Goal: Task Accomplishment & Management: Complete application form

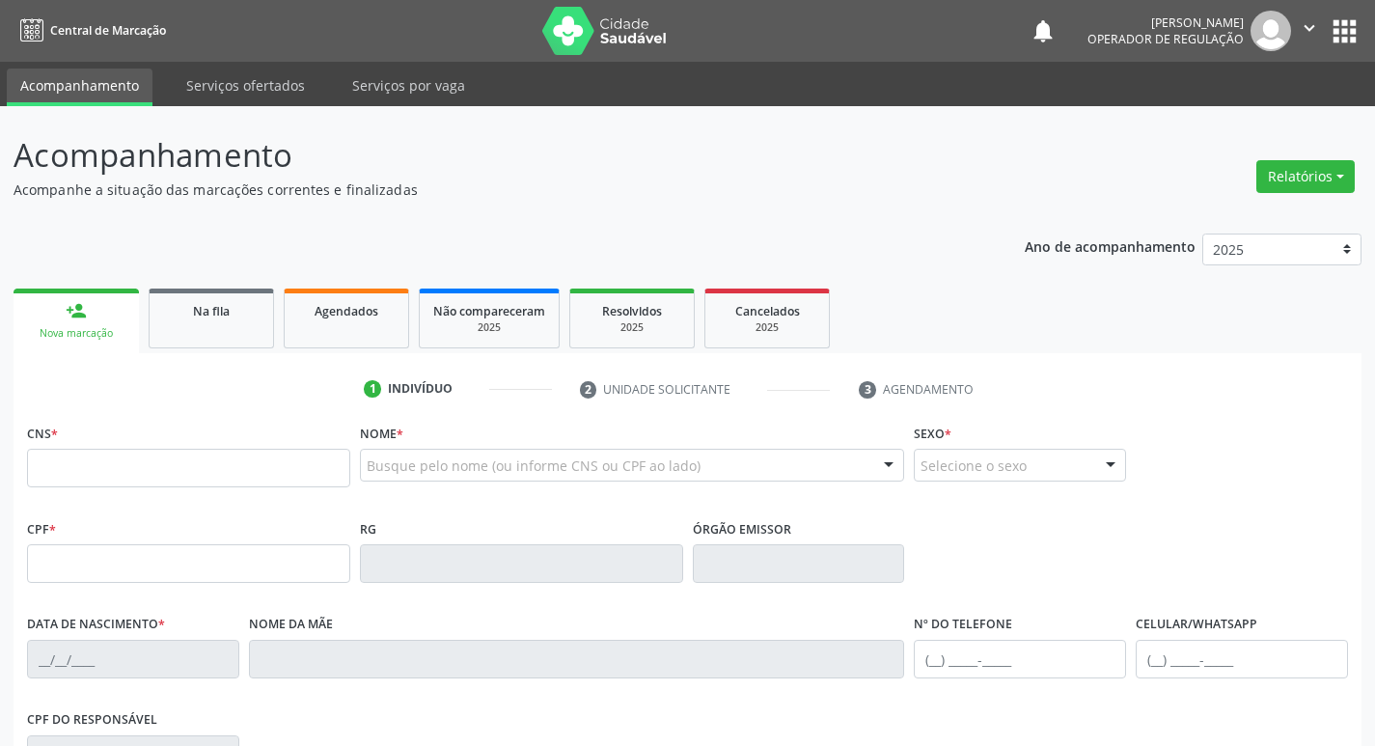
click at [163, 448] on div "CNS *" at bounding box center [188, 453] width 323 height 69
click at [160, 461] on input "text" at bounding box center [188, 468] width 323 height 39
type input "700 6044 9391 8763"
type input "009.811.084-58"
type input "18/07/1974"
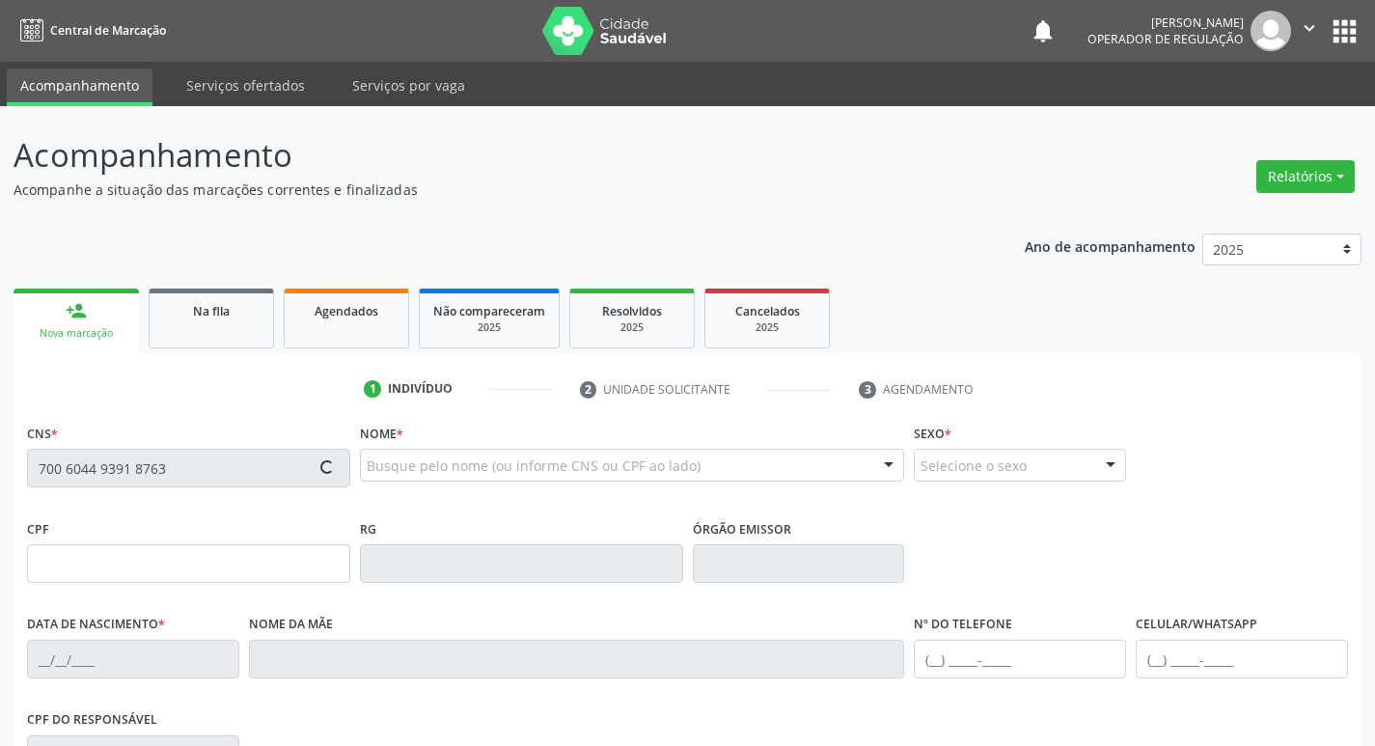
type input "Lindalva Muniz da Silva"
type input "(83) 99308-2309"
type input "813"
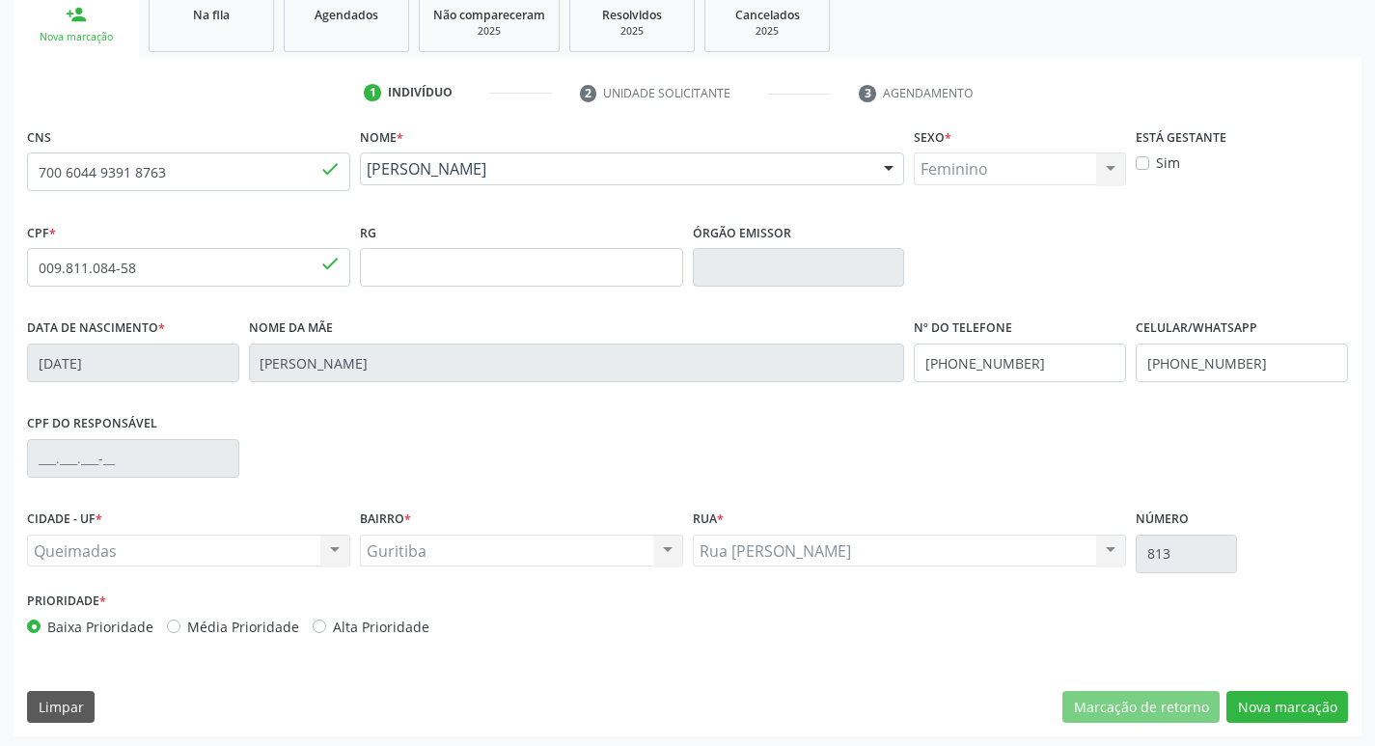
scroll to position [300, 0]
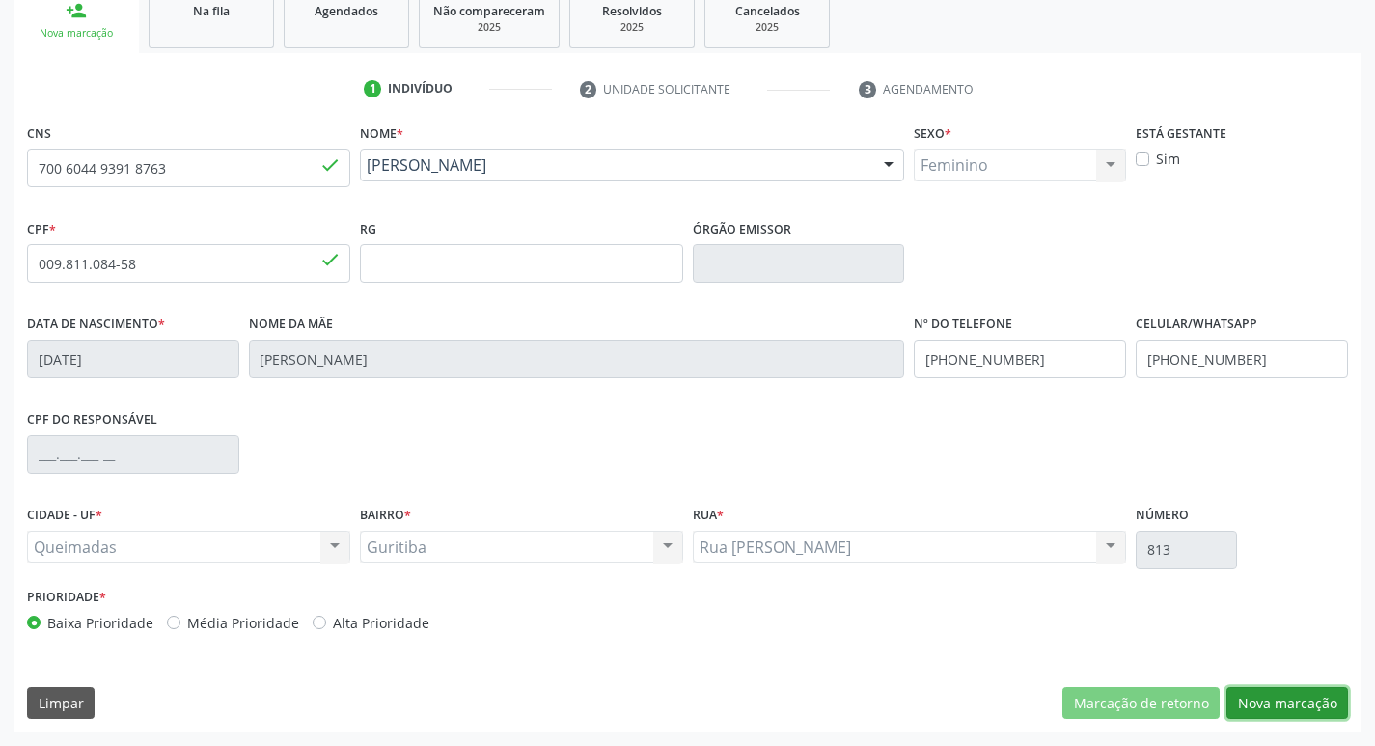
click at [1301, 709] on button "Nova marcação" at bounding box center [1288, 703] width 122 height 33
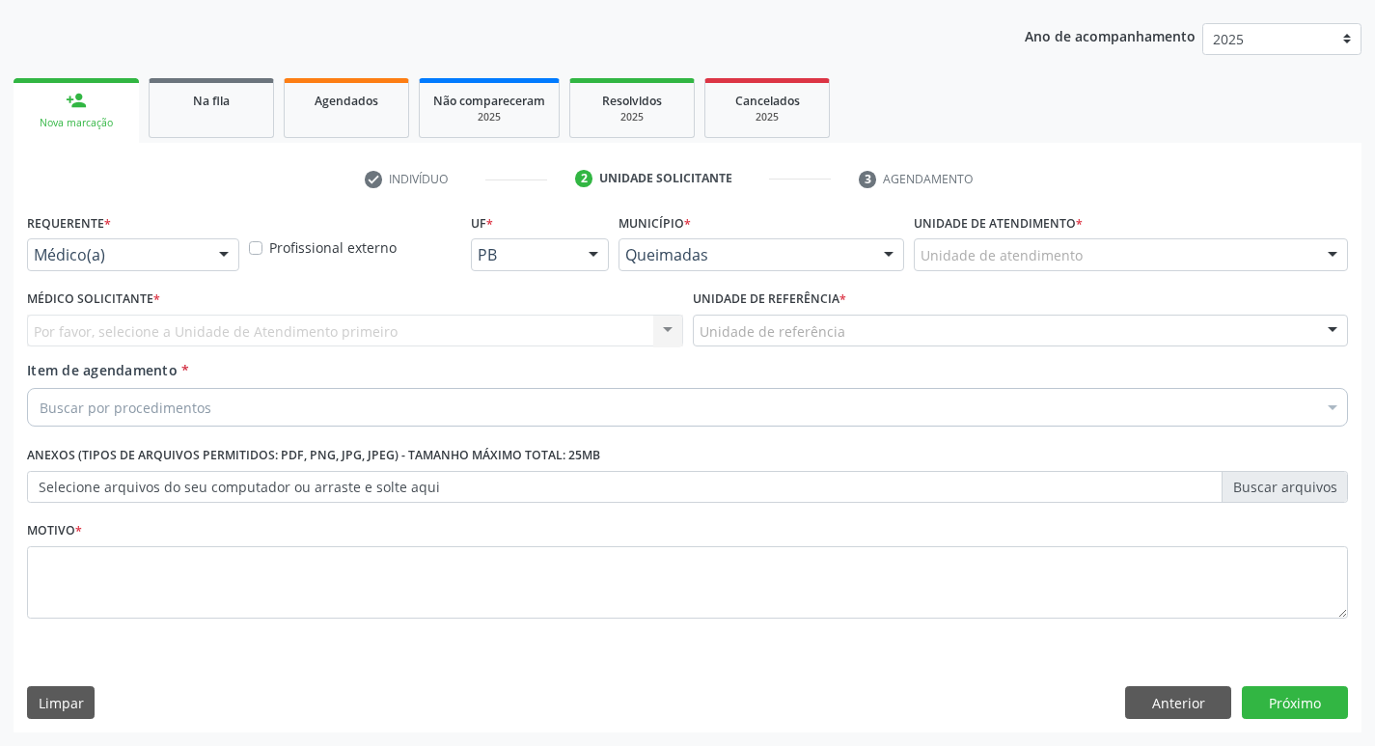
click at [130, 233] on div "Requerente * Médico(a) Médico(a) Enfermeiro(a) Paciente Nenhum resultado encont…" at bounding box center [133, 239] width 212 height 62
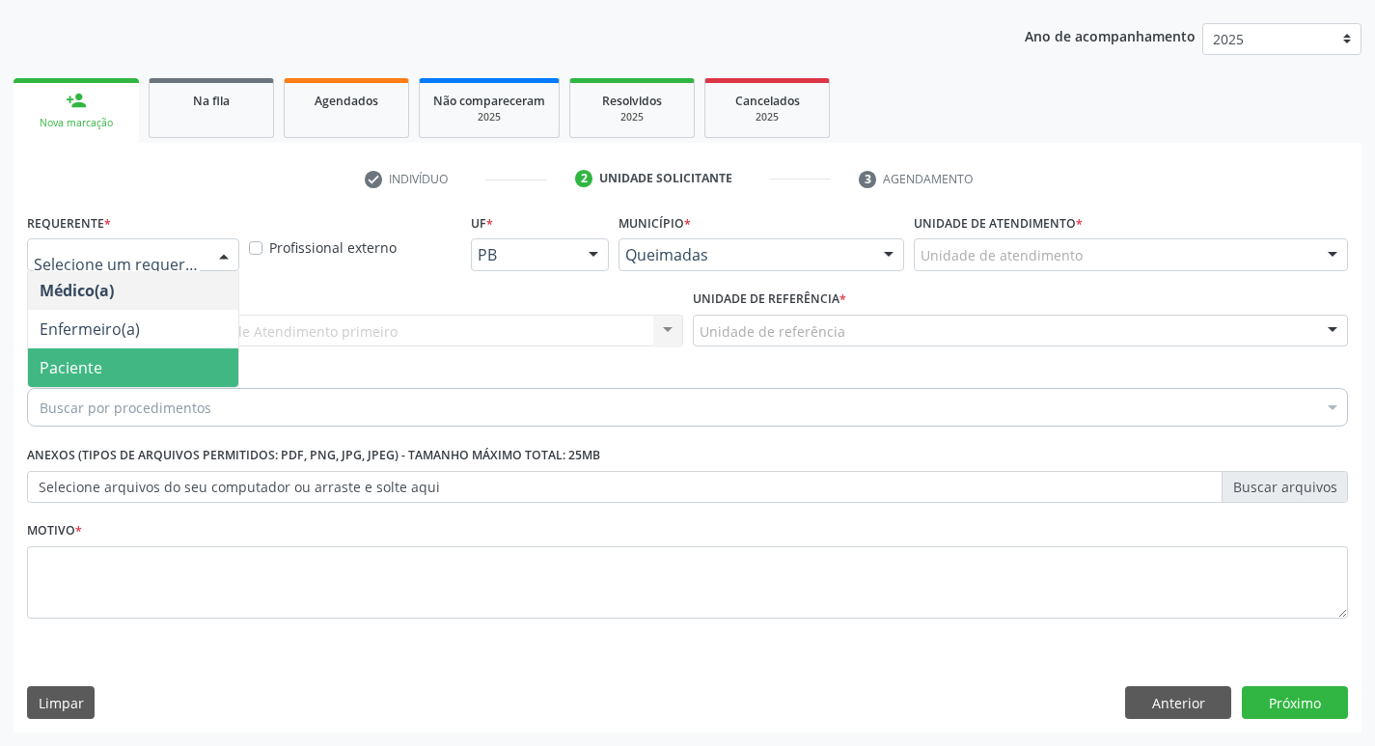
click at [81, 362] on span "Paciente" at bounding box center [71, 367] width 63 height 21
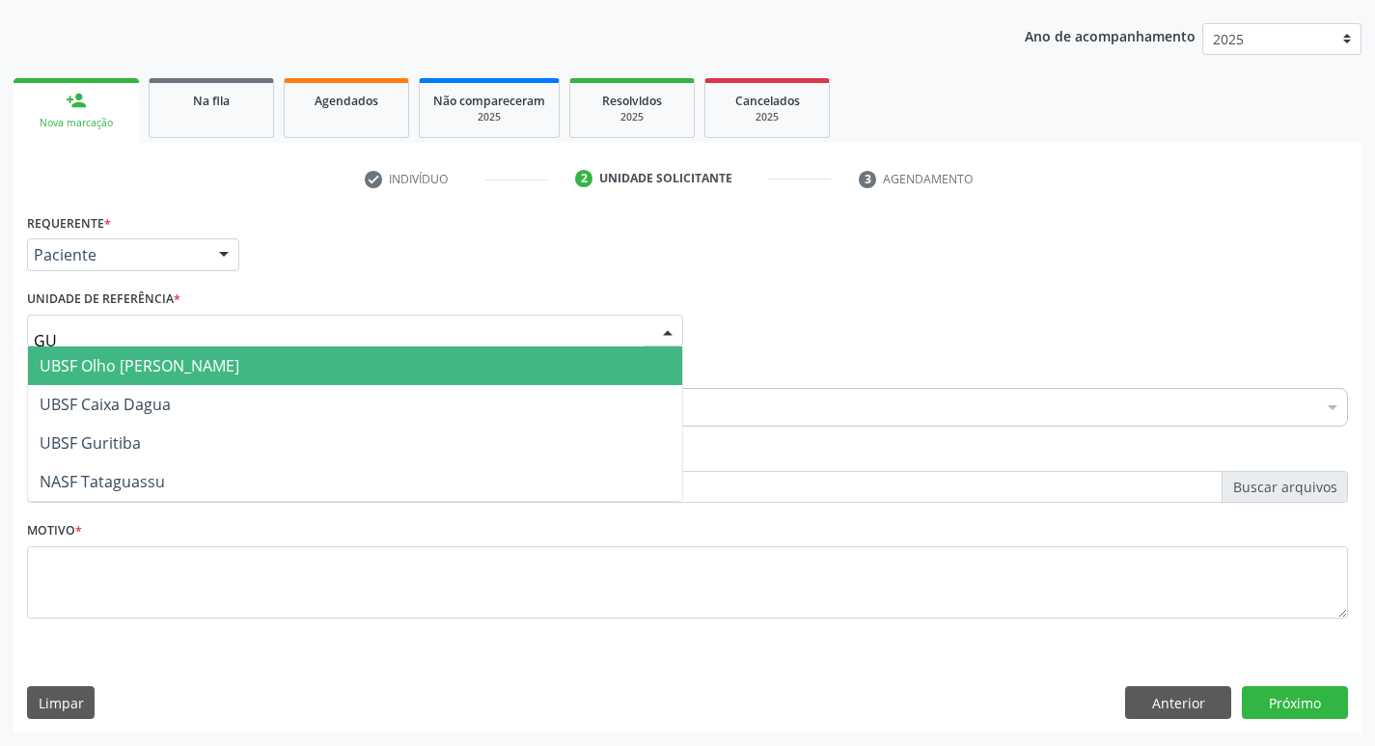
type input "GUR"
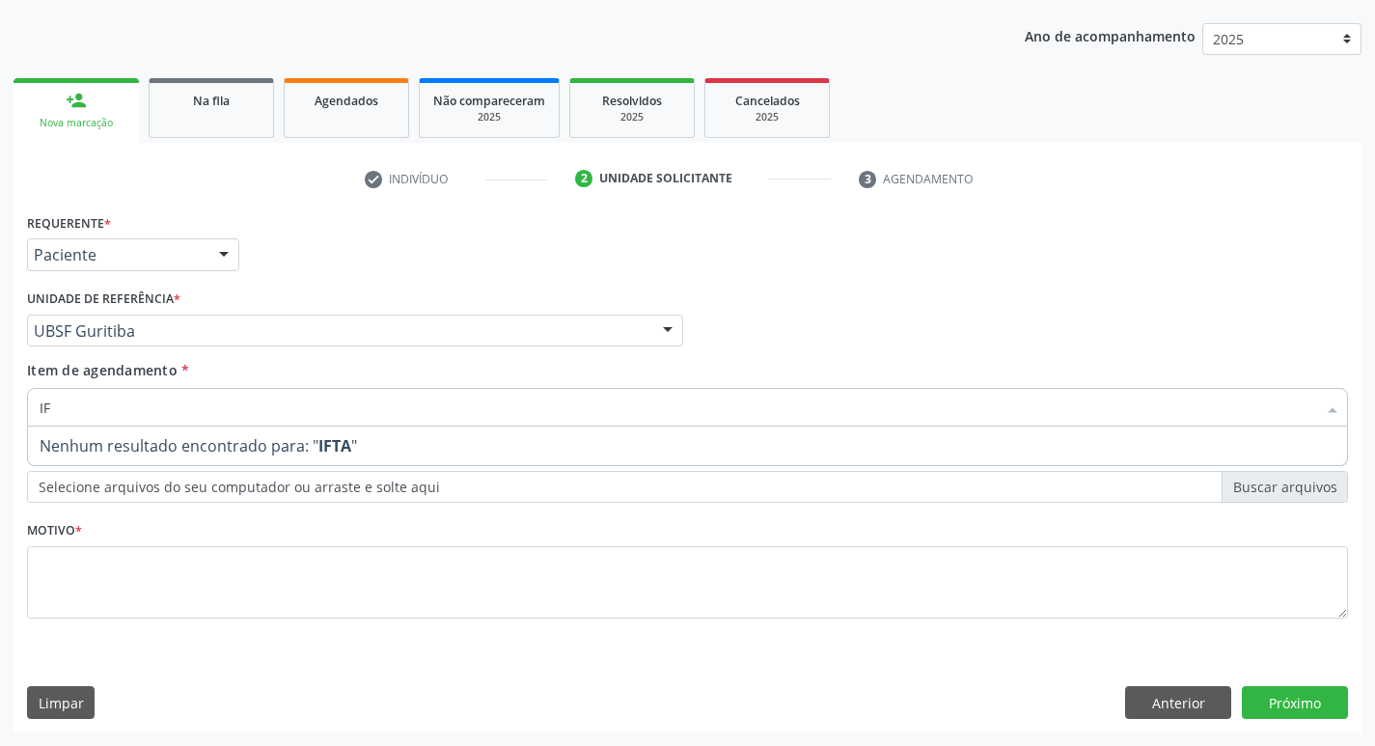
type input "I"
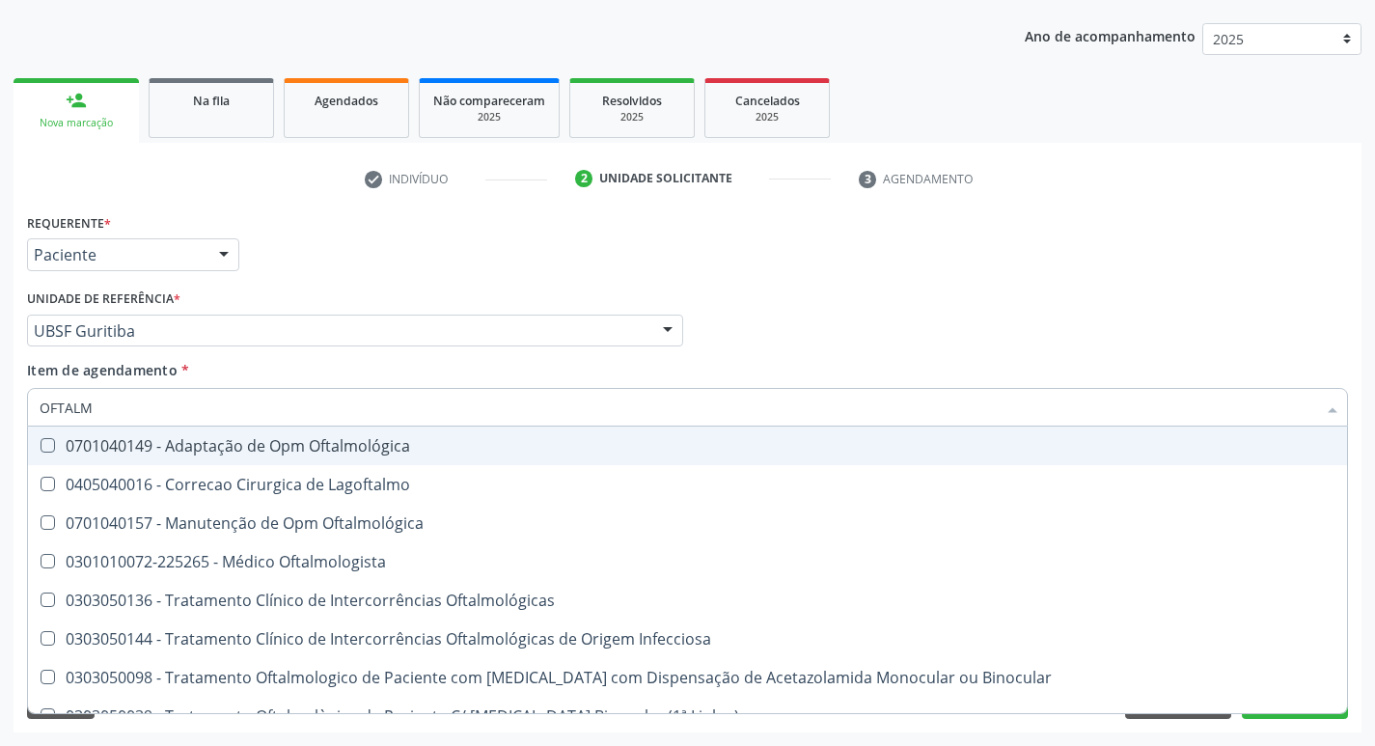
type input "OFTALMO"
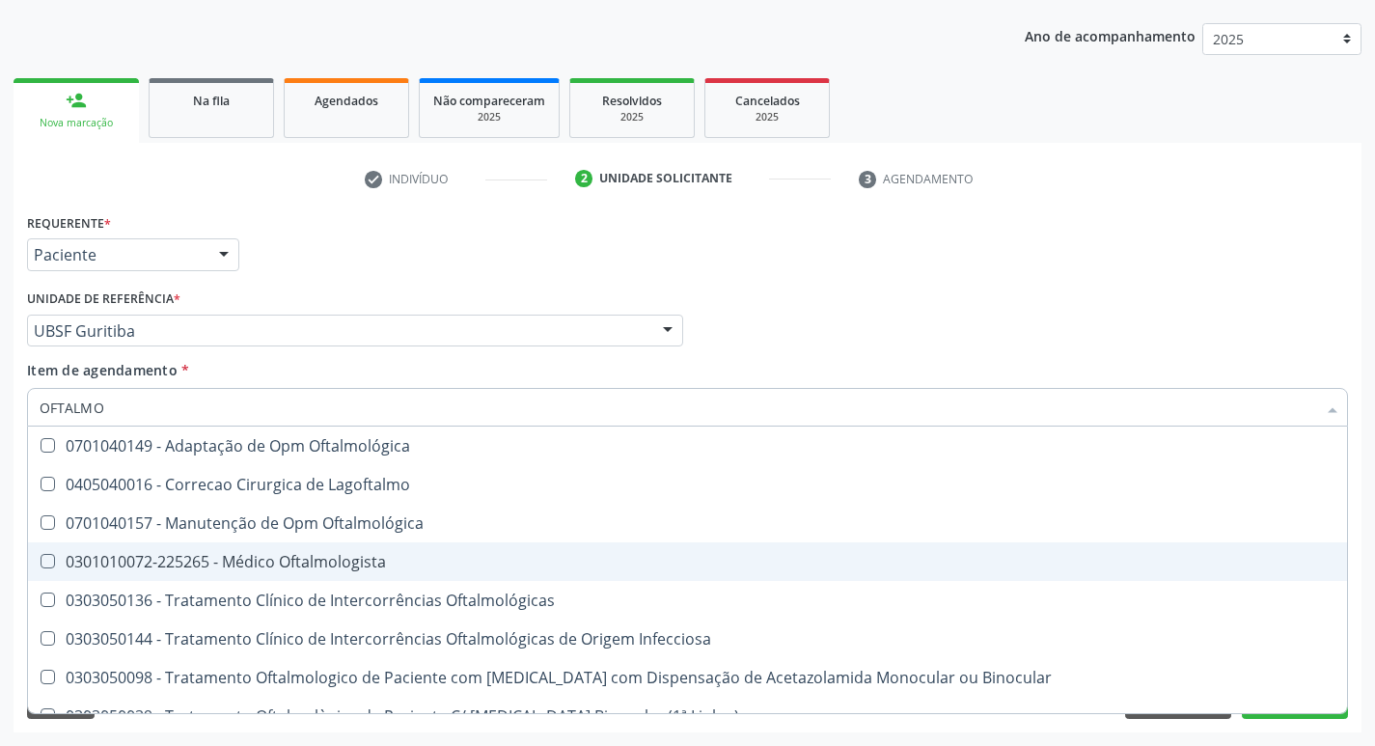
click at [167, 560] on div "0301010072-225265 - Médico Oftalmologista" at bounding box center [688, 561] width 1296 height 15
checkbox Oftalmologista "true"
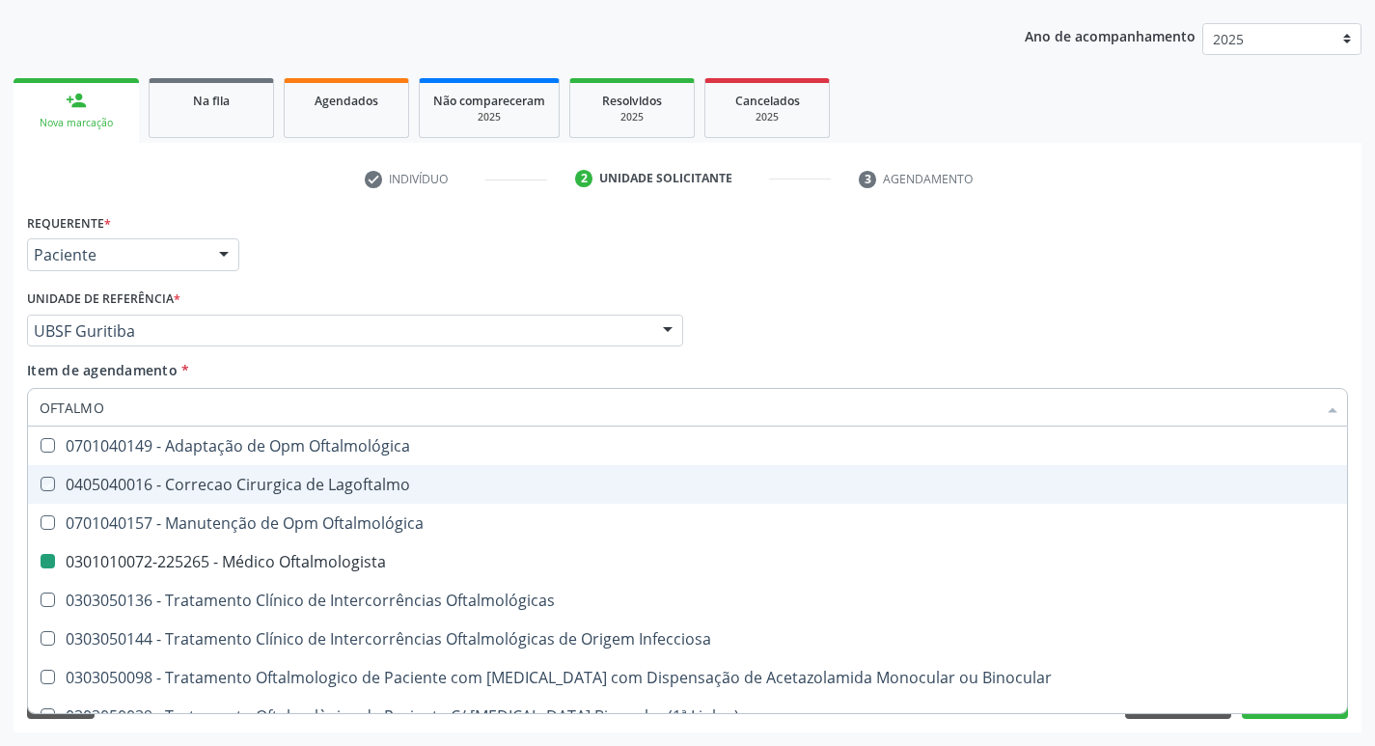
click at [441, 269] on div "Requerente * Paciente Médico(a) Enfermeiro(a) Paciente Nenhum resultado encontr…" at bounding box center [687, 245] width 1331 height 75
checkbox Lagoftalmo "true"
checkbox Oftalmologista "false"
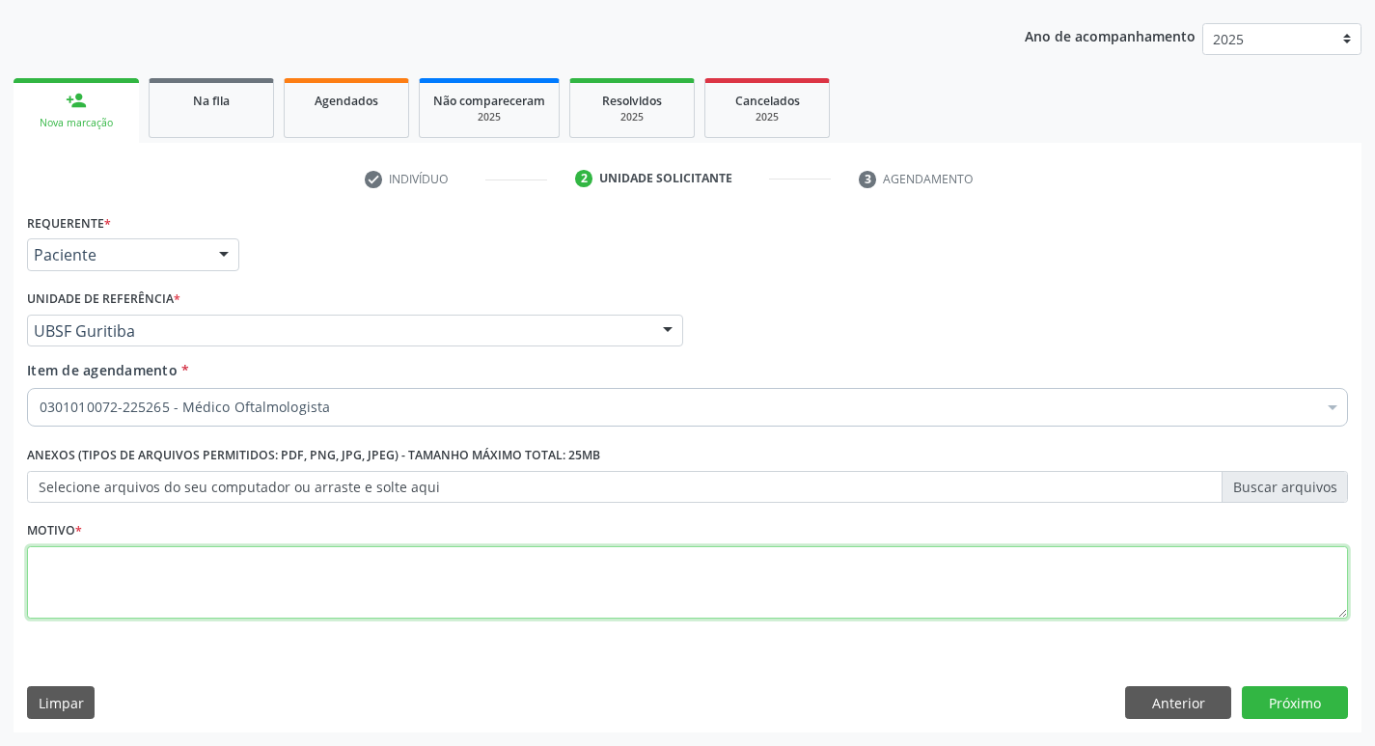
click at [313, 593] on textarea at bounding box center [687, 582] width 1321 height 73
type textarea "AVALIAÇÃO"
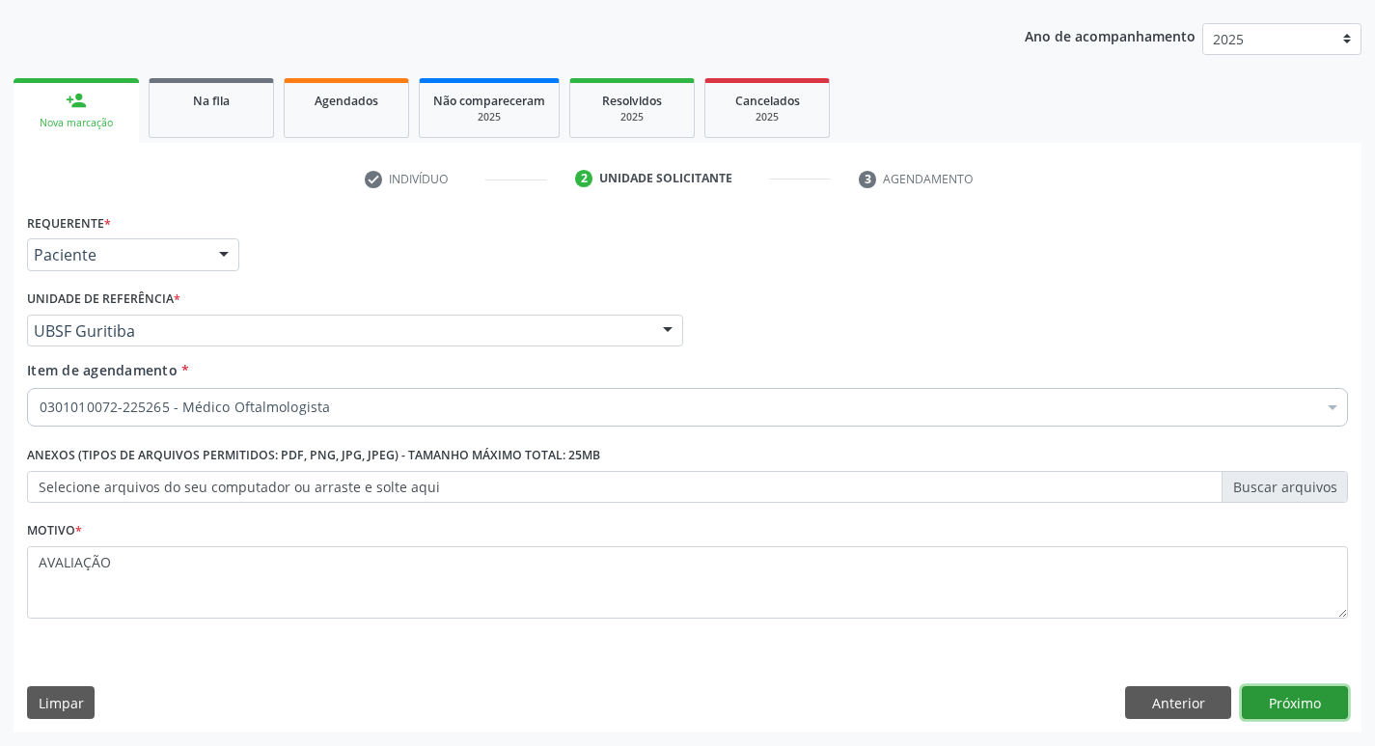
click at [1286, 692] on button "Próximo" at bounding box center [1295, 702] width 106 height 33
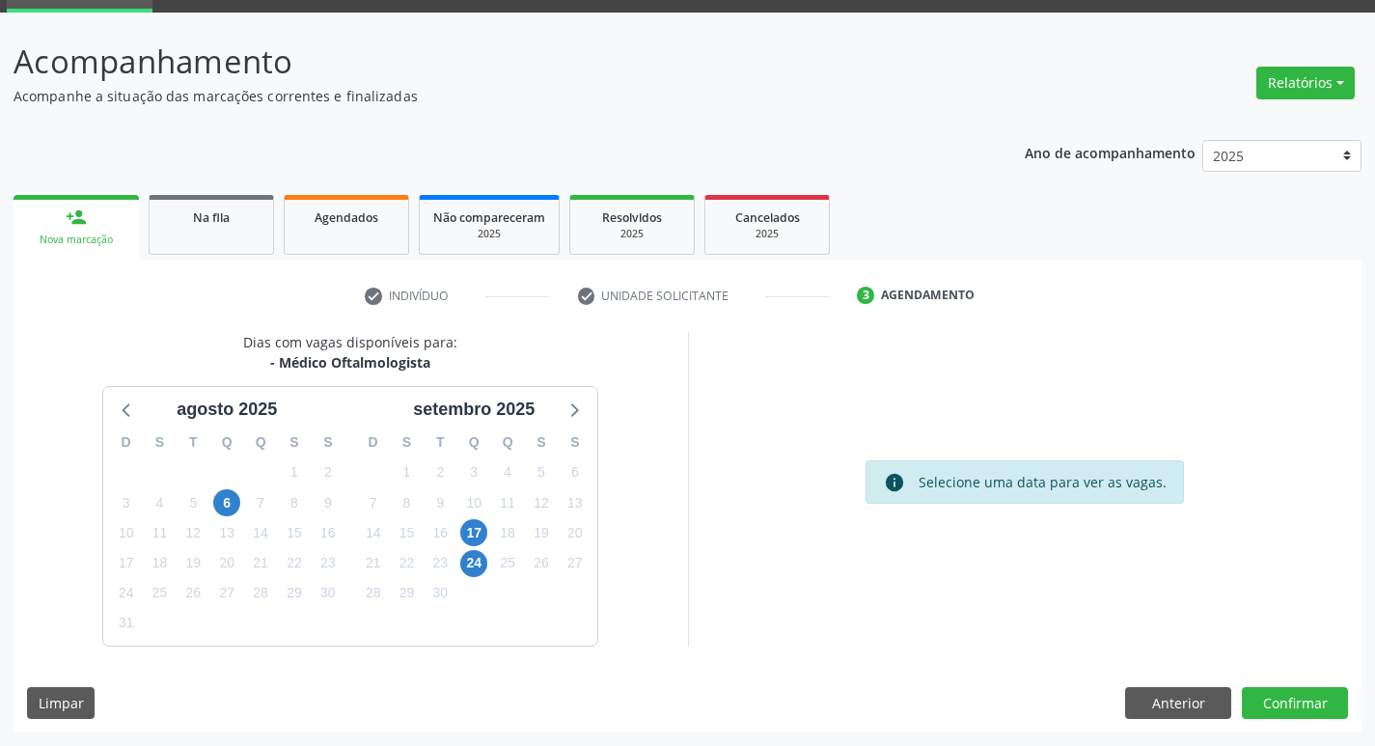
click at [487, 531] on div "17" at bounding box center [473, 533] width 27 height 30
click at [481, 531] on span "17" at bounding box center [473, 532] width 27 height 27
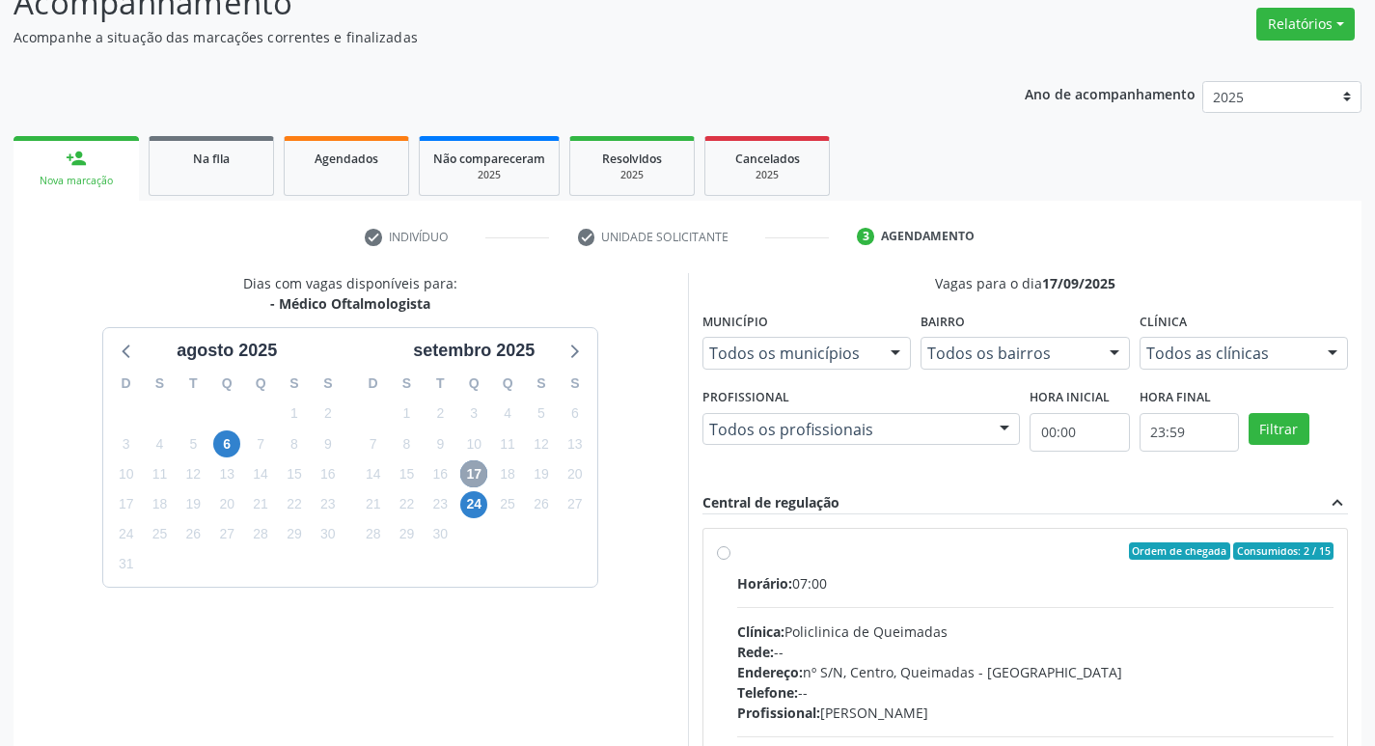
scroll to position [287, 0]
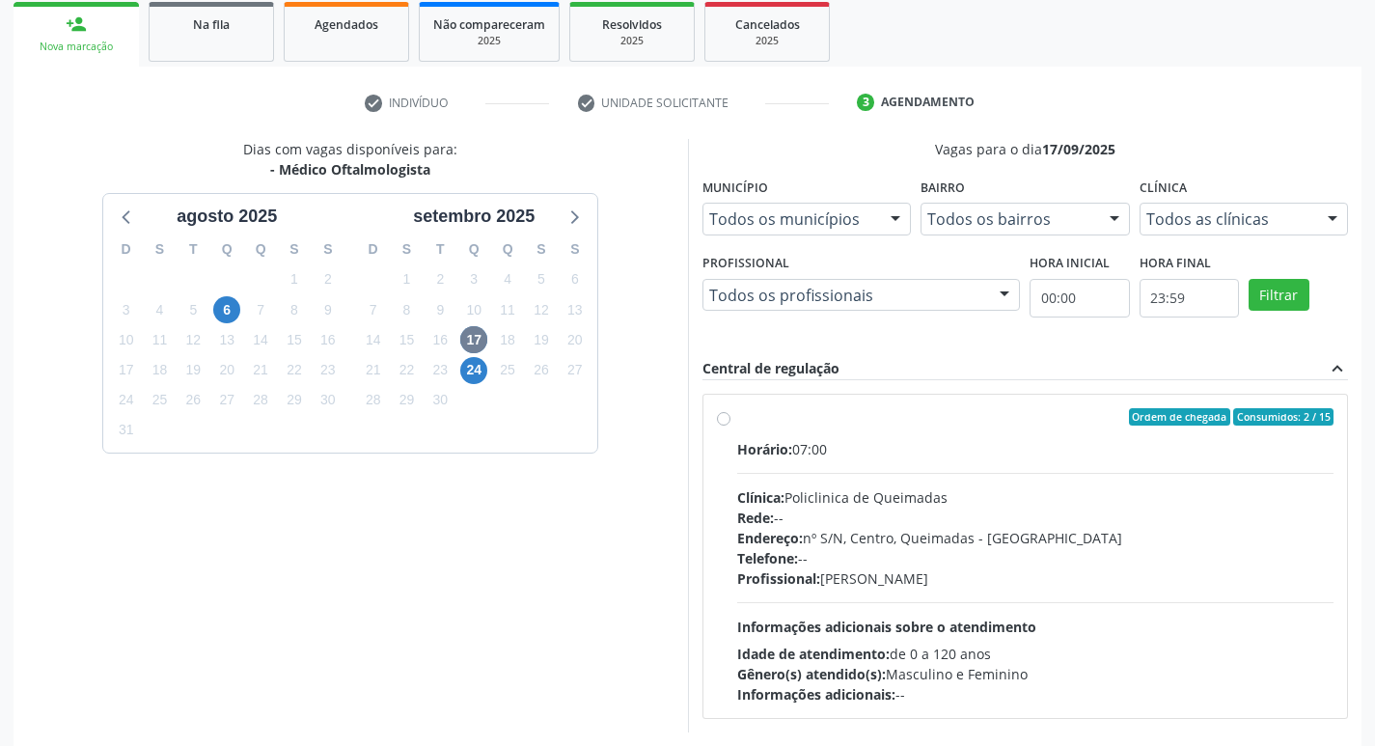
click at [925, 410] on div "Ordem de chegada Consumidos: 2 / 15" at bounding box center [1035, 416] width 597 height 17
click at [731, 410] on input "Ordem de chegada Consumidos: 2 / 15 Horário: 07:00 Clínica: Policlinica de Quei…" at bounding box center [724, 416] width 14 height 17
radio input "true"
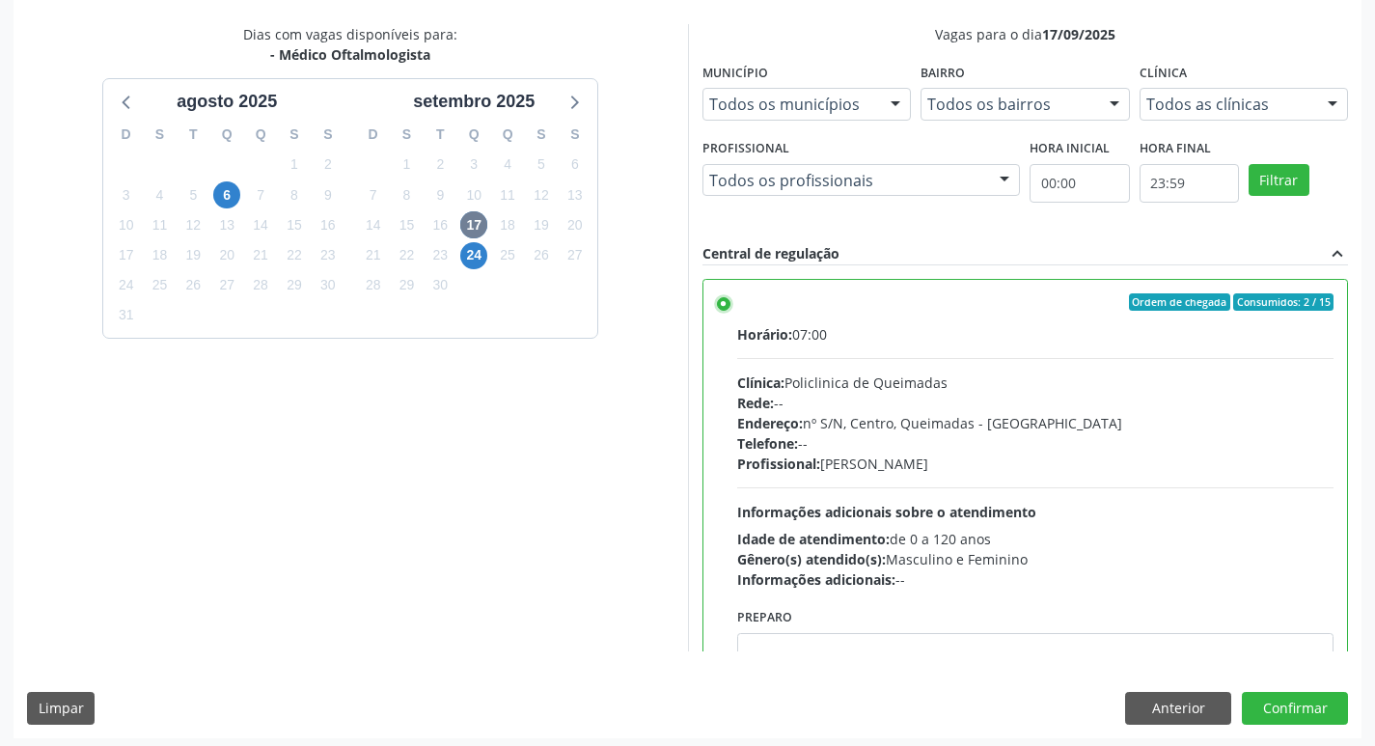
scroll to position [407, 0]
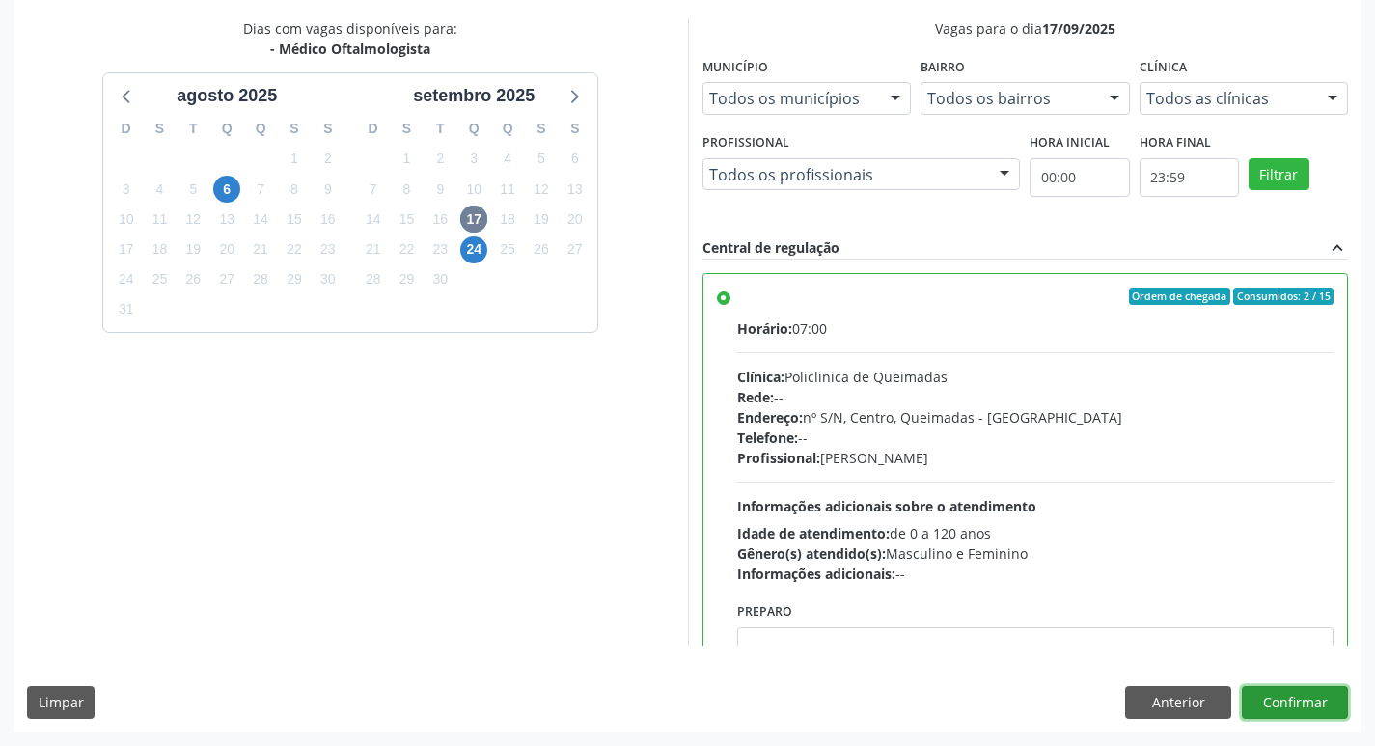
click at [1284, 686] on button "Confirmar" at bounding box center [1295, 702] width 106 height 33
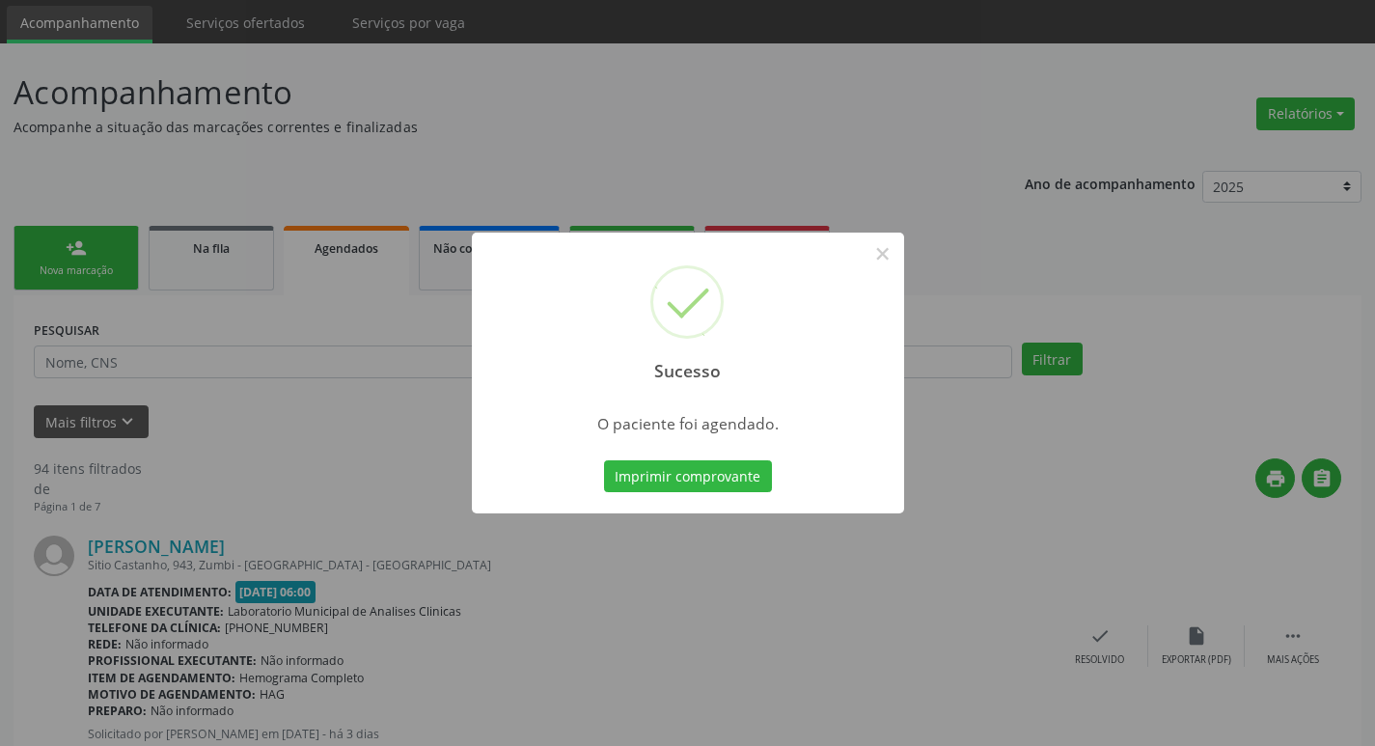
scroll to position [97, 0]
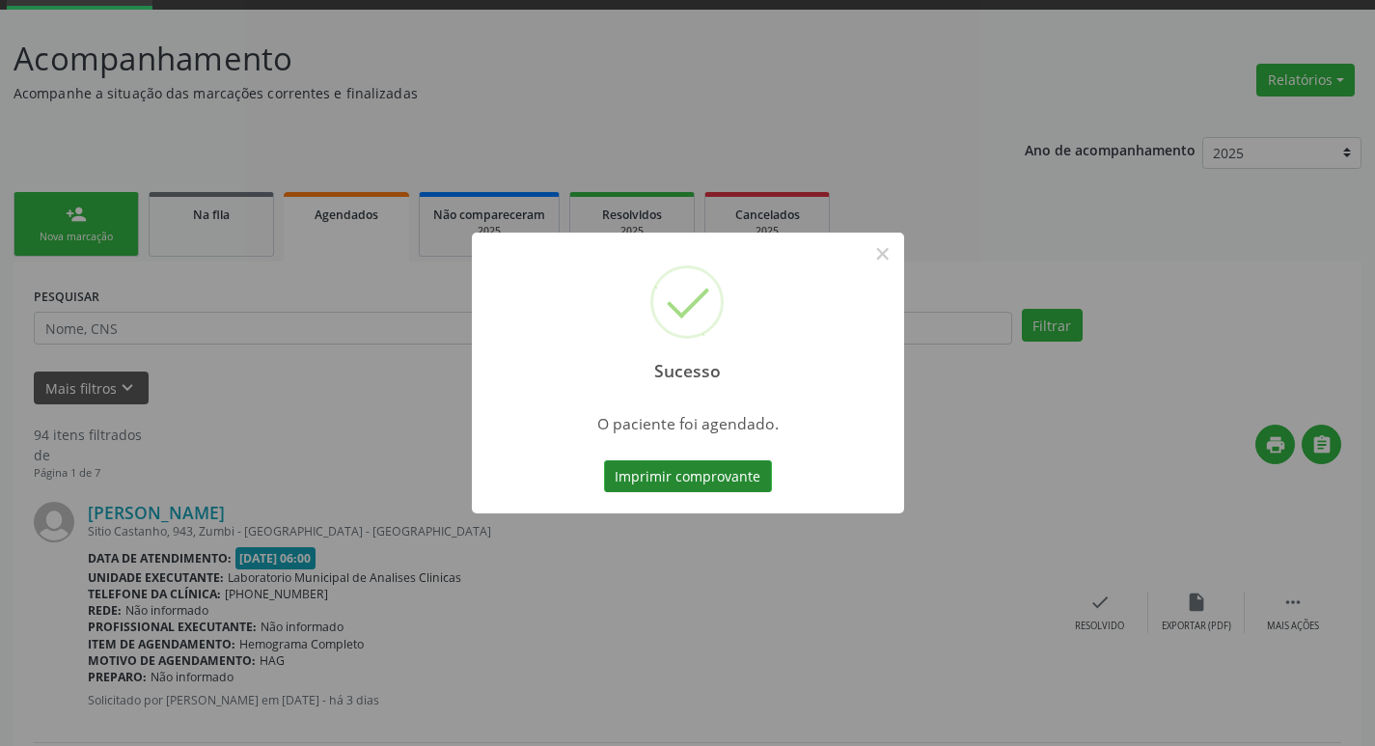
click at [695, 481] on button "Imprimir comprovante" at bounding box center [688, 476] width 168 height 33
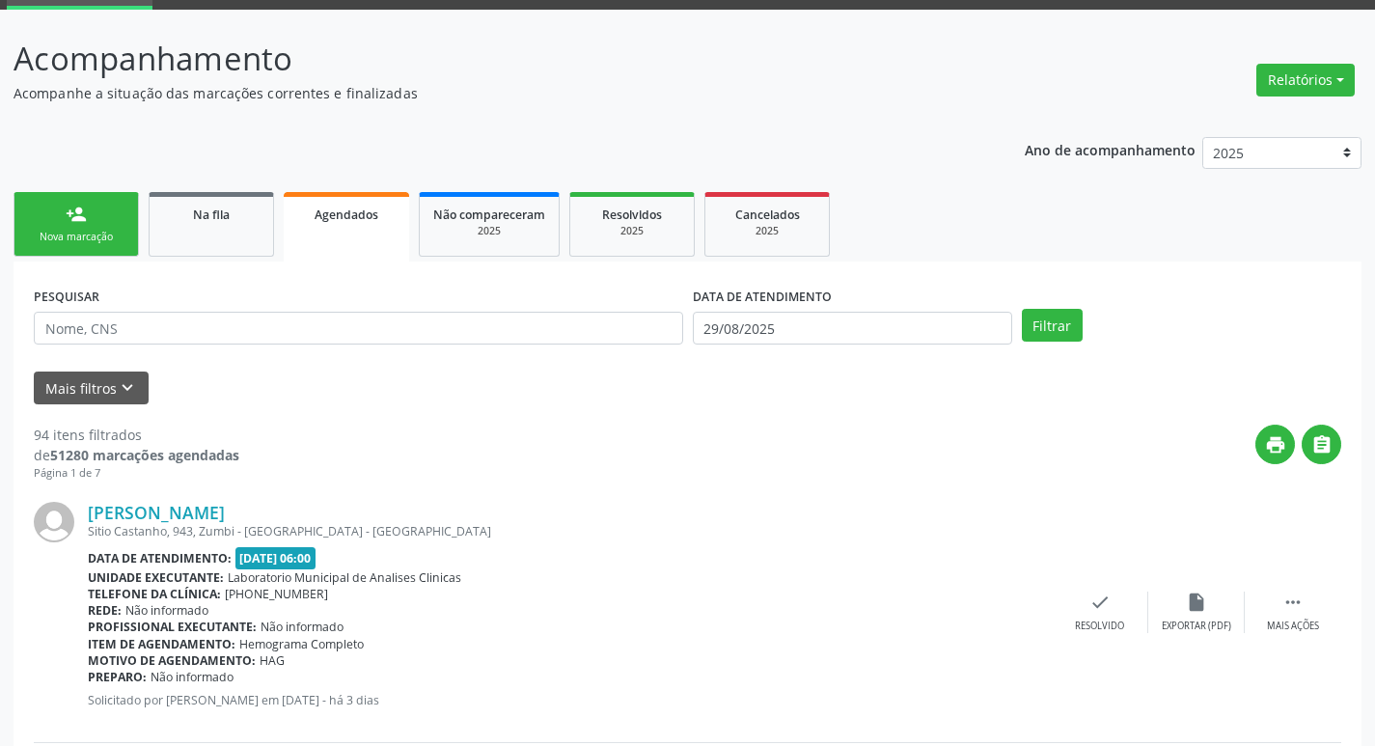
click at [102, 235] on div "Nova marcação" at bounding box center [76, 237] width 97 height 14
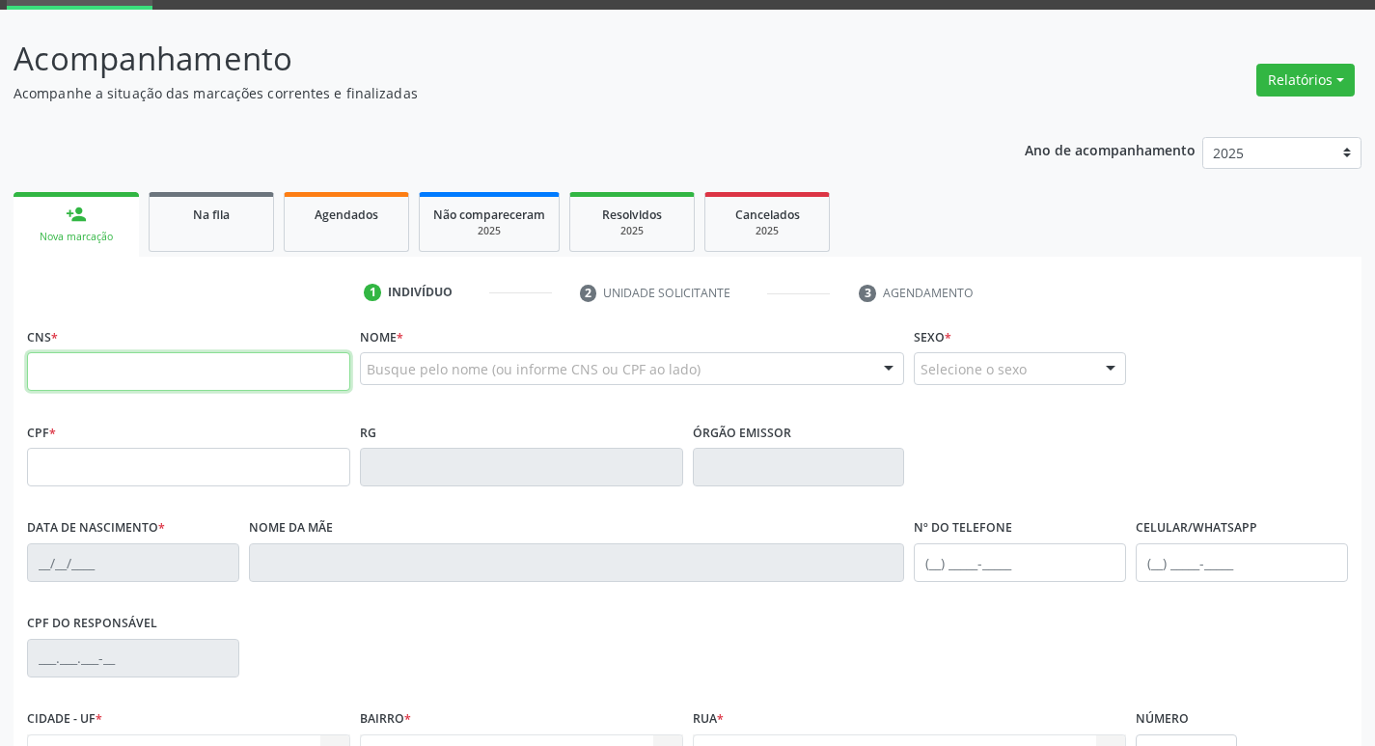
click at [152, 384] on input "text" at bounding box center [188, 371] width 323 height 39
type input "706 8032 1436 1127"
type input "034.199.364-60"
type input "29/12/1980"
type input "Celma Lopes da Silva"
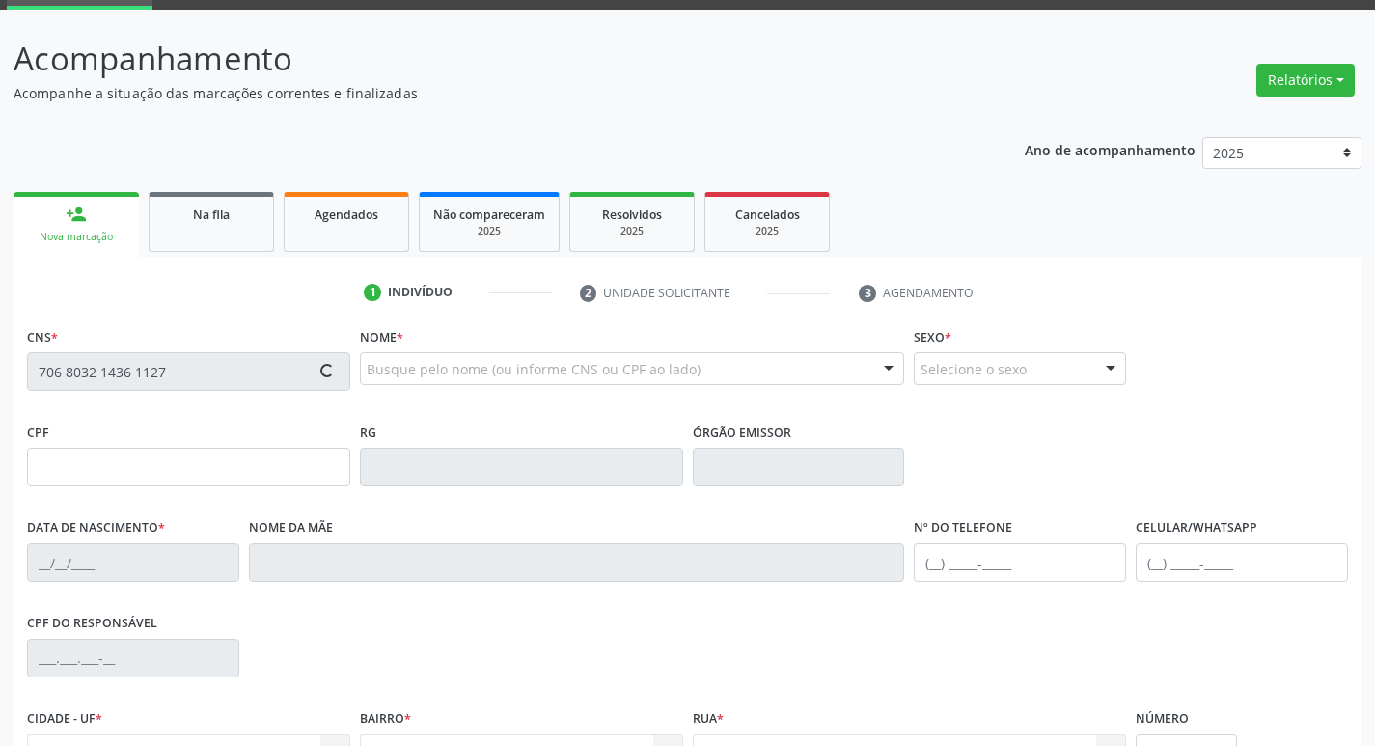
type input "(83) 99642-3554"
type input "074.568.354-11"
type input "S/N"
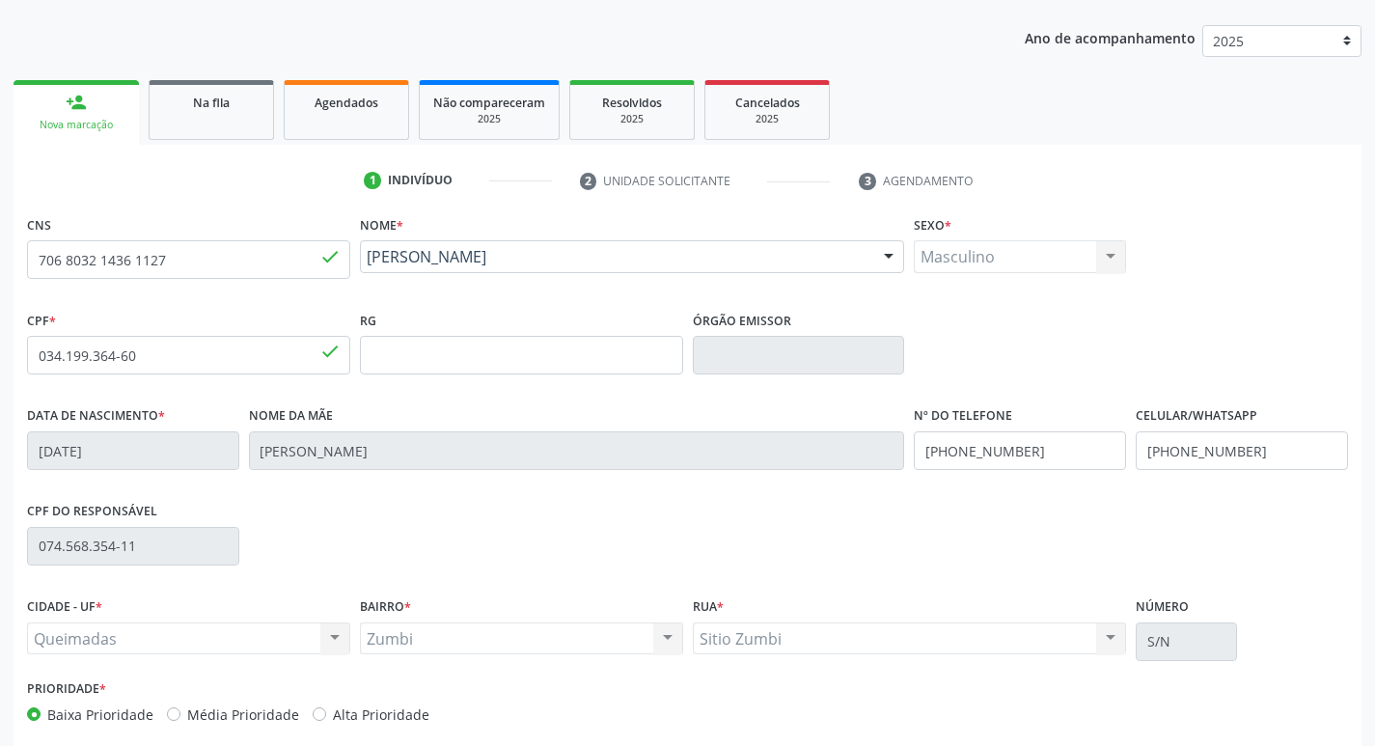
scroll to position [300, 0]
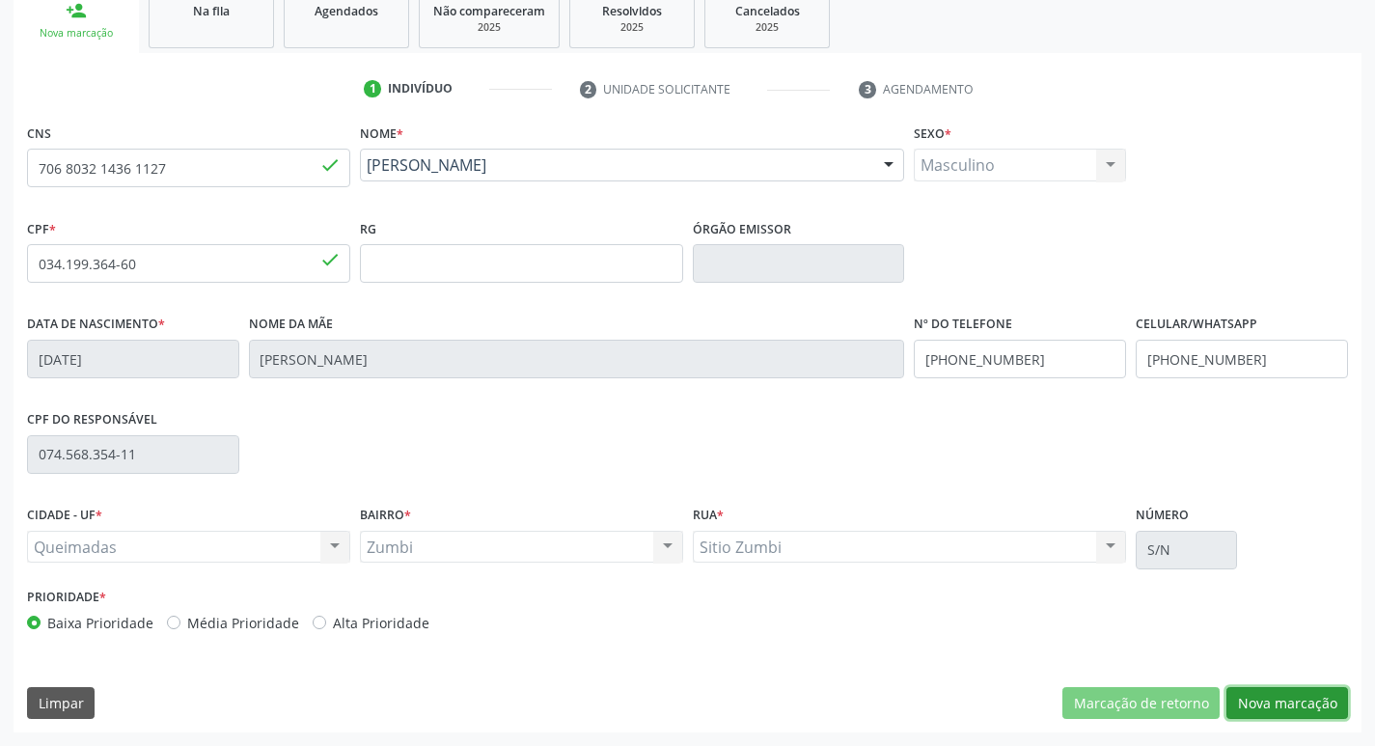
click at [1268, 694] on button "Nova marcação" at bounding box center [1288, 703] width 122 height 33
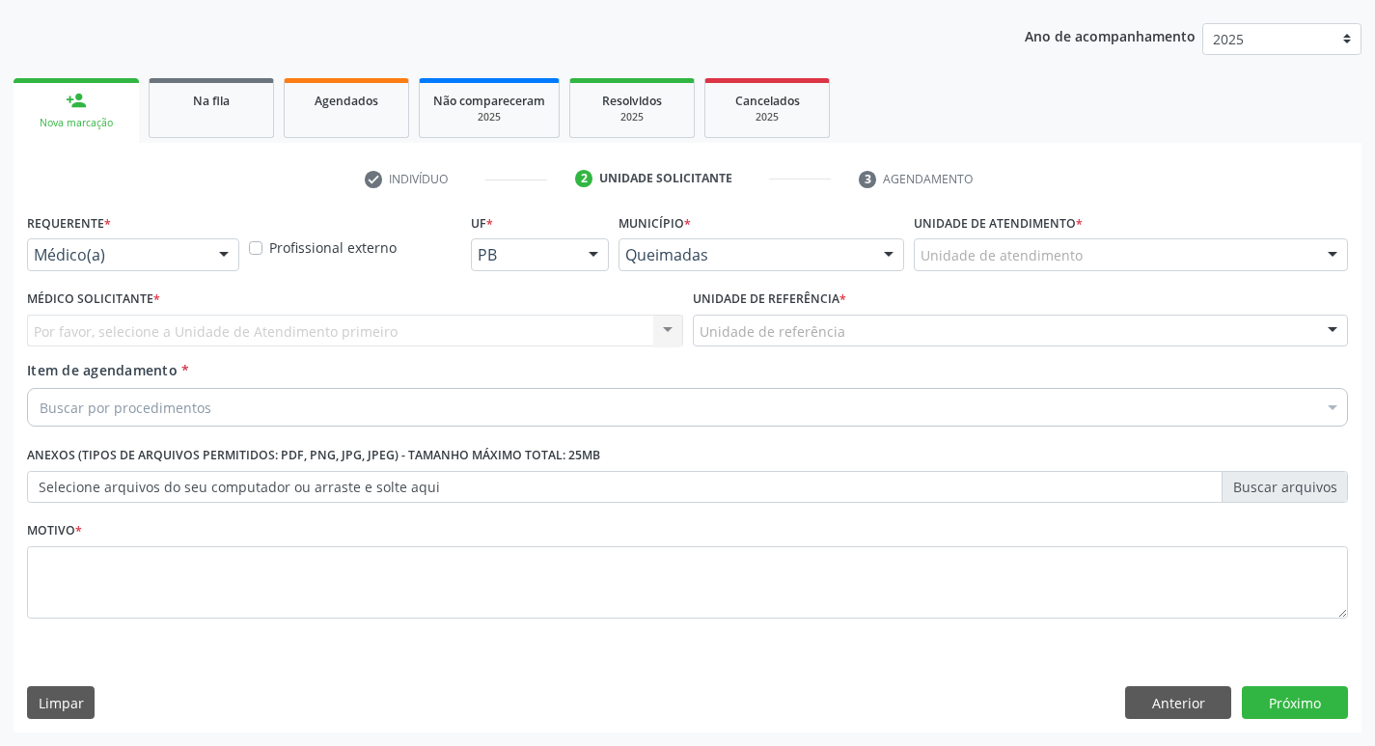
click at [137, 238] on div "Médico(a)" at bounding box center [133, 254] width 212 height 33
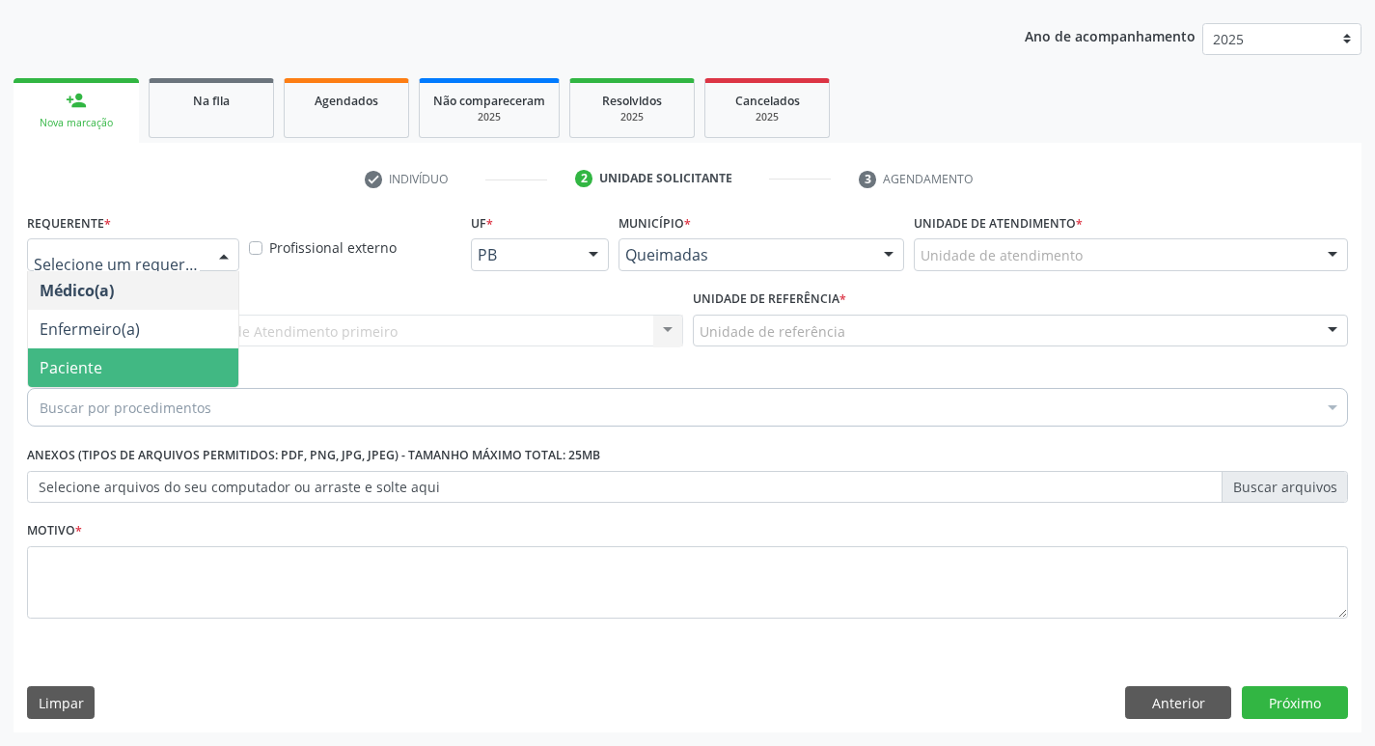
click at [87, 358] on span "Paciente" at bounding box center [71, 367] width 63 height 21
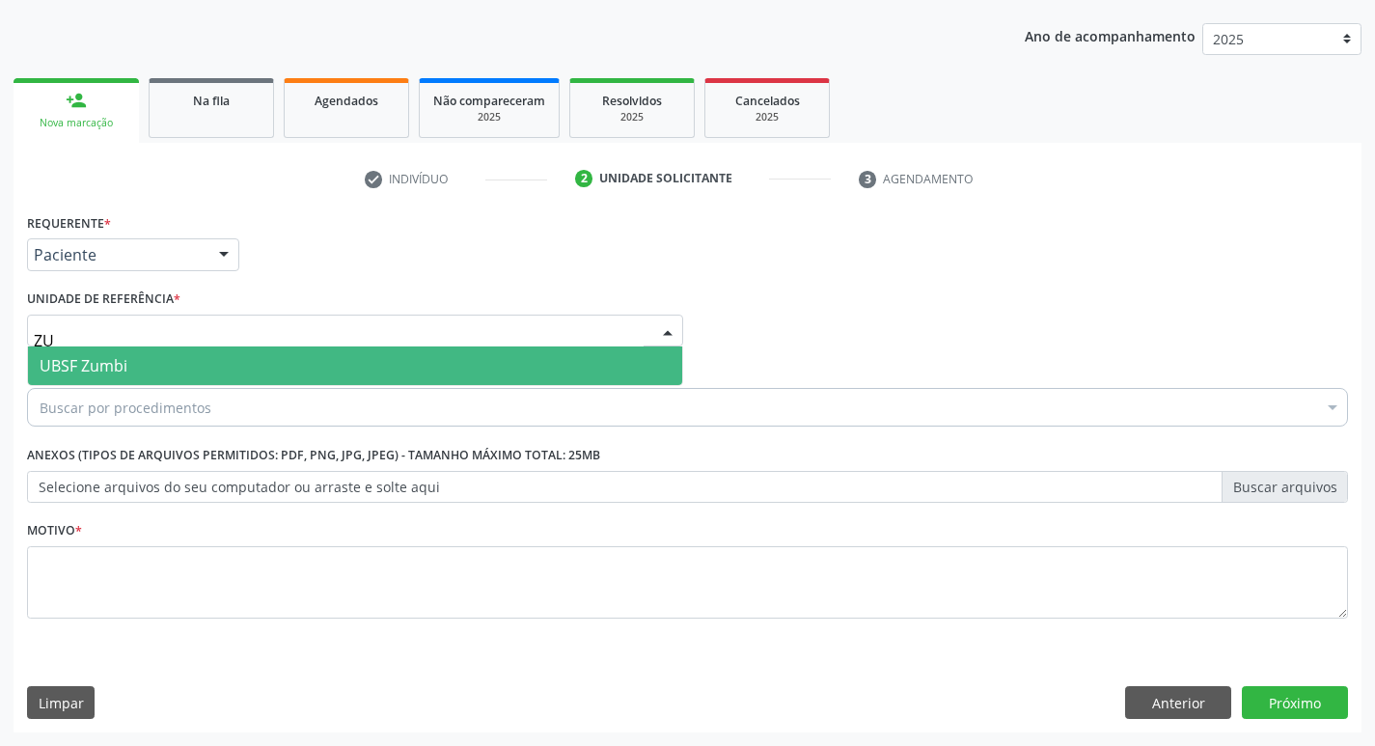
type input "ZUM"
click at [121, 371] on span "UBSF Zumbi" at bounding box center [84, 365] width 88 height 21
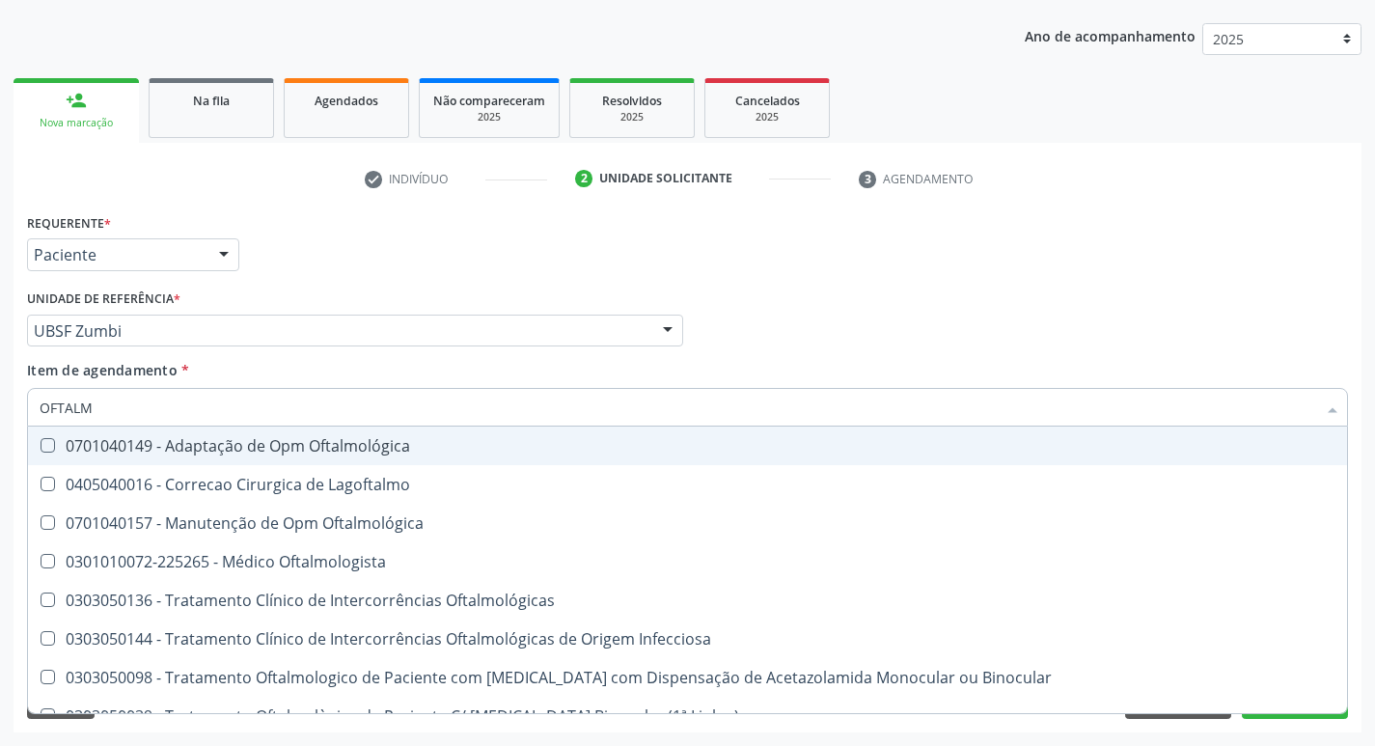
type input "OFTALMO"
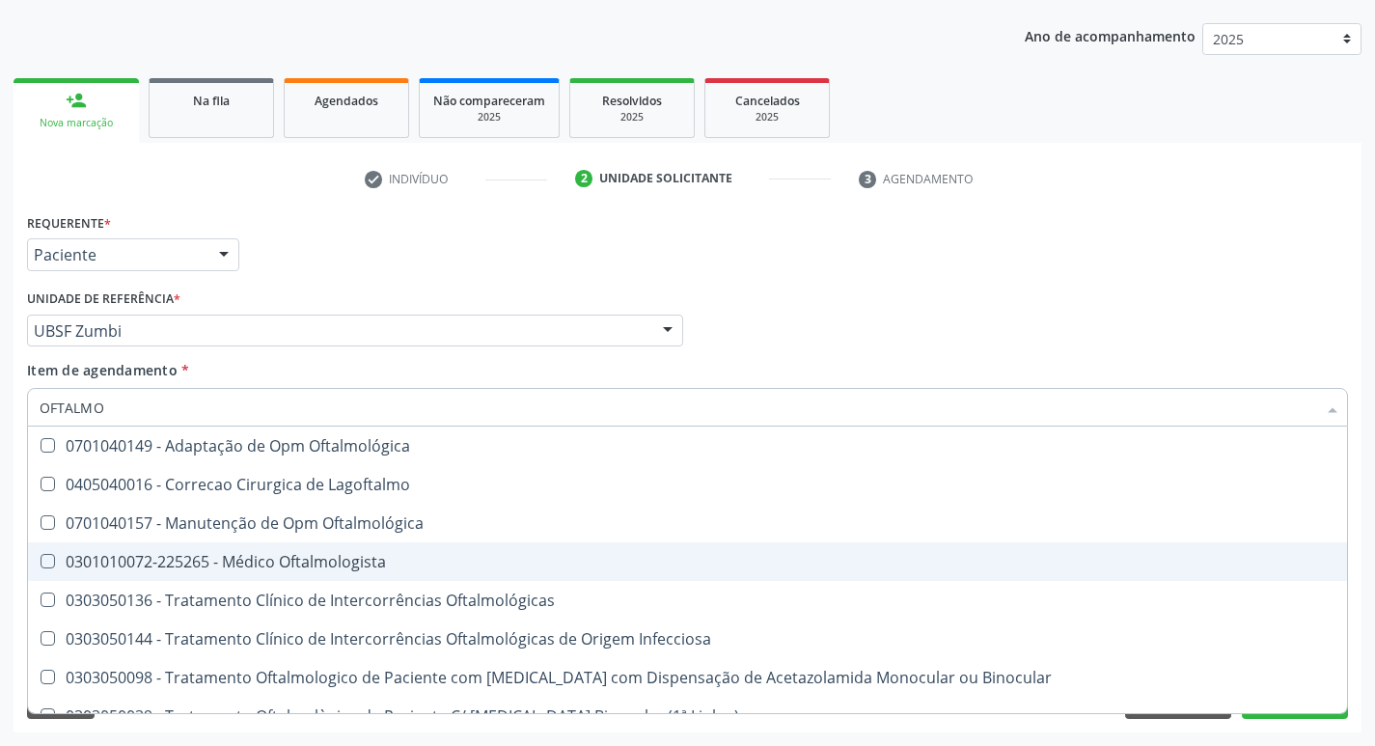
click at [159, 569] on div "0301010072-225265 - Médico Oftalmologista" at bounding box center [688, 561] width 1296 height 15
checkbox Oftalmologista "true"
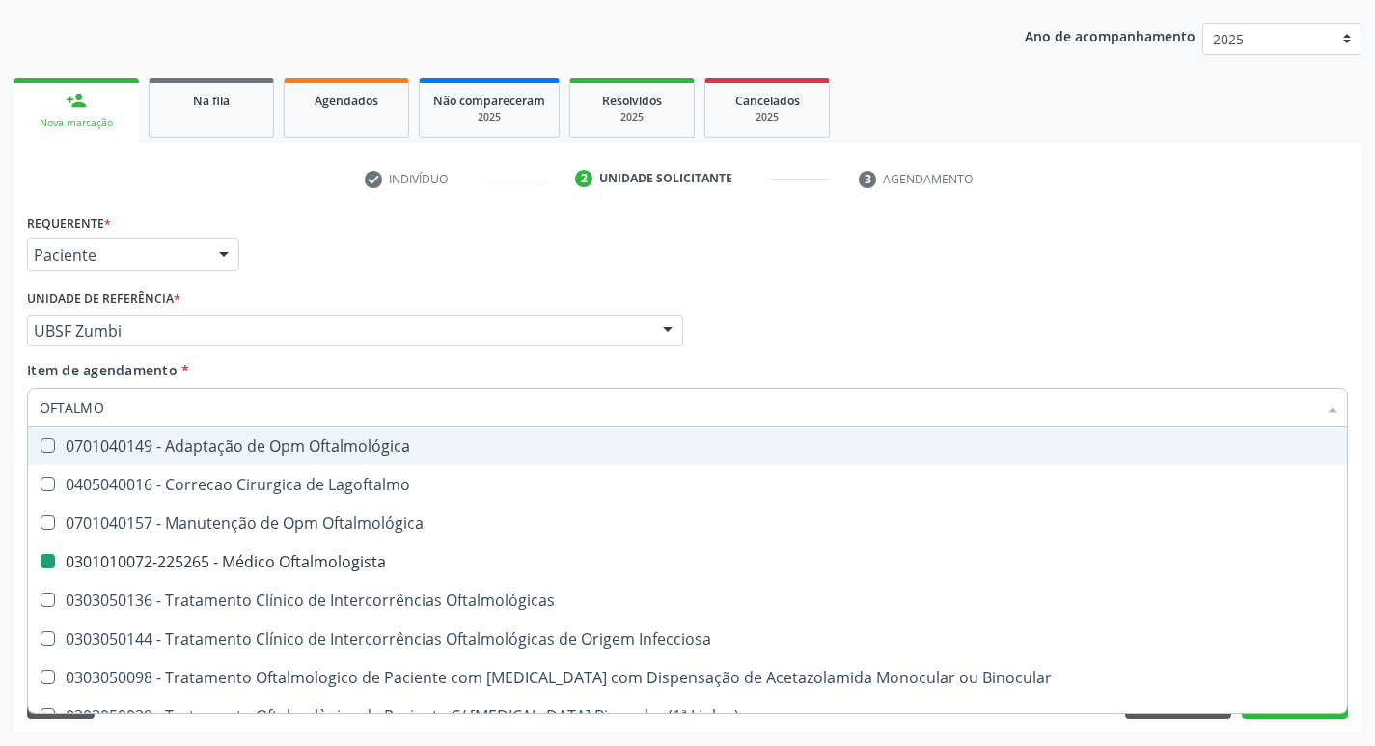
click at [575, 250] on div "Requerente * Paciente Médico(a) Enfermeiro(a) Paciente Nenhum resultado encontr…" at bounding box center [687, 245] width 1331 height 75
checkbox Lagoftalmo "true"
checkbox Oftalmologista "false"
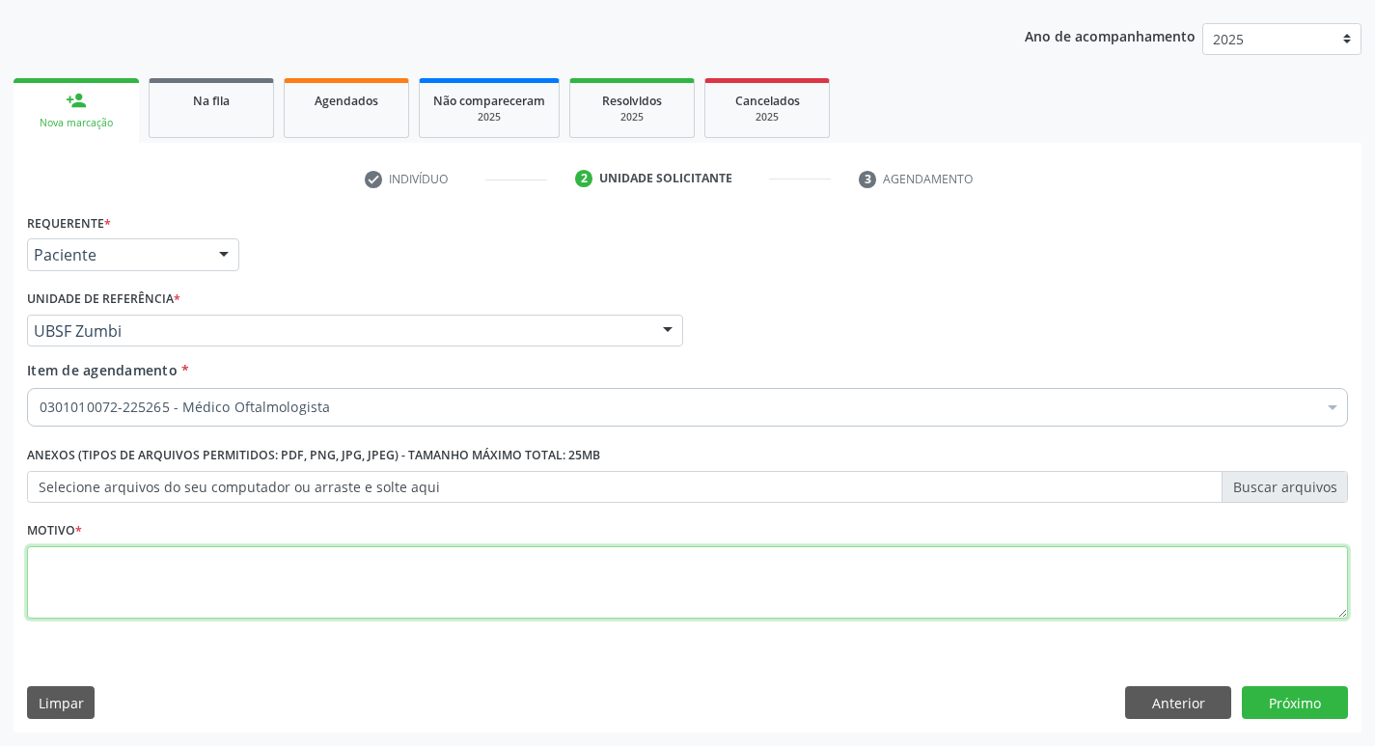
click at [212, 601] on textarea at bounding box center [687, 582] width 1321 height 73
type textarea "AVALIAÇÃO"
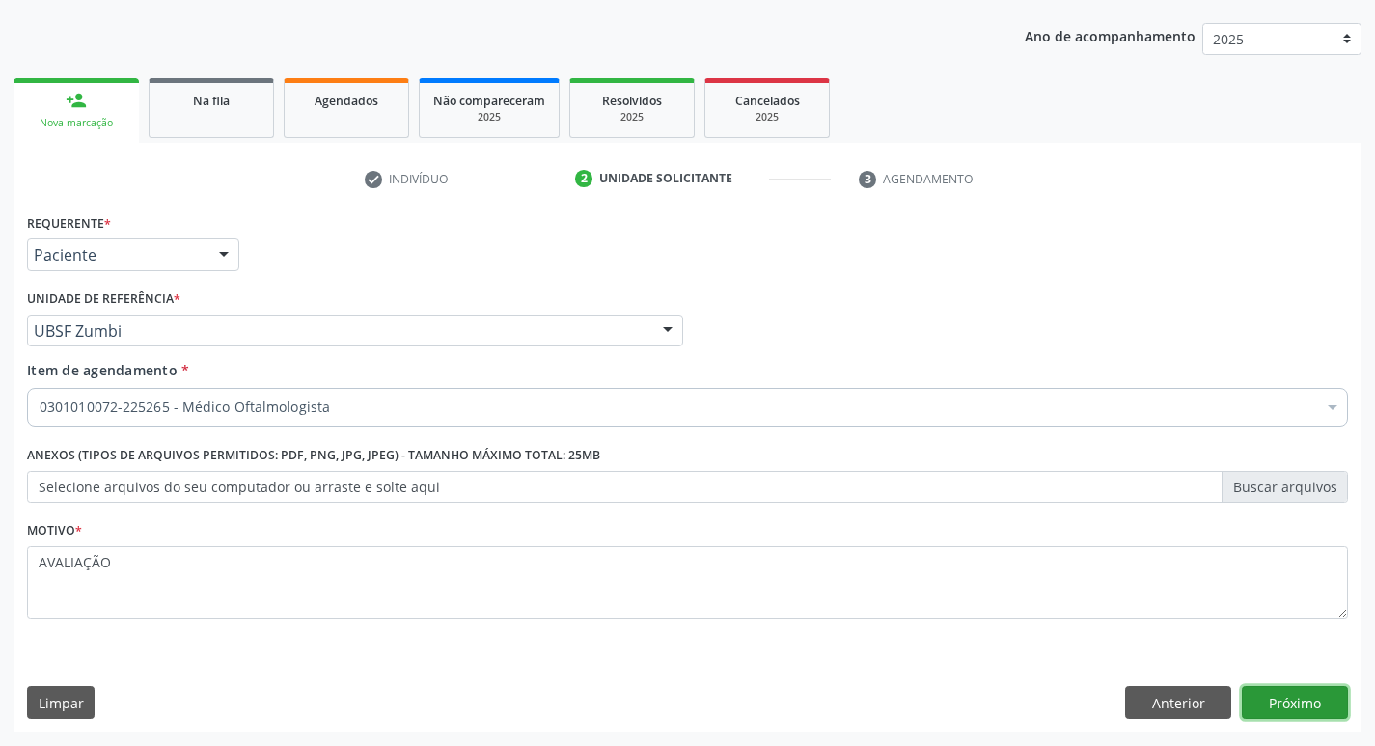
click at [1291, 689] on button "Próximo" at bounding box center [1295, 702] width 106 height 33
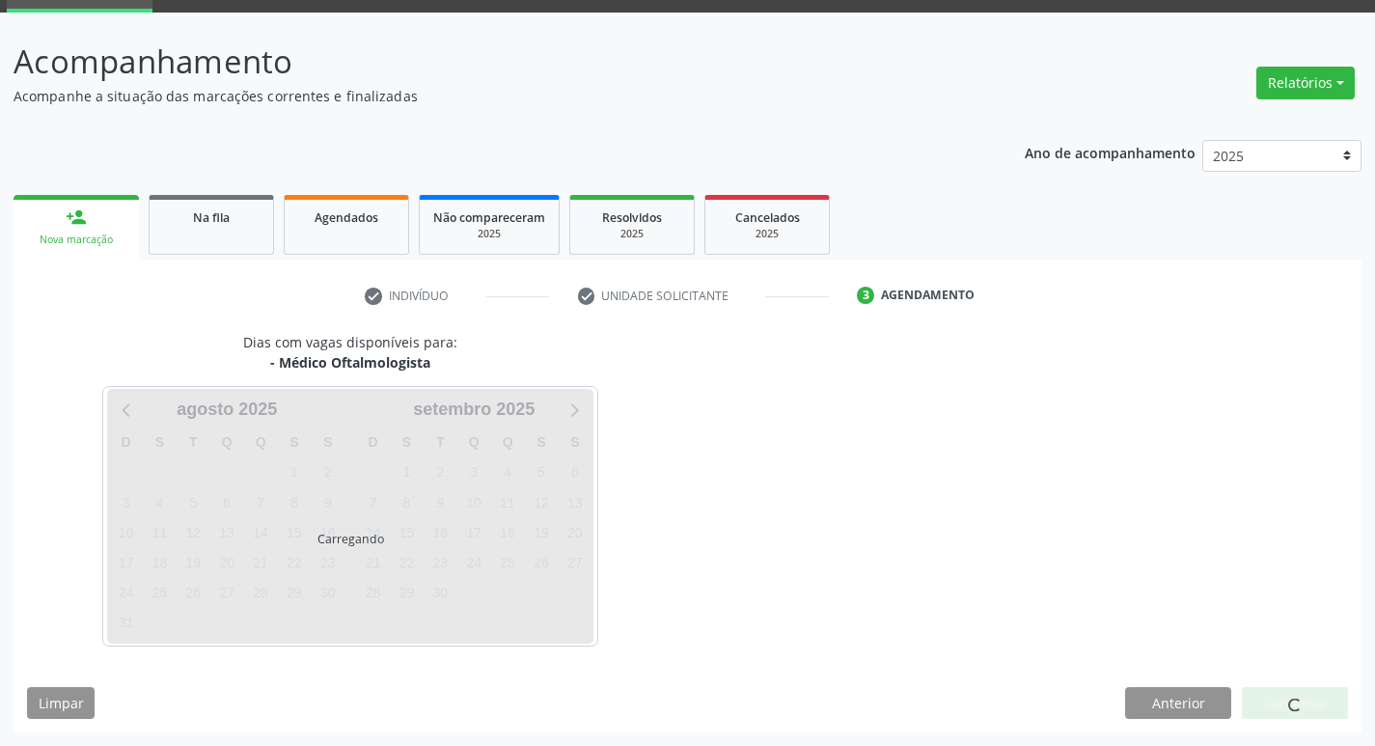
scroll to position [94, 0]
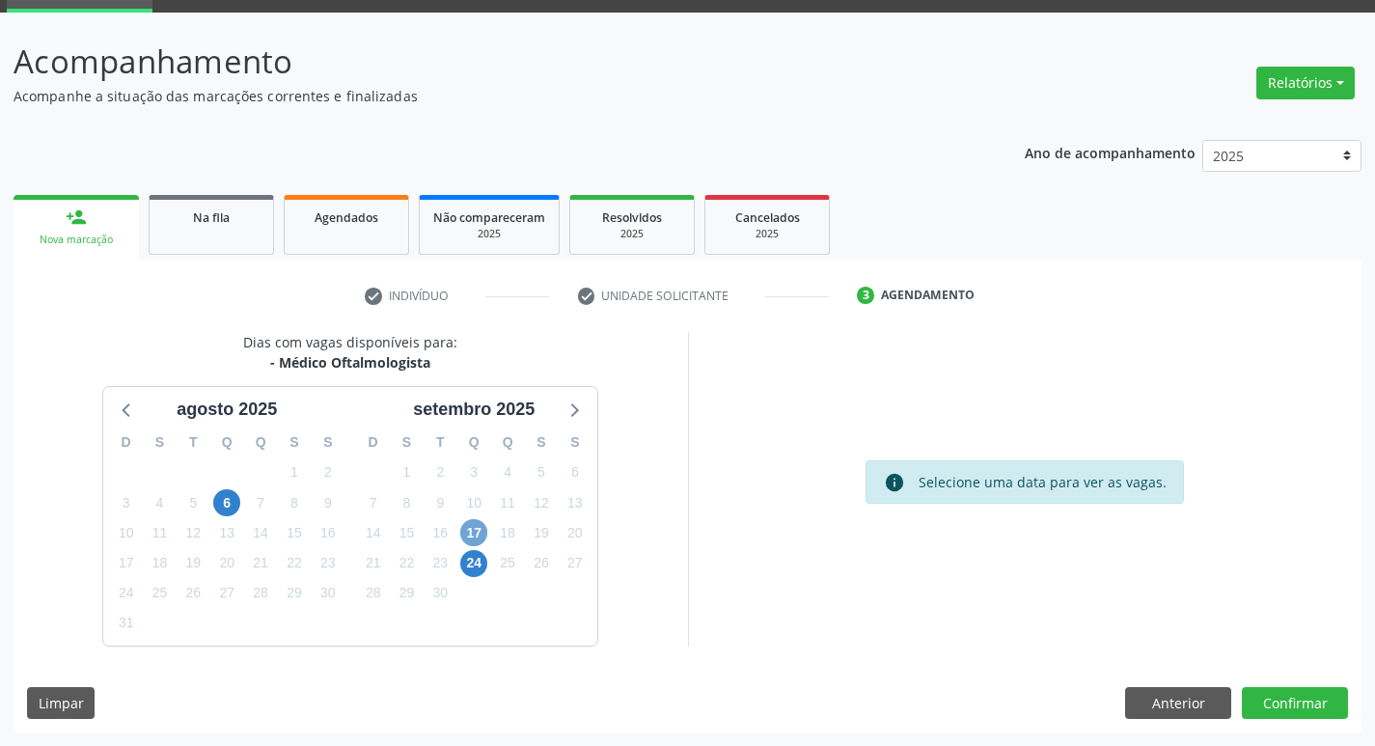
click at [478, 523] on span "17" at bounding box center [473, 532] width 27 height 27
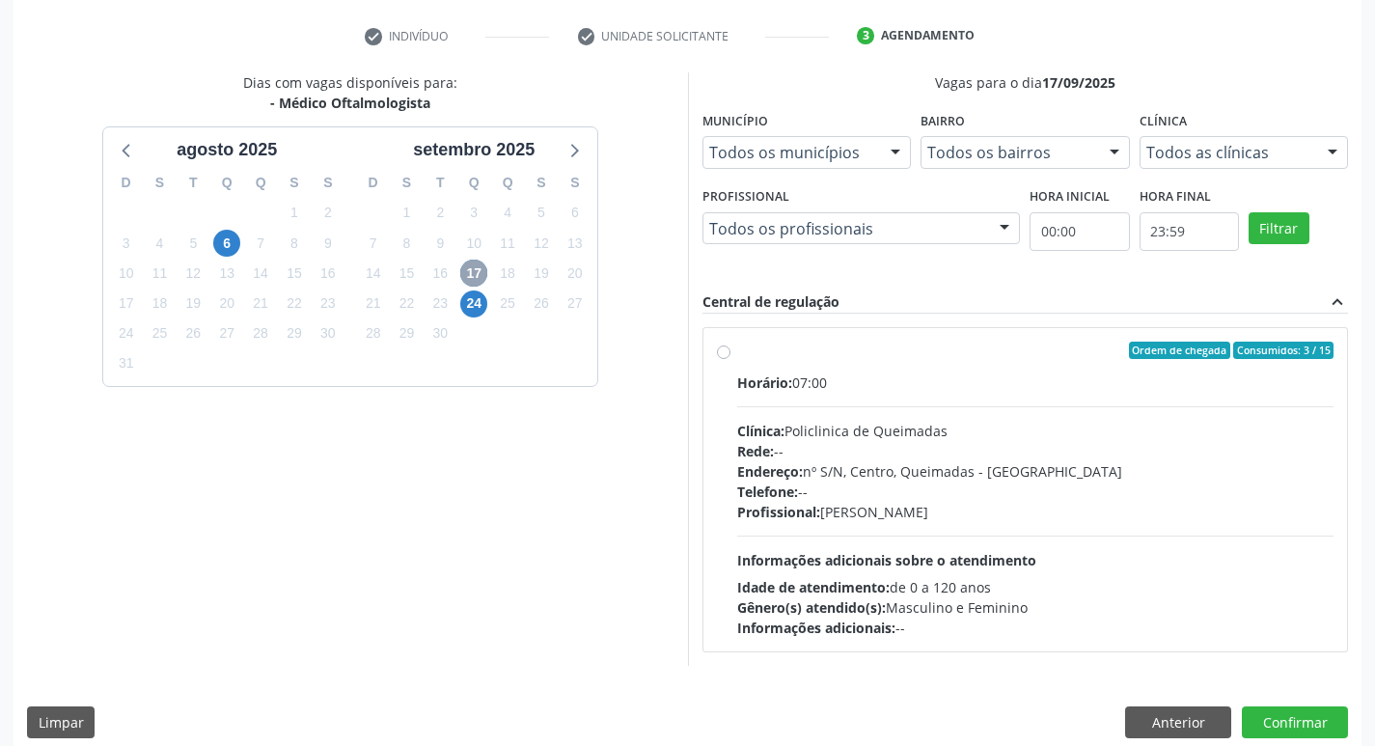
scroll to position [373, 0]
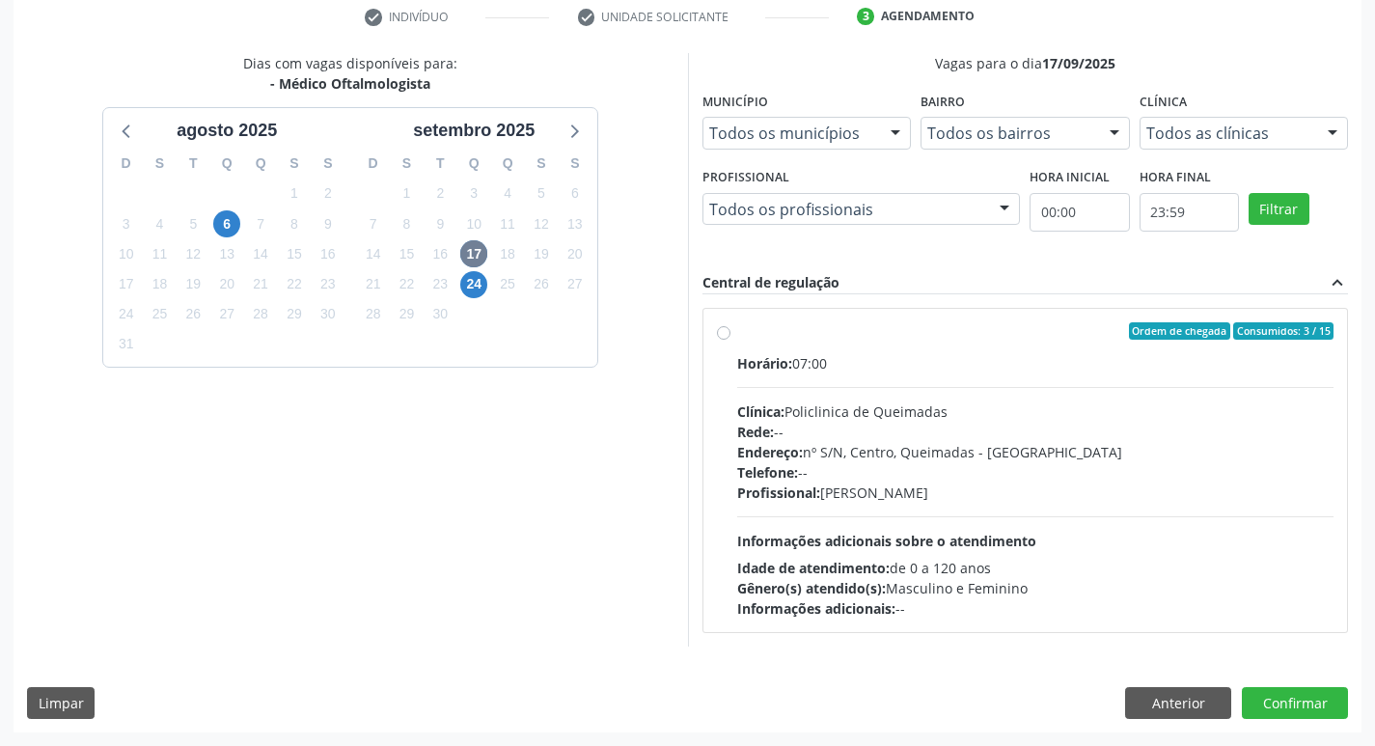
click at [943, 344] on label "Ordem de chegada Consumidos: 3 / 15 Horário: 07:00 Clínica: Policlinica de Quei…" at bounding box center [1035, 470] width 597 height 296
click at [731, 340] on input "Ordem de chegada Consumidos: 3 / 15 Horário: 07:00 Clínica: Policlinica de Quei…" at bounding box center [724, 330] width 14 height 17
radio input "true"
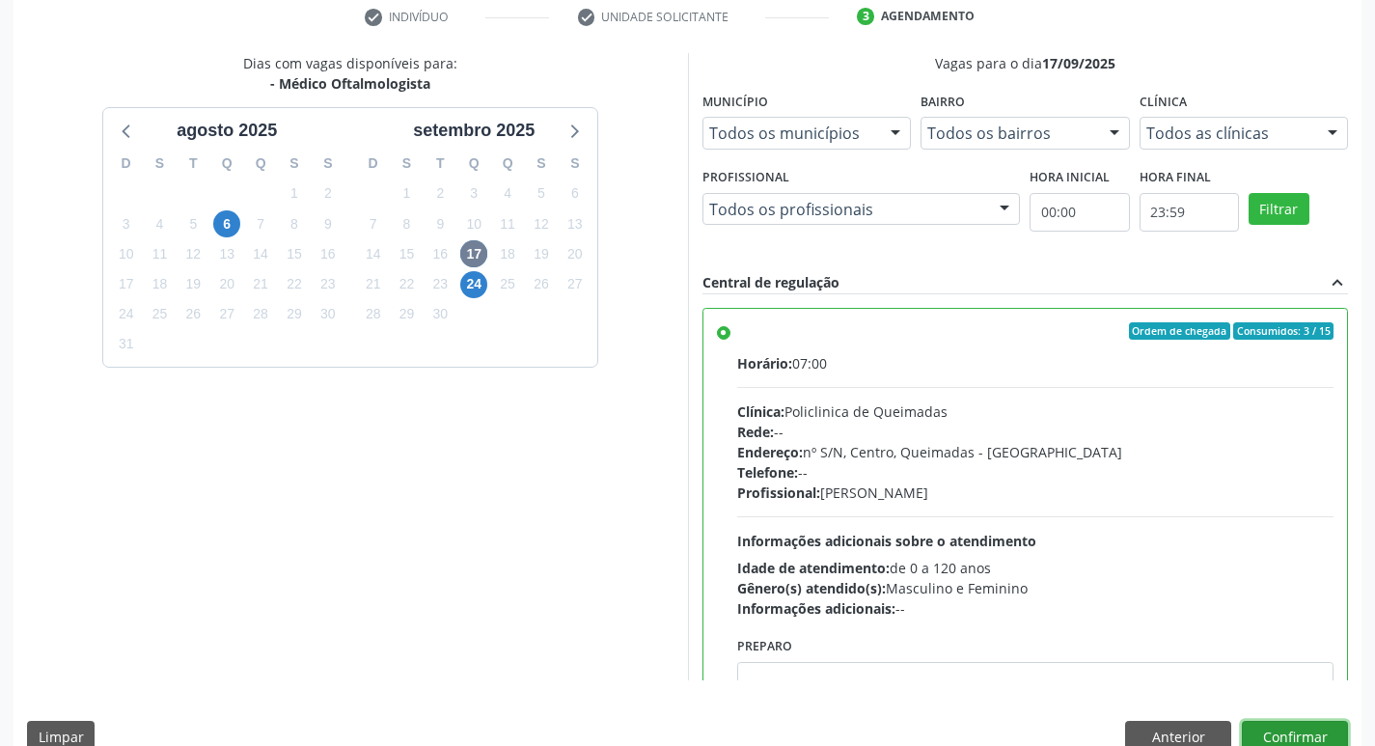
click at [1292, 729] on button "Confirmar" at bounding box center [1295, 737] width 106 height 33
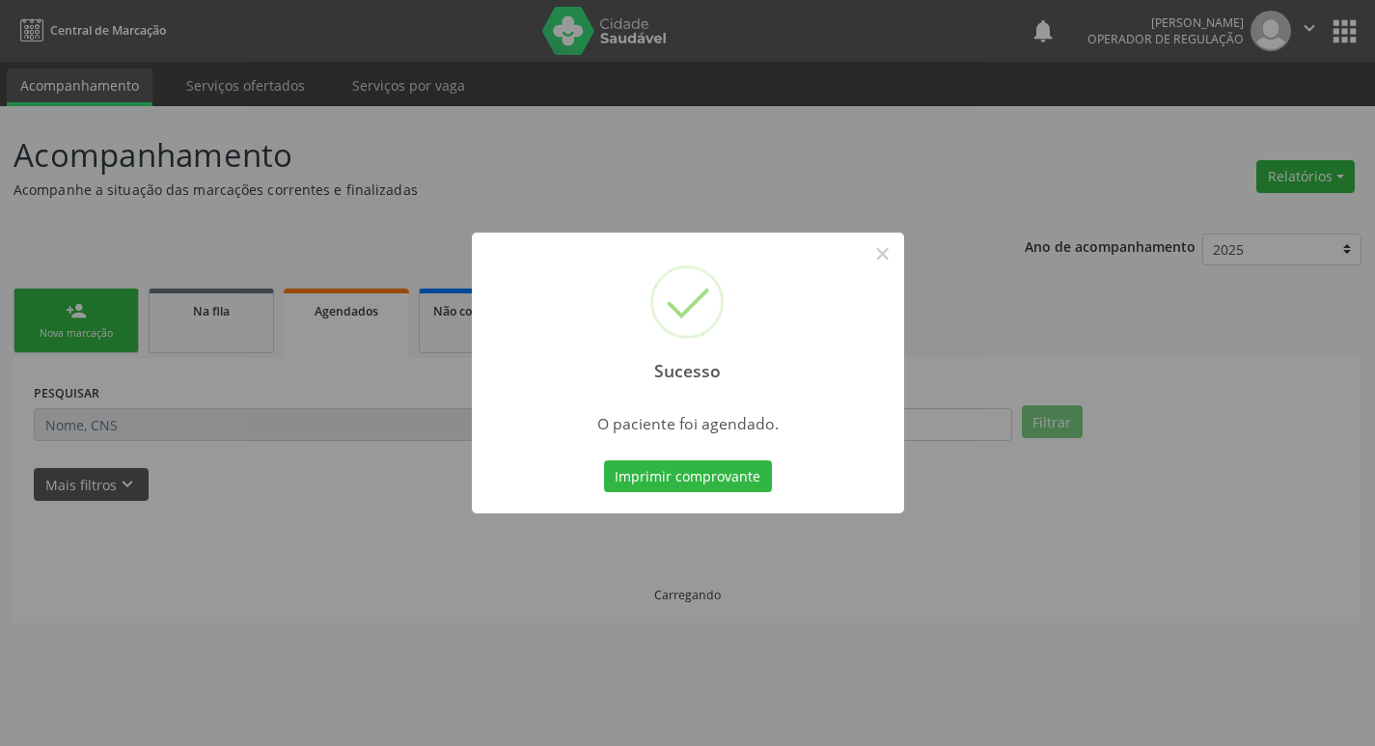
scroll to position [0, 0]
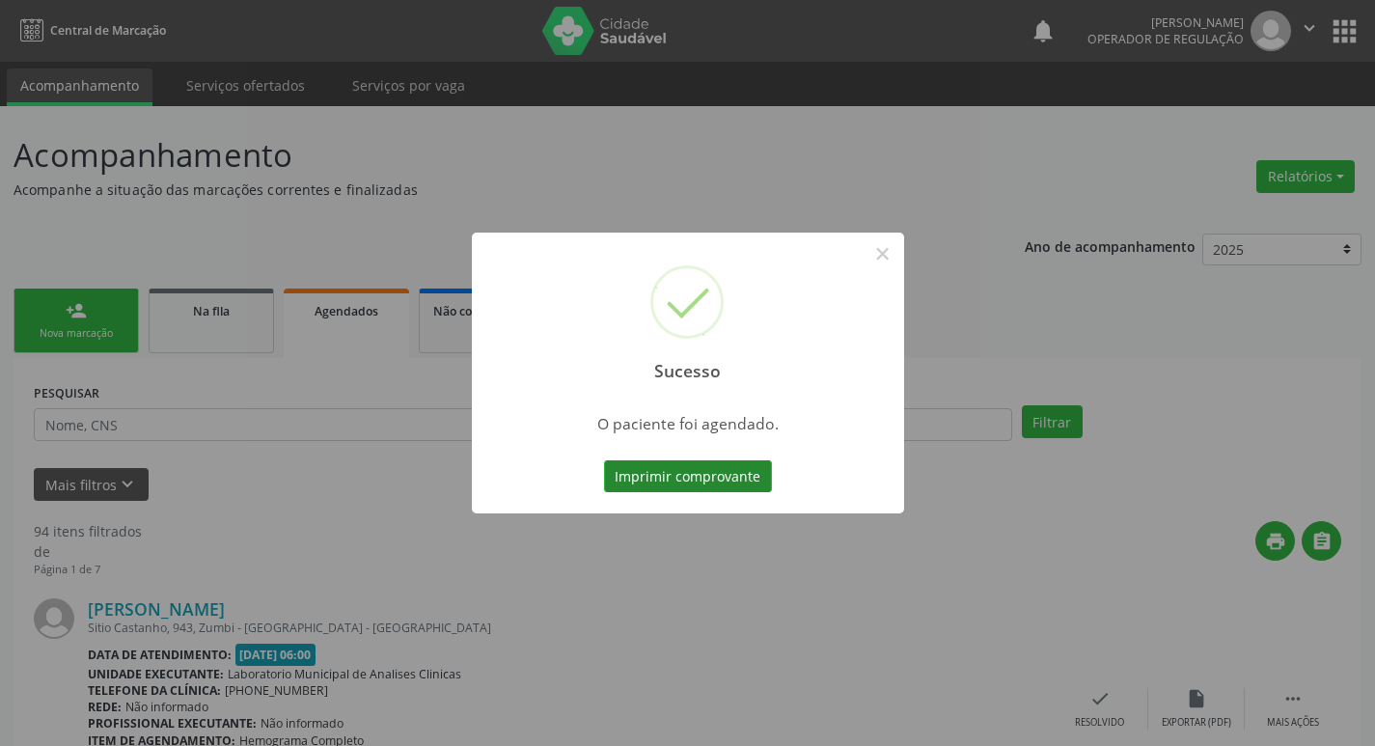
click at [732, 483] on button "Imprimir comprovante" at bounding box center [688, 476] width 168 height 33
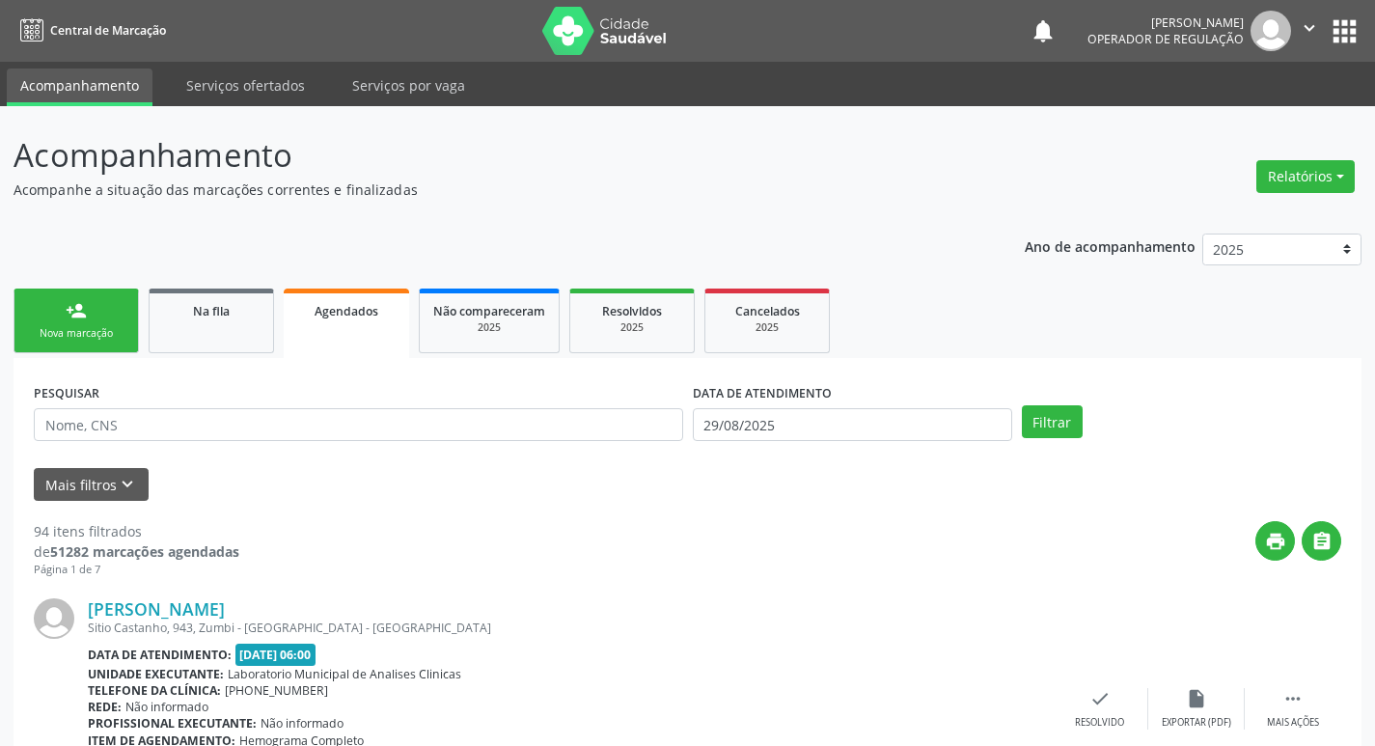
click at [63, 336] on div "Nova marcação" at bounding box center [76, 333] width 97 height 14
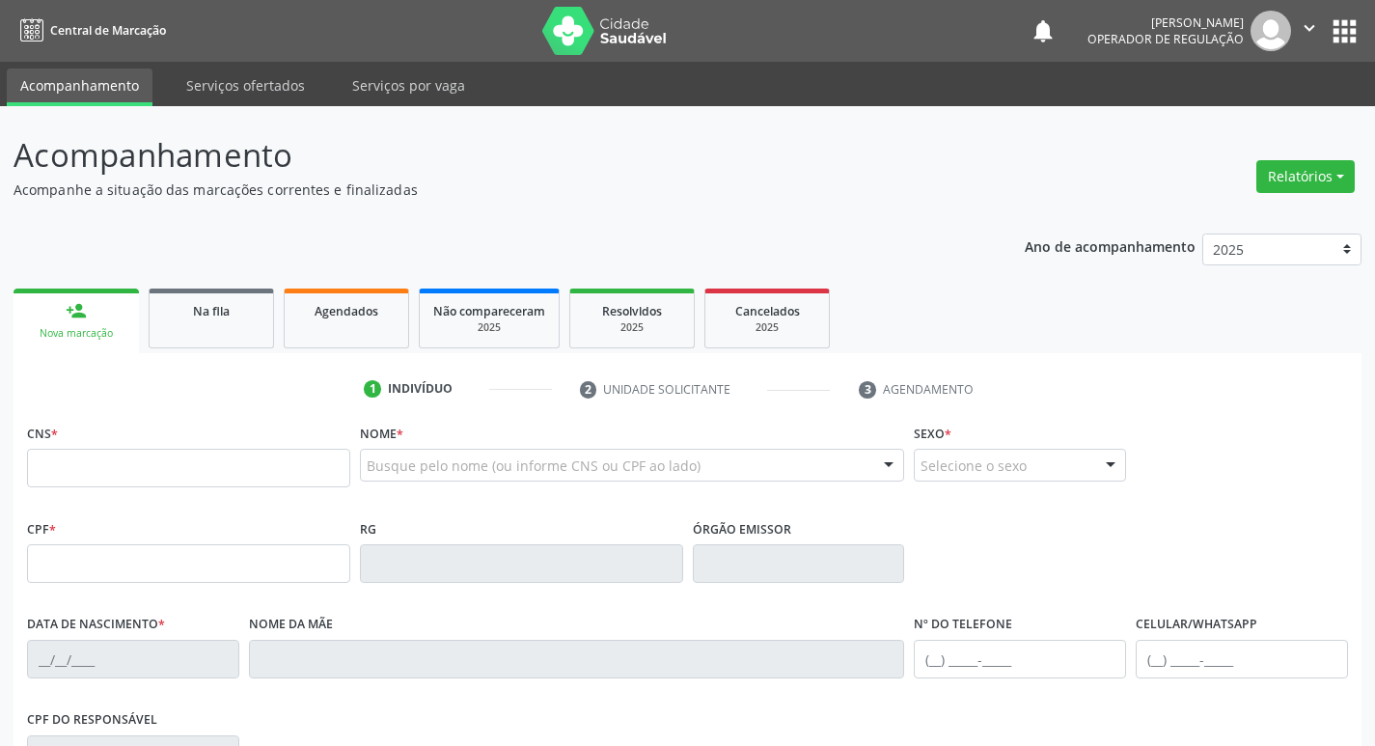
click at [163, 489] on fieldset "CNS *" at bounding box center [188, 460] width 323 height 82
click at [167, 465] on input "text" at bounding box center [188, 468] width 323 height 39
type input "702 4060 5779 7326"
type input "865.575.807-87"
type input "06/02/1963"
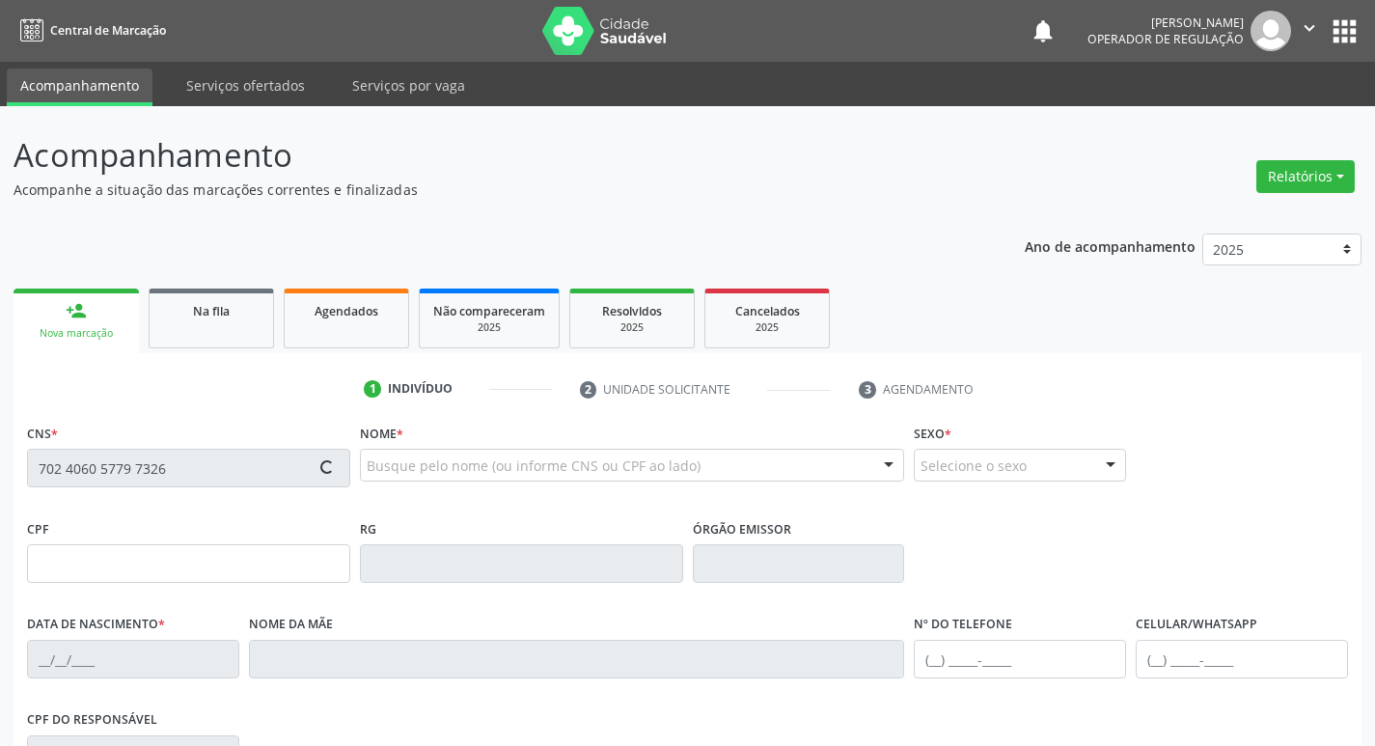
type input "Maria do Carmo da Silva"
type input "(83) 99124-4908"
type input "44"
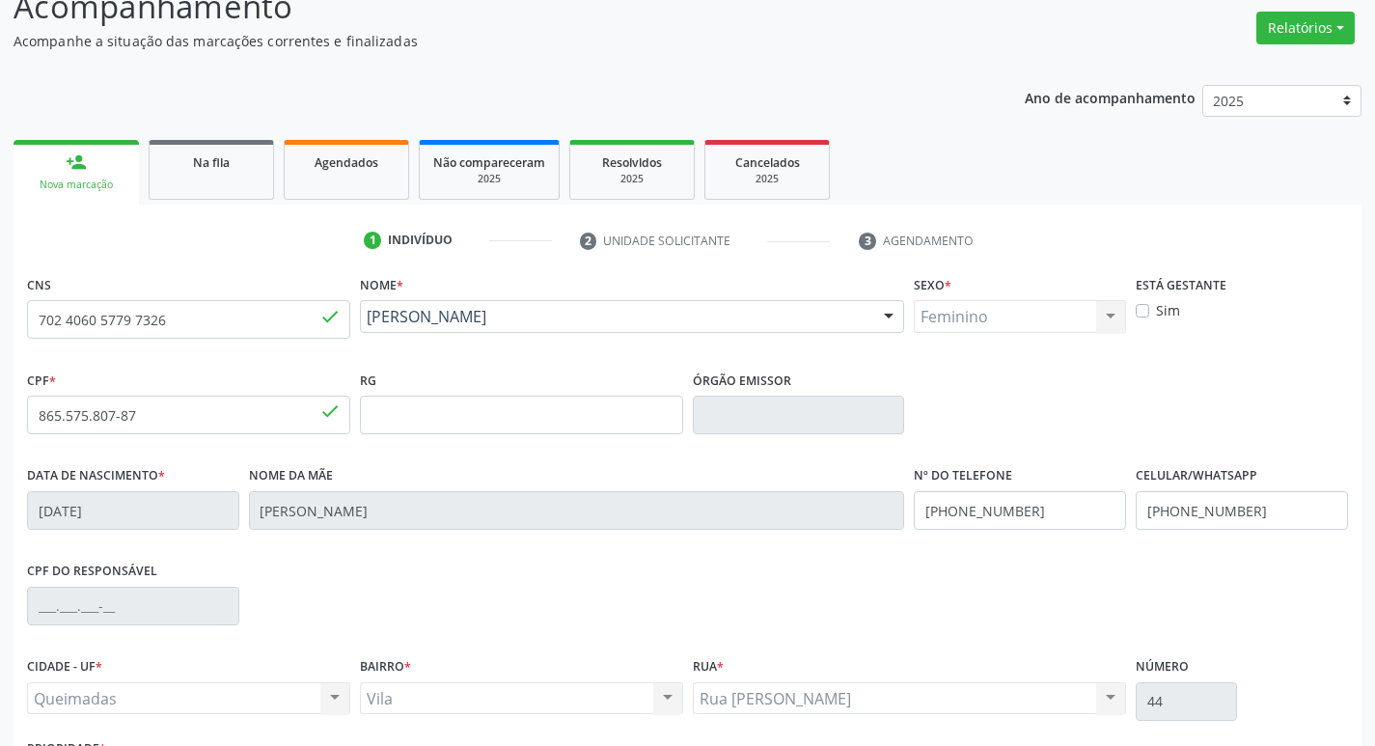
scroll to position [300, 0]
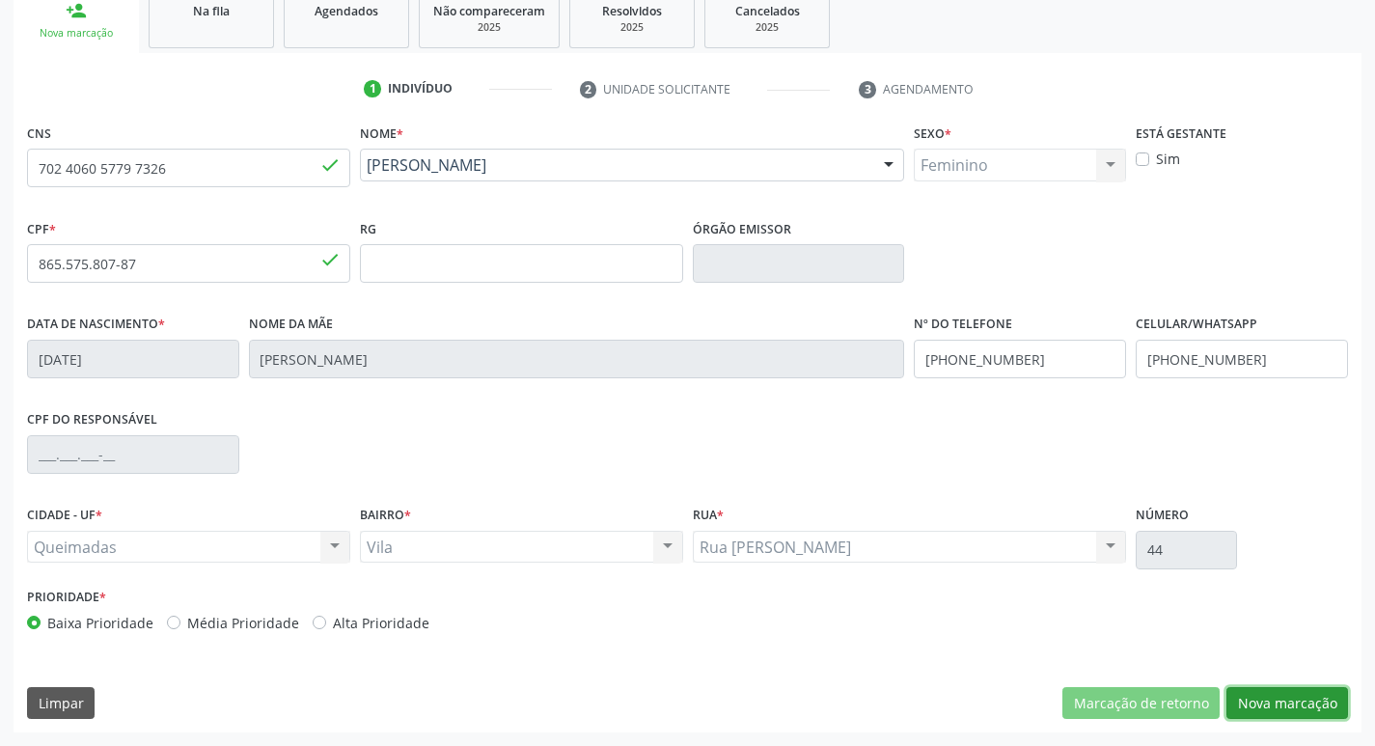
click at [1263, 704] on button "Nova marcação" at bounding box center [1288, 703] width 122 height 33
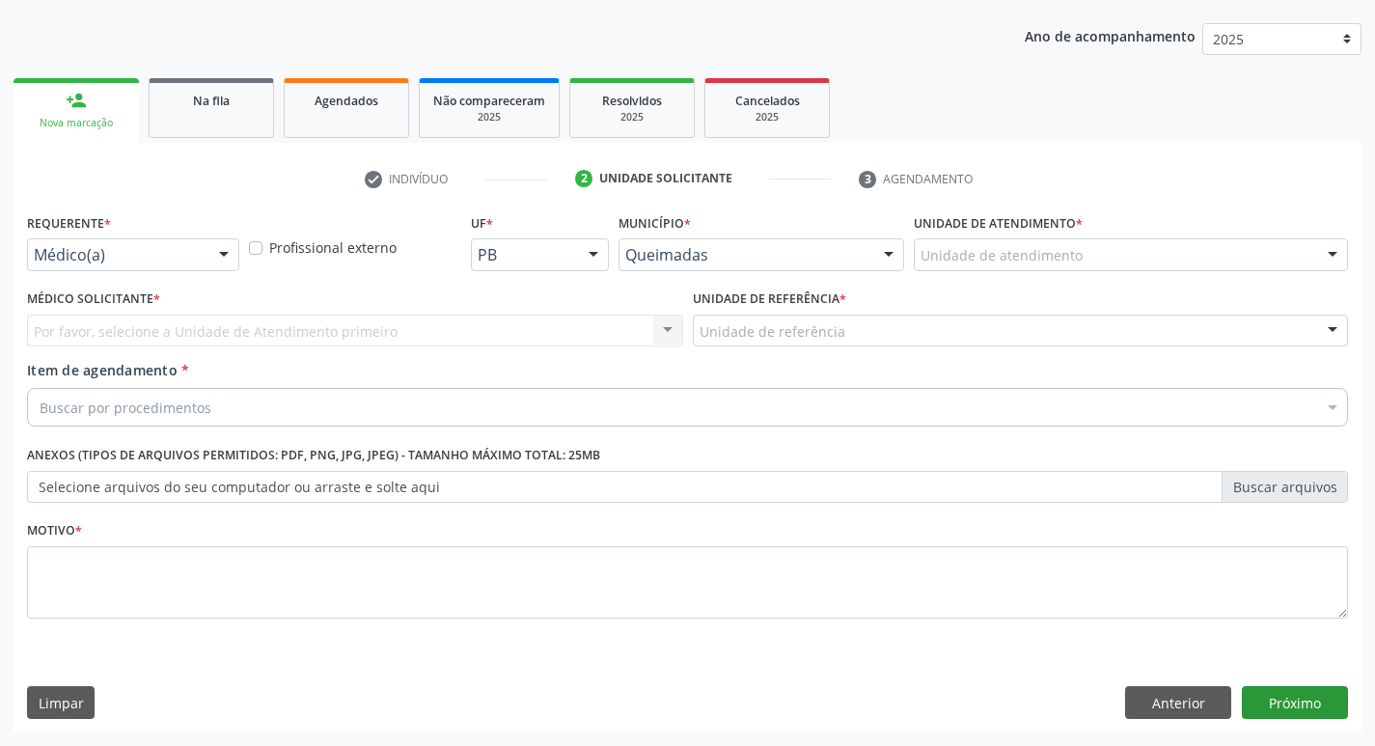
scroll to position [210, 0]
drag, startPoint x: 162, startPoint y: 262, endPoint x: 166, endPoint y: 272, distance: 11.3
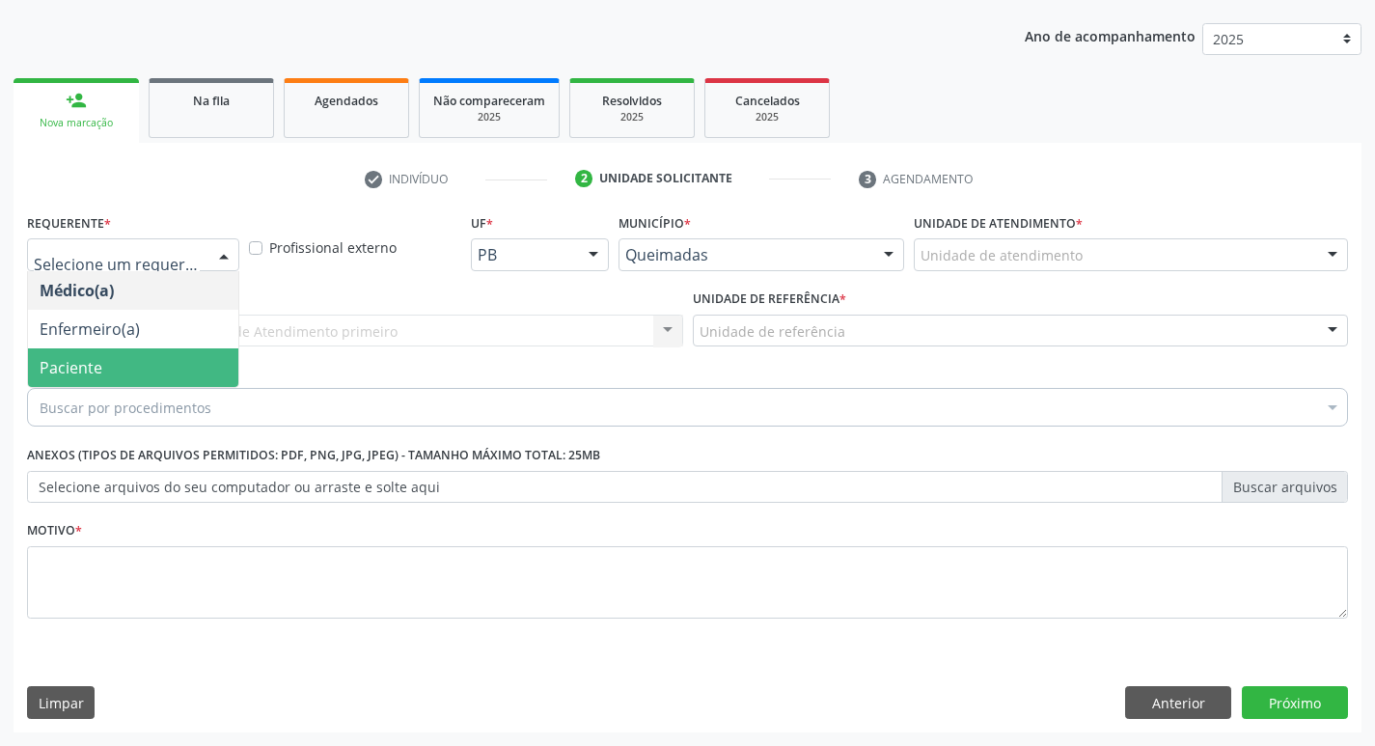
click at [134, 361] on span "Paciente" at bounding box center [133, 367] width 210 height 39
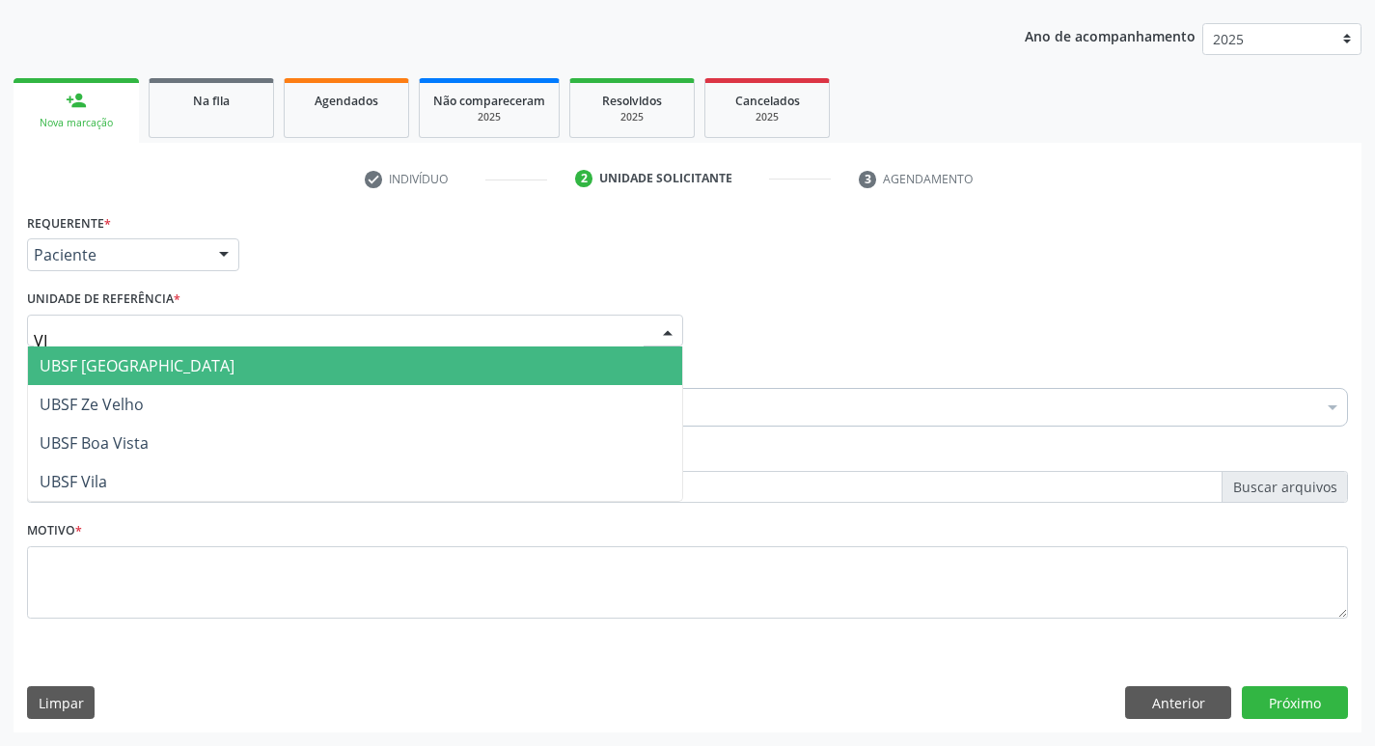
type input "VIL"
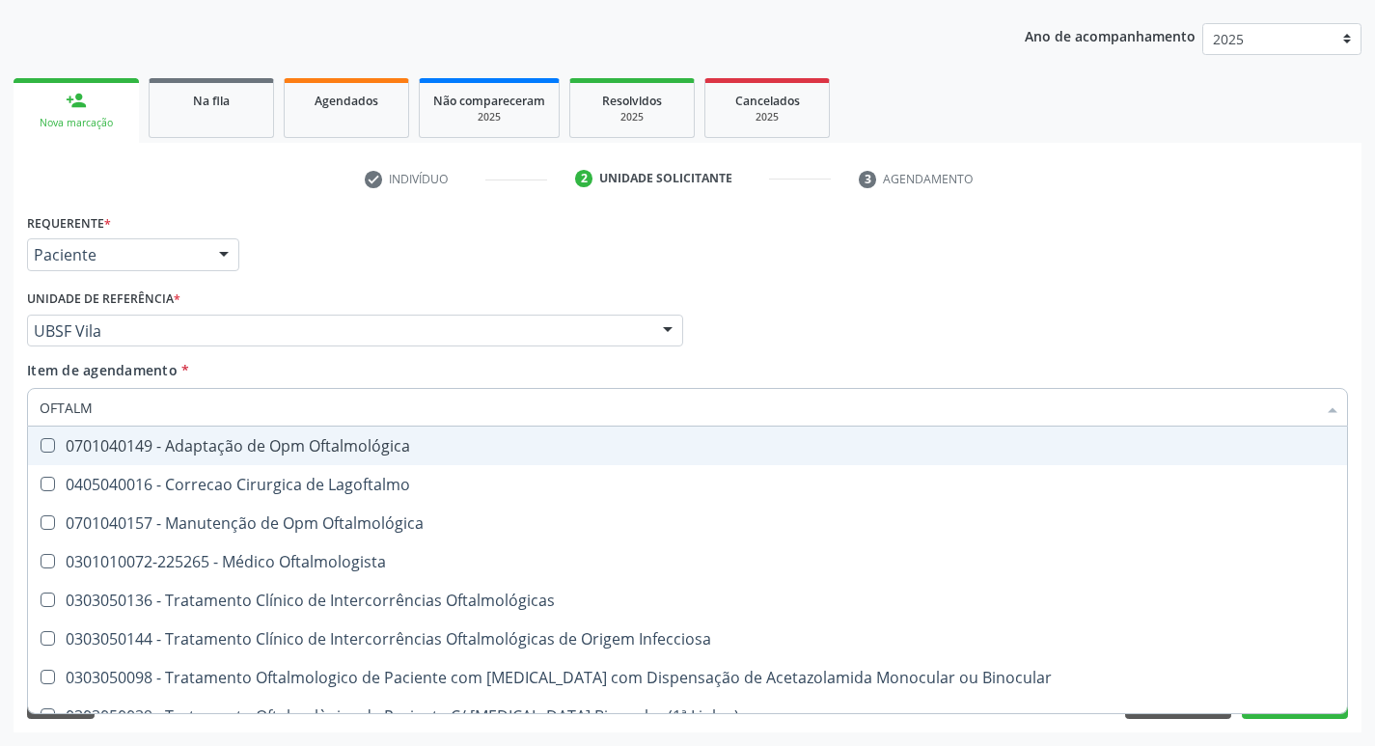
type input "OFTALMO"
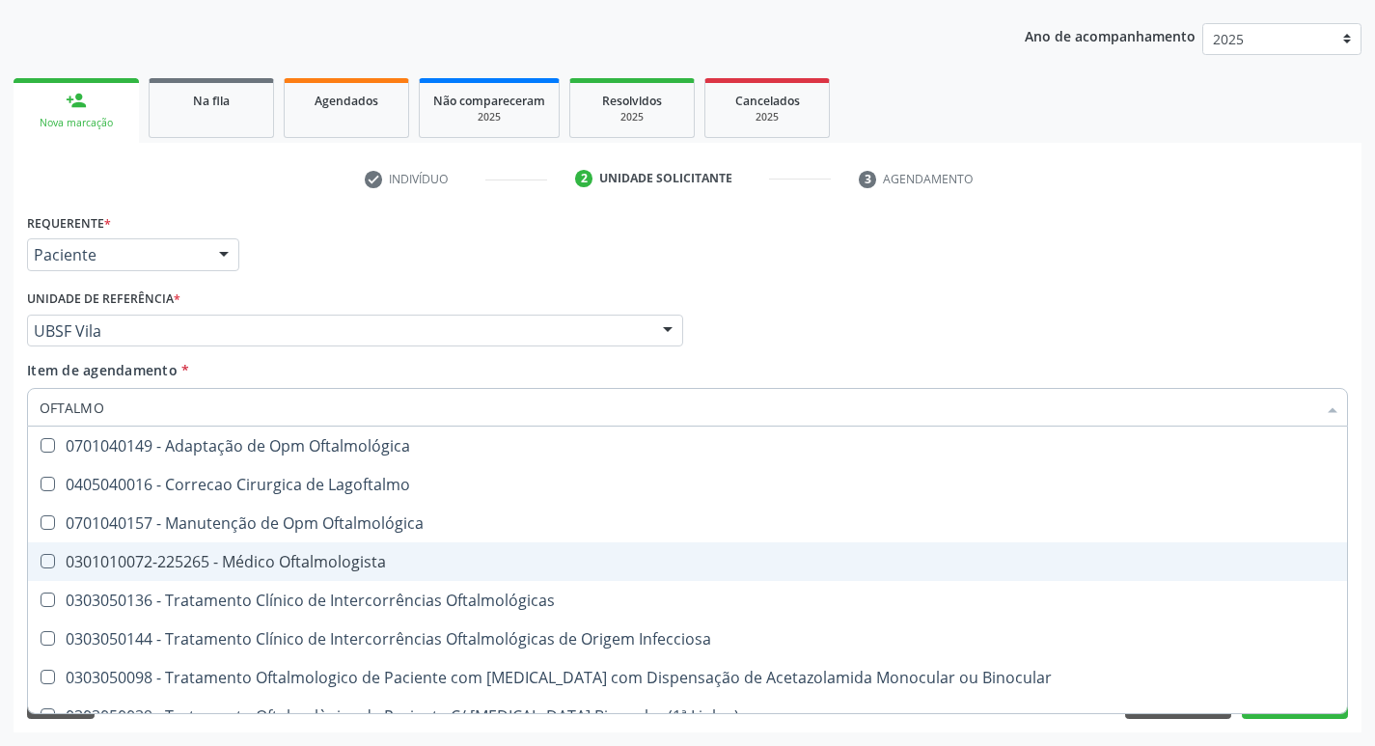
click at [408, 558] on div "0301010072-225265 - Médico Oftalmologista" at bounding box center [688, 561] width 1296 height 15
checkbox Oftalmologista "true"
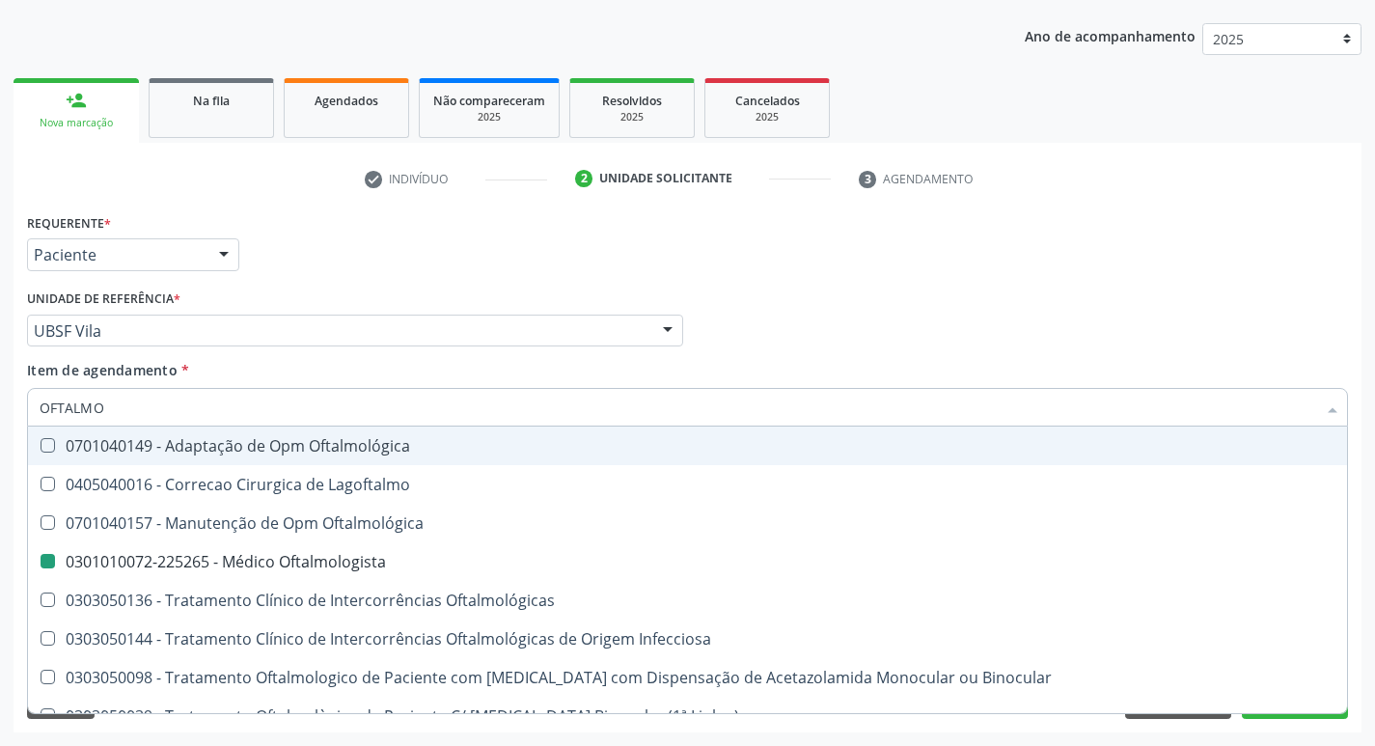
click at [590, 256] on div "Requerente * Paciente Médico(a) Enfermeiro(a) Paciente Nenhum resultado encontr…" at bounding box center [687, 245] width 1331 height 75
checkbox Lagoftalmo "true"
checkbox Oftalmologista "false"
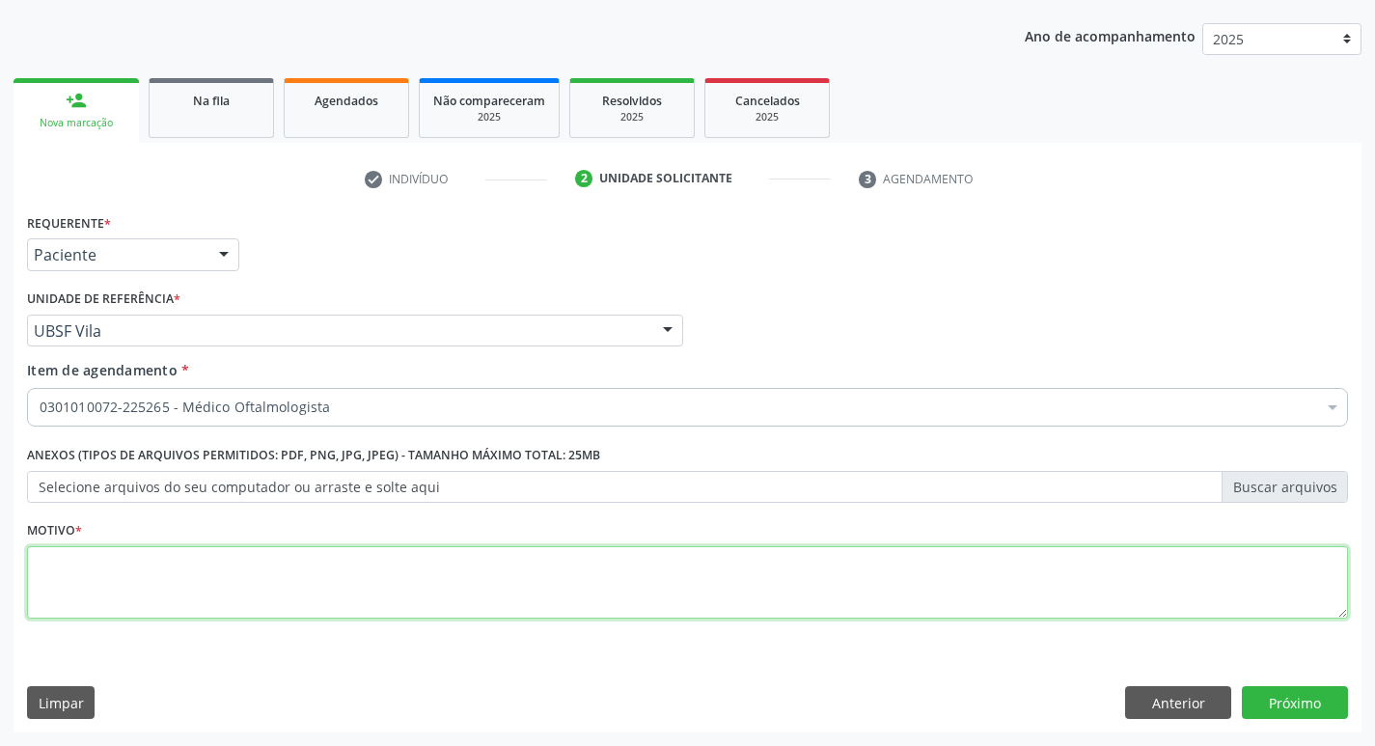
click at [152, 587] on textarea at bounding box center [687, 582] width 1321 height 73
type textarea "AVALIAÇÃO"
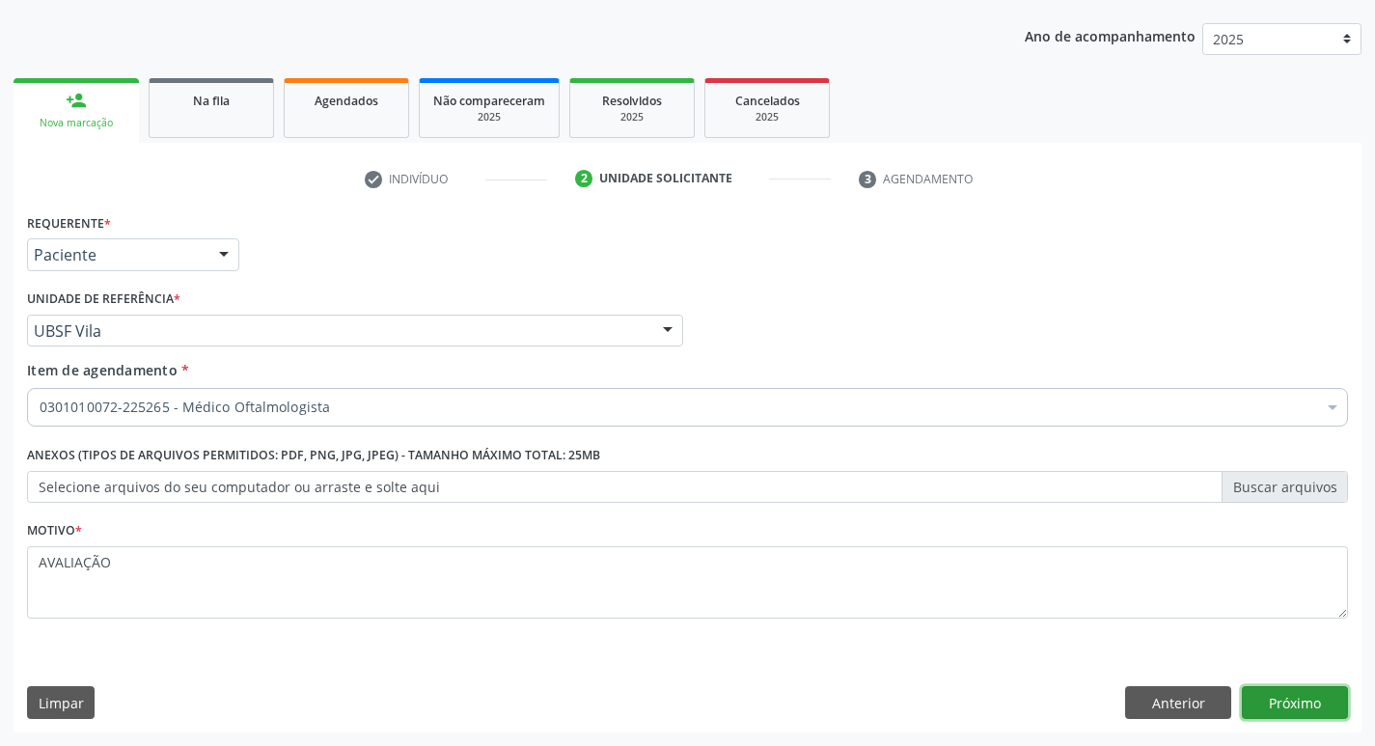
click at [1309, 715] on button "Próximo" at bounding box center [1295, 702] width 106 height 33
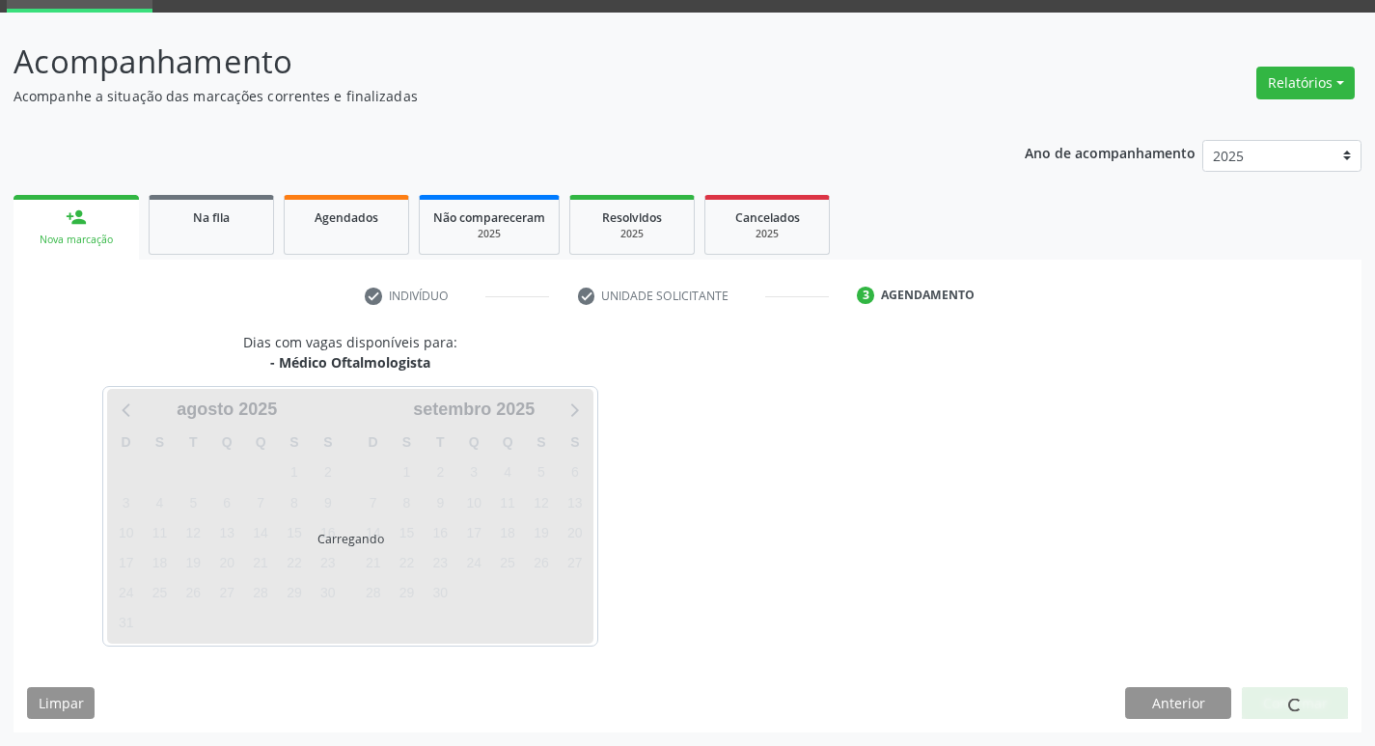
scroll to position [94, 0]
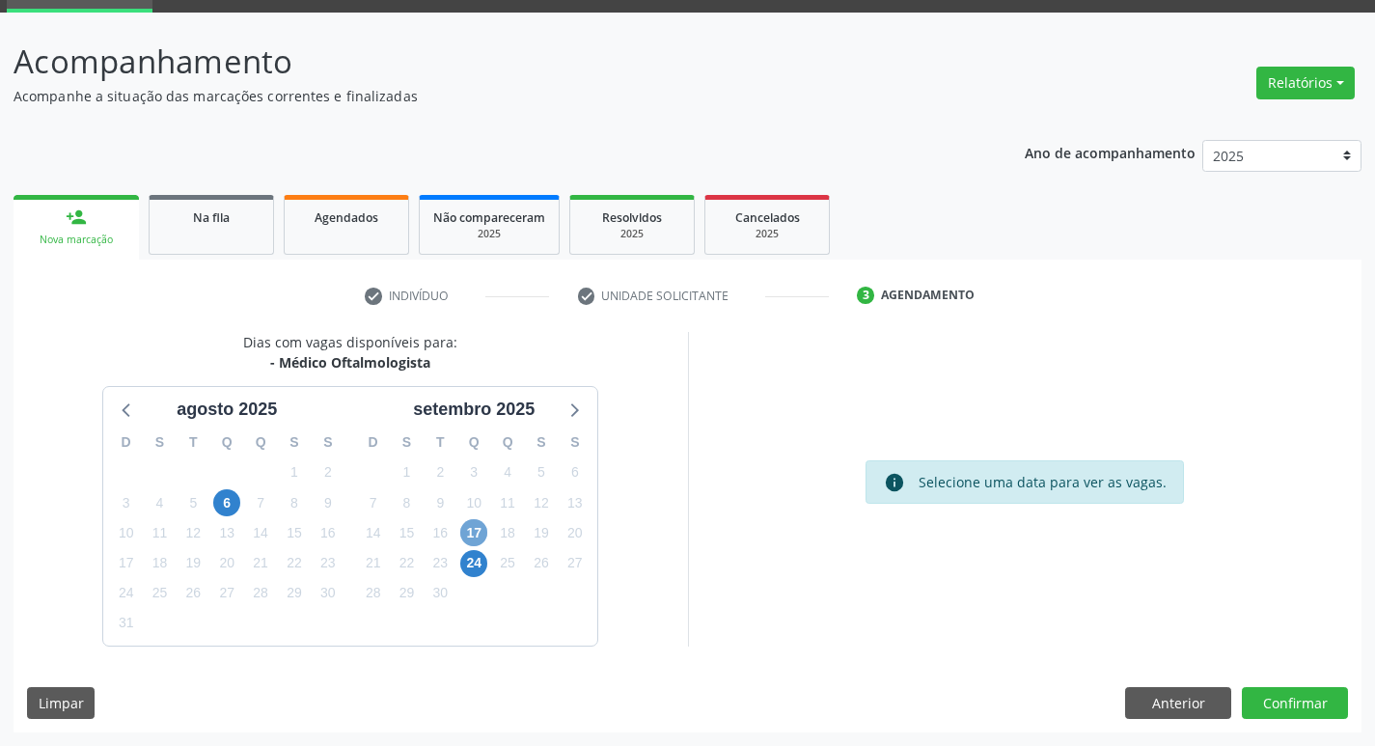
click at [474, 532] on span "17" at bounding box center [473, 532] width 27 height 27
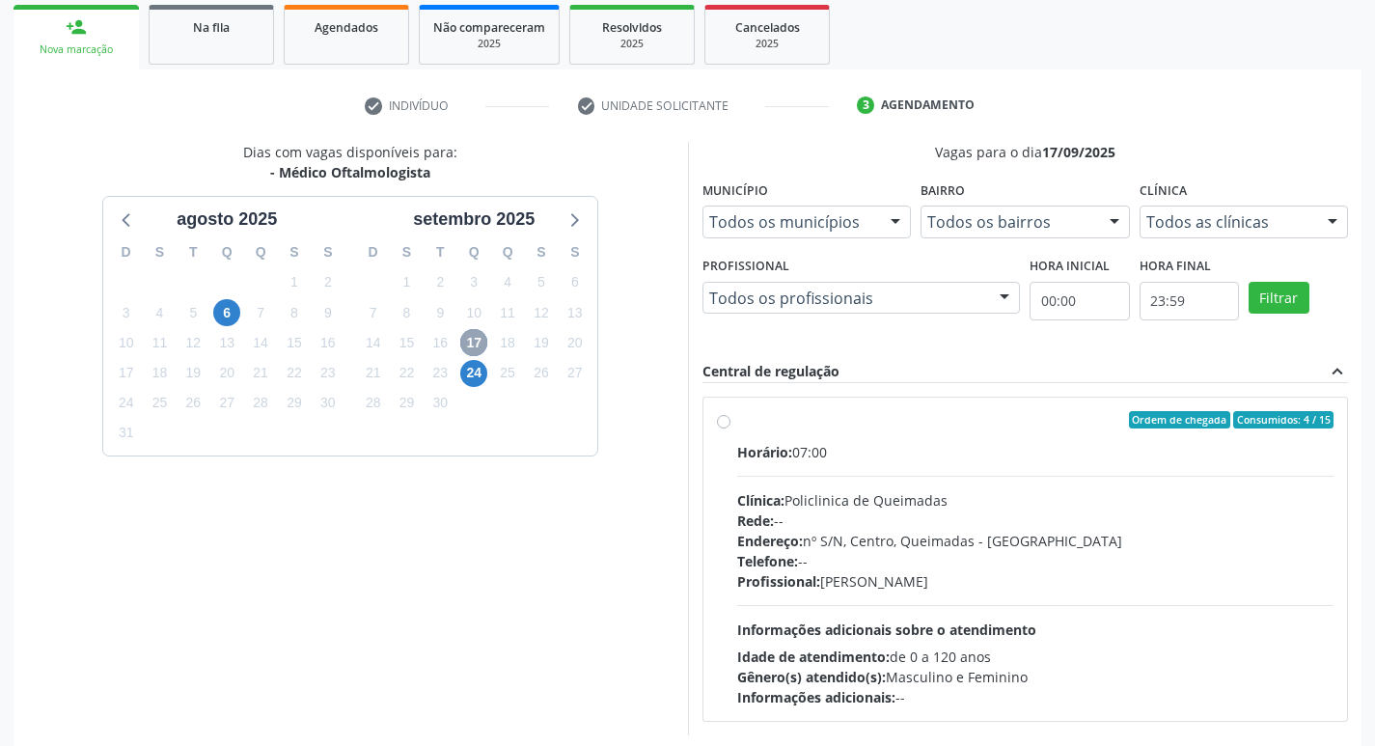
scroll to position [373, 0]
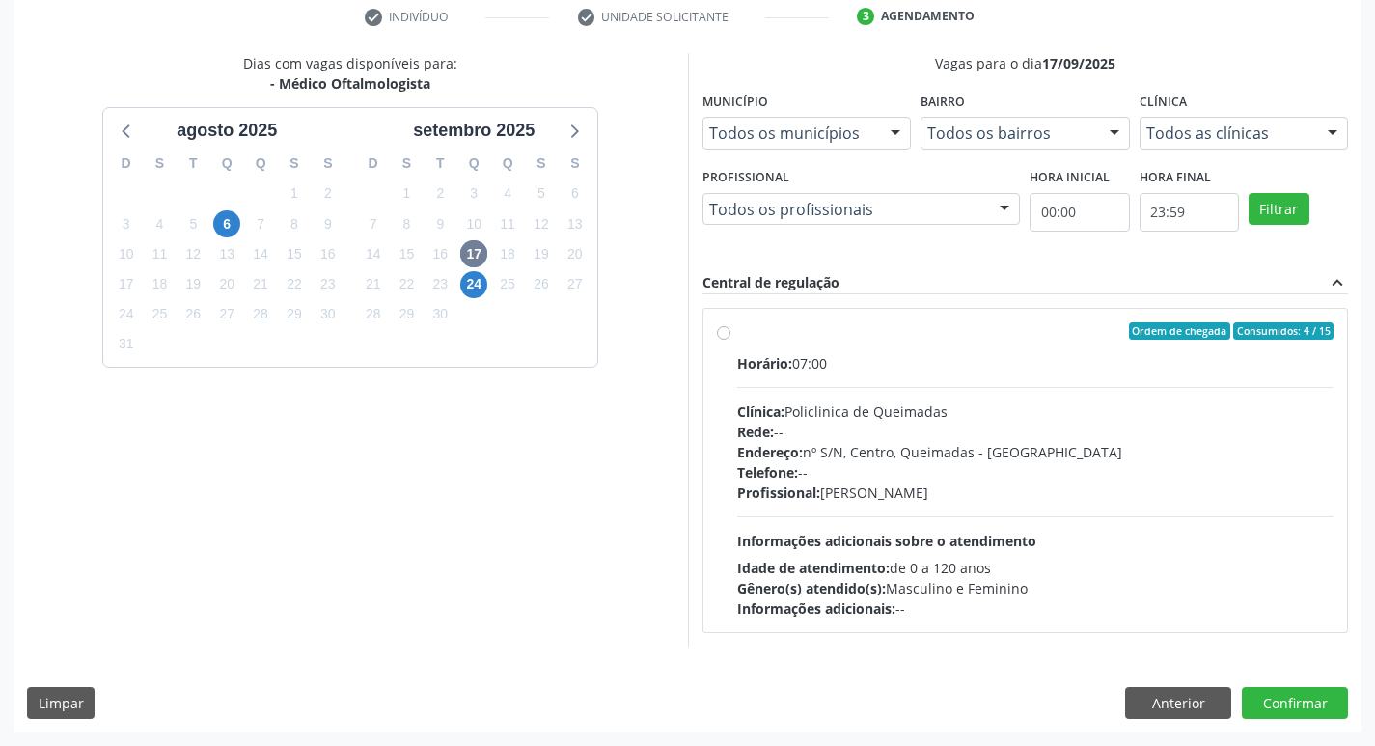
click at [1080, 336] on div "Ordem de chegada Consumidos: 4 / 15" at bounding box center [1035, 330] width 597 height 17
click at [731, 336] on input "Ordem de chegada Consumidos: 4 / 15 Horário: 07:00 Clínica: Policlinica de Quei…" at bounding box center [724, 330] width 14 height 17
radio input "true"
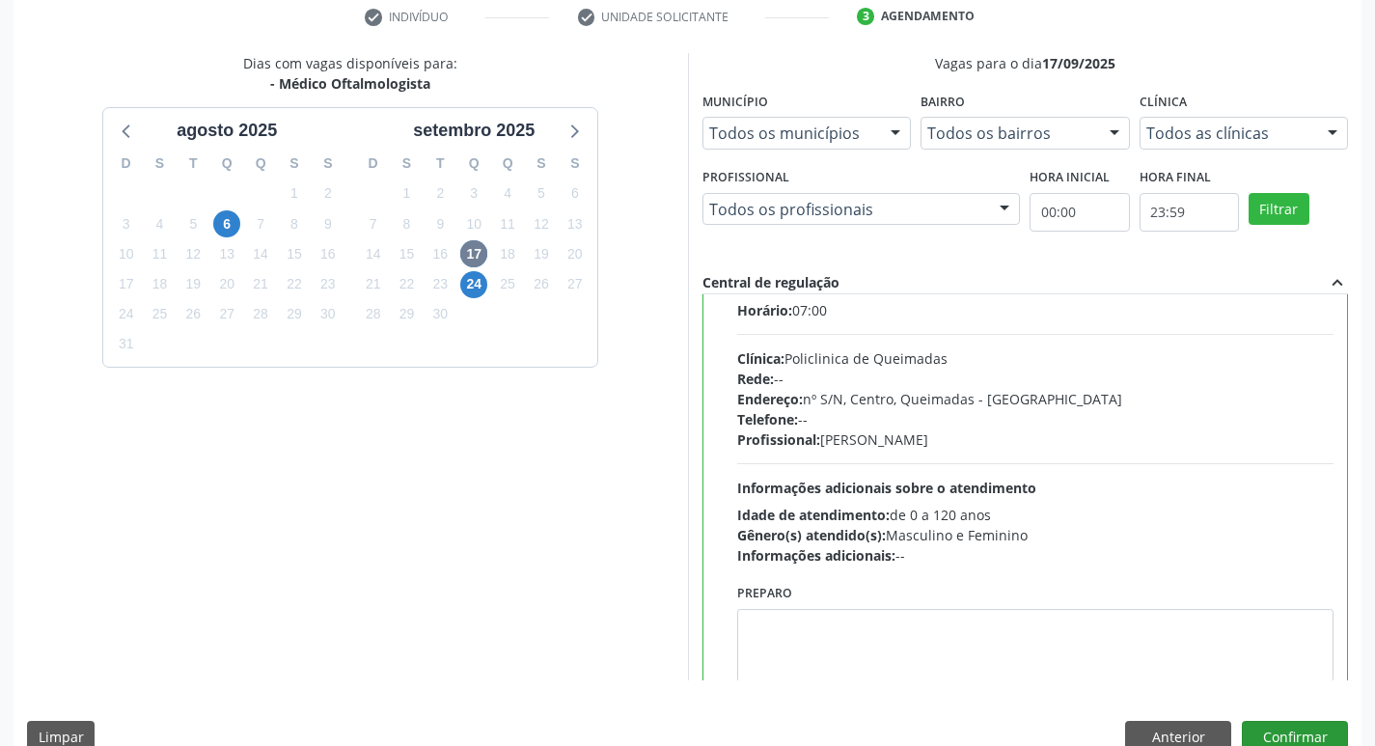
scroll to position [96, 0]
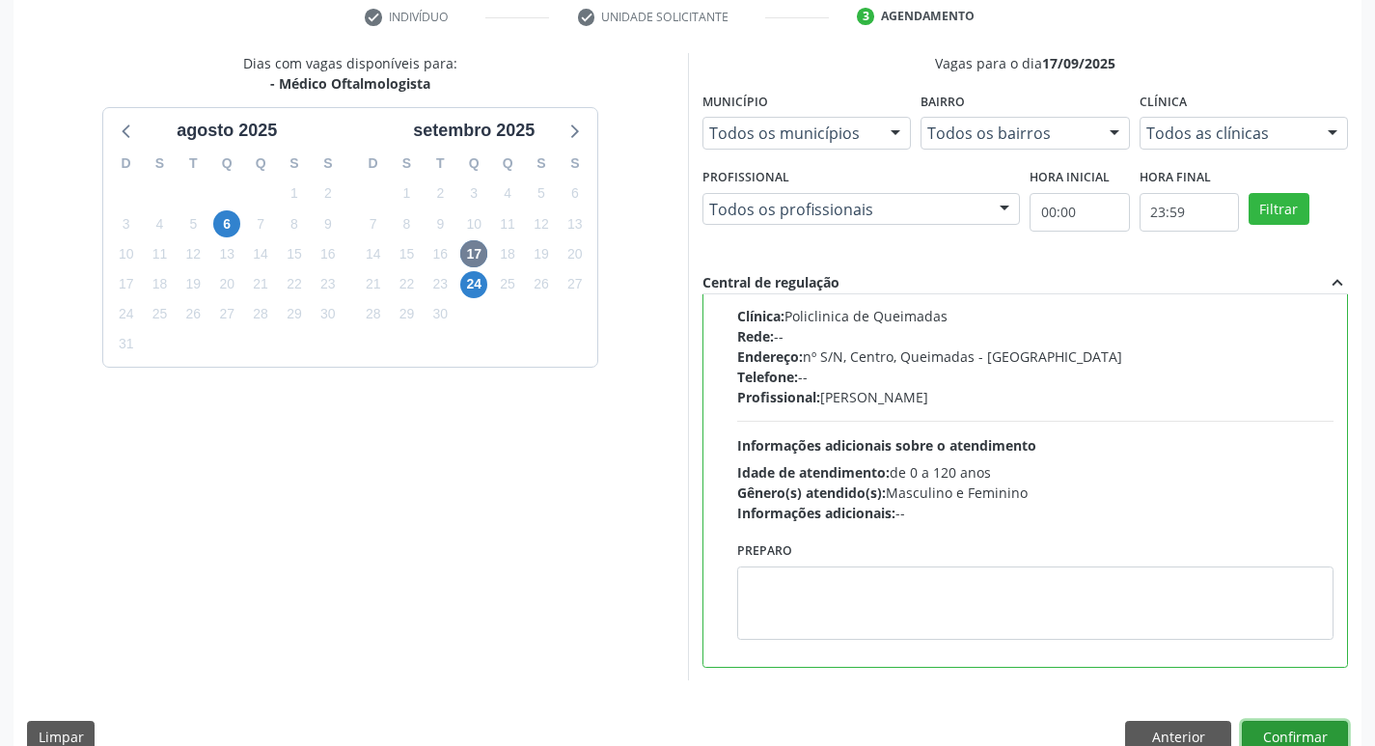
click at [1273, 729] on button "Confirmar" at bounding box center [1295, 737] width 106 height 33
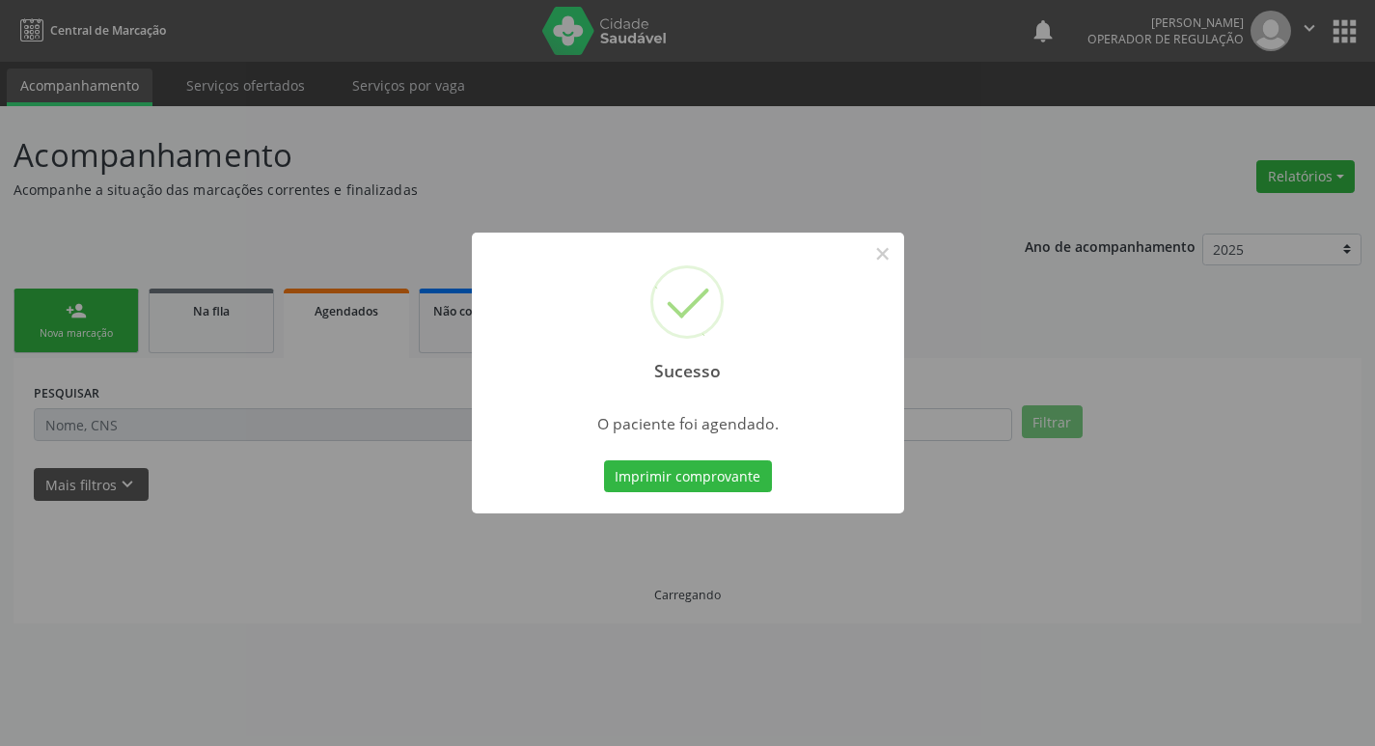
scroll to position [0, 0]
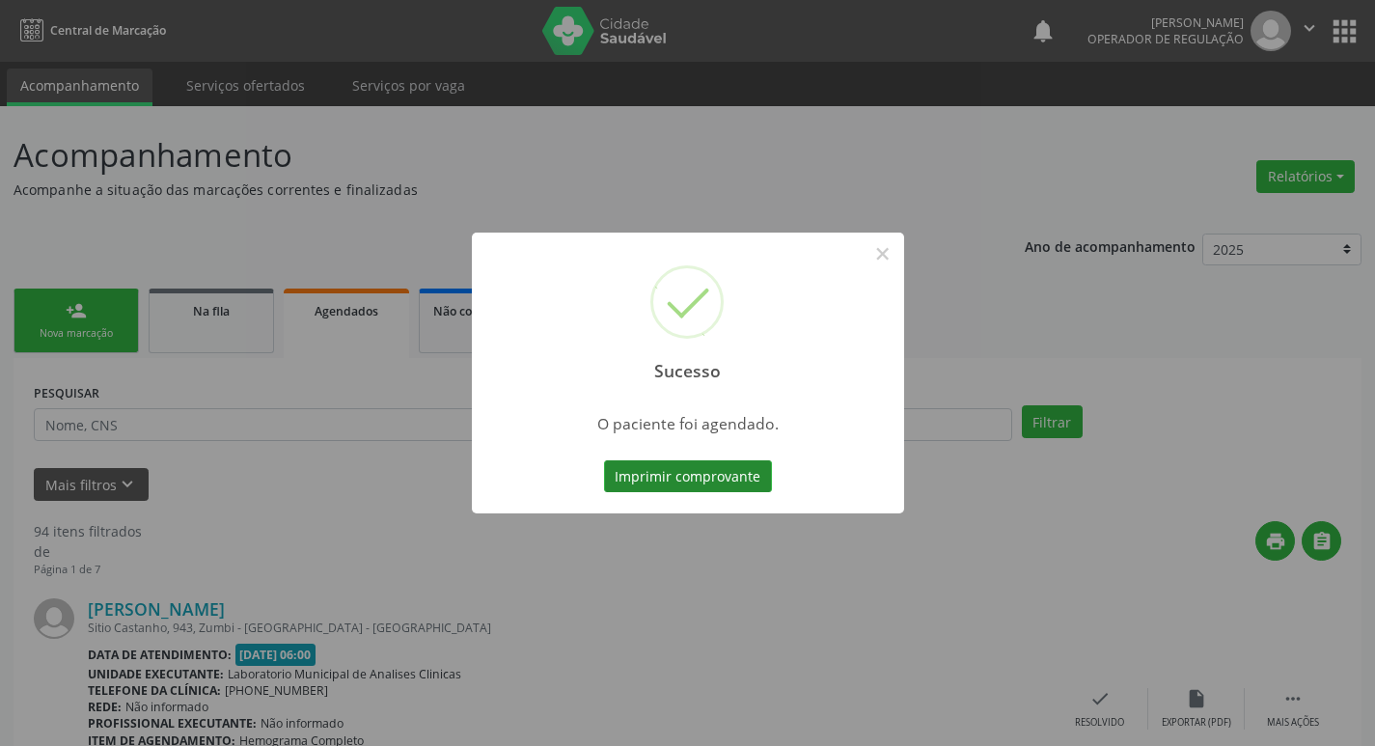
click at [688, 468] on button "Imprimir comprovante" at bounding box center [688, 476] width 168 height 33
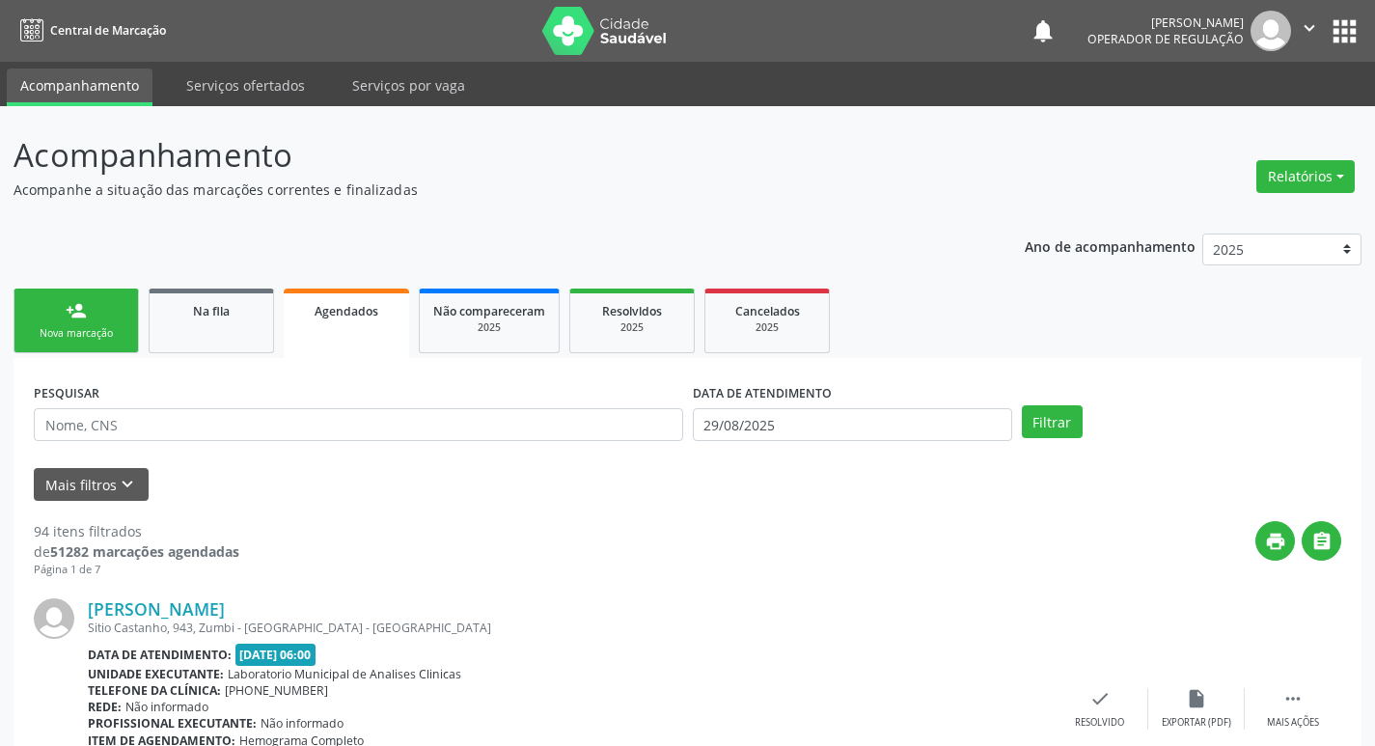
click at [82, 325] on link "person_add Nova marcação" at bounding box center [76, 321] width 125 height 65
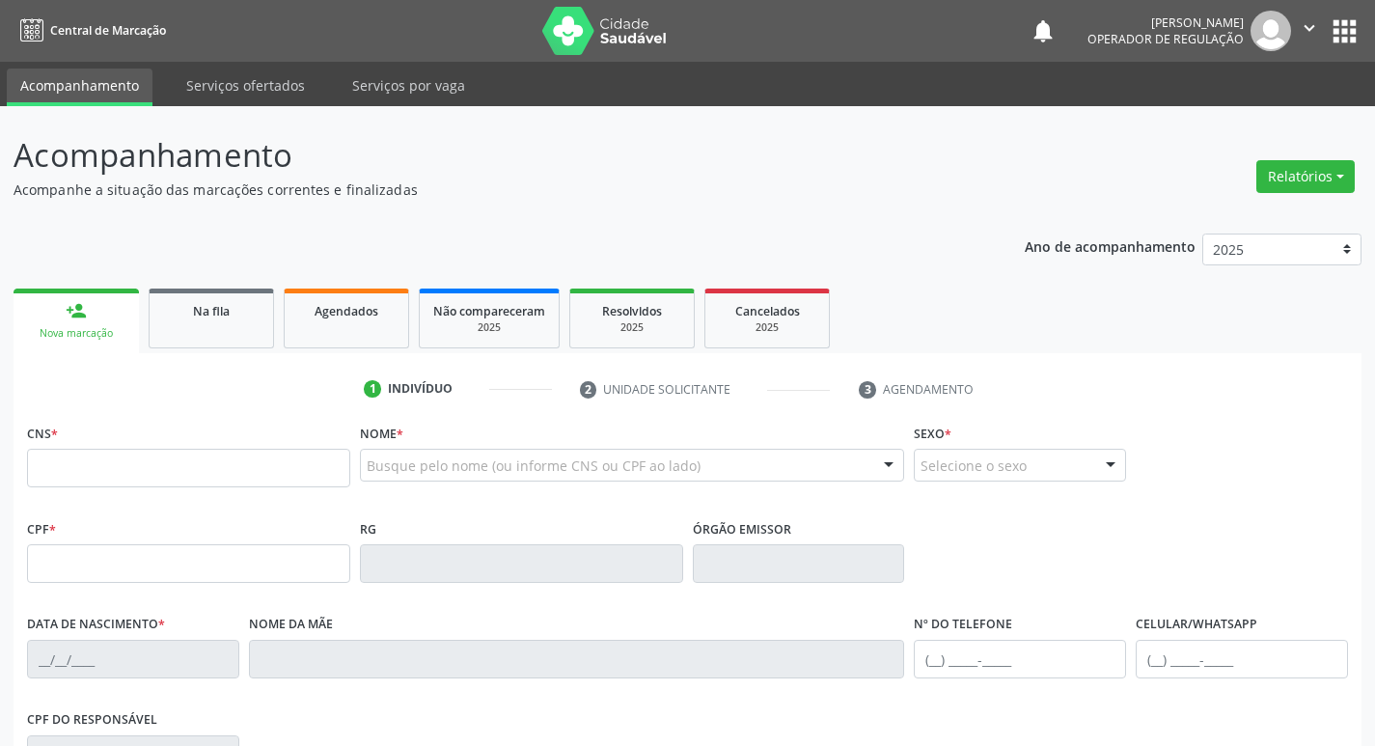
click at [199, 445] on div "CNS *" at bounding box center [188, 453] width 323 height 69
click at [197, 456] on input "text" at bounding box center [188, 468] width 323 height 39
type input "704 7087 1163 7332"
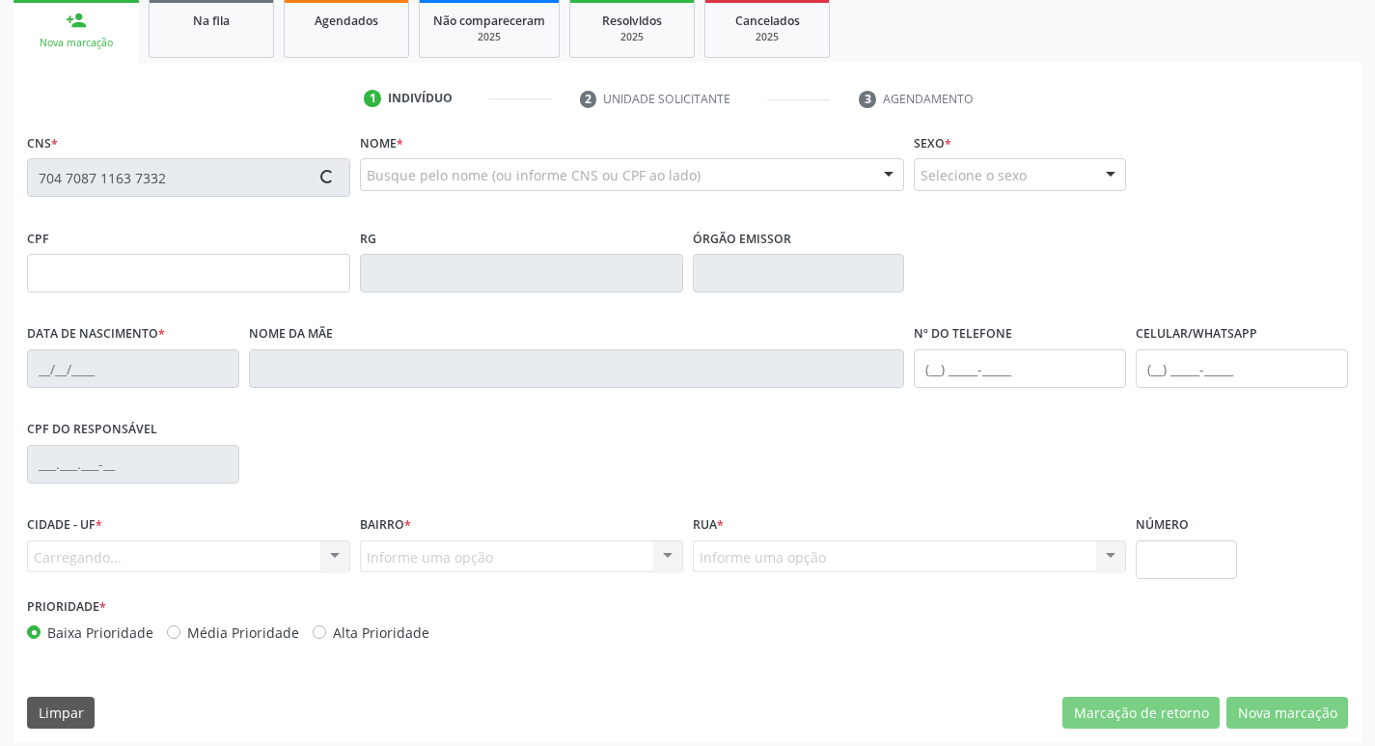
scroll to position [300, 0]
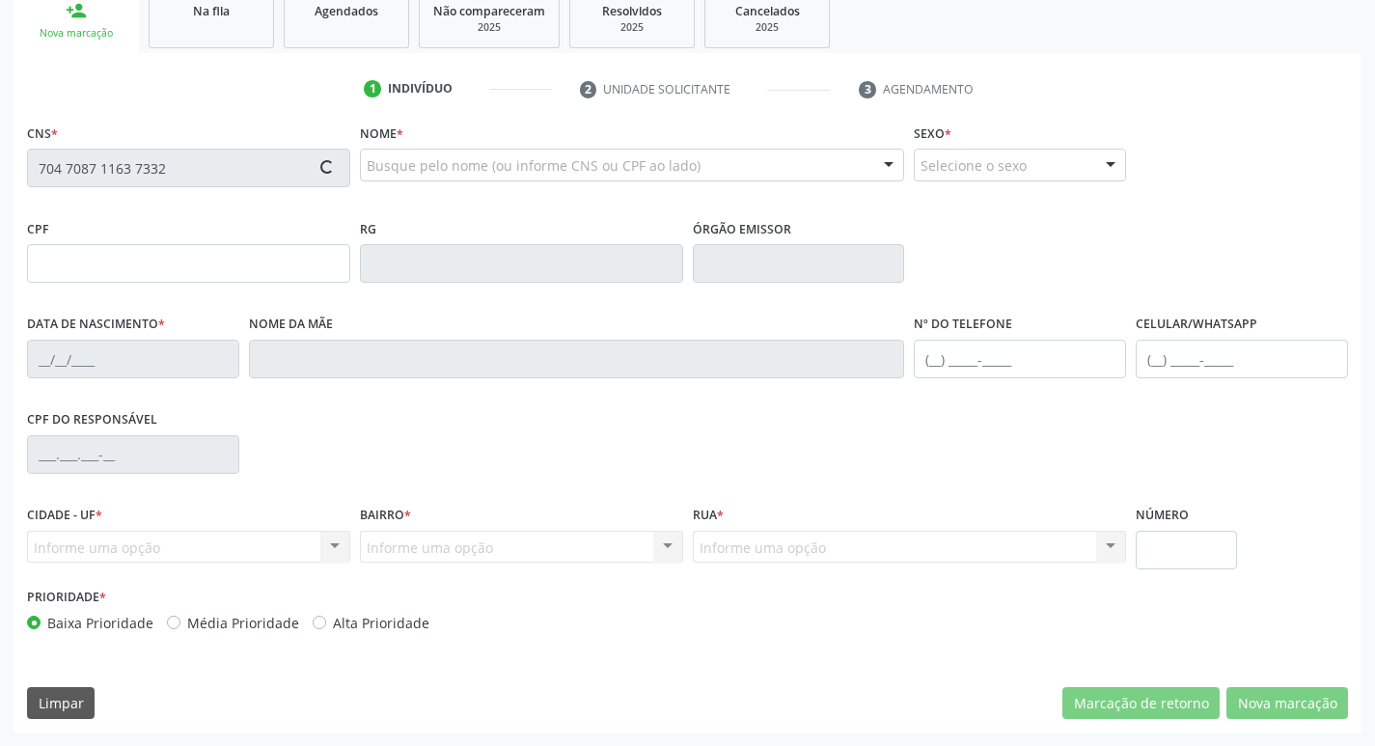
type input "082.979.744-05"
type input "19/03/1979"
type input "Edite da Silva Velez"
type input "(83) 99174-3644"
type input "S/N"
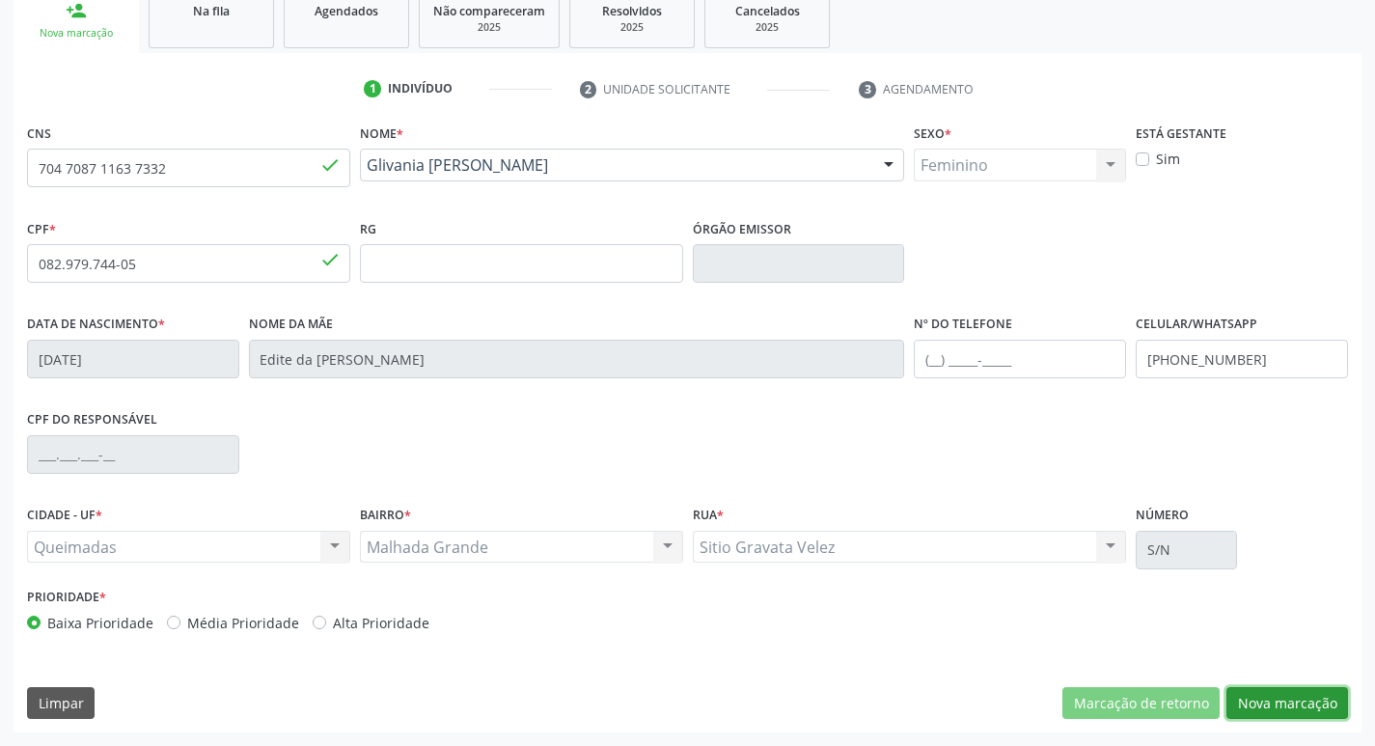
click at [1276, 698] on button "Nova marcação" at bounding box center [1288, 703] width 122 height 33
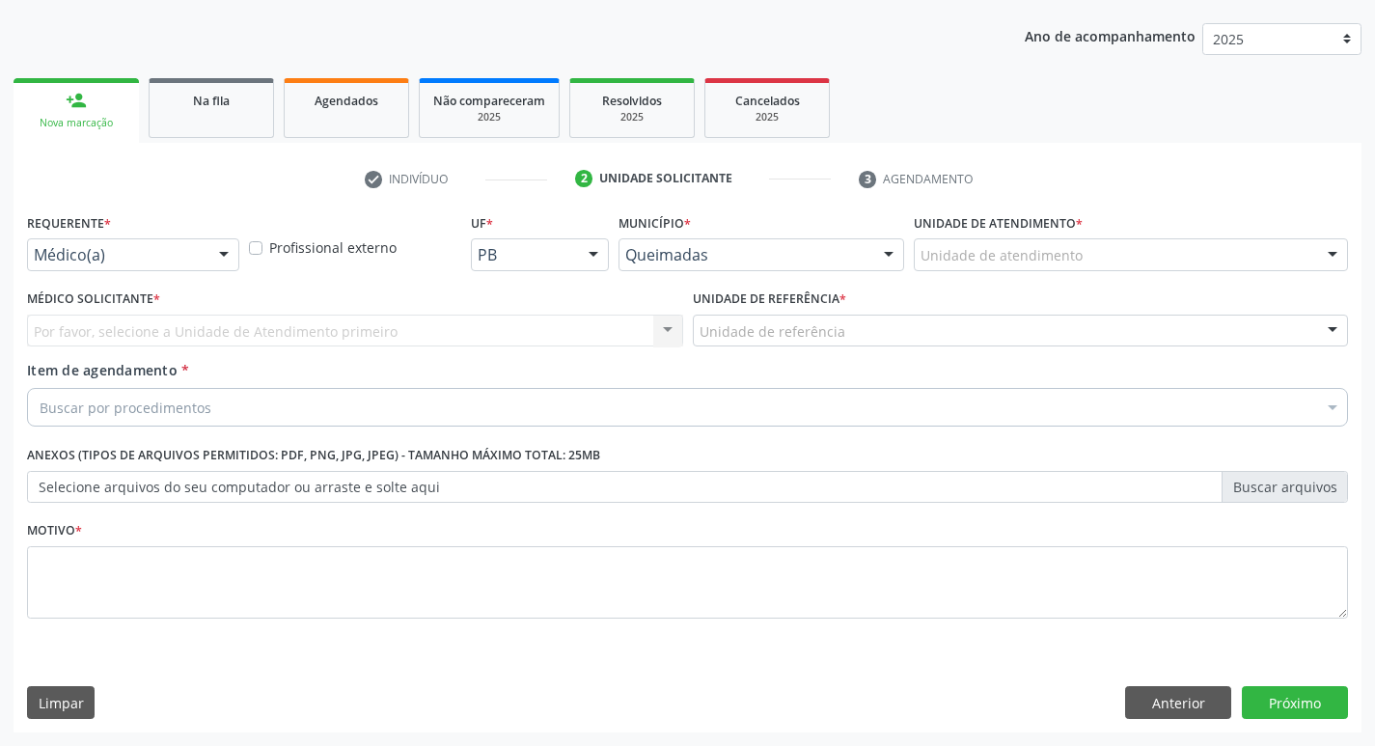
scroll to position [210, 0]
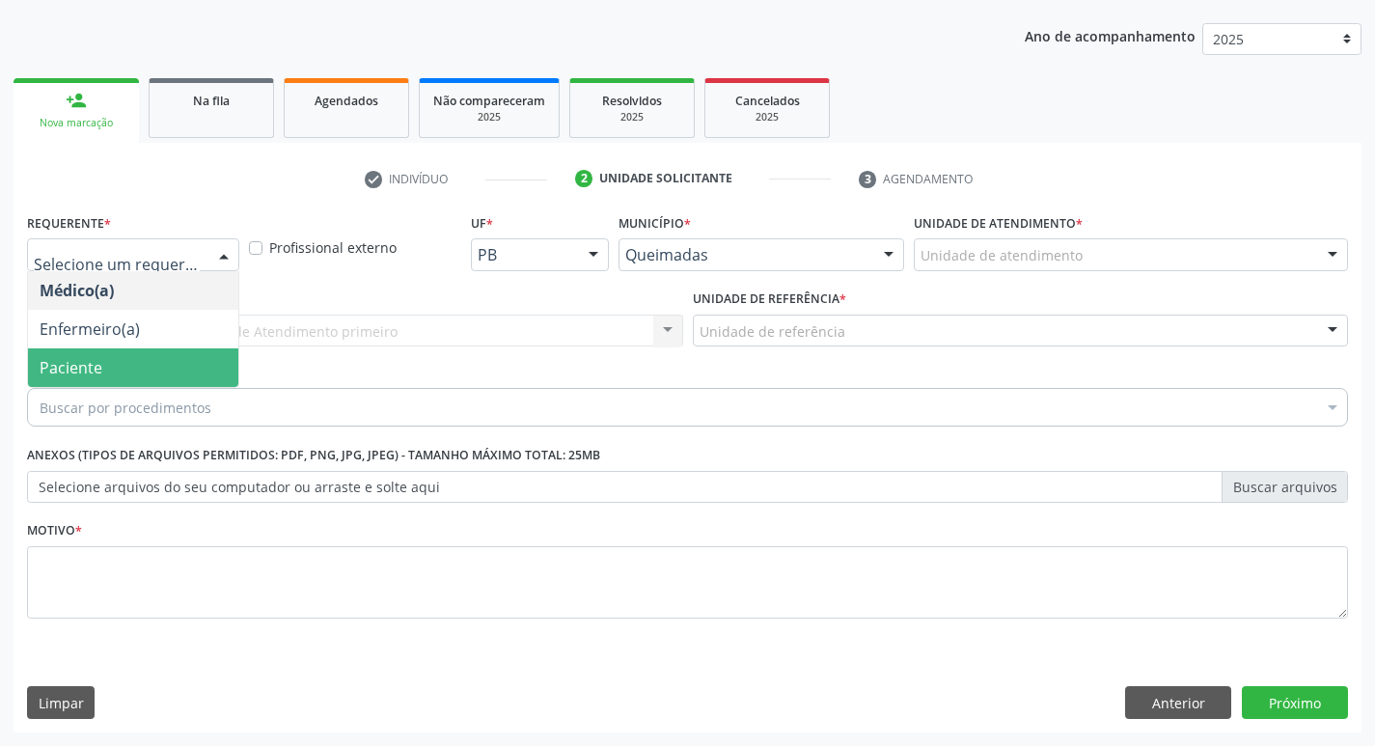
click at [141, 362] on span "Paciente" at bounding box center [133, 367] width 210 height 39
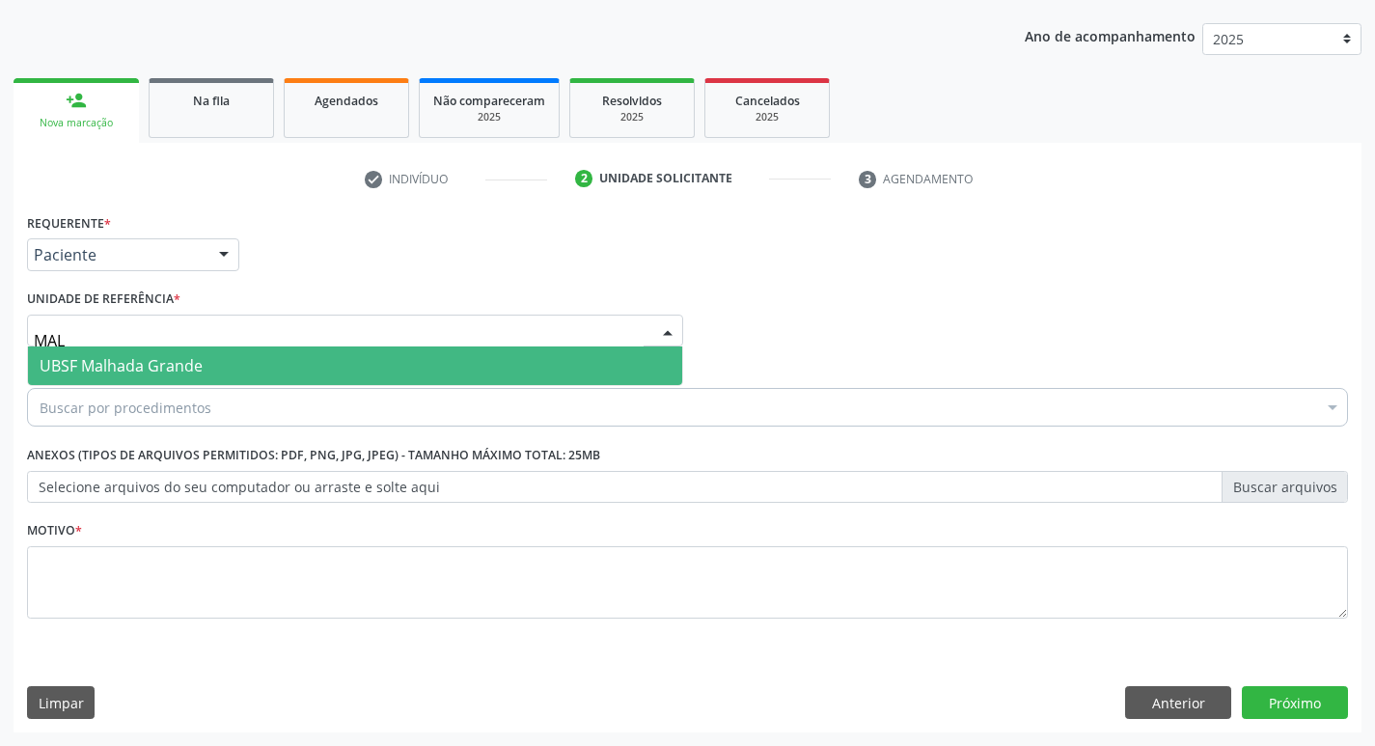
type input "MALH"
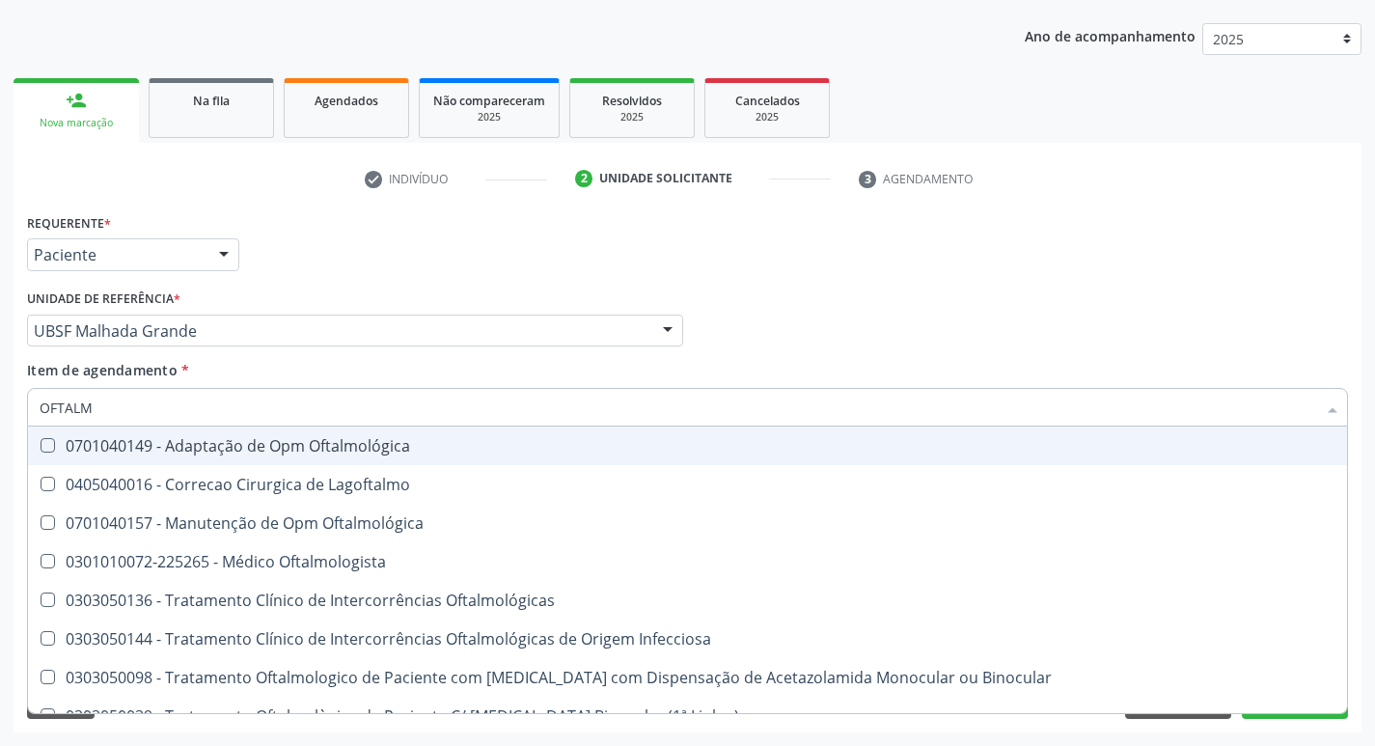
type input "OFTALMO"
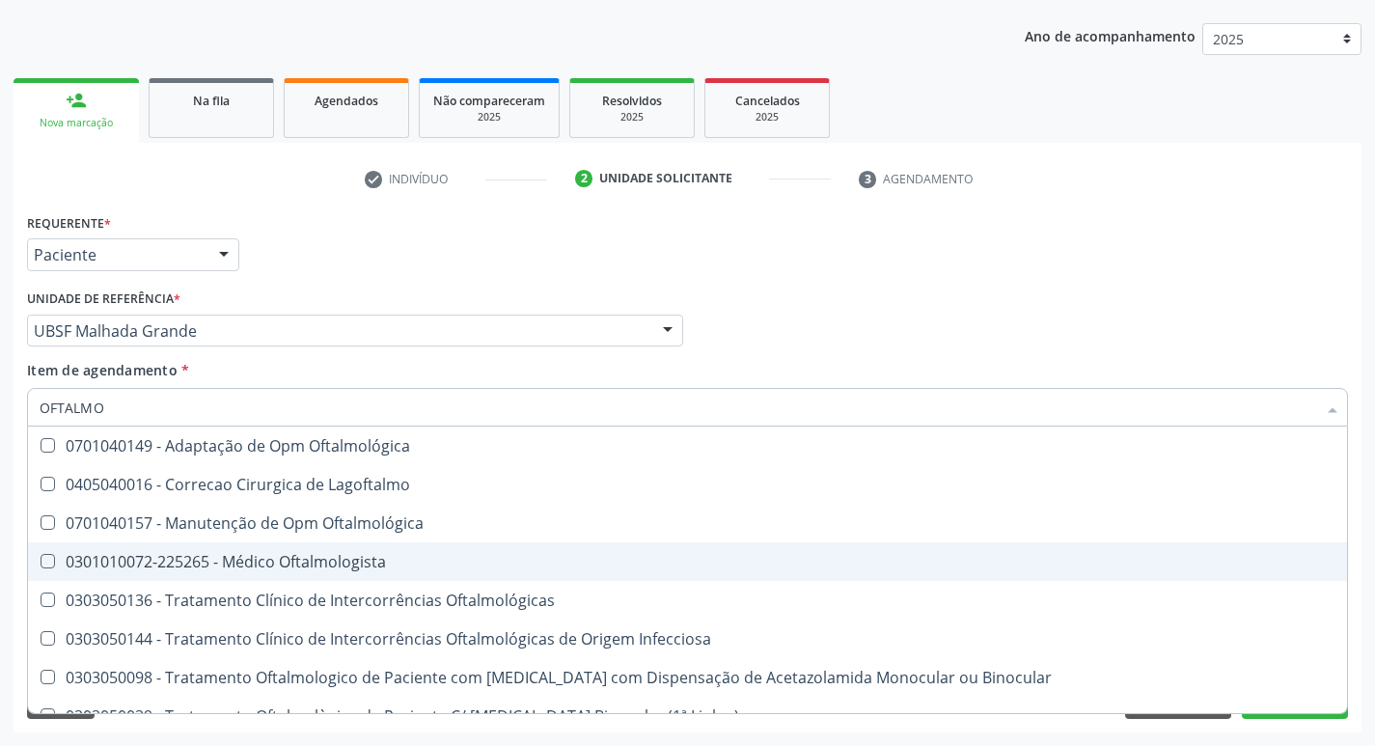
click at [197, 557] on div "0301010072-225265 - Médico Oftalmologista" at bounding box center [688, 561] width 1296 height 15
checkbox Oftalmologista "true"
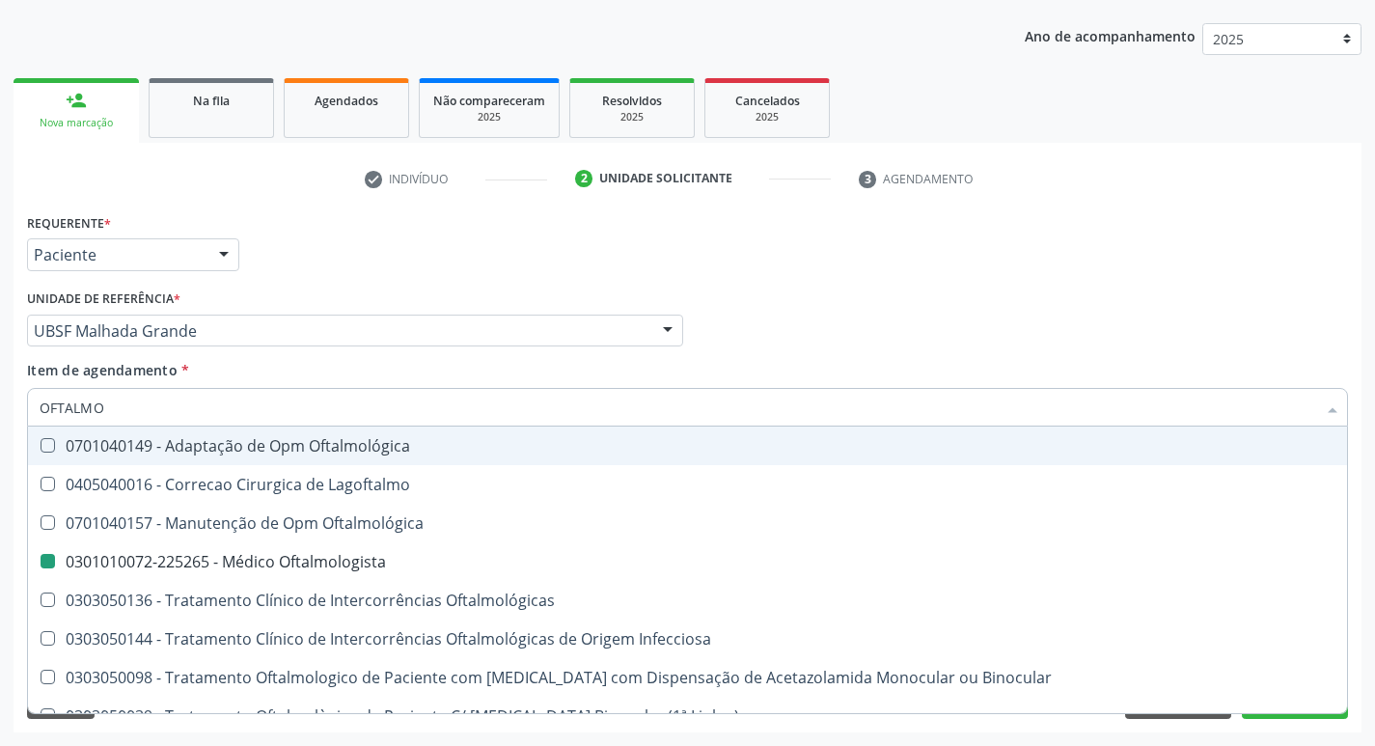
click at [425, 269] on div "Requerente * Paciente Médico(a) Enfermeiro(a) Paciente Nenhum resultado encontr…" at bounding box center [687, 245] width 1331 height 75
checkbox Lagoftalmo "true"
checkbox Oftalmologista "false"
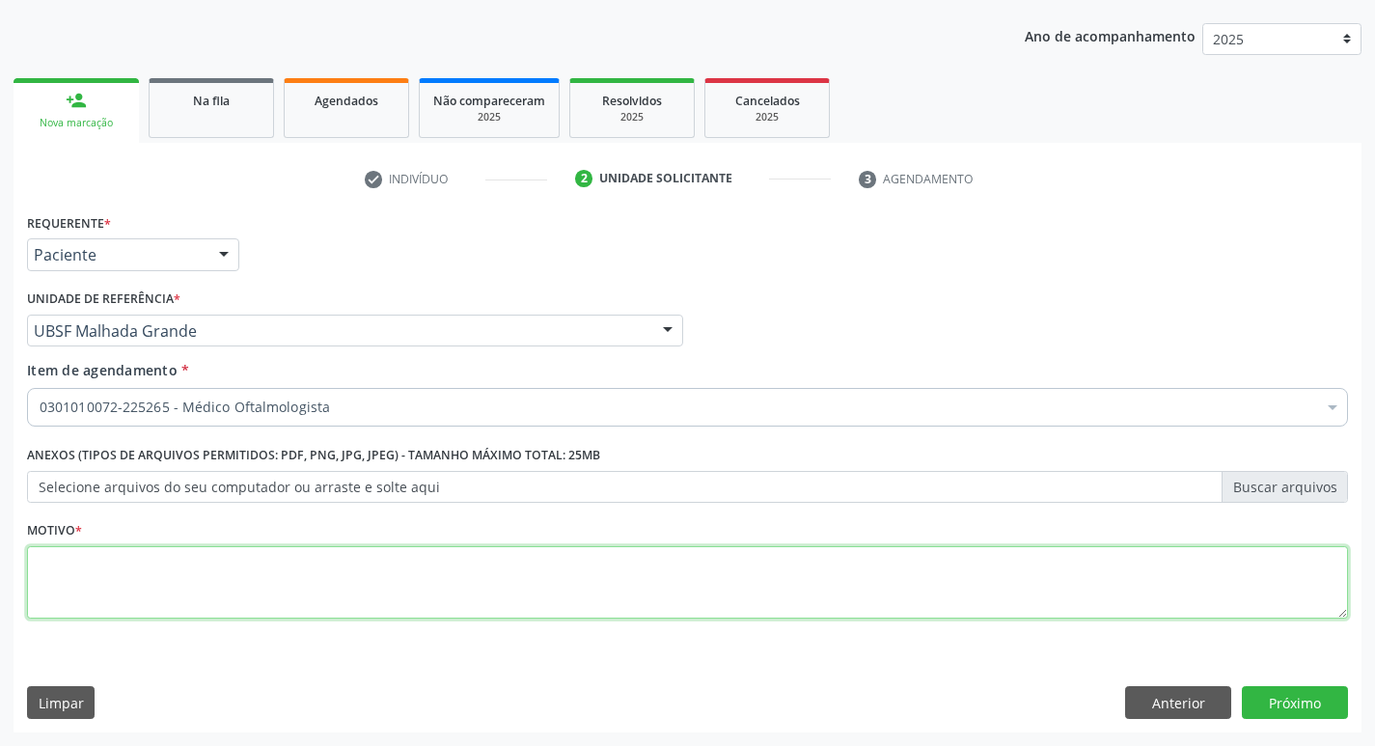
click at [212, 561] on textarea at bounding box center [687, 582] width 1321 height 73
type textarea "AVALIAÇÃO"
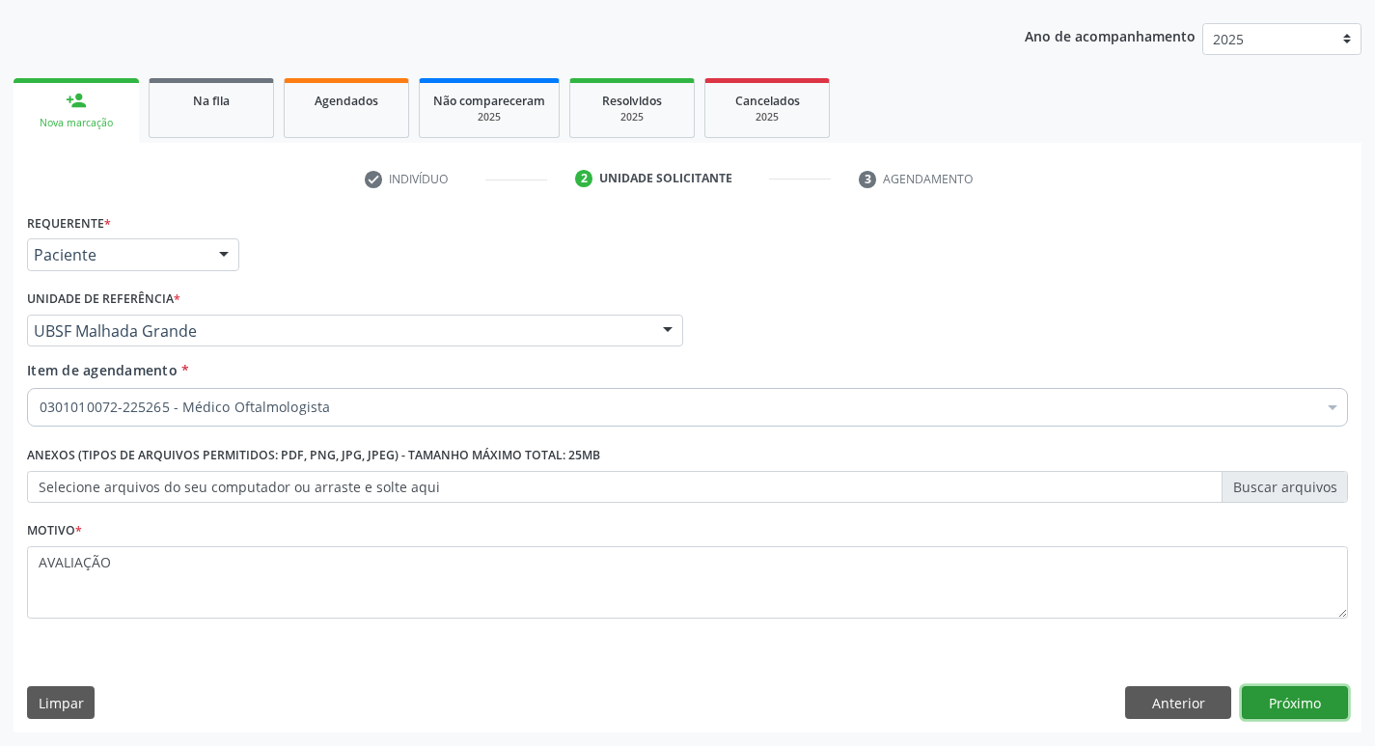
click at [1294, 712] on button "Próximo" at bounding box center [1295, 702] width 106 height 33
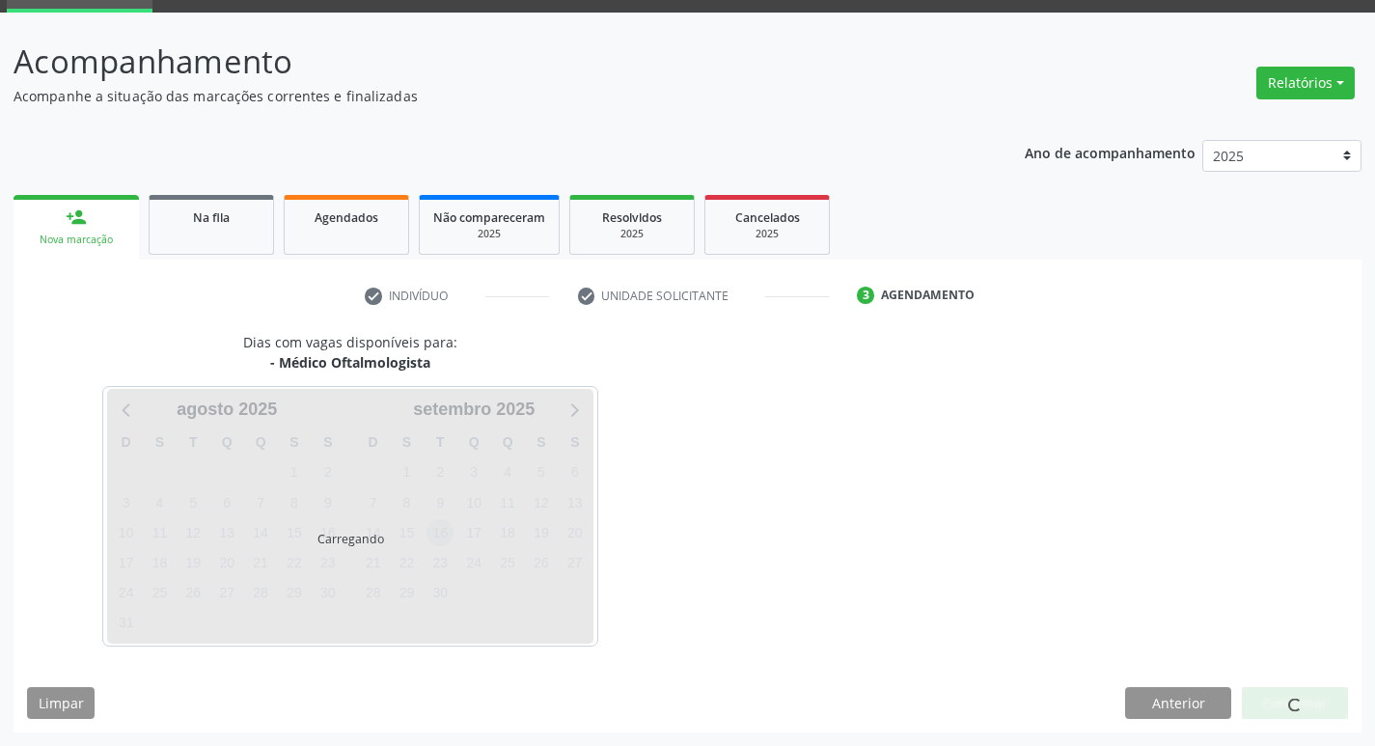
scroll to position [94, 0]
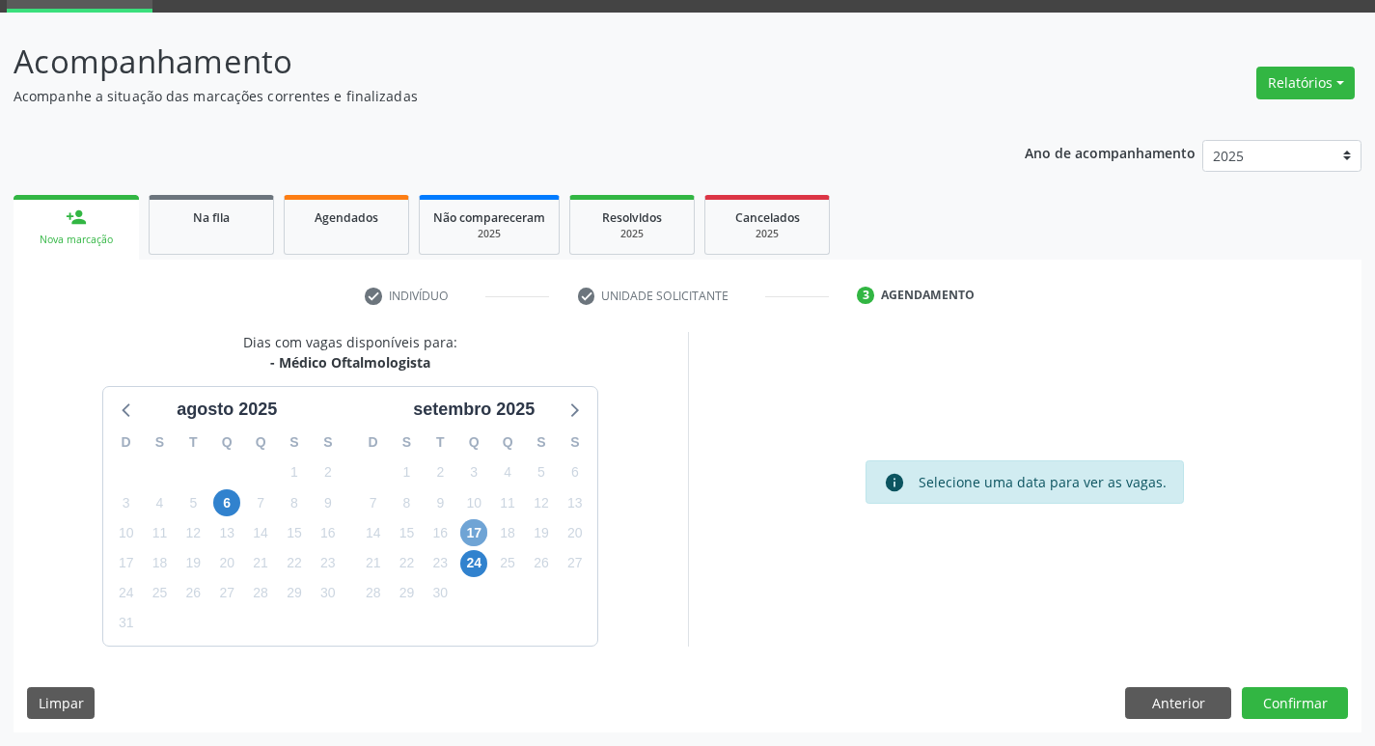
click at [473, 531] on span "17" at bounding box center [473, 532] width 27 height 27
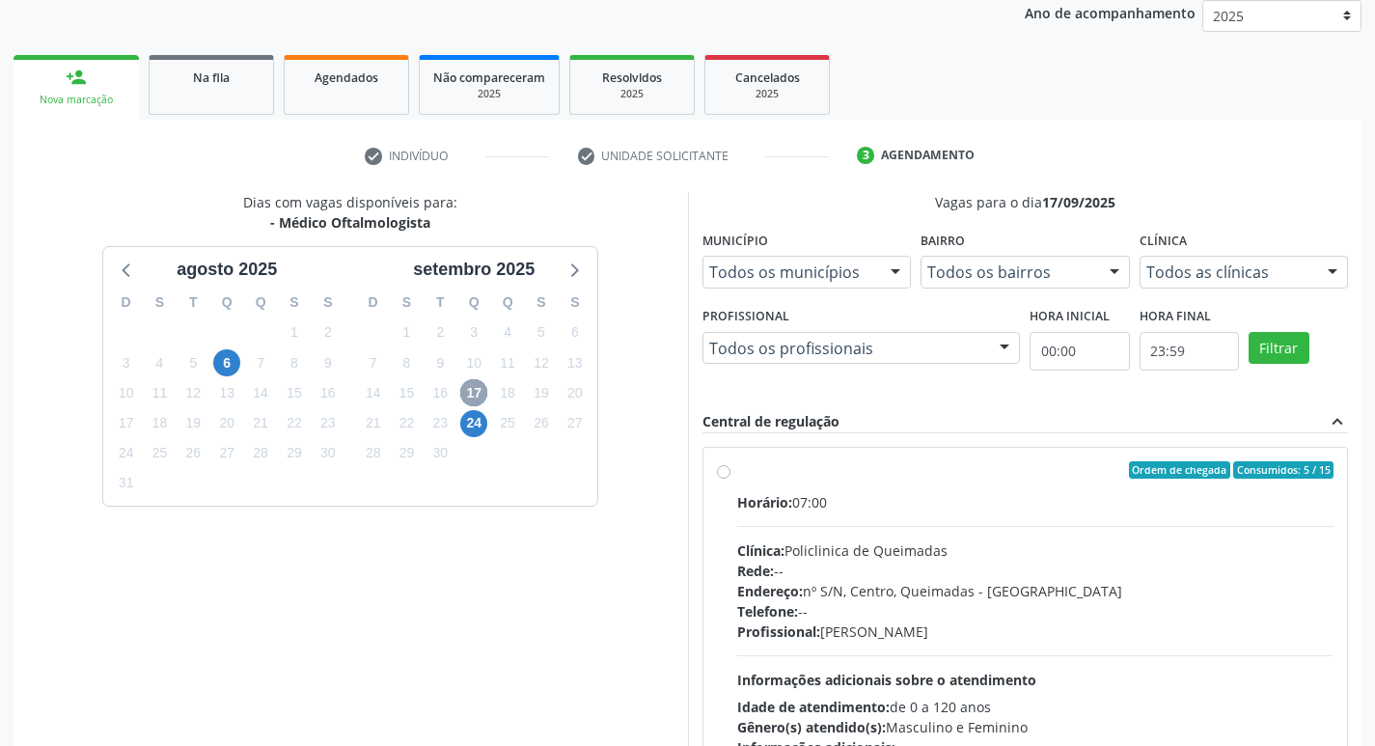
scroll to position [373, 0]
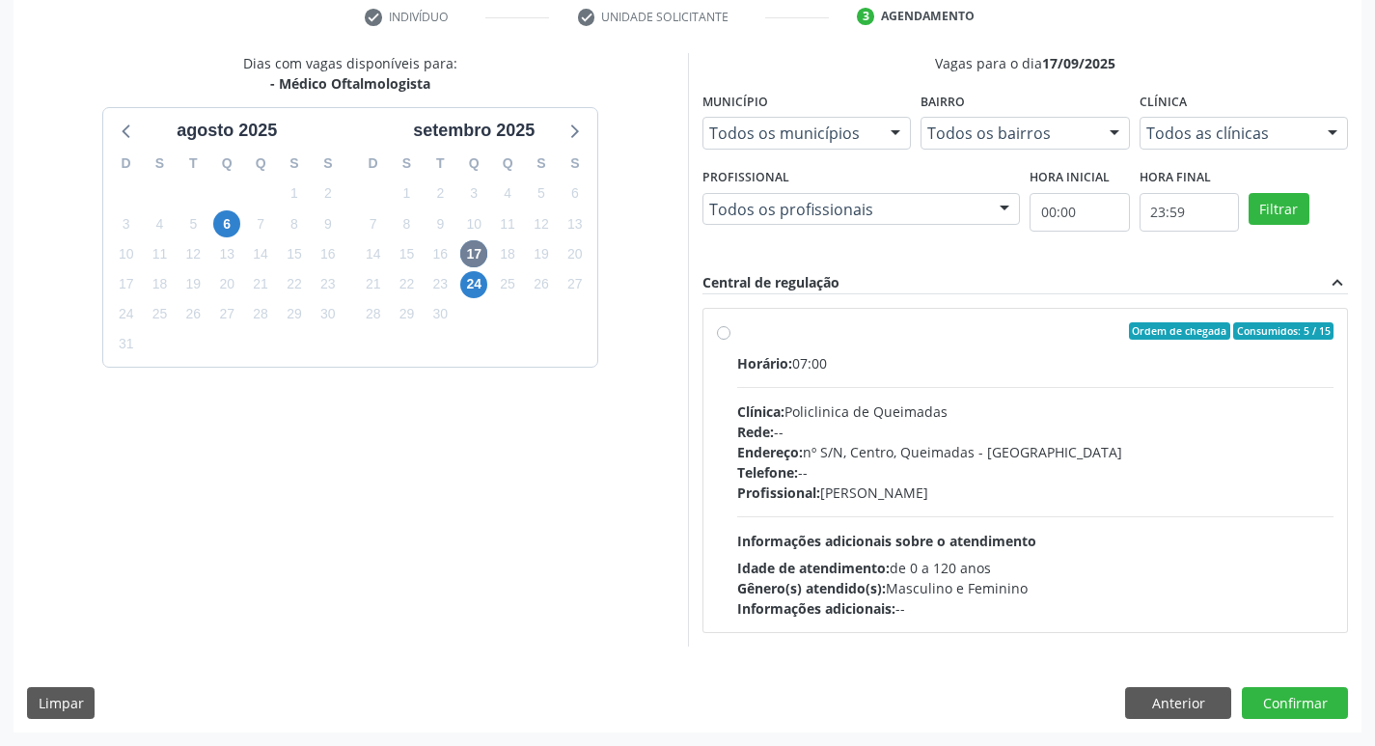
click at [880, 331] on div "Ordem de chegada Consumidos: 5 / 15" at bounding box center [1035, 330] width 597 height 17
click at [731, 331] on input "Ordem de chegada Consumidos: 5 / 15 Horário: 07:00 Clínica: Policlinica de Quei…" at bounding box center [724, 330] width 14 height 17
radio input "true"
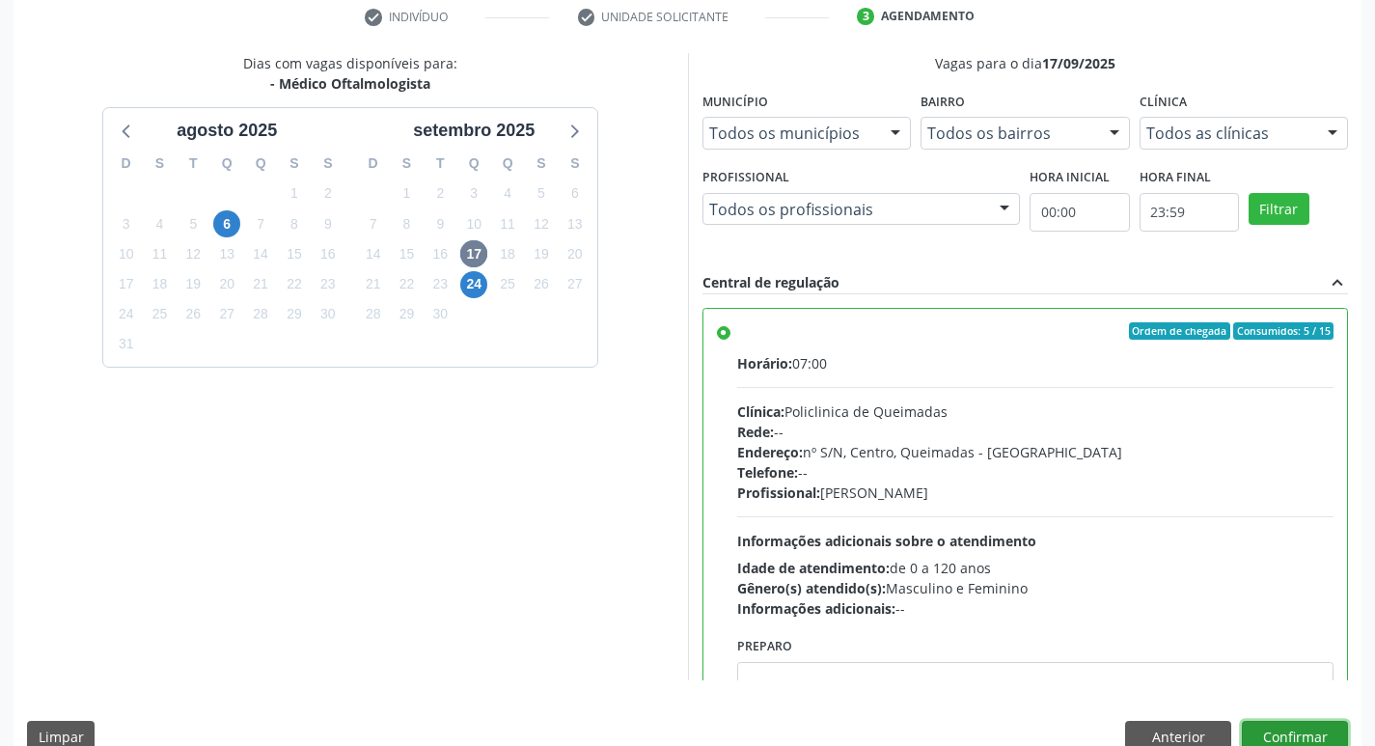
click at [1303, 725] on button "Confirmar" at bounding box center [1295, 737] width 106 height 33
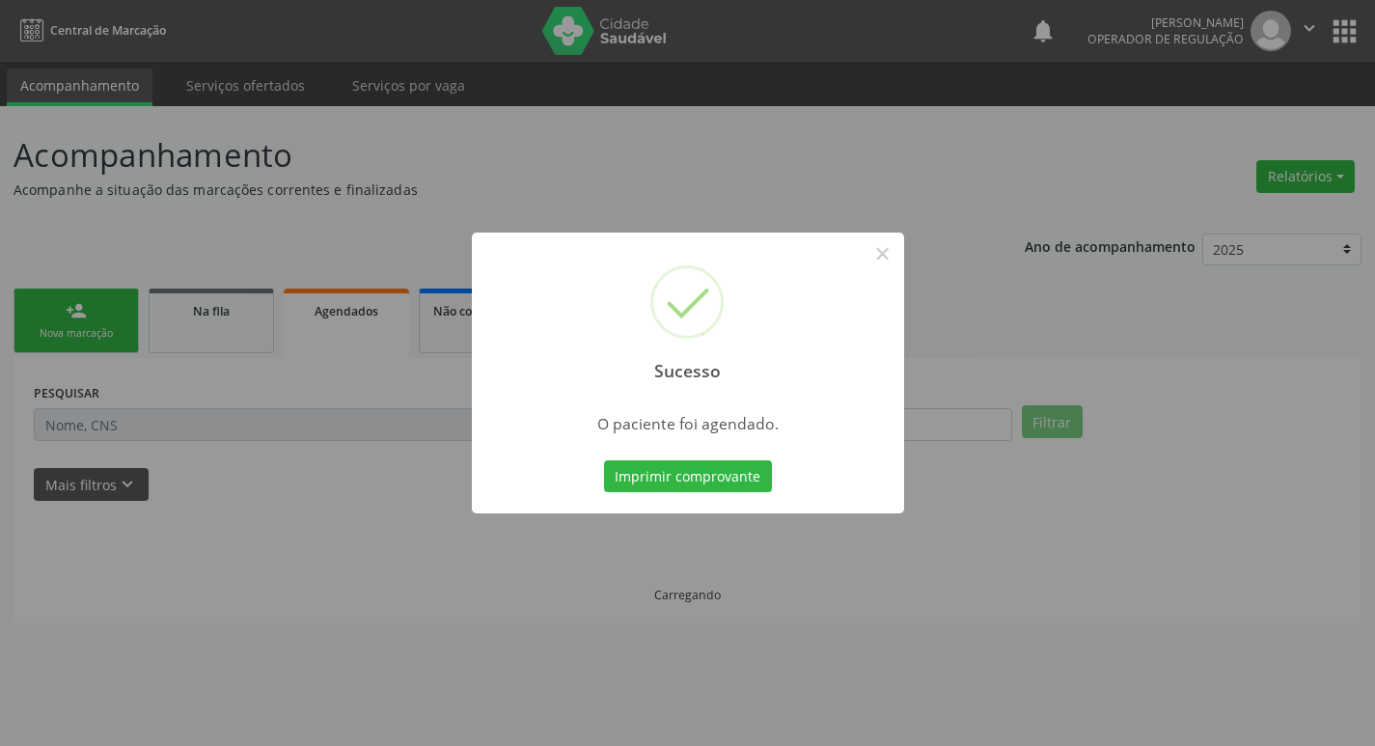
scroll to position [0, 0]
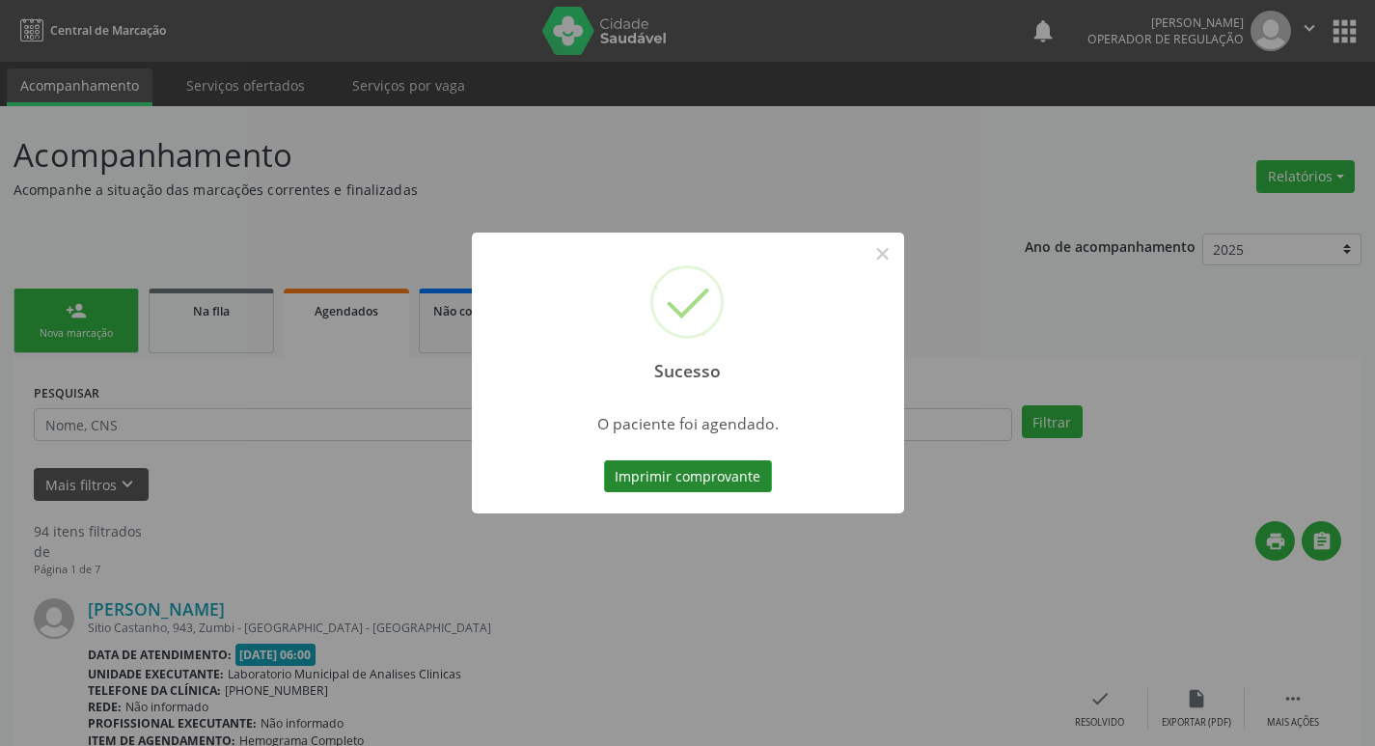
click at [695, 471] on button "Imprimir comprovante" at bounding box center [688, 476] width 168 height 33
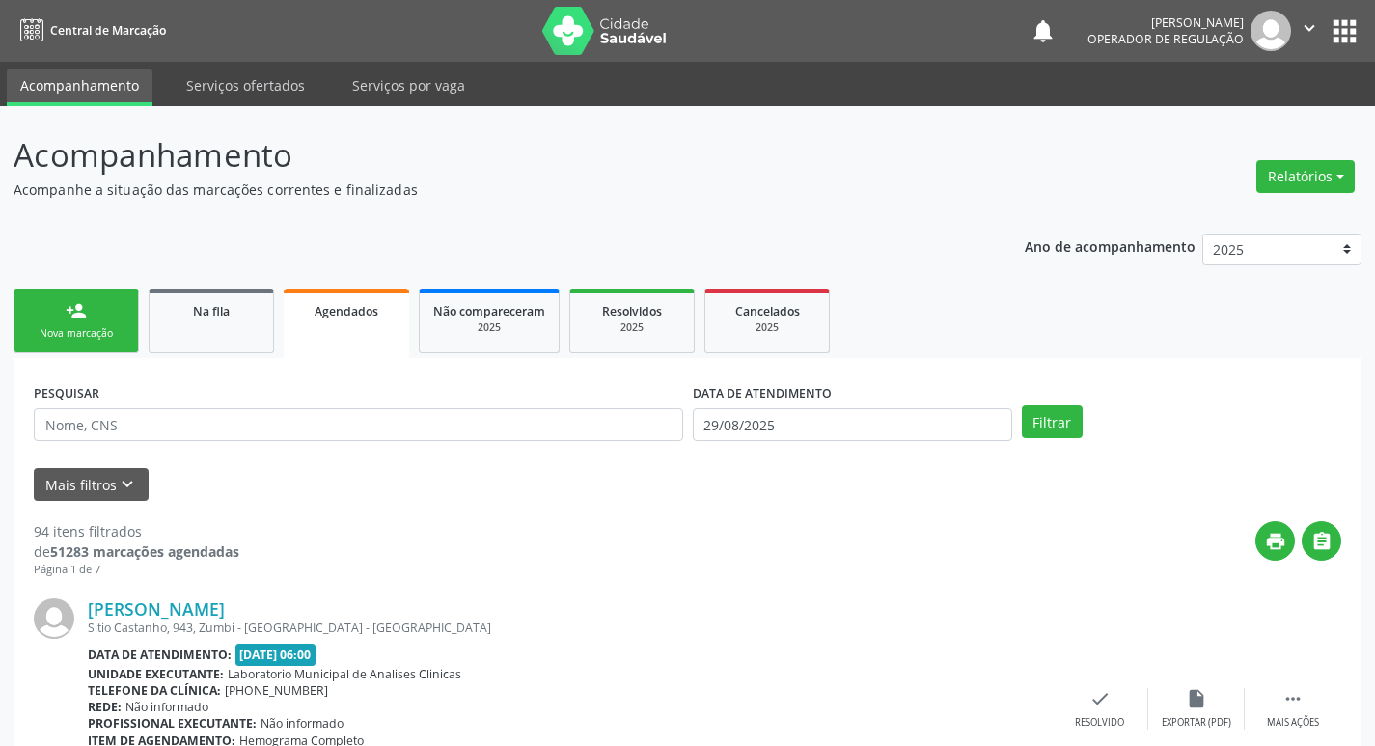
click at [97, 313] on link "person_add Nova marcação" at bounding box center [76, 321] width 125 height 65
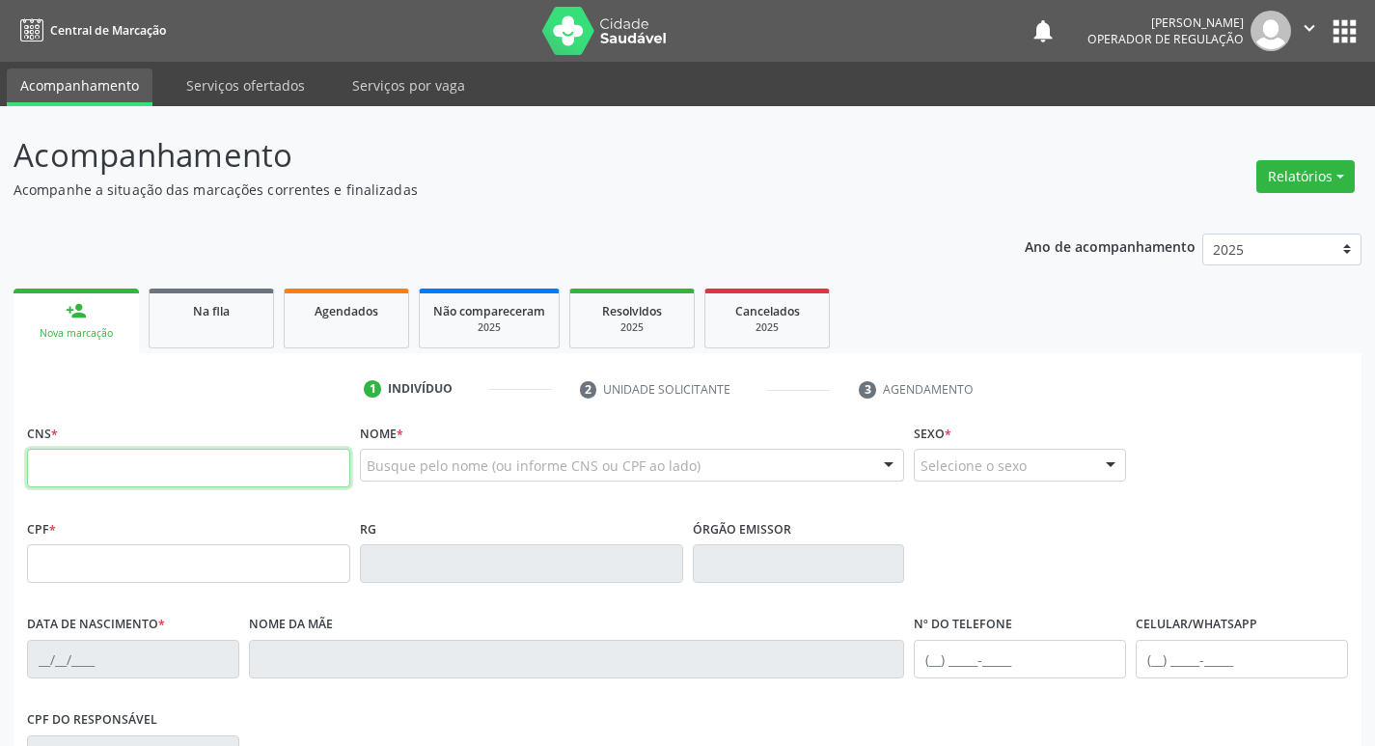
click at [170, 458] on input "text" at bounding box center [188, 468] width 323 height 39
type input "704 0048 9779 3162"
type input "982.037.894-04"
type input "26/05/1974"
type input "Sebastiana Marinho de Luna"
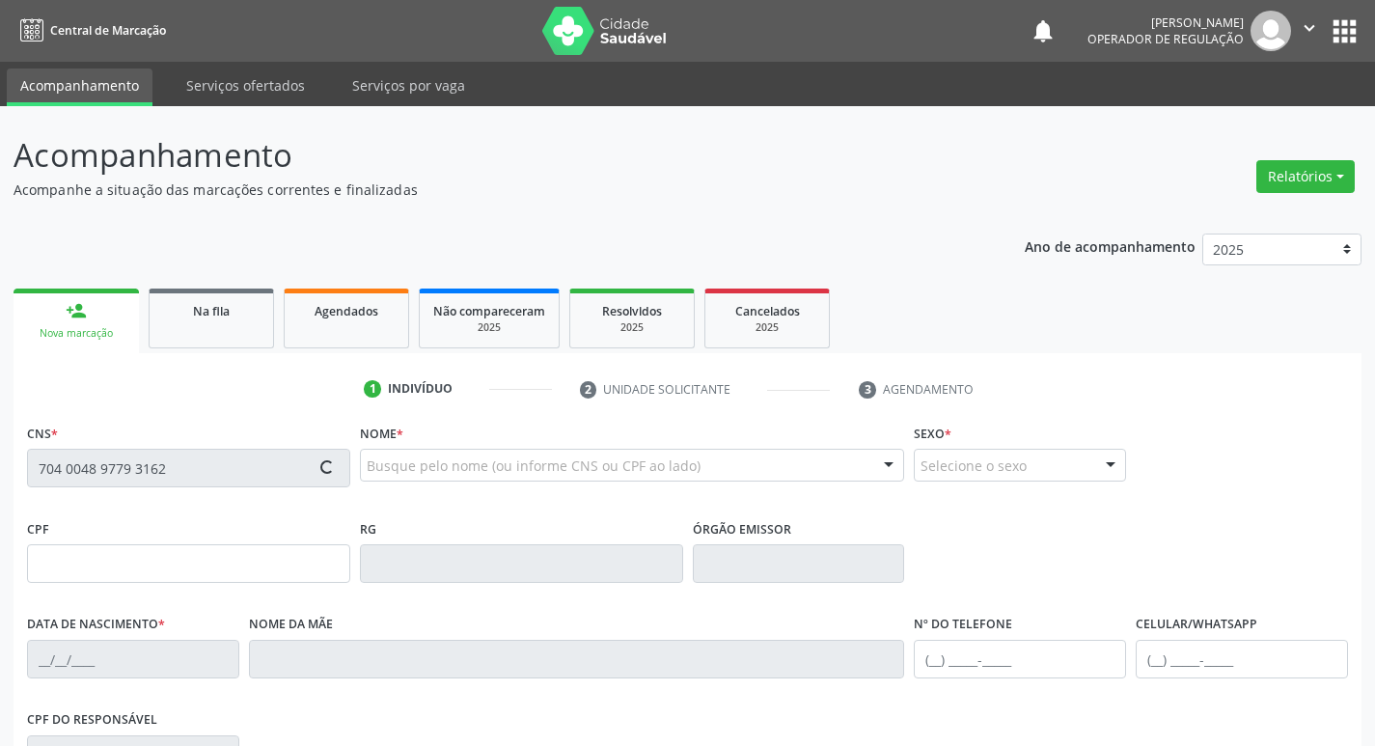
type input "(83) 99382-9126"
type input "76"
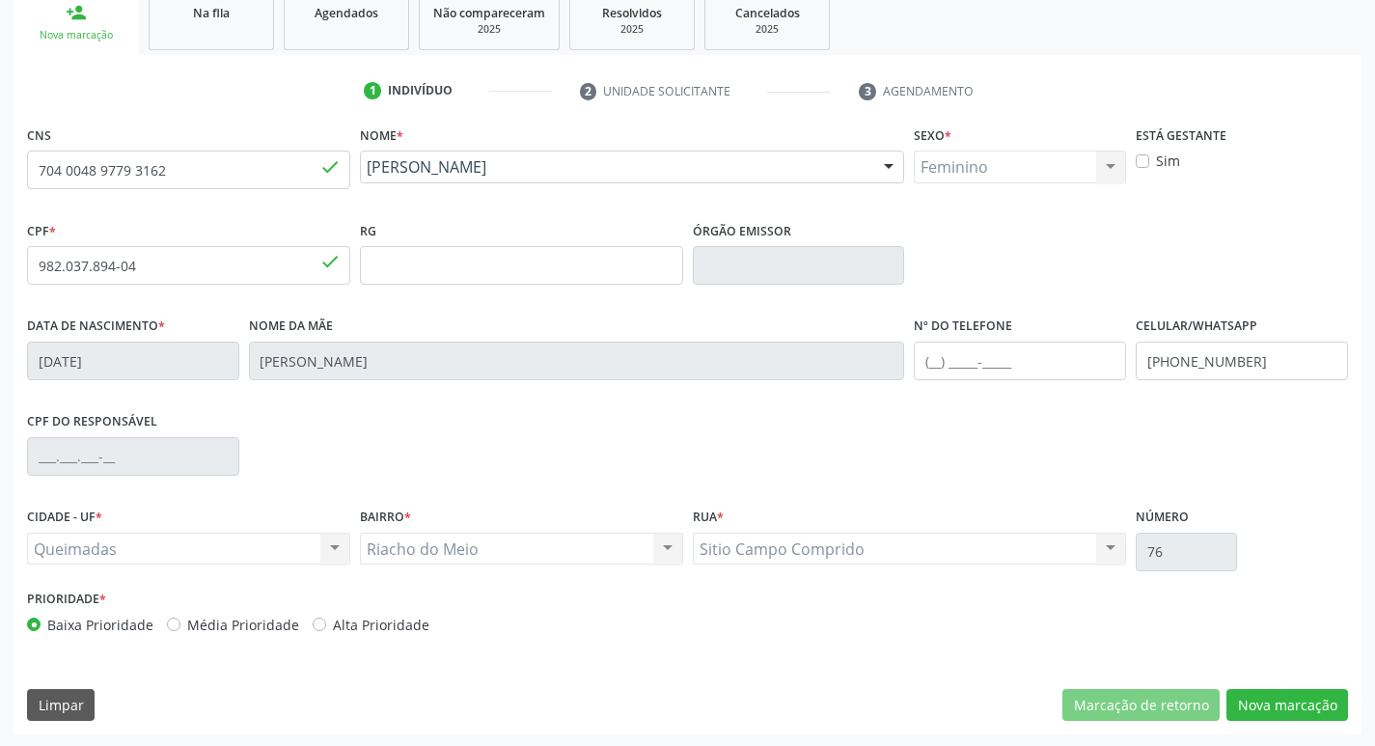
scroll to position [300, 0]
click at [1256, 705] on button "Nova marcação" at bounding box center [1288, 703] width 122 height 33
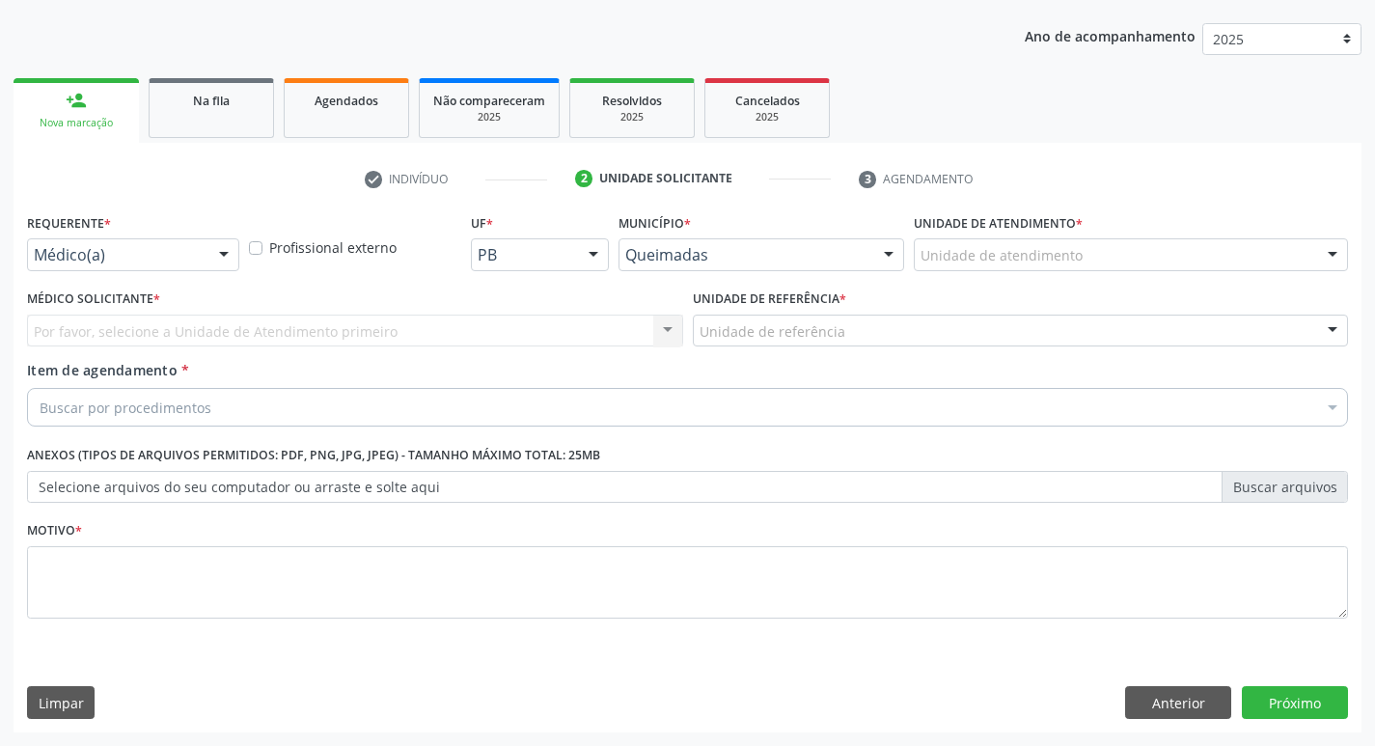
scroll to position [210, 0]
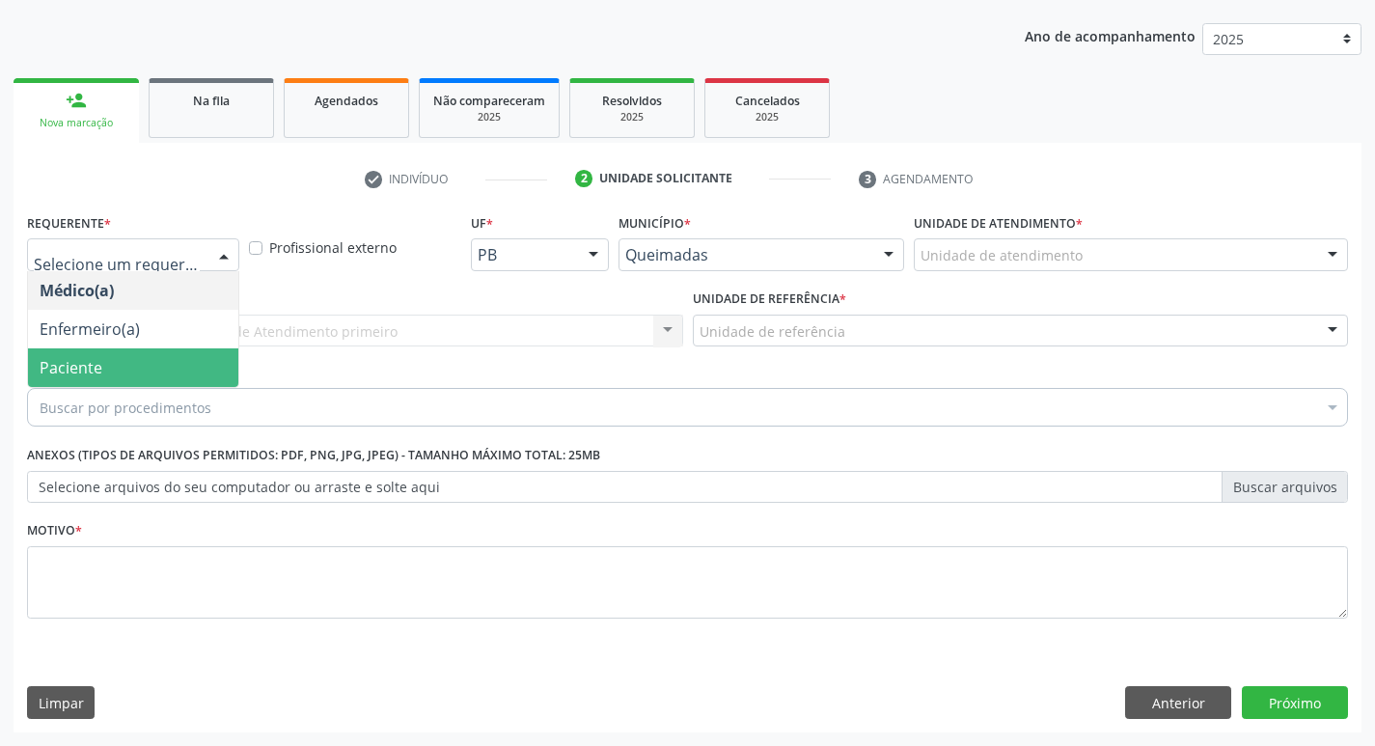
click at [156, 361] on span "Paciente" at bounding box center [133, 367] width 210 height 39
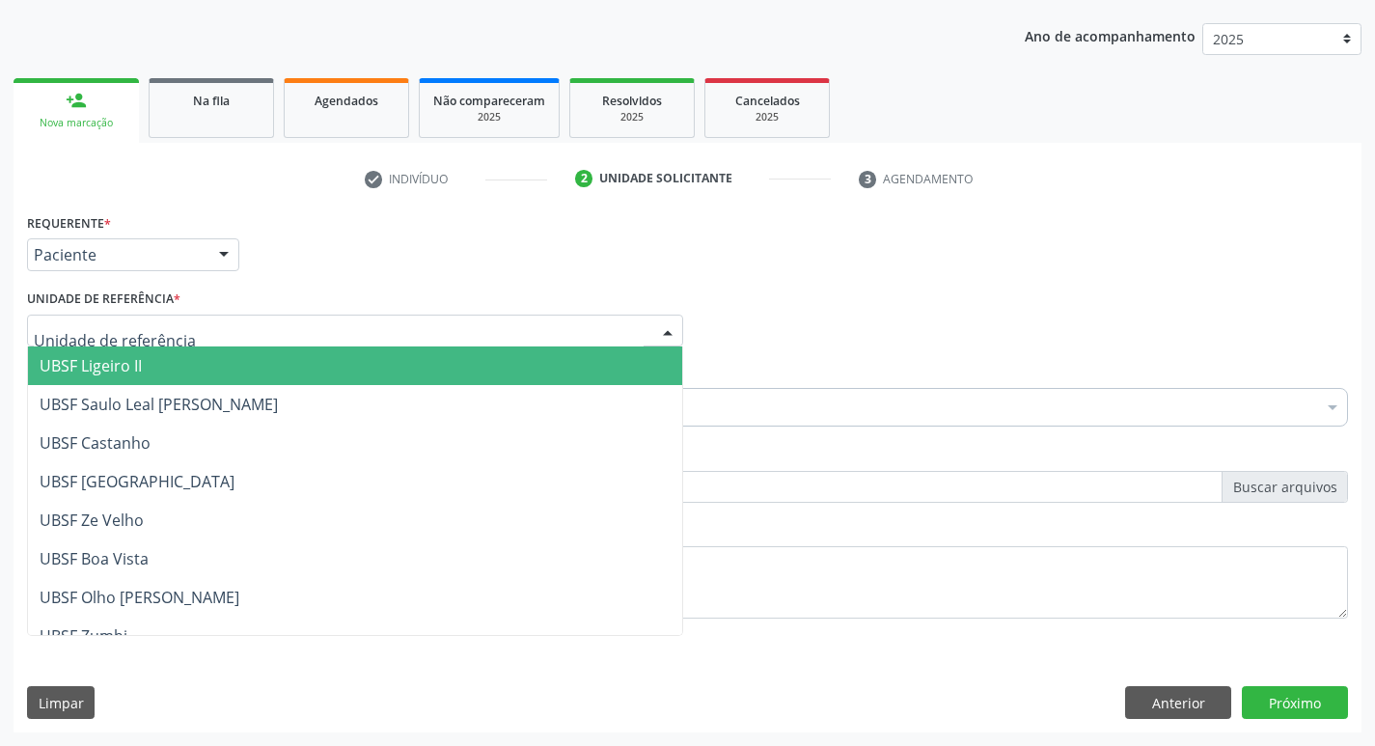
click at [213, 320] on div at bounding box center [355, 331] width 656 height 33
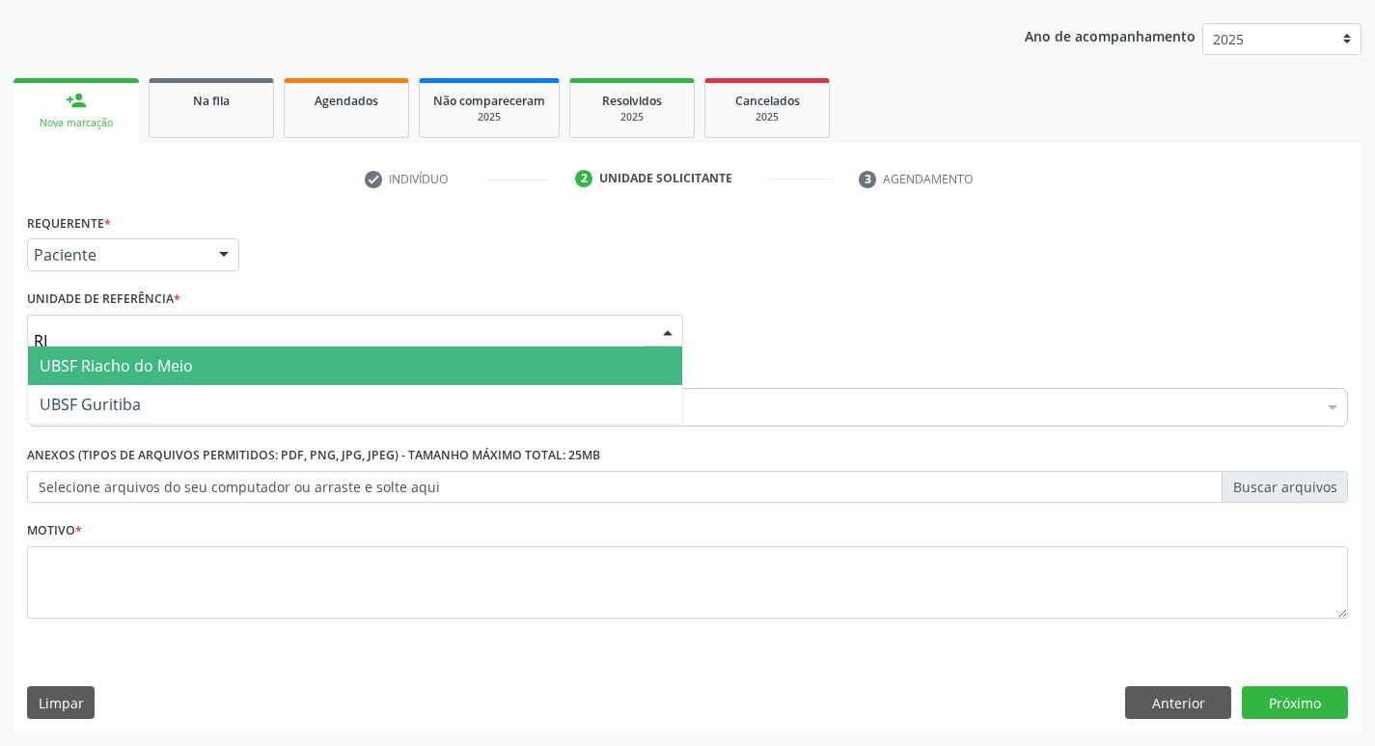
type input "RIA"
click at [180, 362] on span "UBSF Riacho do Meio" at bounding box center [116, 365] width 153 height 21
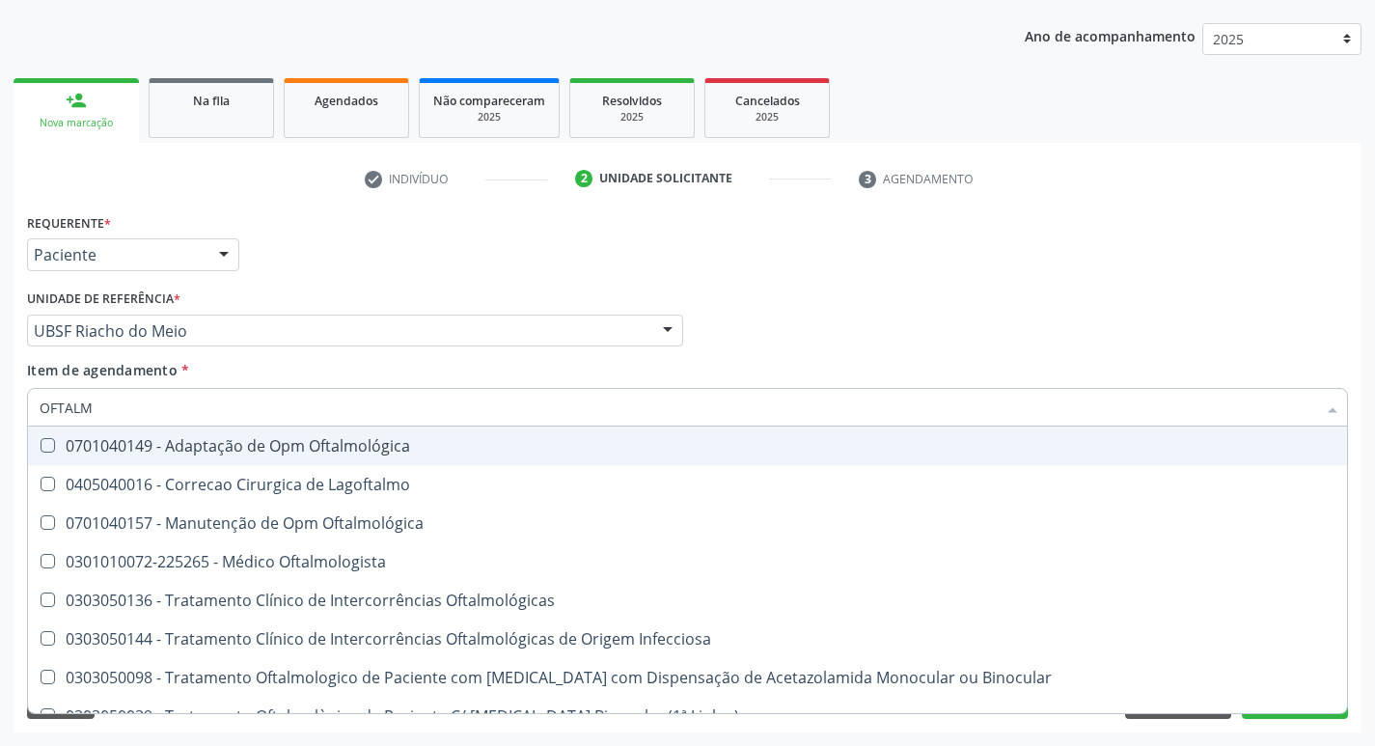
type input "OFTALMO"
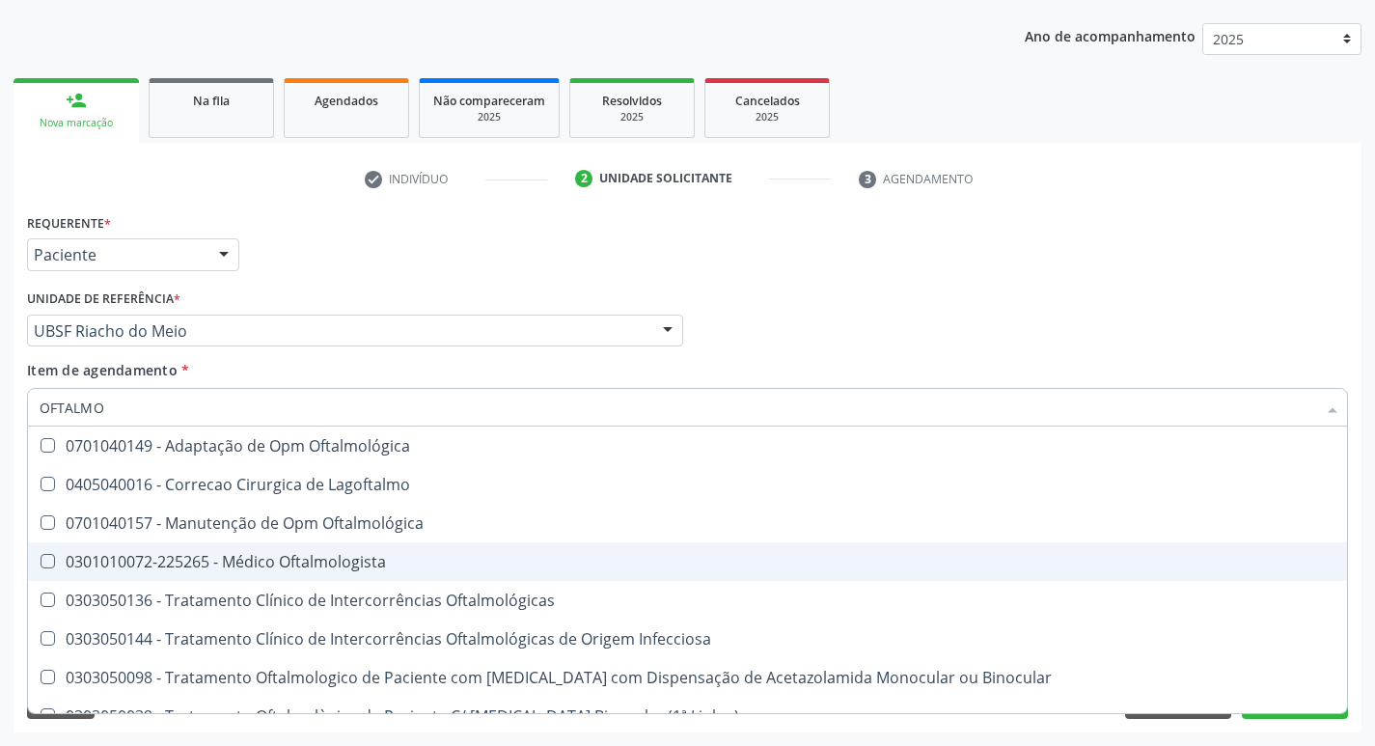
click at [214, 568] on div "0301010072-225265 - Médico Oftalmologista" at bounding box center [688, 561] width 1296 height 15
click at [271, 554] on div "0301010072-225265 - Médico Oftalmologista" at bounding box center [688, 561] width 1296 height 15
checkbox Oftalmologista "true"
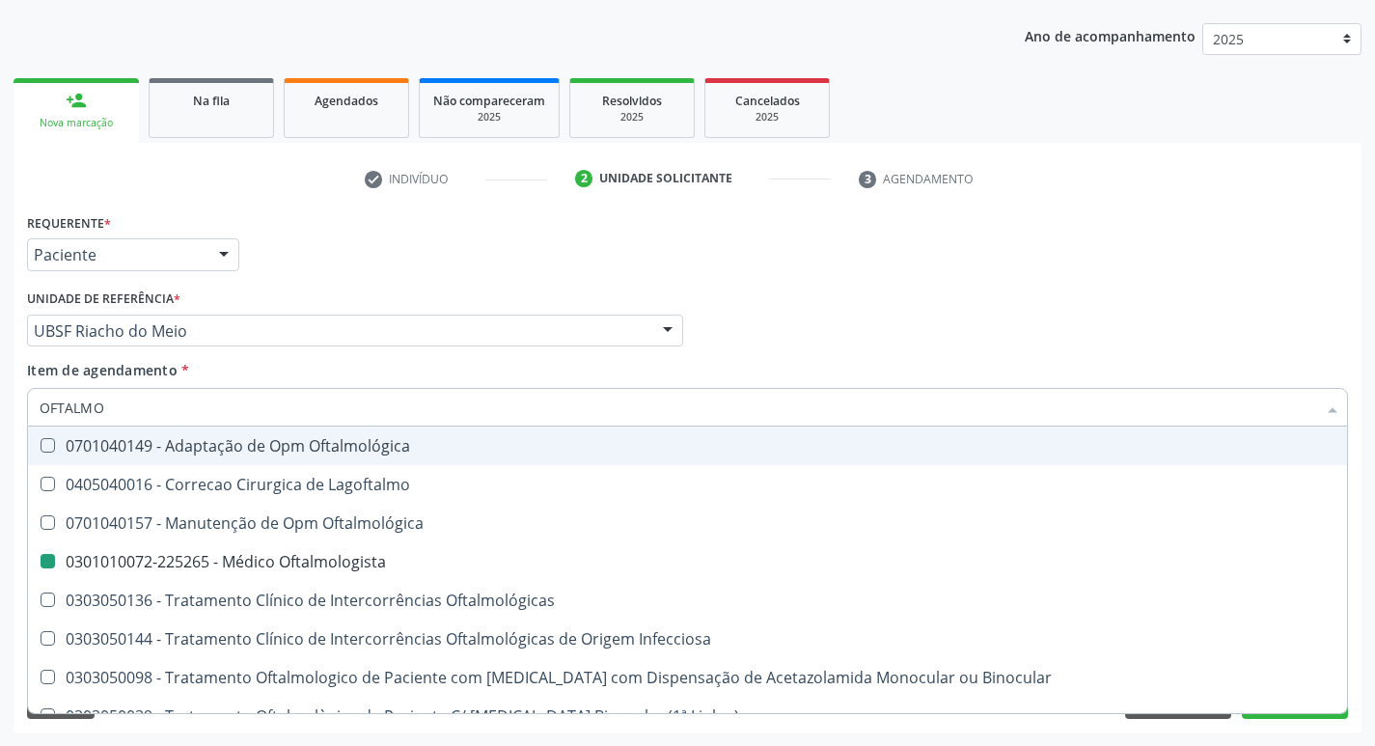
click at [624, 258] on div "Requerente * Paciente Médico(a) Enfermeiro(a) Paciente Nenhum resultado encontr…" at bounding box center [687, 245] width 1331 height 75
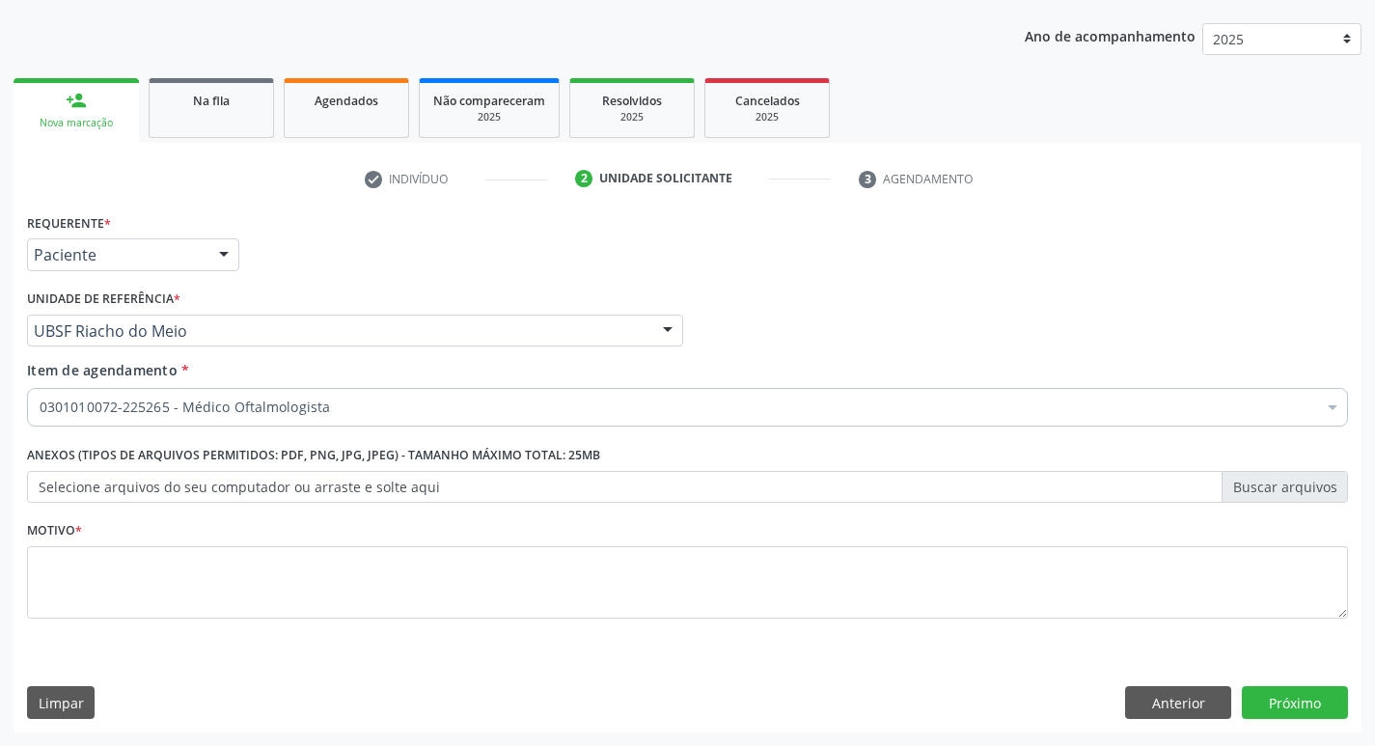
checkbox Oftalmologista "true"
checkbox Preenchida\) "false"
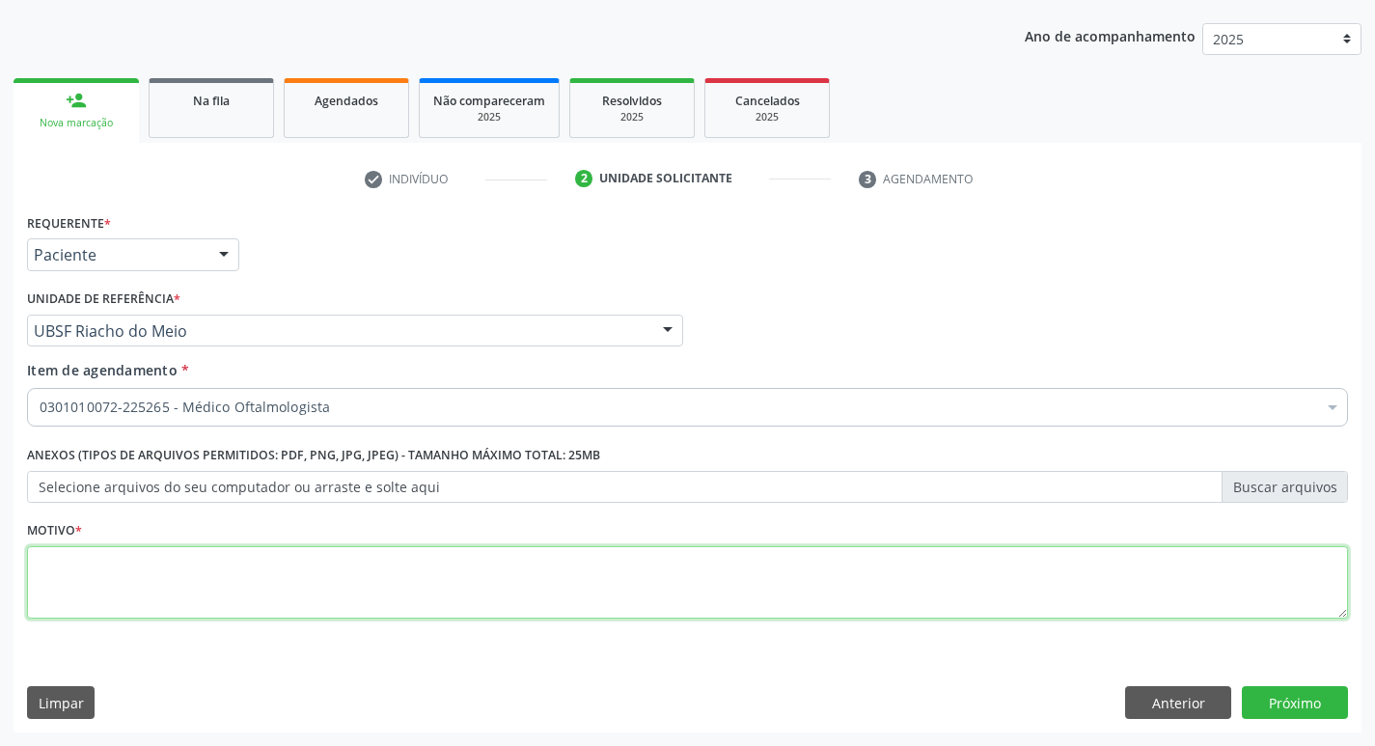
click at [264, 596] on textarea at bounding box center [687, 582] width 1321 height 73
type textarea "AVALIAÇÃO"
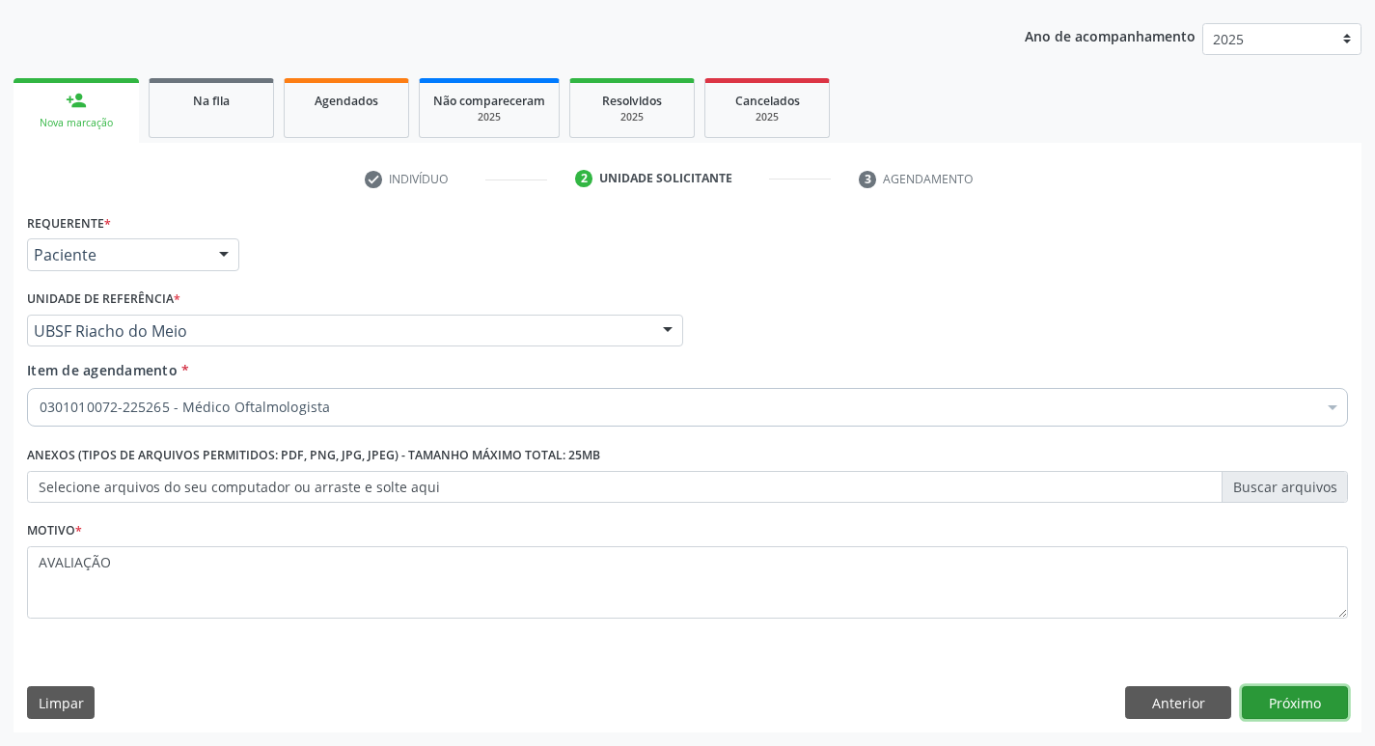
click at [1302, 707] on button "Próximo" at bounding box center [1295, 702] width 106 height 33
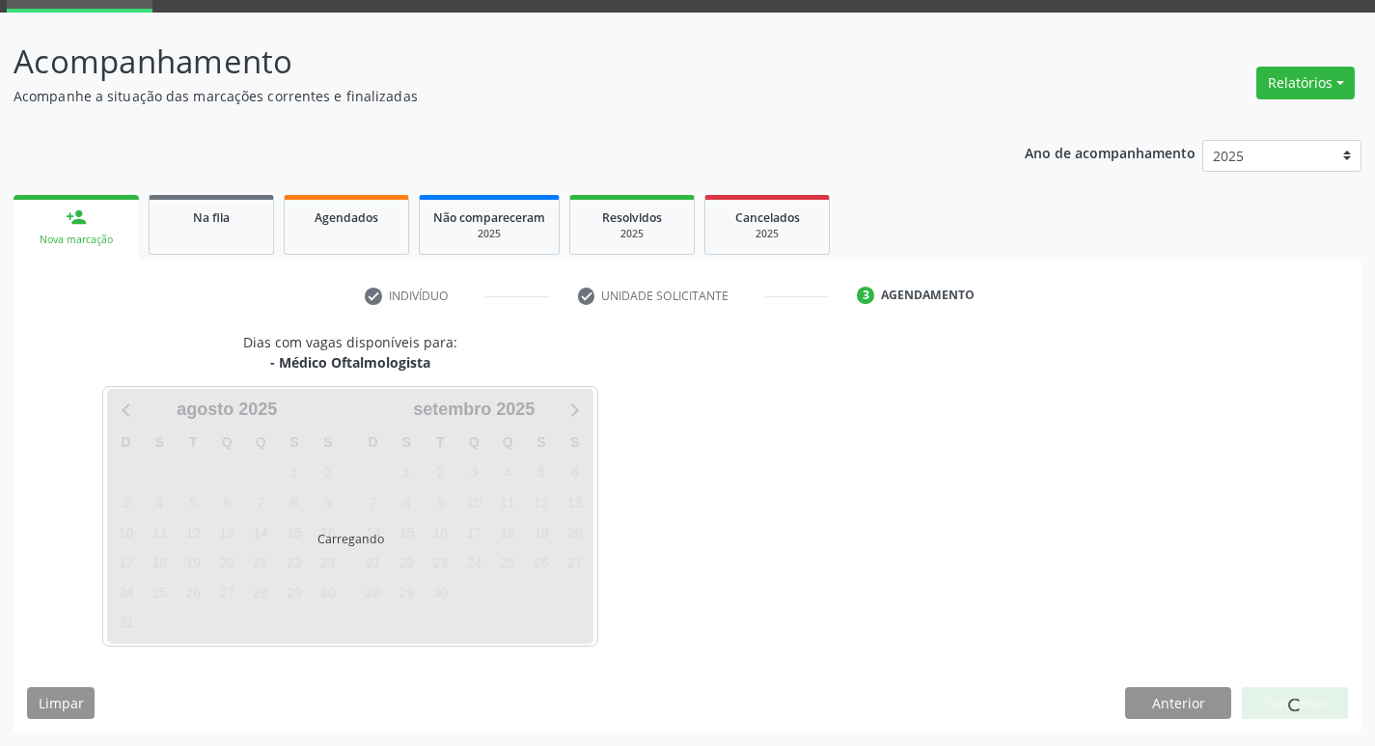
scroll to position [94, 0]
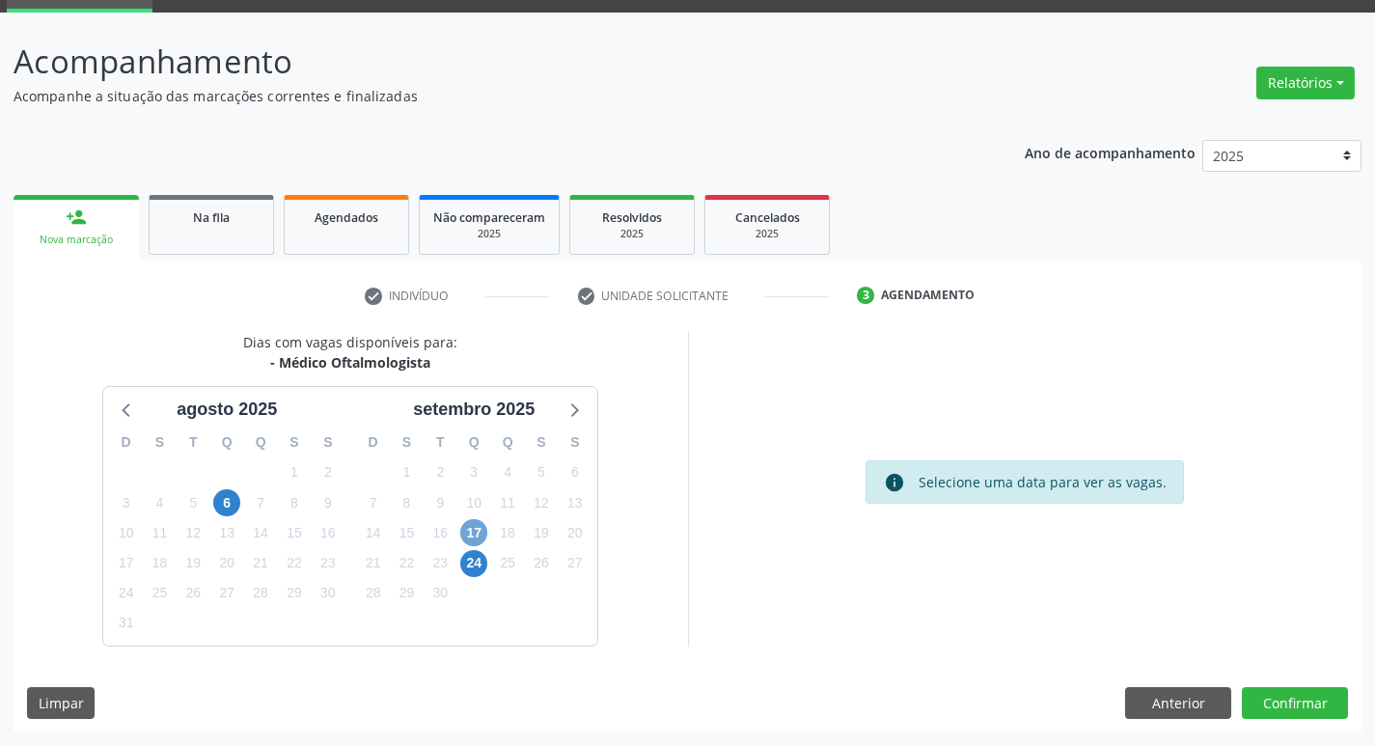
click at [470, 524] on span "17" at bounding box center [473, 532] width 27 height 27
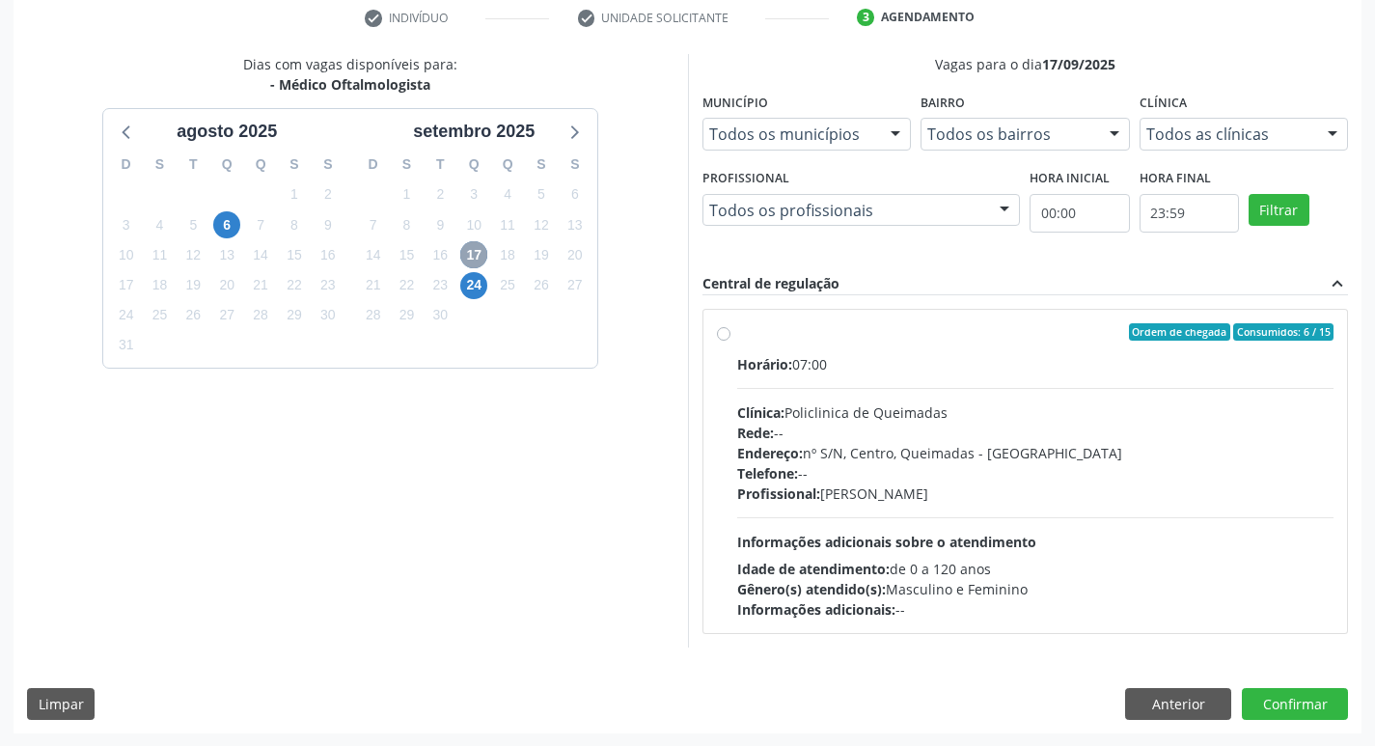
scroll to position [373, 0]
drag, startPoint x: 996, startPoint y: 349, endPoint x: 1012, endPoint y: 360, distance: 19.5
click at [996, 348] on label "Ordem de chegada Consumidos: 6 / 15 Horário: 07:00 Clínica: Policlinica de Quei…" at bounding box center [1035, 470] width 597 height 296
click at [731, 340] on input "Ordem de chegada Consumidos: 6 / 15 Horário: 07:00 Clínica: Policlinica de Quei…" at bounding box center [724, 330] width 14 height 17
radio input "true"
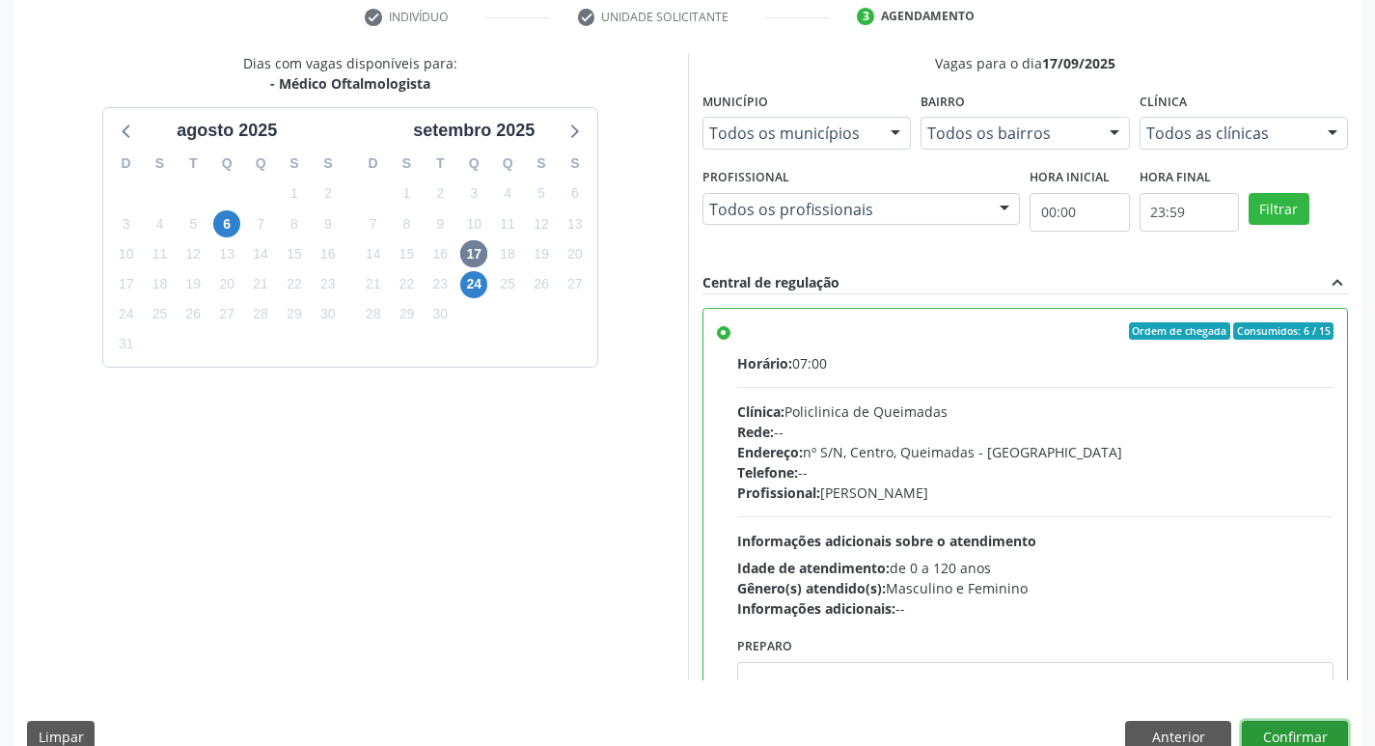
click at [1274, 731] on button "Confirmar" at bounding box center [1295, 737] width 106 height 33
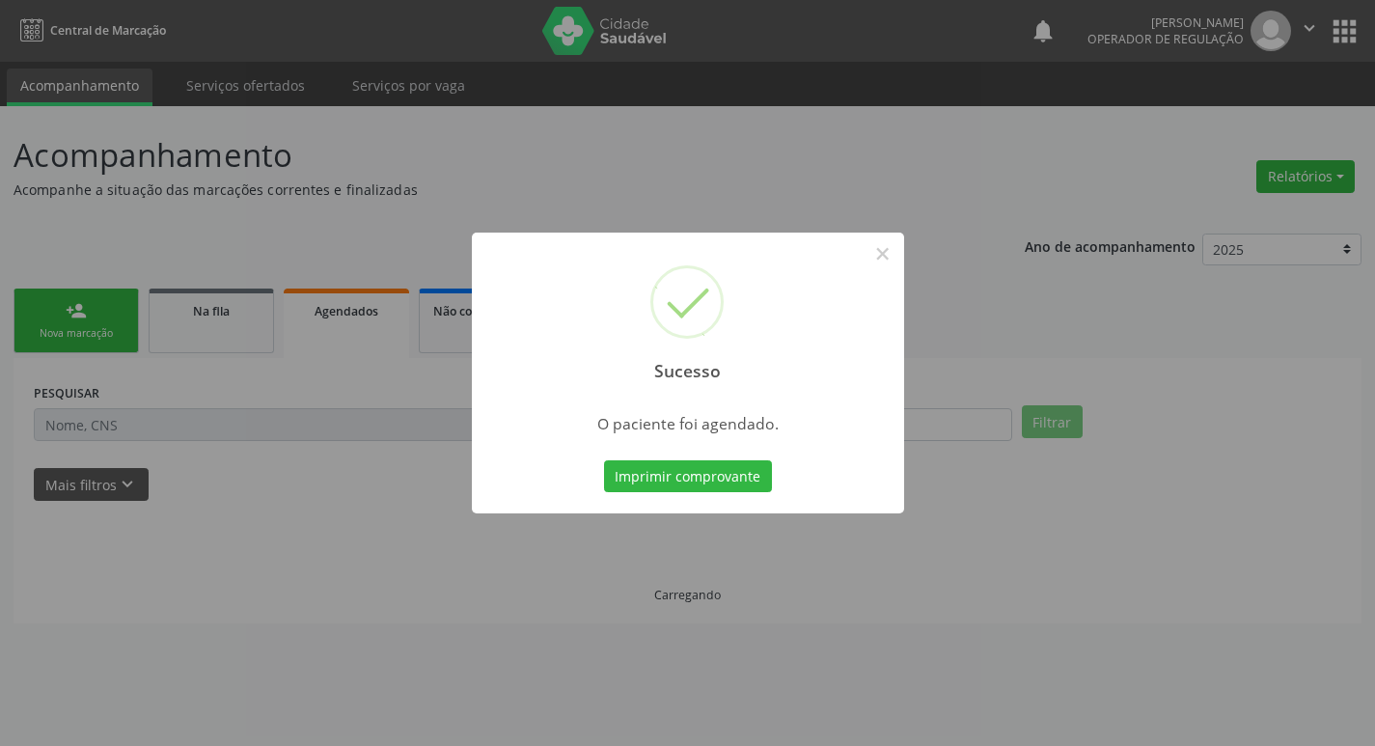
scroll to position [0, 0]
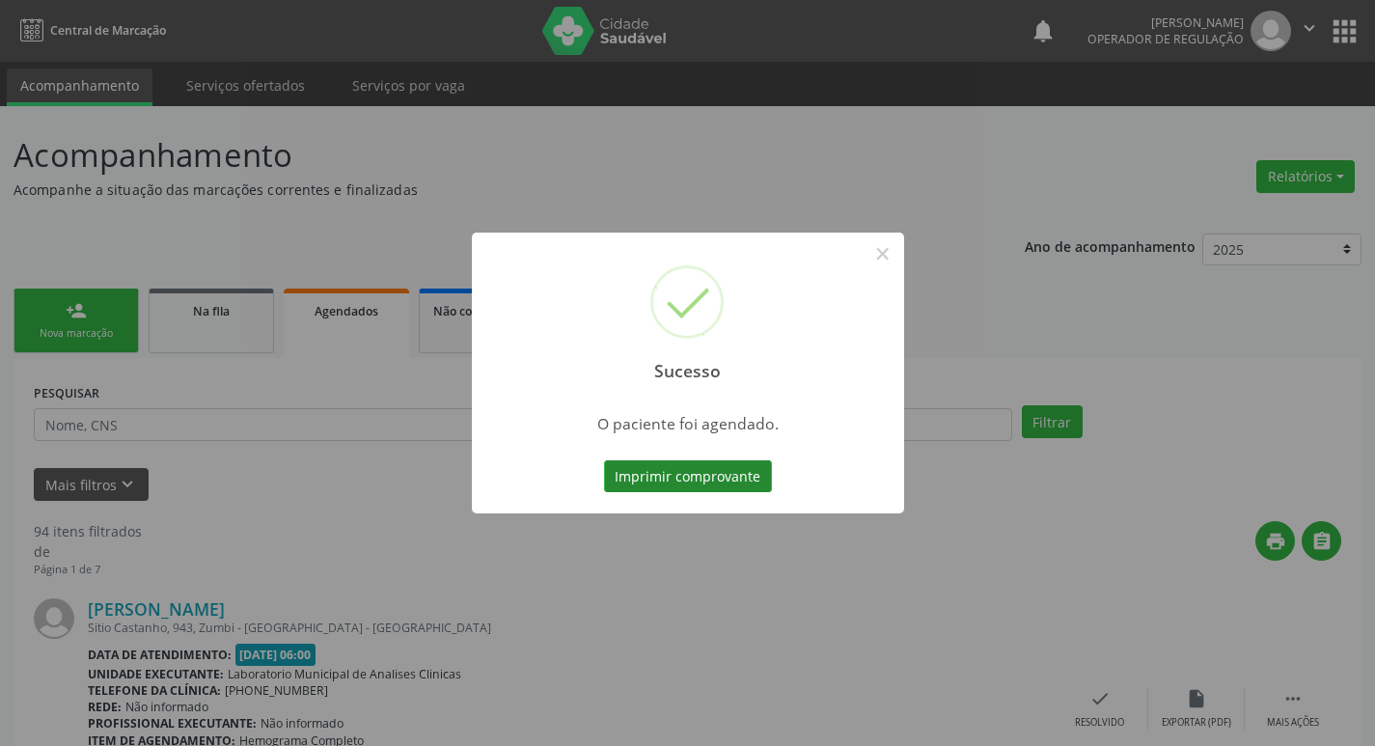
click at [730, 468] on button "Imprimir comprovante" at bounding box center [688, 476] width 168 height 33
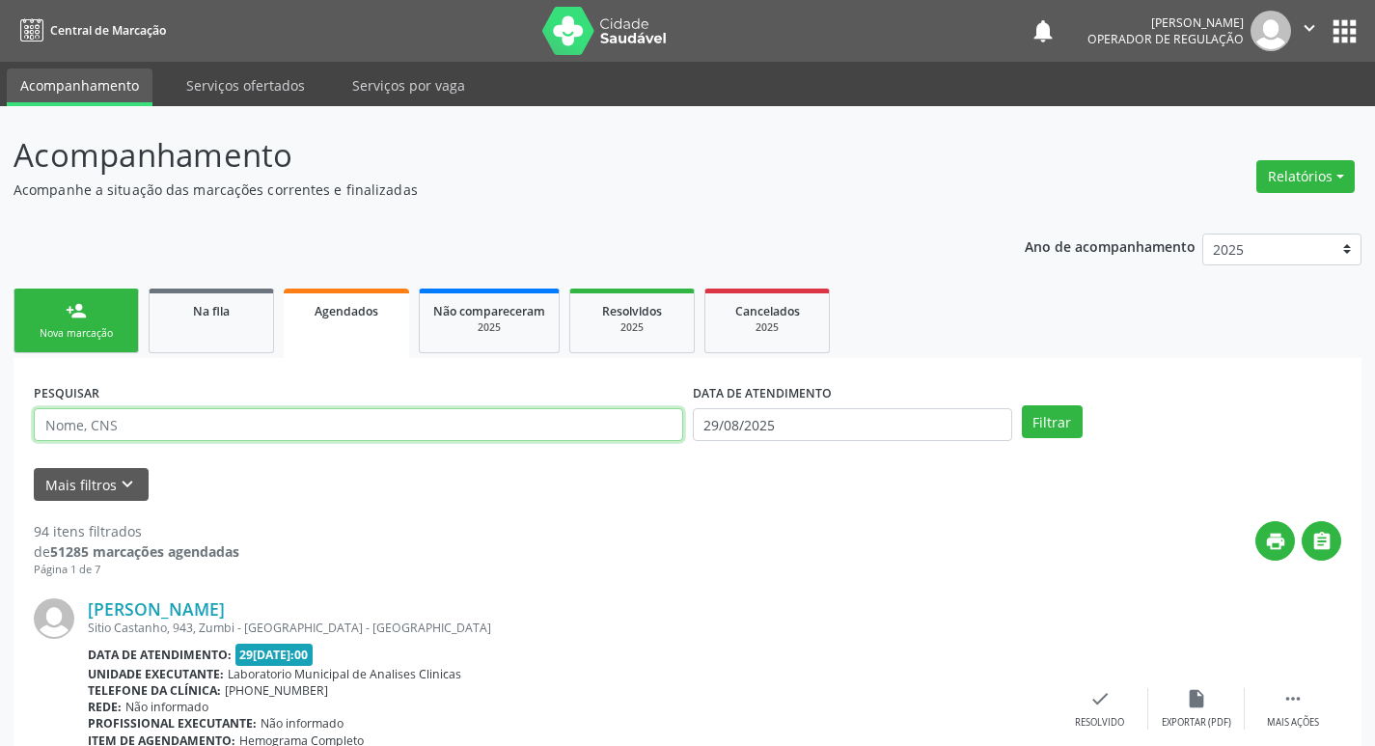
click at [380, 433] on input "text" at bounding box center [359, 424] width 650 height 33
type input "704004897793162"
click at [1022, 405] on button "Filtrar" at bounding box center [1052, 421] width 61 height 33
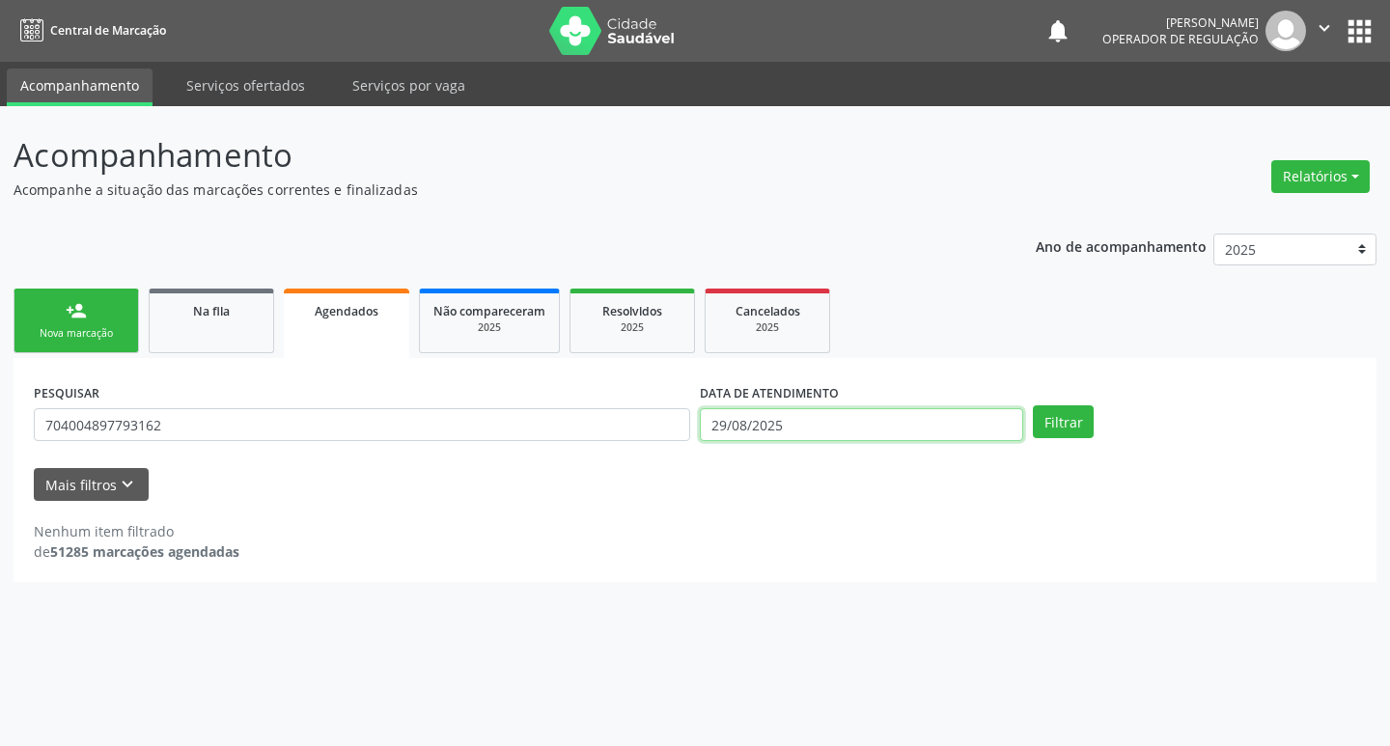
click at [902, 429] on input "29/08/2025" at bounding box center [861, 424] width 323 height 33
click at [1080, 411] on button "Filtrar" at bounding box center [1063, 421] width 61 height 33
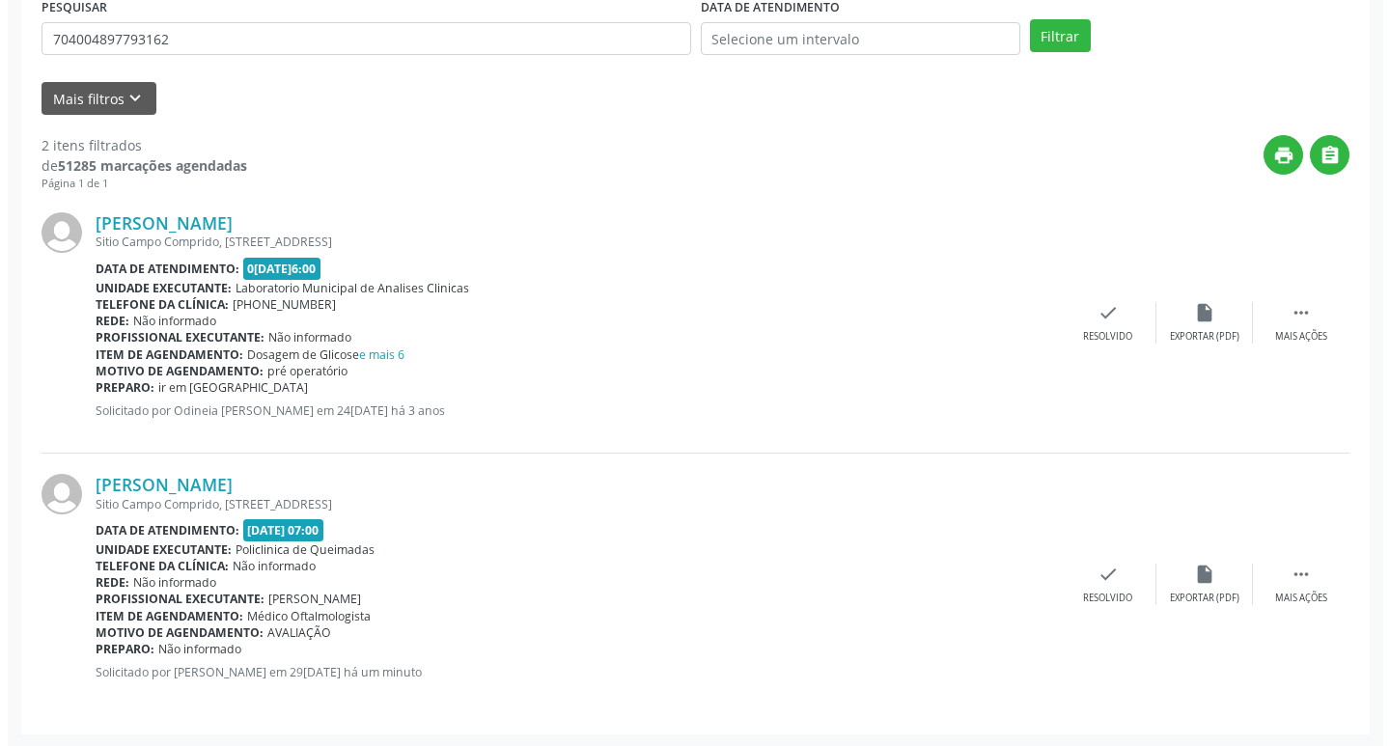
scroll to position [388, 0]
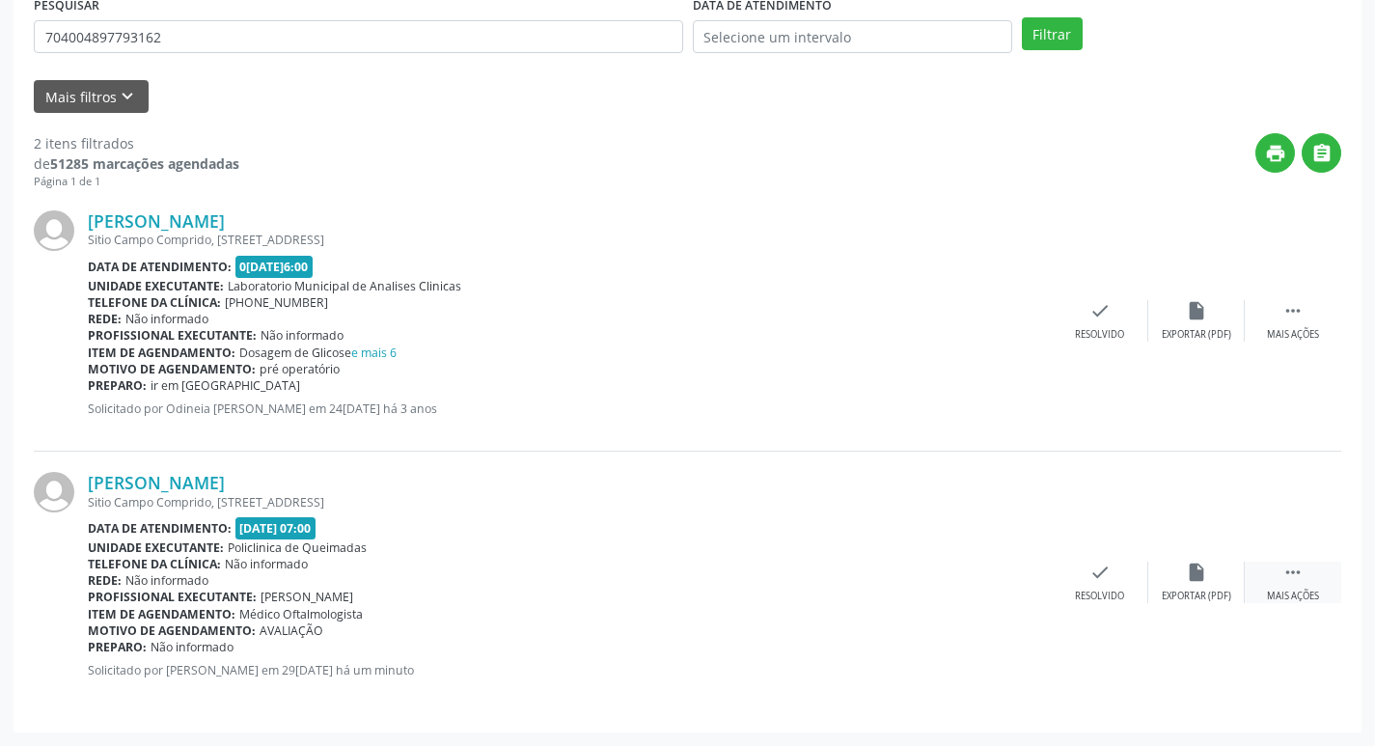
click at [1292, 563] on icon "" at bounding box center [1293, 572] width 21 height 21
click at [996, 587] on div "cancel Cancelar" at bounding box center [1003, 582] width 97 height 41
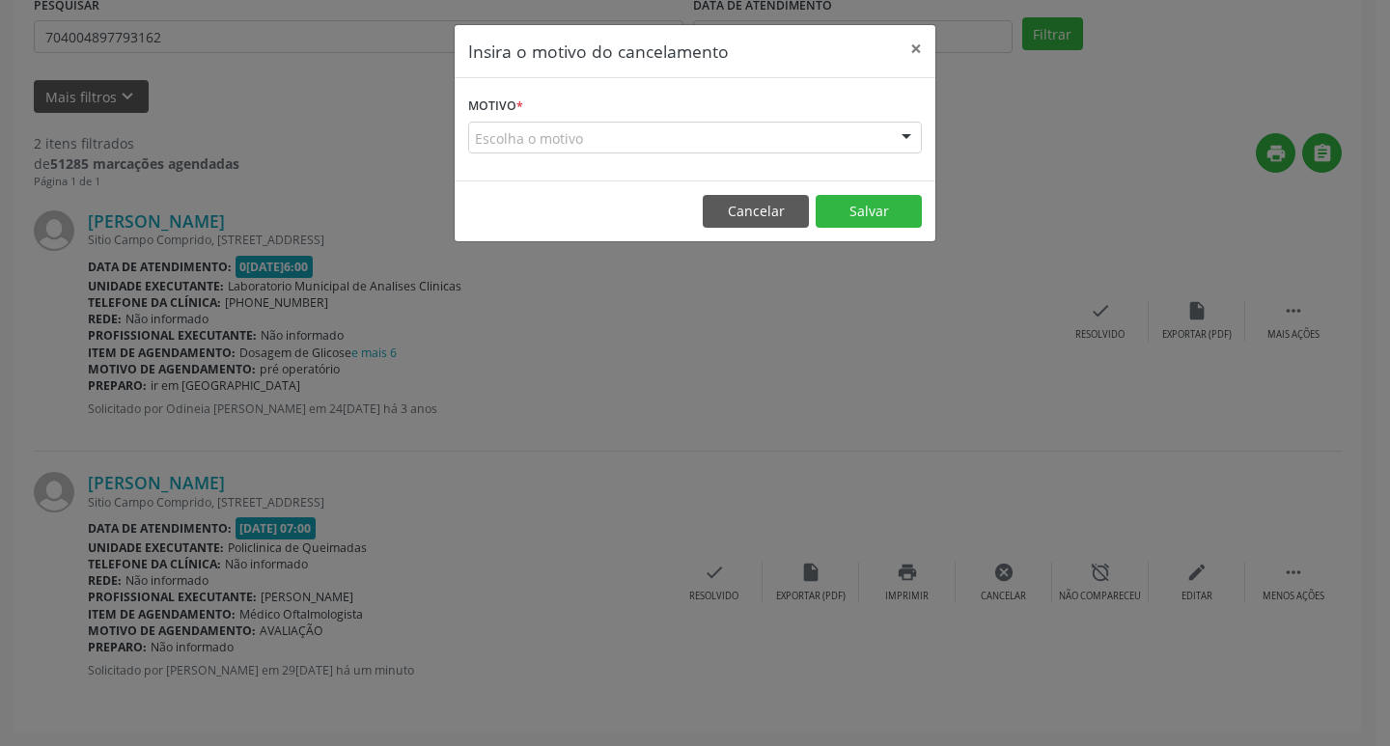
click at [878, 133] on div "Escolha o motivo" at bounding box center [695, 138] width 454 height 33
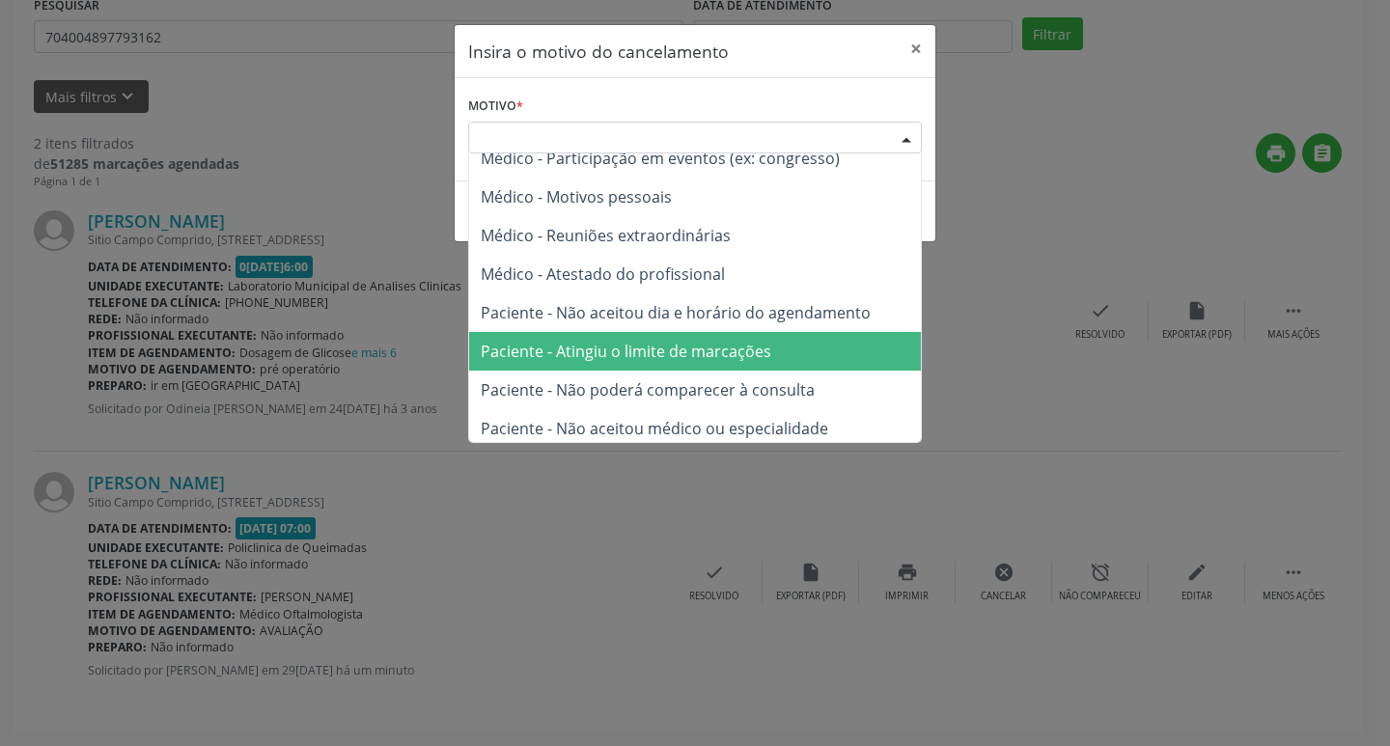
scroll to position [97, 0]
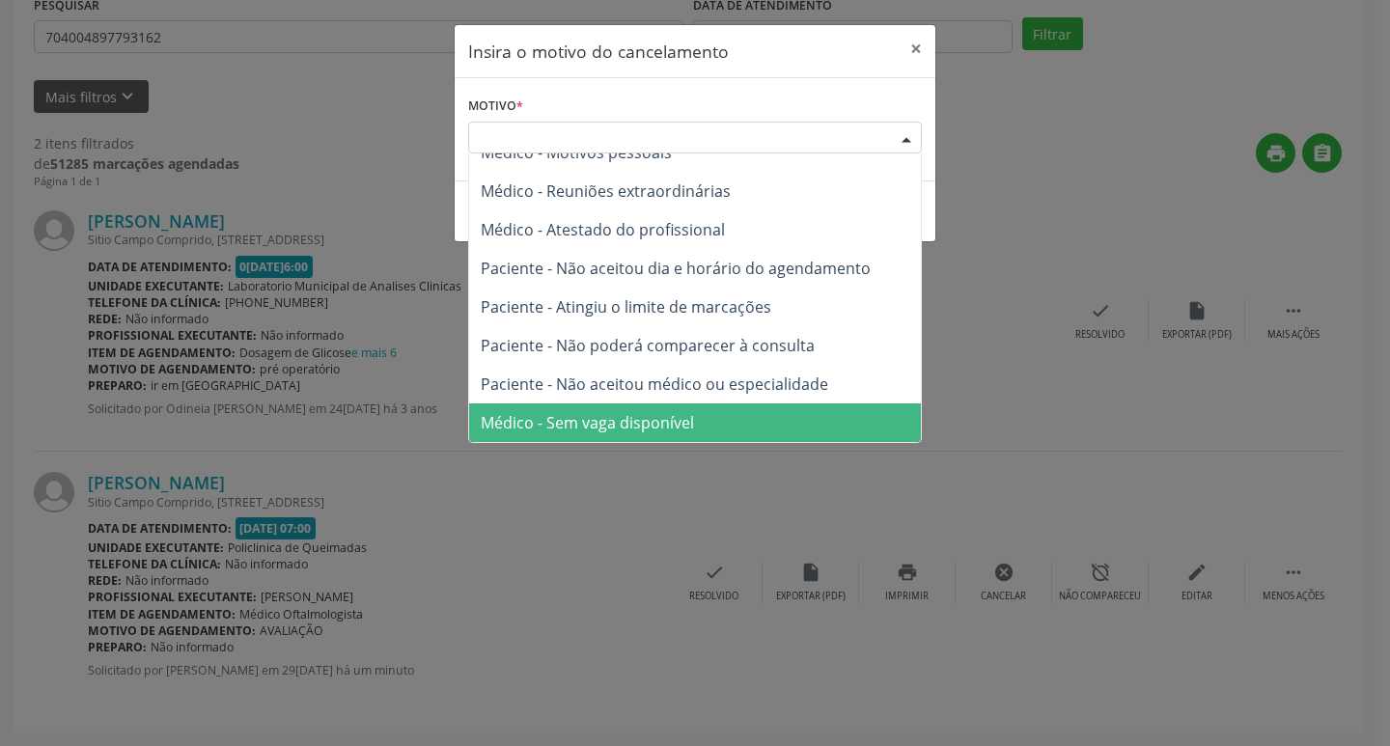
click at [788, 407] on span "Médico - Sem vaga disponível" at bounding box center [695, 422] width 452 height 39
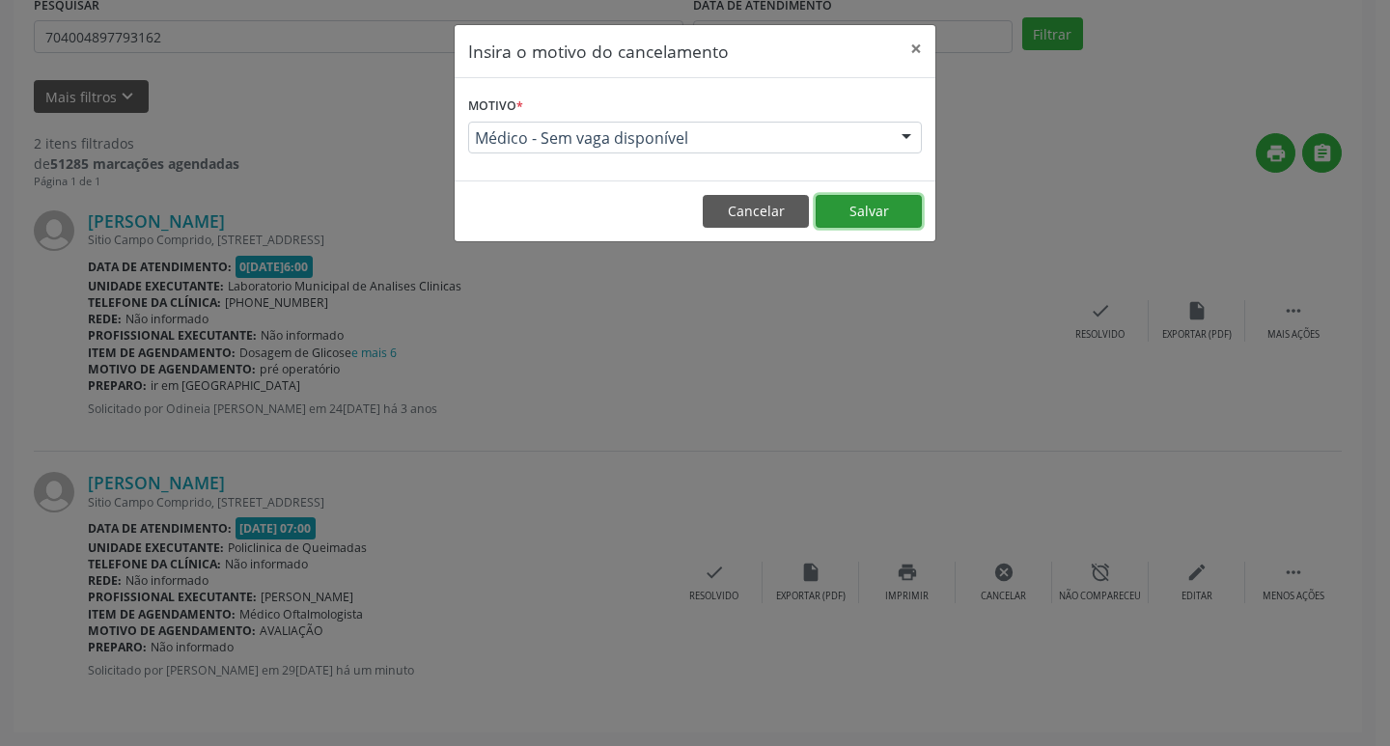
click at [879, 208] on button "Salvar" at bounding box center [869, 211] width 106 height 33
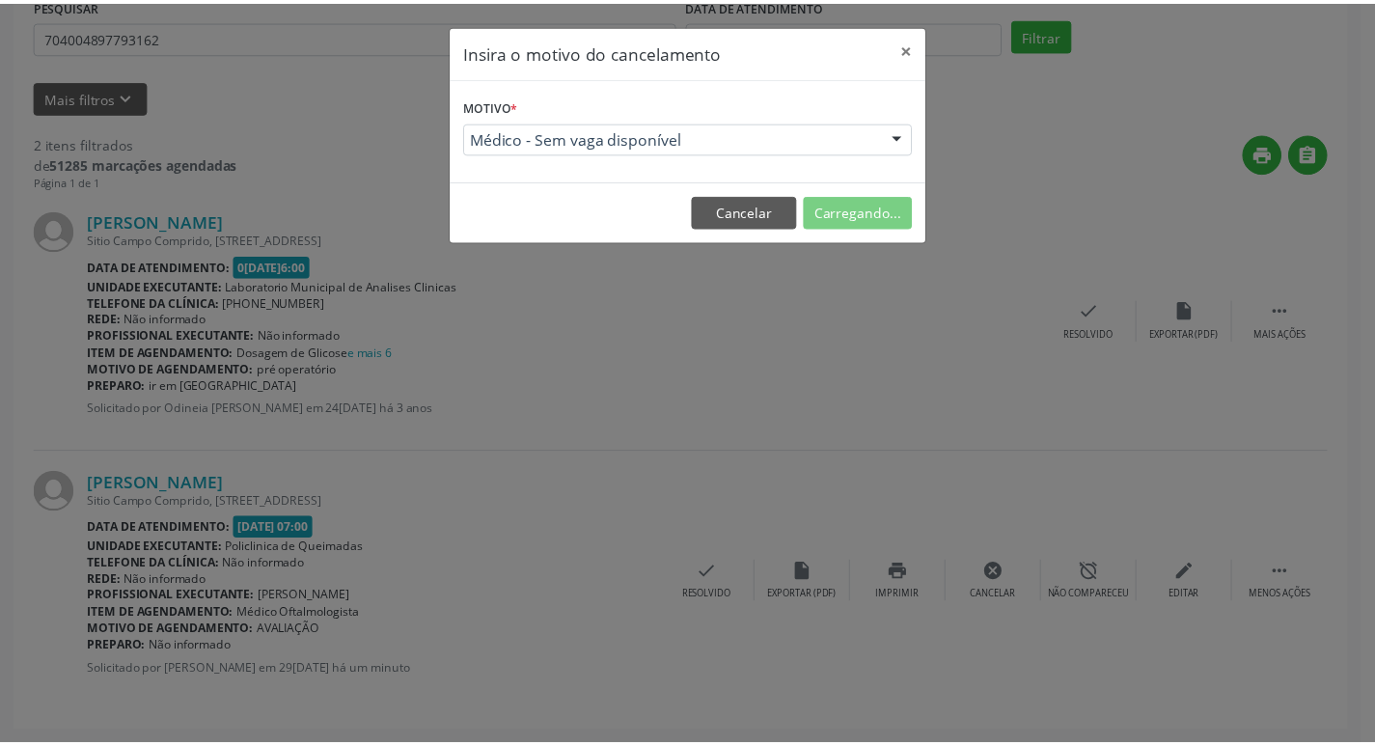
scroll to position [0, 0]
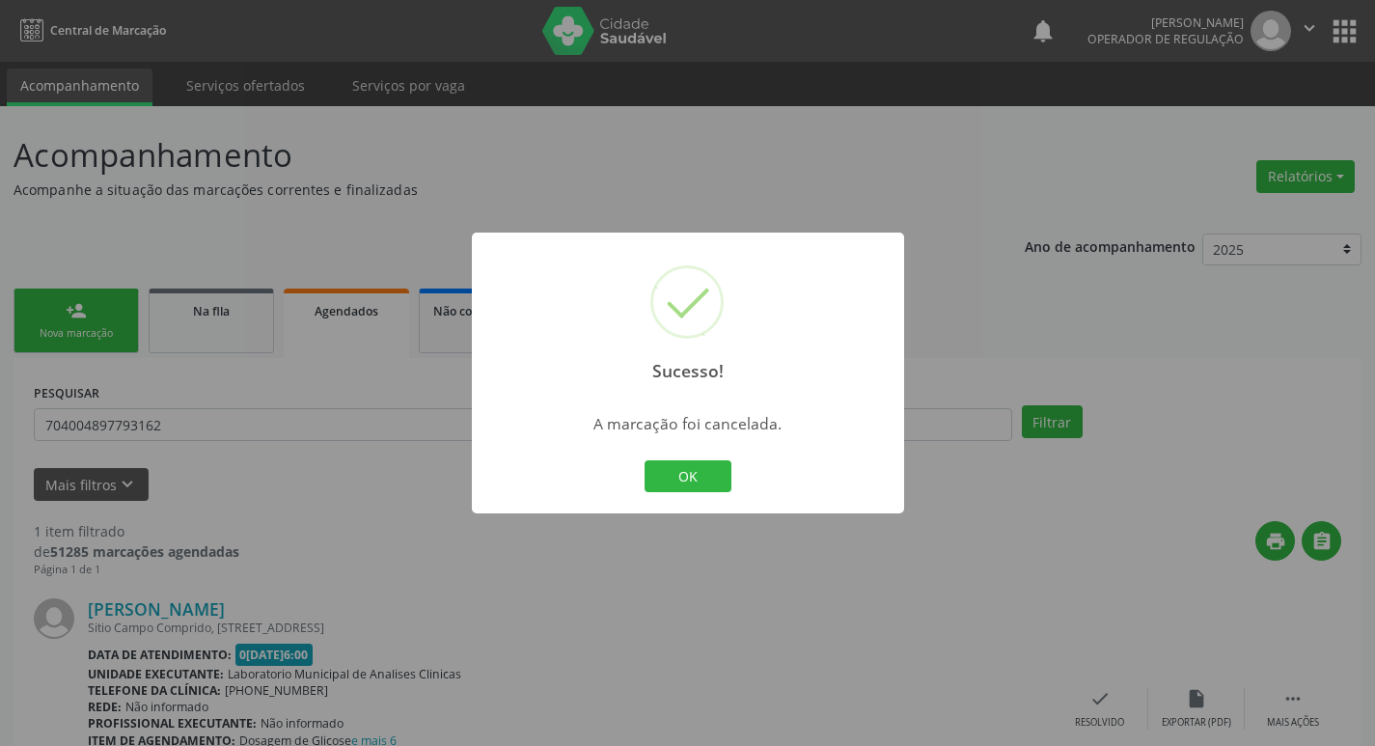
drag, startPoint x: 115, startPoint y: 239, endPoint x: 104, endPoint y: 240, distance: 10.7
click at [115, 238] on div "Sucesso! × A marcação foi cancelada. OK Cancel" at bounding box center [687, 373] width 1375 height 746
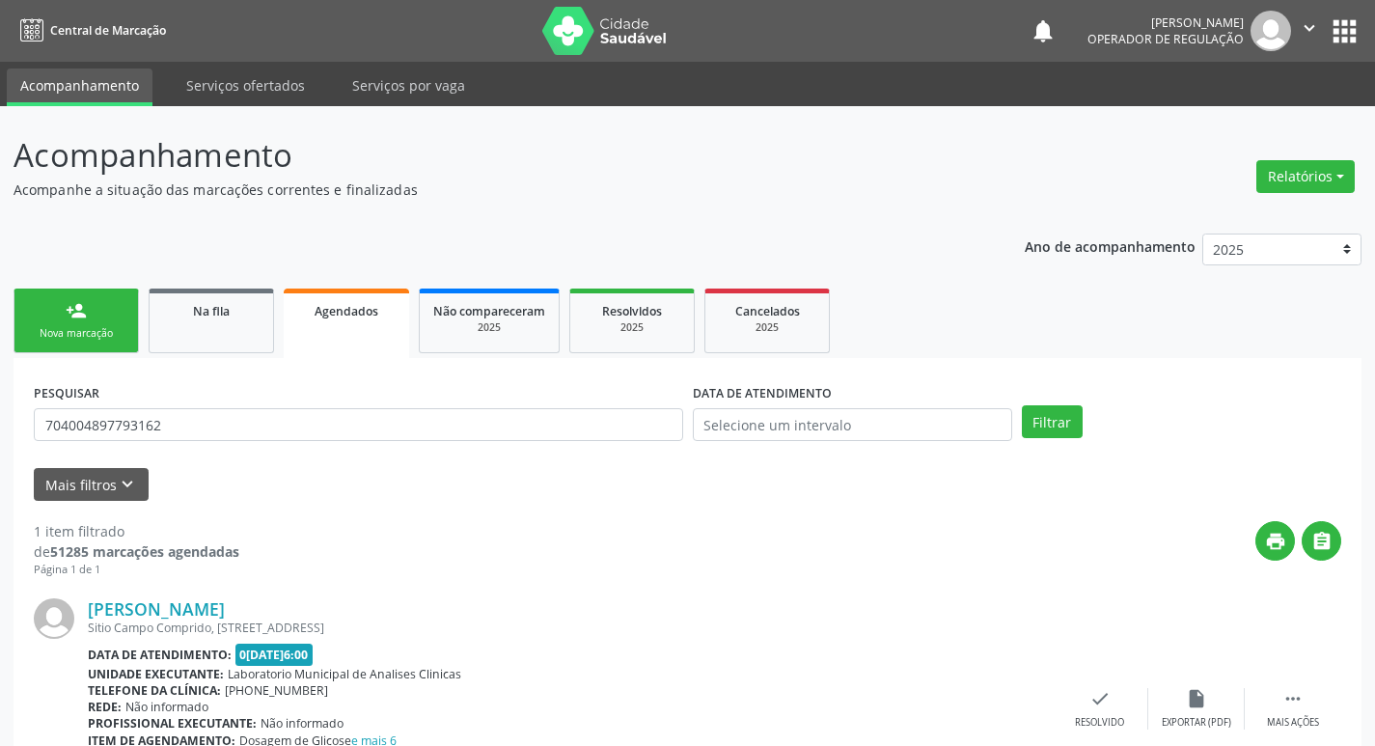
click at [92, 302] on link "person_add Nova marcação" at bounding box center [76, 321] width 125 height 65
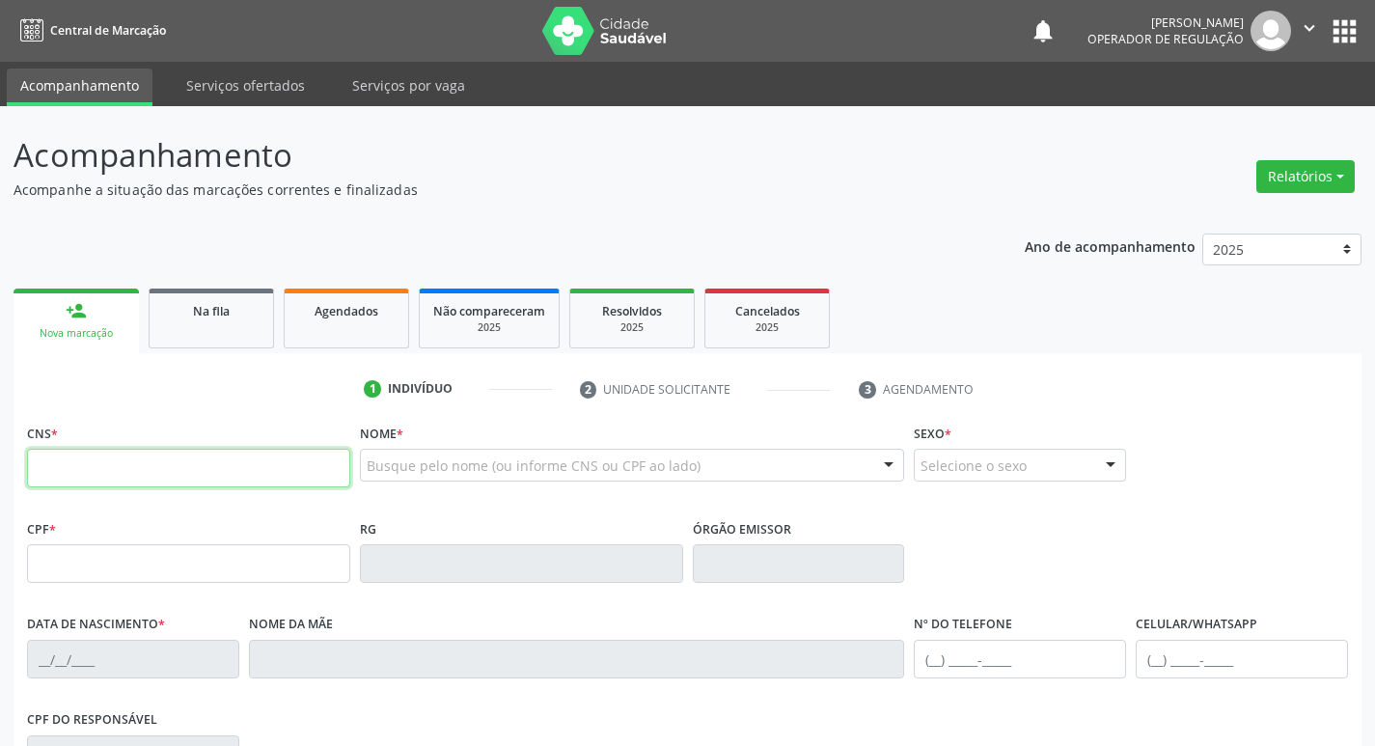
click at [106, 481] on input "text" at bounding box center [188, 468] width 323 height 39
type input "700 3069 6786 0536"
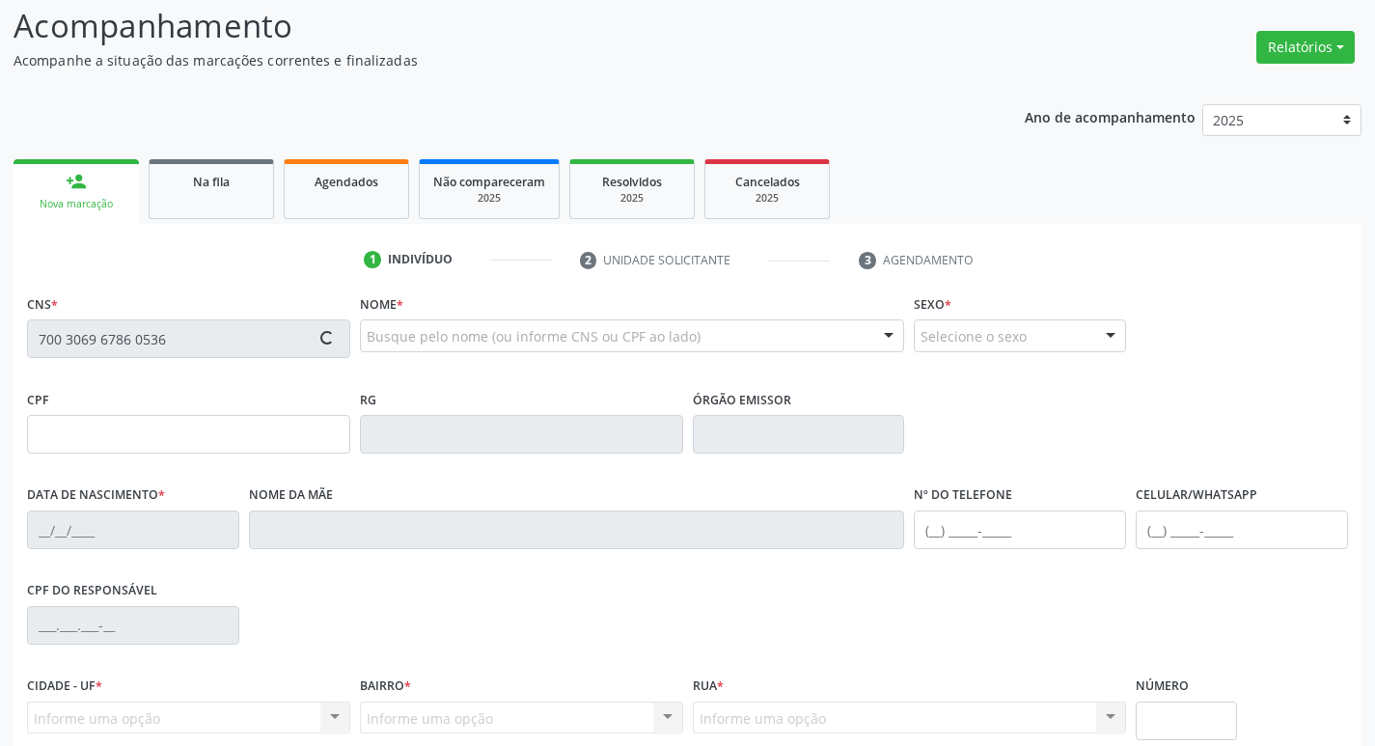
scroll to position [300, 0]
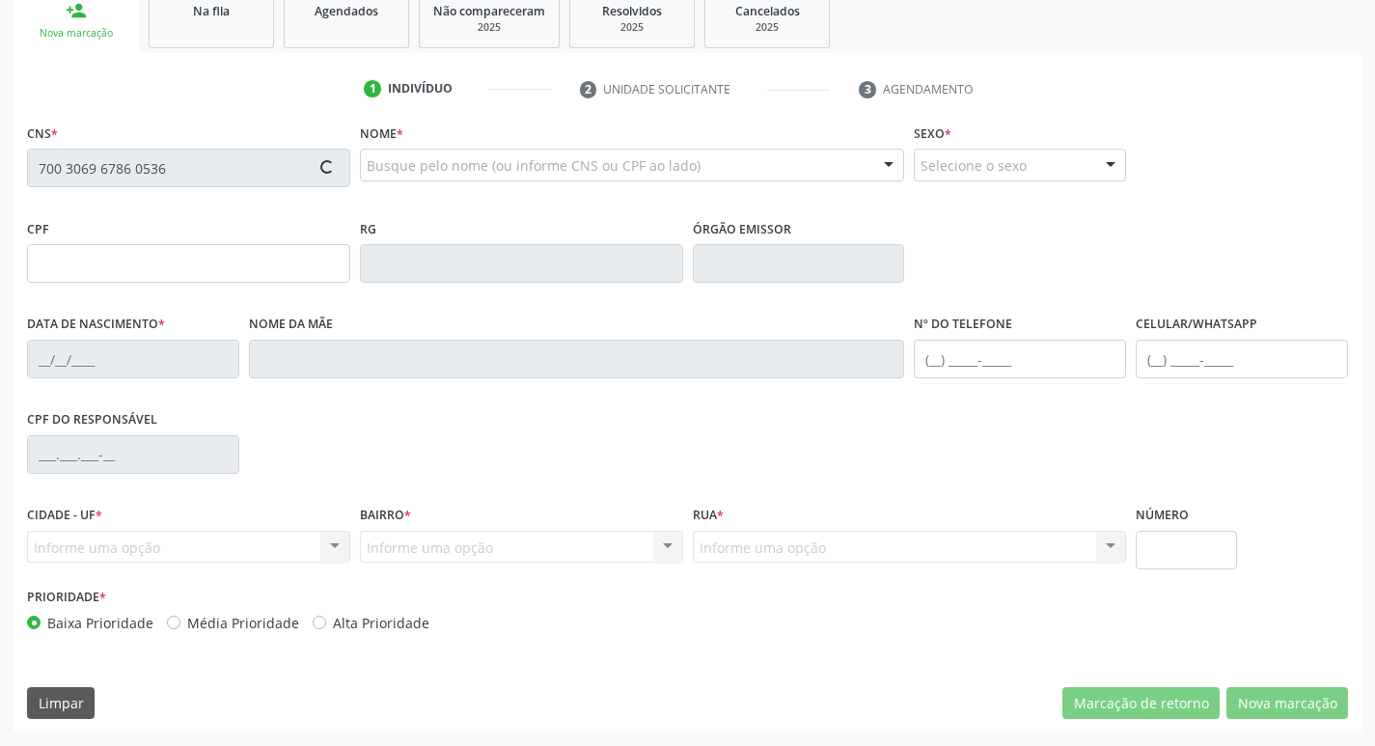
type input "997.048.034-00"
type input "31/01/1972"
type input "Severina Bezerra da Silva"
type input "(83) 99337-2200"
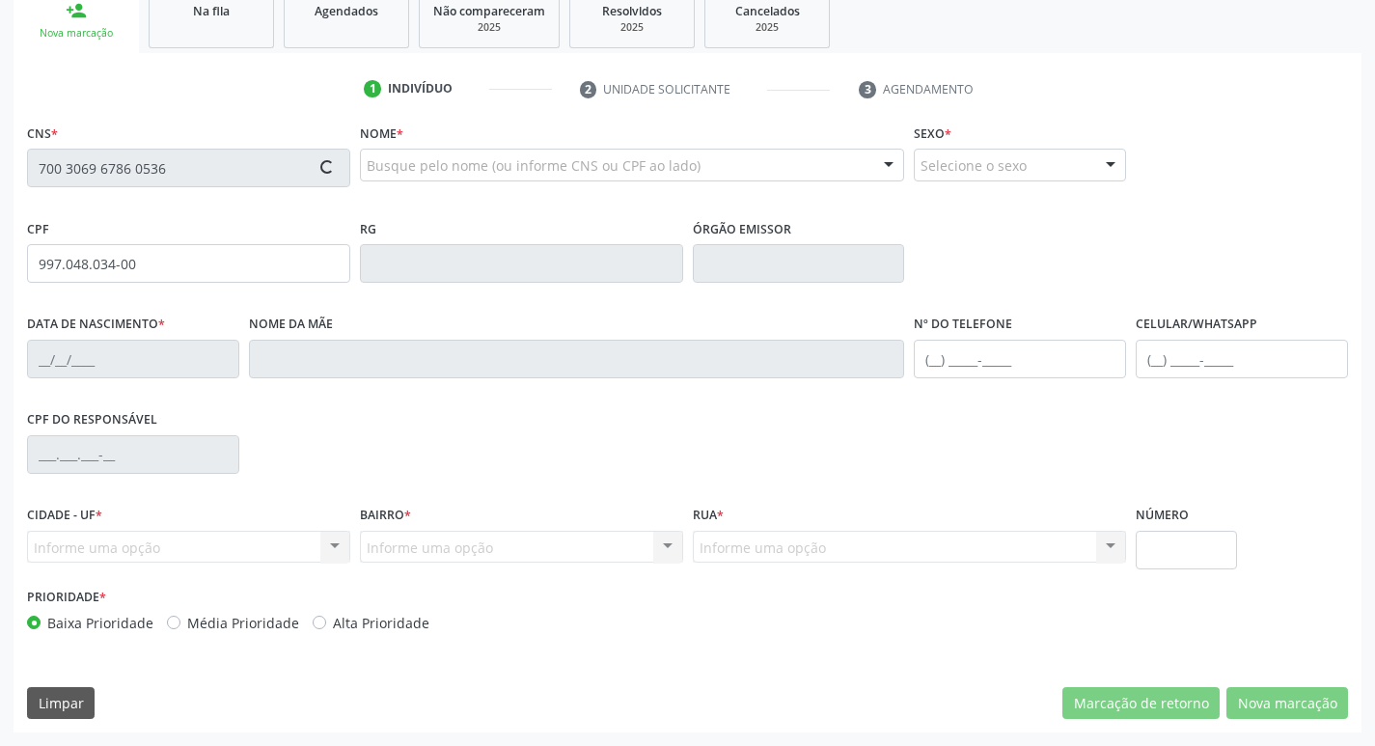
type input "044.277.244-00"
type input "94"
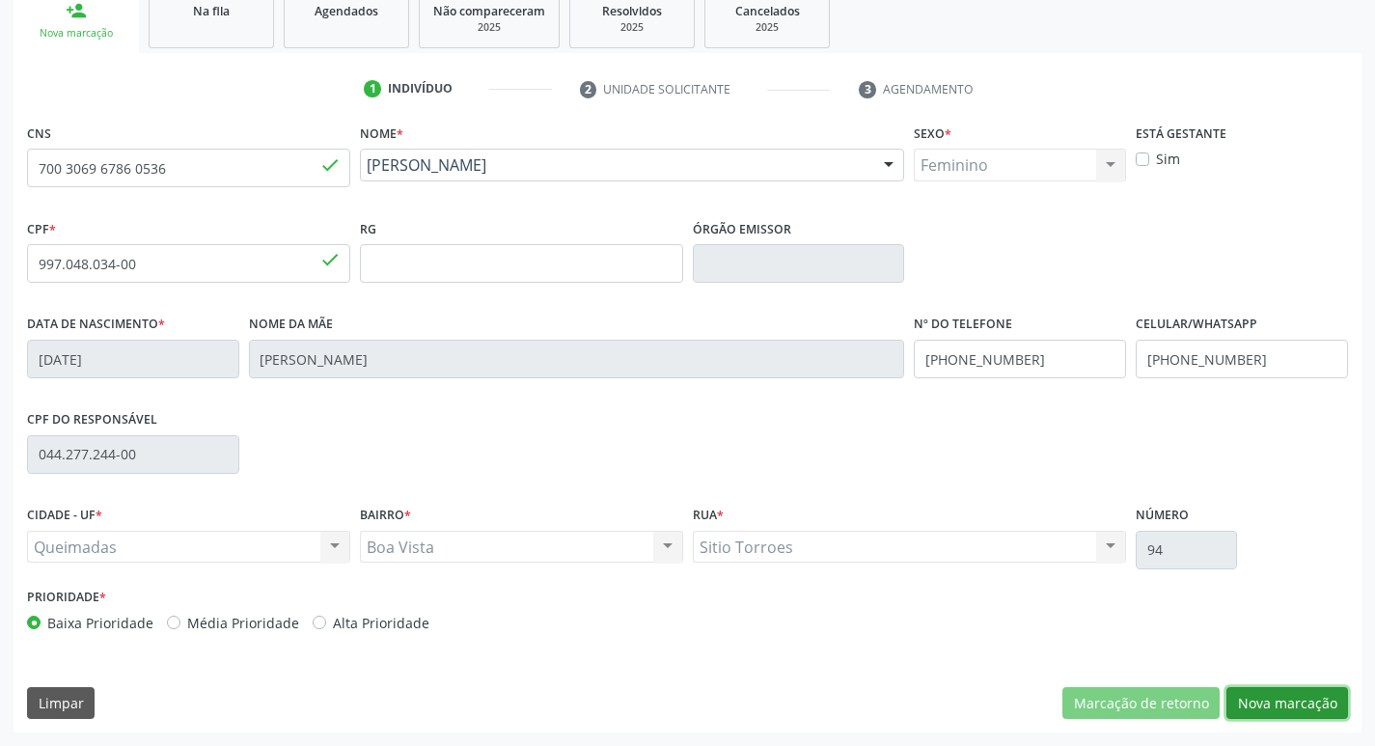
click at [1251, 693] on button "Nova marcação" at bounding box center [1288, 703] width 122 height 33
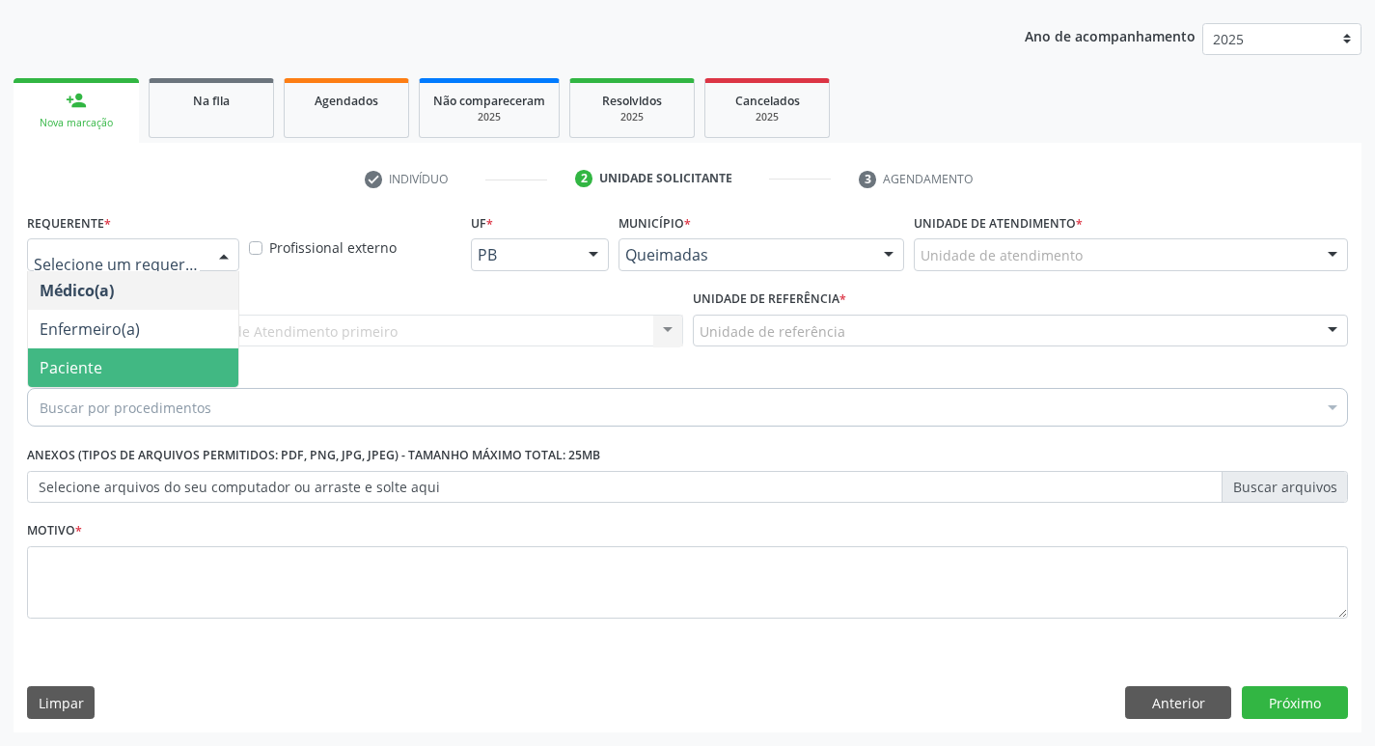
click at [102, 365] on span "Paciente" at bounding box center [133, 367] width 210 height 39
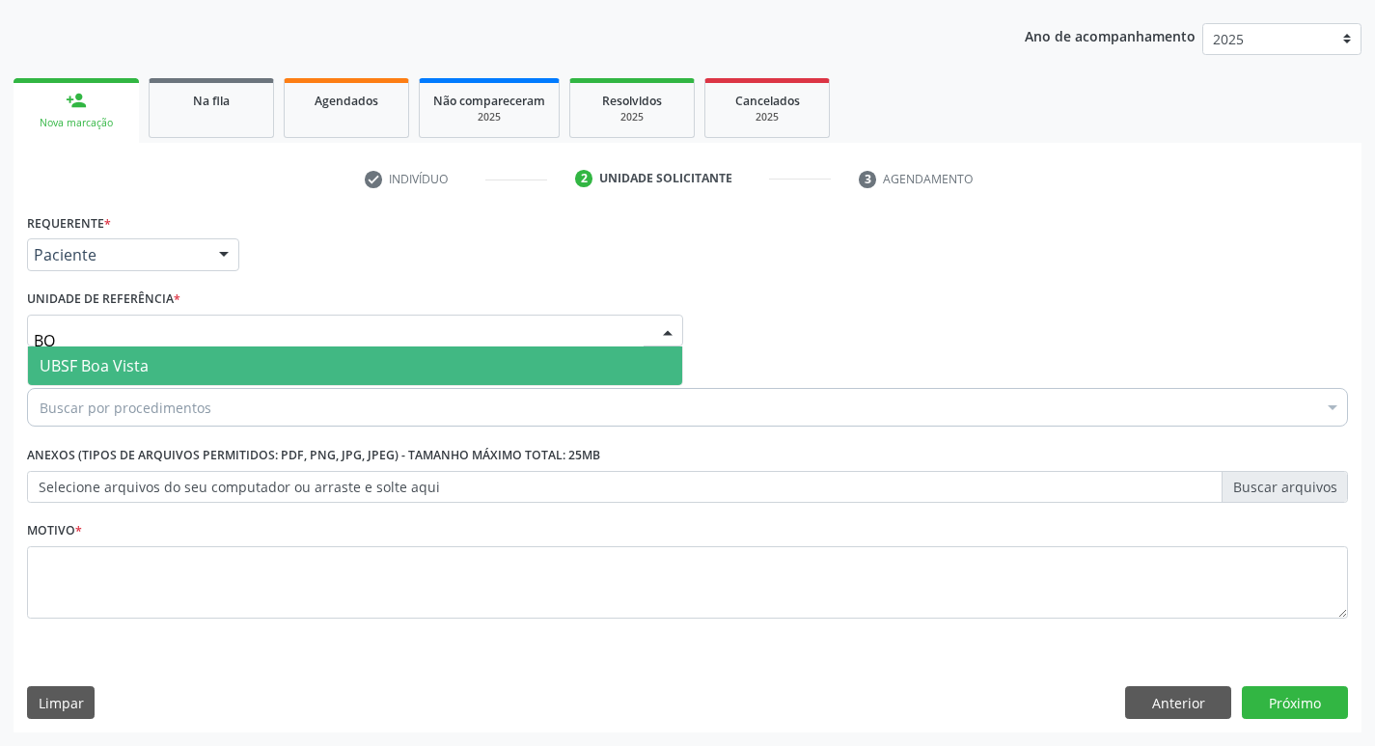
type input "BOA"
click at [117, 371] on span "UBSF Boa Vista" at bounding box center [94, 365] width 109 height 21
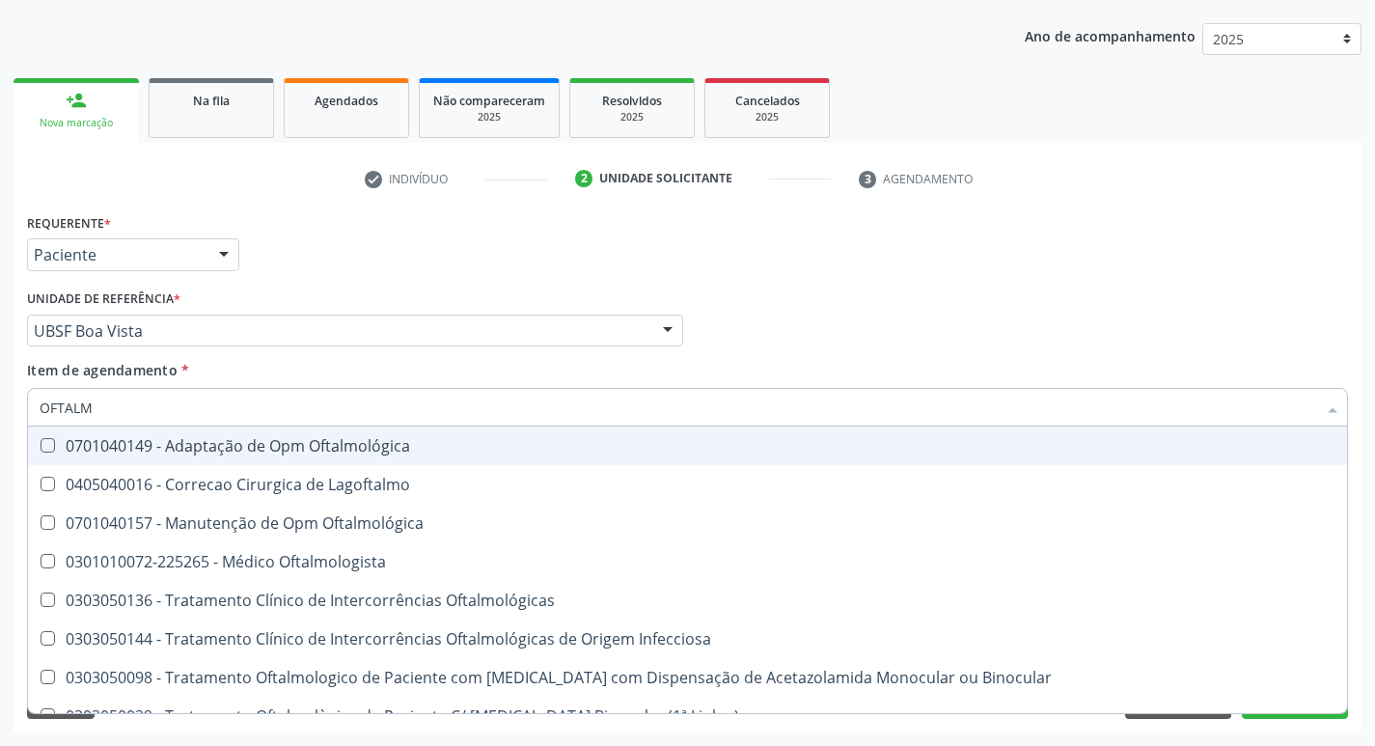
type input "OFTALMO"
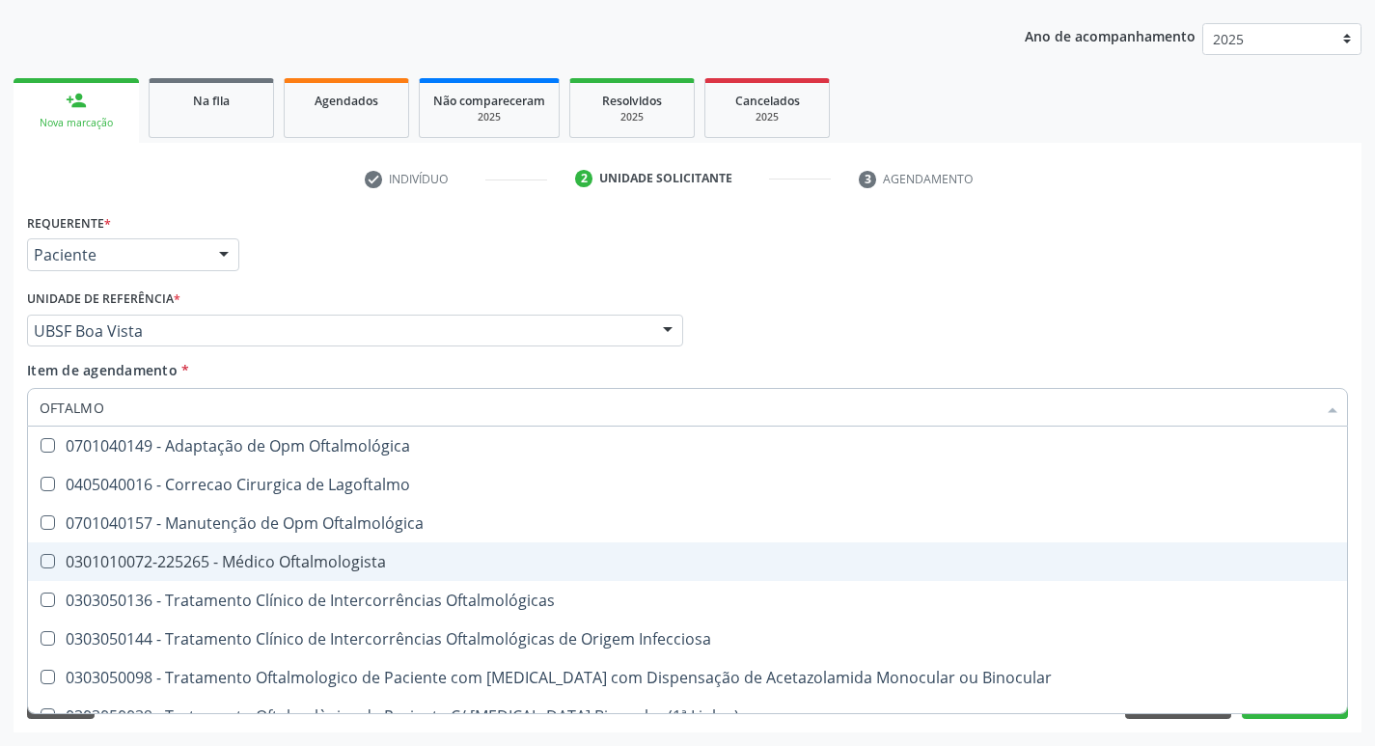
click at [335, 557] on div "0301010072-225265 - Médico Oftalmologista" at bounding box center [688, 561] width 1296 height 15
checkbox Oftalmologista "true"
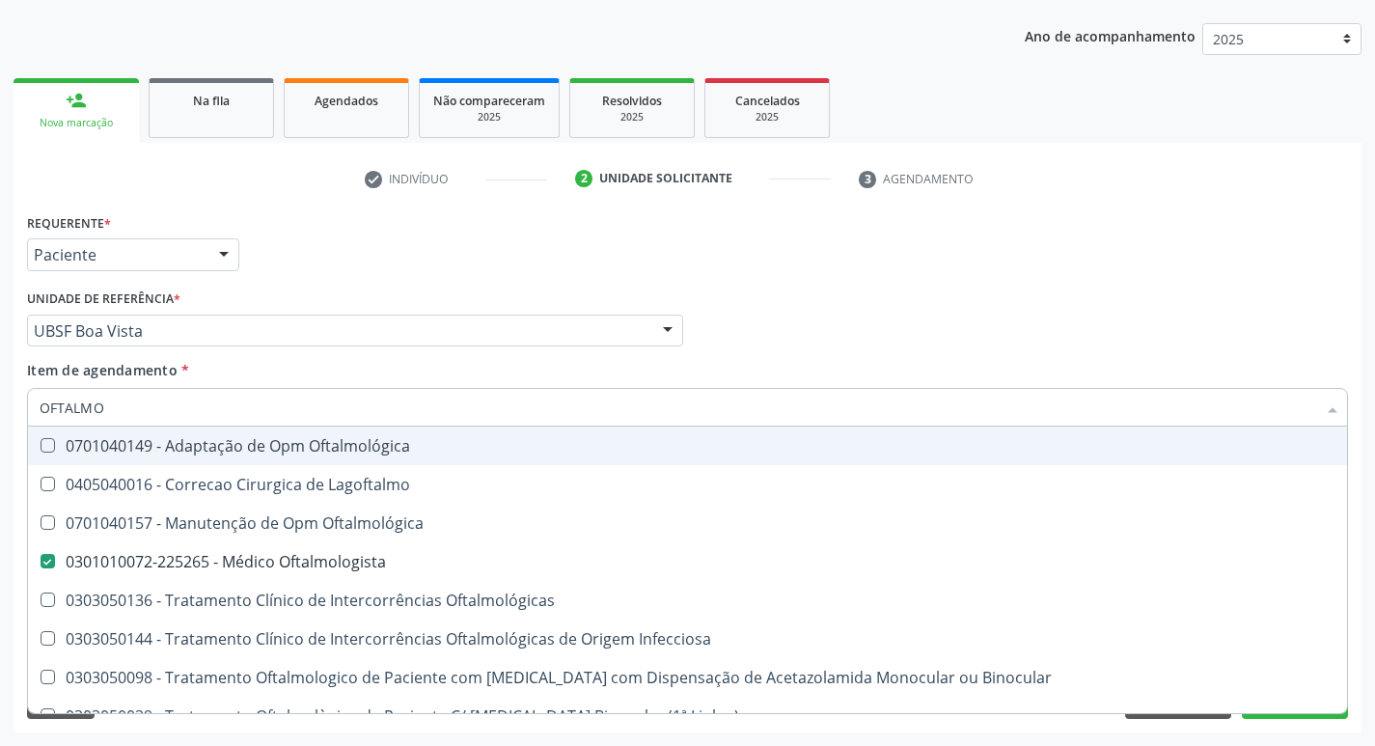
click at [569, 242] on div "Requerente * Paciente Médico(a) Enfermeiro(a) Paciente Nenhum resultado encontr…" at bounding box center [687, 245] width 1331 height 75
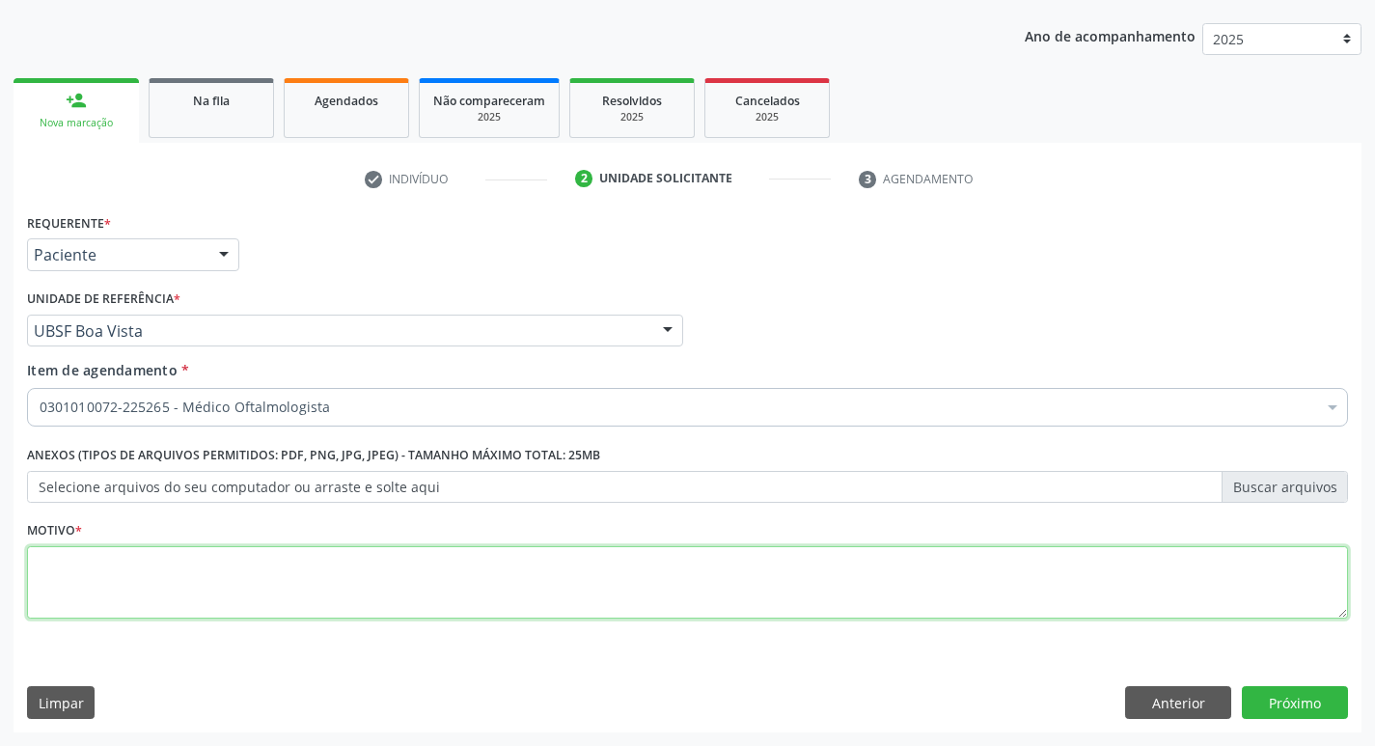
click at [408, 575] on textarea at bounding box center [687, 582] width 1321 height 73
type textarea "AVALIAÇÃO"
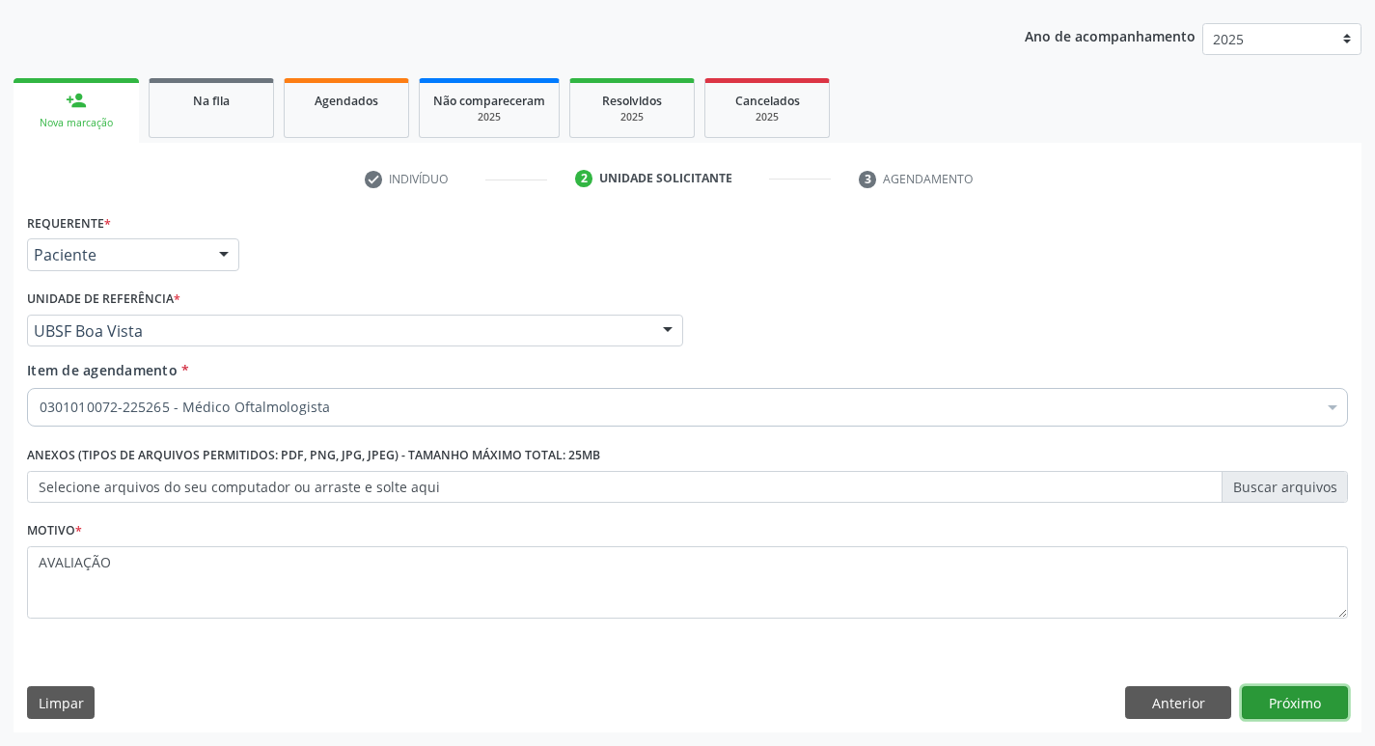
click at [1299, 698] on button "Próximo" at bounding box center [1295, 702] width 106 height 33
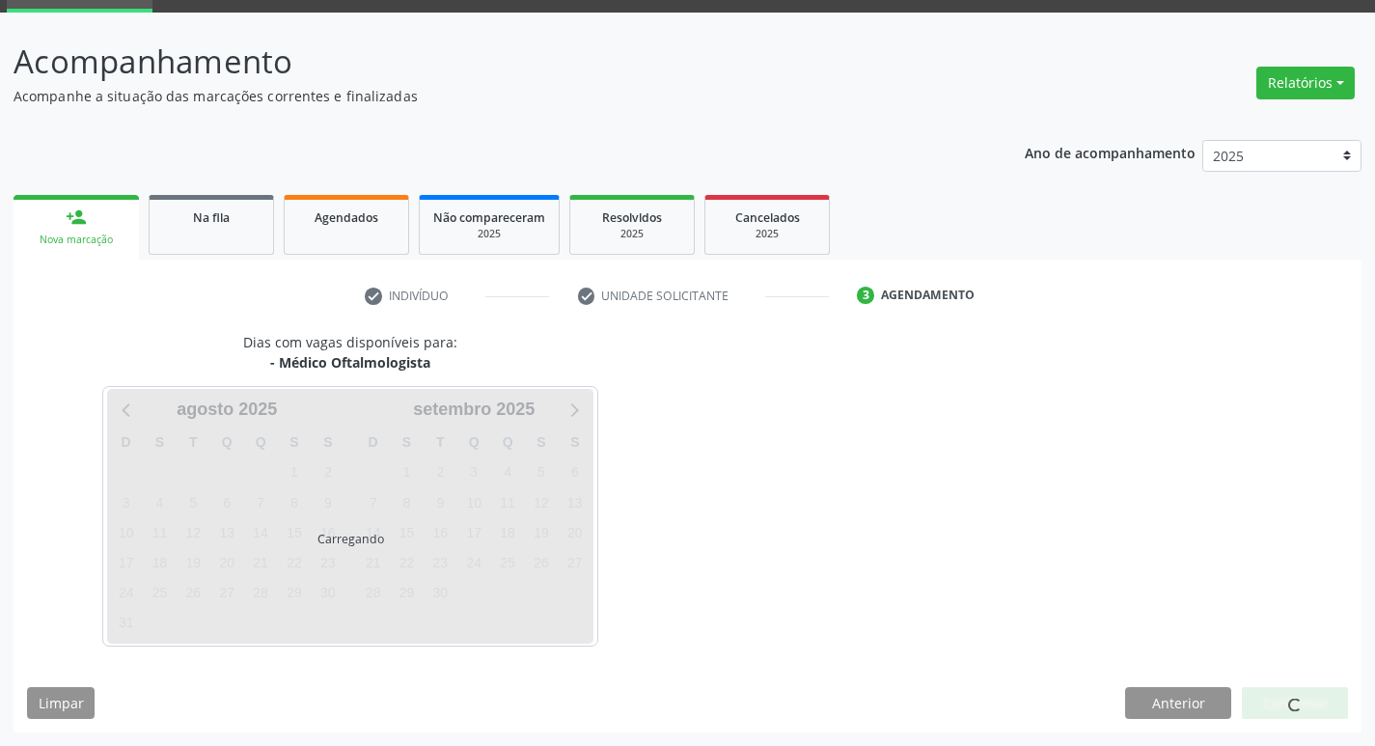
scroll to position [94, 0]
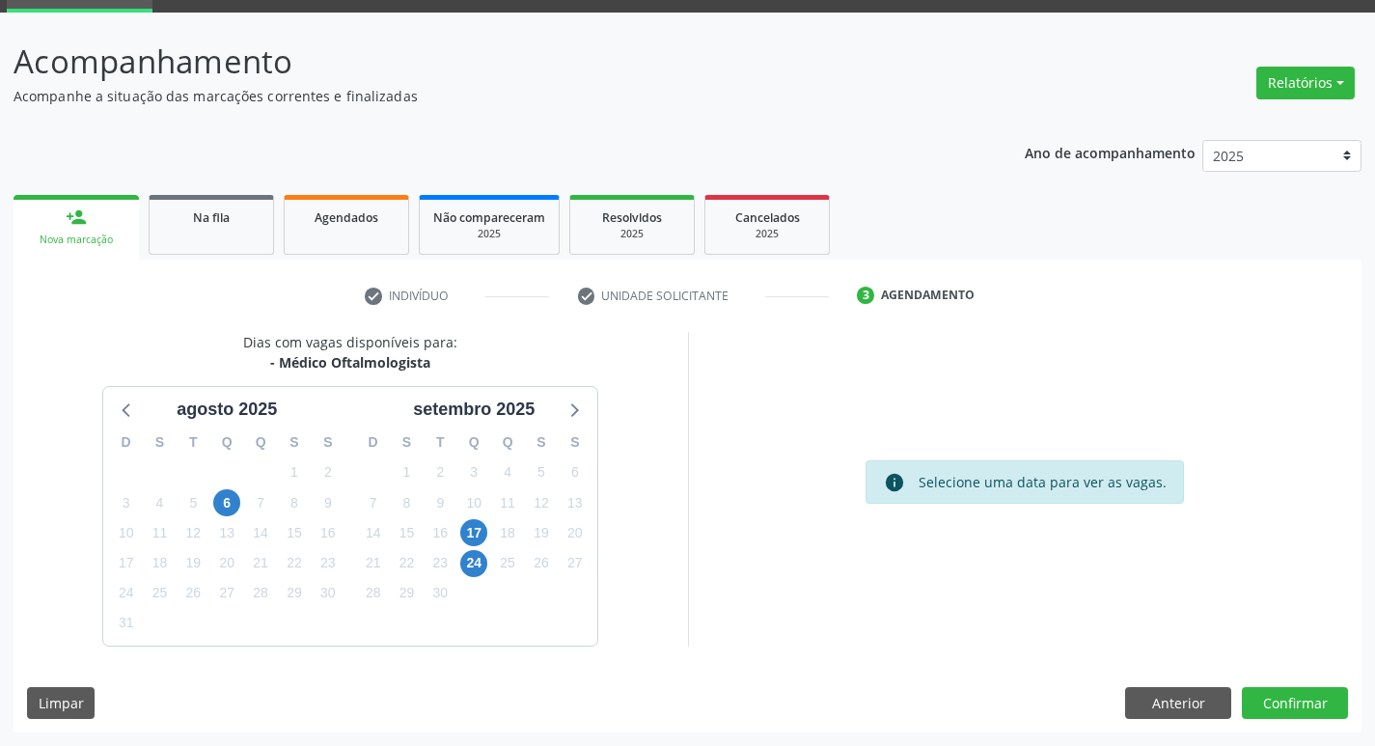
click at [491, 537] on div "18" at bounding box center [508, 533] width 34 height 30
click at [483, 535] on span "17" at bounding box center [473, 532] width 27 height 27
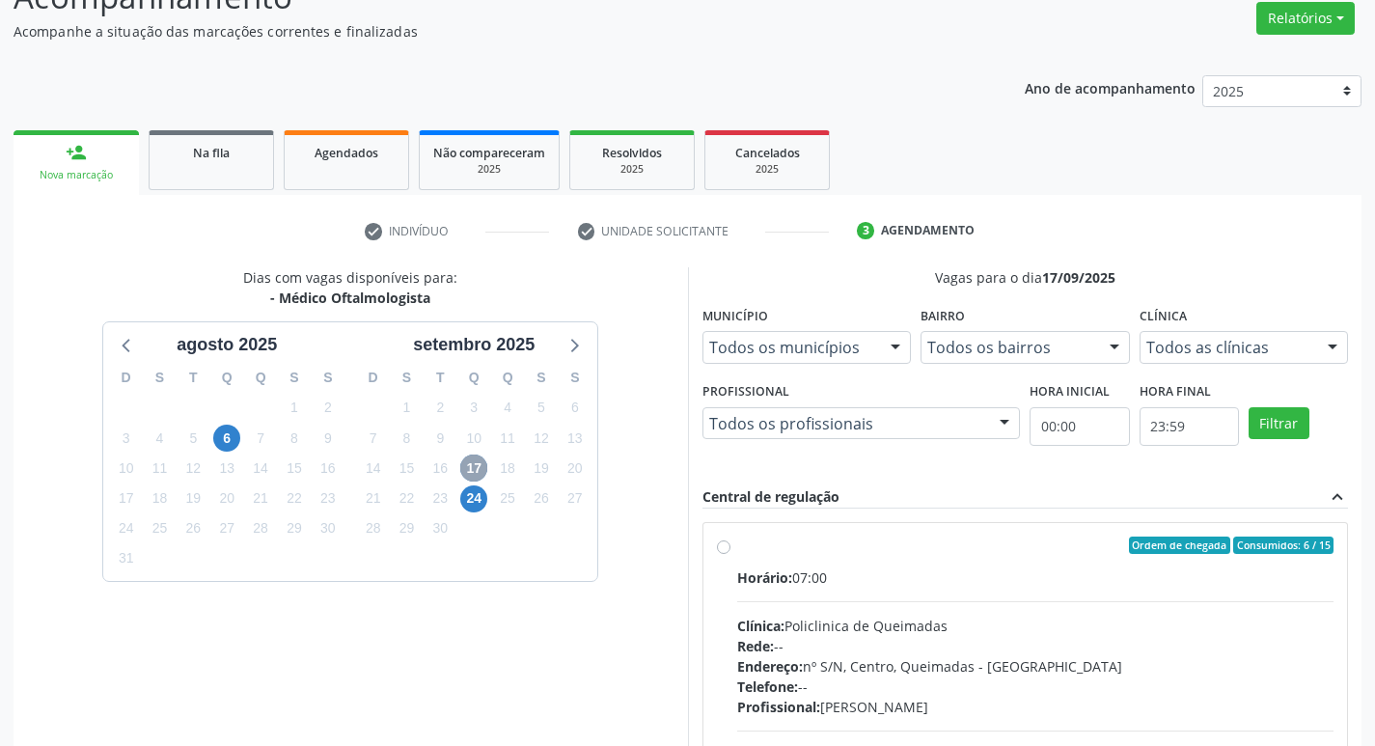
scroll to position [190, 0]
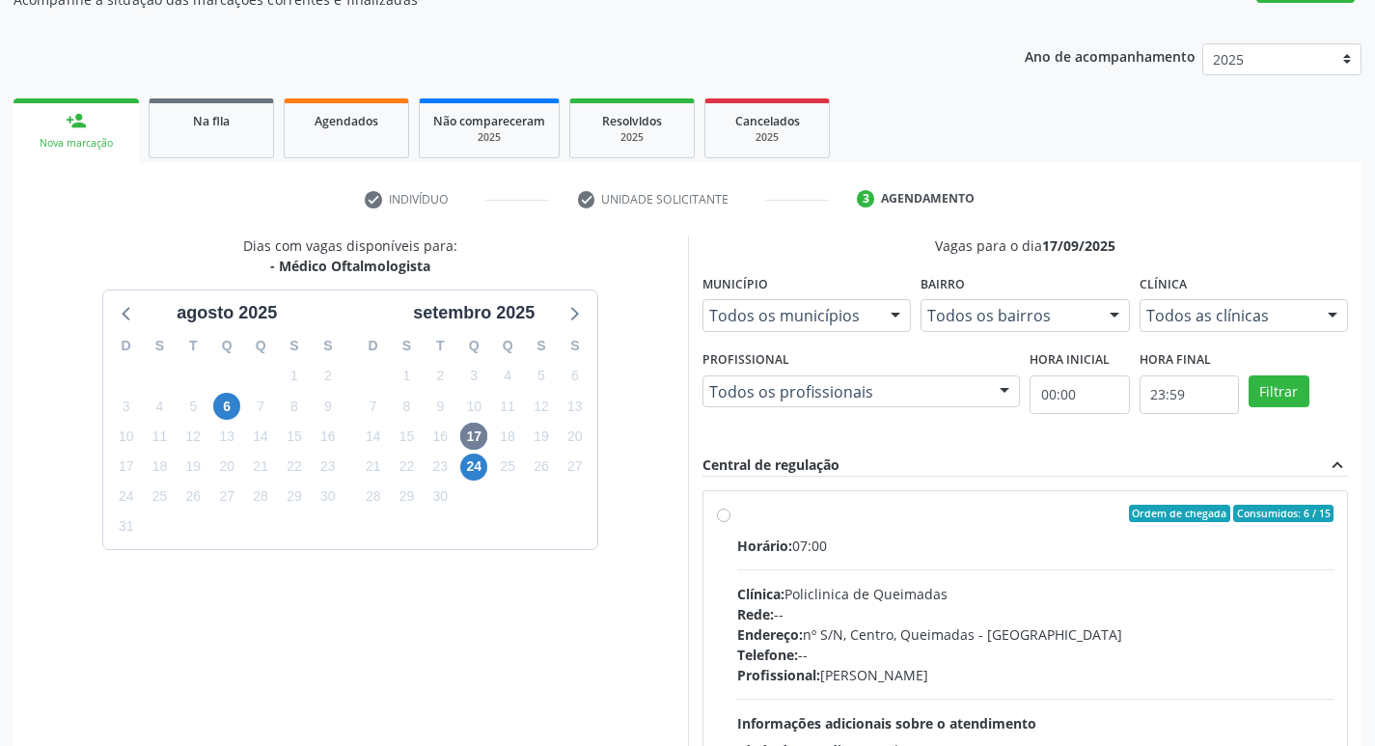
click at [940, 498] on div "Ordem de chegada Consumidos: 6 / 15 Horário: 07:00 Clínica: Policlinica de Quei…" at bounding box center [1026, 652] width 645 height 323
radio input "true"
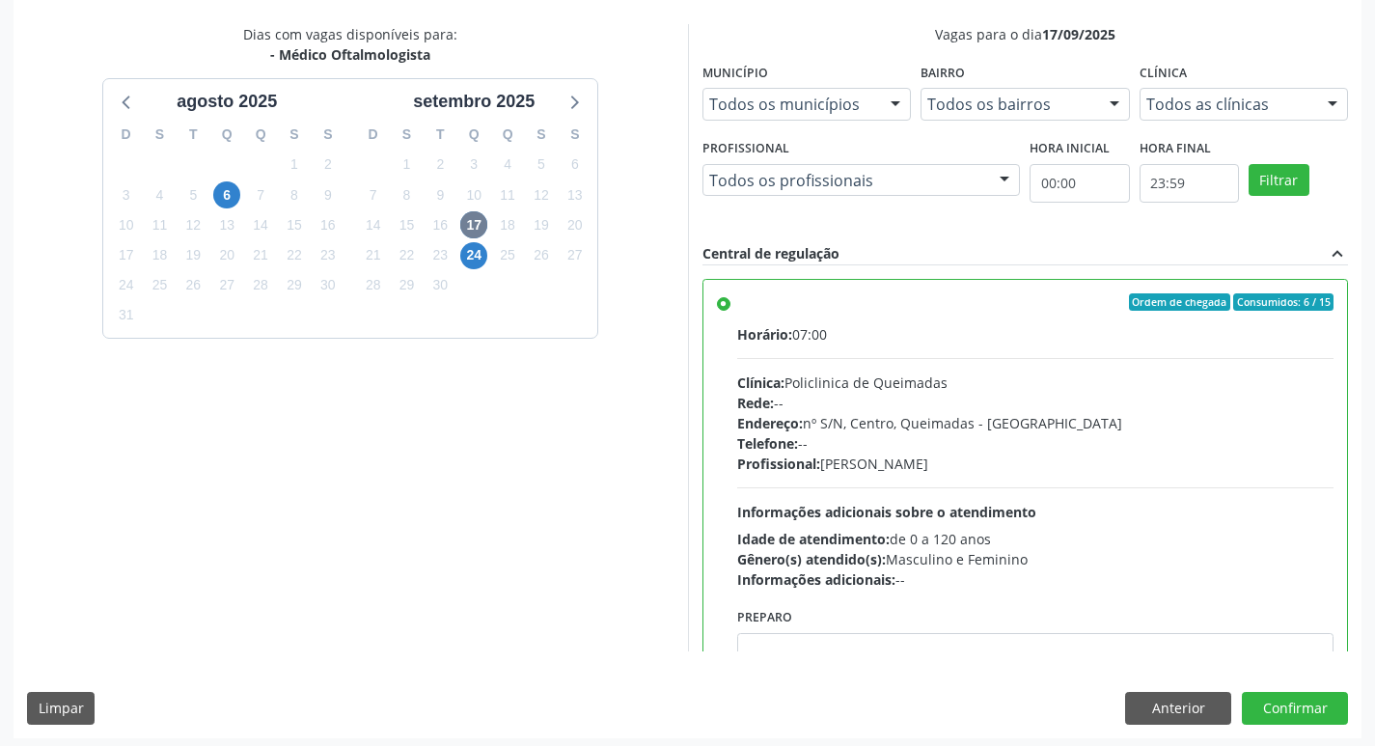
scroll to position [407, 0]
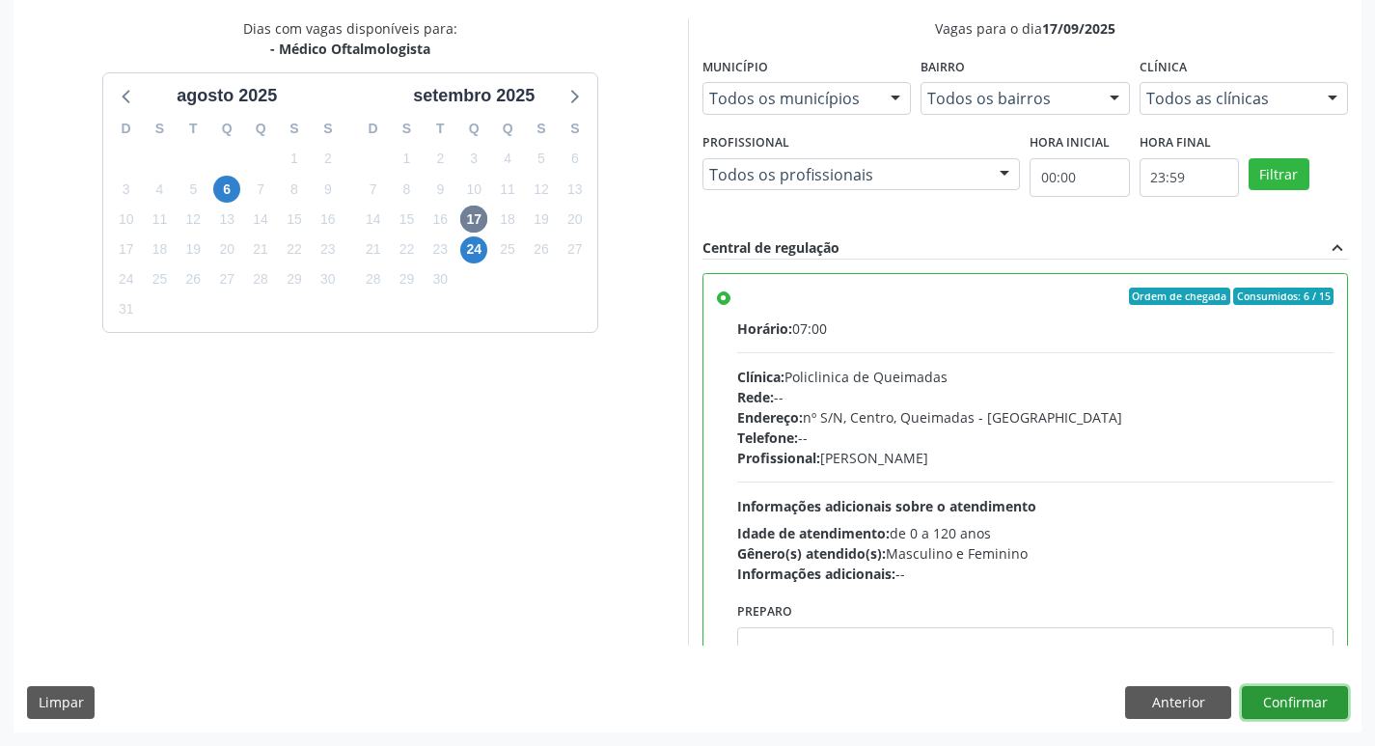
click at [1306, 705] on button "Confirmar" at bounding box center [1295, 702] width 106 height 33
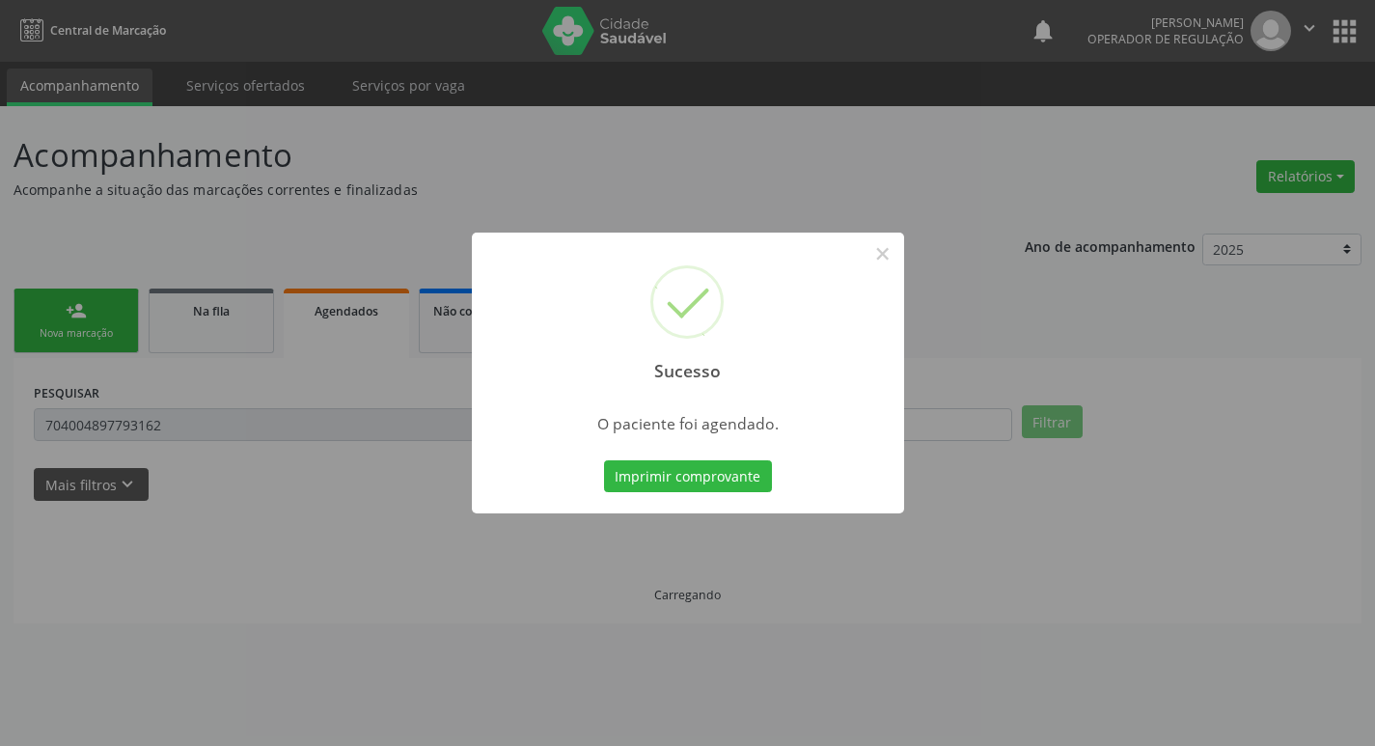
scroll to position [0, 0]
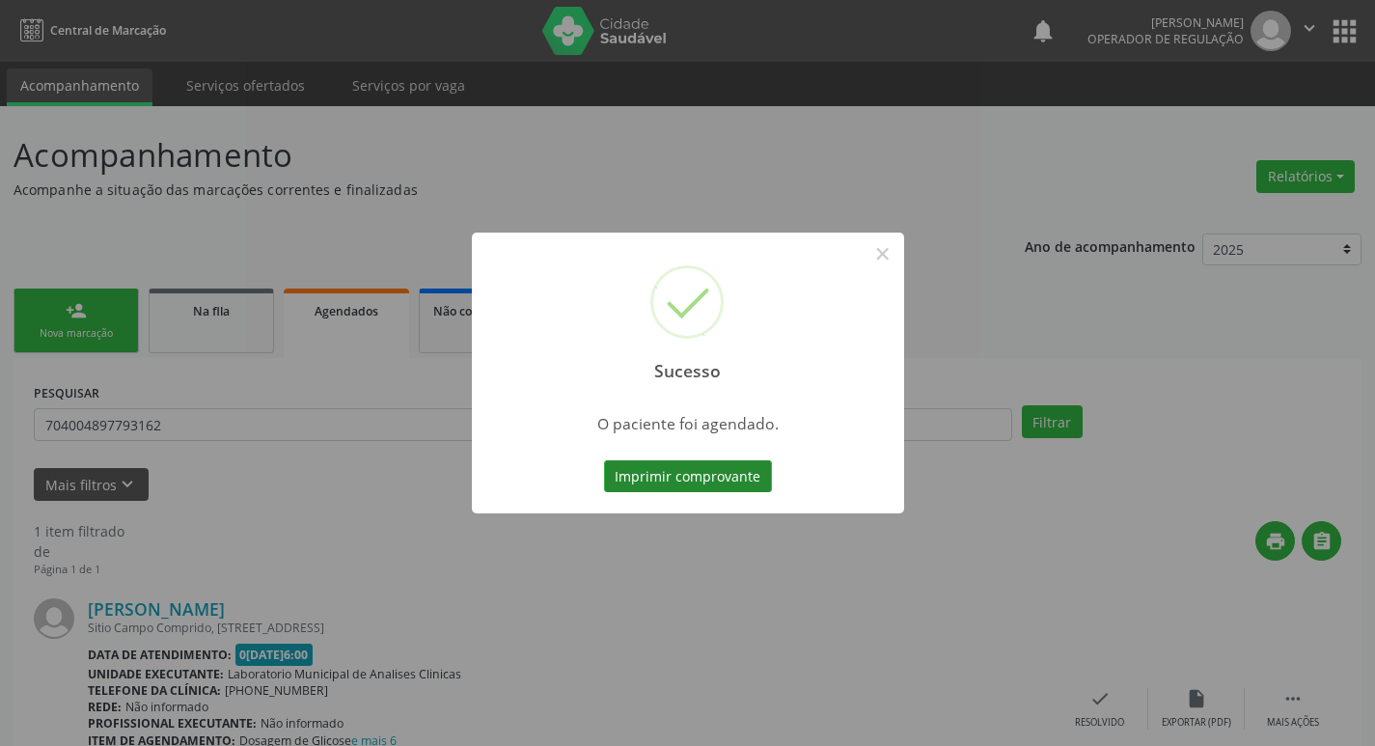
click at [737, 474] on button "Imprimir comprovante" at bounding box center [688, 476] width 168 height 33
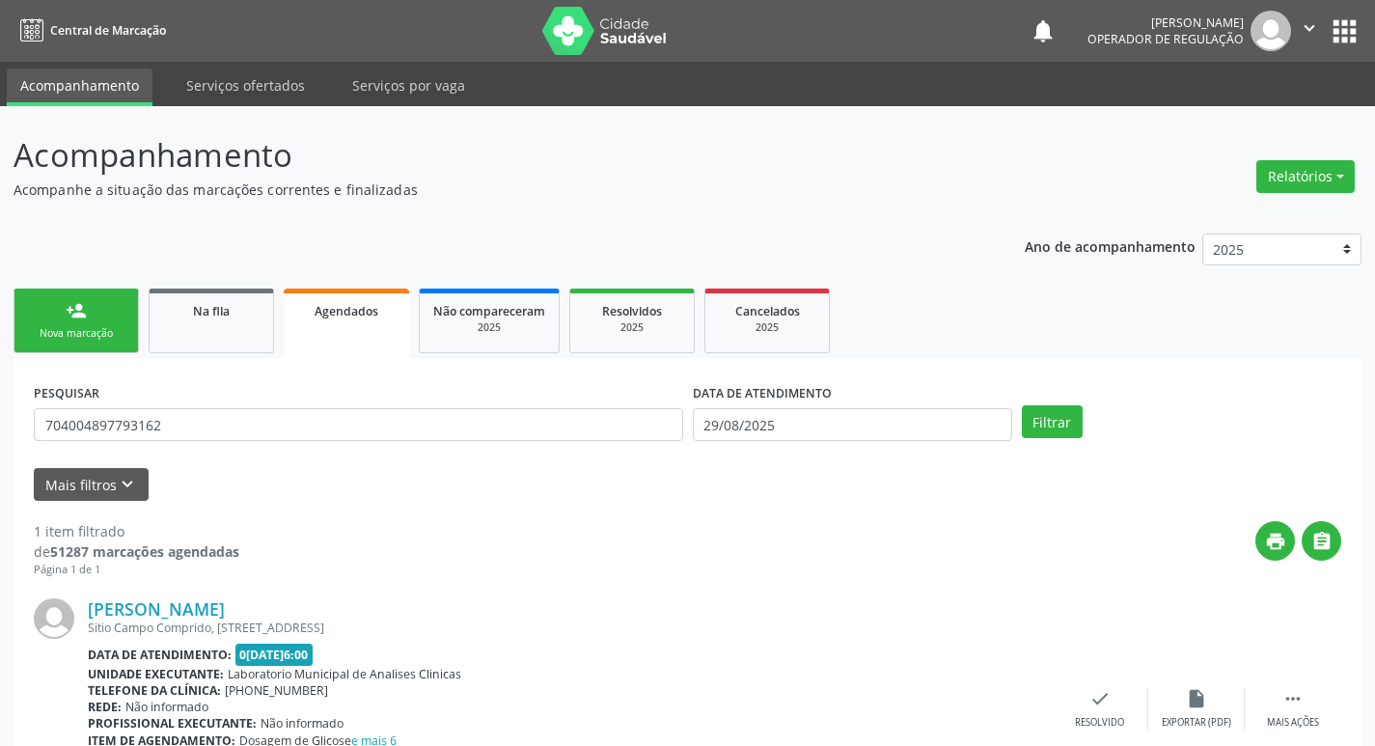
click at [95, 320] on link "person_add Nova marcação" at bounding box center [76, 321] width 125 height 65
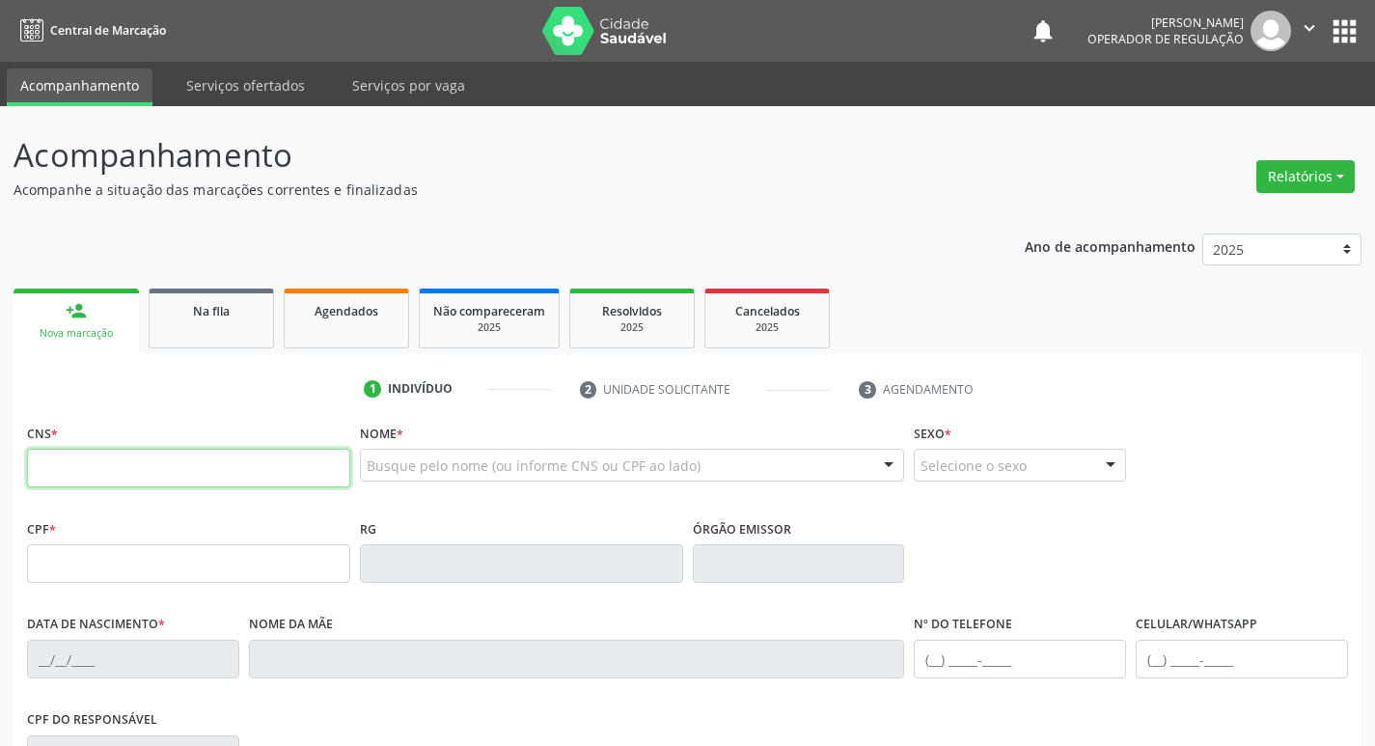
click at [123, 452] on input "text" at bounding box center [188, 468] width 323 height 39
type input "700 2059 0911 7230"
type input "039.564.794-08"
type input "20/06/1975"
type input "Severina Barbosa de Araújo"
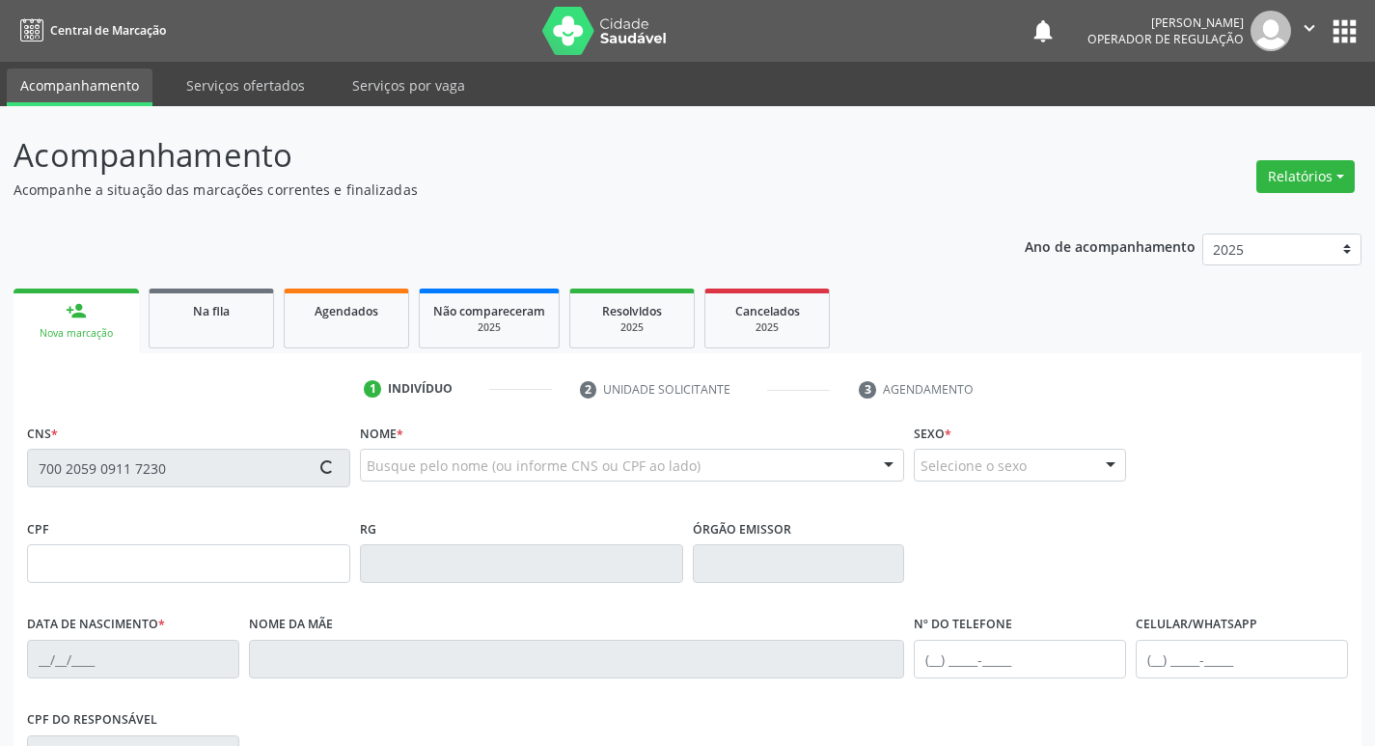
type input "(83) 99362-0812"
type input "38"
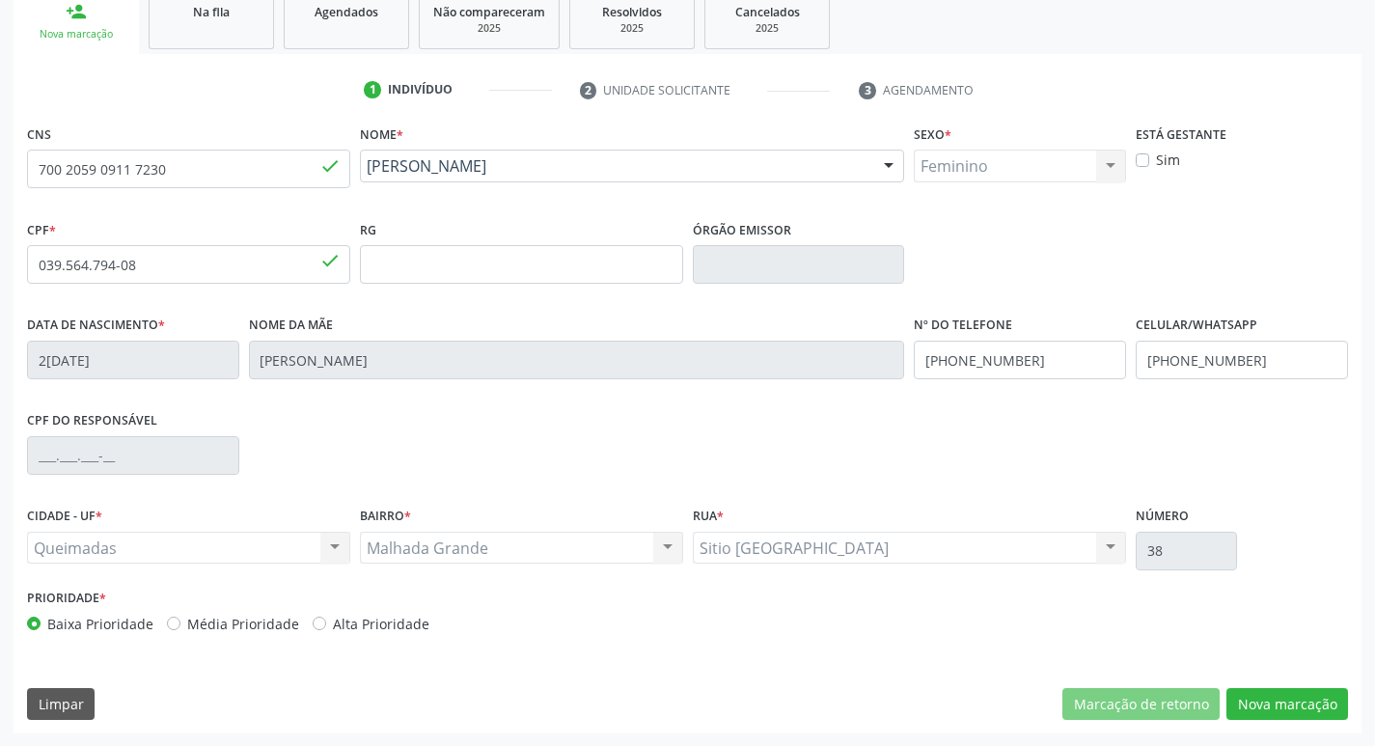
scroll to position [300, 0]
drag, startPoint x: 1269, startPoint y: 703, endPoint x: 387, endPoint y: 29, distance: 1109.9
click at [1265, 700] on button "Nova marcação" at bounding box center [1288, 703] width 122 height 33
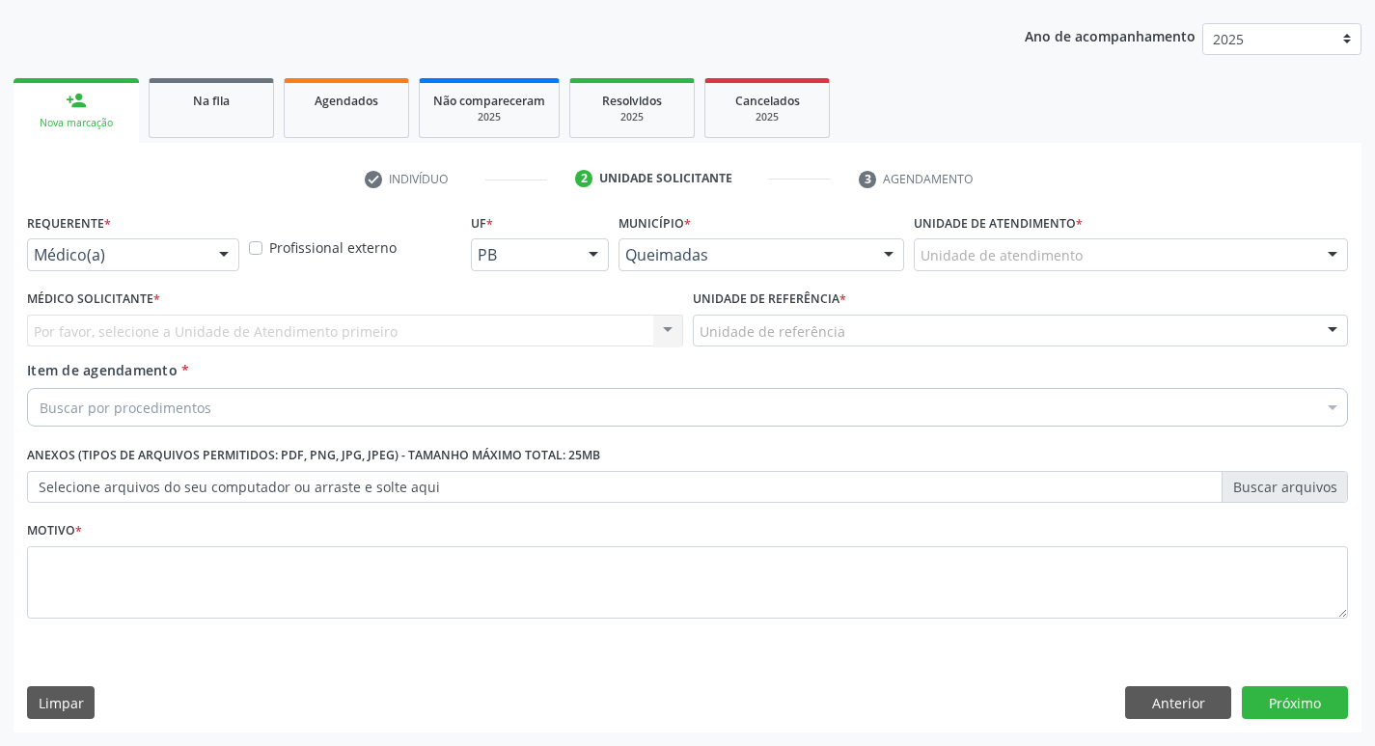
click at [197, 264] on div "Médico(a)" at bounding box center [133, 254] width 212 height 33
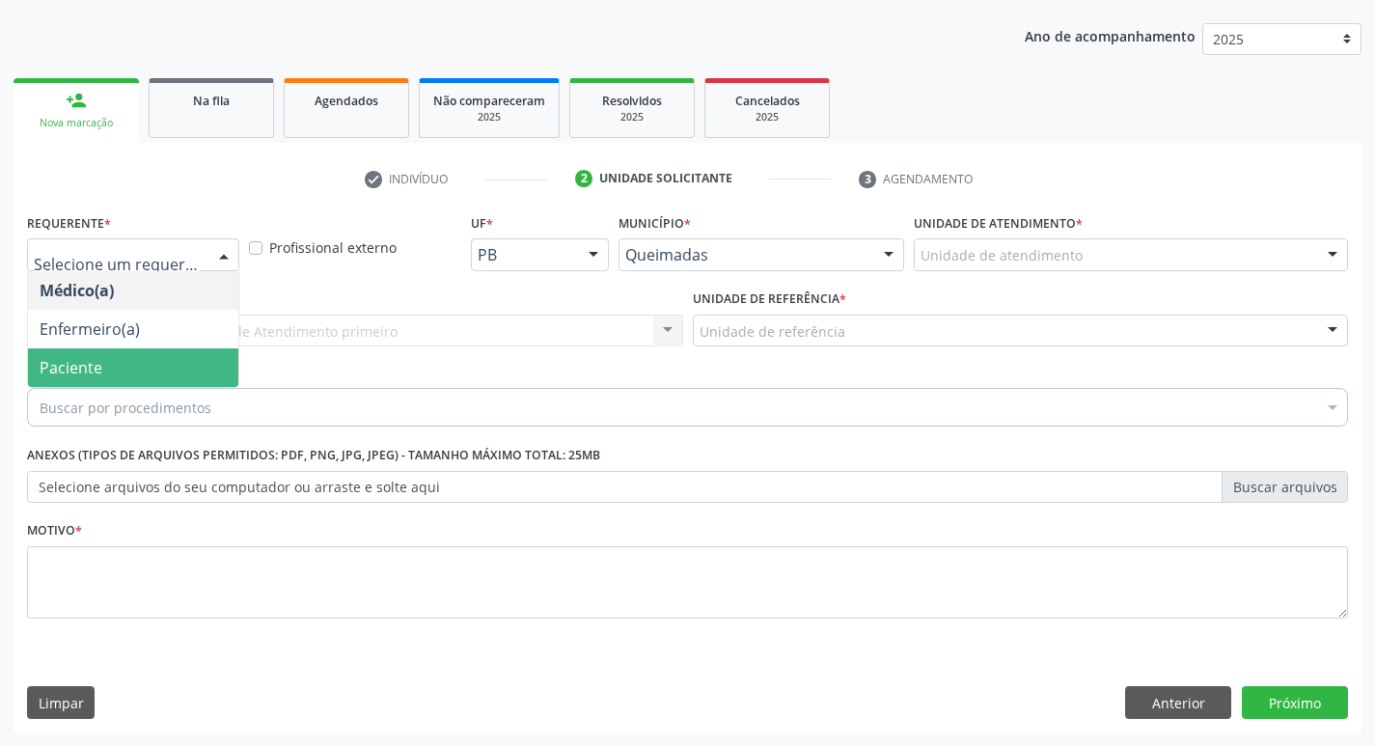
click at [150, 376] on span "Paciente" at bounding box center [133, 367] width 210 height 39
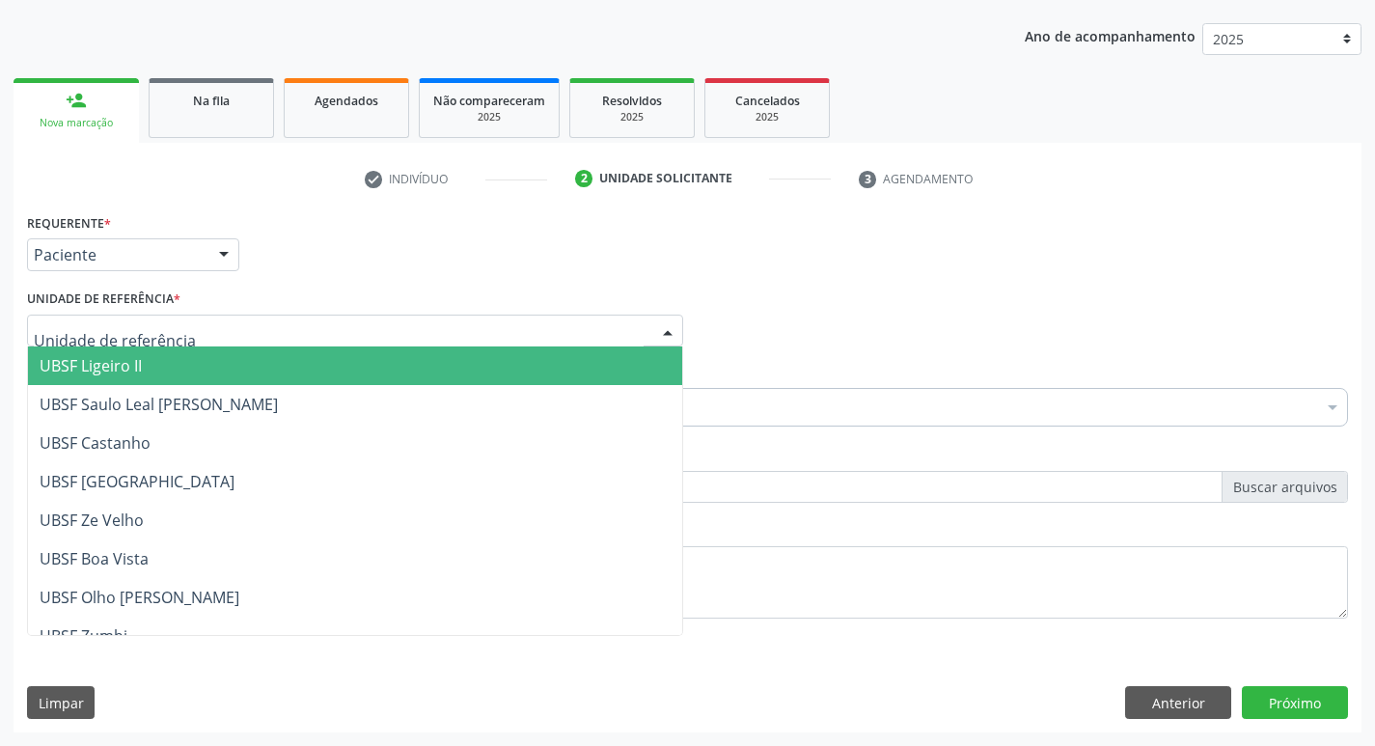
click at [166, 346] on div "UBSF Ligeiro II UBSF Saulo Leal Ernesto de Melo UBSF Castanho UBSF Baixa Verde …" at bounding box center [355, 331] width 656 height 33
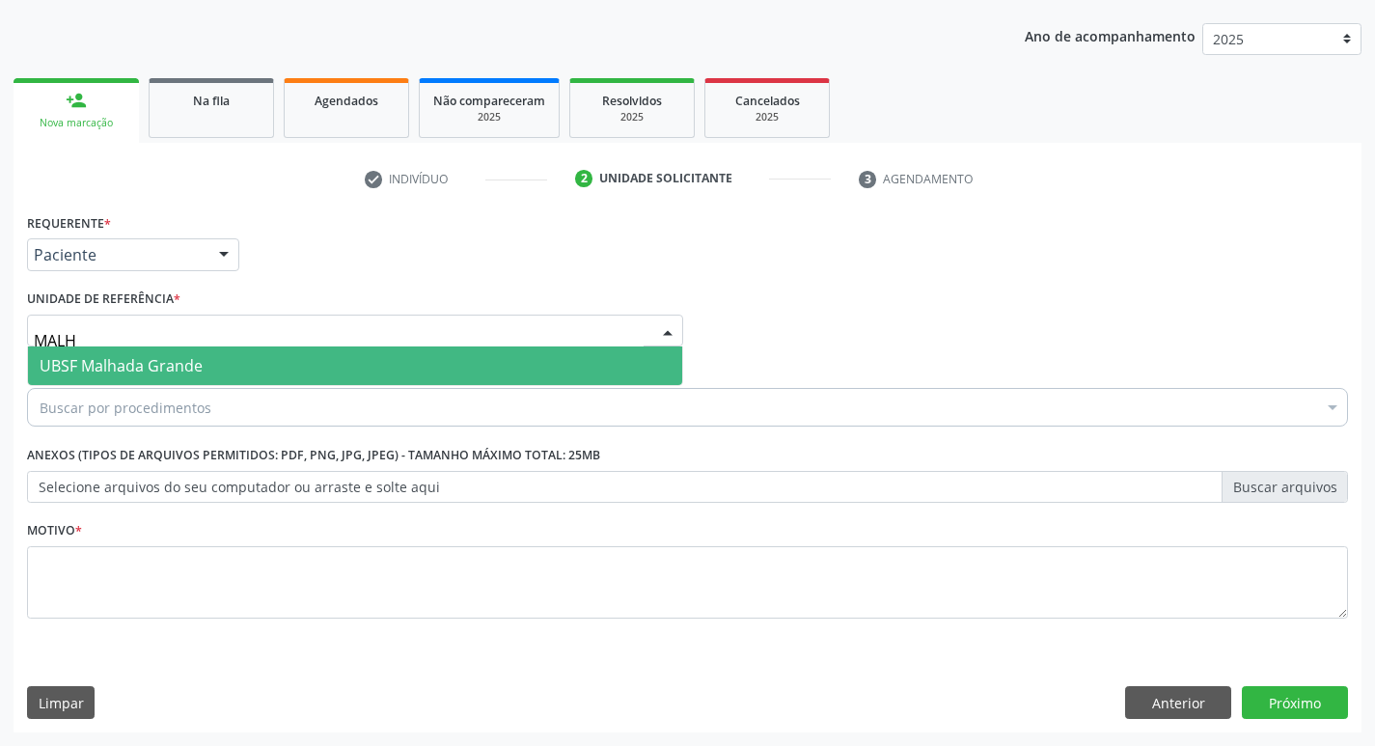
type input "MALHA"
click at [166, 346] on span "UBSF Malhada Grande" at bounding box center [355, 365] width 654 height 39
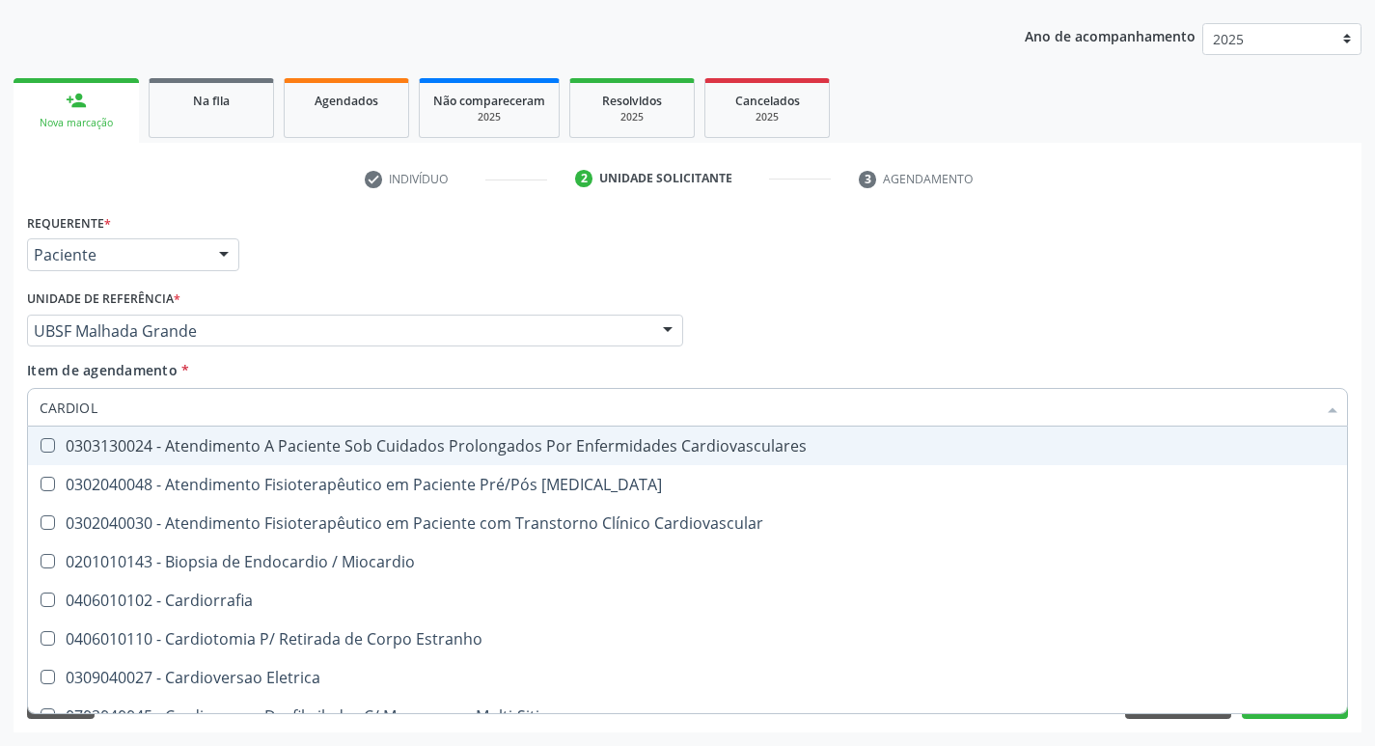
type input "CARDIOLO"
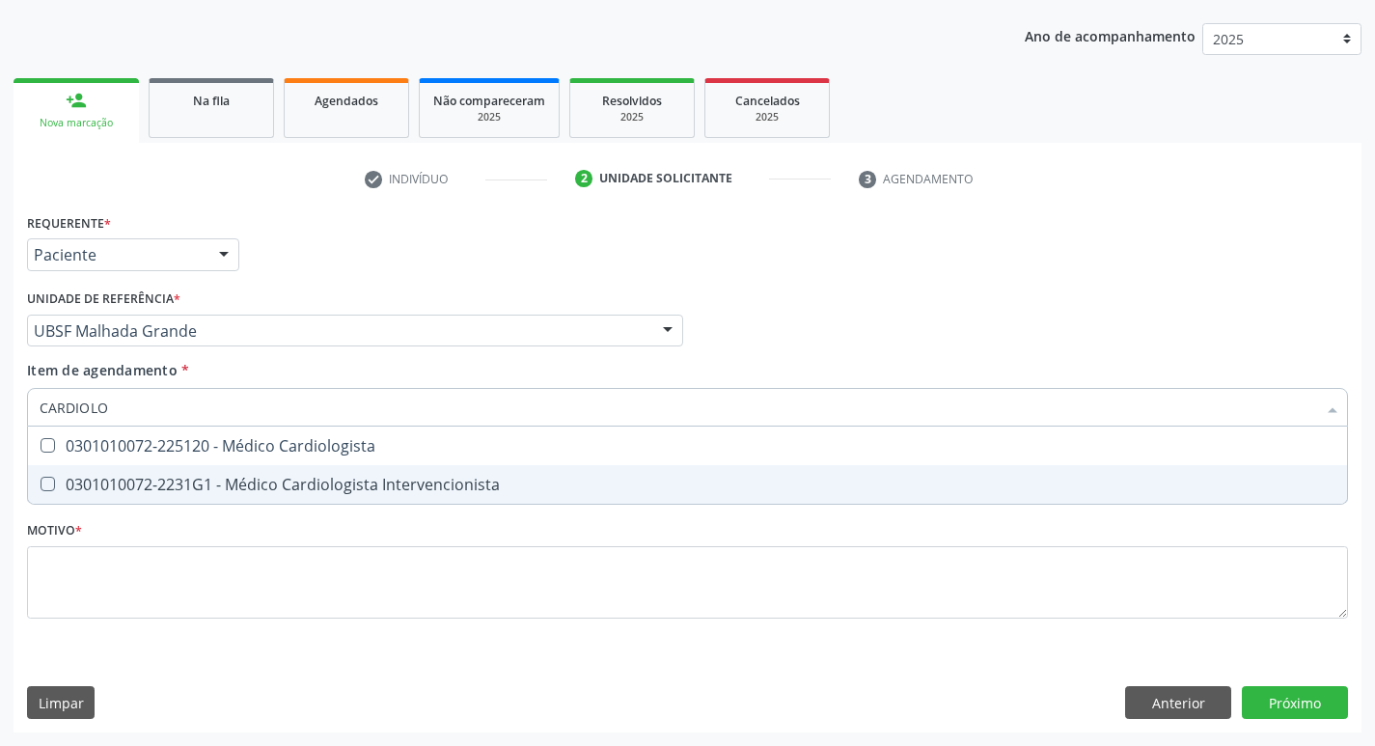
click at [184, 477] on div "0301010072-2231G1 - Médico Cardiologista Intervencionista" at bounding box center [688, 484] width 1296 height 15
checkbox Intervencionista "true"
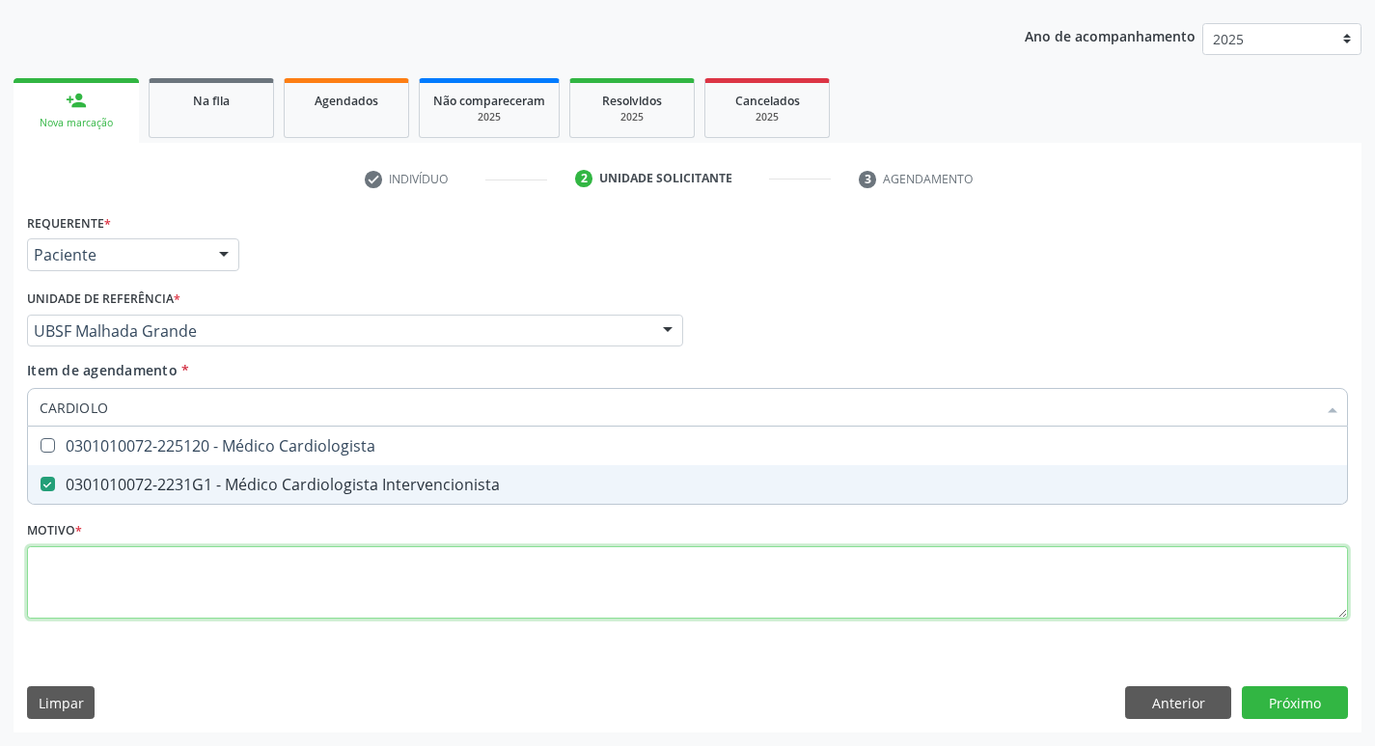
click at [187, 568] on div "Requerente * Paciente Médico(a) Enfermeiro(a) Paciente Nenhum resultado encontr…" at bounding box center [687, 426] width 1321 height 437
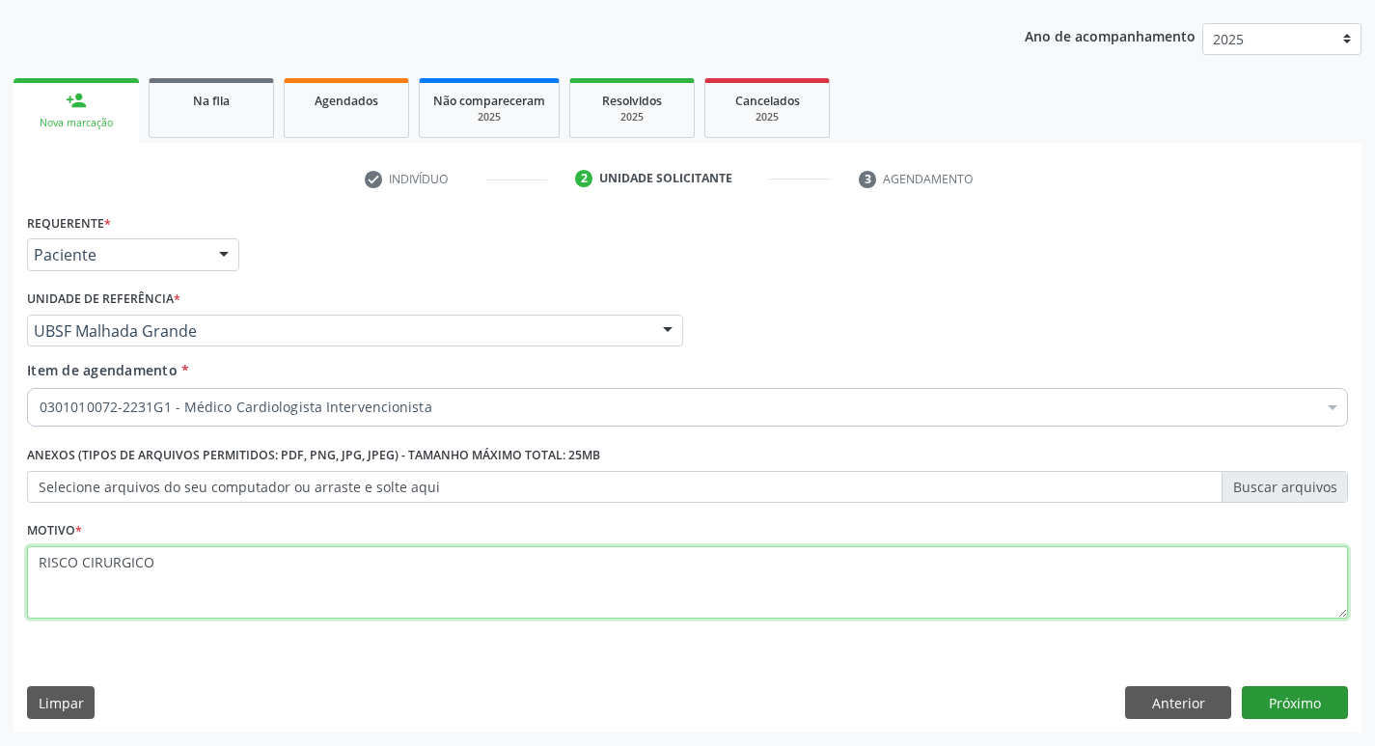
type textarea "RISCO CIRURGICO"
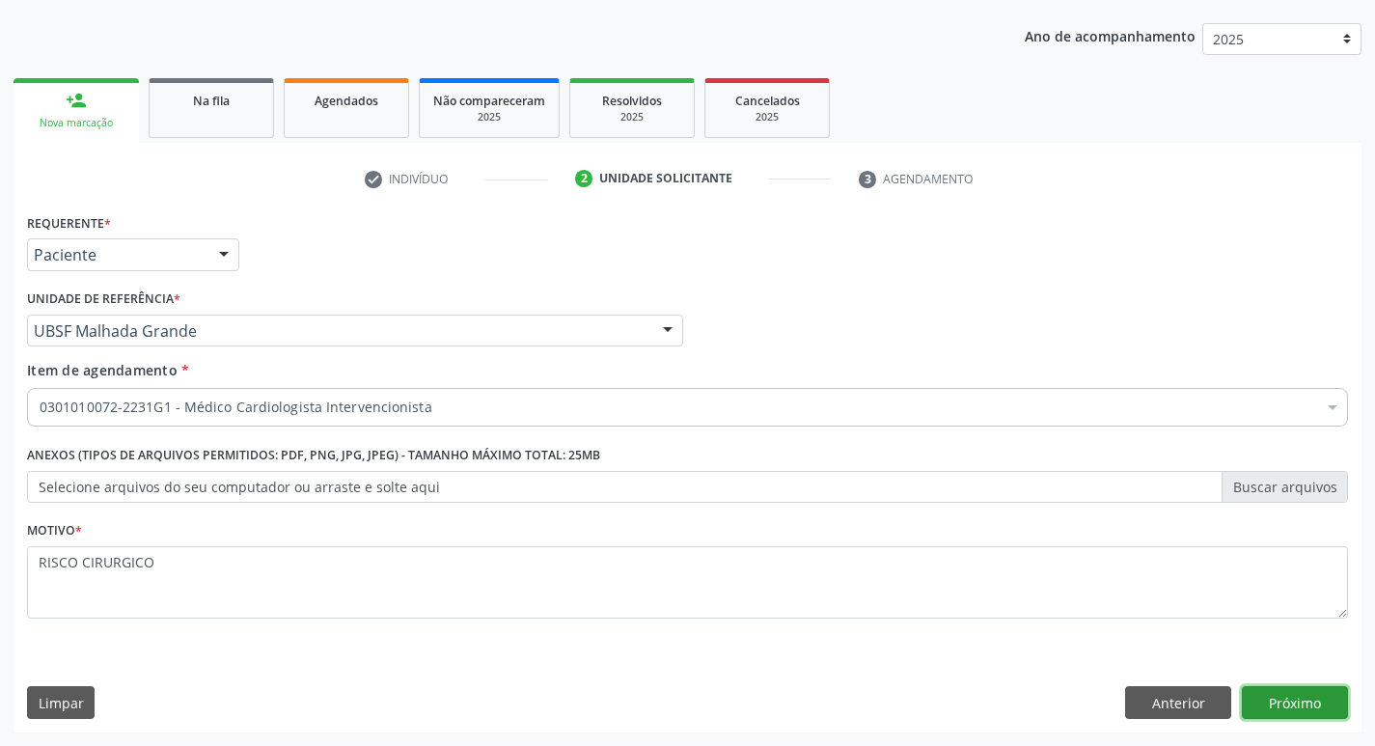
click at [1296, 690] on button "Próximo" at bounding box center [1295, 702] width 106 height 33
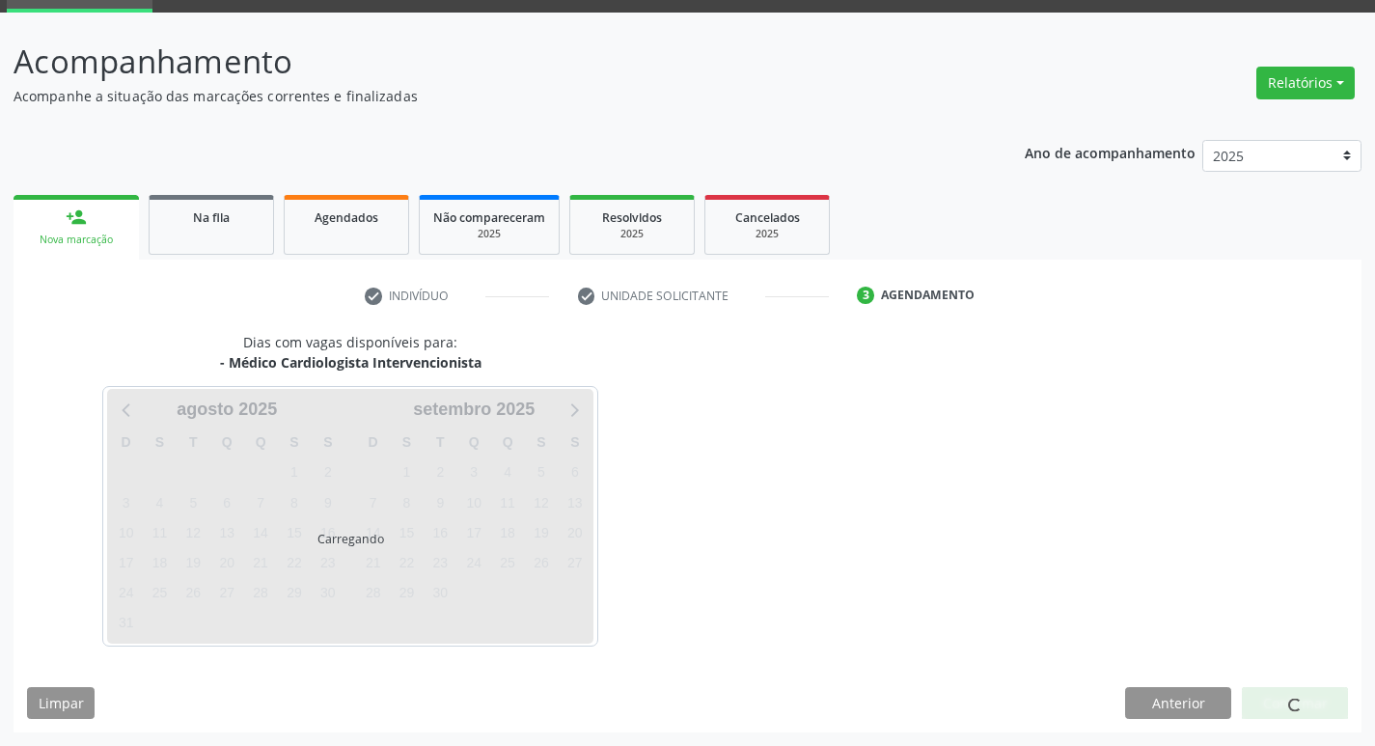
scroll to position [94, 0]
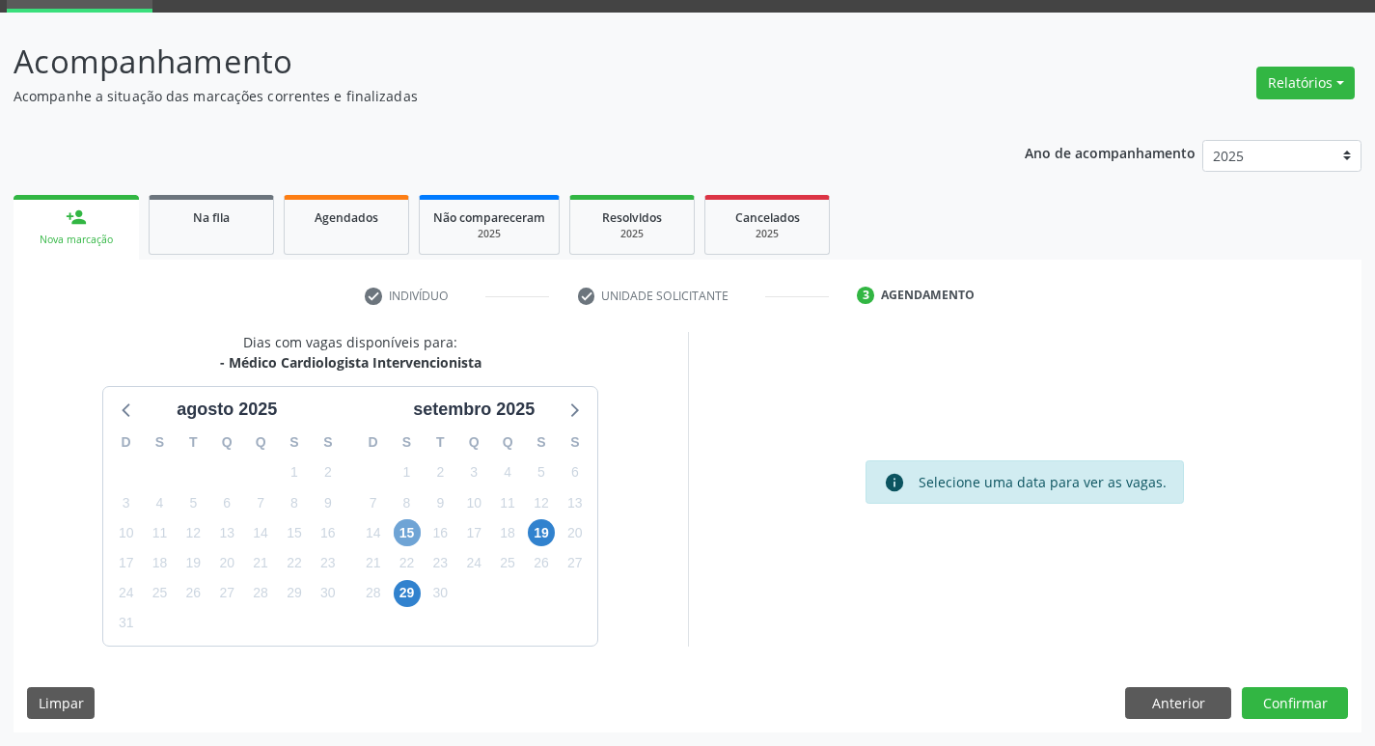
click at [409, 529] on span "15" at bounding box center [407, 532] width 27 height 27
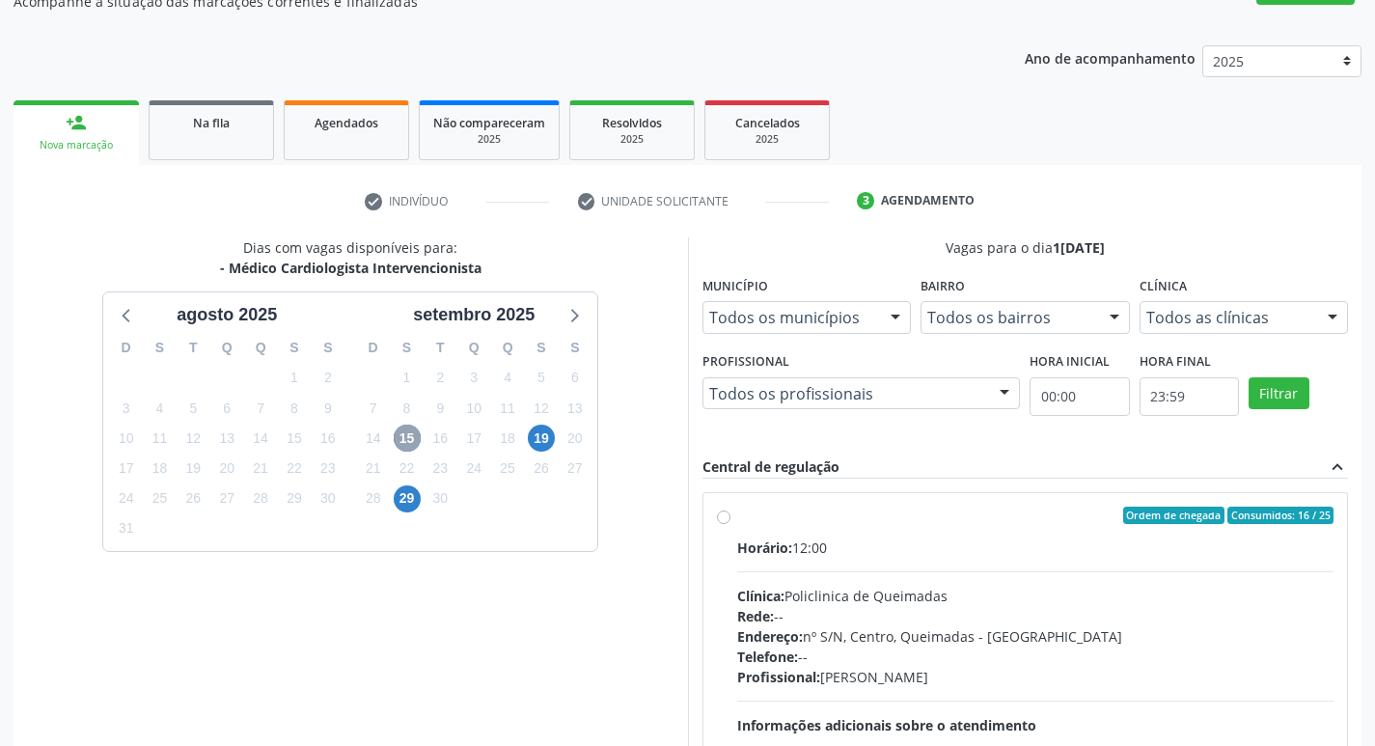
scroll to position [373, 0]
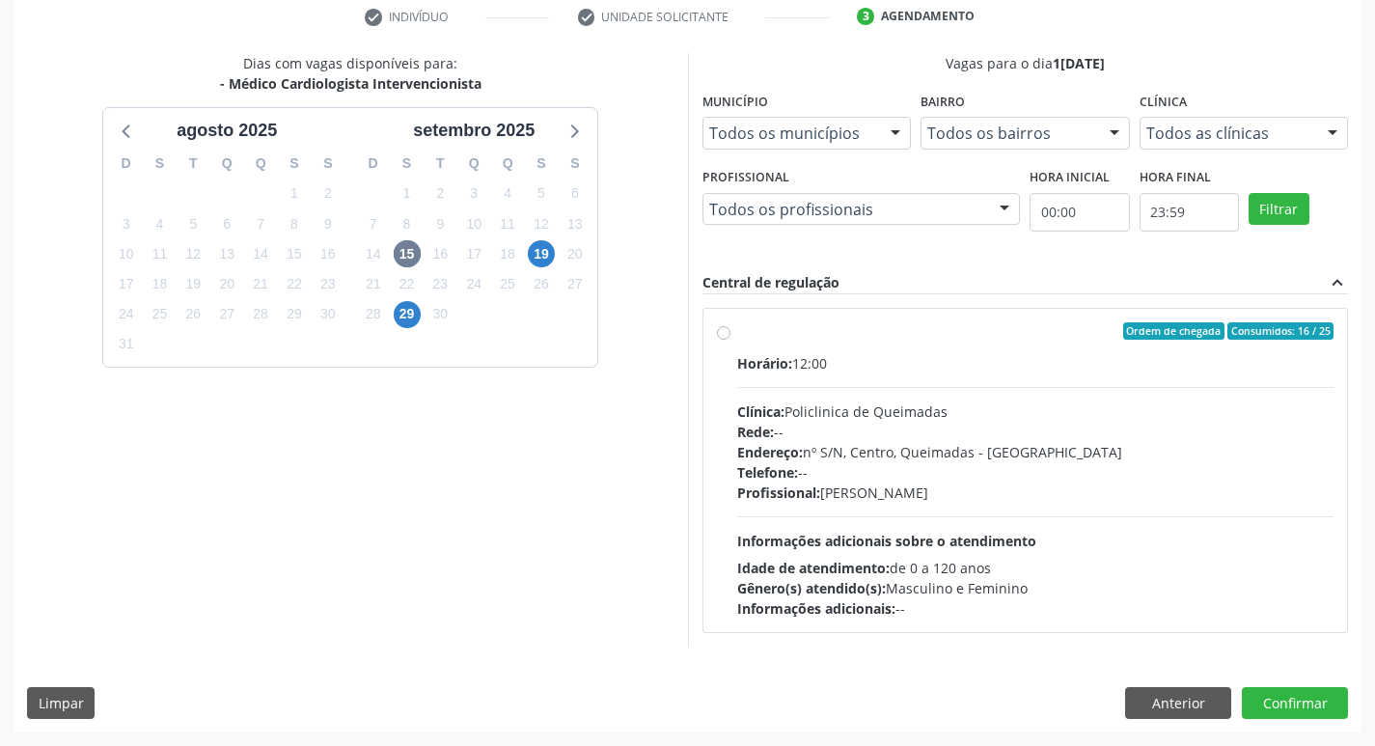
click at [897, 356] on div "Horário: 12:00" at bounding box center [1035, 363] width 597 height 20
click at [731, 340] on input "Ordem de chegada Consumidos: 16 / 25 Horário: 12:00 Clínica: Policlinica de Que…" at bounding box center [724, 330] width 14 height 17
radio input "true"
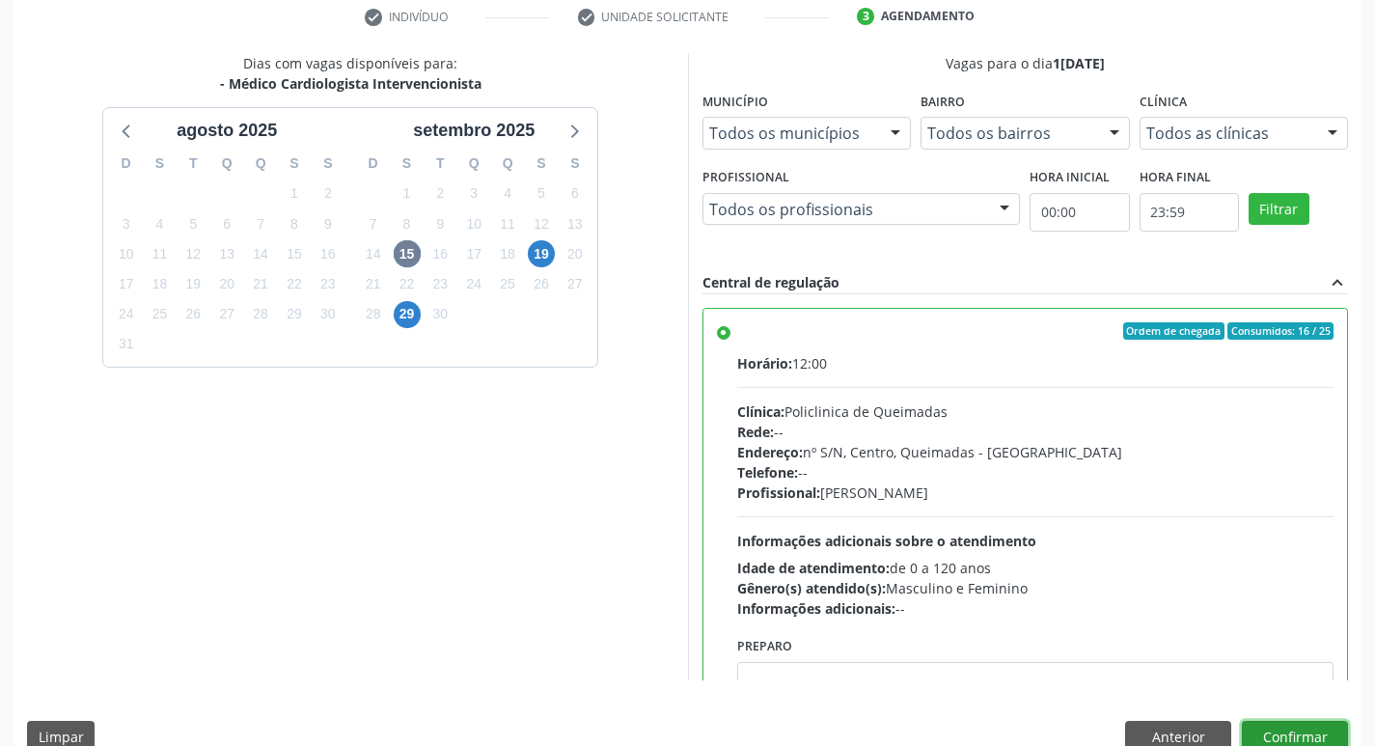
click at [1295, 739] on button "Confirmar" at bounding box center [1295, 737] width 106 height 33
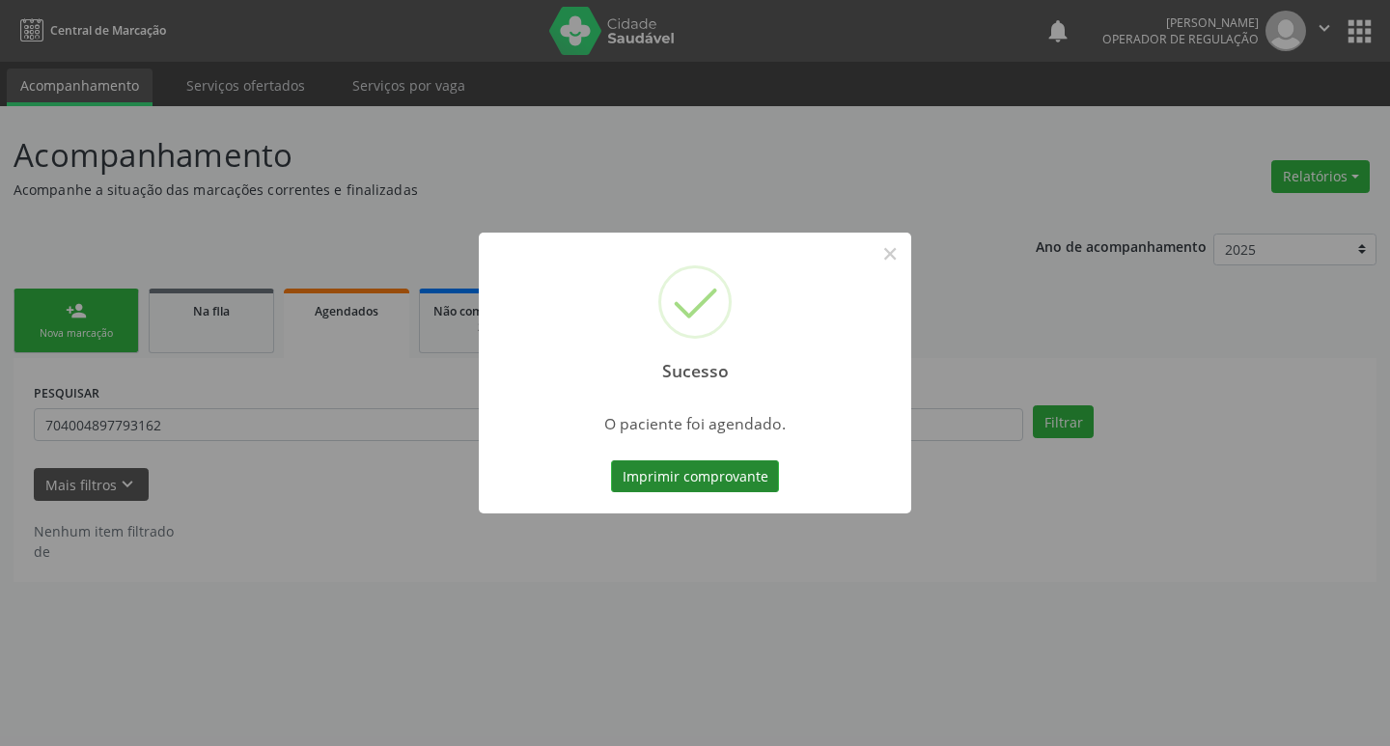
click at [699, 463] on button "Imprimir comprovante" at bounding box center [695, 476] width 168 height 33
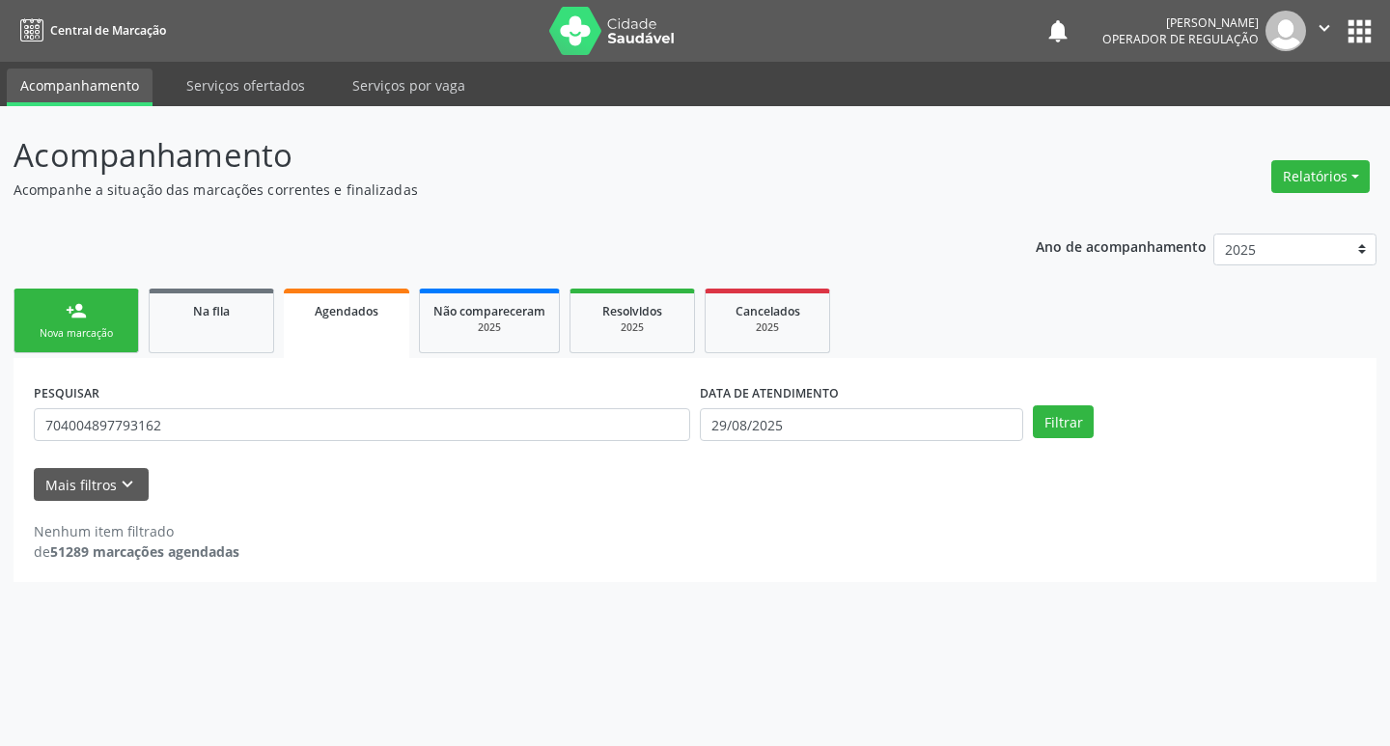
click at [124, 316] on link "person_add Nova marcação" at bounding box center [76, 321] width 125 height 65
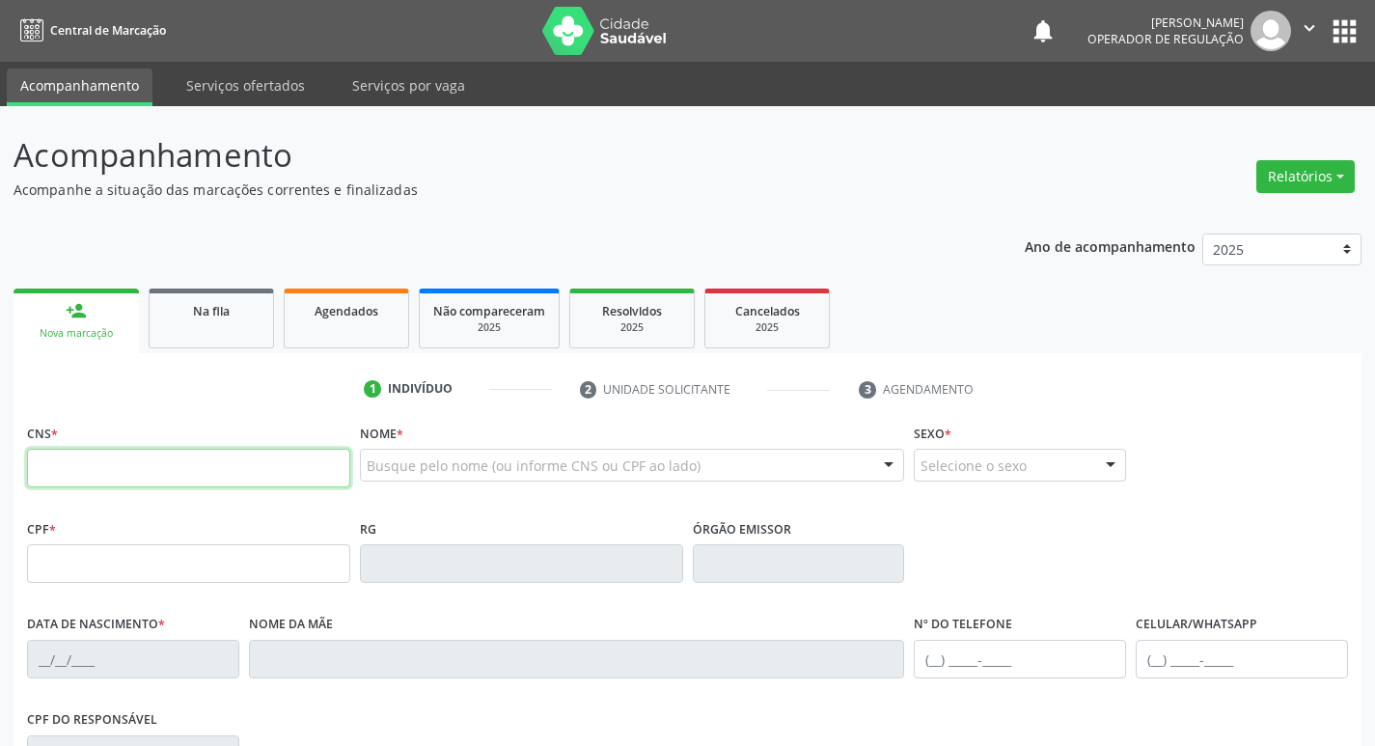
click at [253, 460] on input "text" at bounding box center [188, 468] width 323 height 39
type input "707 8056 3976 1819"
type input "714.527.294-68"
type input "25/03/1961"
type input "Josefa Rita da Silva"
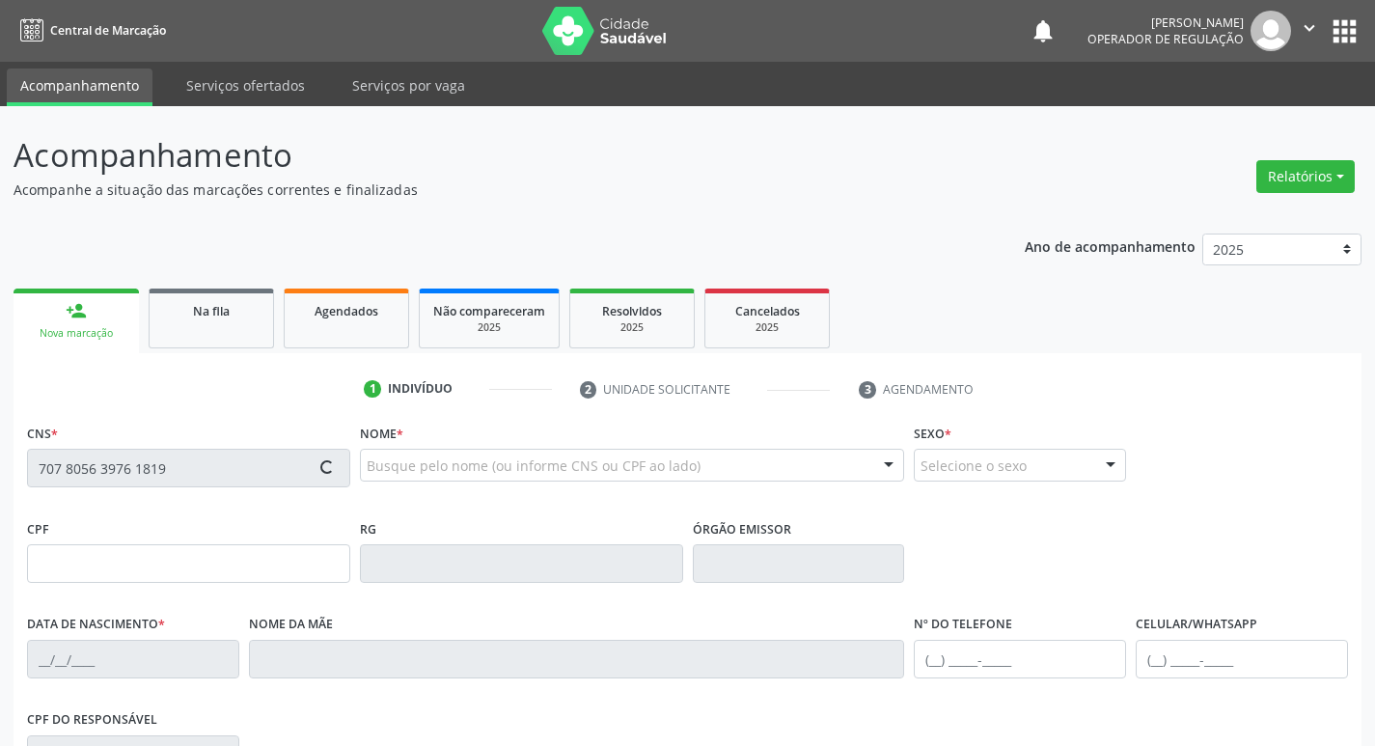
type input "(83) 98731-0820"
type input "217"
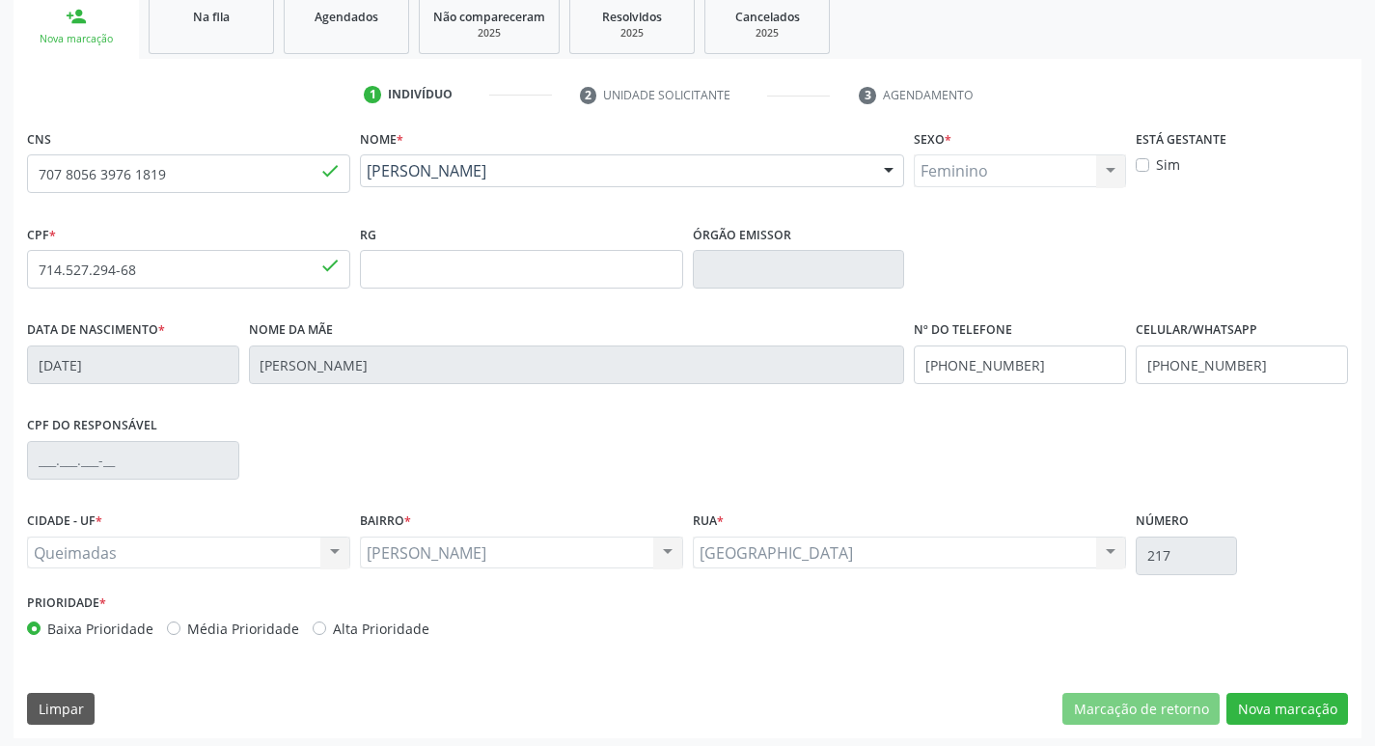
scroll to position [300, 0]
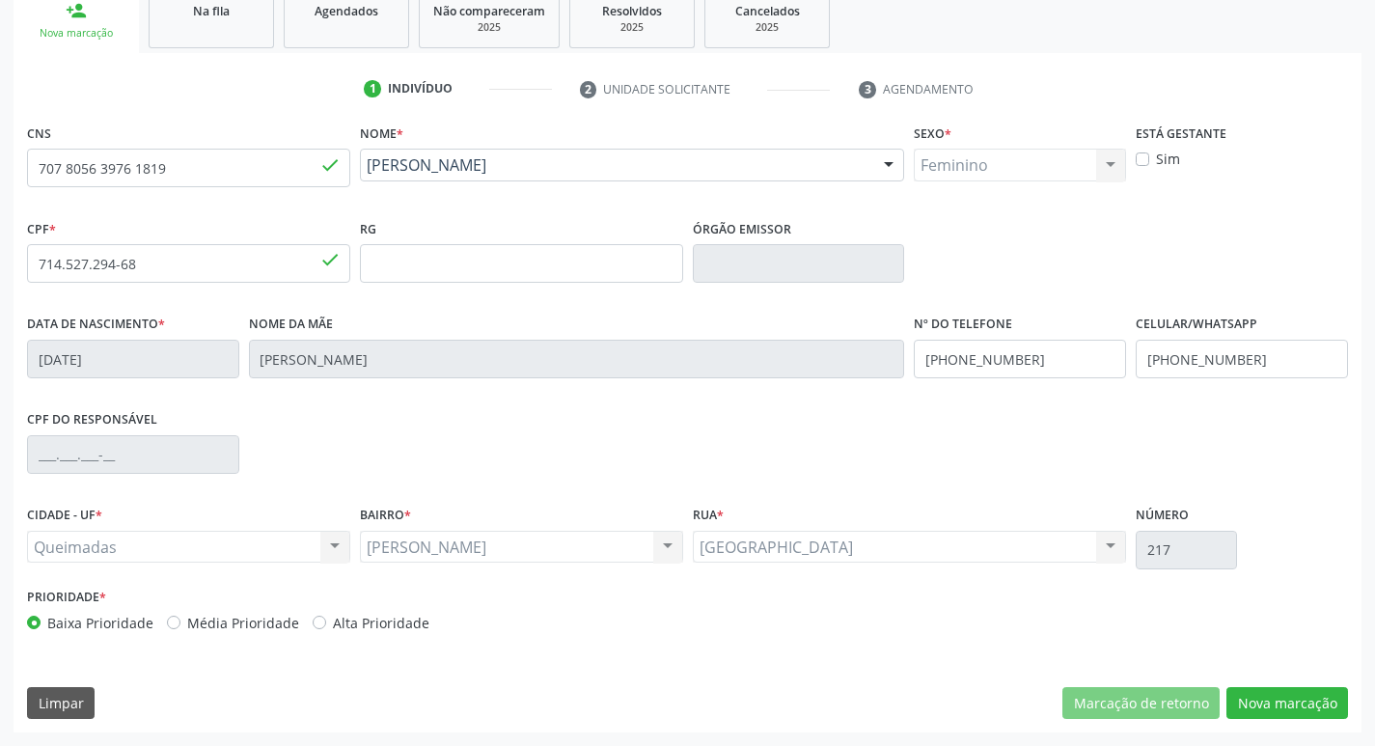
click at [1288, 685] on div "CNS 707 8056 3976 1819 done Nome * Maria Jose de Almeida Maria Jose de Almeida …" at bounding box center [688, 426] width 1348 height 614
click at [1281, 693] on button "Nova marcação" at bounding box center [1288, 703] width 122 height 33
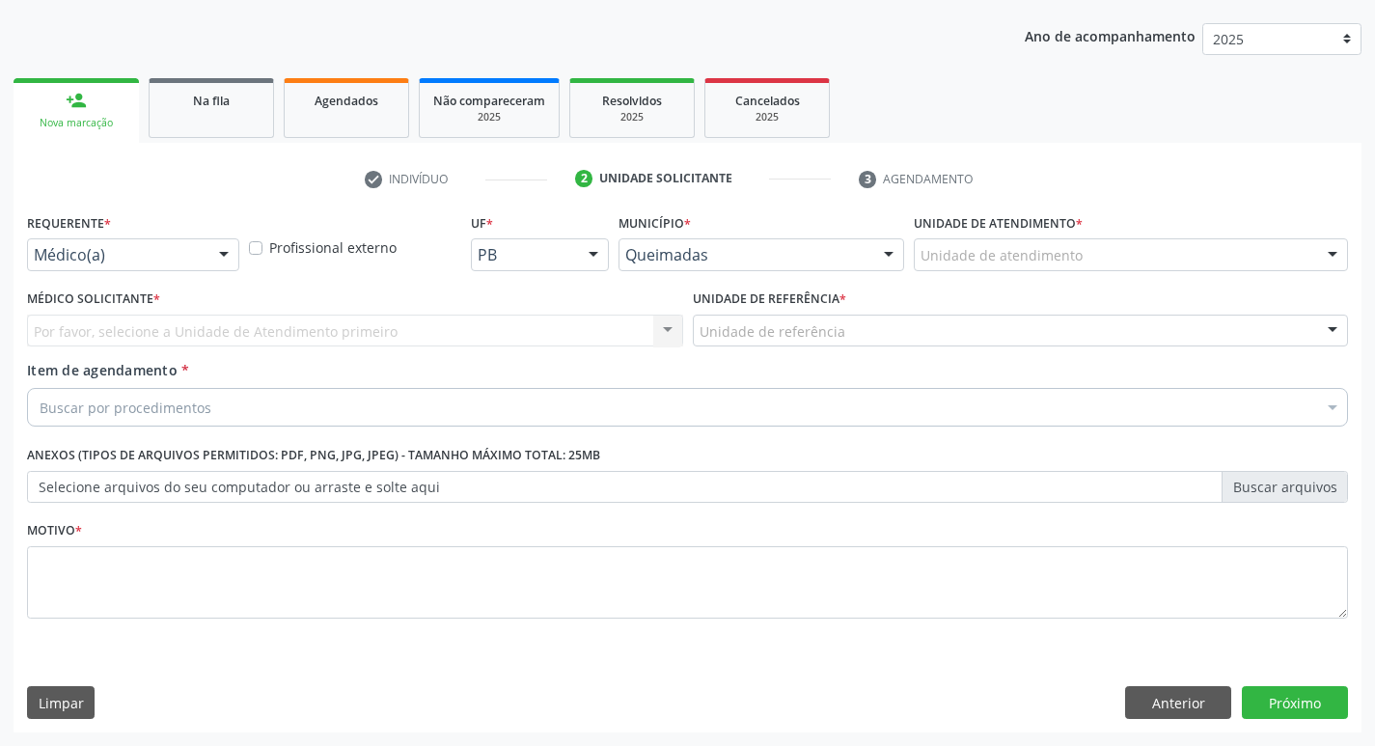
click at [160, 268] on div "Médico(a)" at bounding box center [133, 254] width 212 height 33
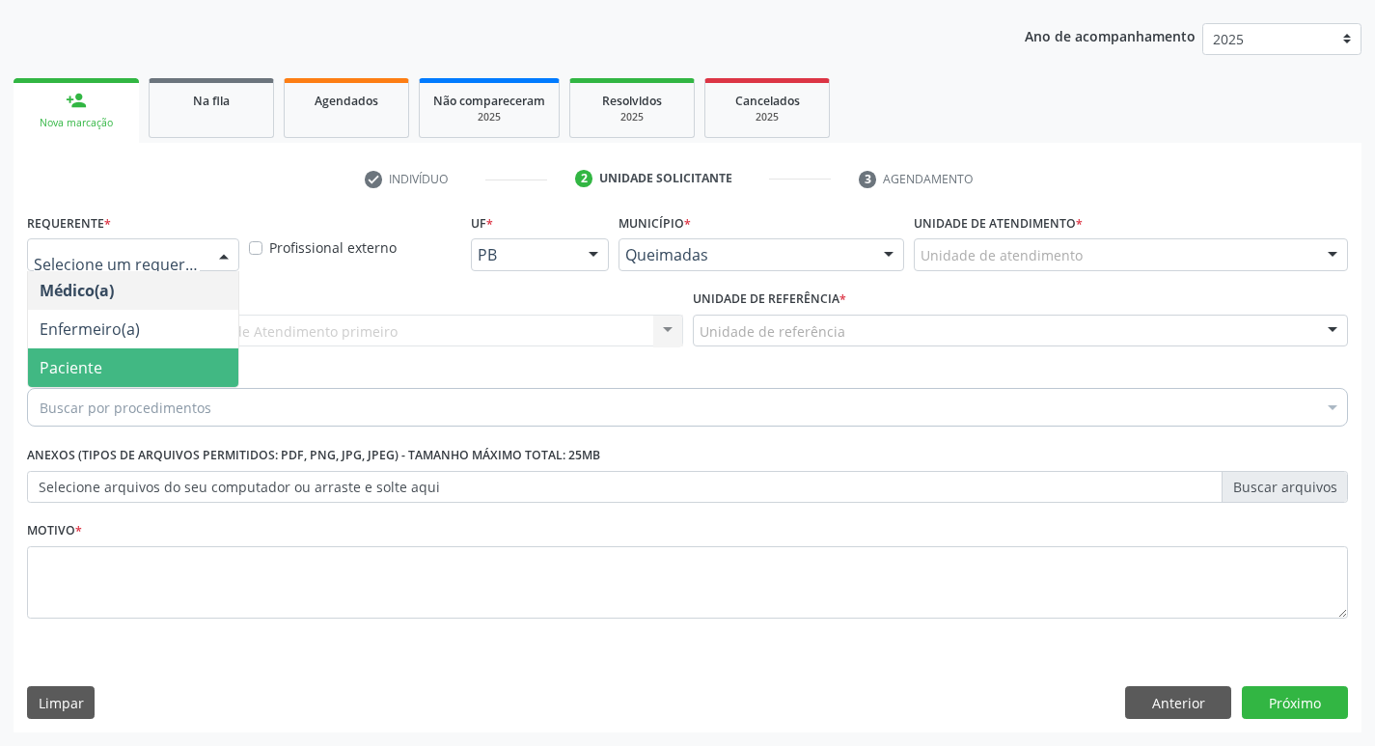
click at [147, 375] on span "Paciente" at bounding box center [133, 367] width 210 height 39
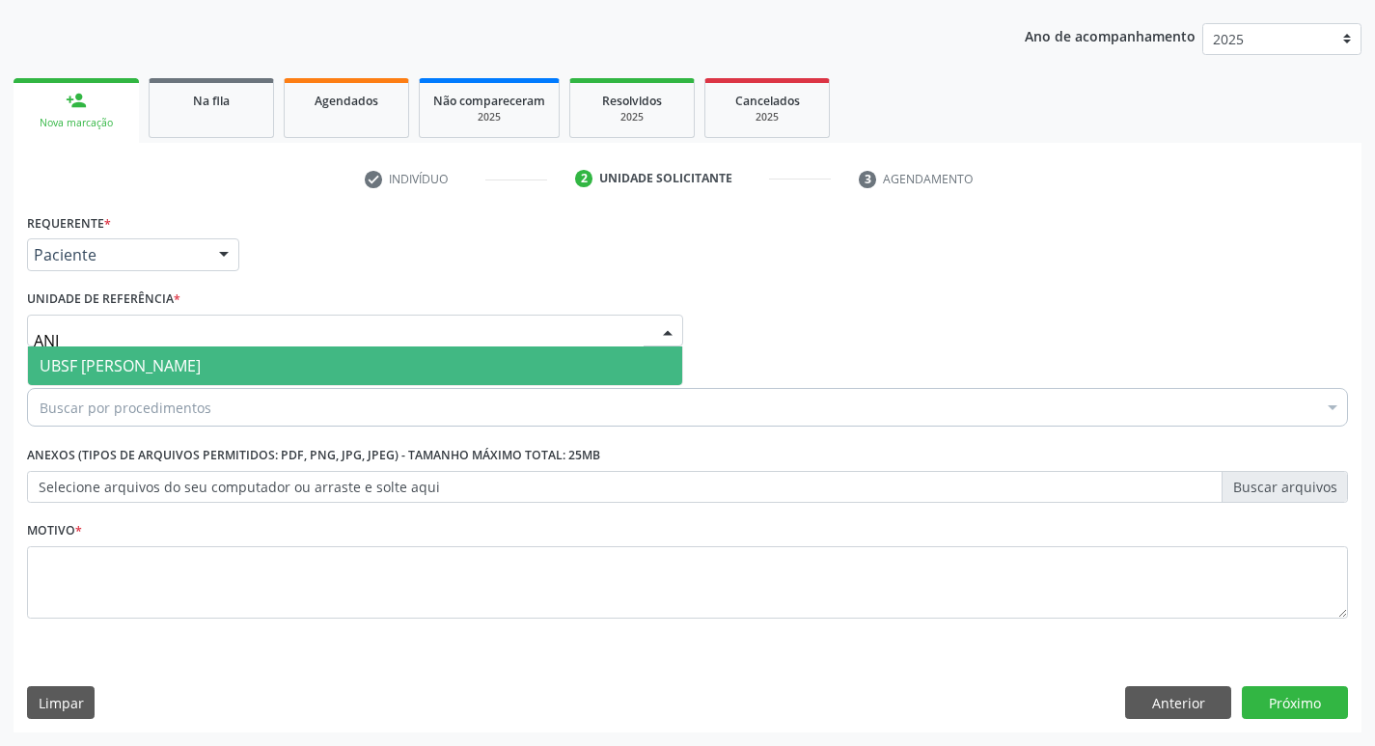
type input "ANIB"
click at [178, 351] on span "UBSF [PERSON_NAME]" at bounding box center [355, 365] width 654 height 39
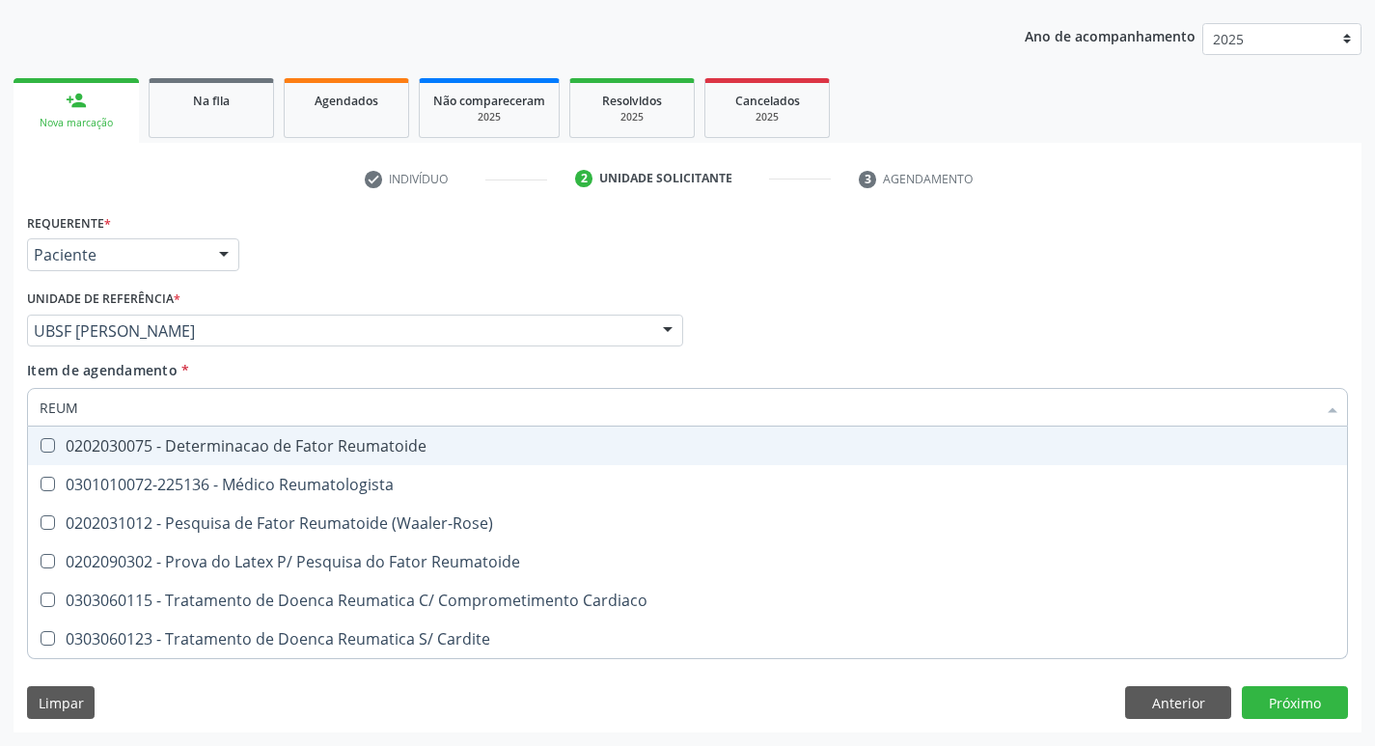
type input "REUMA"
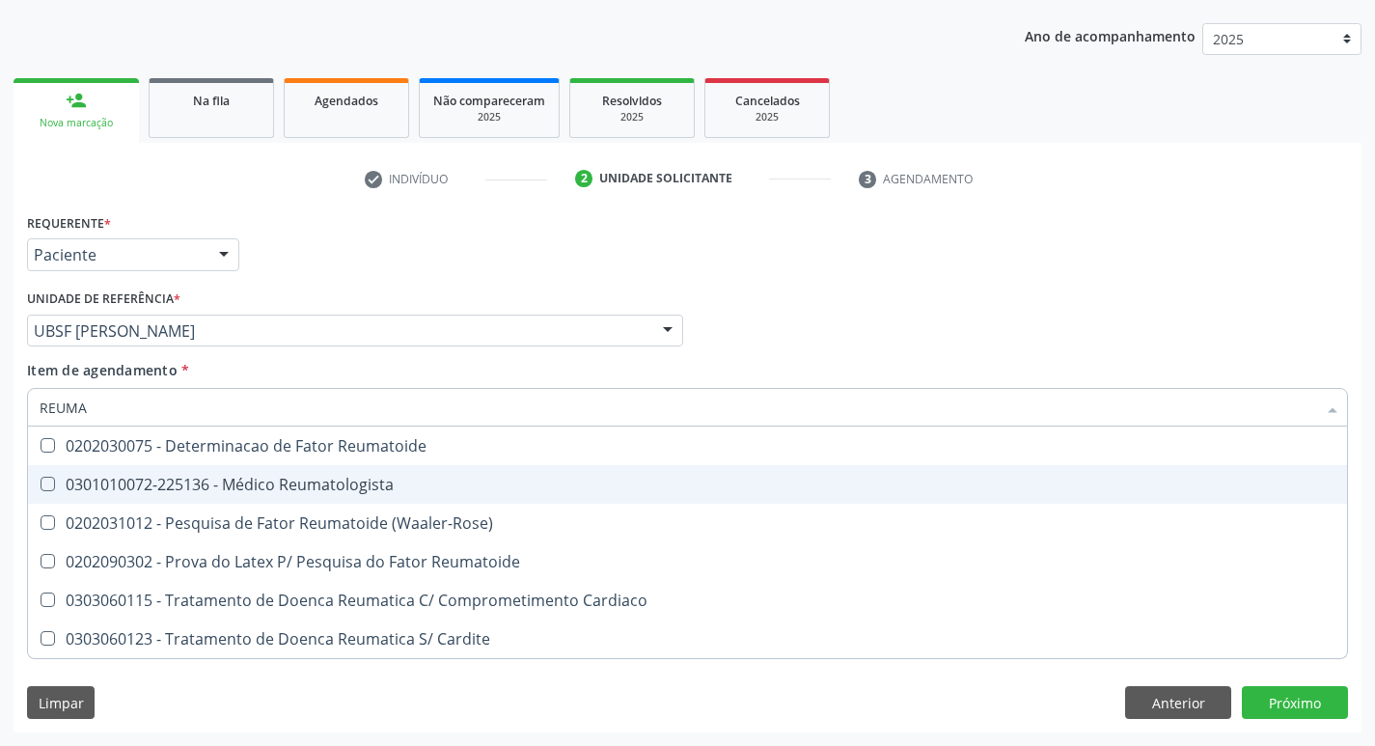
click at [197, 480] on div "0301010072-225136 - Médico Reumatologista" at bounding box center [688, 484] width 1296 height 15
checkbox Reumatologista "true"
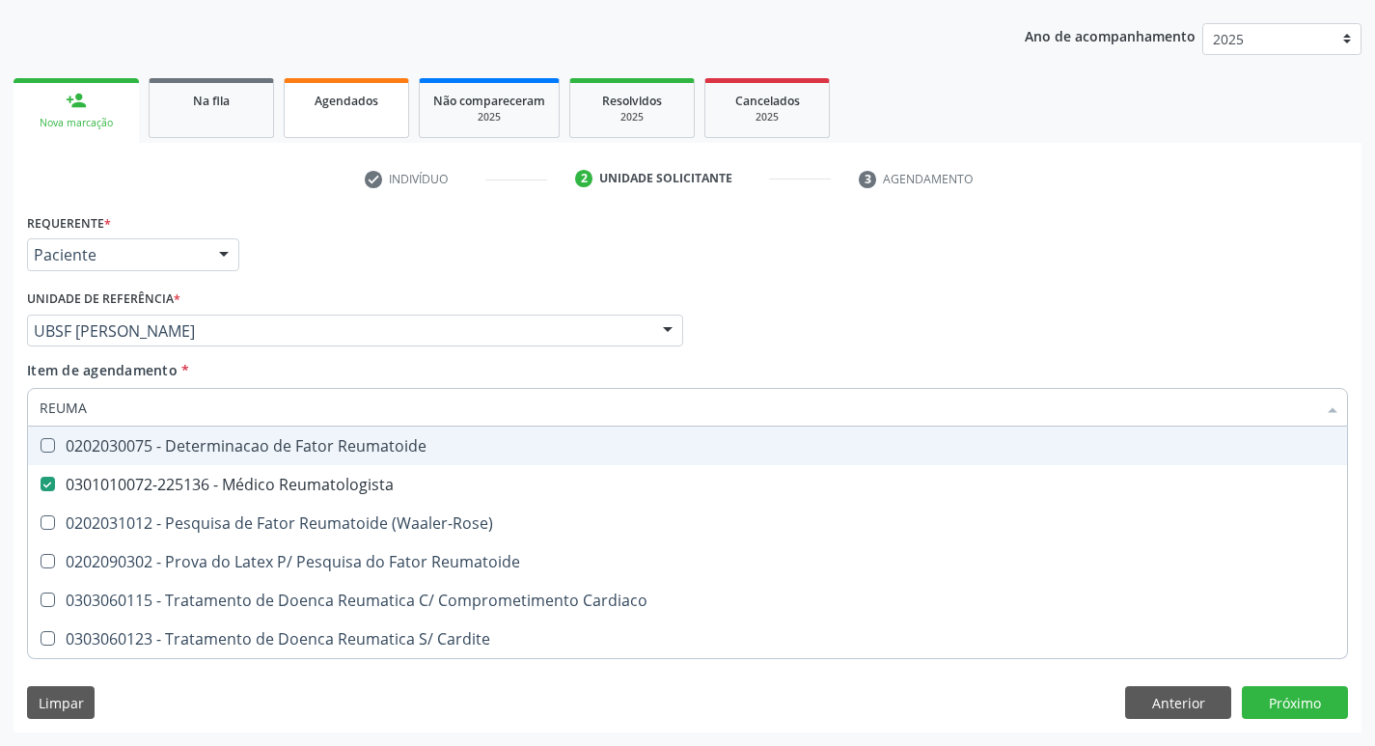
click at [748, 283] on div "Requerente * Paciente Médico(a) Enfermeiro(a) Paciente Nenhum resultado encontr…" at bounding box center [687, 245] width 1331 height 75
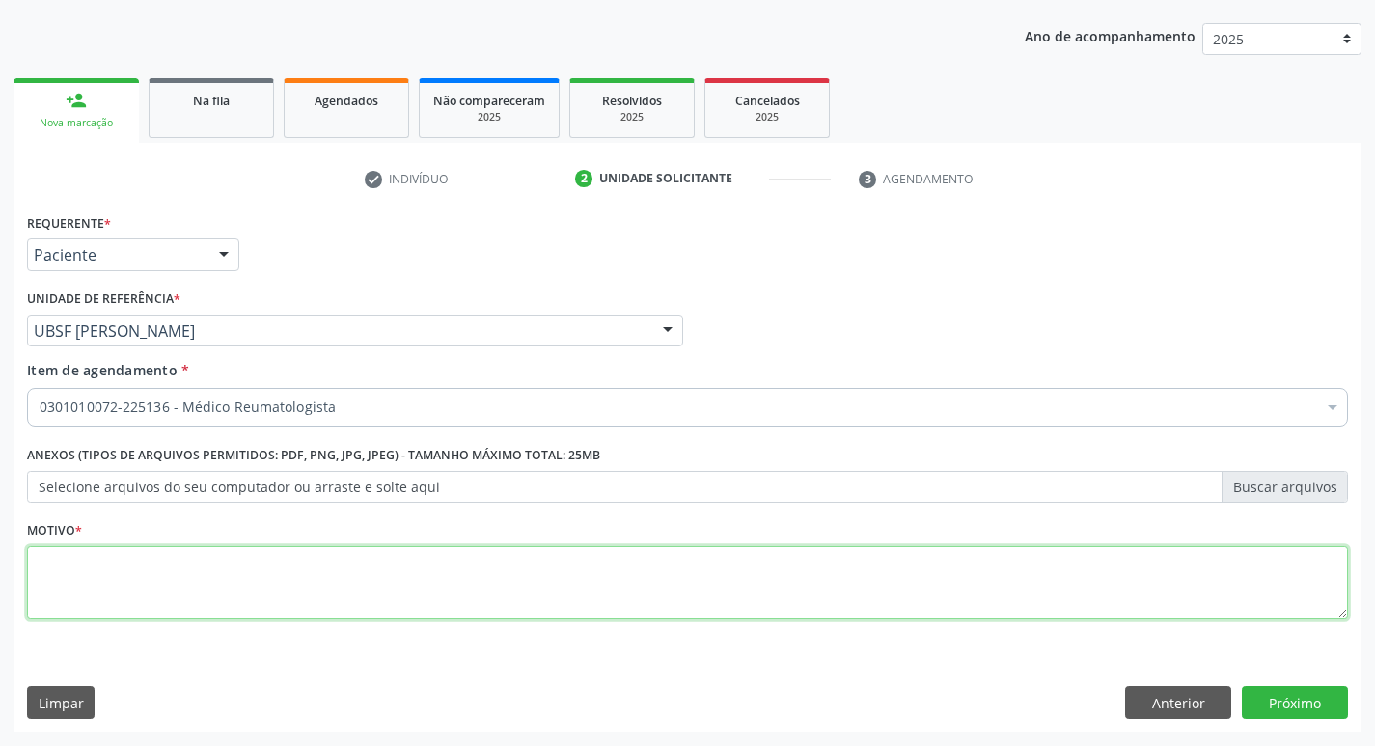
click at [505, 566] on textarea at bounding box center [687, 582] width 1321 height 73
type textarea "RETORNO"
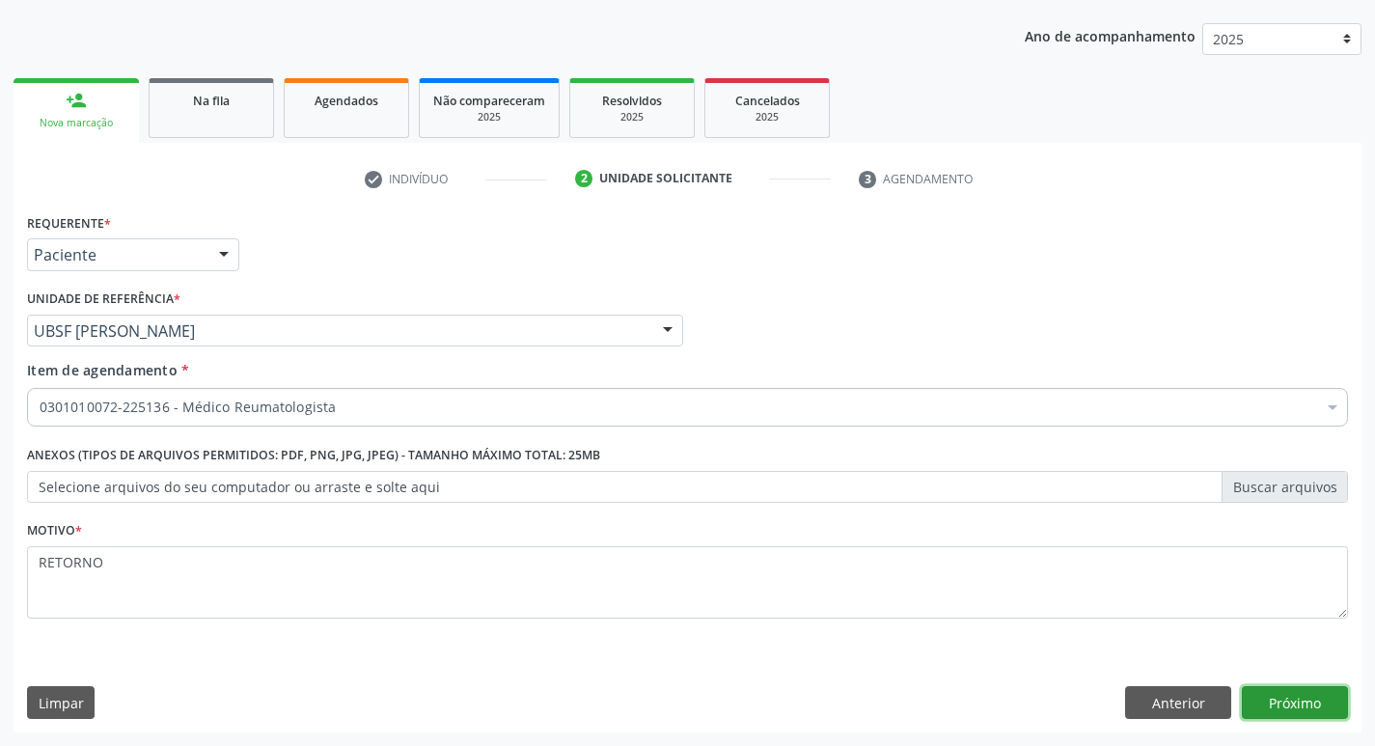
click at [1314, 702] on button "Próximo" at bounding box center [1295, 702] width 106 height 33
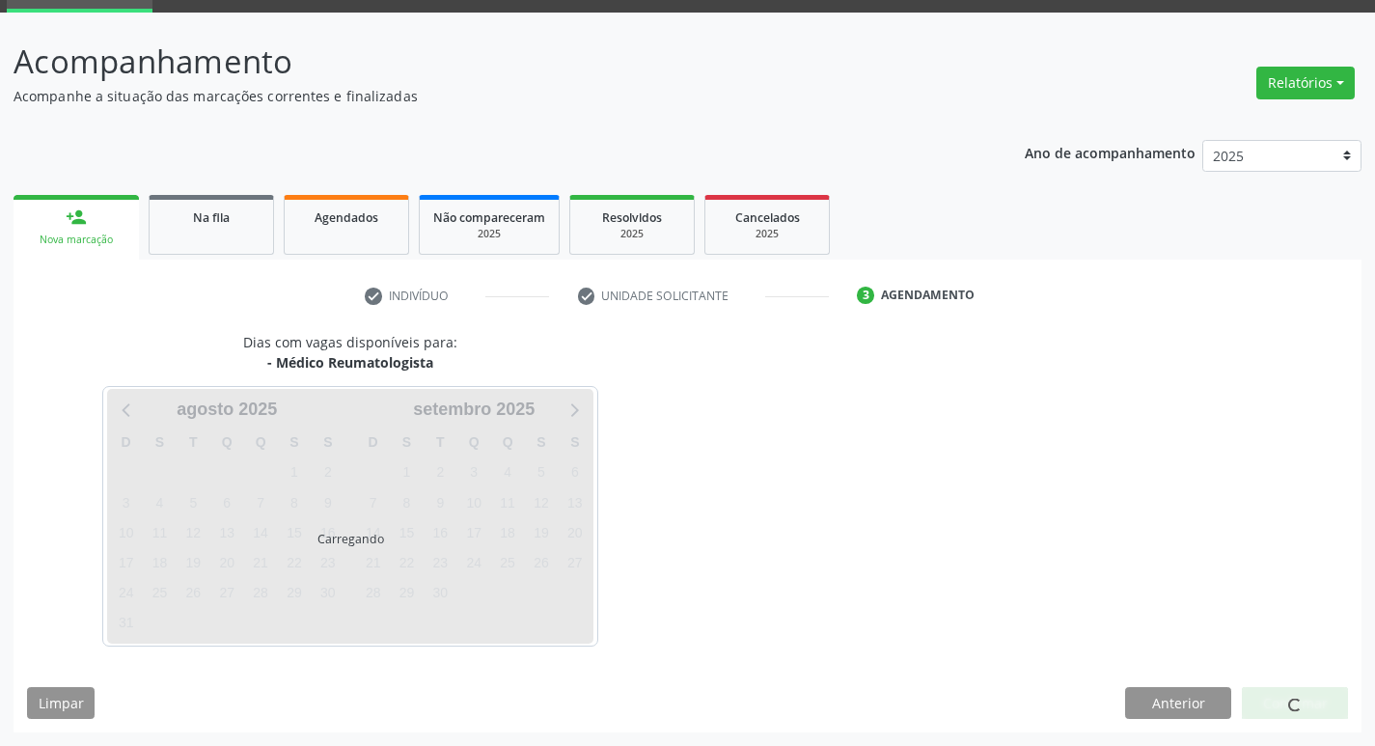
scroll to position [94, 0]
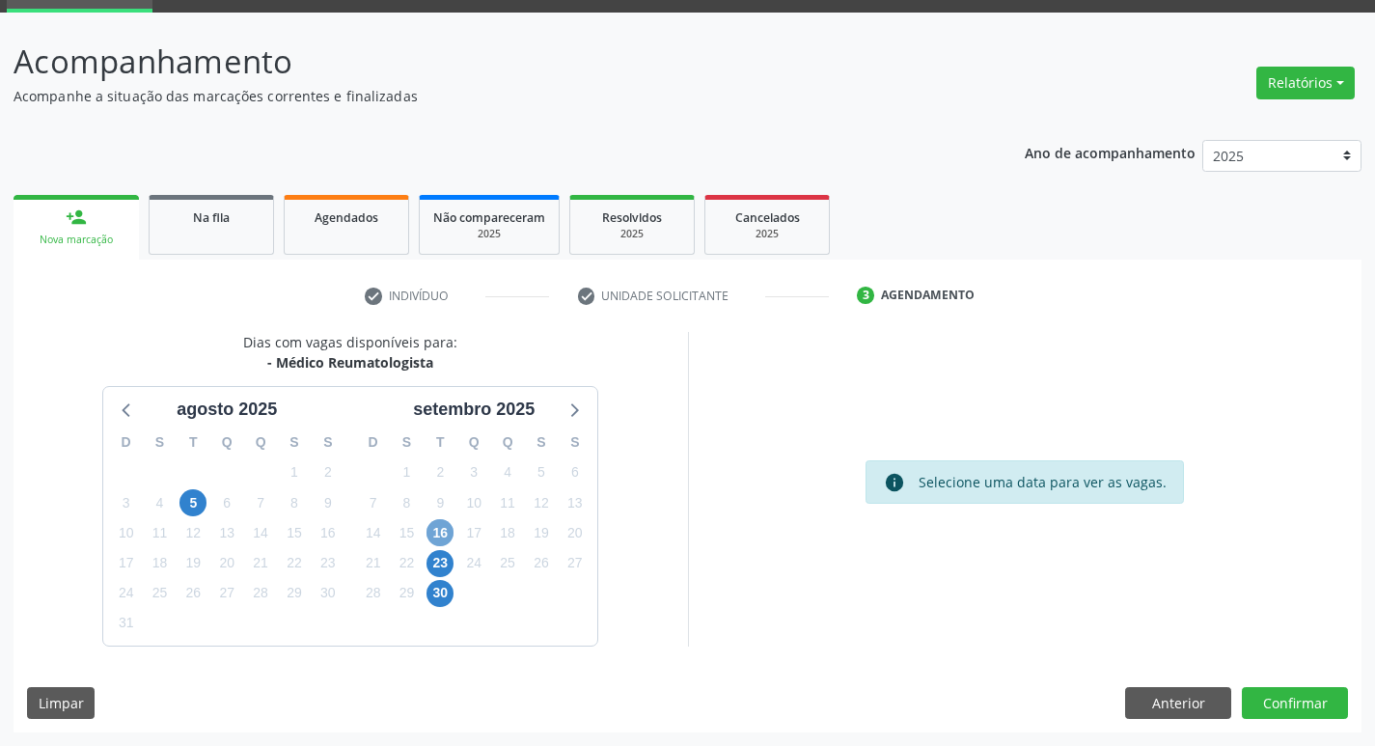
click at [433, 531] on span "16" at bounding box center [440, 532] width 27 height 27
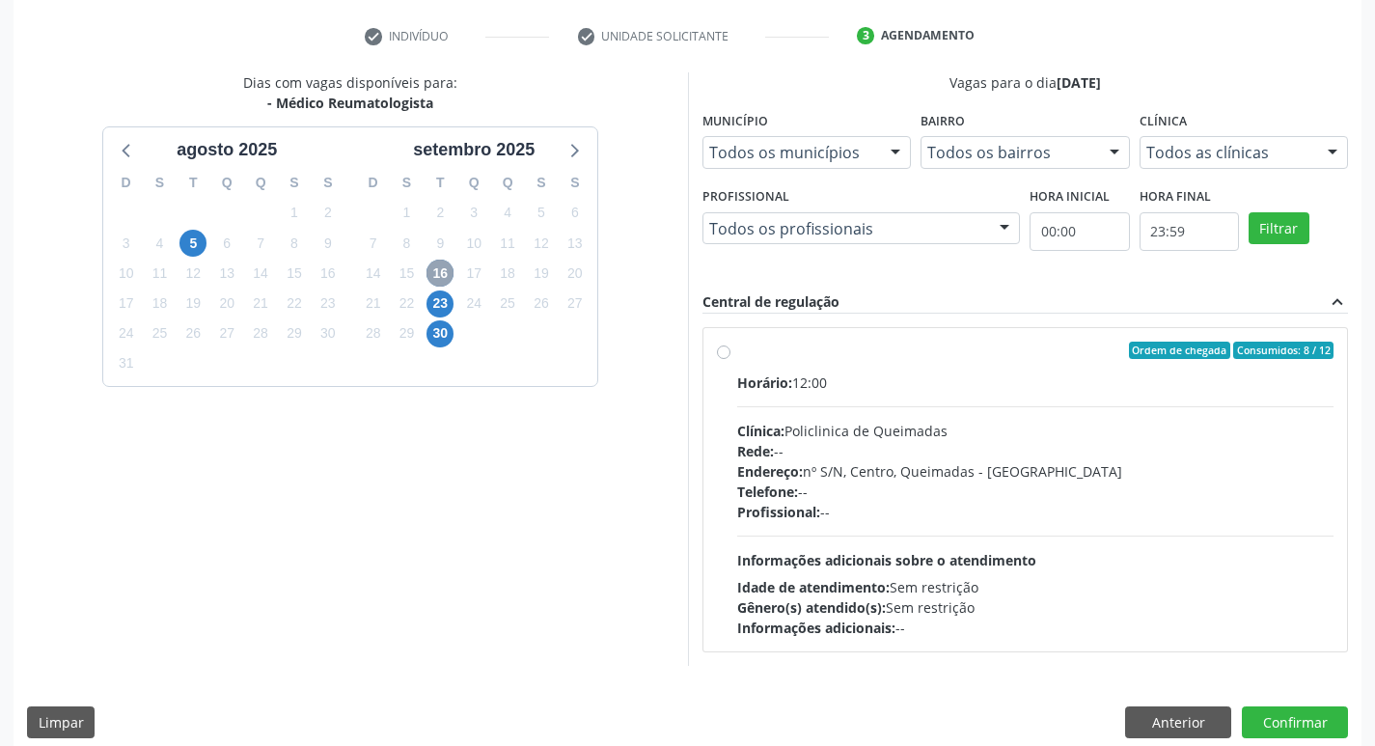
scroll to position [373, 0]
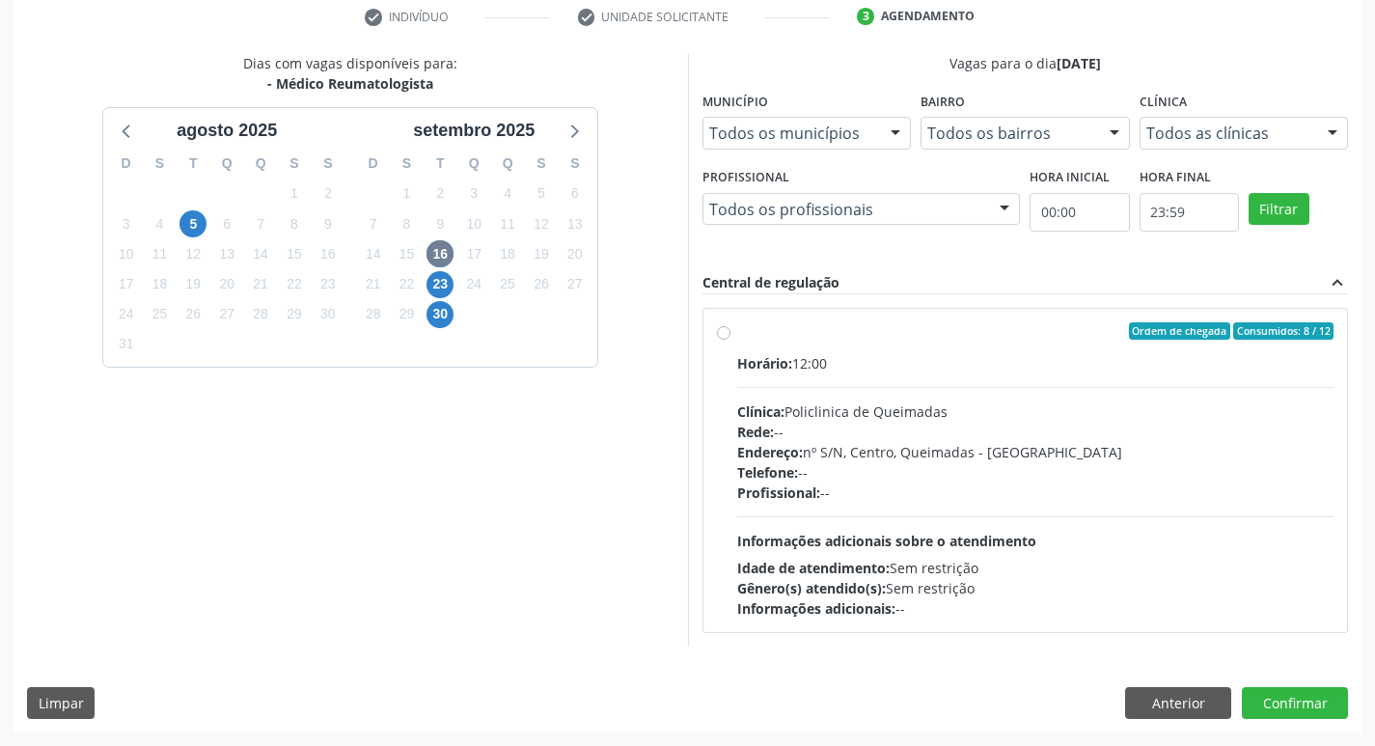
click at [1016, 347] on label "Ordem de chegada Consumidos: 8 / 12 Horário: 12:00 Clínica: Policlinica de Quei…" at bounding box center [1035, 470] width 597 height 296
click at [731, 340] on input "Ordem de chegada Consumidos: 8 / 12 Horário: 12:00 Clínica: Policlinica de Quei…" at bounding box center [724, 330] width 14 height 17
radio input "true"
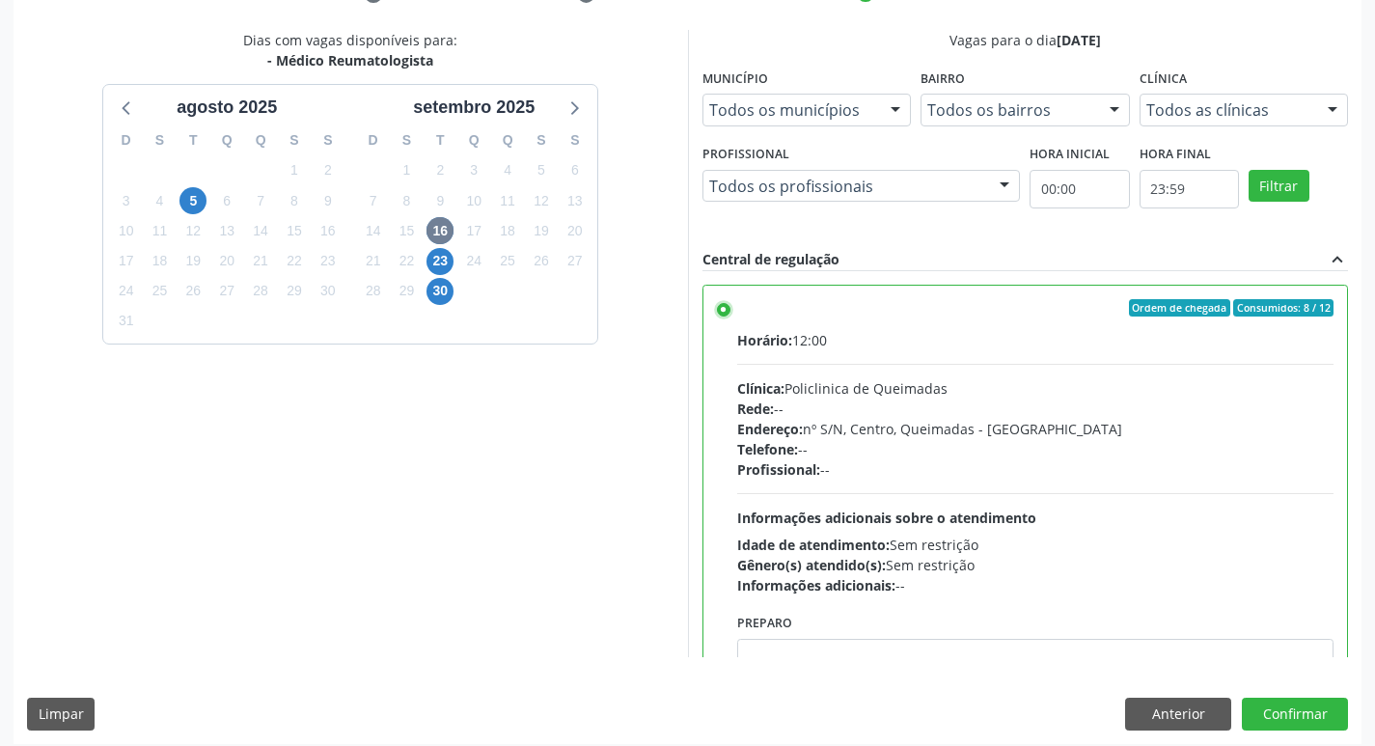
scroll to position [407, 0]
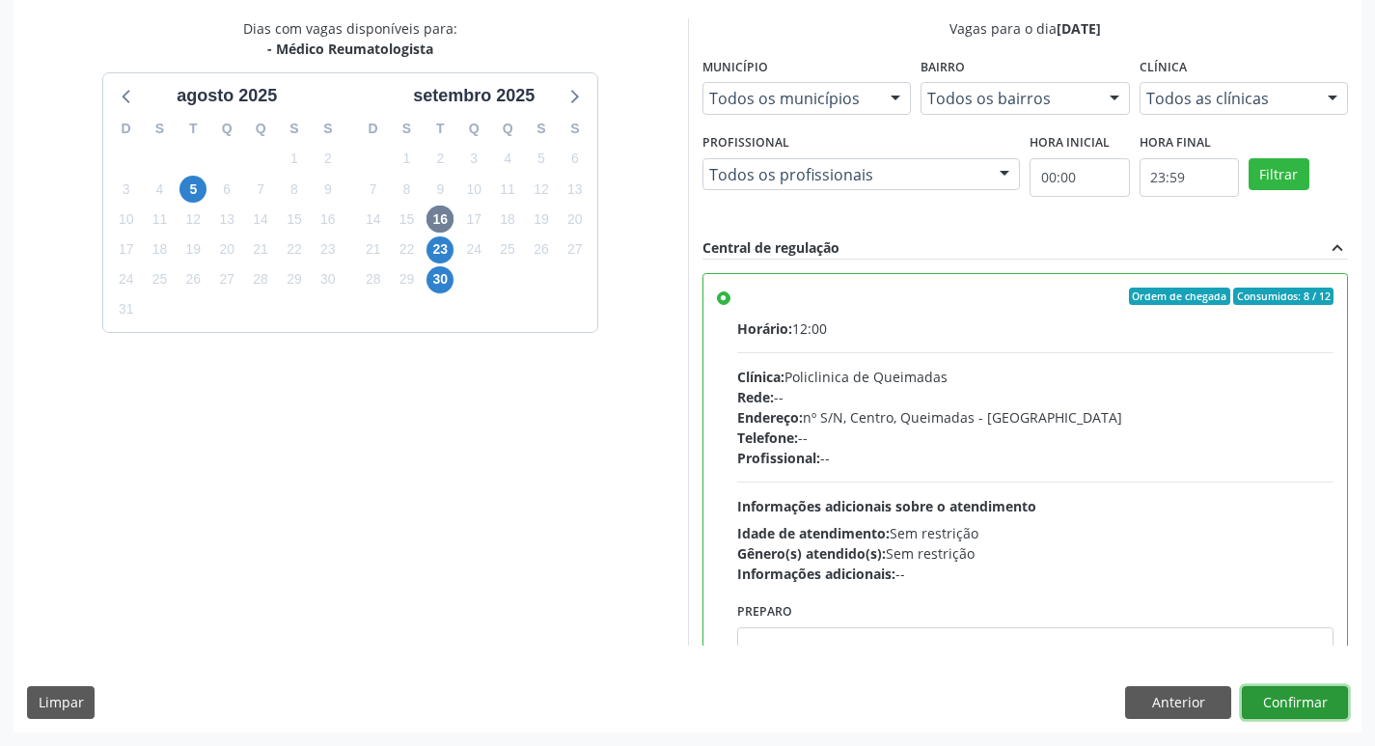
click at [1303, 700] on button "Confirmar" at bounding box center [1295, 702] width 106 height 33
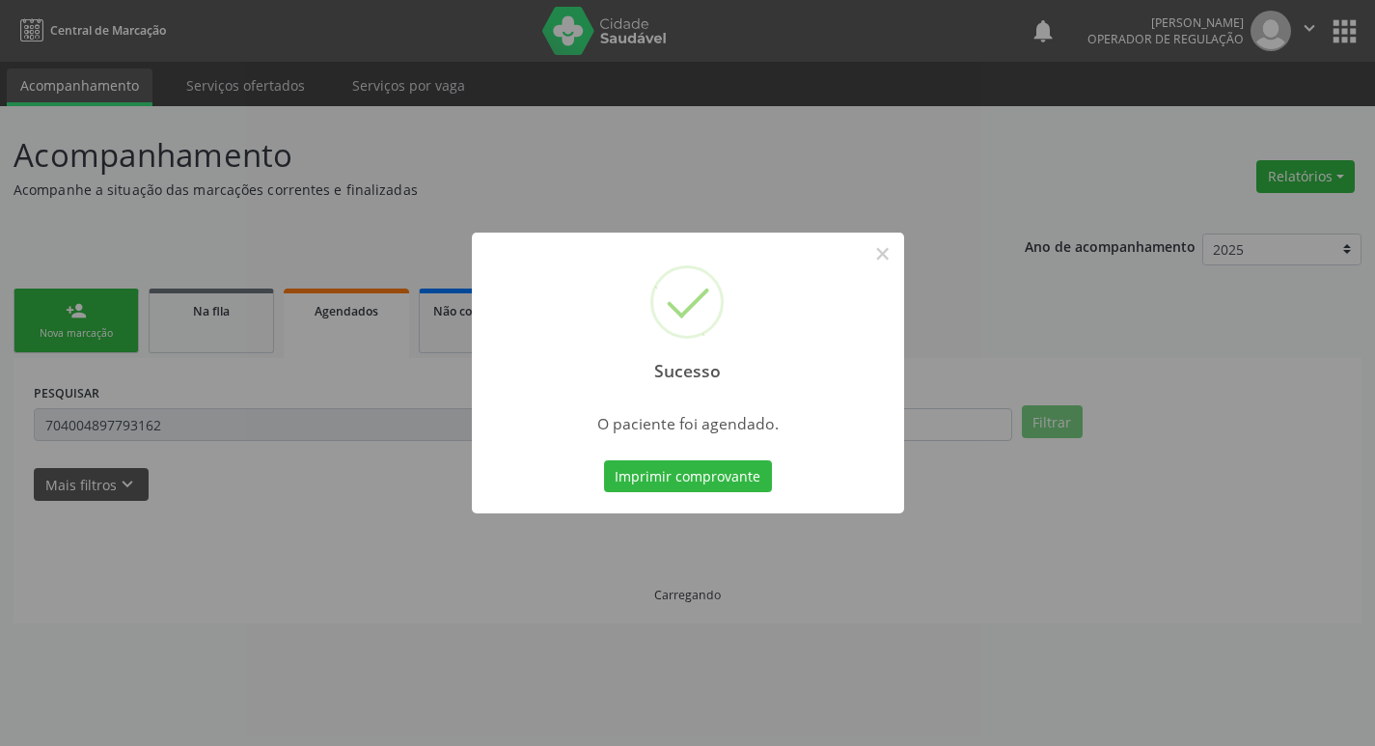
scroll to position [0, 0]
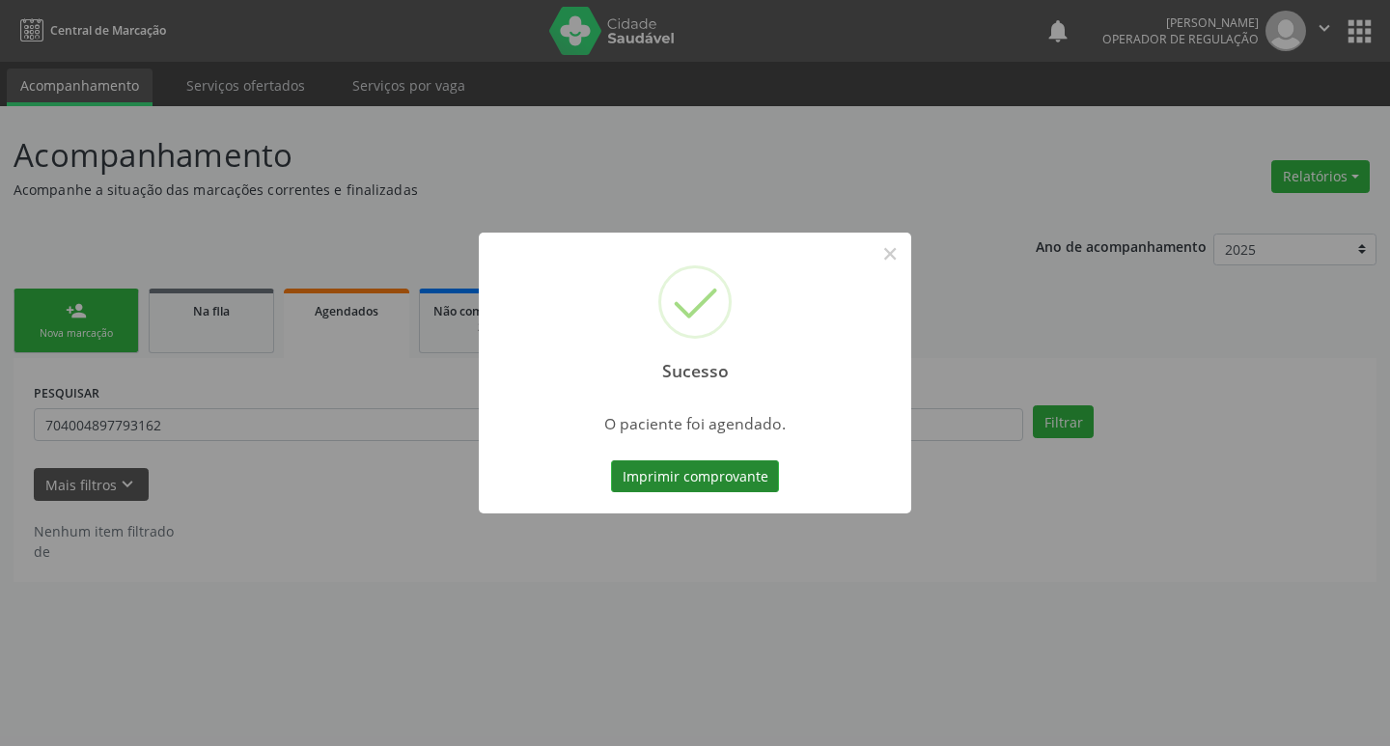
click at [726, 460] on button "Imprimir comprovante" at bounding box center [695, 476] width 168 height 33
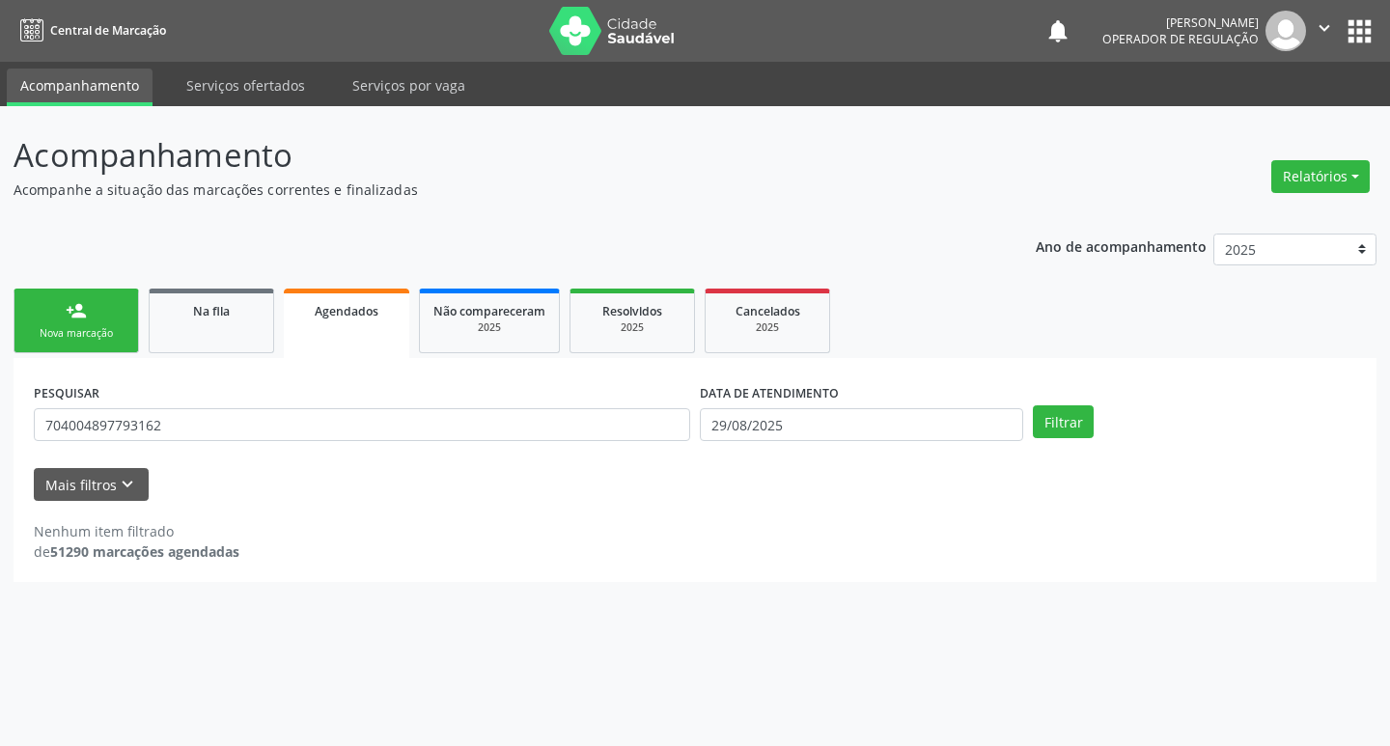
click at [101, 324] on link "person_add Nova marcação" at bounding box center [76, 321] width 125 height 65
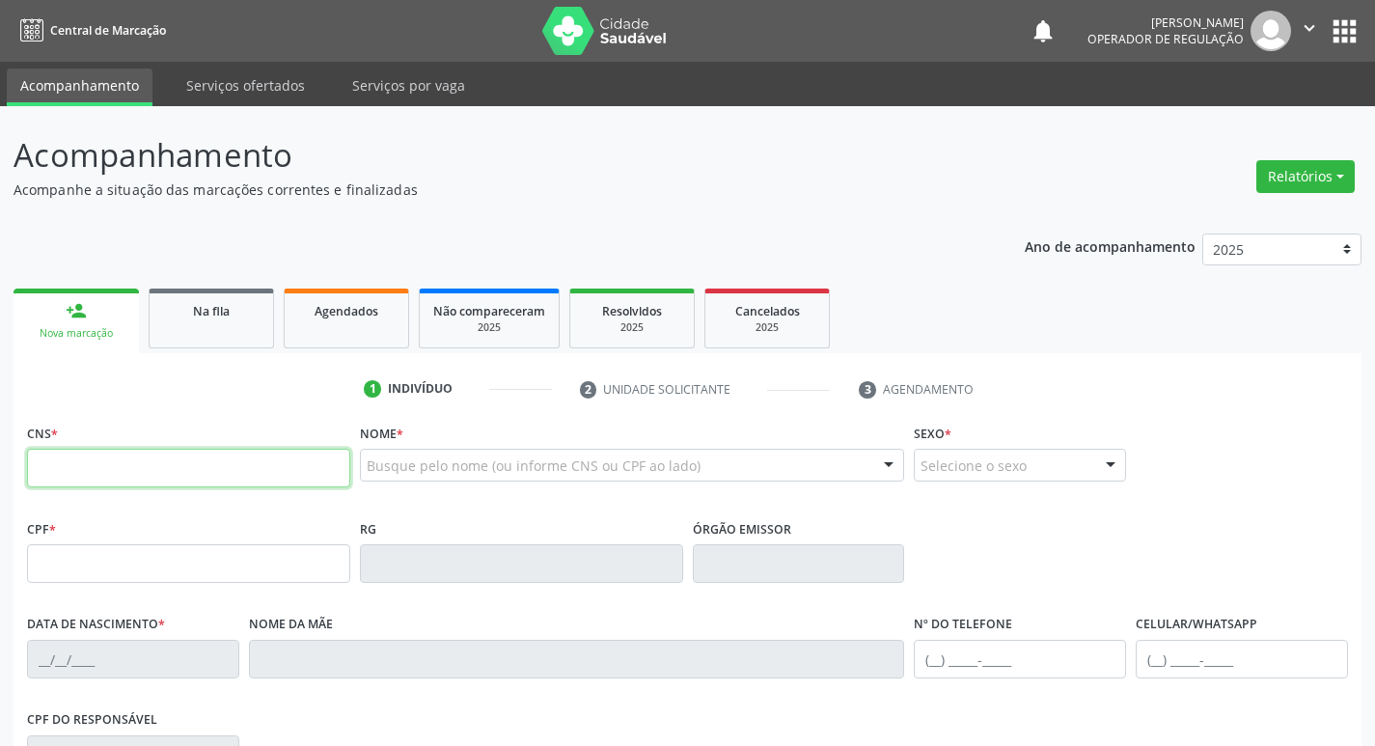
click at [152, 457] on input "text" at bounding box center [188, 468] width 323 height 39
type input "709 2062 1098 8330"
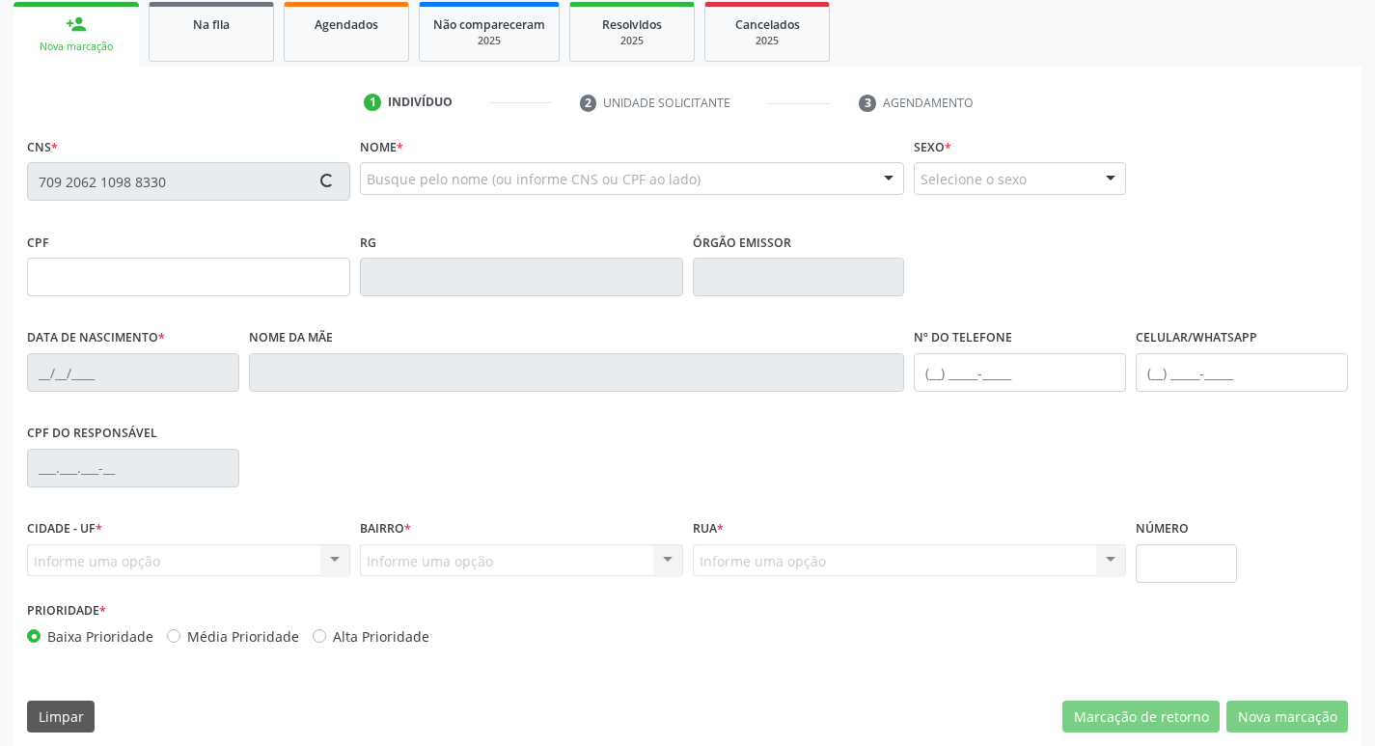
type input "21/04/1979"
type input "Eunice Pereira Ferreira"
type input "(83) 9956-5820"
type input "119"
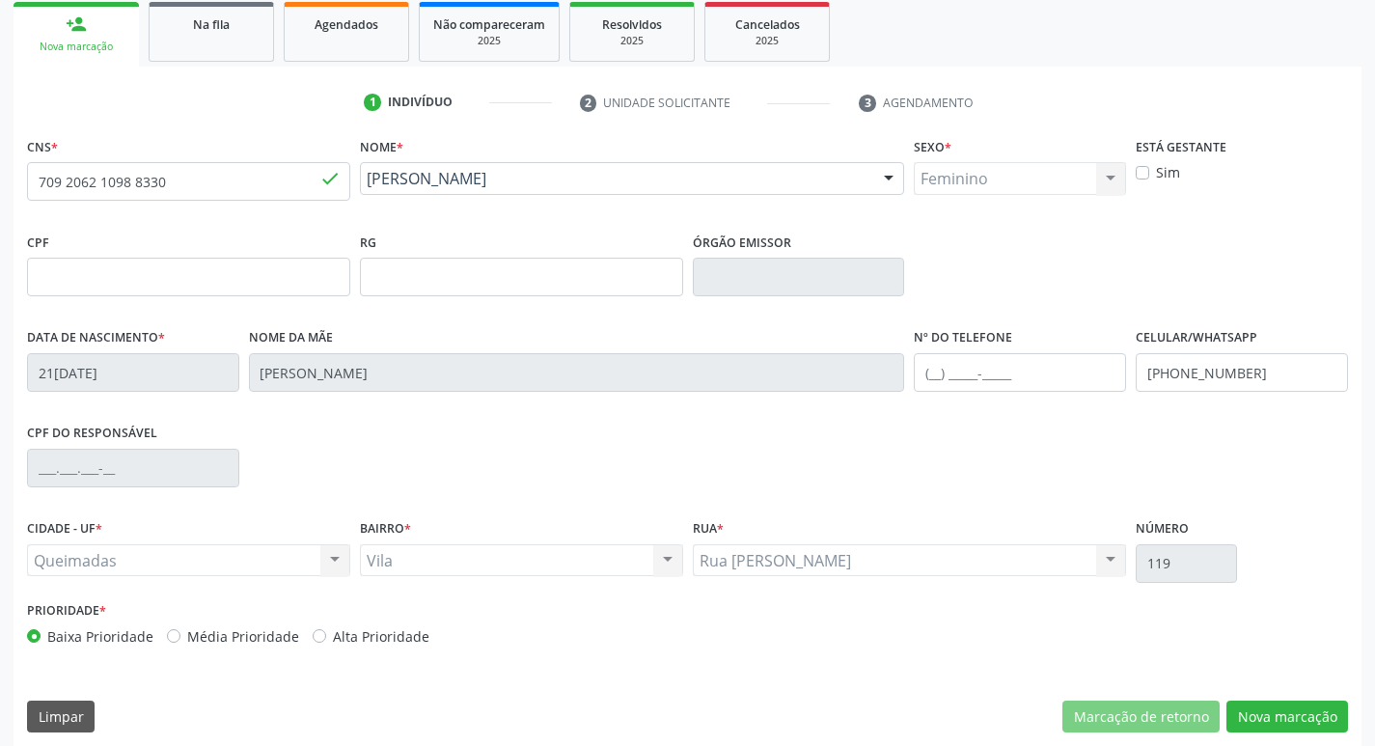
scroll to position [300, 0]
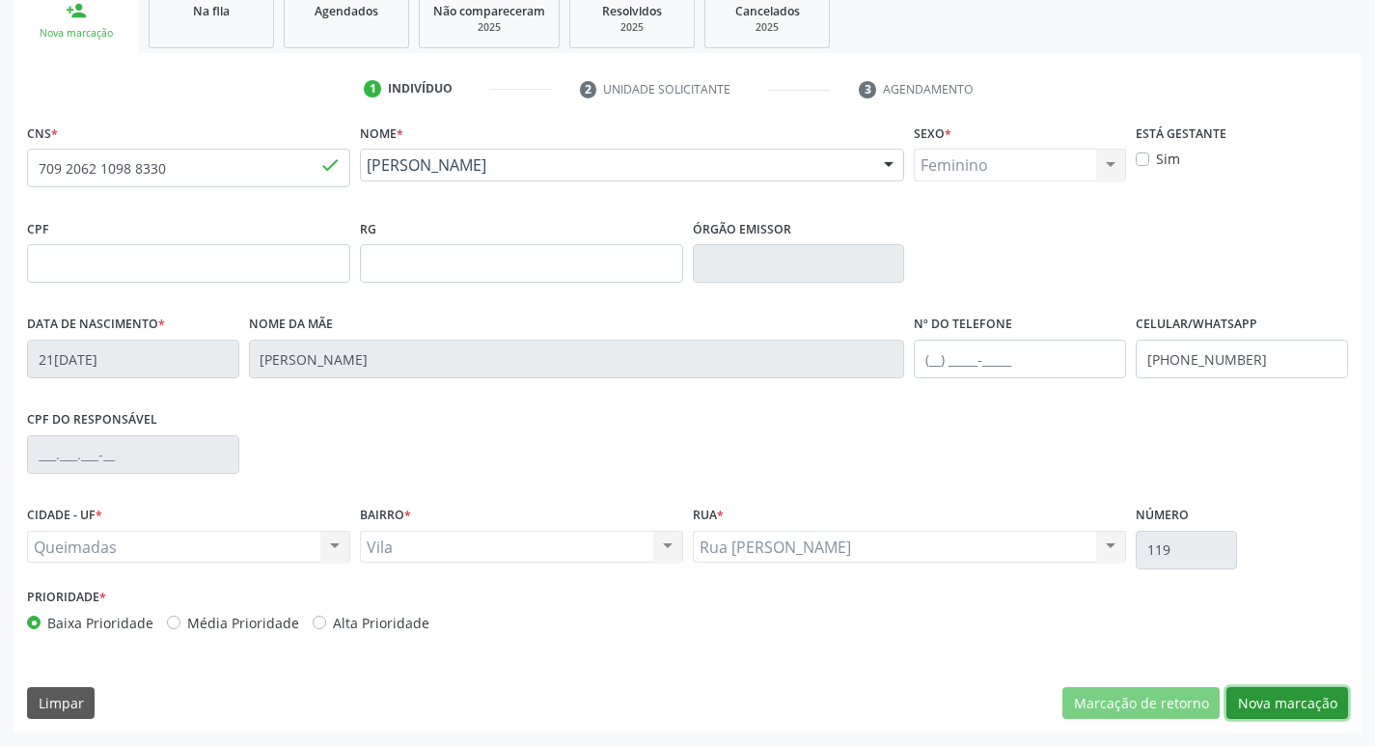
click at [1312, 688] on button "Nova marcação" at bounding box center [1288, 703] width 122 height 33
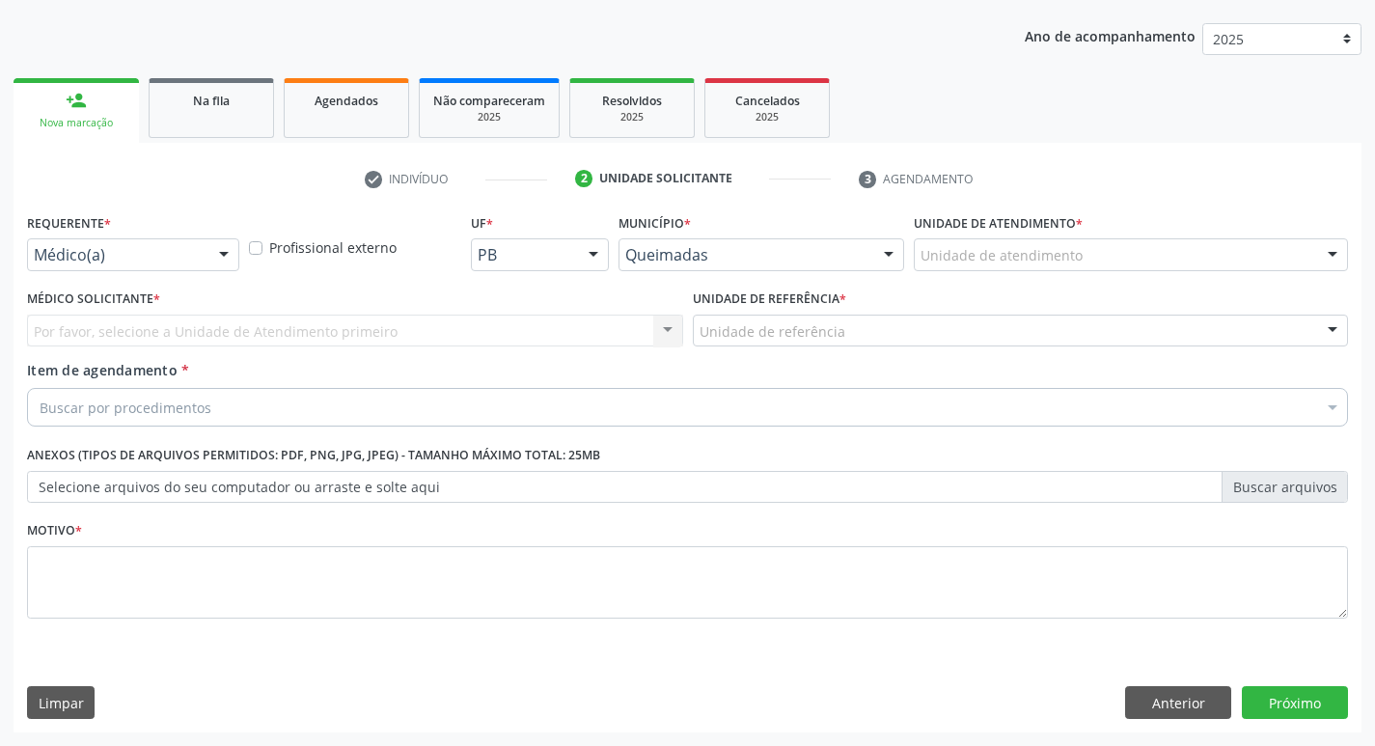
scroll to position [210, 0]
click at [201, 252] on div "Médico(a)" at bounding box center [133, 254] width 212 height 33
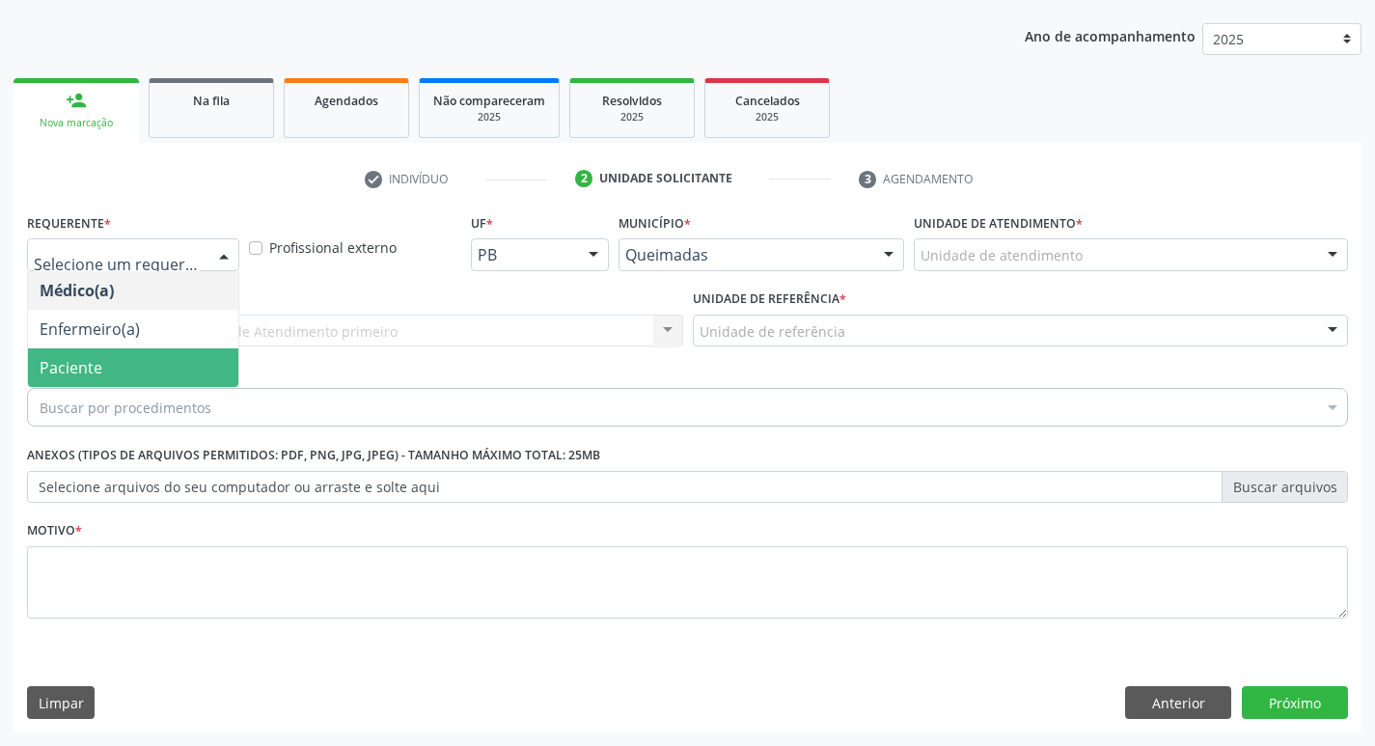
click at [141, 355] on span "Paciente" at bounding box center [133, 367] width 210 height 39
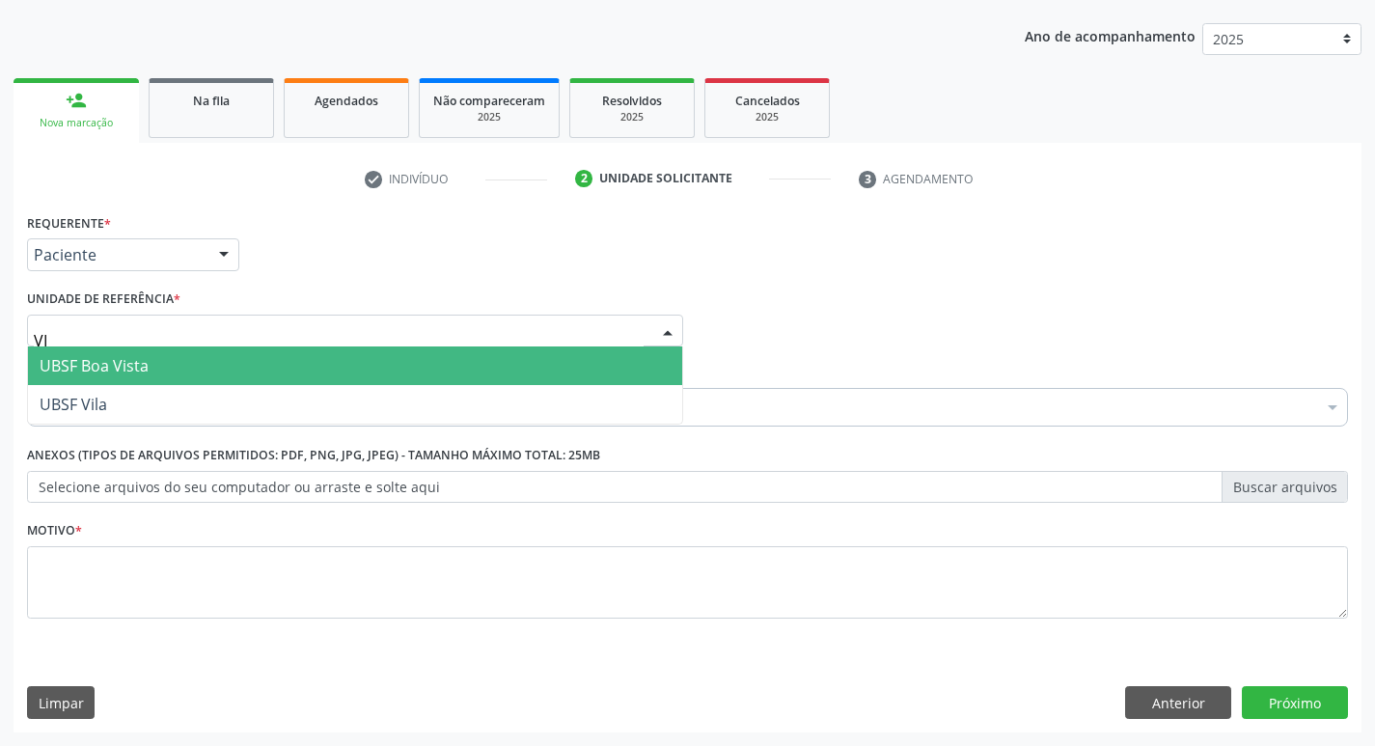
type input "VIL"
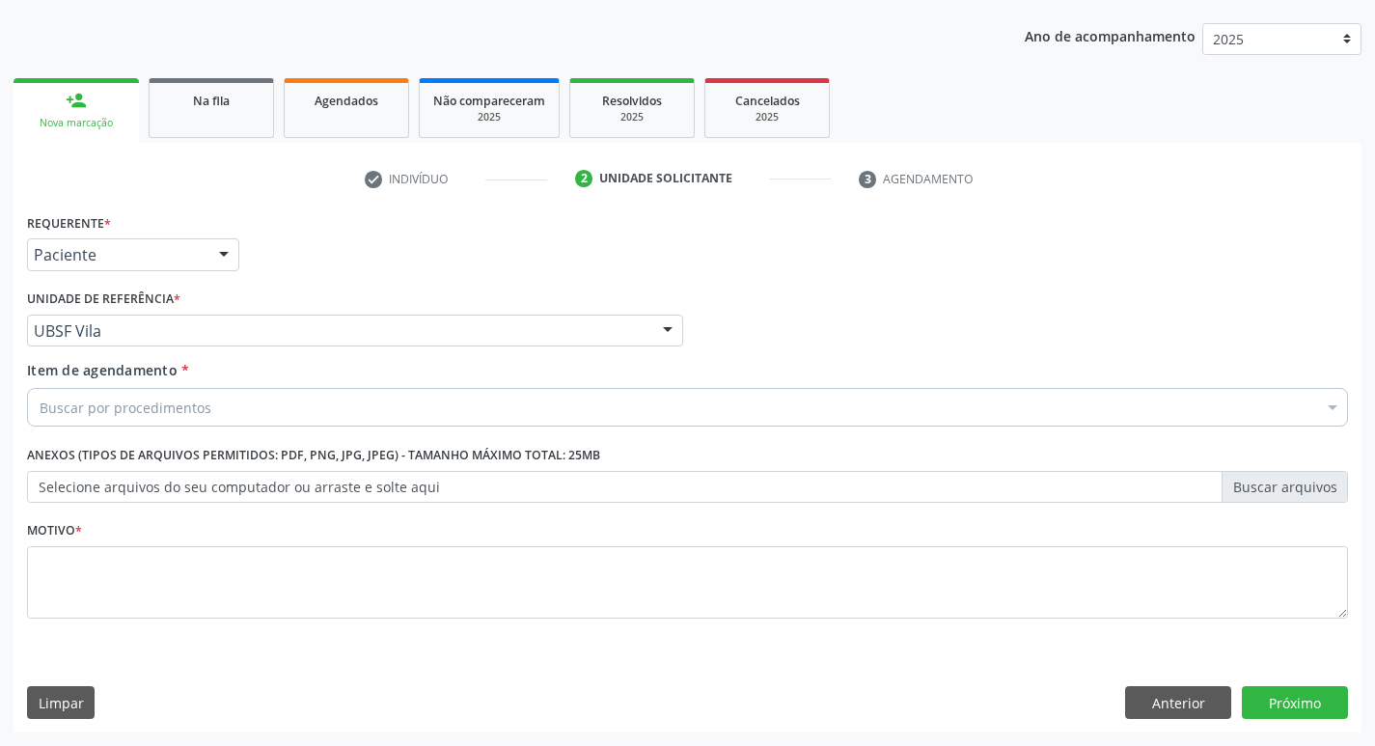
click at [115, 421] on div "Buscar por procedimentos" at bounding box center [687, 407] width 1321 height 39
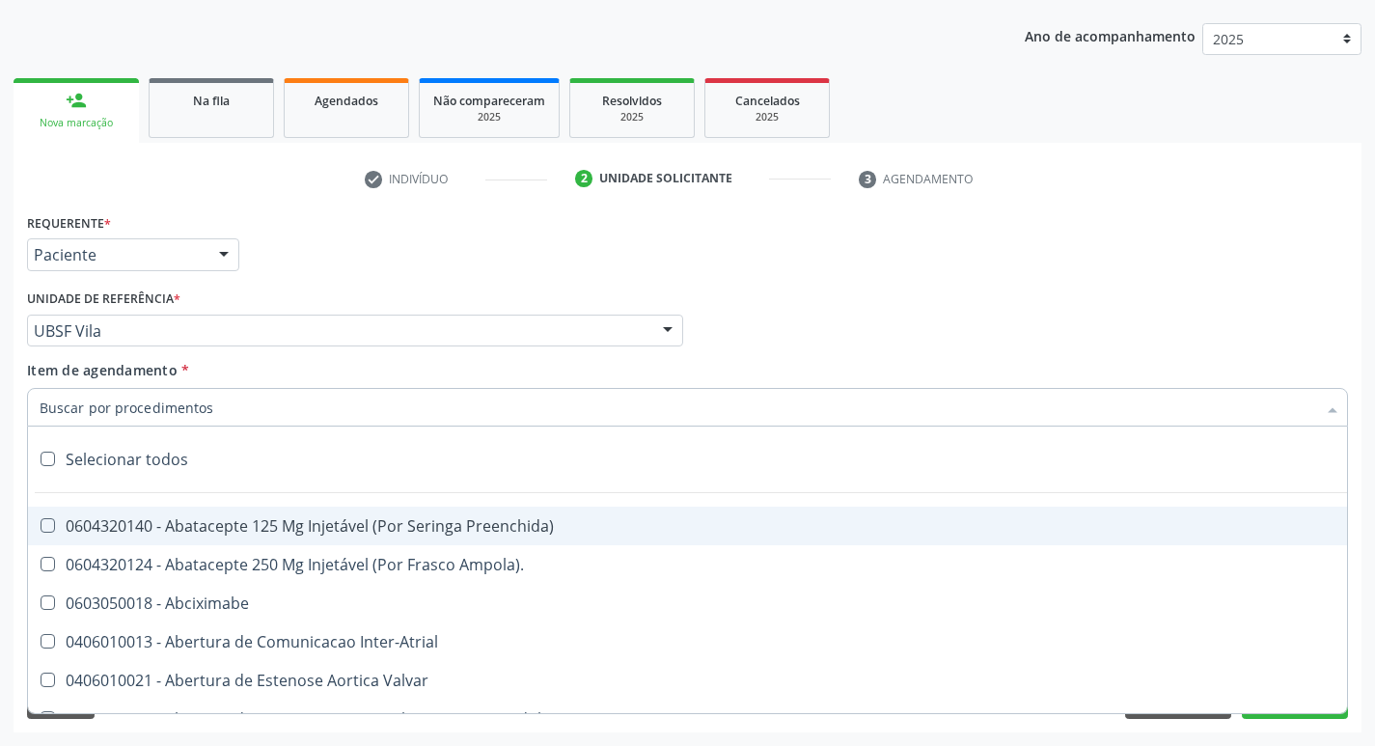
click at [112, 413] on input "Item de agendamento *" at bounding box center [678, 407] width 1277 height 39
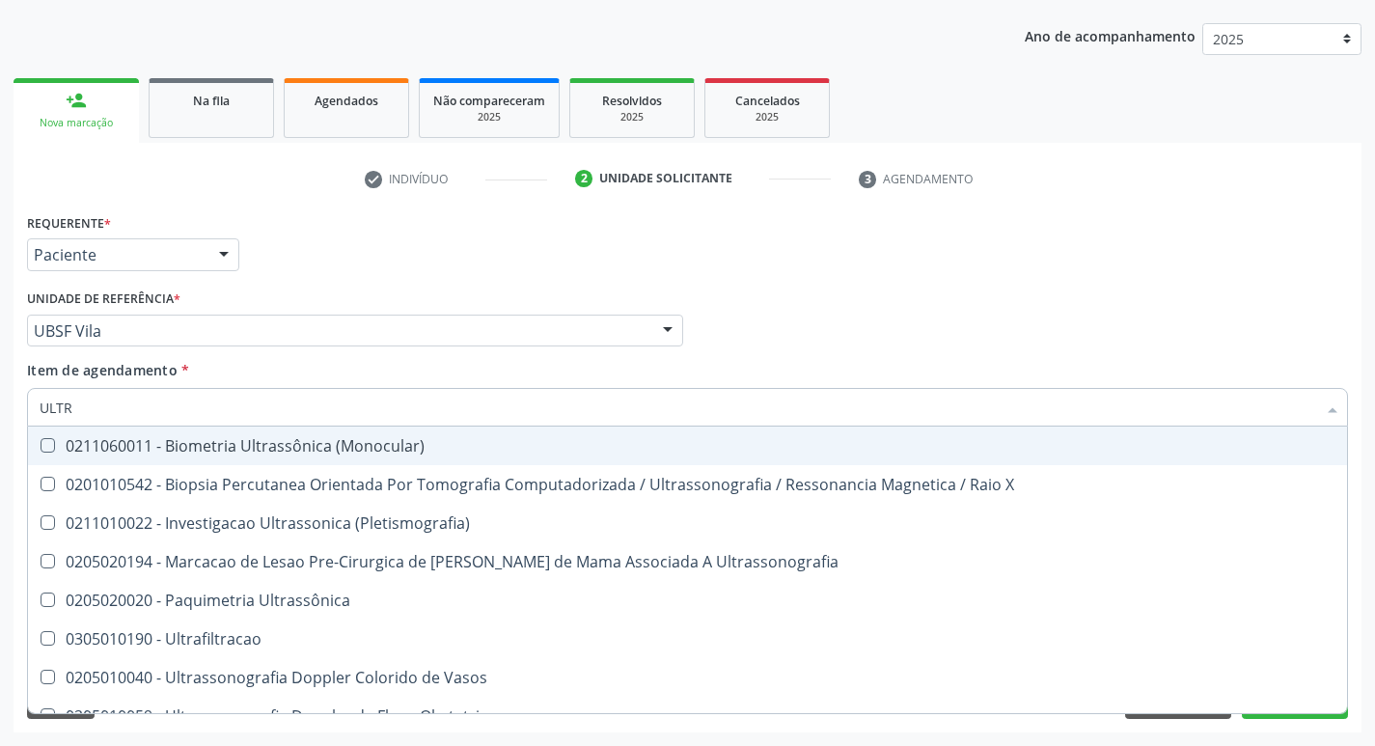
type input "ULTRA"
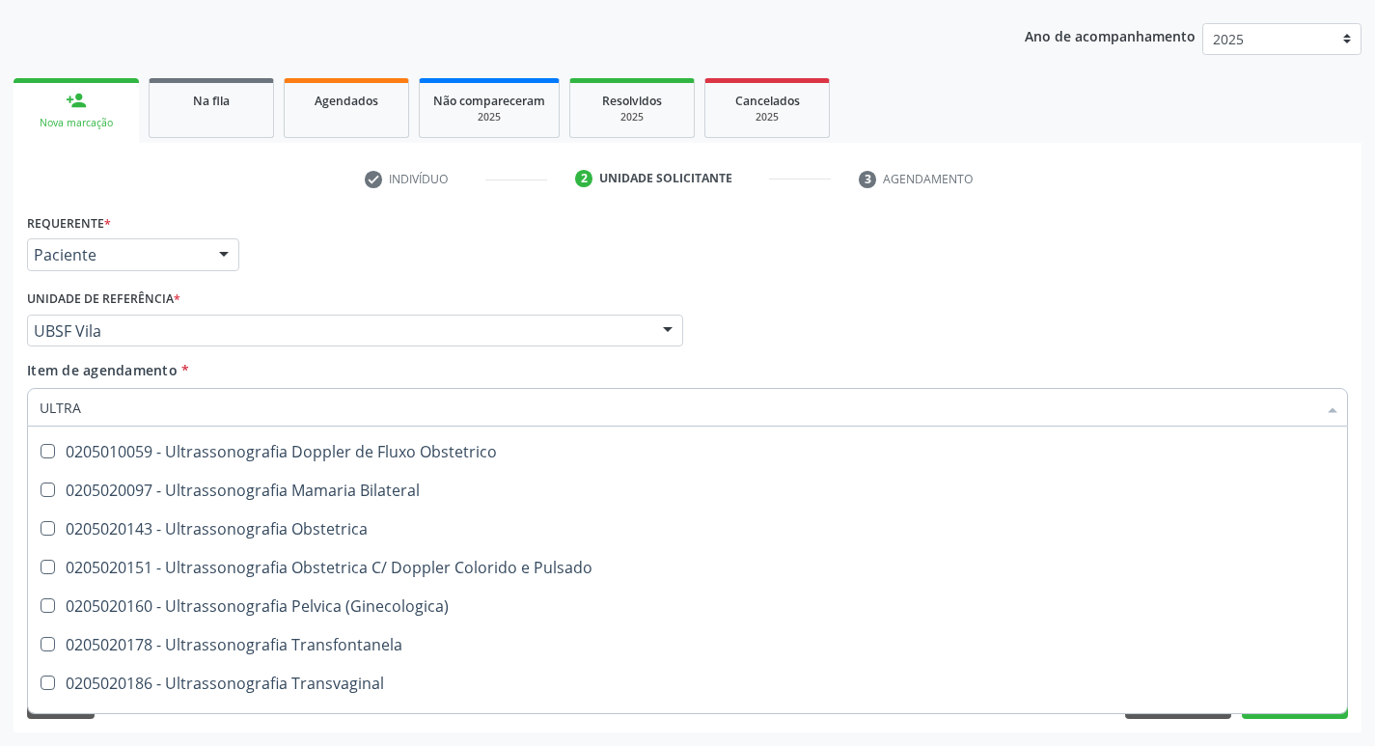
scroll to position [254, 0]
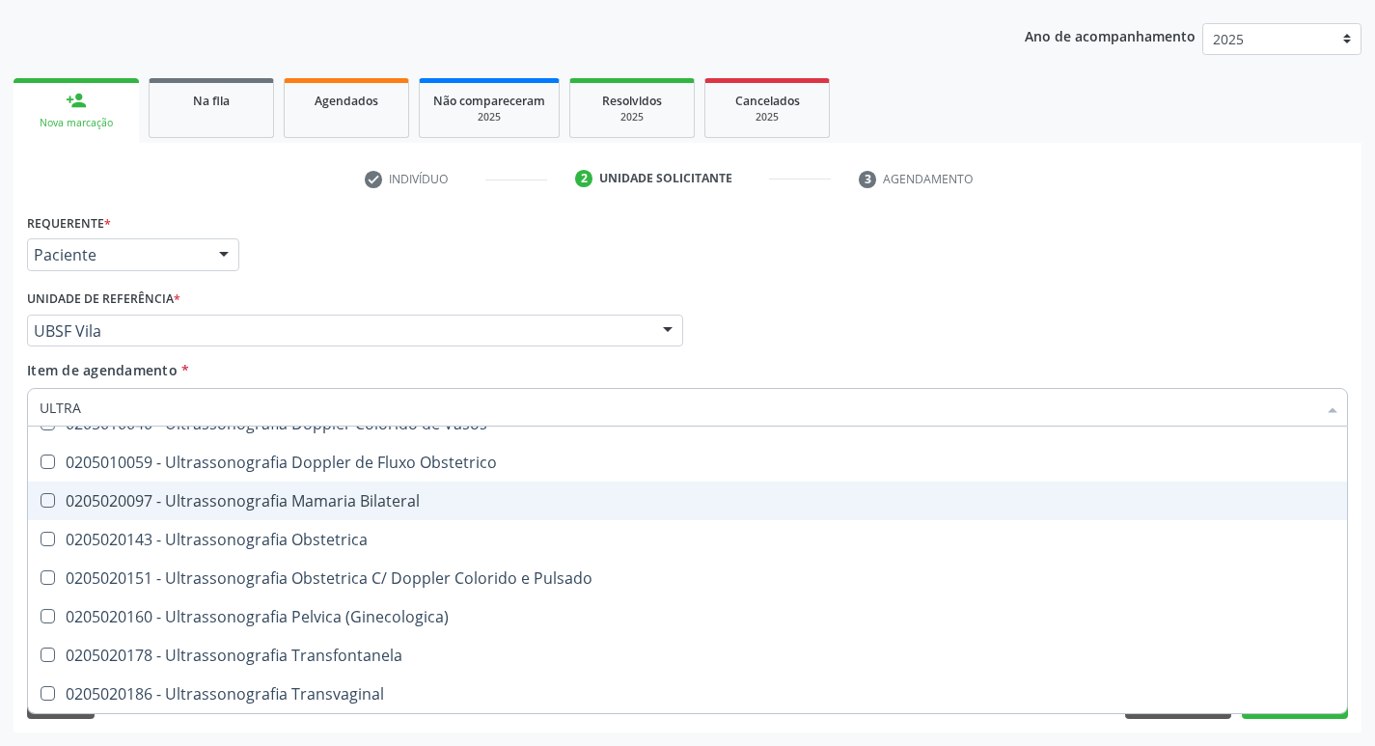
click at [338, 508] on div "0205020097 - Ultrassonografia Mamaria Bilateral" at bounding box center [688, 500] width 1296 height 15
checkbox Bilateral "true"
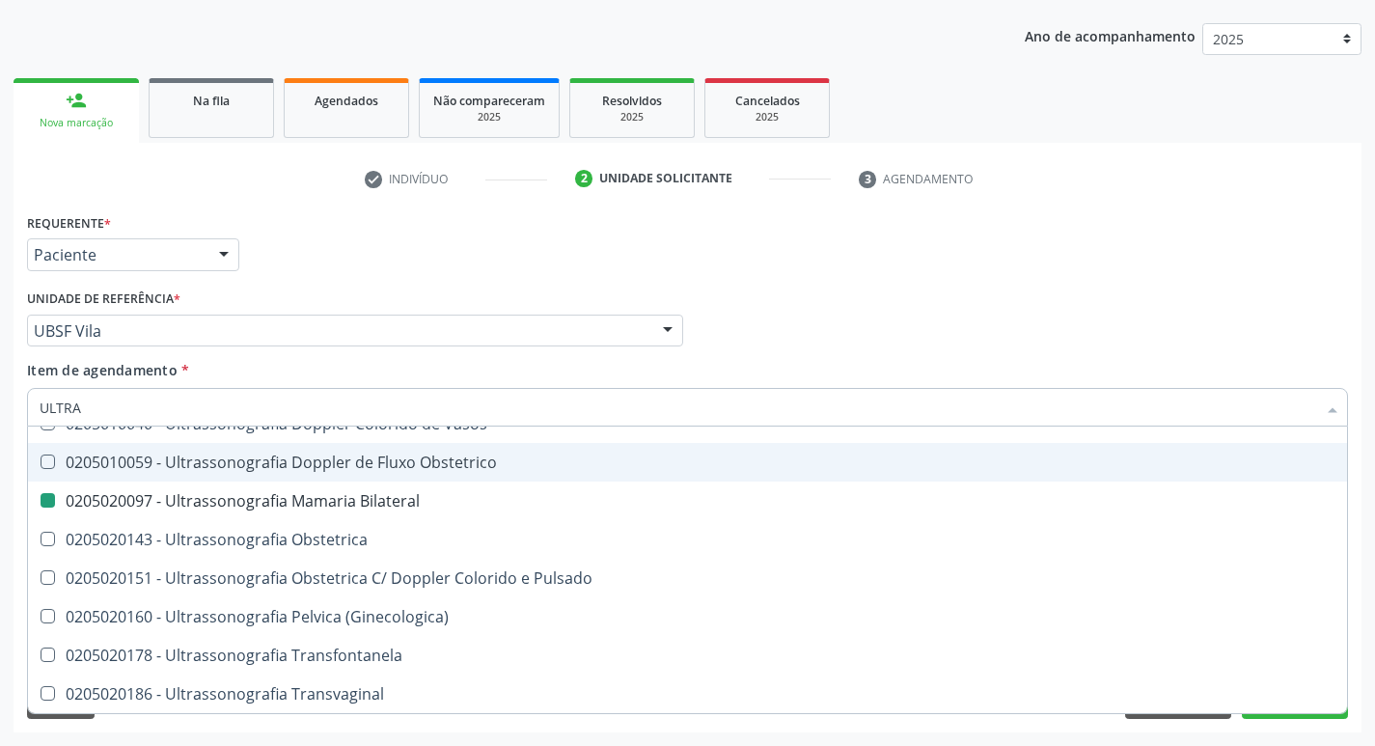
click at [753, 283] on div "Requerente * Paciente Médico(a) Enfermeiro(a) Paciente Nenhum resultado encontr…" at bounding box center [687, 245] width 1331 height 75
checkbox X "true"
checkbox Bilateral "false"
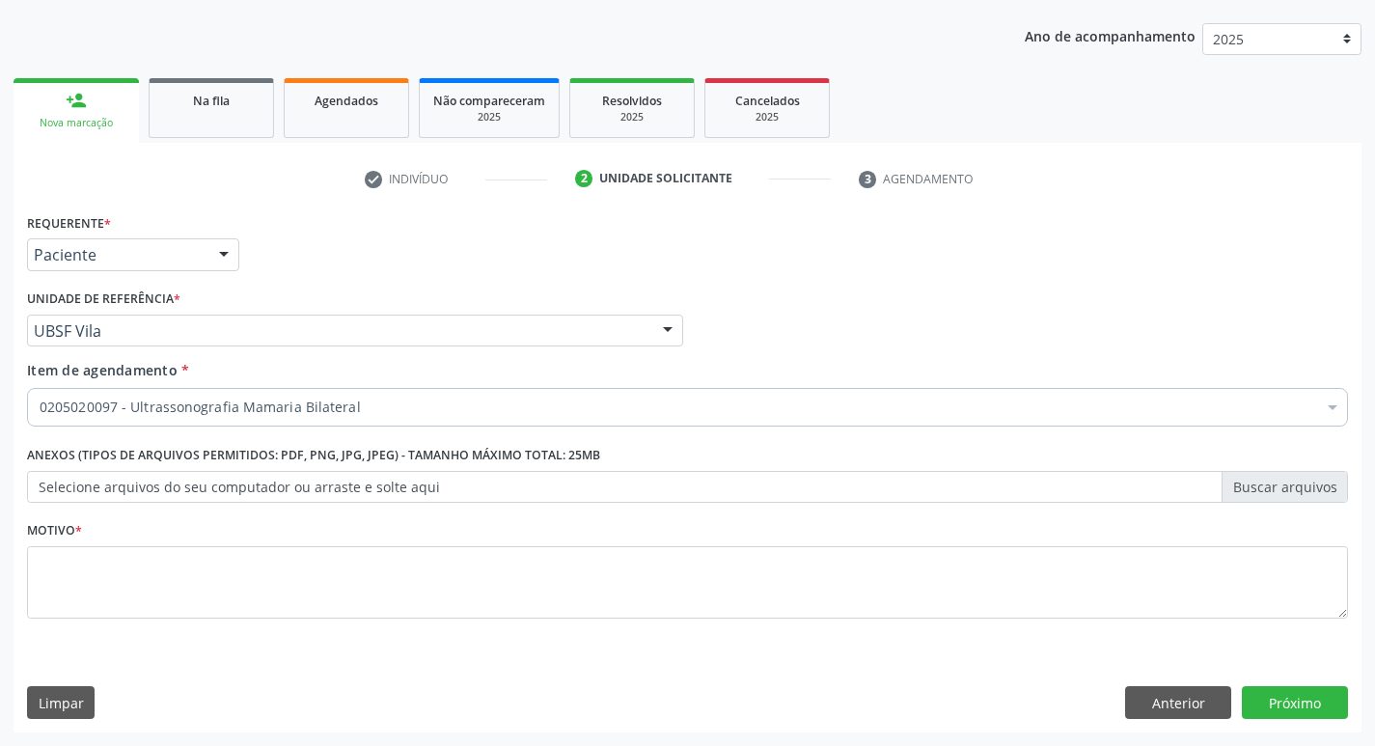
scroll to position [0, 0]
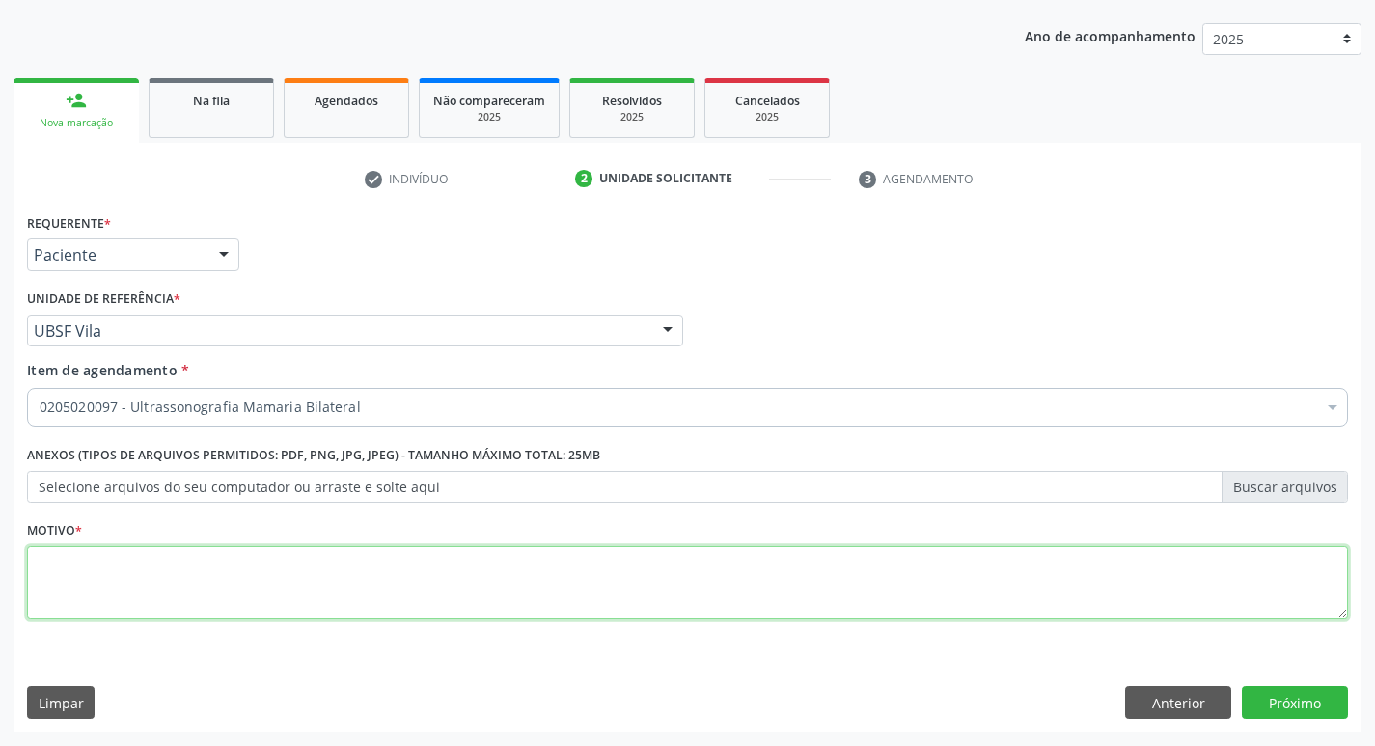
click at [202, 582] on textarea at bounding box center [687, 582] width 1321 height 73
type textarea "RASTREIO"
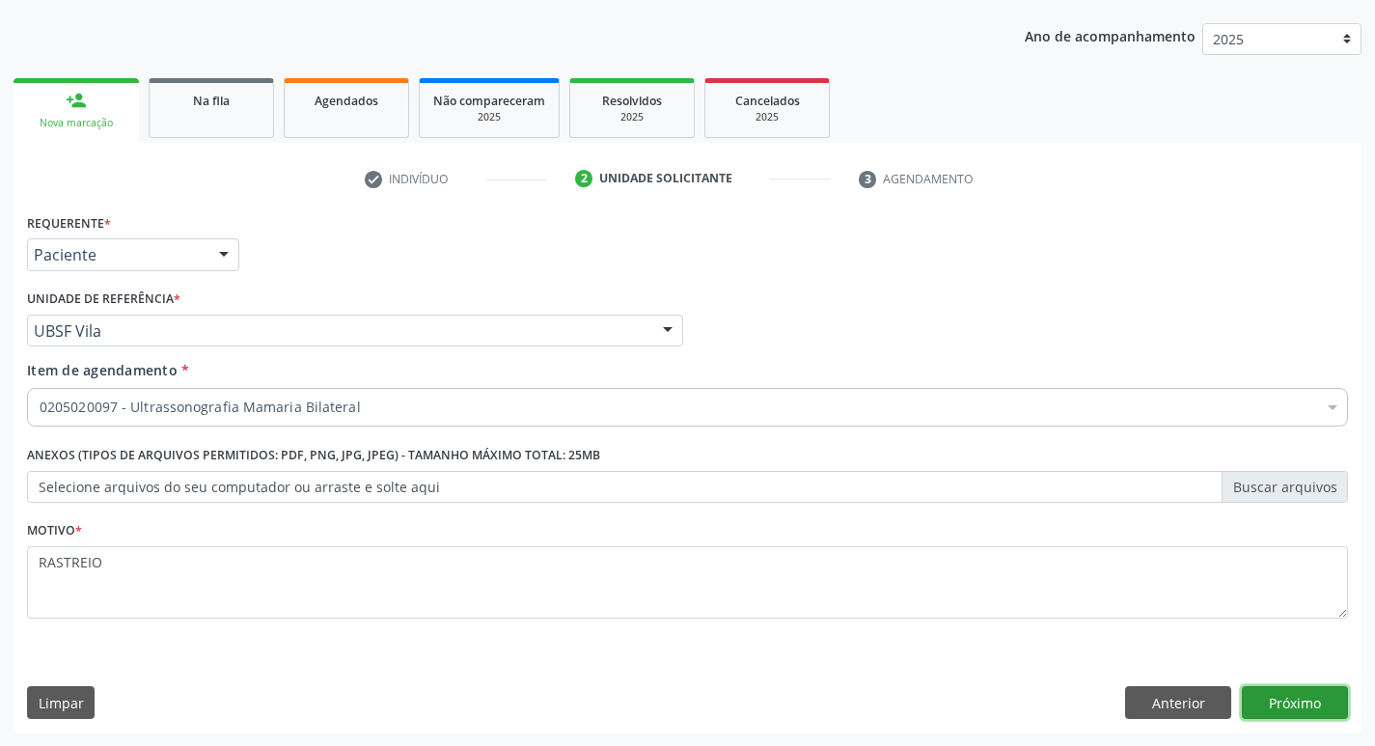
click at [1286, 703] on button "Próximo" at bounding box center [1295, 702] width 106 height 33
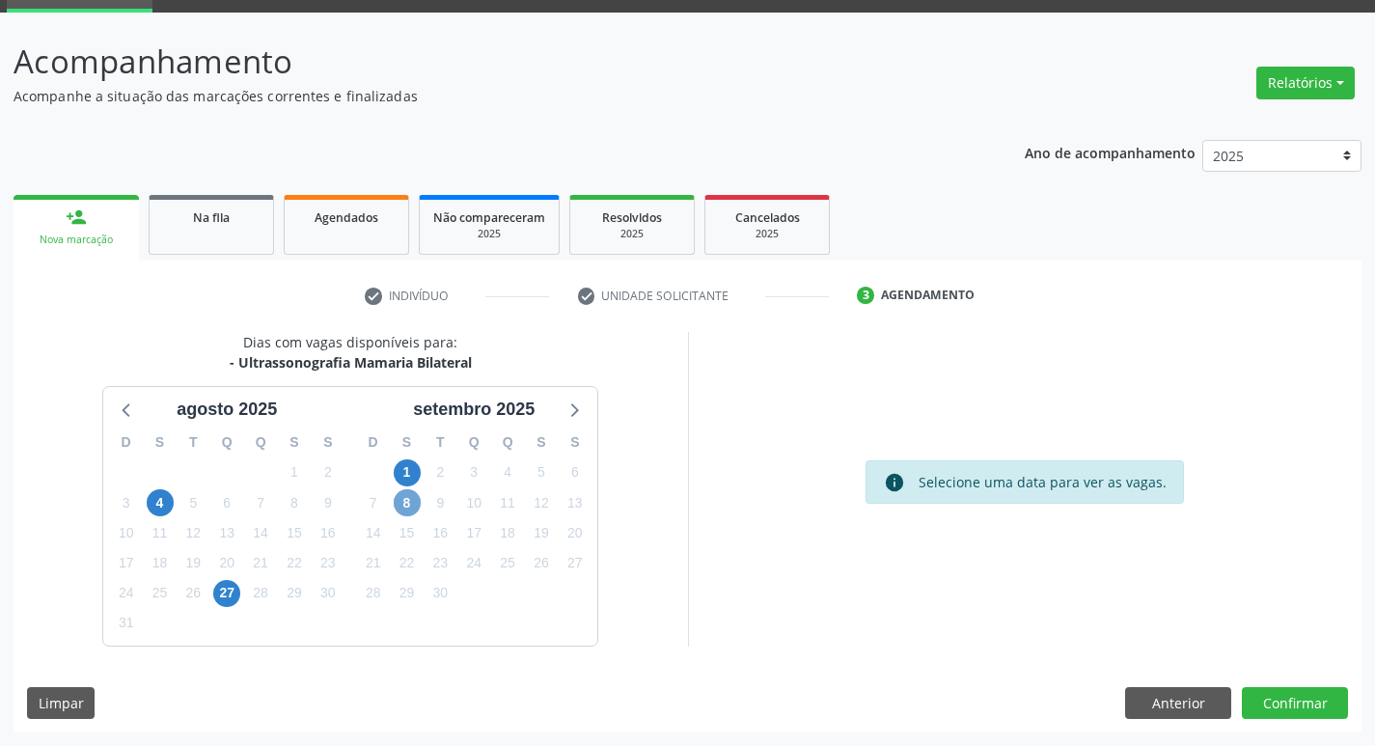
click at [397, 507] on span "8" at bounding box center [407, 502] width 27 height 27
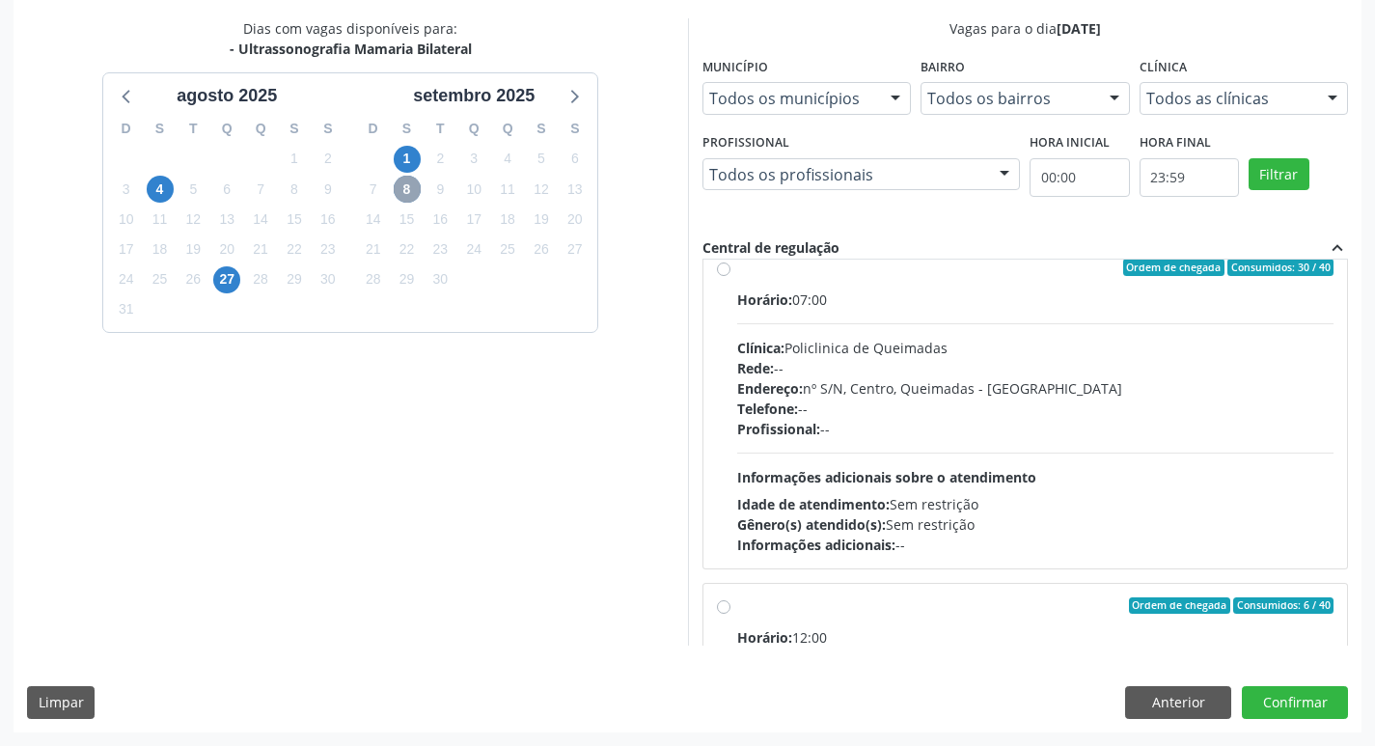
scroll to position [0, 0]
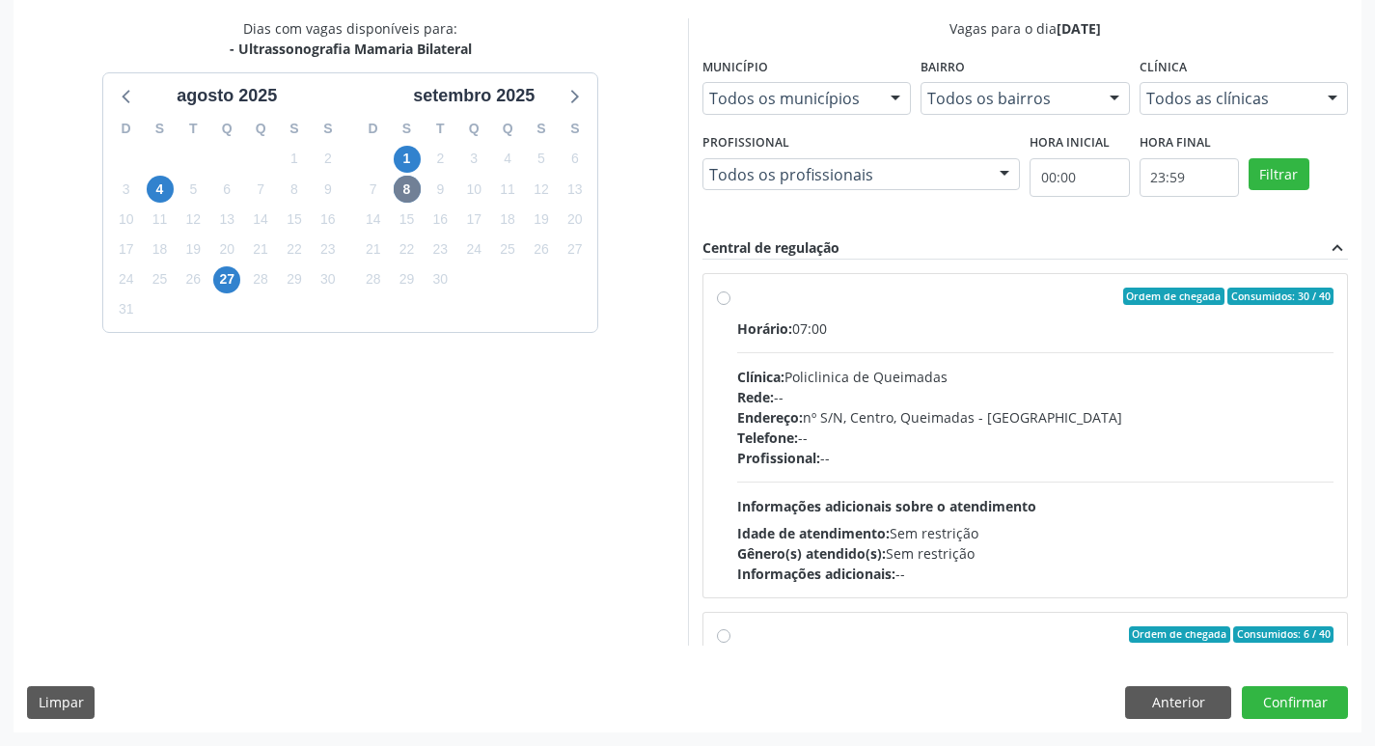
click at [871, 306] on label "Ordem de chegada Consumidos: 30 / 40 Horário: 07:00 Clínica: Policlinica de Que…" at bounding box center [1035, 436] width 597 height 296
click at [731, 305] on input "Ordem de chegada Consumidos: 30 / 40 Horário: 07:00 Clínica: Policlinica de Que…" at bounding box center [724, 296] width 14 height 17
radio input "true"
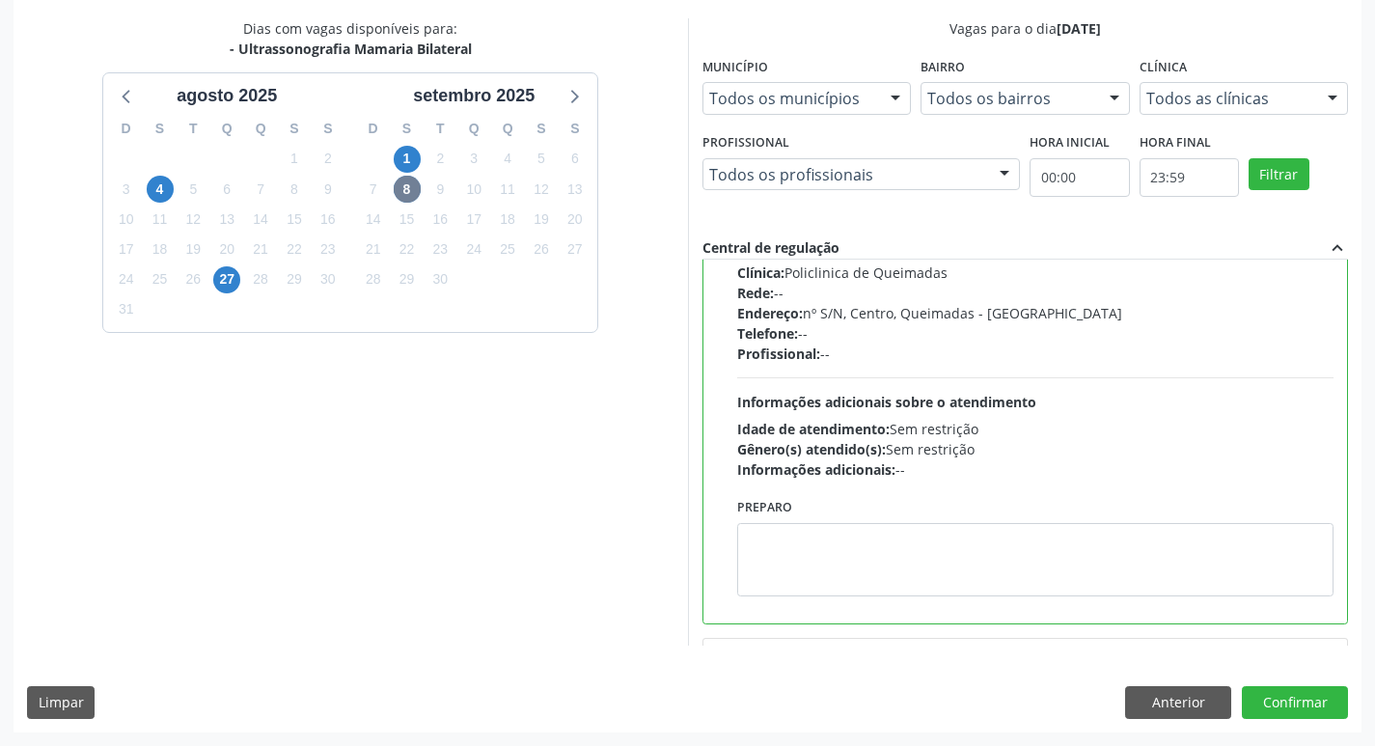
scroll to position [290, 0]
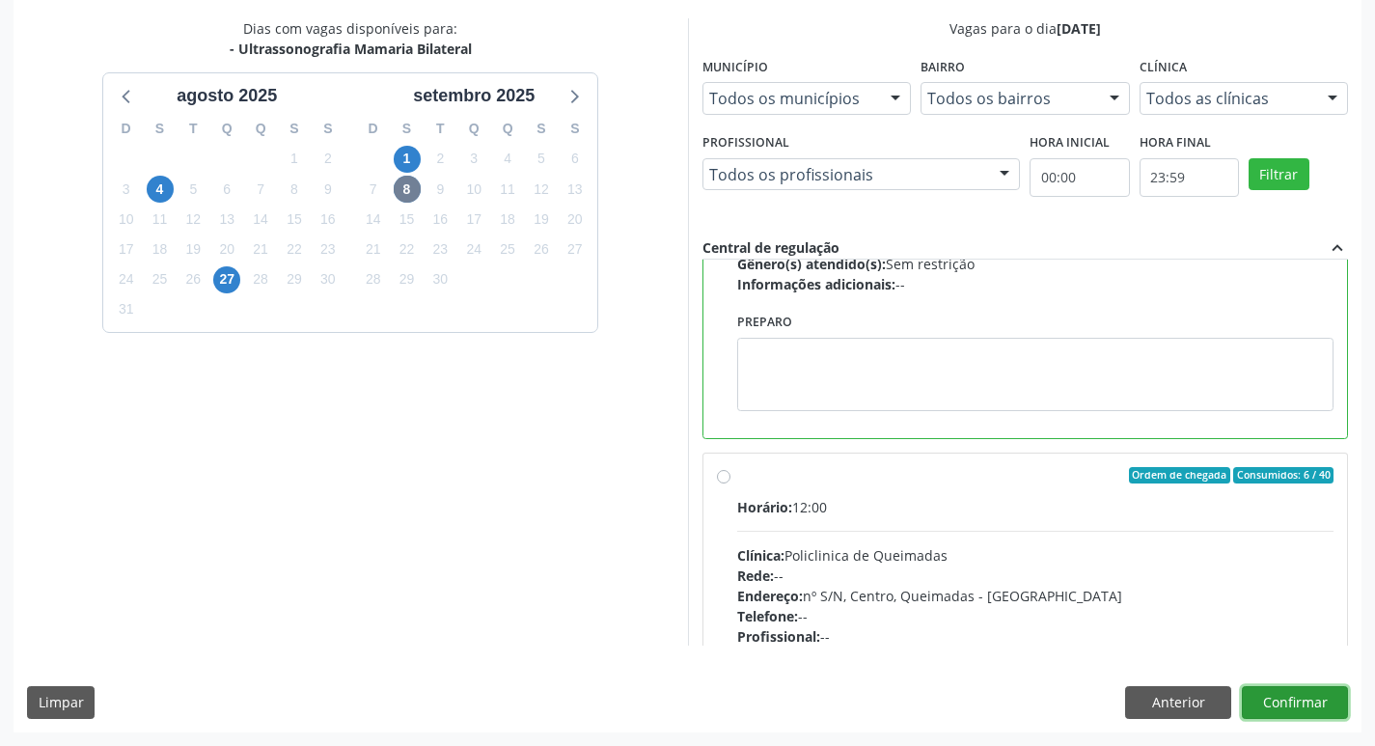
click at [1267, 692] on button "Confirmar" at bounding box center [1295, 702] width 106 height 33
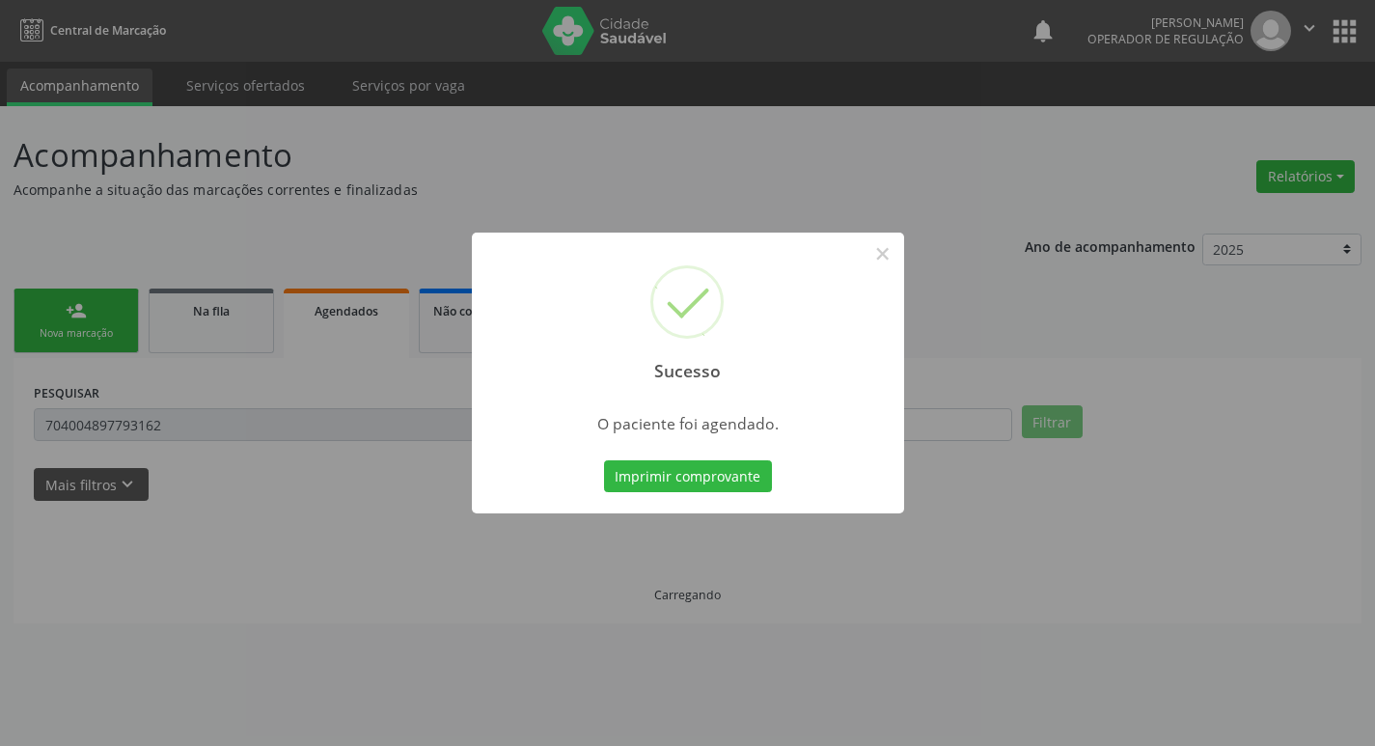
scroll to position [0, 0]
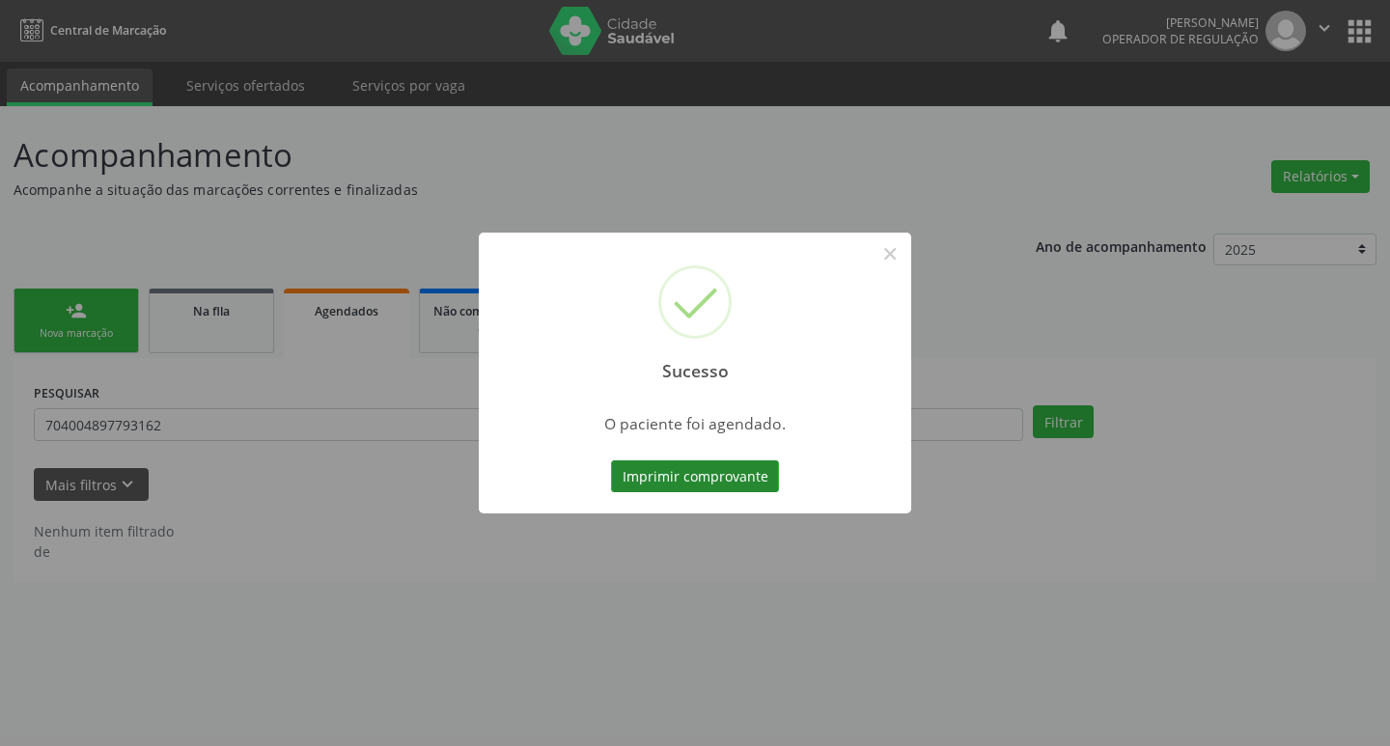
click at [637, 477] on button "Imprimir comprovante" at bounding box center [695, 476] width 168 height 33
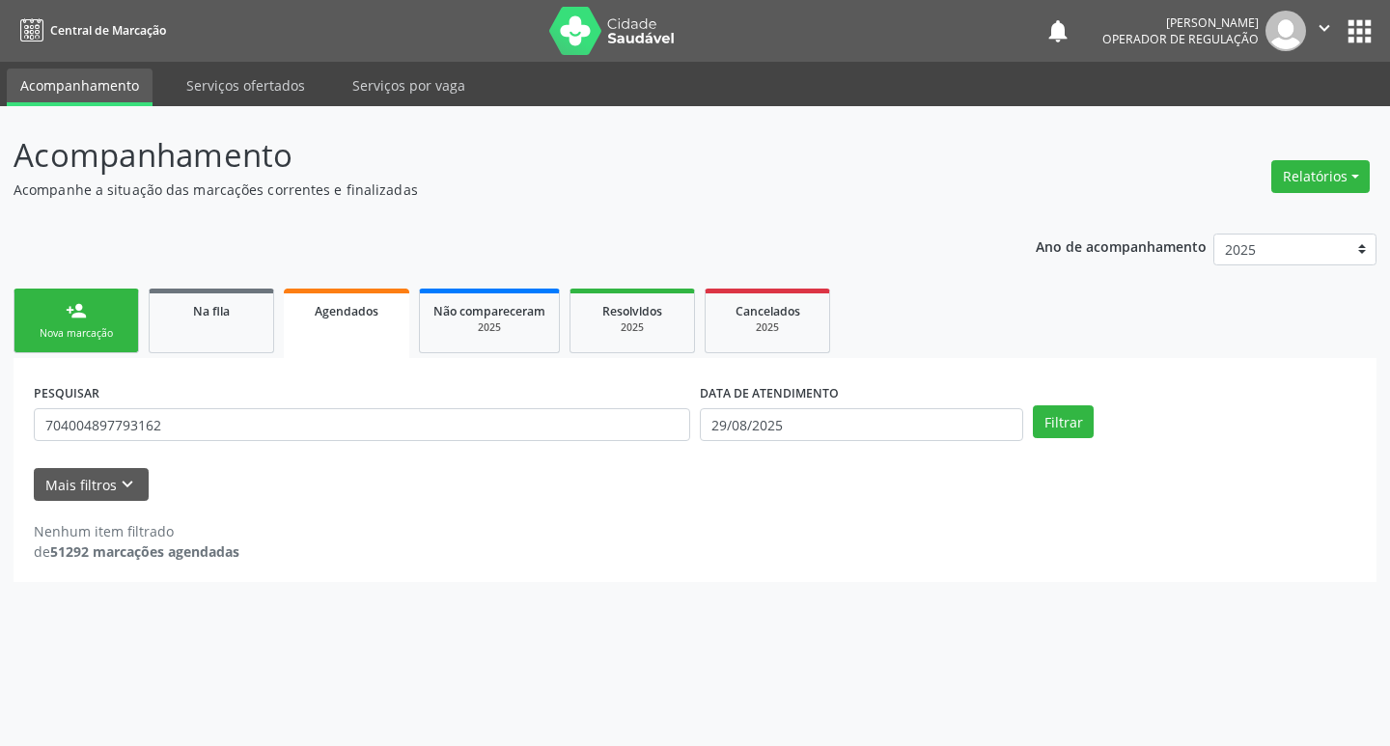
click at [99, 344] on link "person_add Nova marcação" at bounding box center [76, 321] width 125 height 65
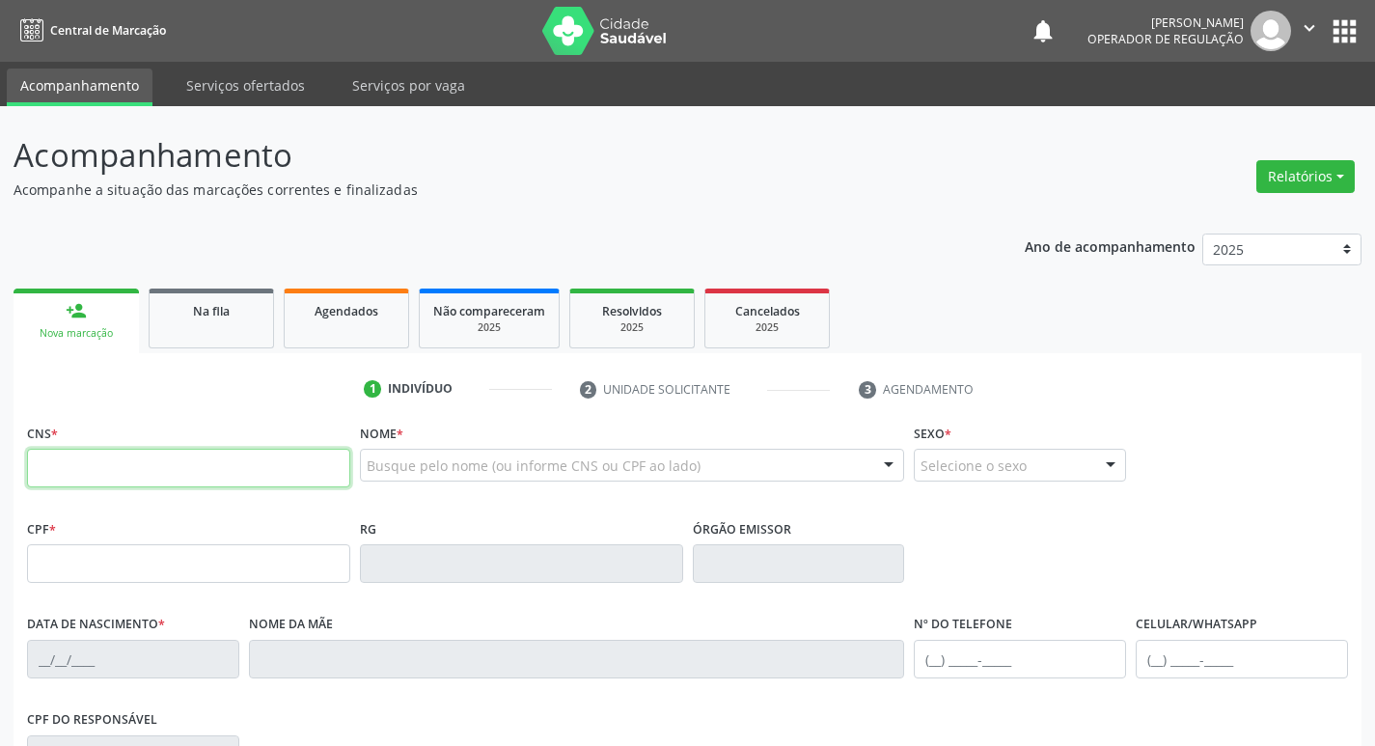
click at [126, 465] on input "text" at bounding box center [188, 468] width 323 height 39
type input "709 2062 1098 8330"
type input "21/04/1979"
type input "Eunice Pereira Ferreira"
type input "(83) 99390-2321"
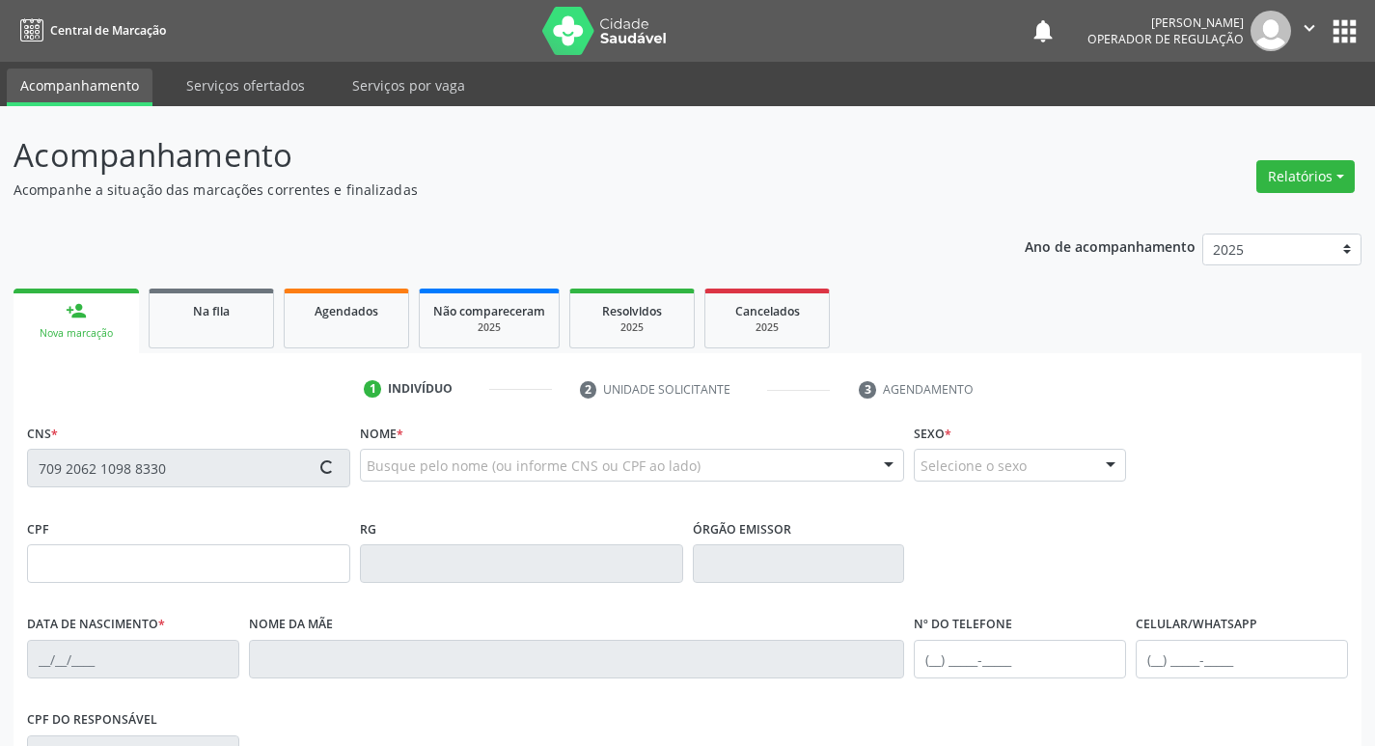
type input "(83) 9956-5820"
type input "119"
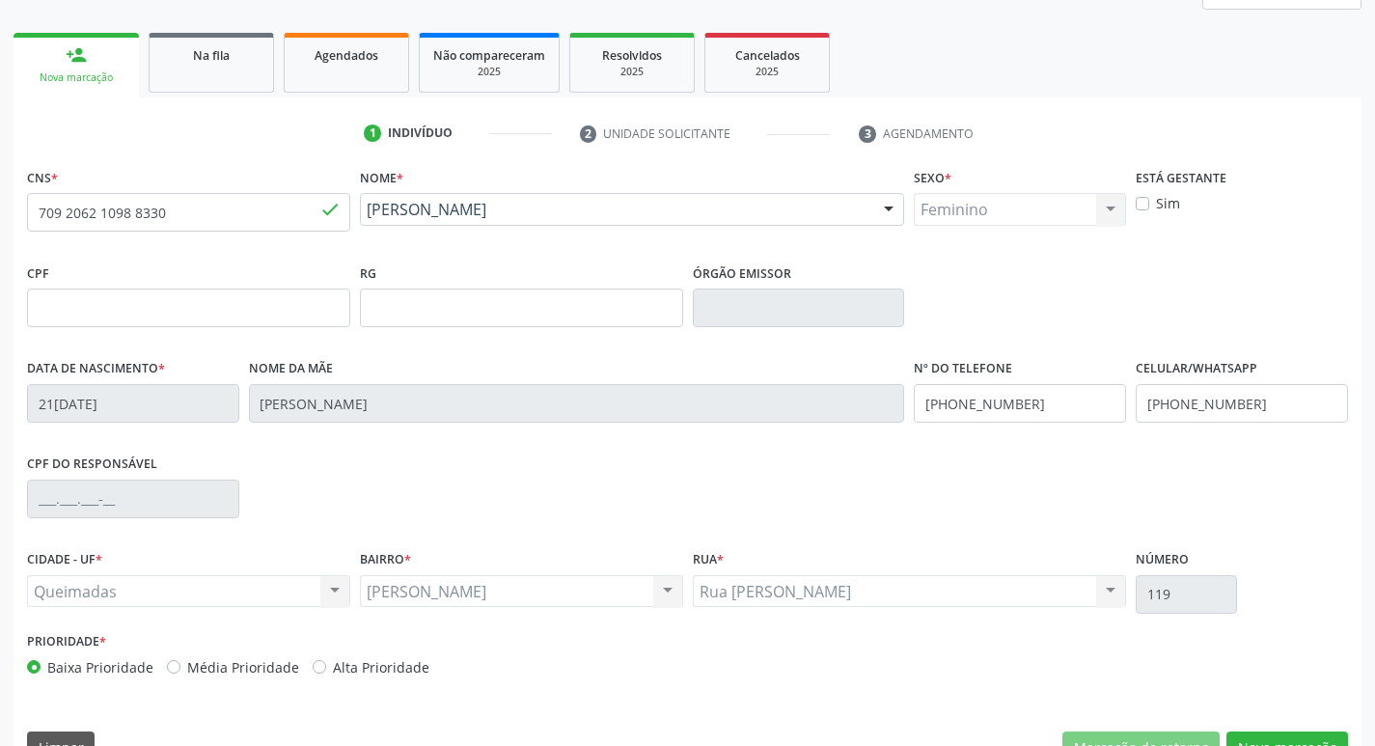
scroll to position [300, 0]
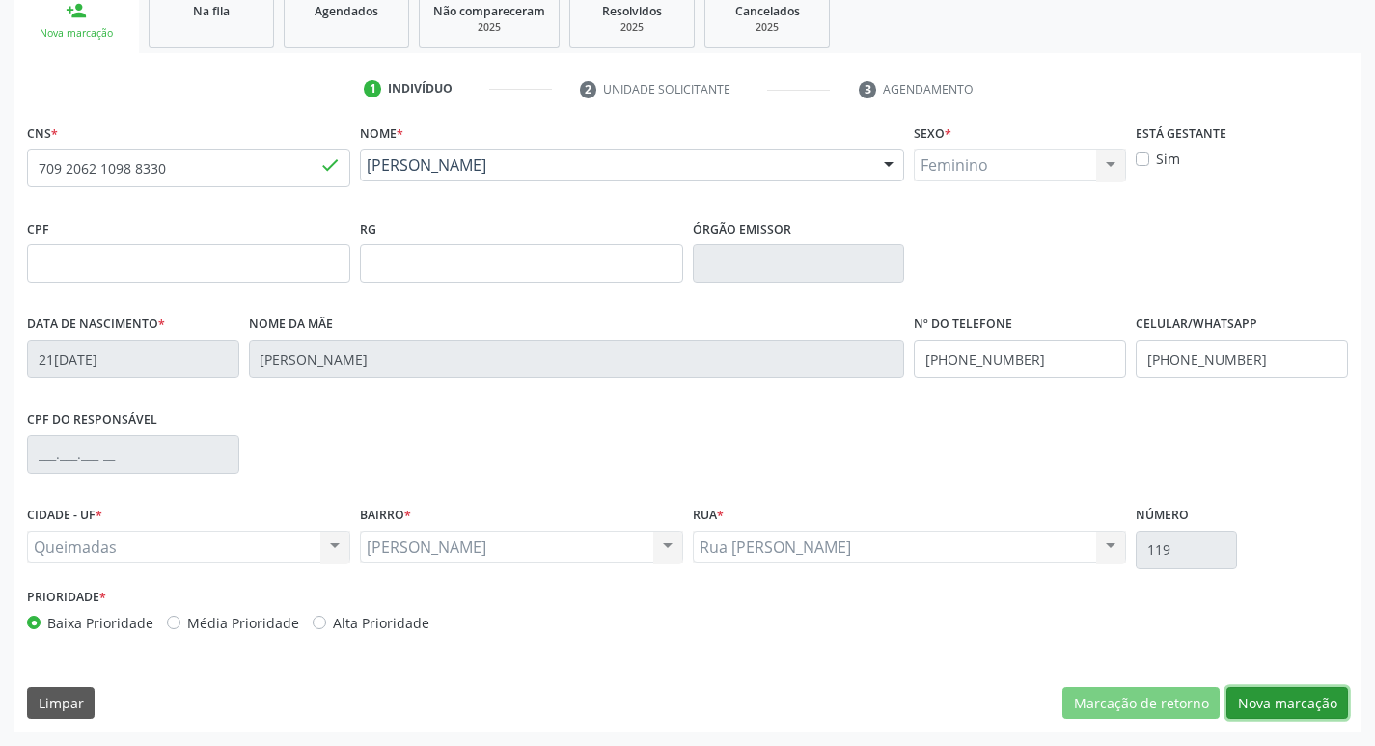
click at [1255, 701] on button "Nova marcação" at bounding box center [1288, 703] width 122 height 33
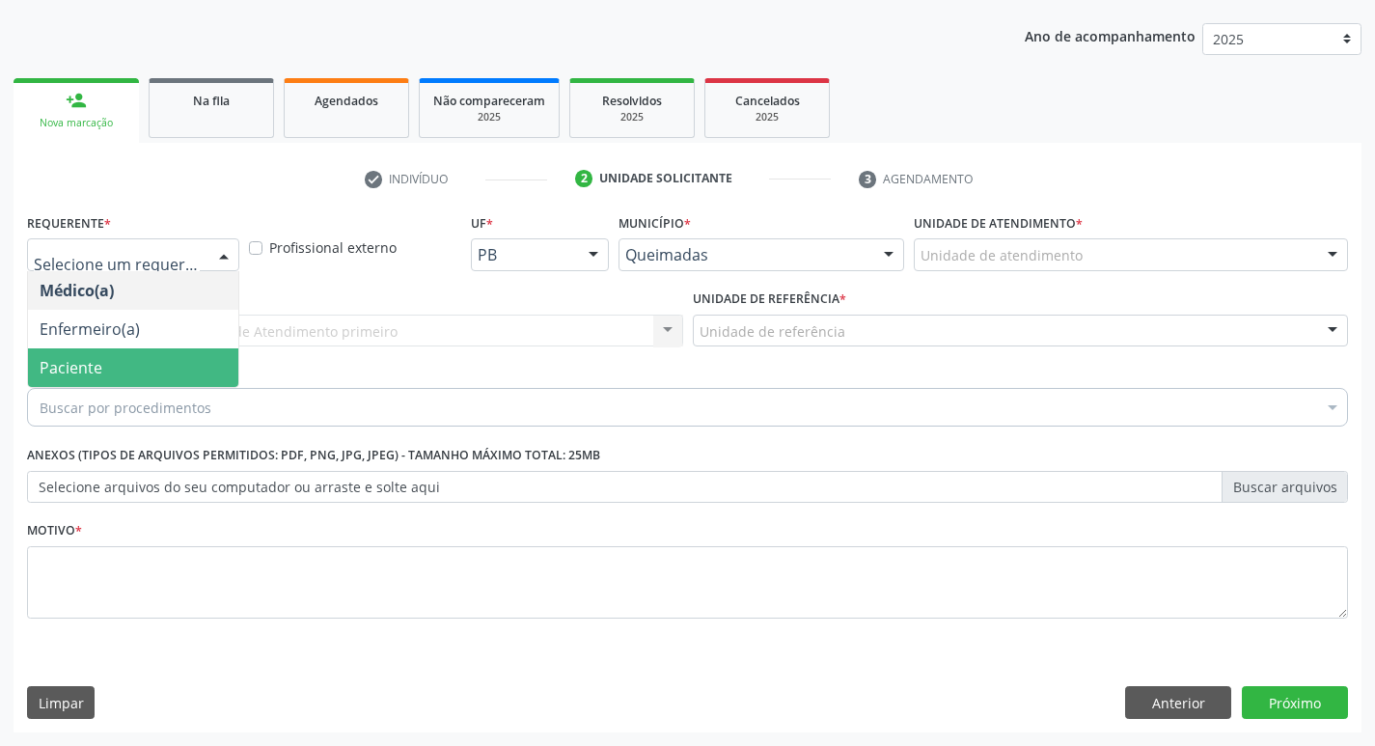
click at [110, 358] on span "Paciente" at bounding box center [133, 367] width 210 height 39
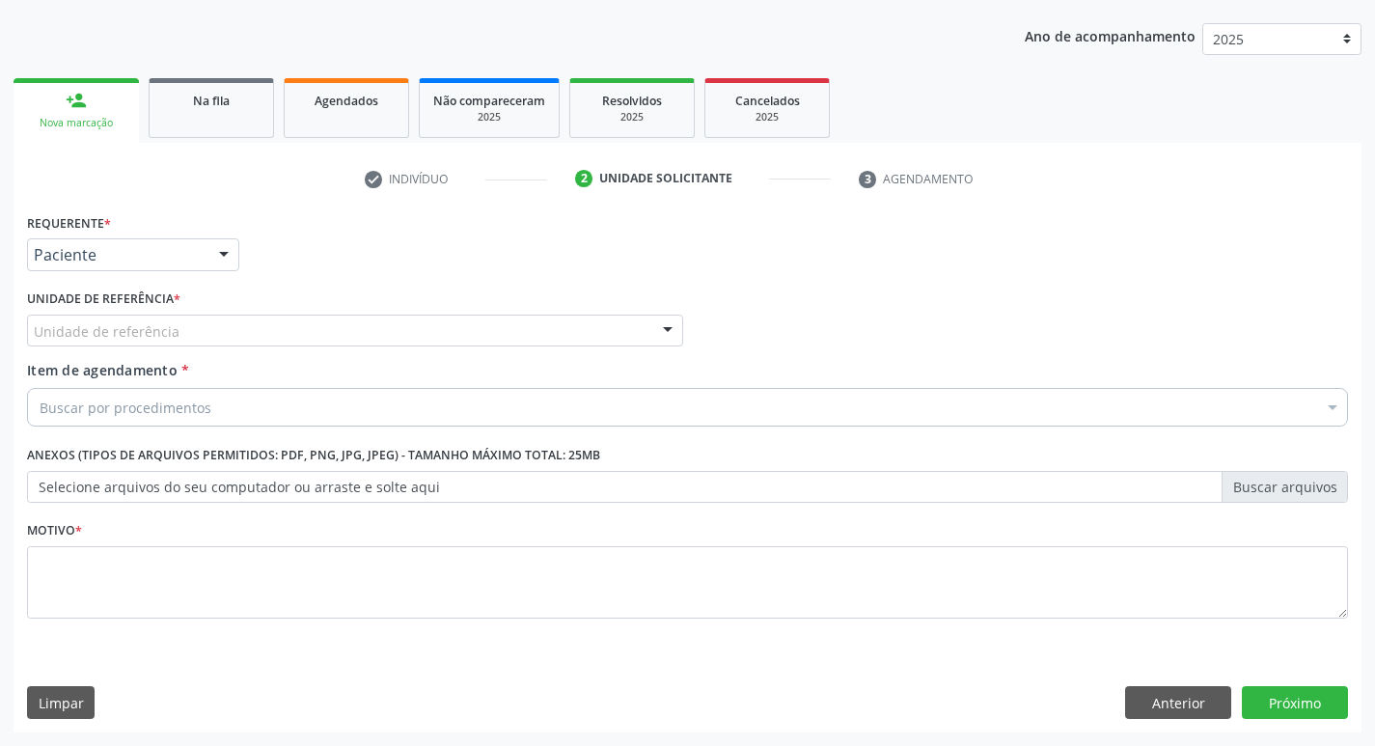
click at [207, 340] on div "Unidade de referência" at bounding box center [355, 331] width 656 height 33
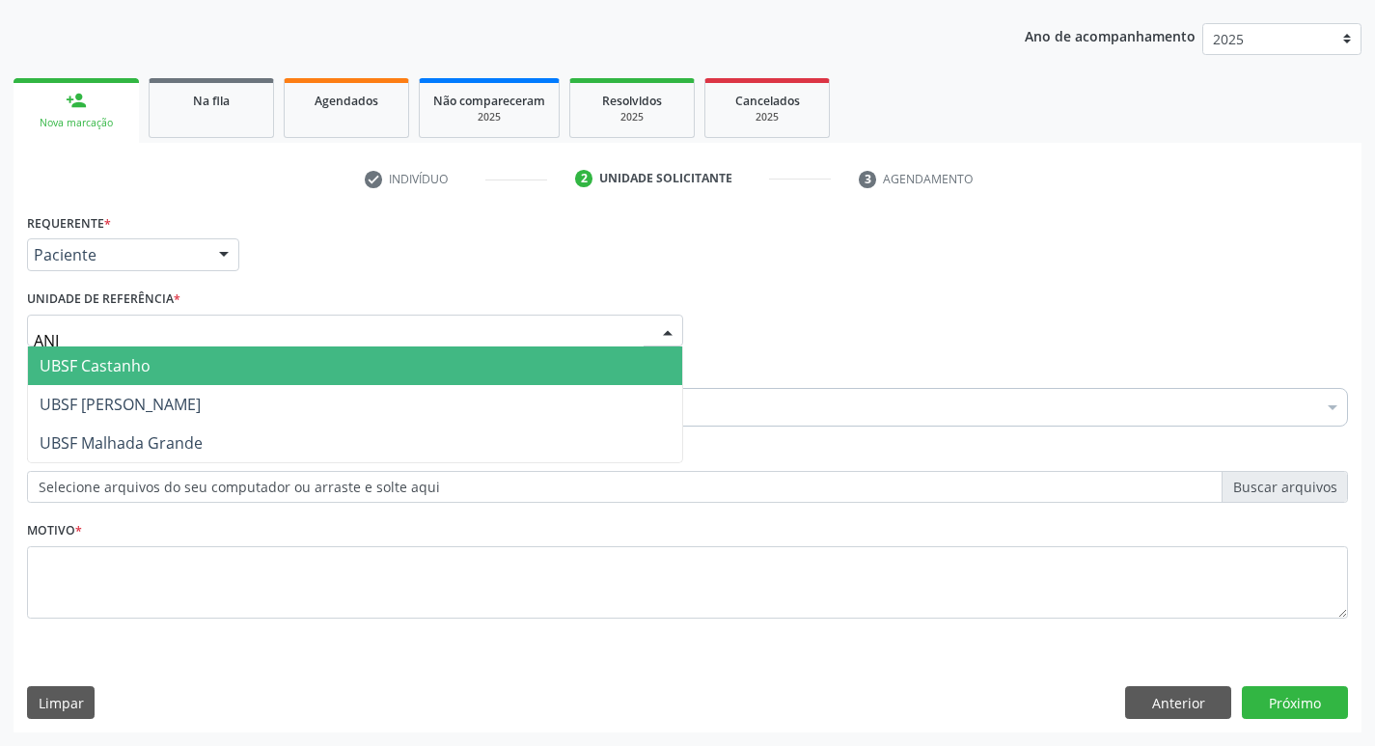
type input "ANIB"
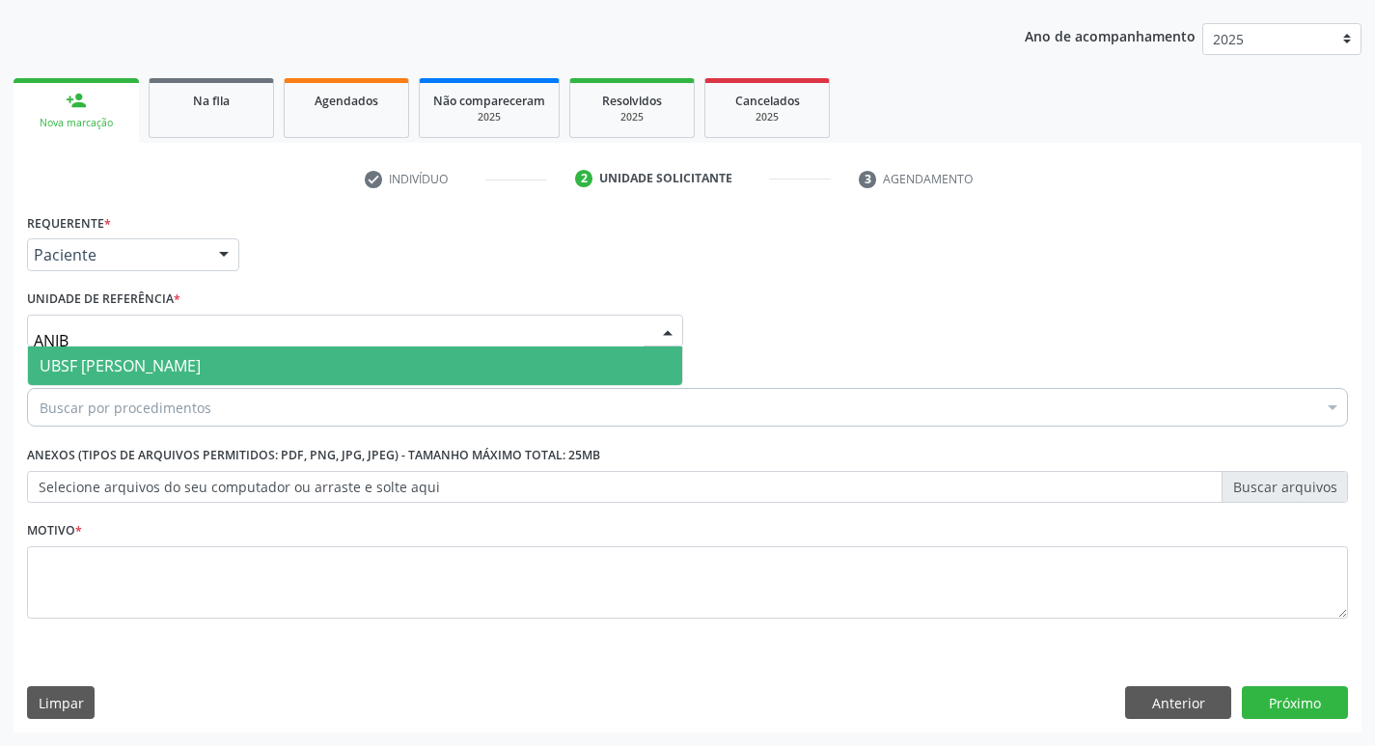
click at [197, 372] on span "UBSF [PERSON_NAME]" at bounding box center [355, 365] width 654 height 39
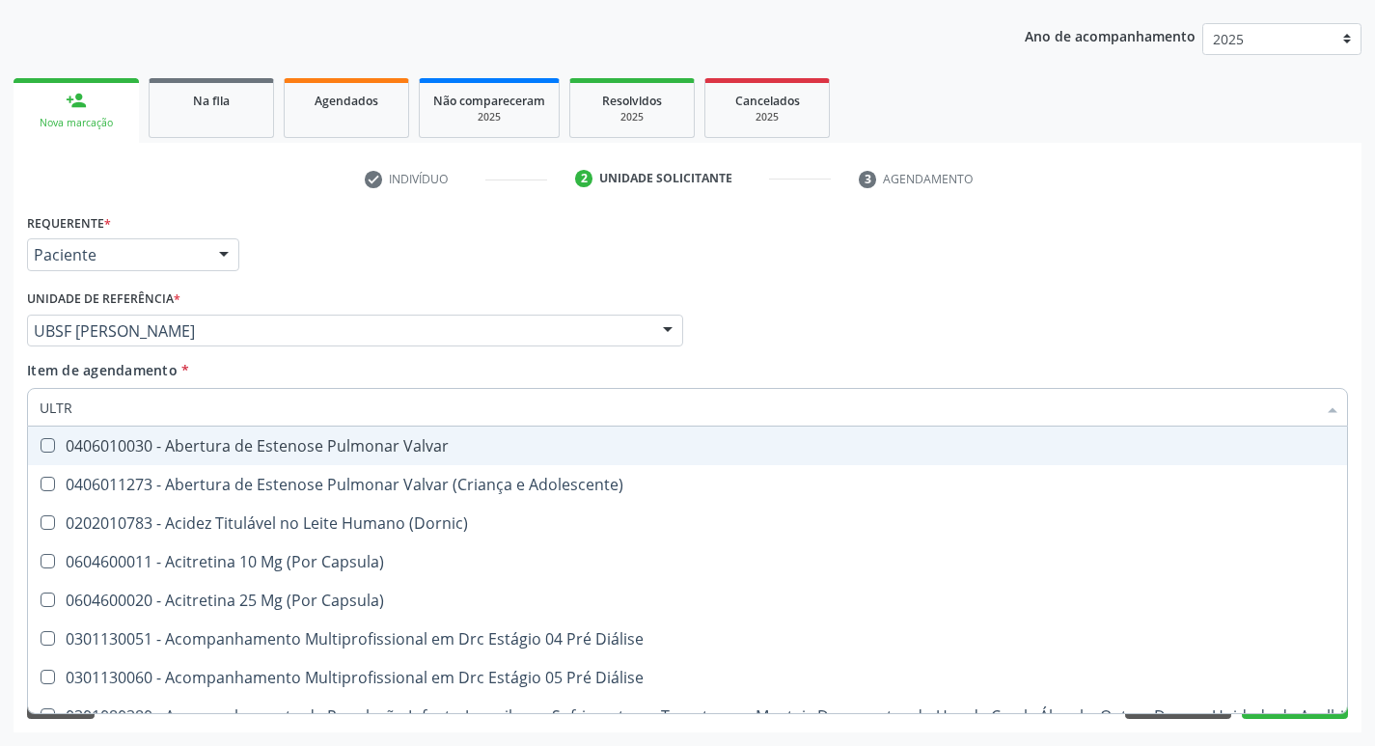
type input "ULTRA"
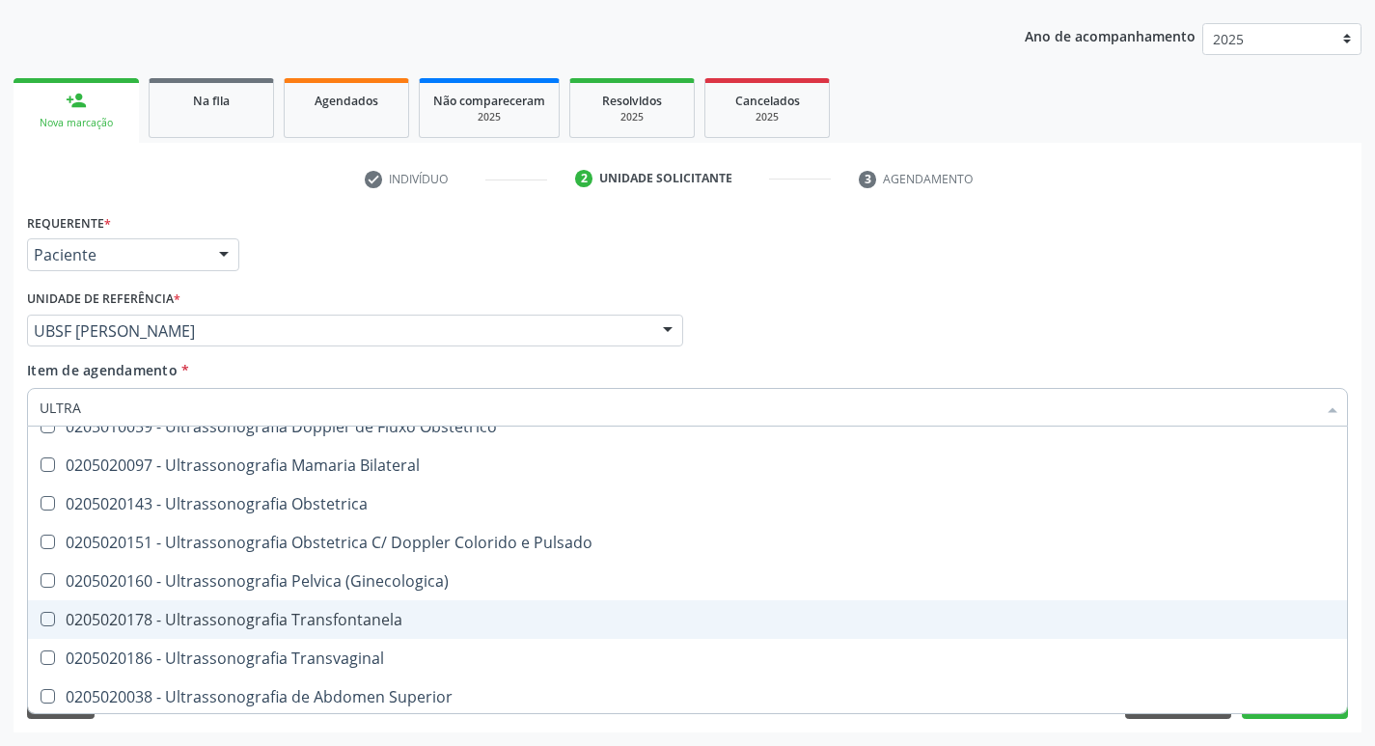
scroll to position [386, 0]
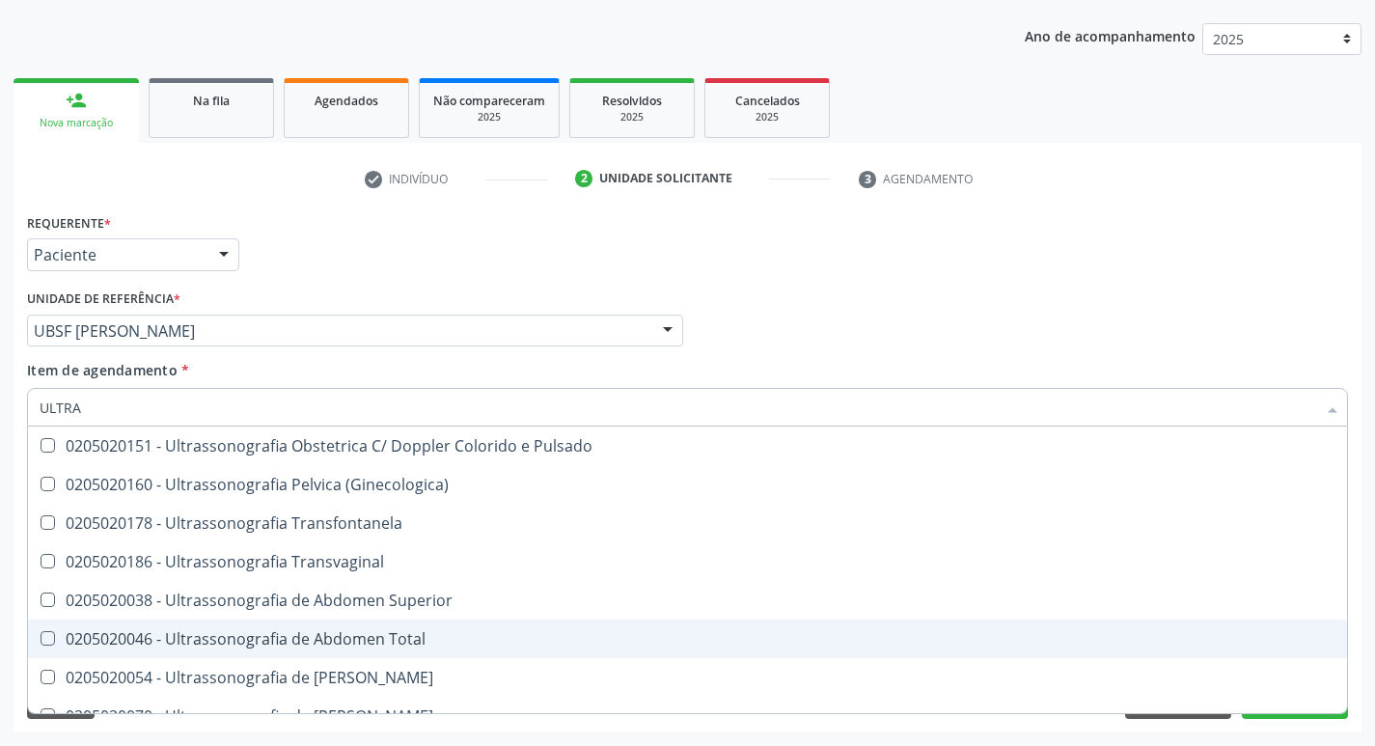
click at [432, 638] on div "0205020046 - Ultrassonografia de Abdomen Total" at bounding box center [688, 638] width 1296 height 15
checkbox Total "true"
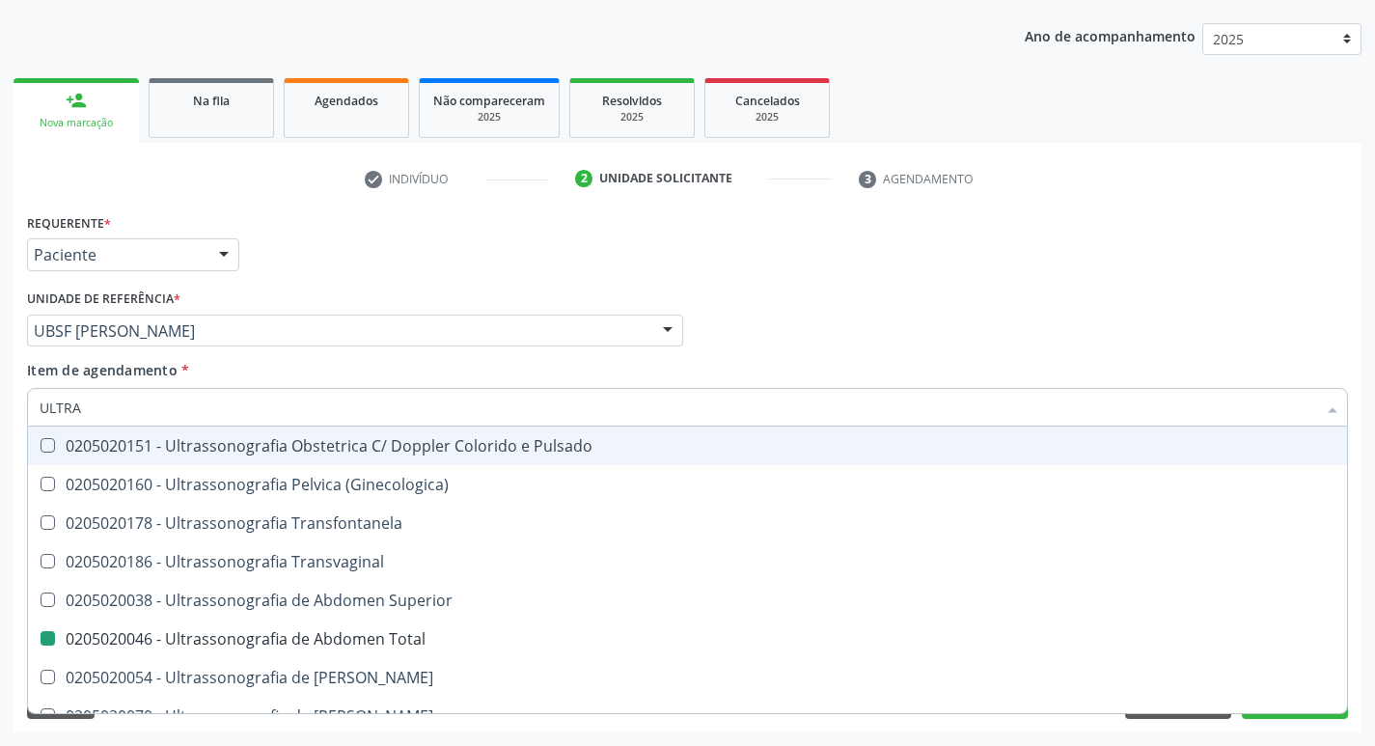
click at [612, 234] on div "Requerente * Paciente Médico(a) Enfermeiro(a) Paciente Nenhum resultado encontr…" at bounding box center [687, 245] width 1331 height 75
checkbox X "true"
checkbox Total "false"
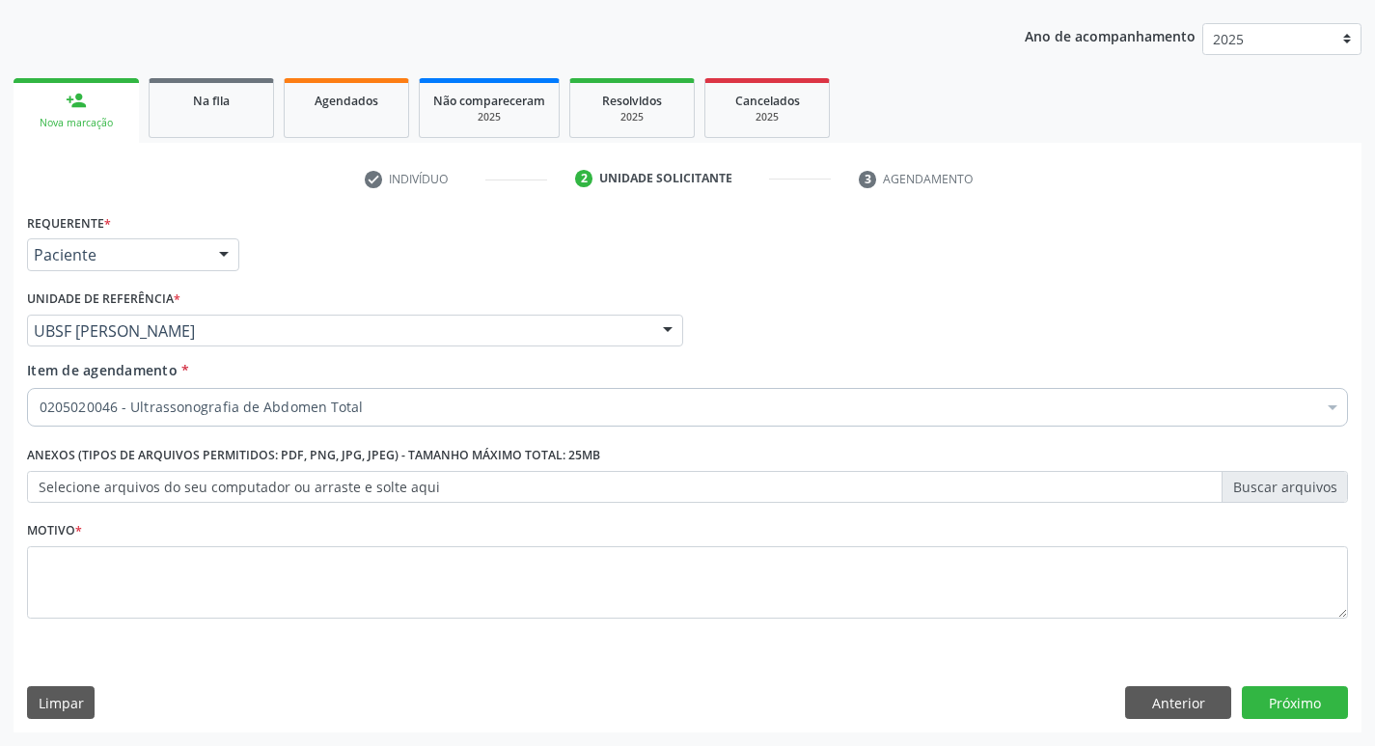
scroll to position [0, 0]
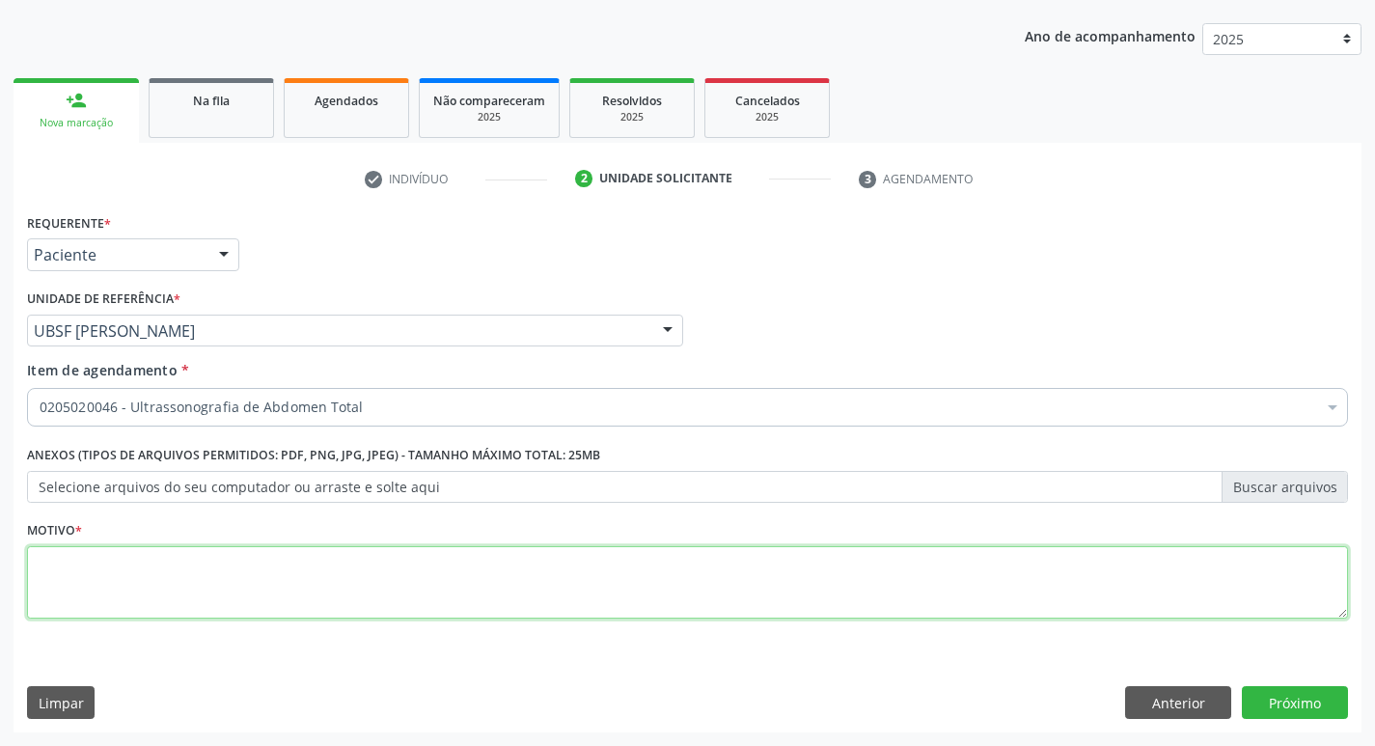
click at [294, 579] on textarea at bounding box center [687, 582] width 1321 height 73
type textarea "ROTINA"
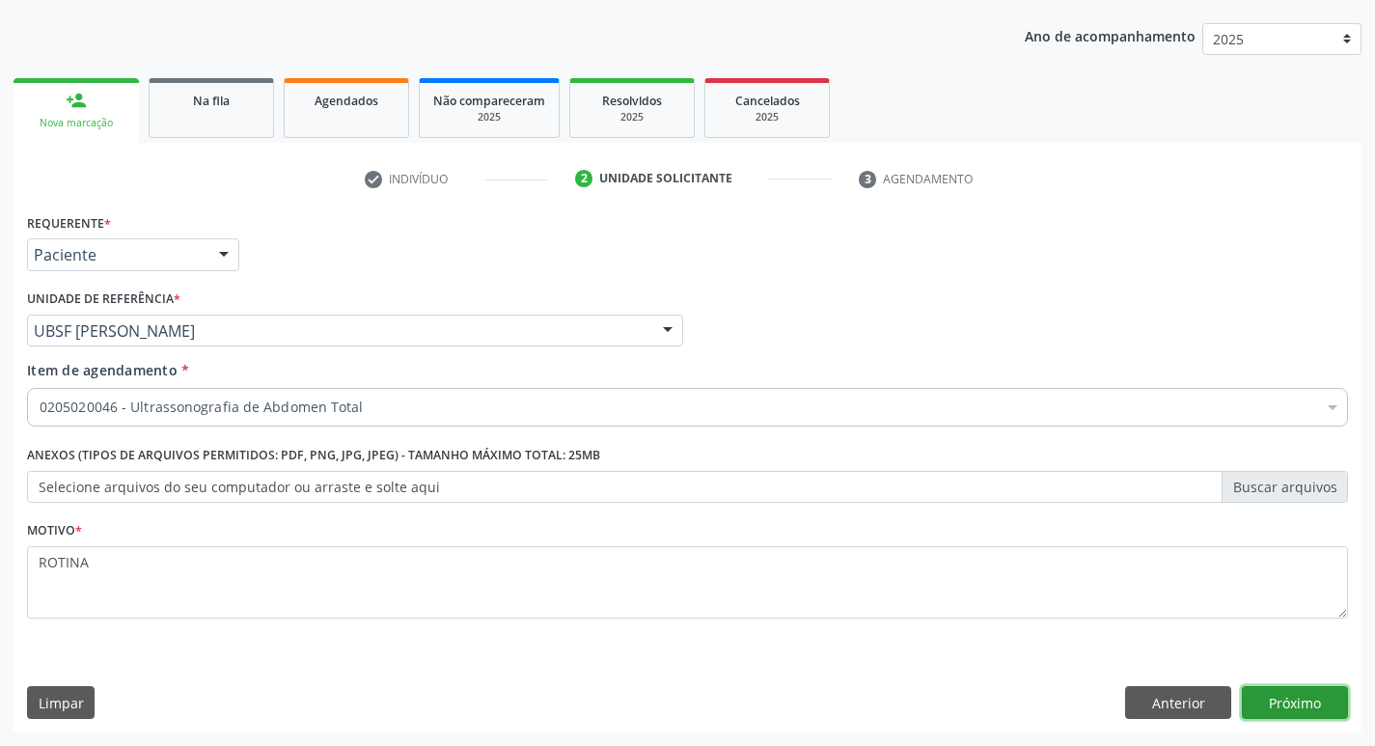
click at [1303, 689] on button "Próximo" at bounding box center [1295, 702] width 106 height 33
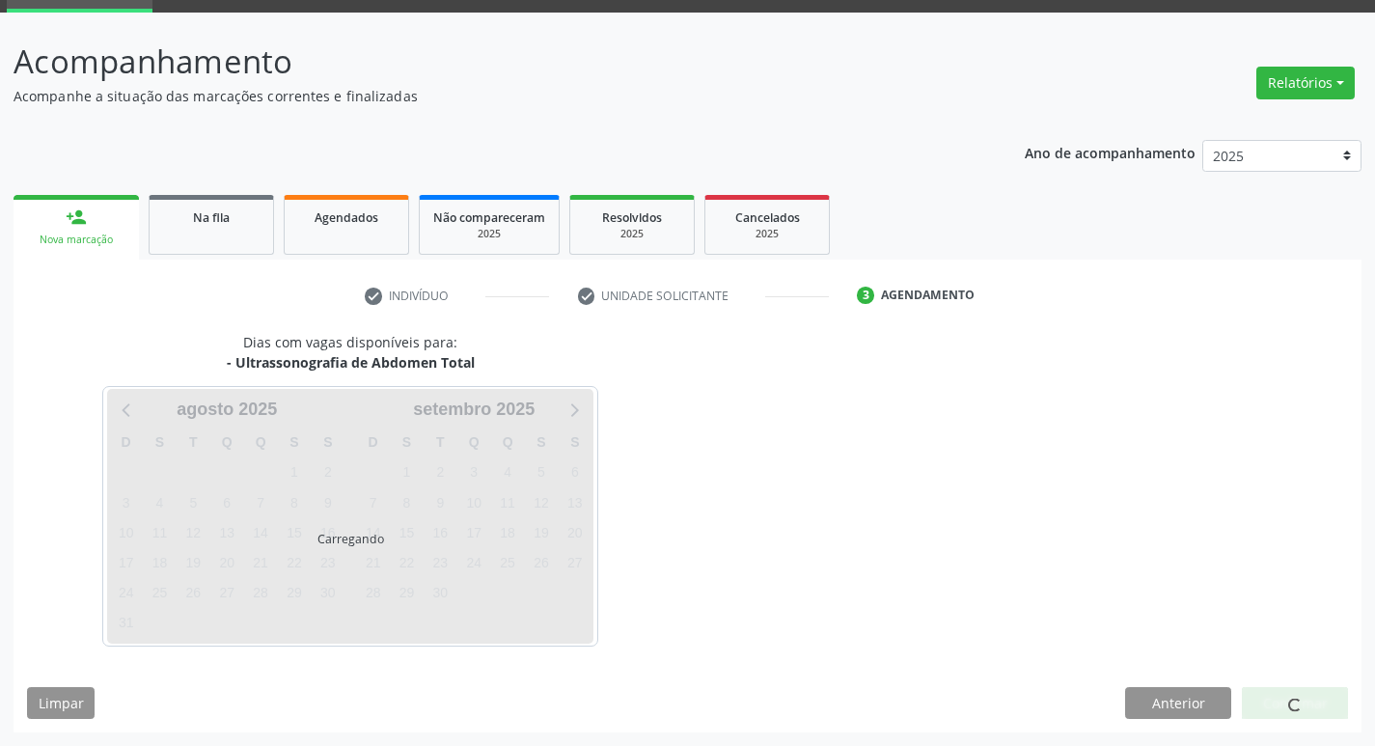
scroll to position [94, 0]
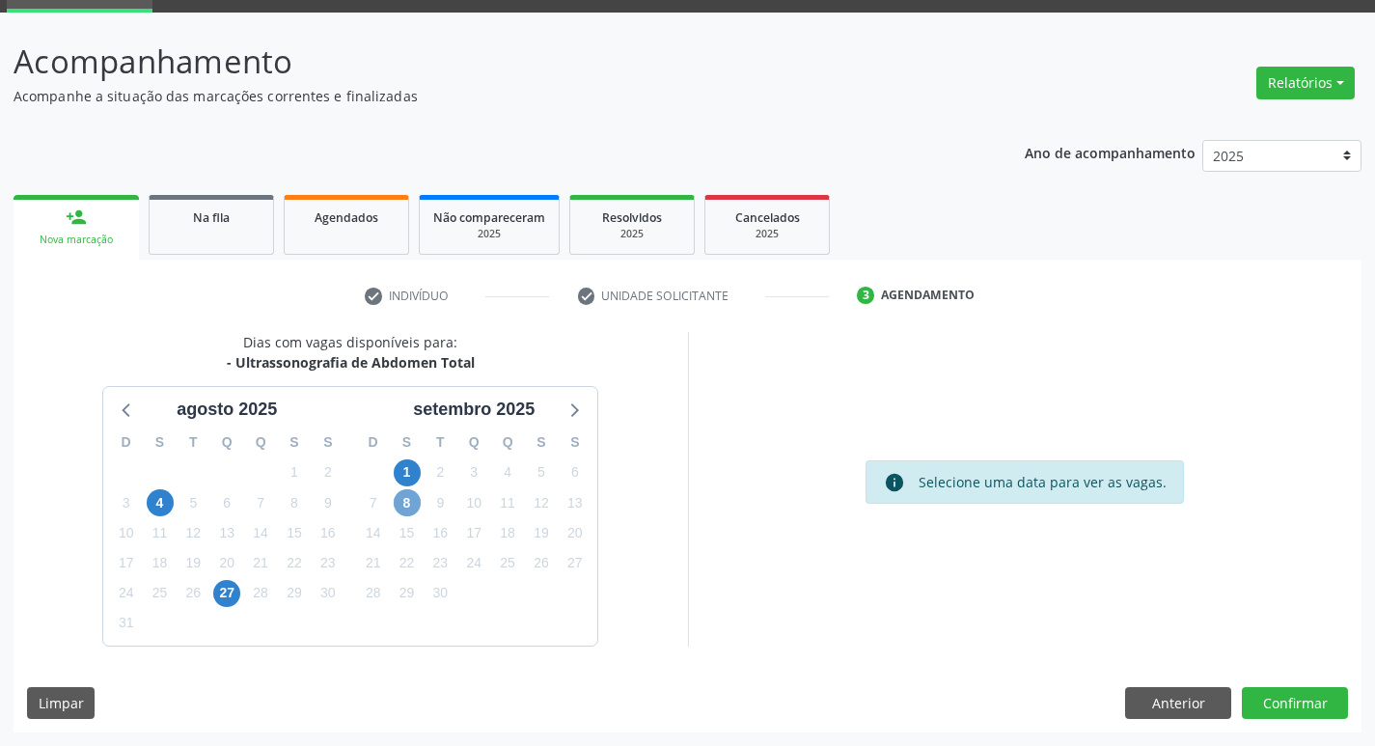
click at [414, 502] on span "8" at bounding box center [407, 502] width 27 height 27
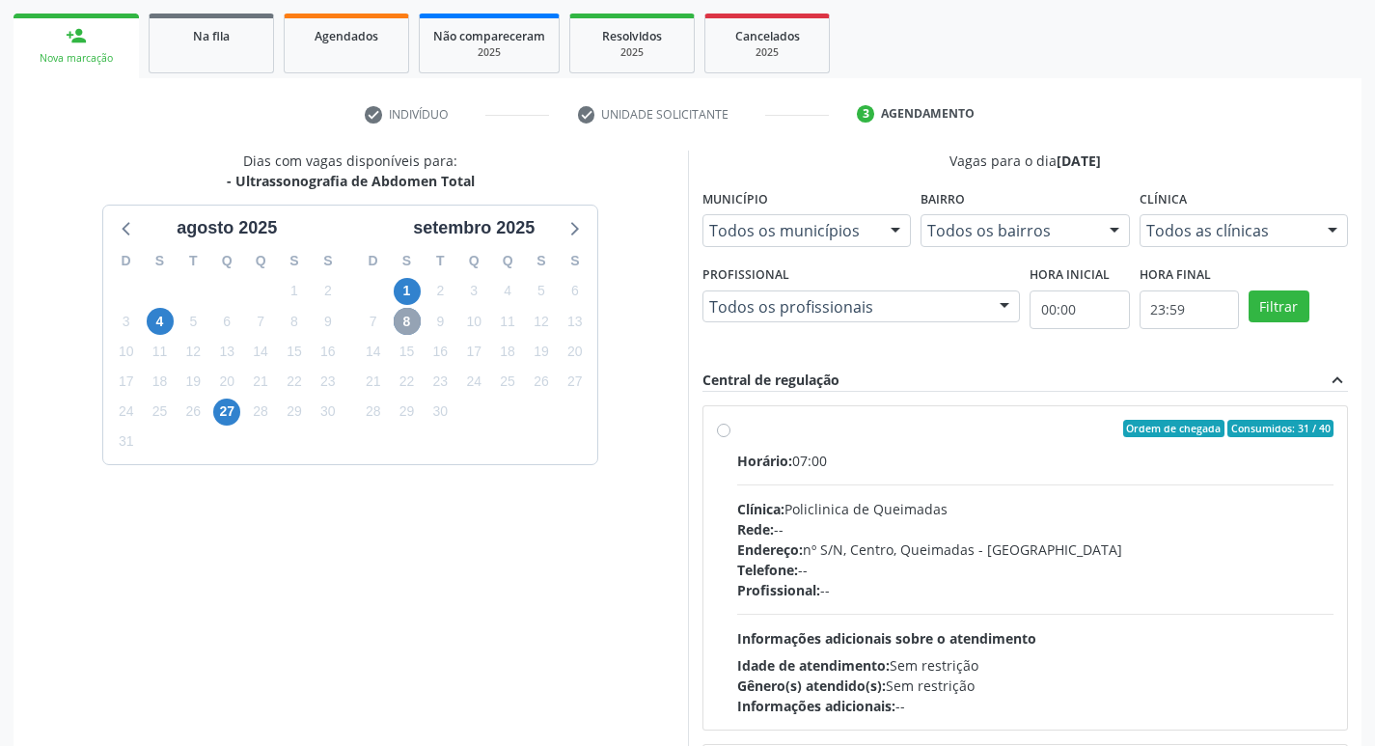
scroll to position [287, 0]
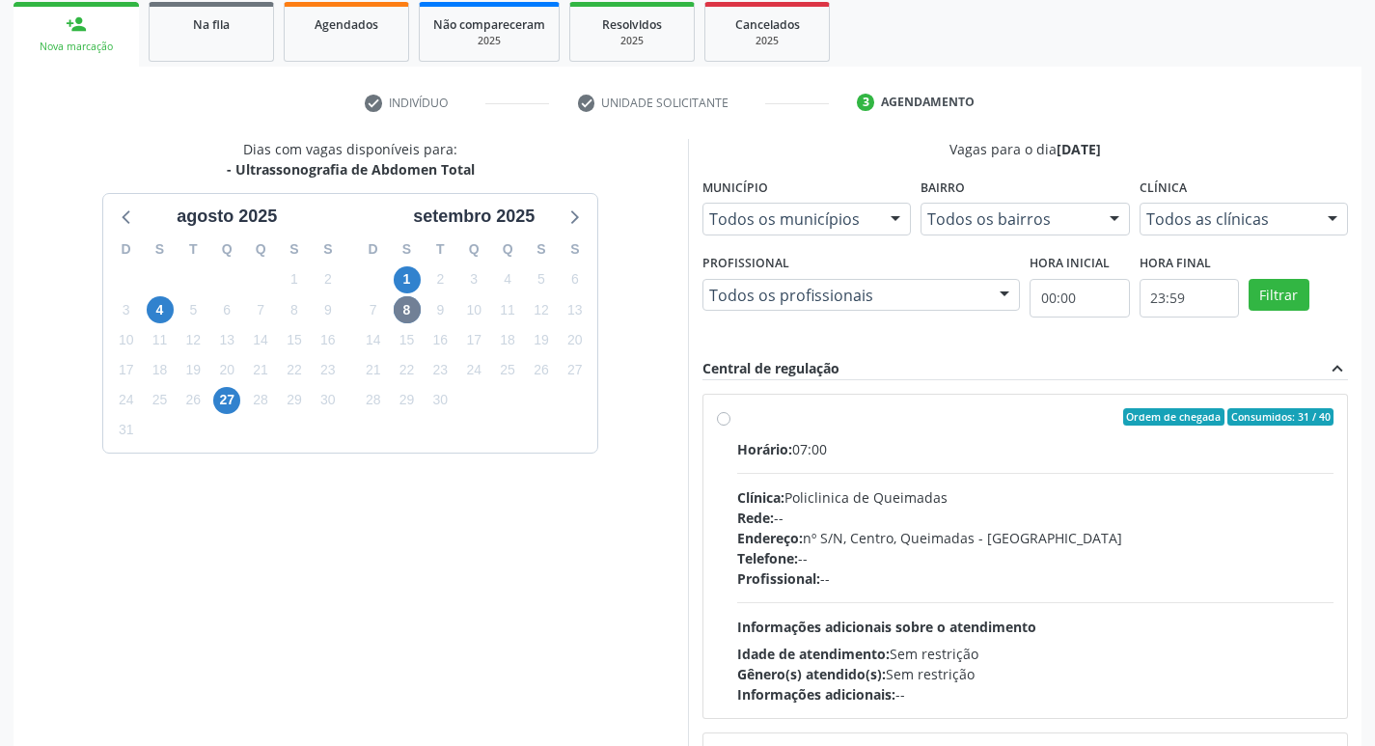
click at [967, 429] on label "Ordem de chegada Consumidos: 31 / 40 Horário: 07:00 Clínica: Policlinica de Que…" at bounding box center [1035, 556] width 597 height 296
click at [731, 426] on input "Ordem de chegada Consumidos: 31 / 40 Horário: 07:00 Clínica: Policlinica de Que…" at bounding box center [724, 416] width 14 height 17
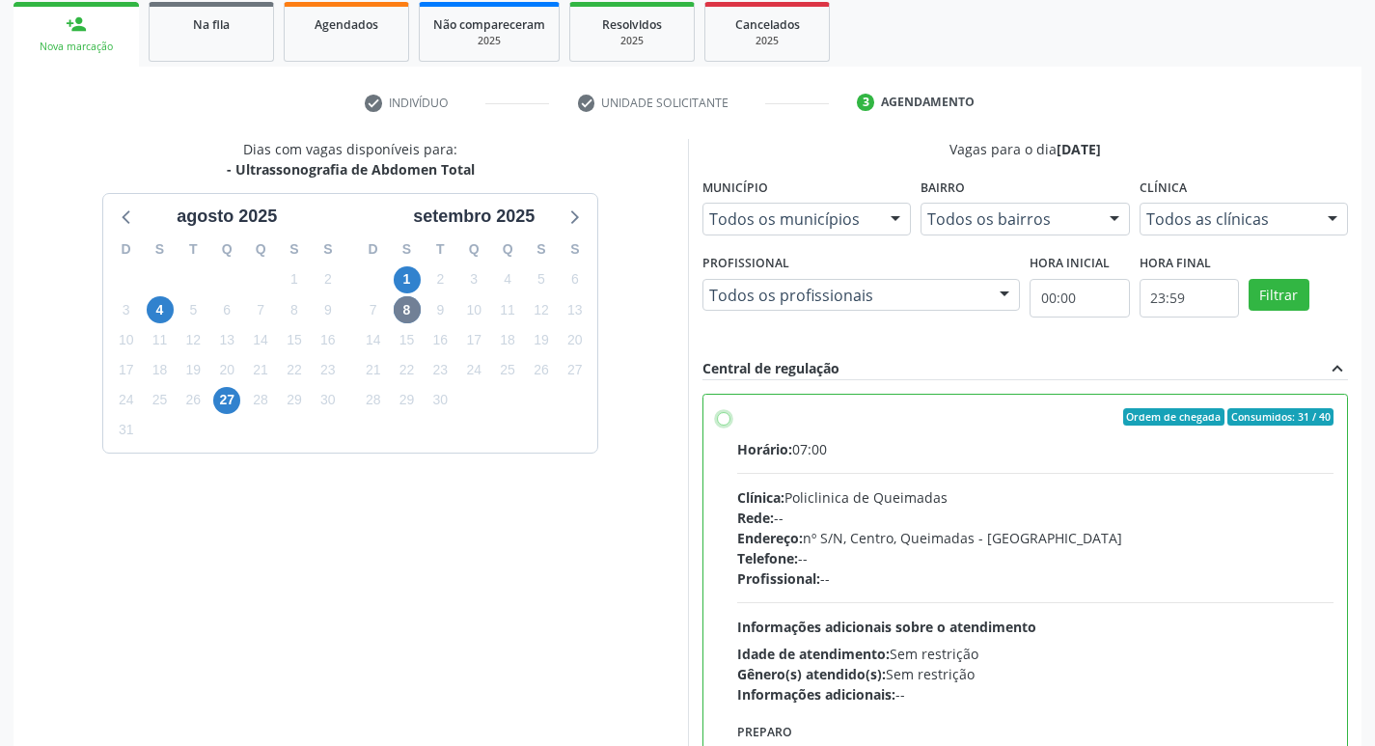
radio input "true"
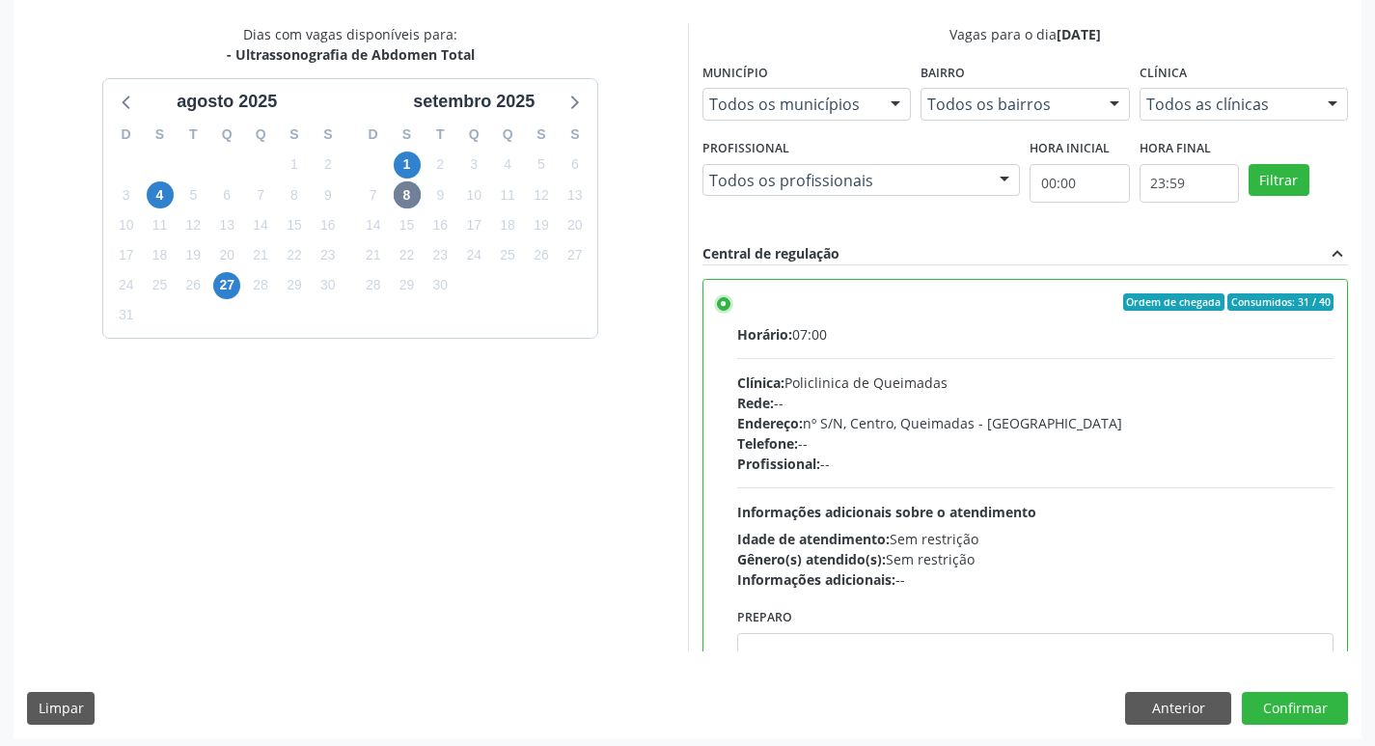
scroll to position [407, 0]
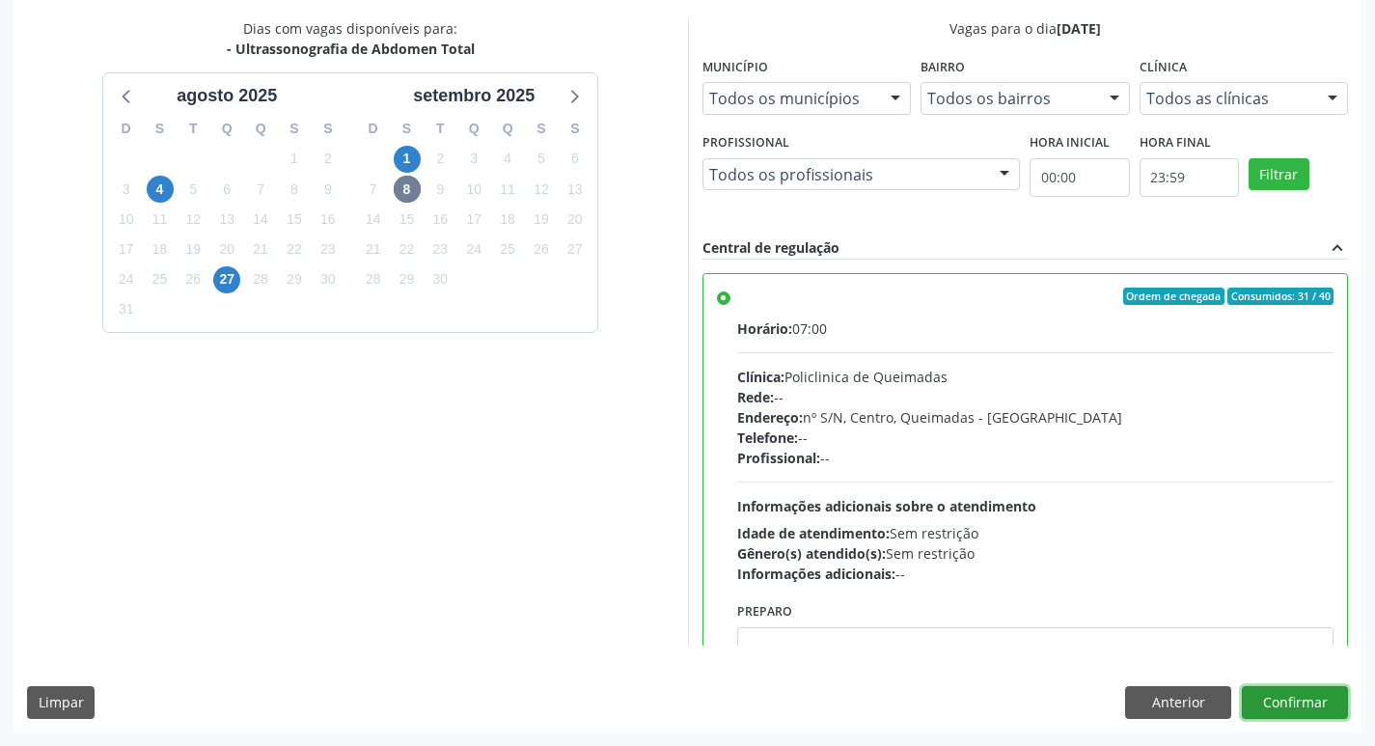
click at [1286, 687] on button "Confirmar" at bounding box center [1295, 702] width 106 height 33
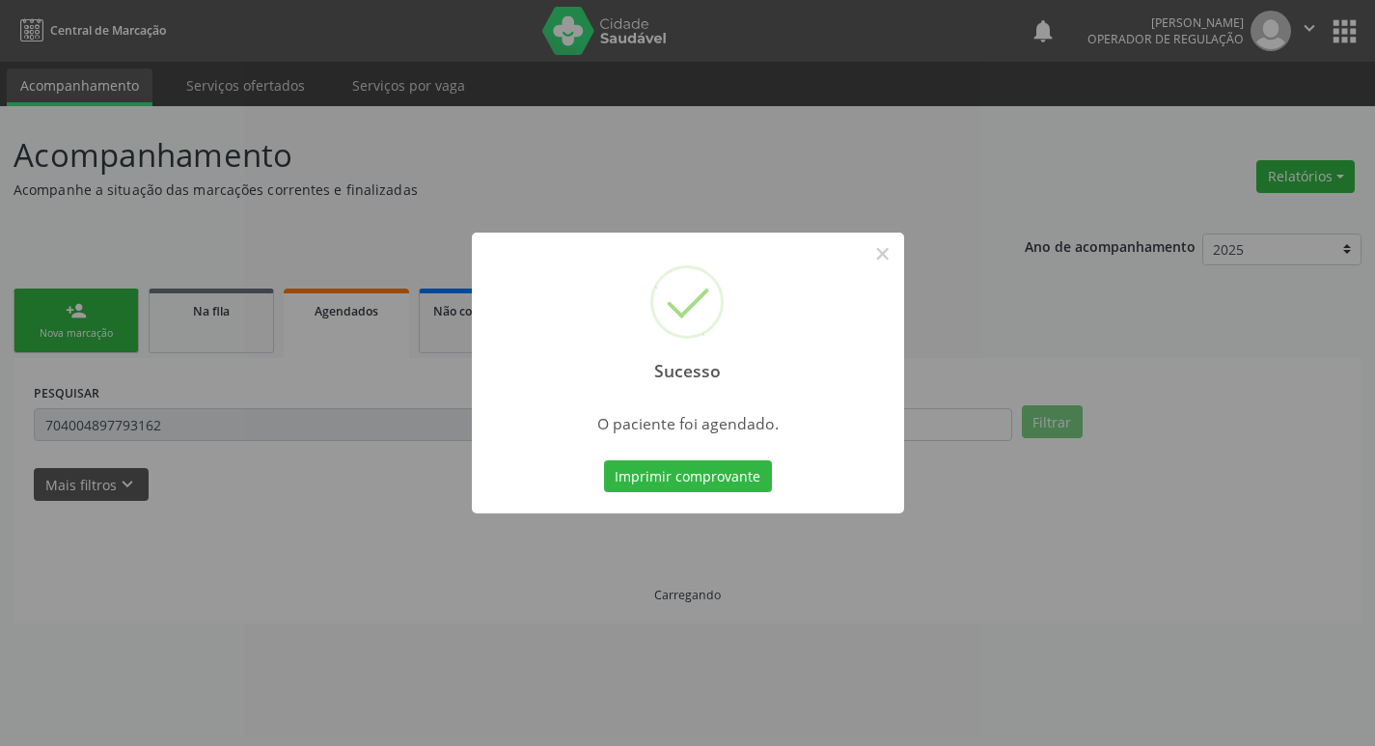
scroll to position [0, 0]
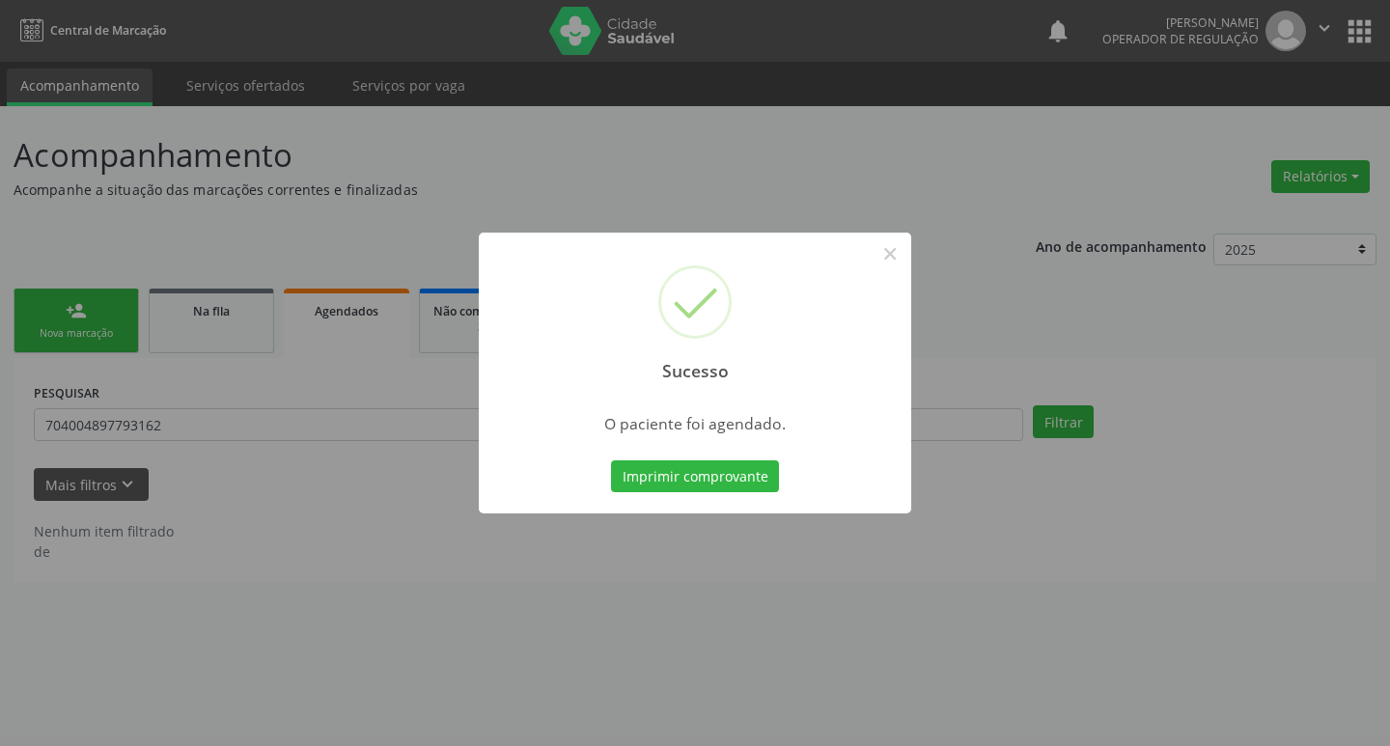
click at [676, 456] on div "Imprimir comprovante Cancel" at bounding box center [695, 476] width 177 height 41
click at [682, 477] on button "Imprimir comprovante" at bounding box center [695, 476] width 168 height 33
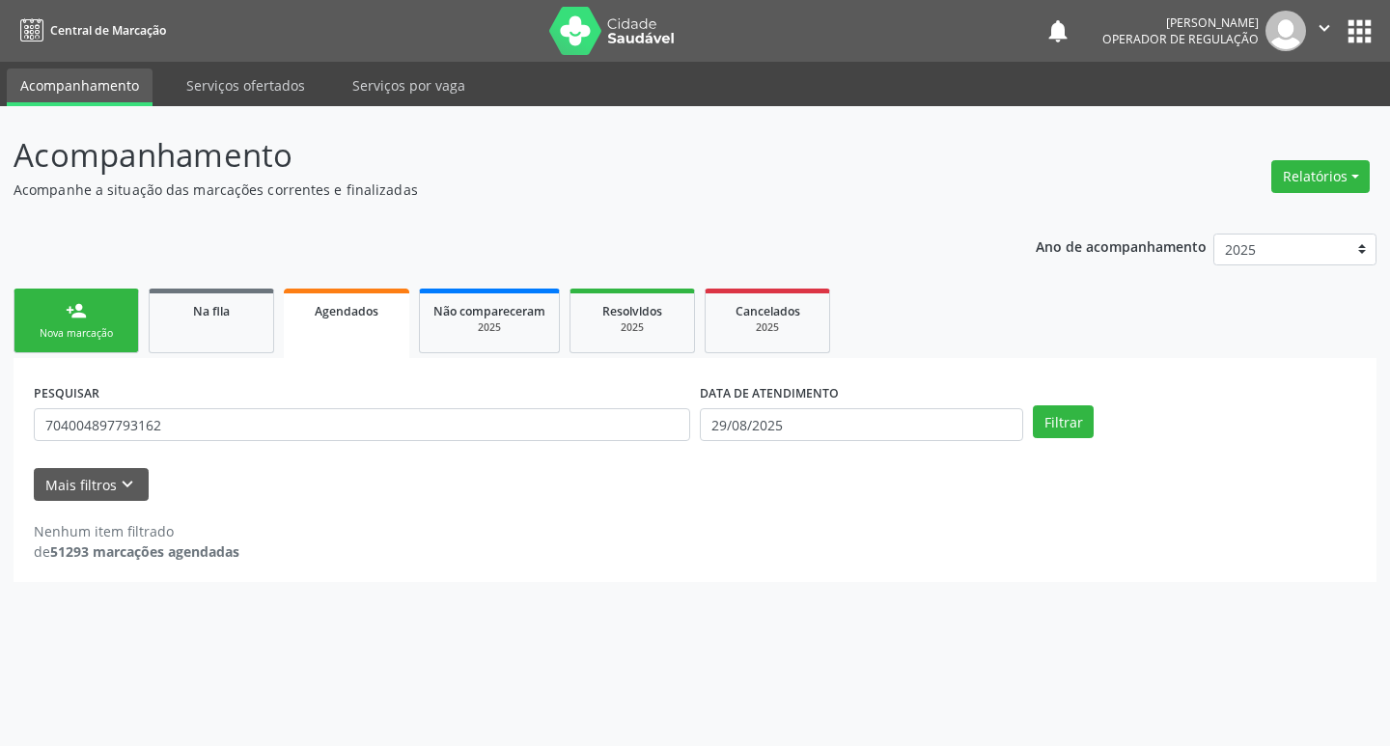
click at [106, 337] on div "Nova marcação" at bounding box center [76, 333] width 97 height 14
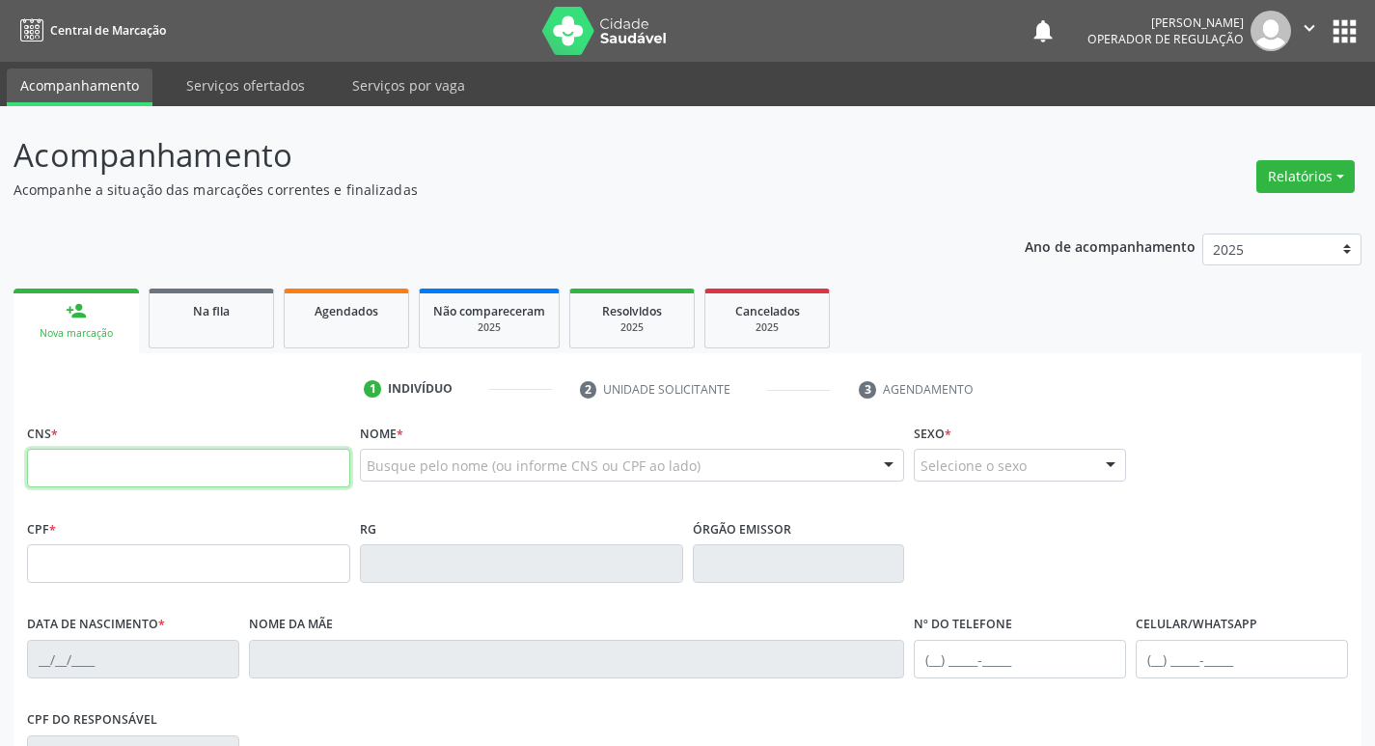
click at [159, 456] on input "text" at bounding box center [188, 468] width 323 height 39
type input "709 2062 1098 8330"
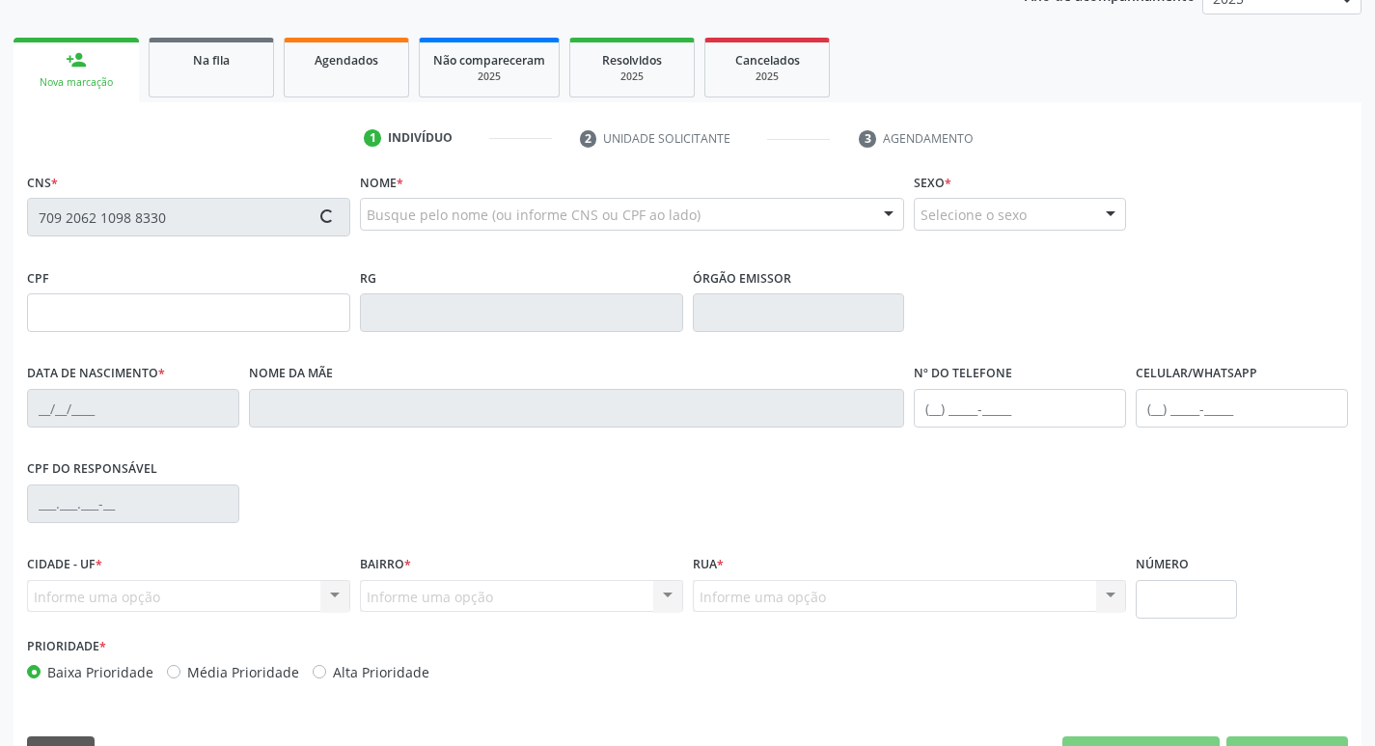
scroll to position [300, 0]
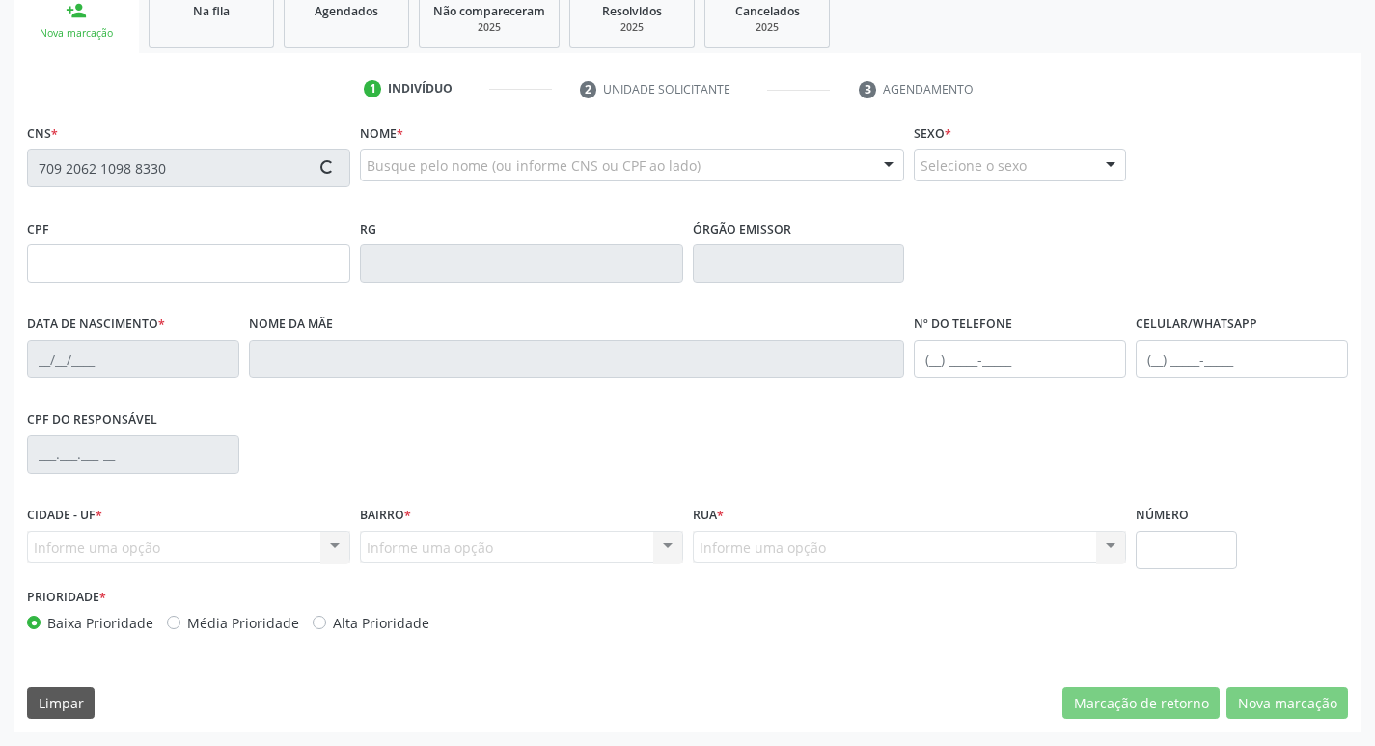
type input "21/04/1979"
type input "Eunice Pereira Ferreira"
type input "(83) 99390-2321"
type input "(83) 9956-5820"
type input "119"
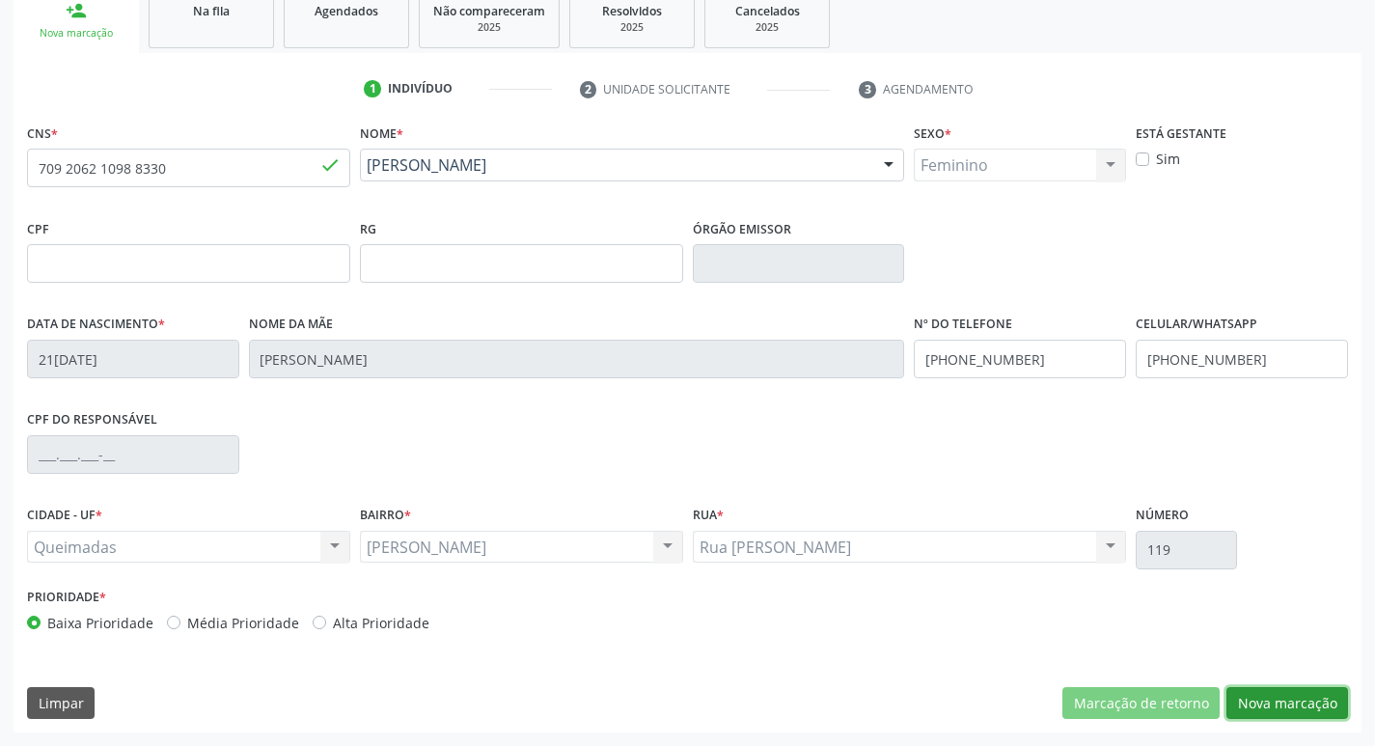
click at [1293, 696] on button "Nova marcação" at bounding box center [1288, 703] width 122 height 33
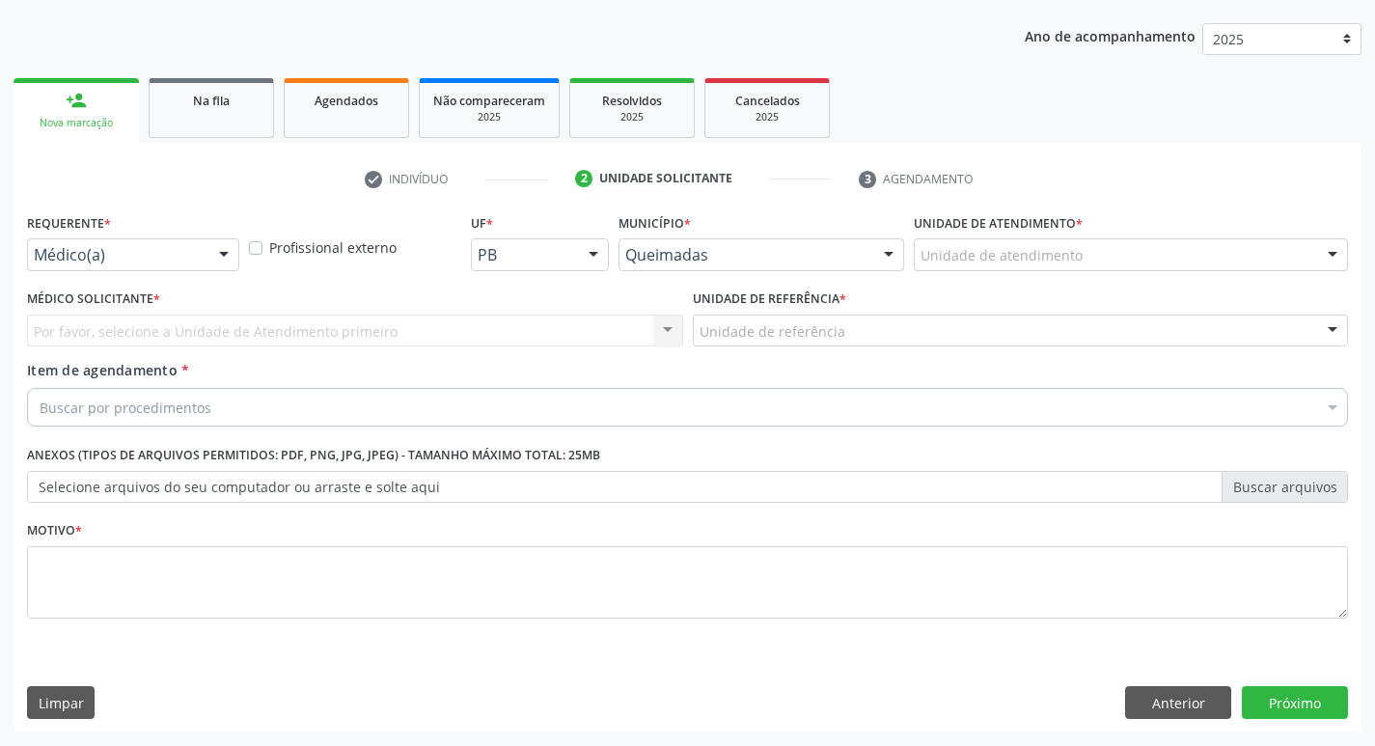
scroll to position [210, 0]
click at [161, 235] on div "Requerente * Médico(a) Médico(a) Enfermeiro(a) Paciente Nenhum resultado encont…" at bounding box center [133, 239] width 212 height 62
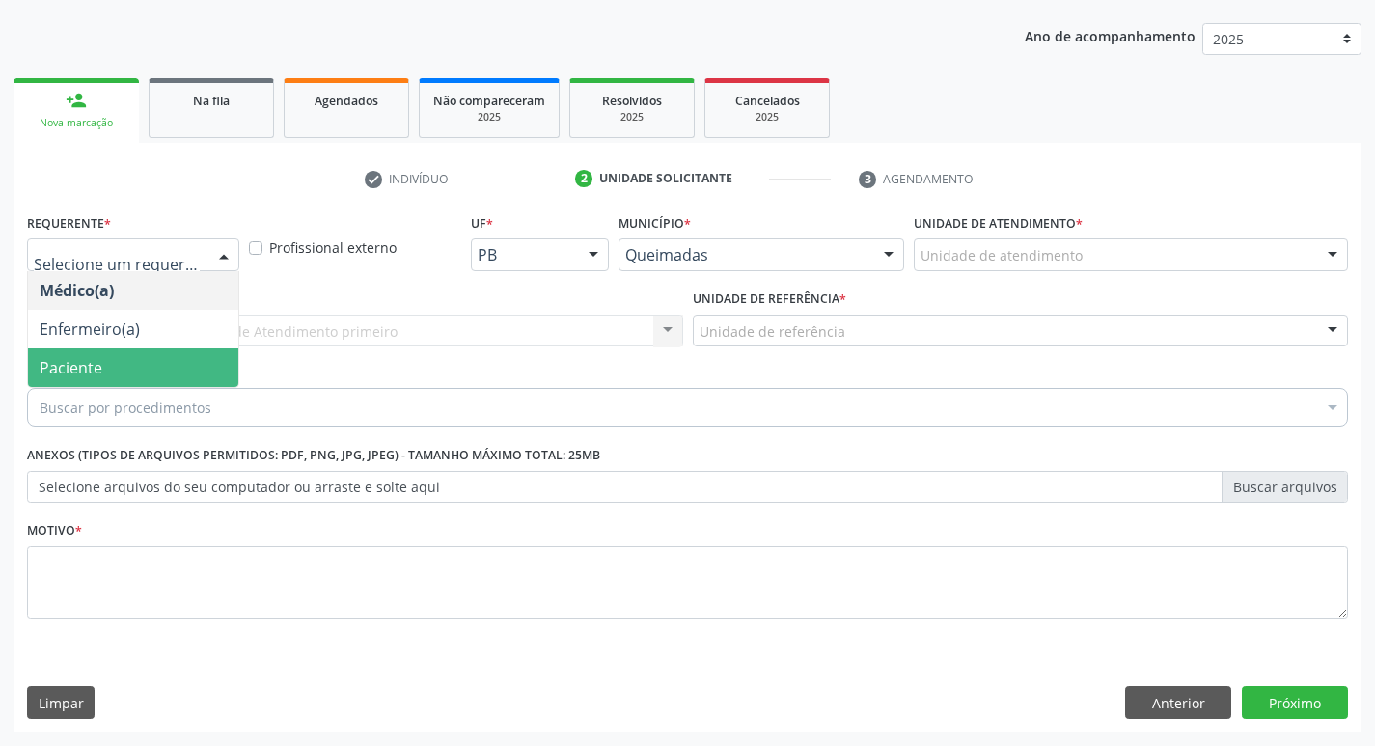
click at [139, 380] on span "Paciente" at bounding box center [133, 367] width 210 height 39
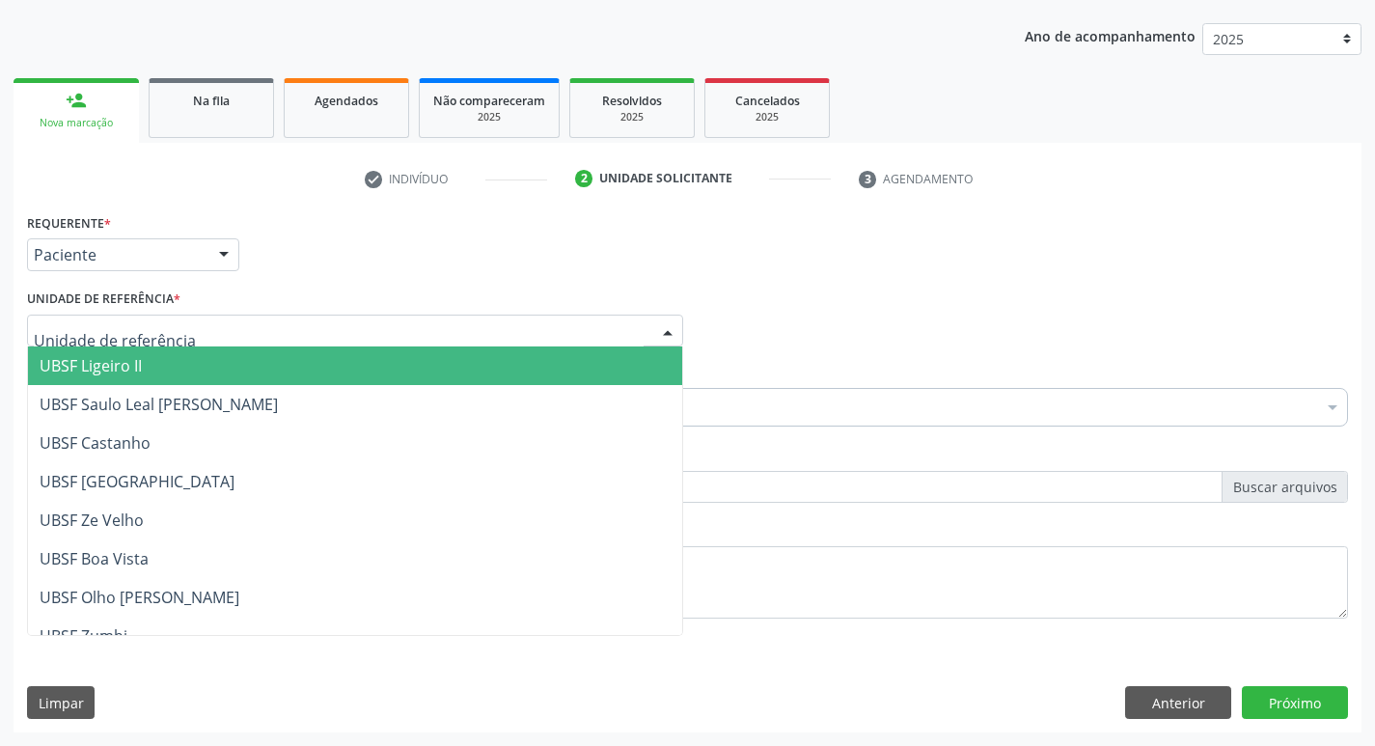
click at [157, 318] on div at bounding box center [355, 331] width 656 height 33
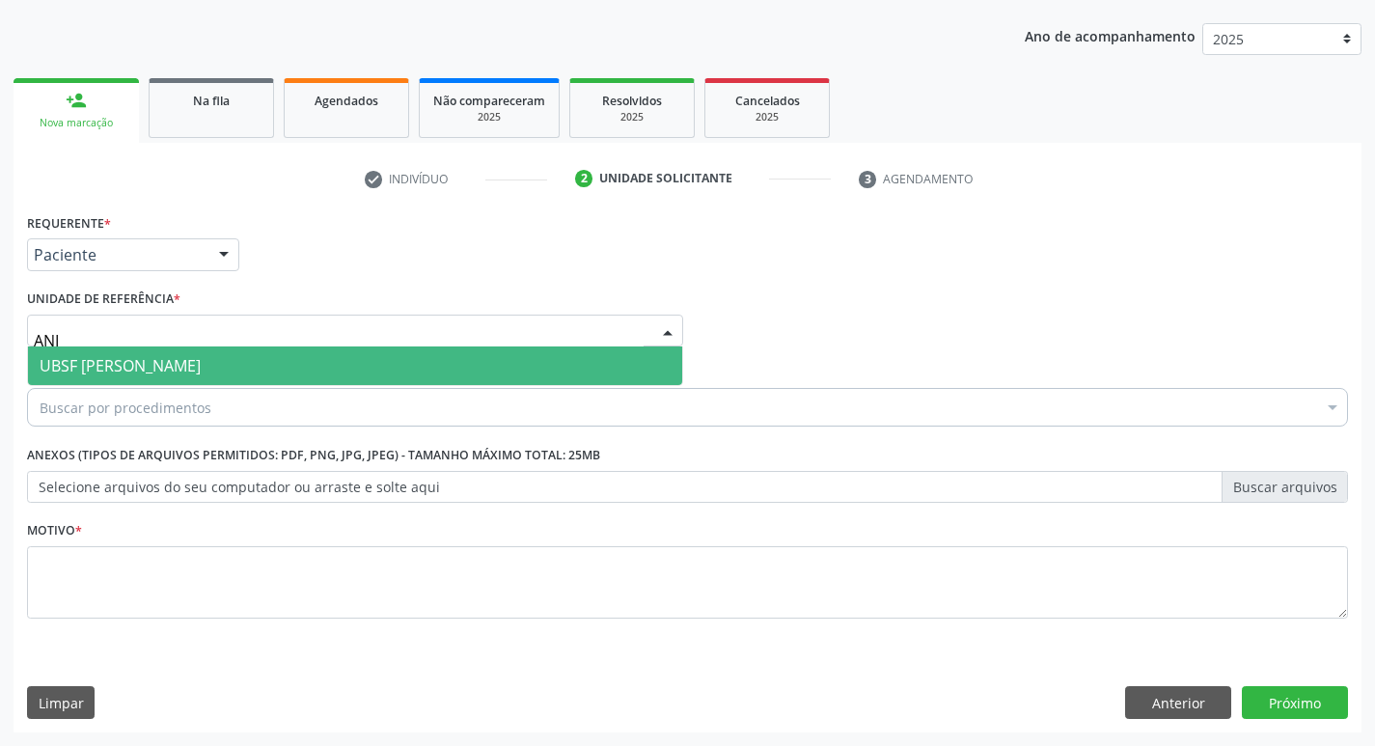
type input "ANIB"
click at [202, 367] on span "UBSF [PERSON_NAME]" at bounding box center [355, 365] width 654 height 39
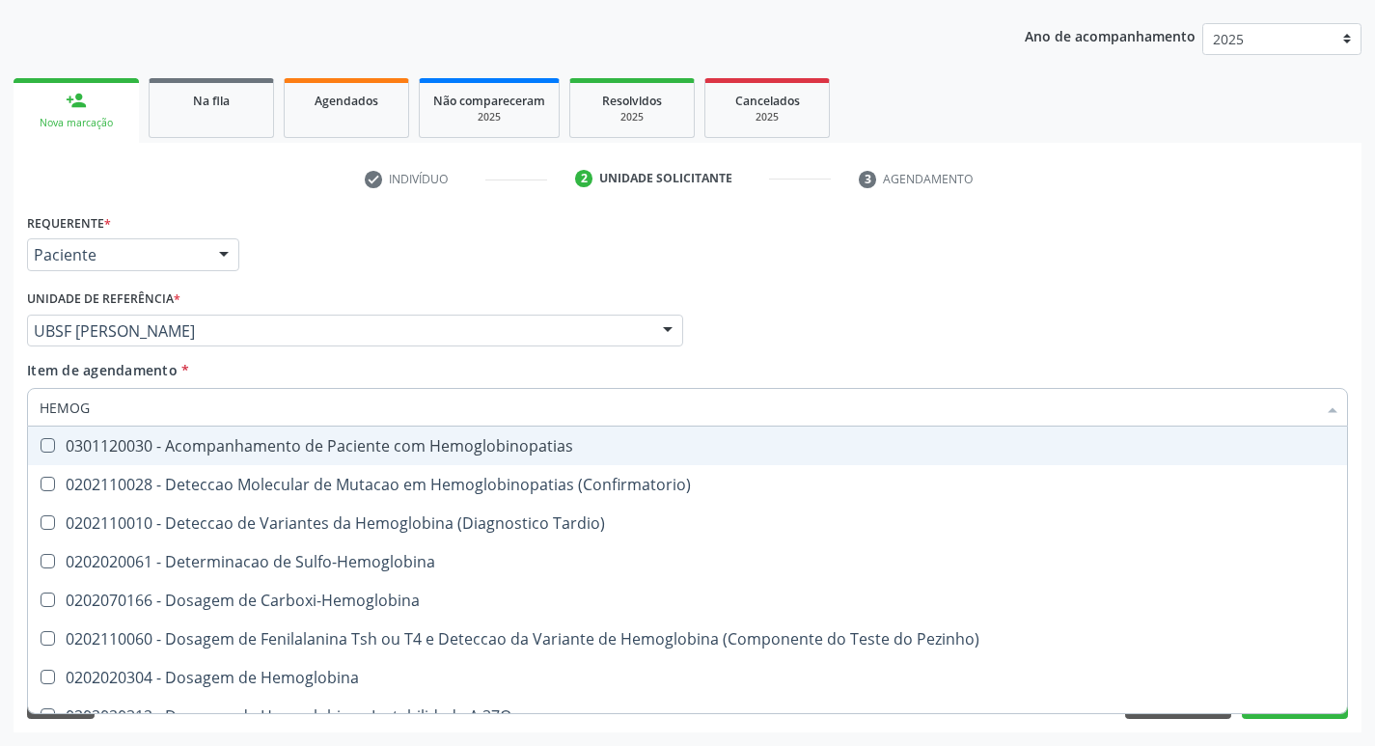
type input "HEMOGR"
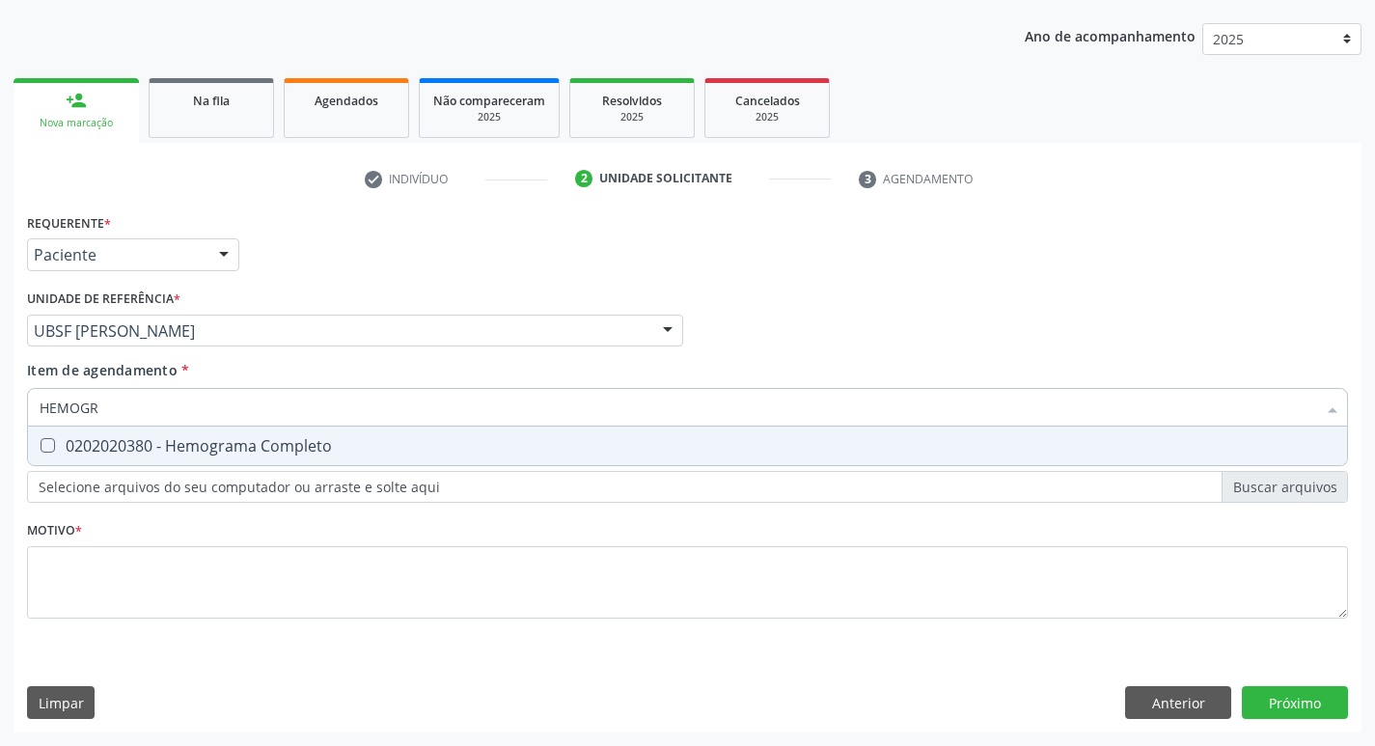
click at [256, 441] on div "0202020380 - Hemograma Completo" at bounding box center [688, 445] width 1296 height 15
checkbox Completo "true"
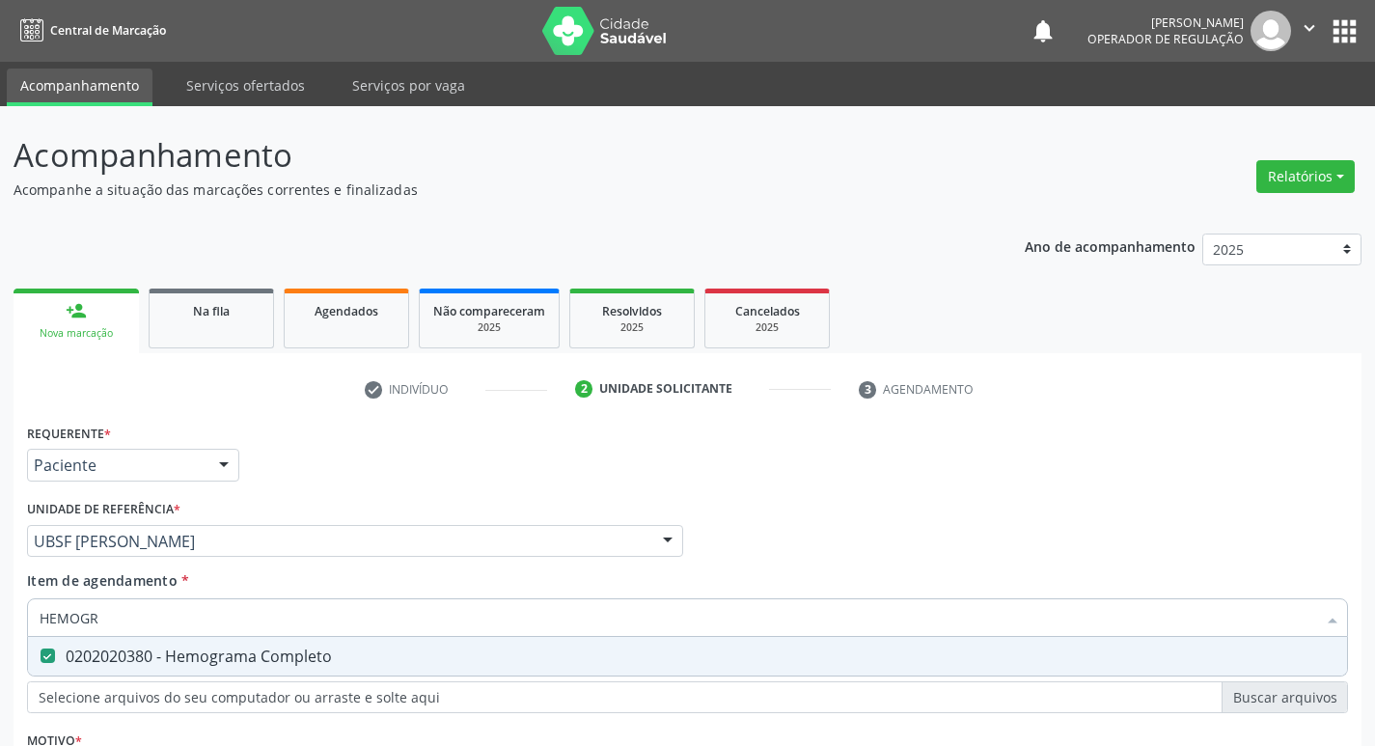
scroll to position [210, 0]
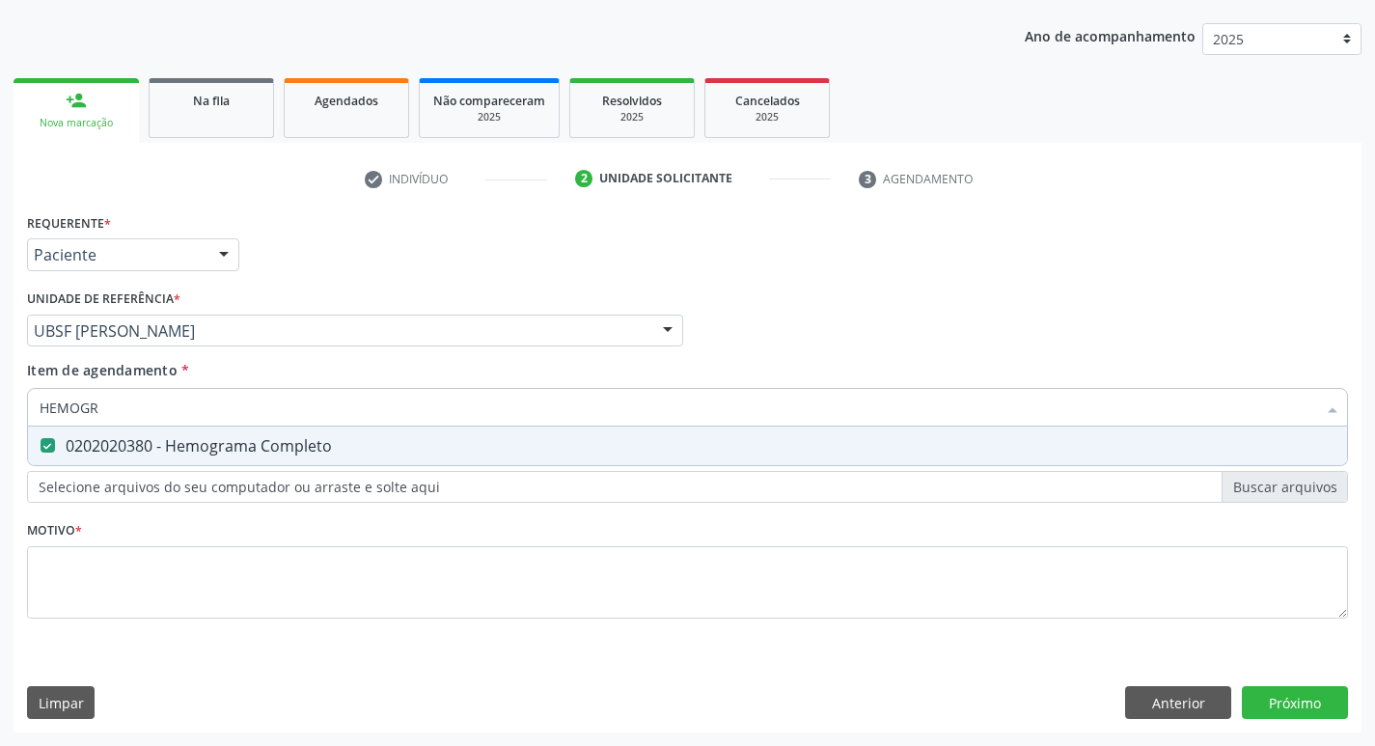
drag, startPoint x: 147, startPoint y: 406, endPoint x: 2, endPoint y: 404, distance: 144.8
click at [2, 404] on div "Acompanhamento Acompanhe a situação das marcações correntes e finalizadas Relat…" at bounding box center [687, 321] width 1375 height 850
checkbox Completo "false"
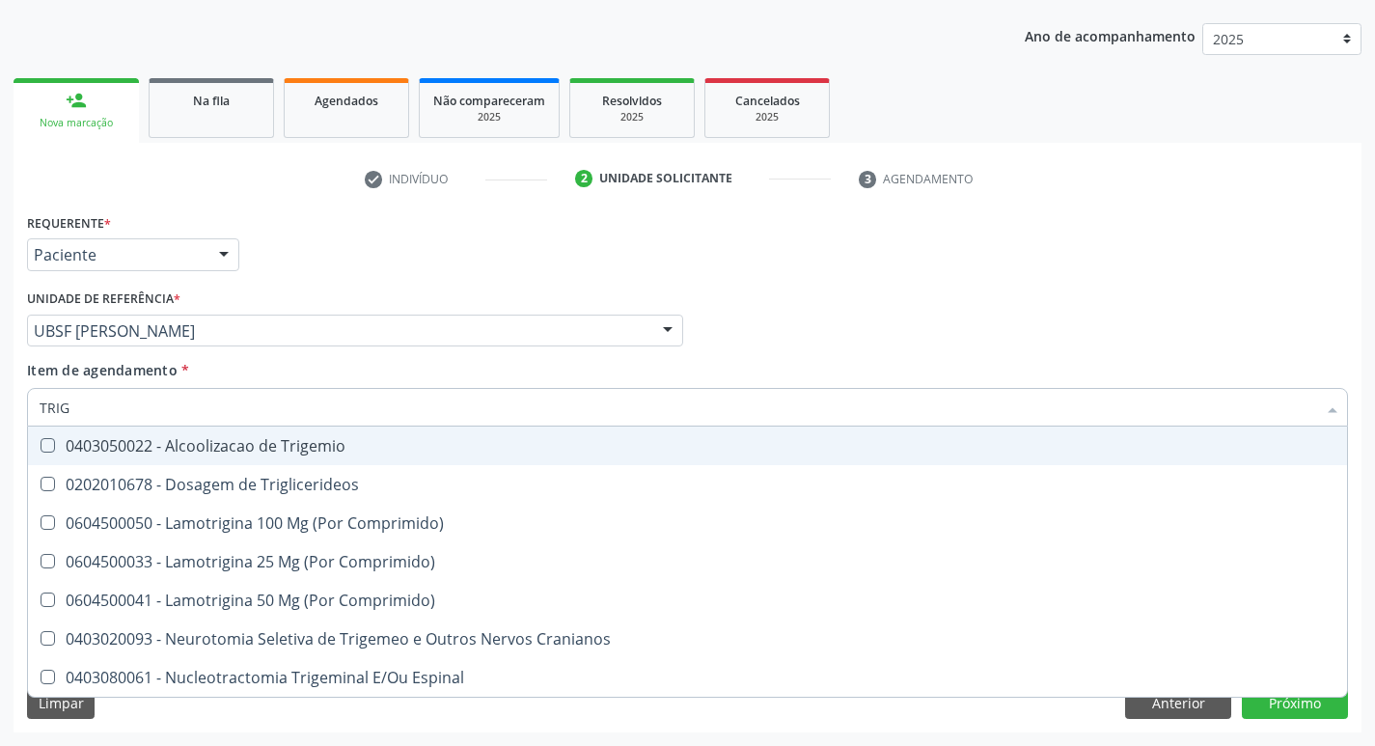
type input "TRIGL"
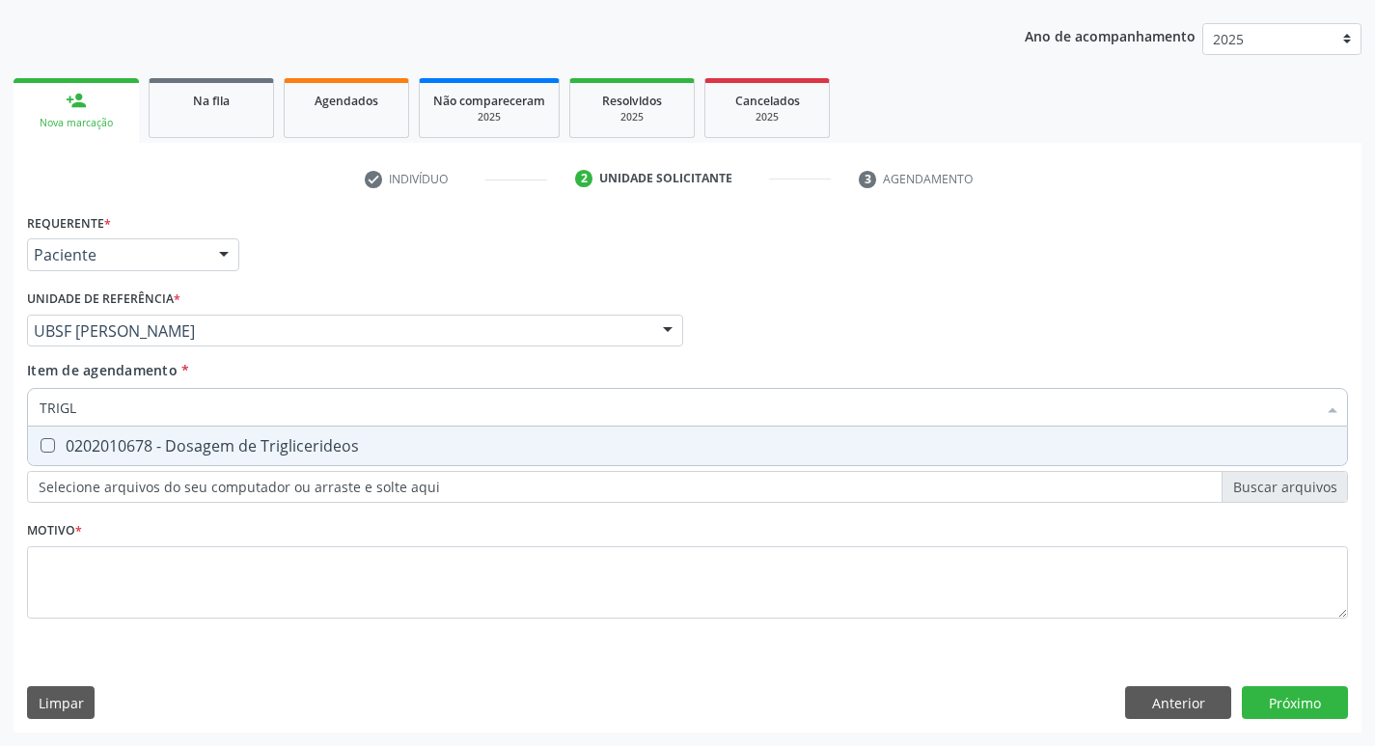
click at [151, 451] on div "0202010678 - Dosagem de Triglicerideos" at bounding box center [688, 445] width 1296 height 15
checkbox Triglicerideos "true"
click at [5, 407] on div "Acompanhamento Acompanhe a situação das marcações correntes e finalizadas Relat…" at bounding box center [687, 321] width 1375 height 850
checkbox Triglicerideos "false"
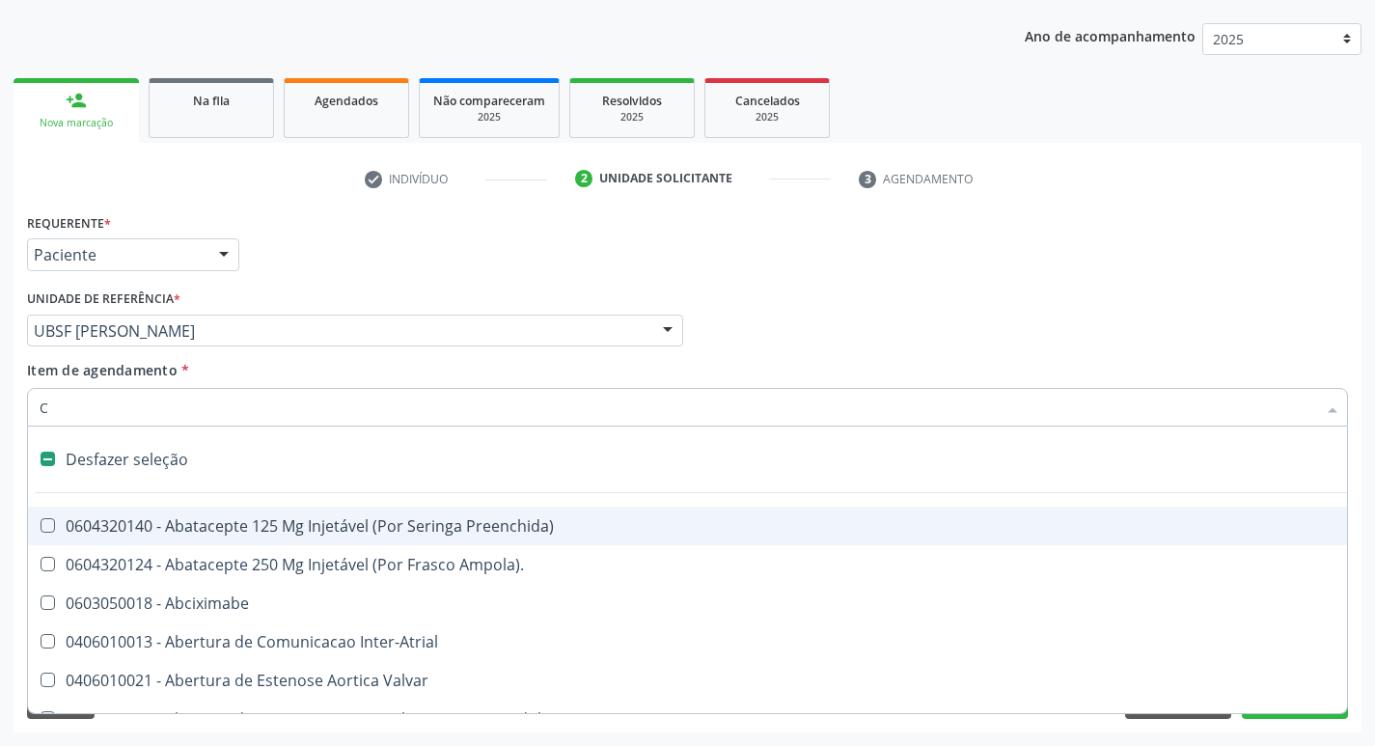
type input "CO"
checkbox Direito "true"
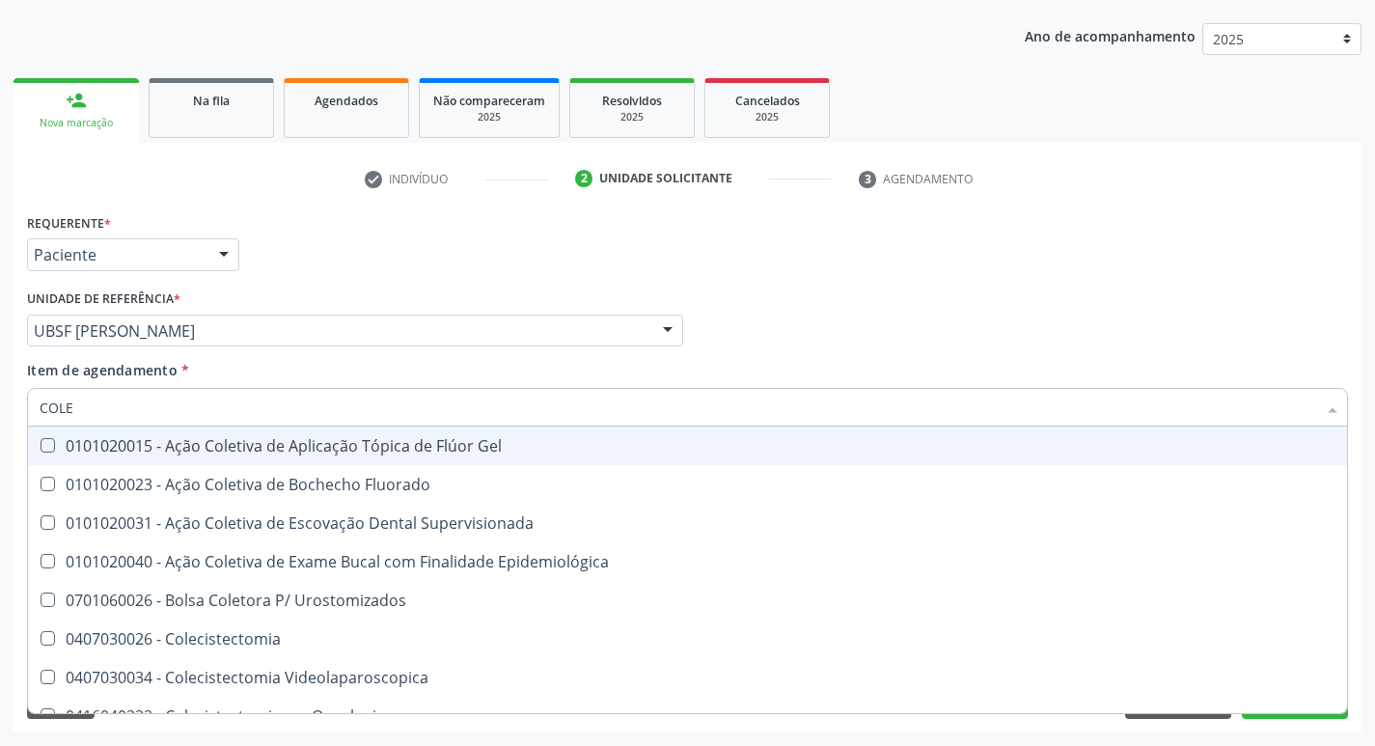
type input "COLES"
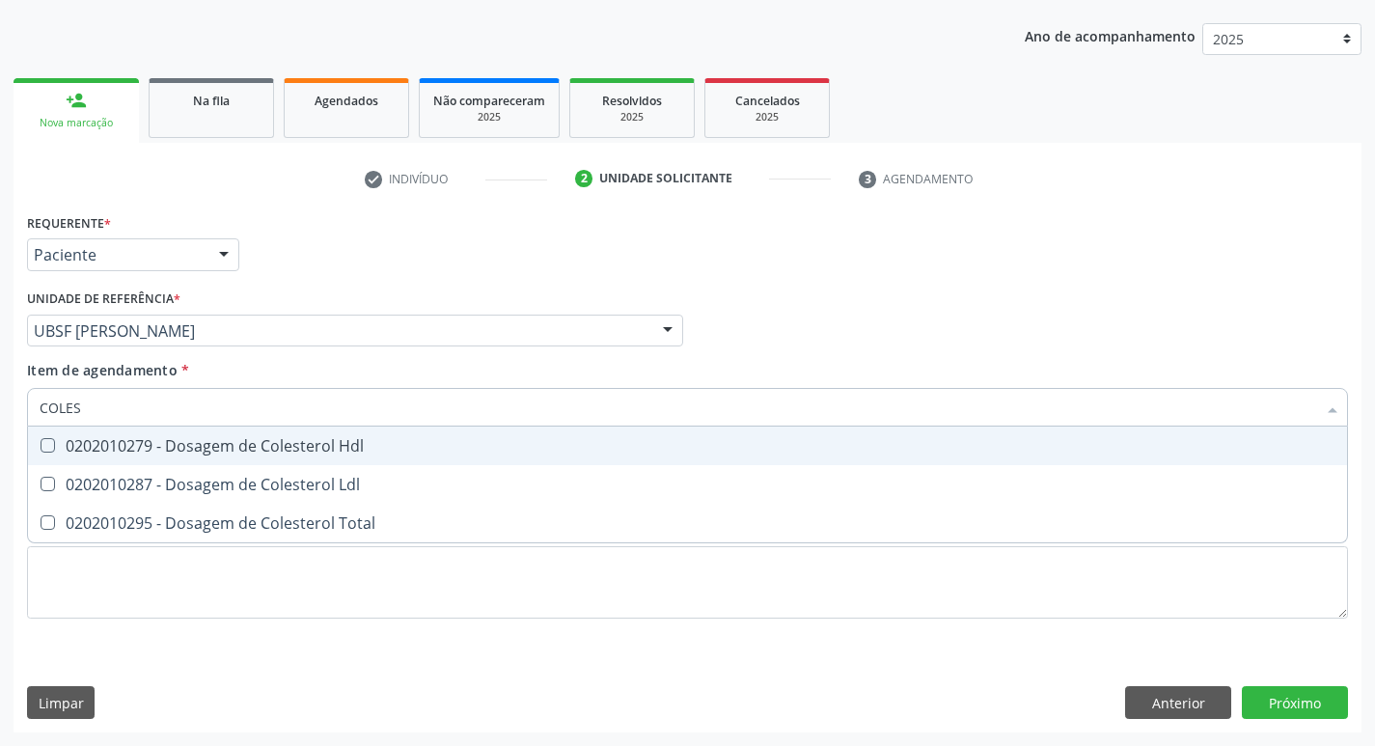
click at [349, 454] on div "0202010279 - Dosagem de Colesterol Hdl" at bounding box center [688, 445] width 1296 height 15
checkbox Hdl "true"
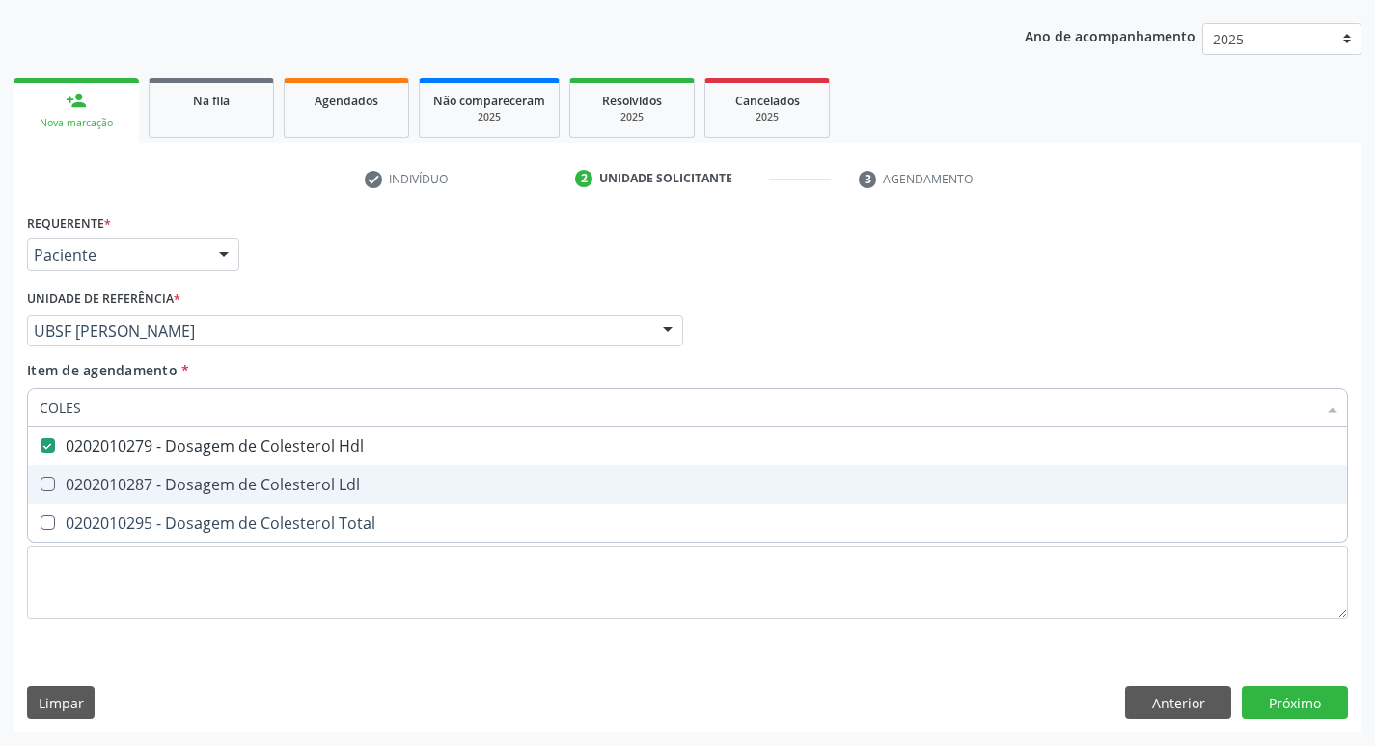
click at [354, 477] on div "0202010287 - Dosagem de Colesterol Ldl" at bounding box center [688, 484] width 1296 height 15
checkbox Ldl "true"
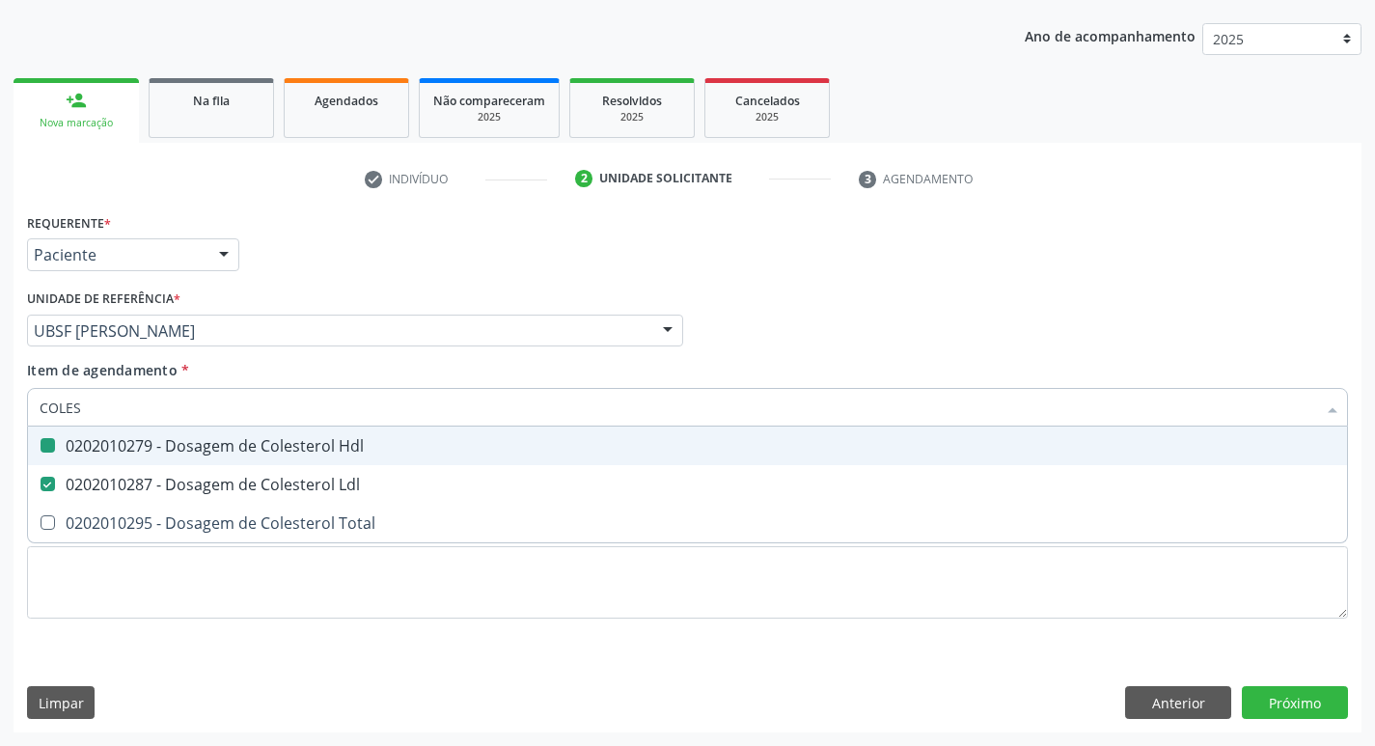
type input "COLE"
checkbox Hdl "false"
checkbox Ldl "false"
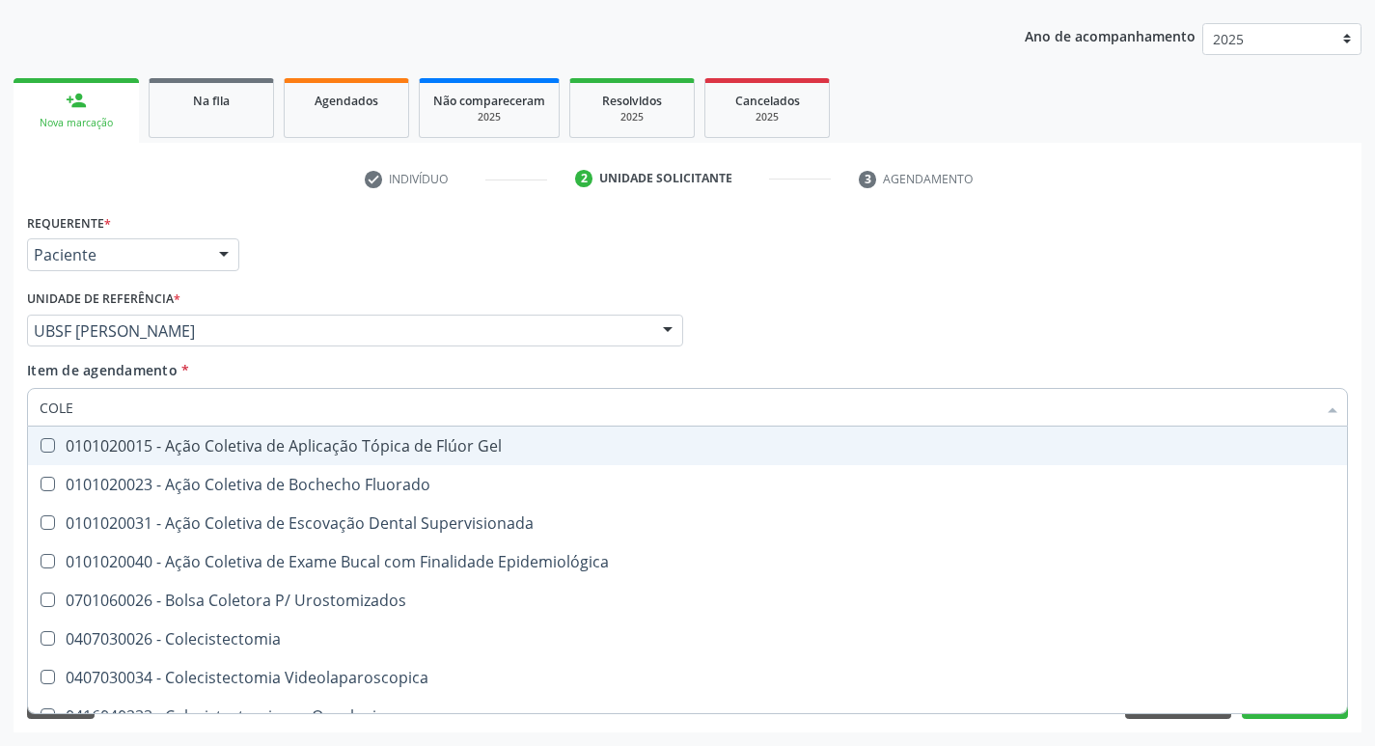
type input "COL"
checkbox Hdl "false"
checkbox Ldl "false"
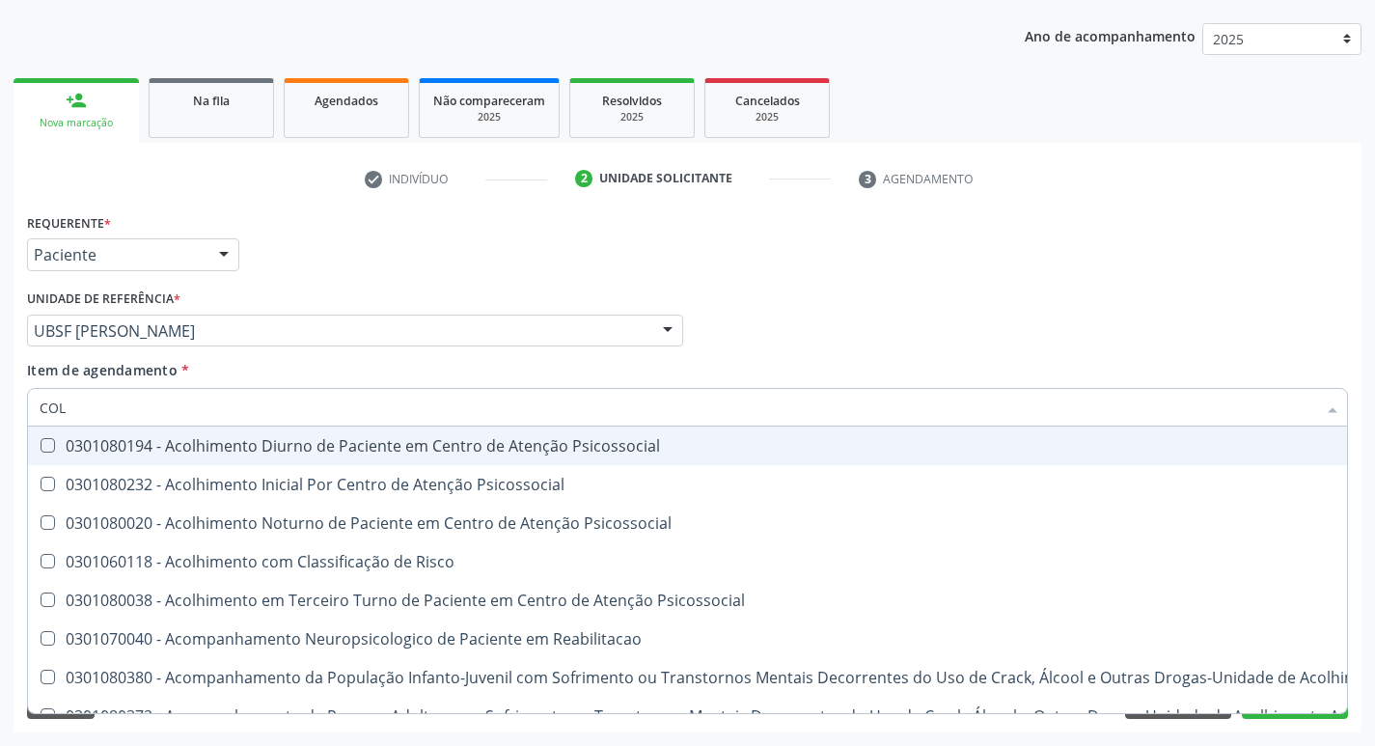
type input "CO"
checkbox Hdl "false"
checkbox Ldl "false"
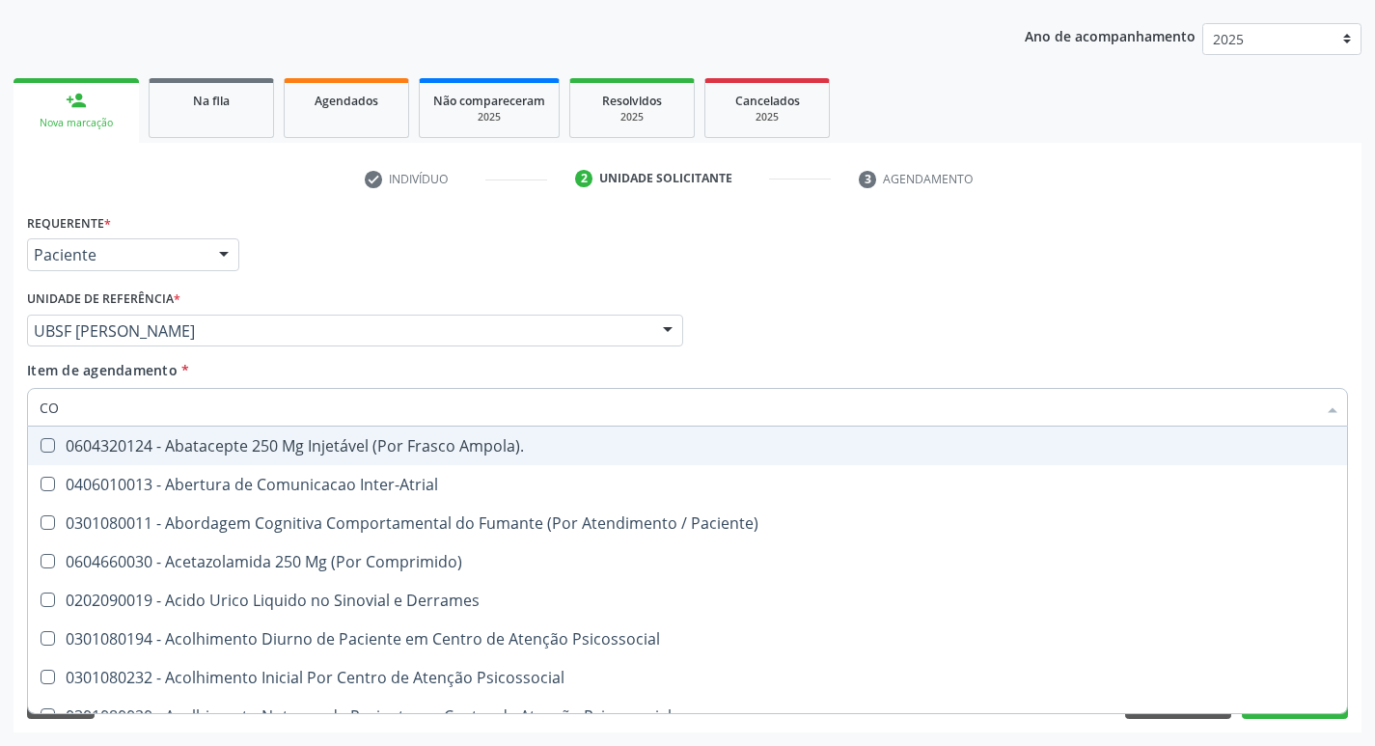
type input "C"
checkbox Hdl "false"
checkbox Ldl "false"
checkbox Completo "false"
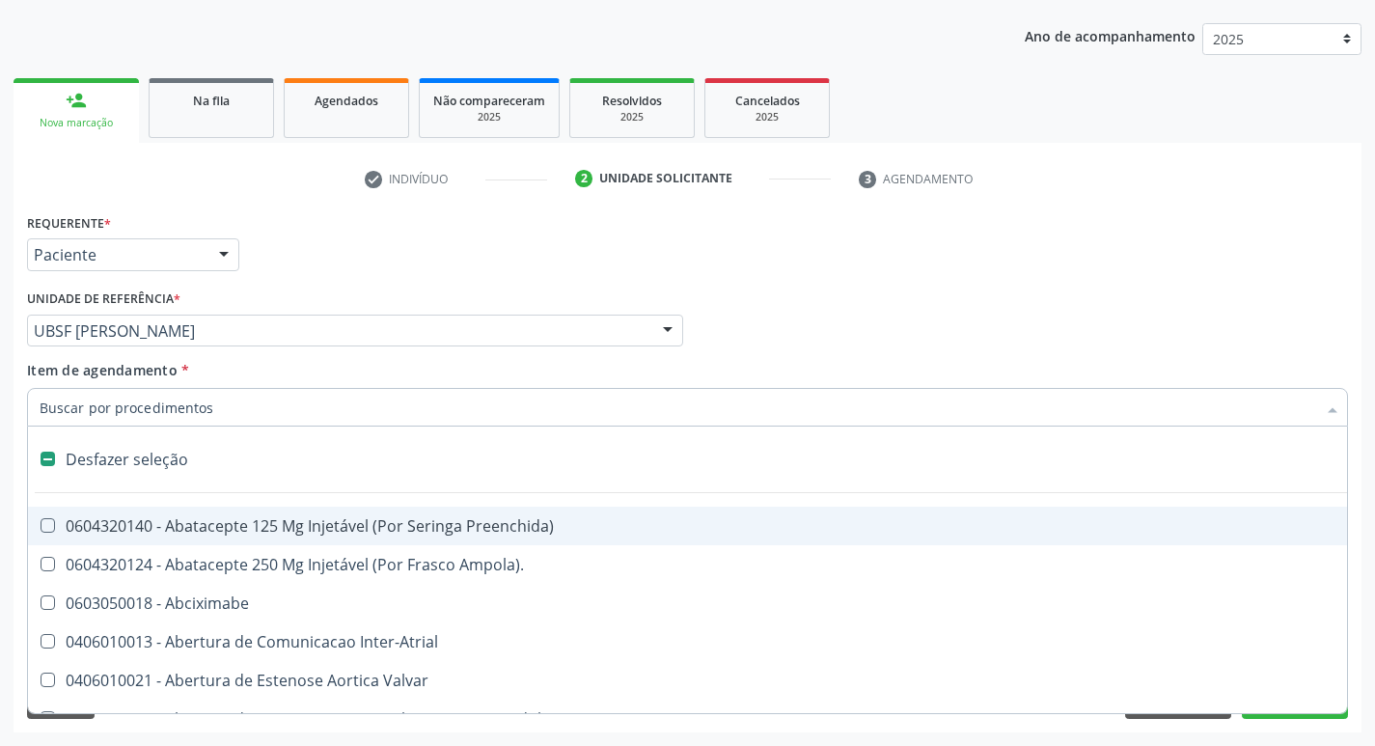
type input "G"
checkbox Comprimido\) "true"
checkbox Sanitária "true"
checkbox Osso "true"
checkbox Persistente "true"
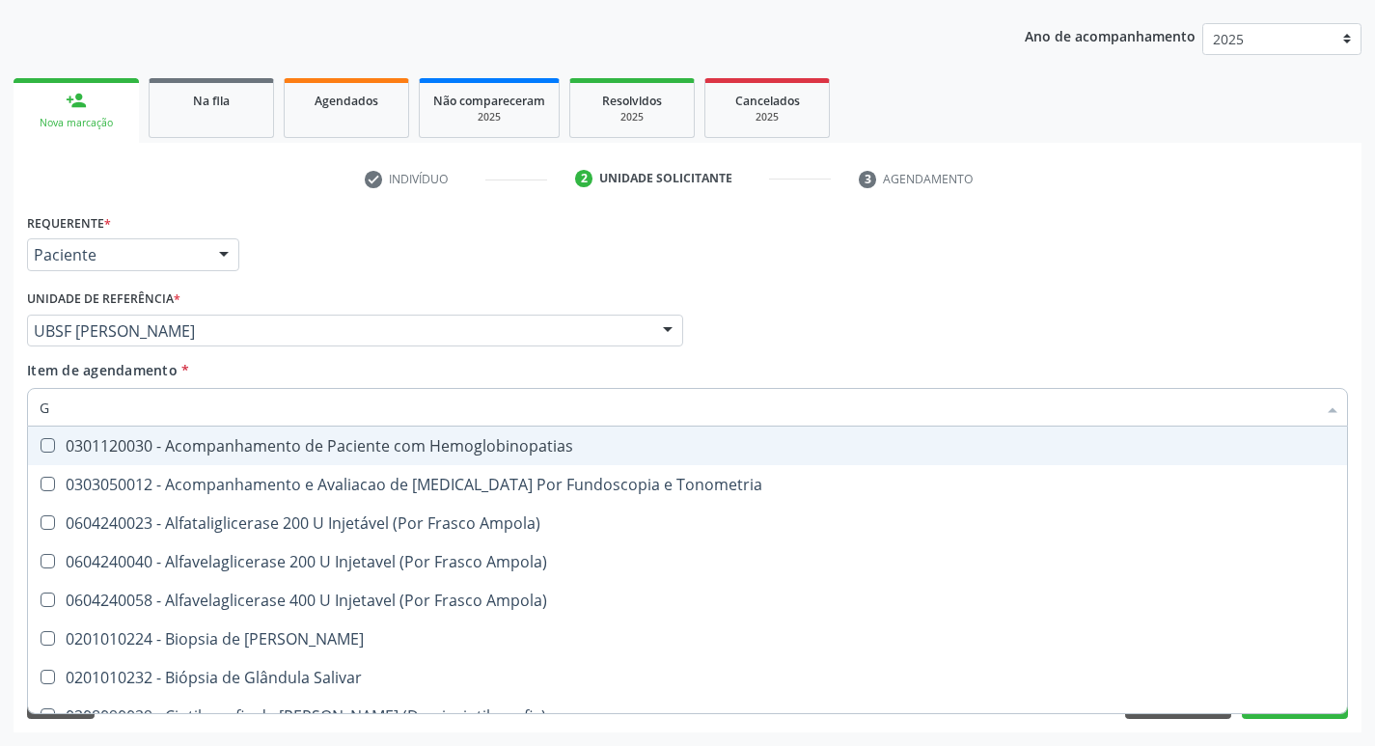
type input "GL"
checkbox Triglicerideos "true"
type input "GLI"
checkbox Dosagens\) "true"
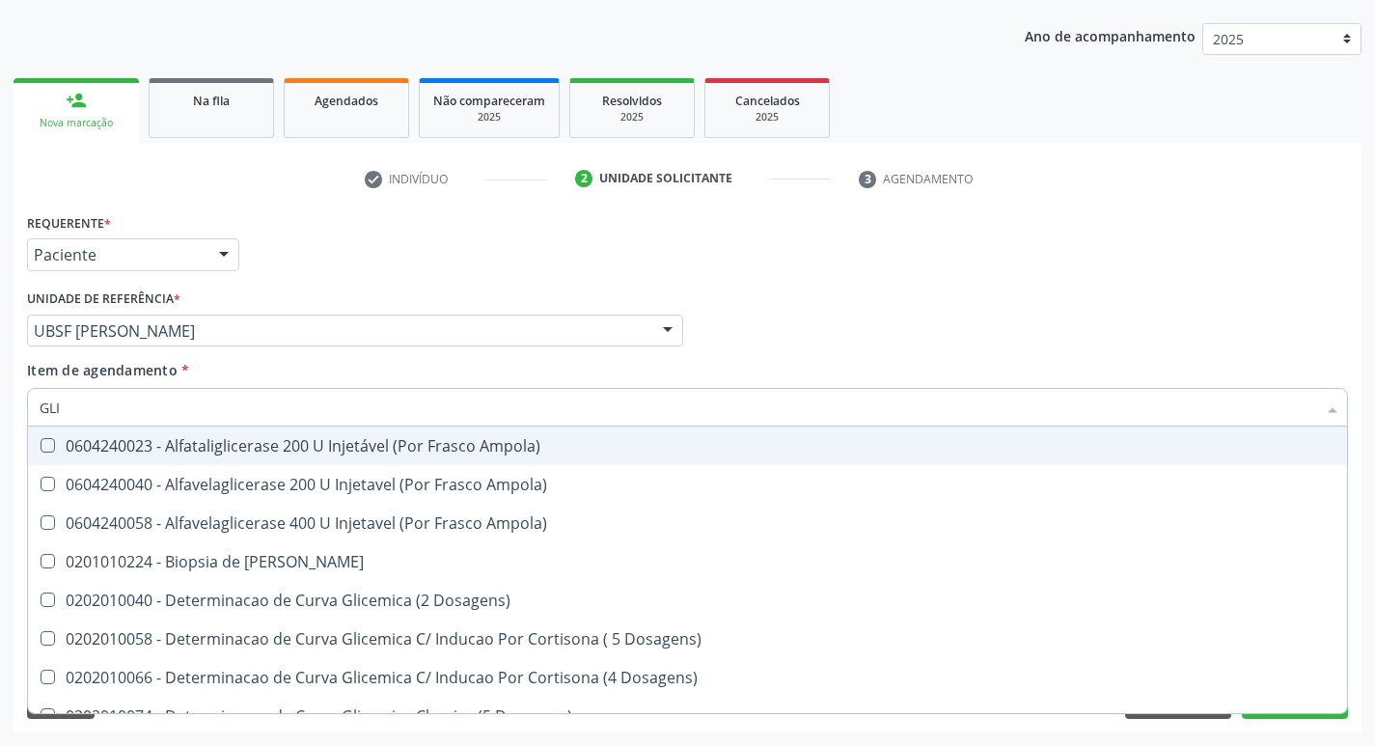
type input "GLIC"
checkbox Glicosilada "true"
checkbox Triglicerideos "false"
type input "GLI"
checkbox Triglicerideos "false"
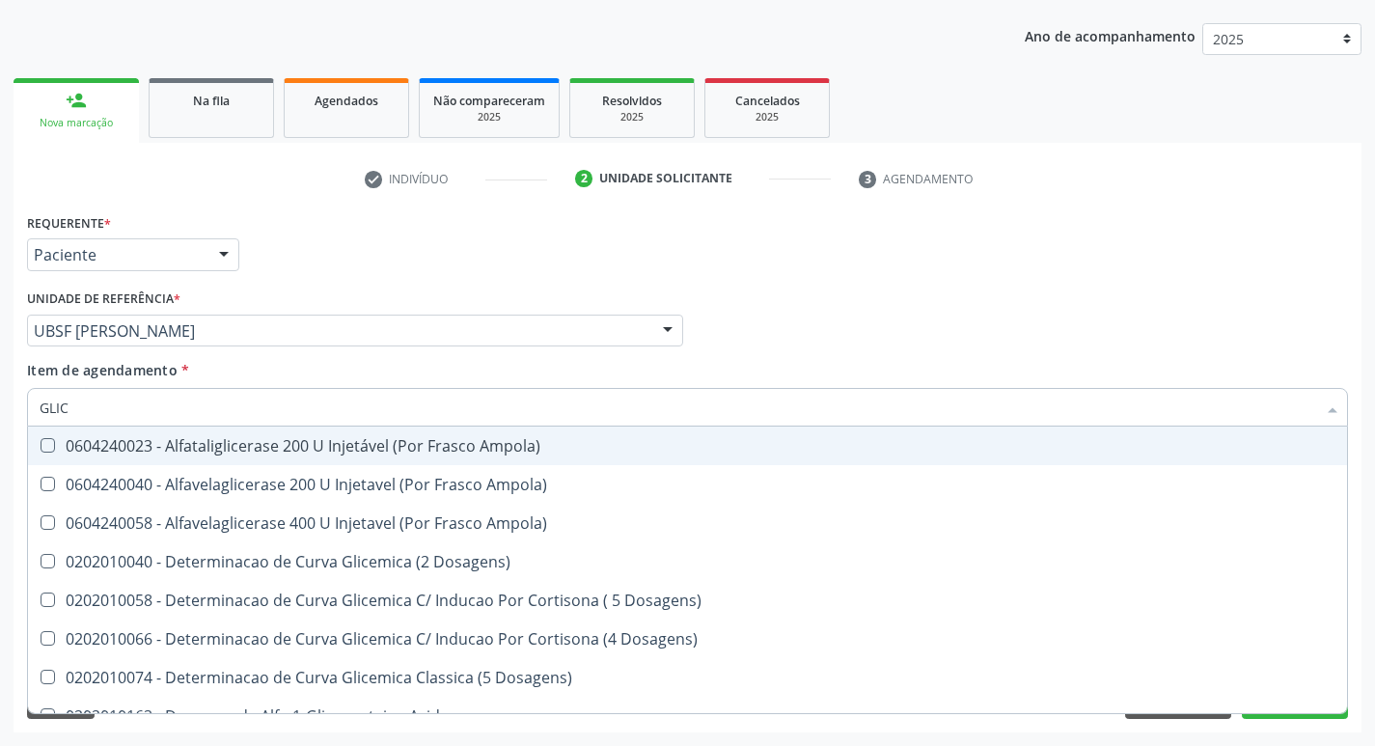
checkbox Capilar "true"
type input "GLIC"
checkbox Glicosilada "true"
checkbox Triglicerideos "false"
type input "GLICE"
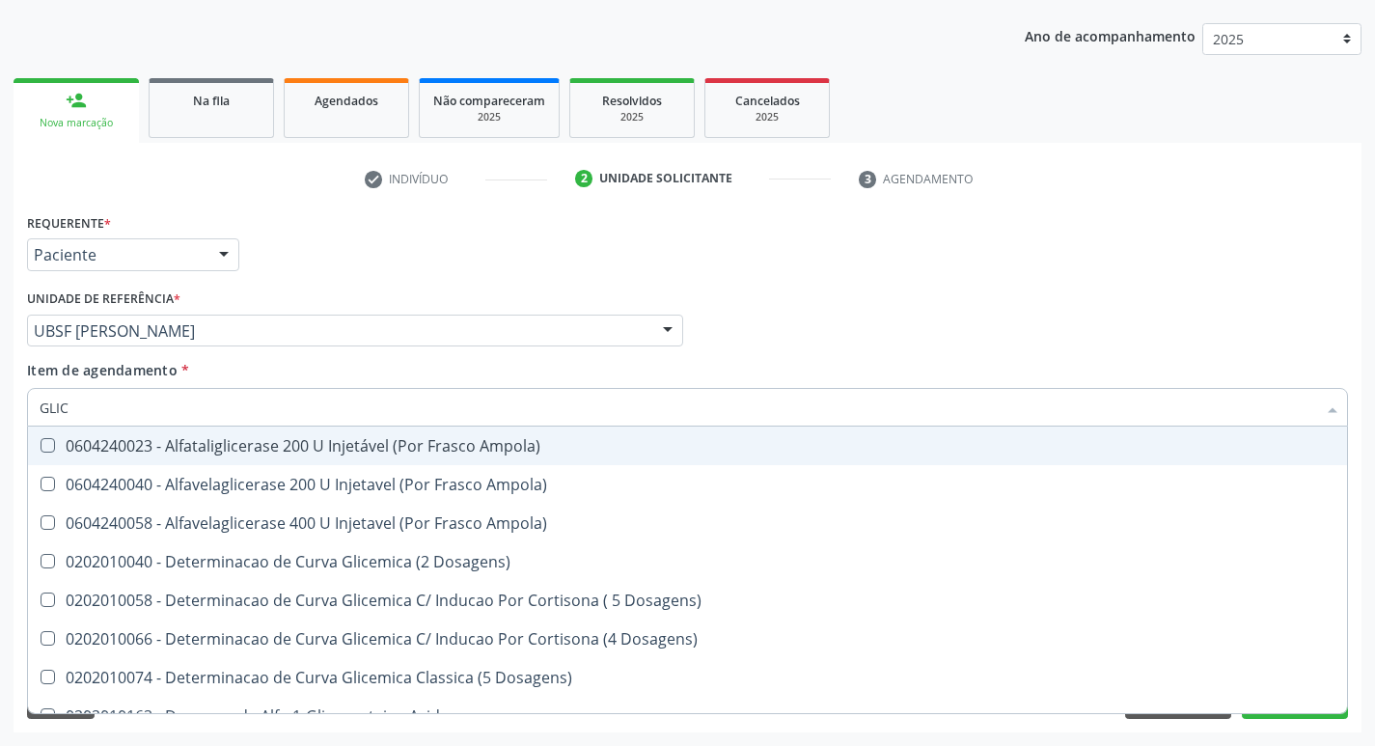
checkbox Acida "true"
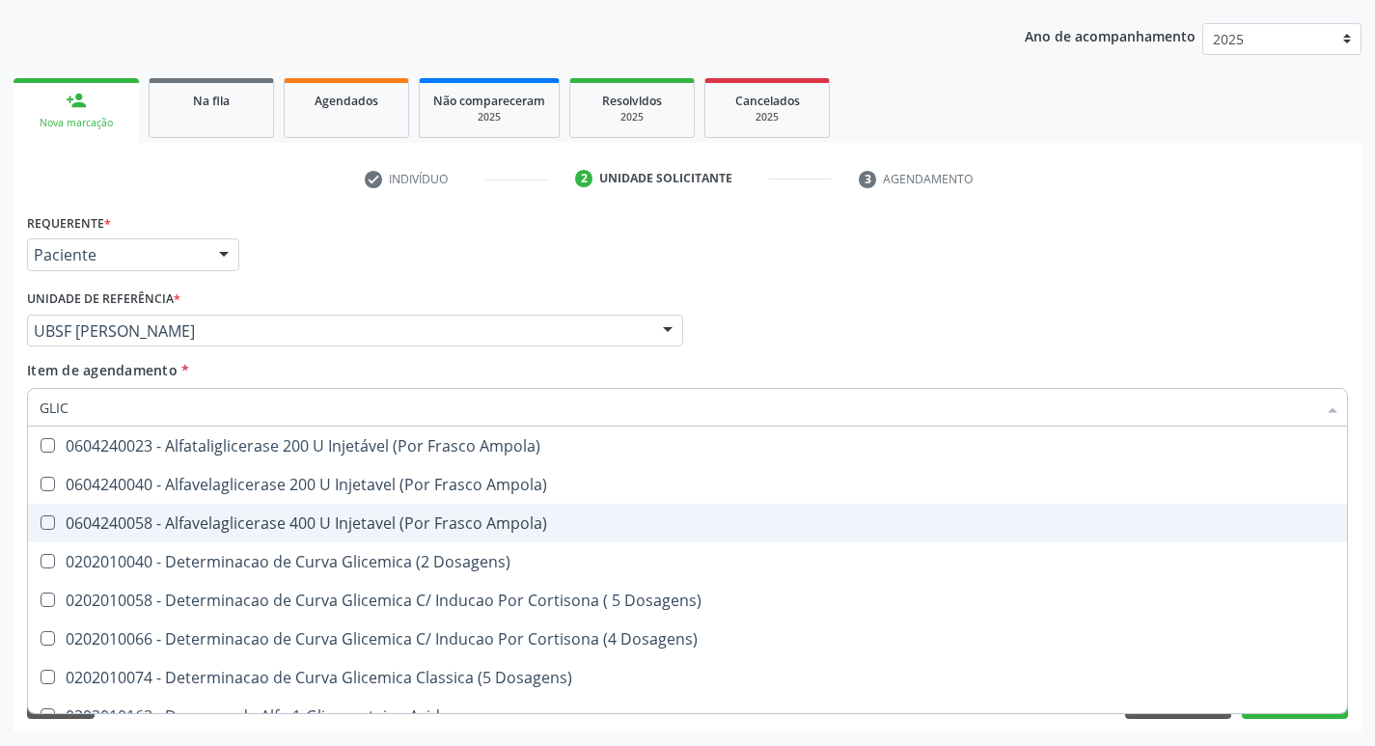
type input "GLI"
checkbox Triglicerideos "false"
checkbox Capilar "true"
type input "GLIC"
checkbox Glicosilada "true"
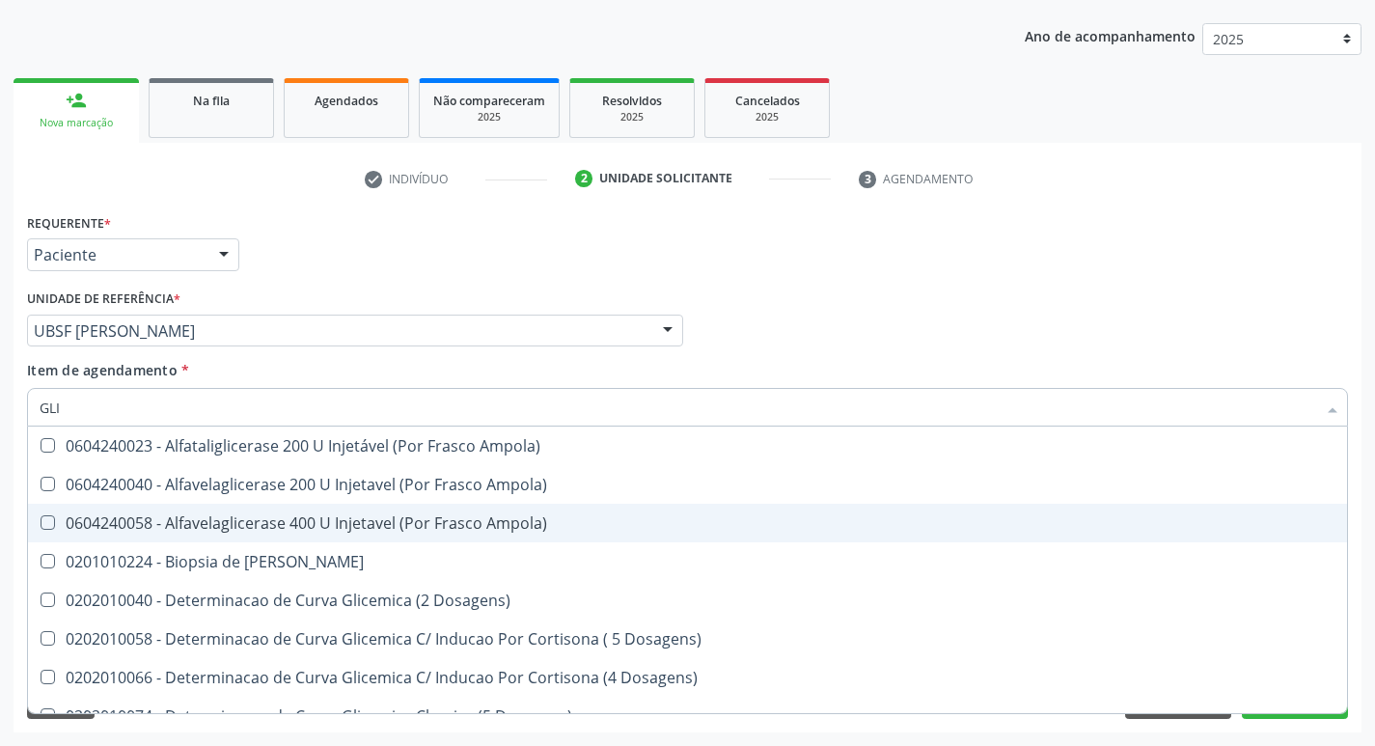
checkbox Triglicerideos "false"
type input "GLICO"
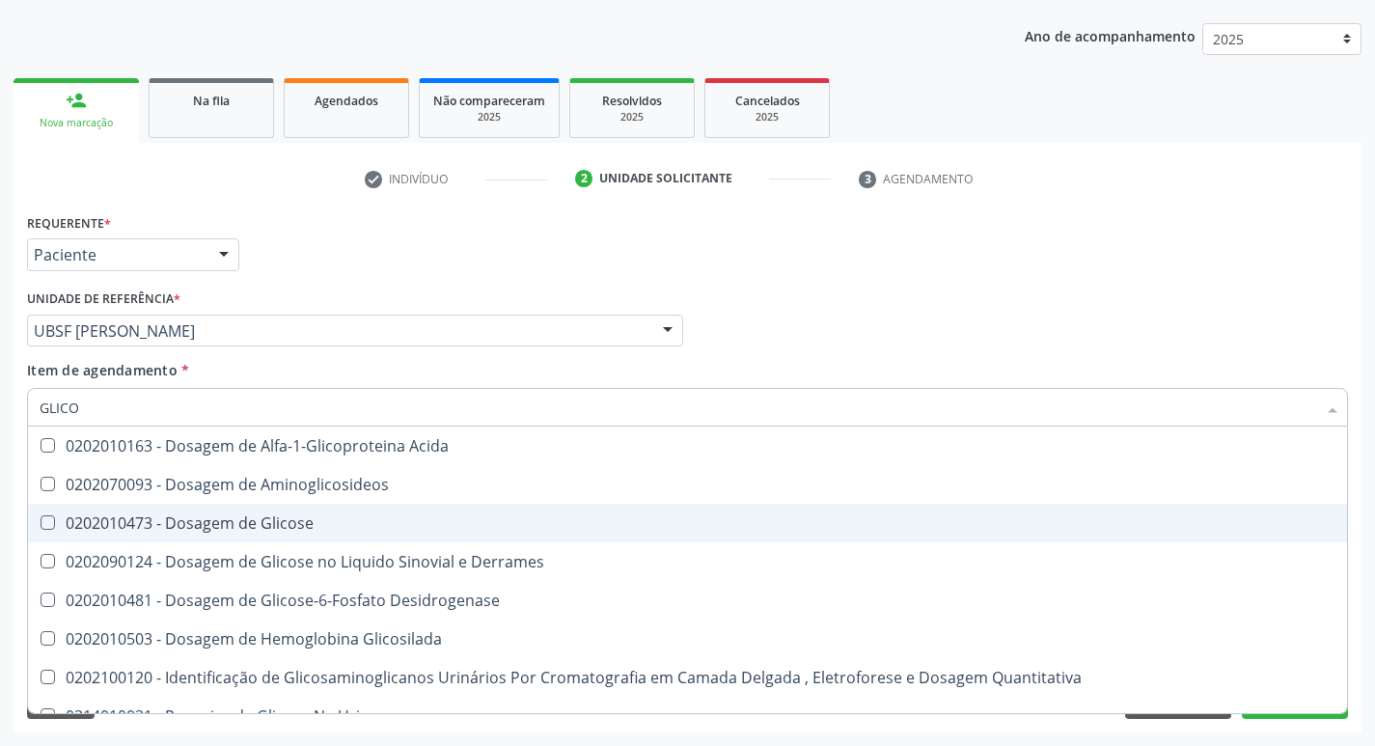
click at [397, 515] on div "0202010473 - Dosagem de Glicose" at bounding box center [688, 522] width 1296 height 15
checkbox Glicose "true"
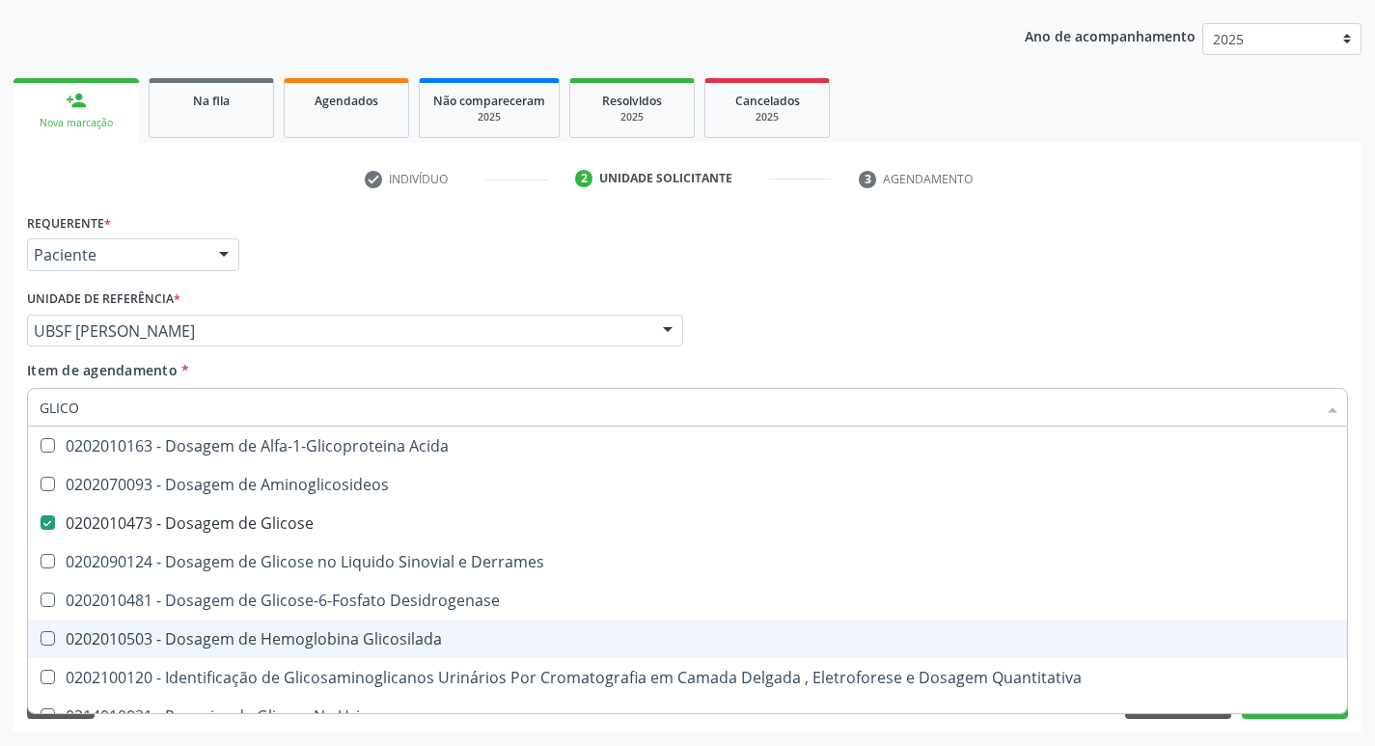
click at [377, 645] on div "0202010503 - Dosagem de Hemoglobina Glicosilada" at bounding box center [688, 638] width 1296 height 15
checkbox Glicosilada "true"
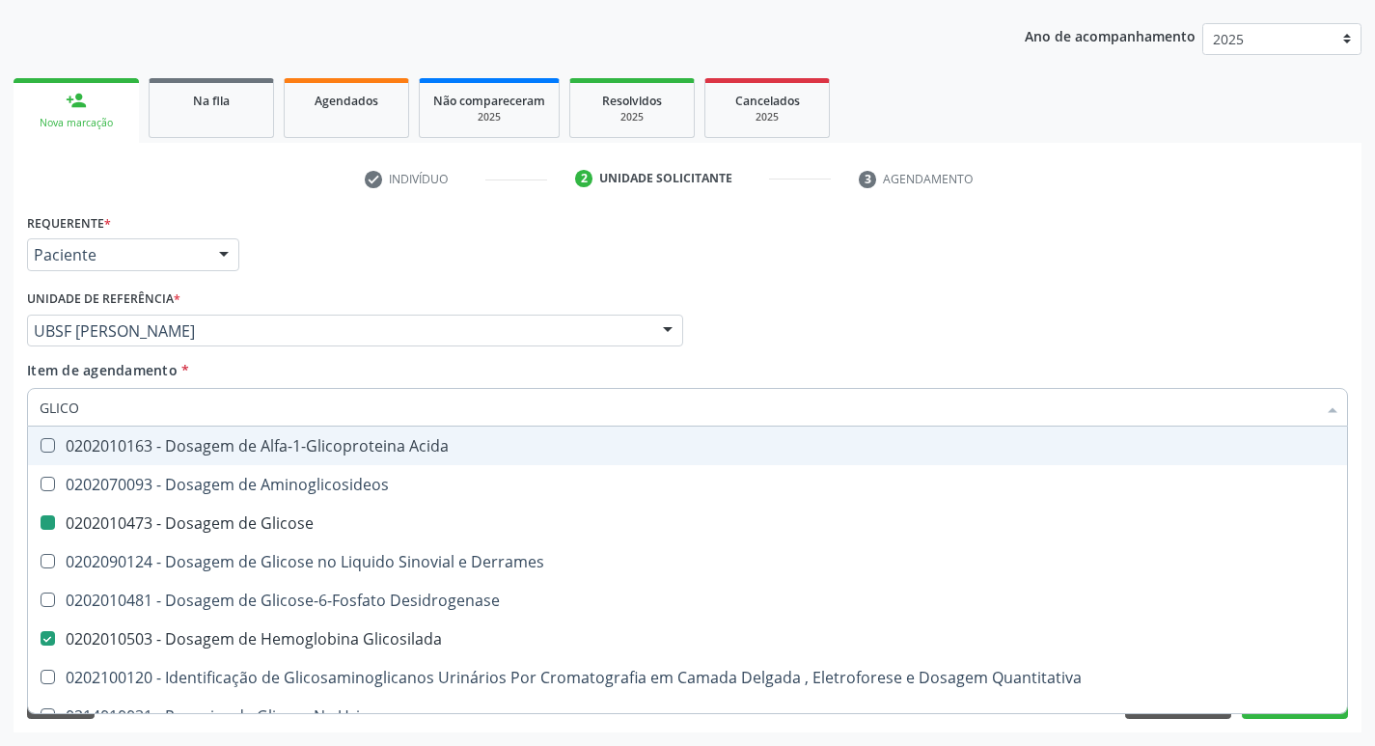
type input "GLIC"
checkbox Glicose "false"
checkbox Glicosilada "false"
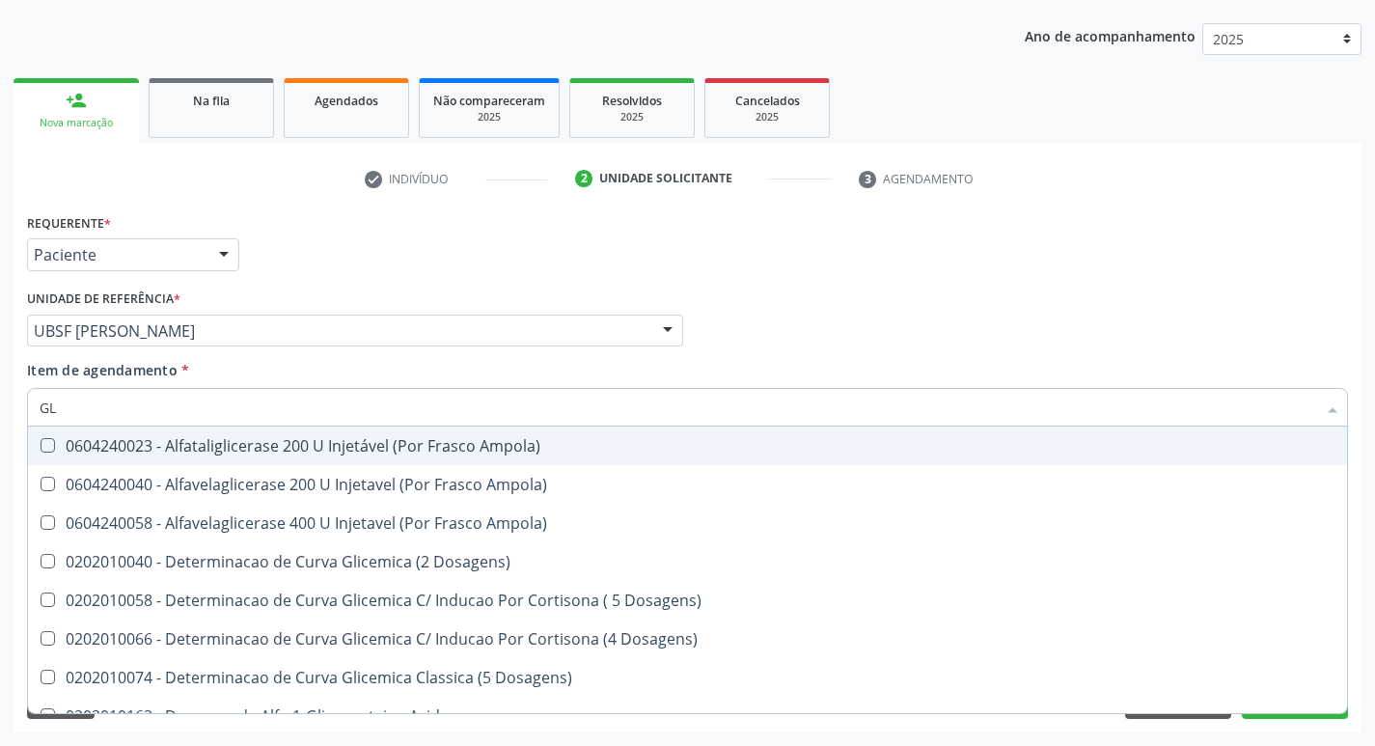
type input "G"
checkbox Glicose "false"
checkbox Derrames "false"
checkbox Glicosilada "false"
checkbox Triglicerideos "false"
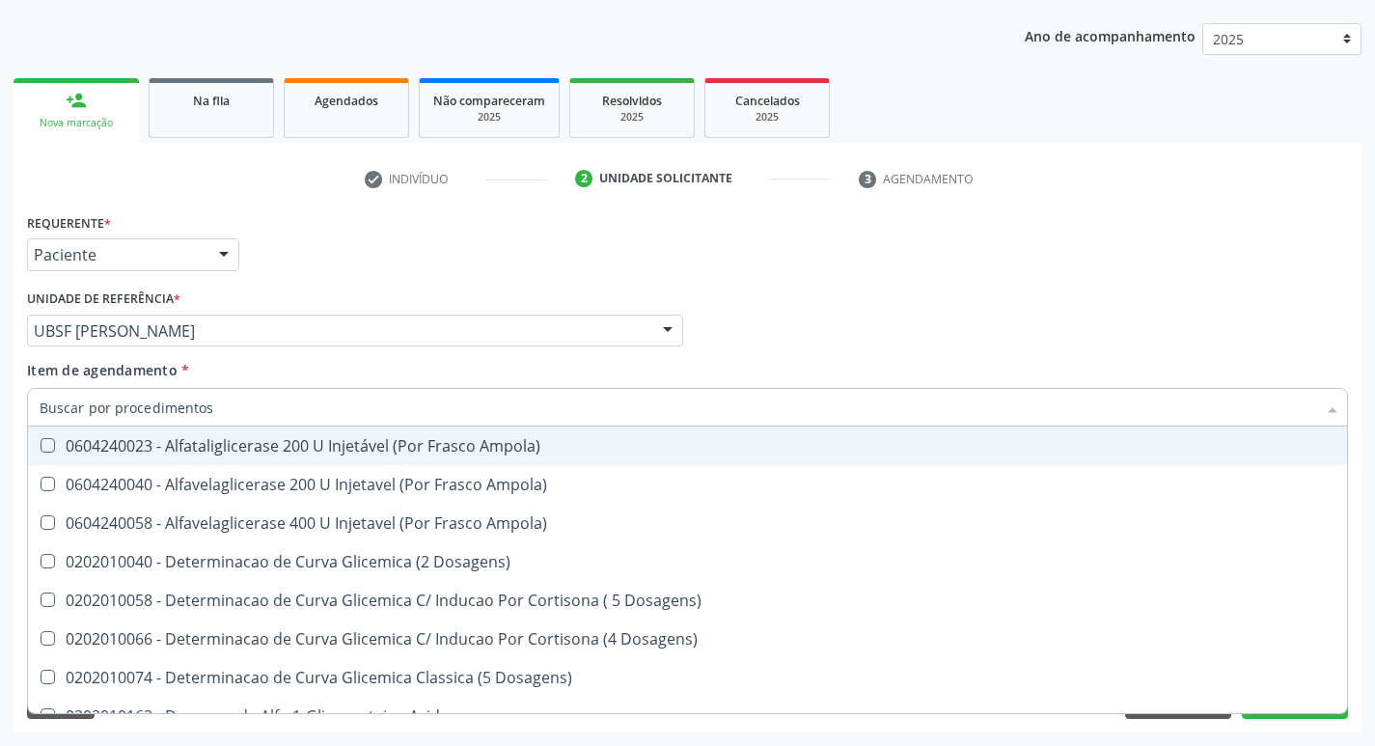
checkbox Capilar "false"
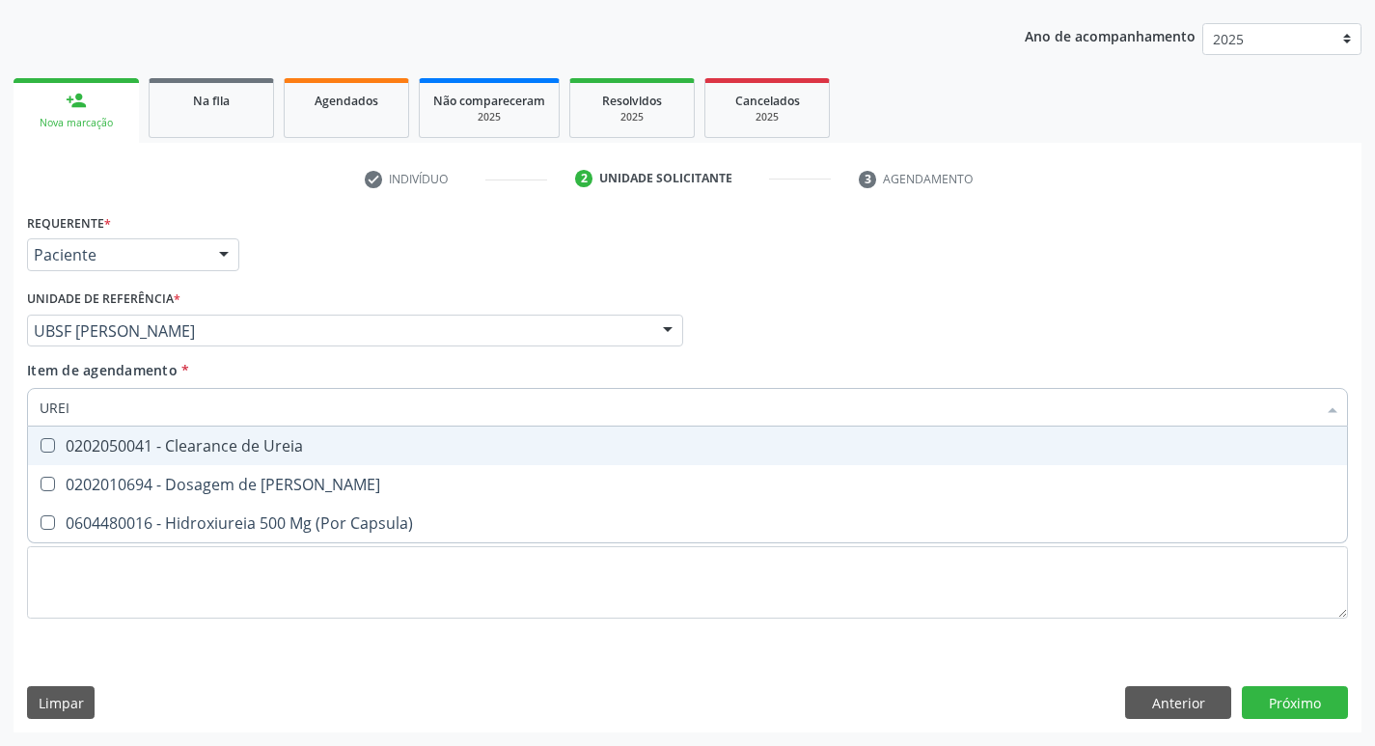
type input "UREIA"
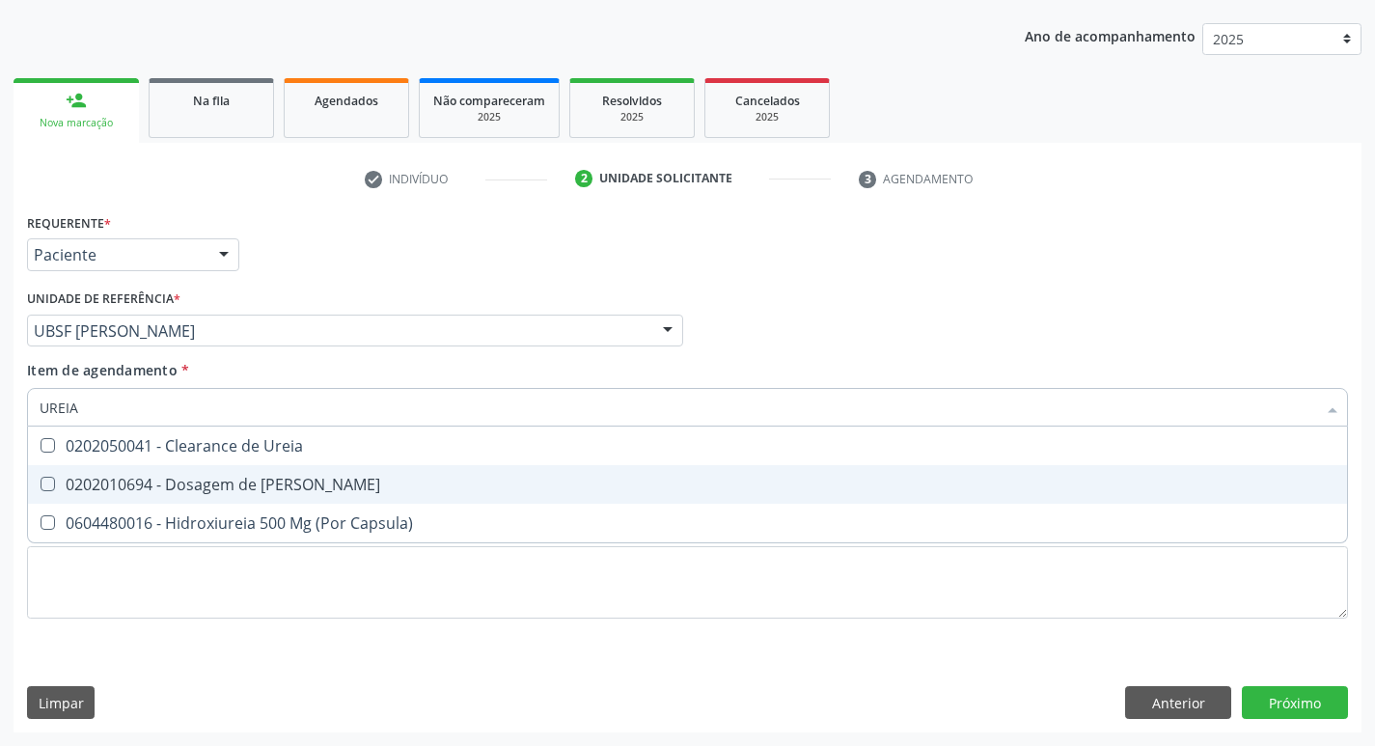
click at [329, 486] on div "0202010694 - Dosagem de [PERSON_NAME]" at bounding box center [688, 484] width 1296 height 15
checkbox Ureia "true"
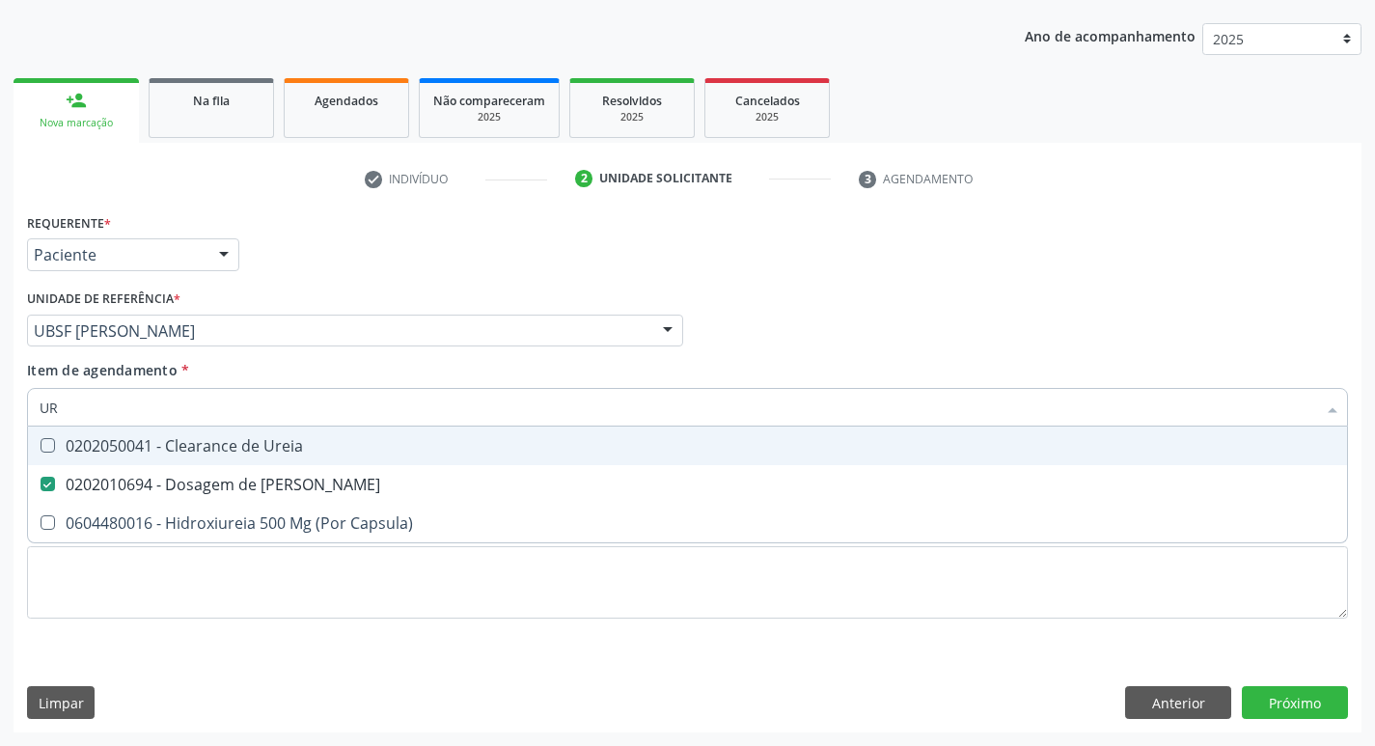
type input "U"
checkbox Ureia "false"
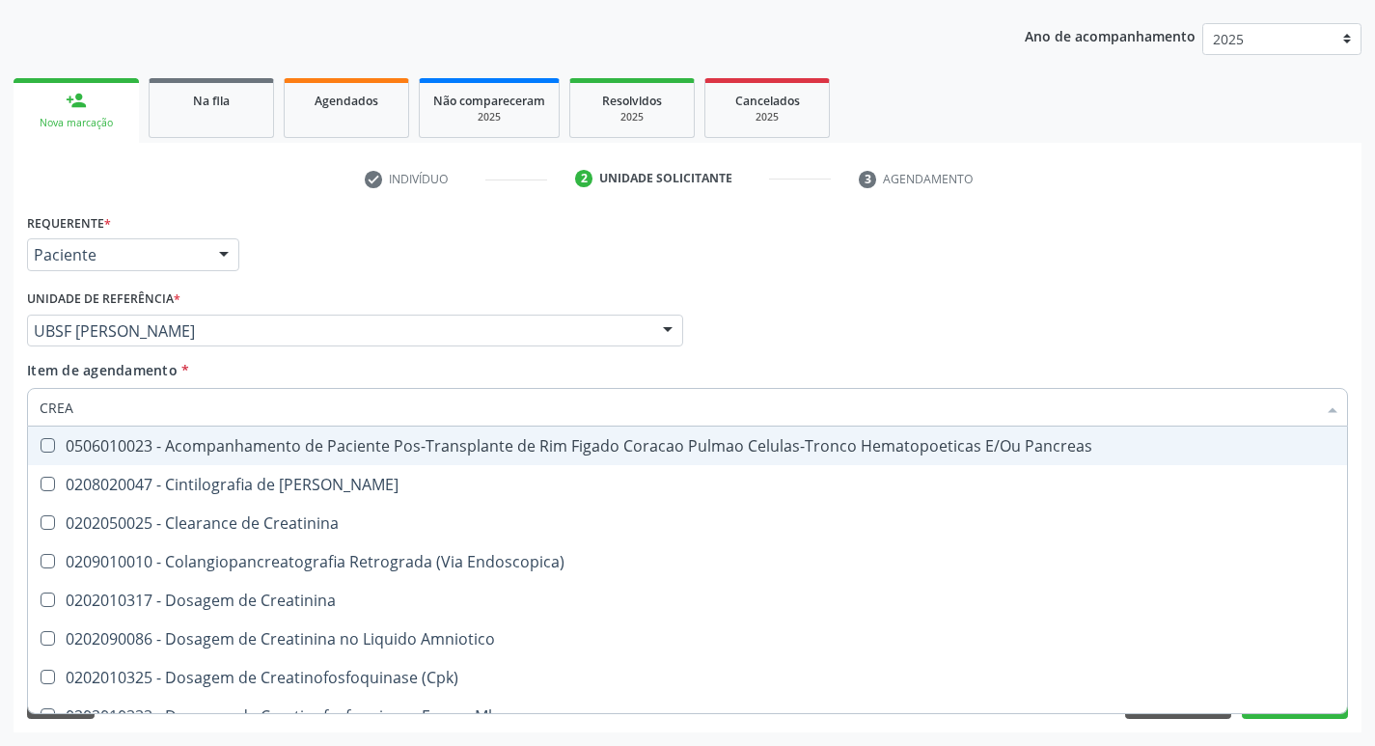
type input "CREAT"
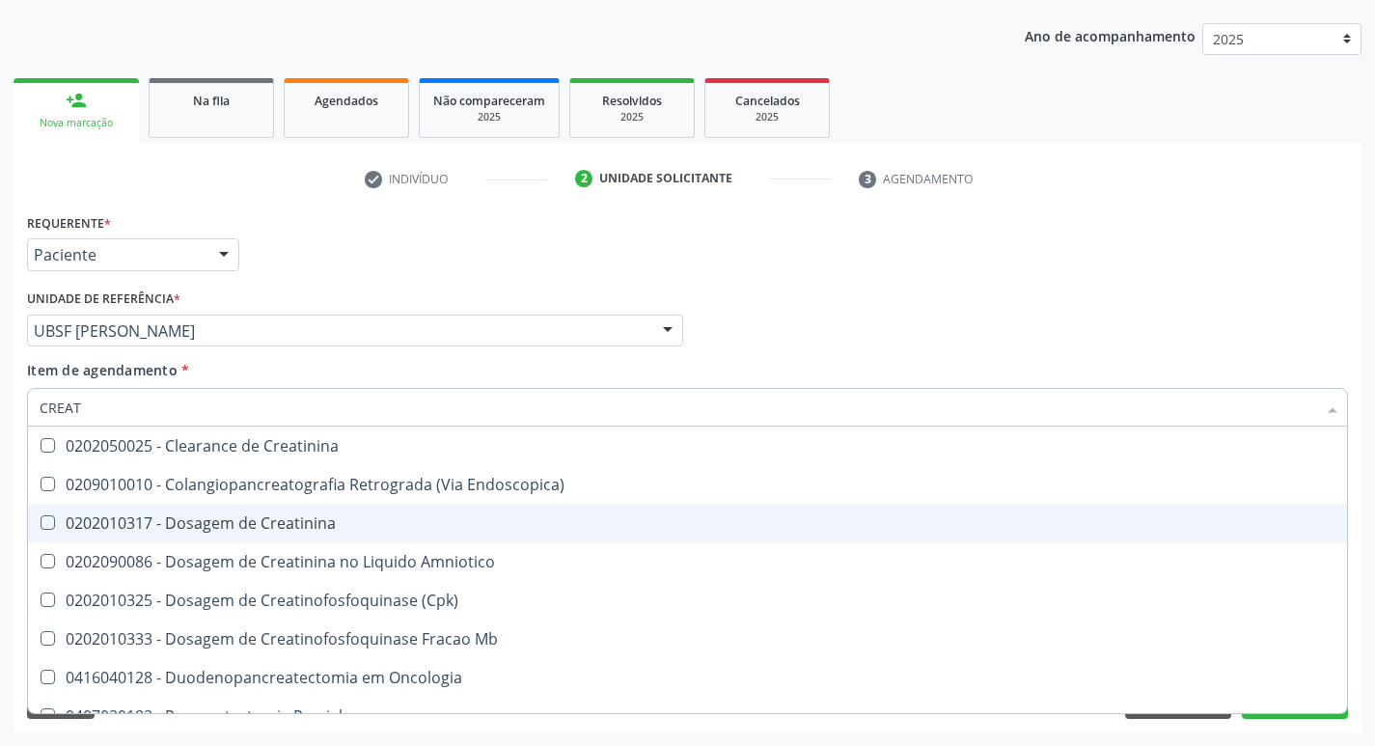
click at [396, 534] on span "0202010317 - Dosagem de Creatinina" at bounding box center [687, 523] width 1319 height 39
checkbox Creatinina "true"
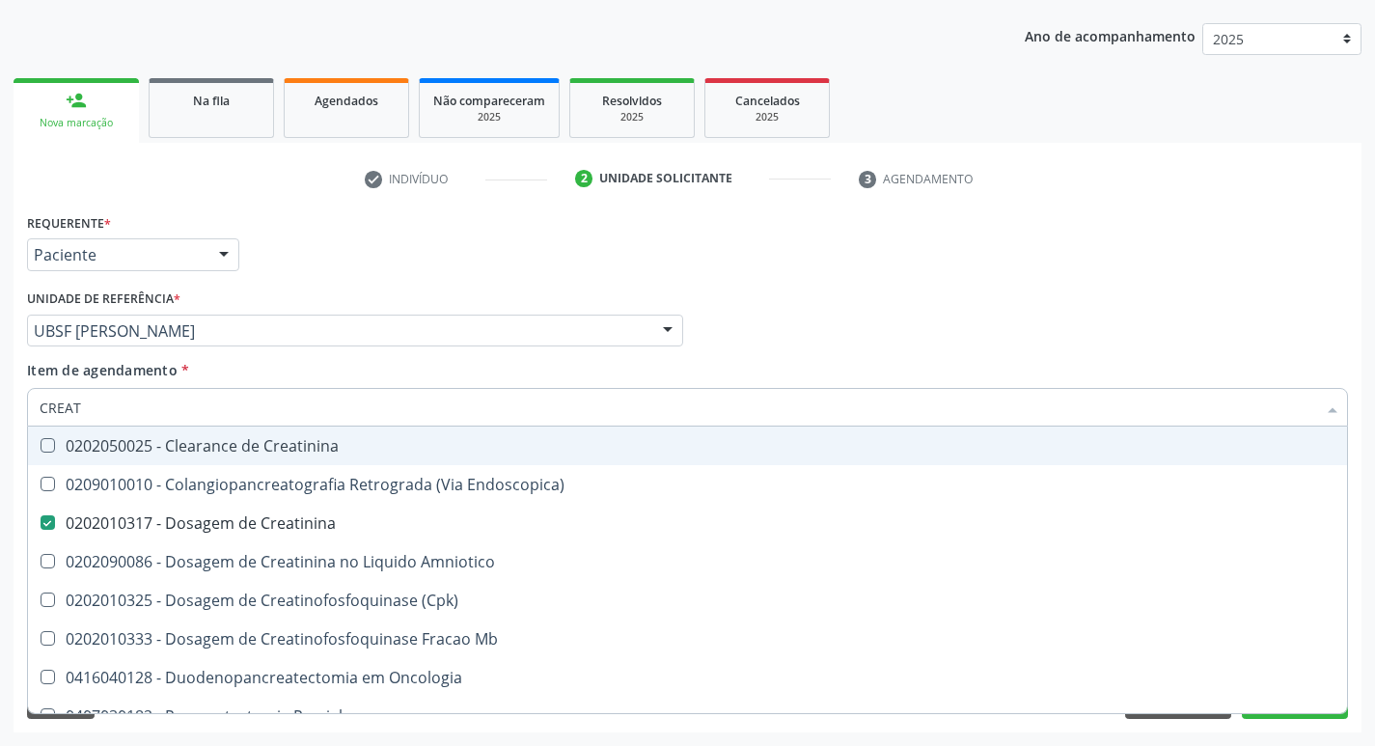
type input "CREA"
checkbox Creatinina "false"
checkbox \(Cpk\) "true"
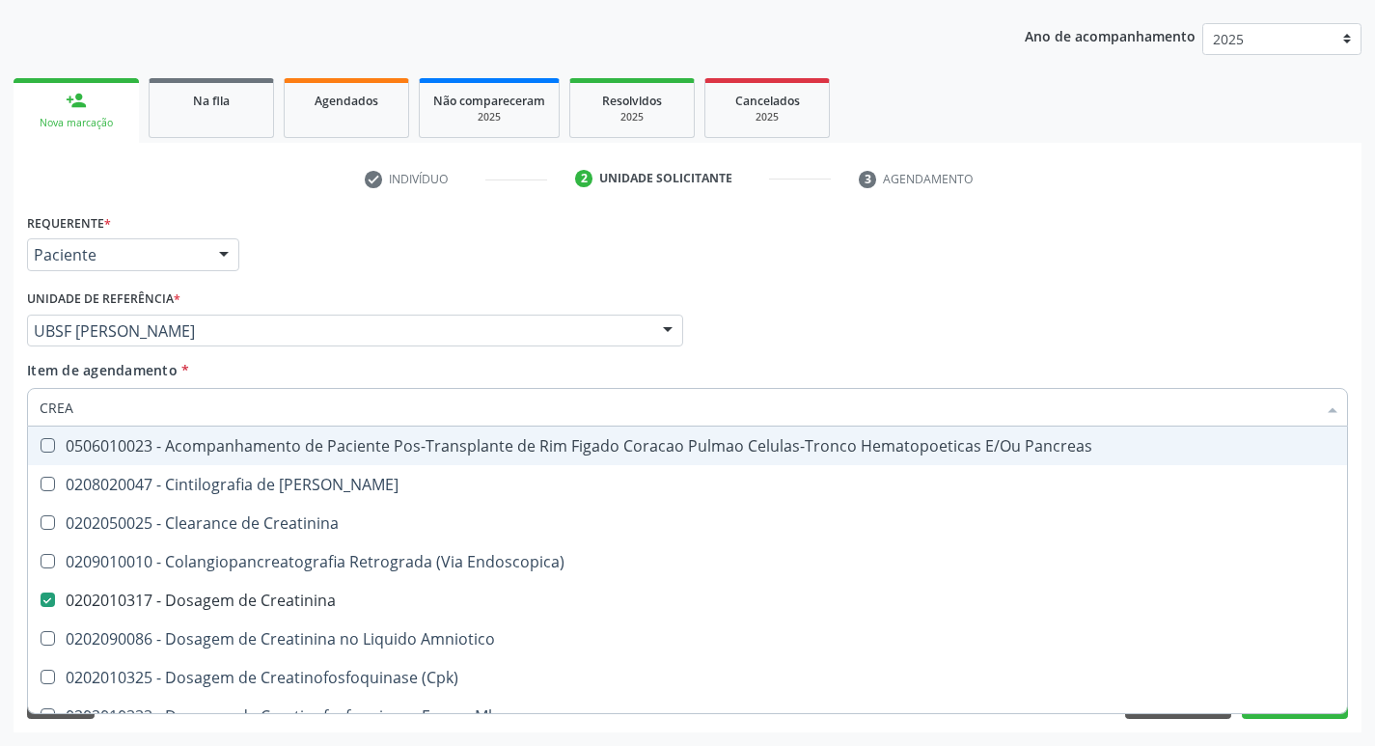
type input "CRE"
checkbox Creatinina "false"
checkbox Oncologia "true"
type input "C"
checkbox Oncologia "false"
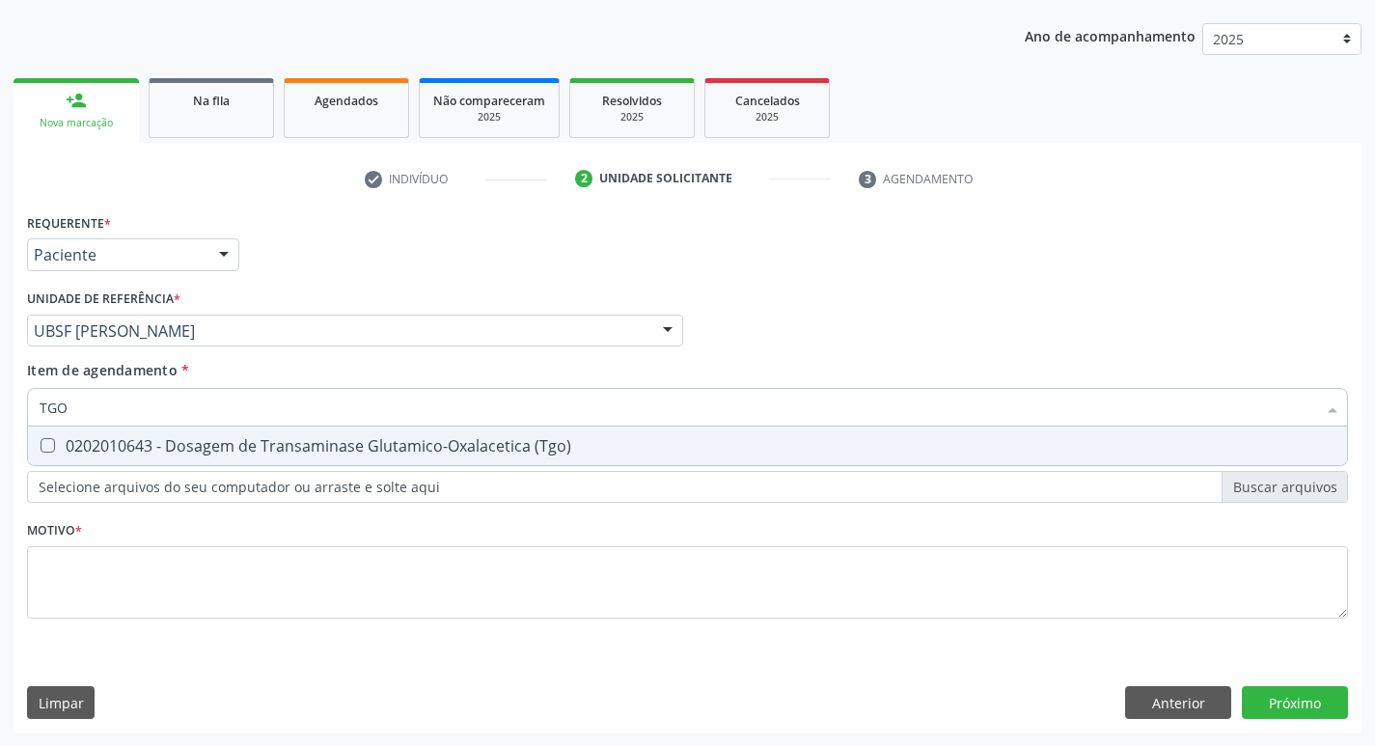
type input "TG"
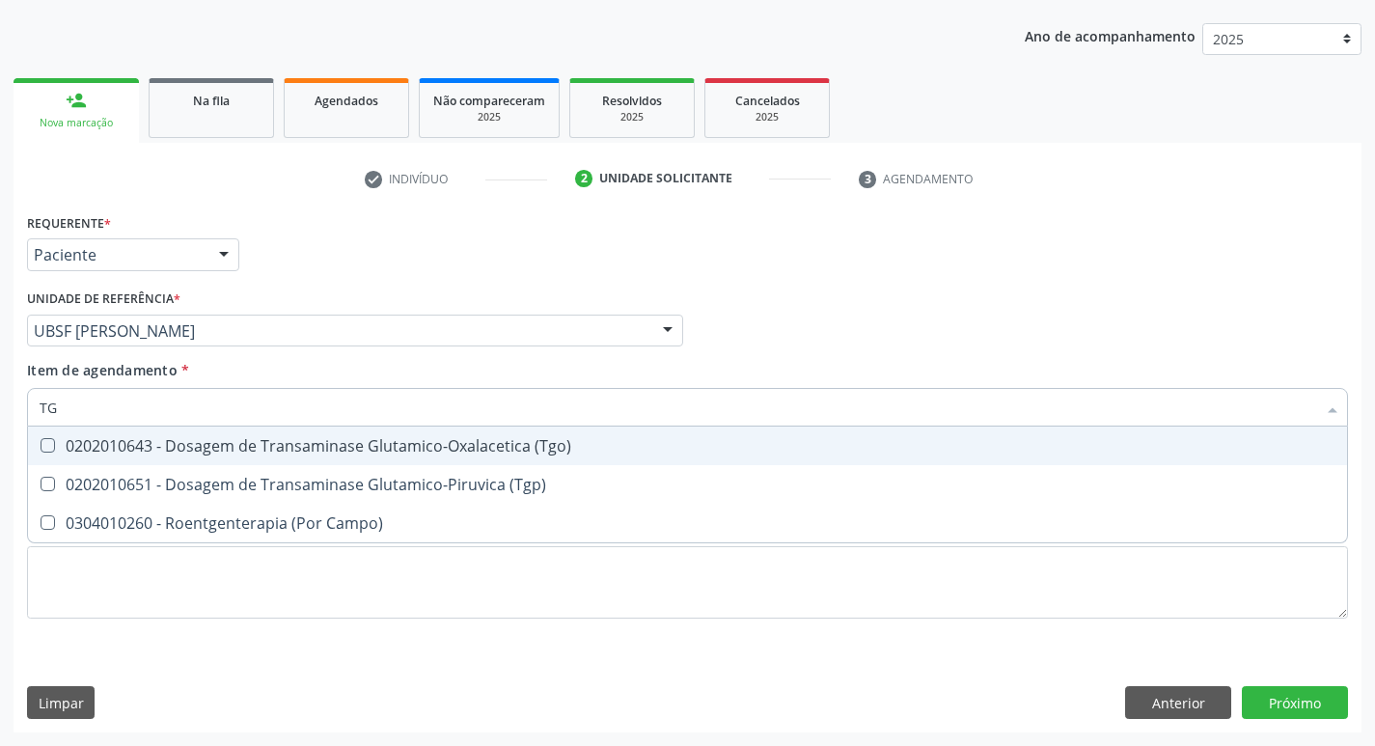
click at [315, 452] on div "0202010643 - Dosagem de Transaminase Glutamico-Oxalacetica (Tgo)" at bounding box center [688, 445] width 1296 height 15
checkbox \(Tgo\) "true"
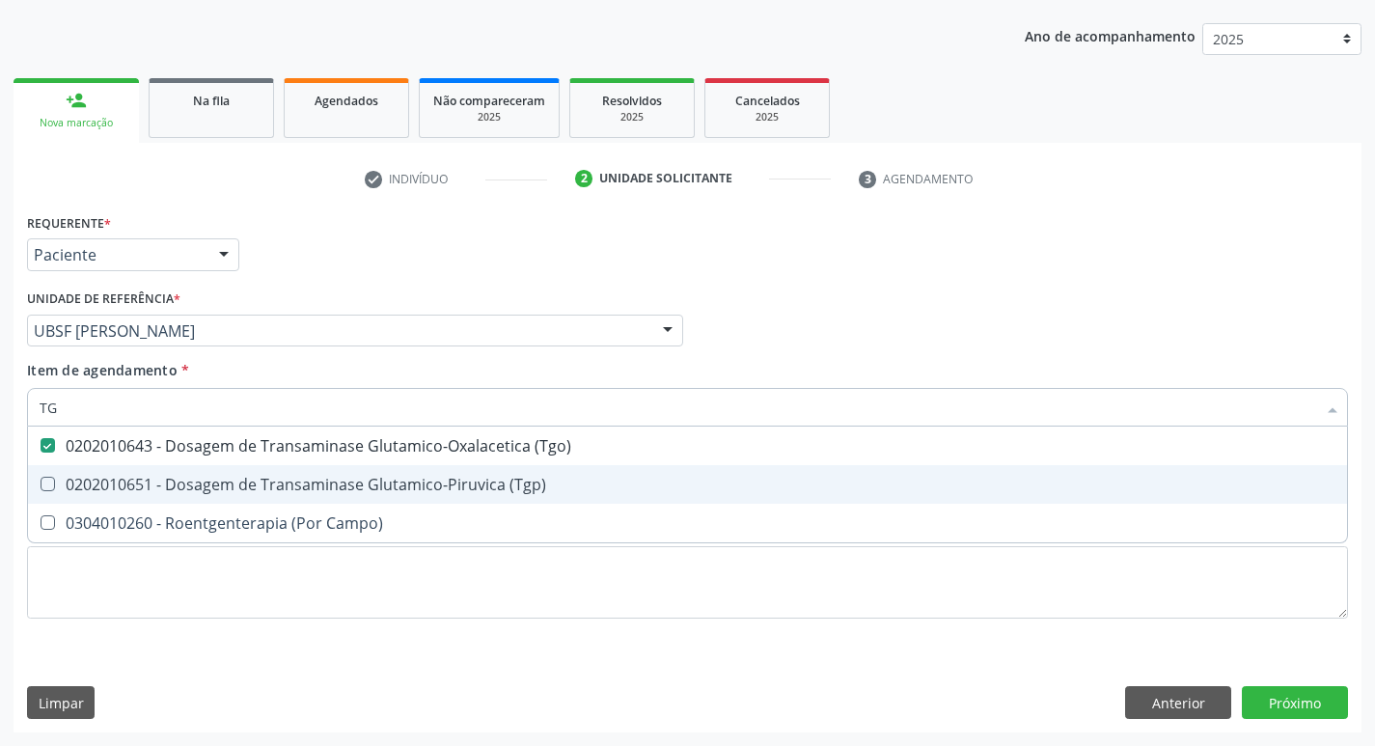
click at [330, 488] on div "0202010651 - Dosagem de Transaminase Glutamico-Piruvica (Tgp)" at bounding box center [688, 484] width 1296 height 15
checkbox \(Tgp\) "true"
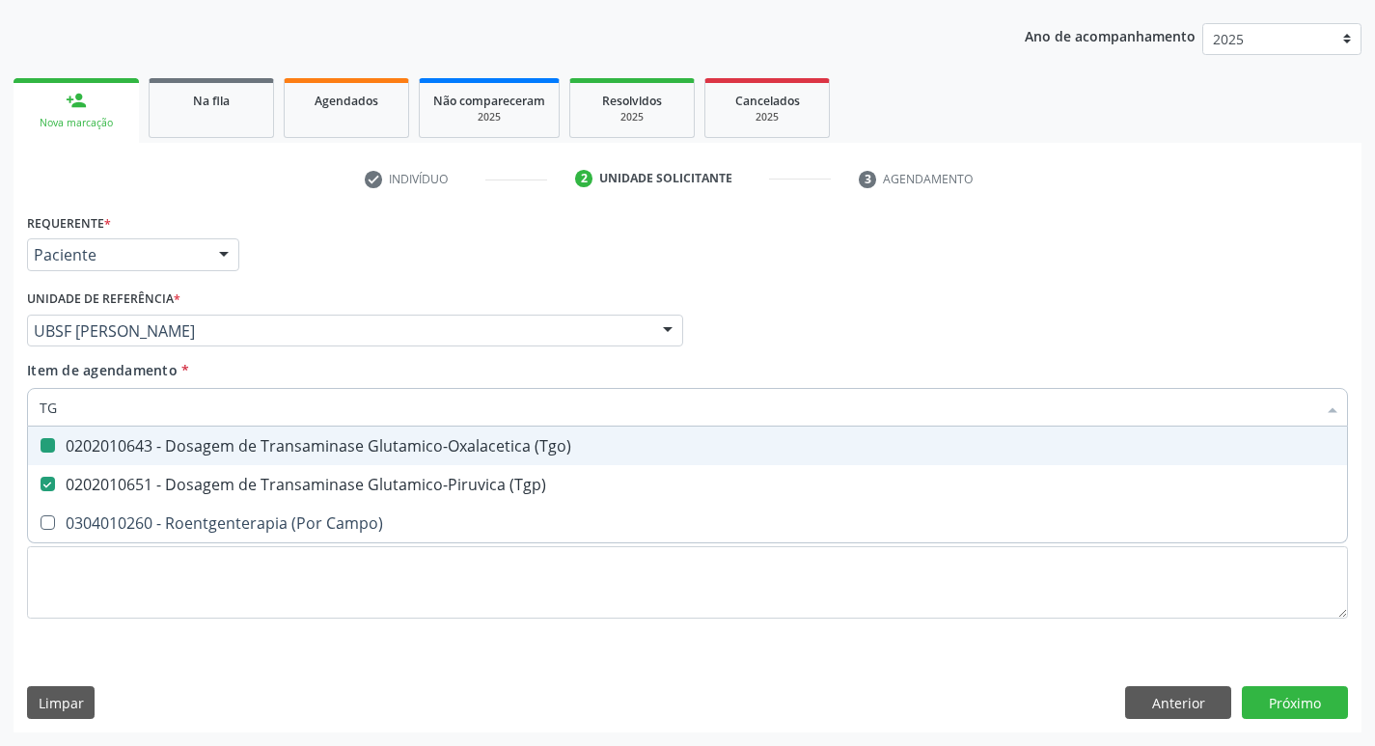
type input "T"
checkbox \(Tgo\) "false"
checkbox \(Tgp\) "false"
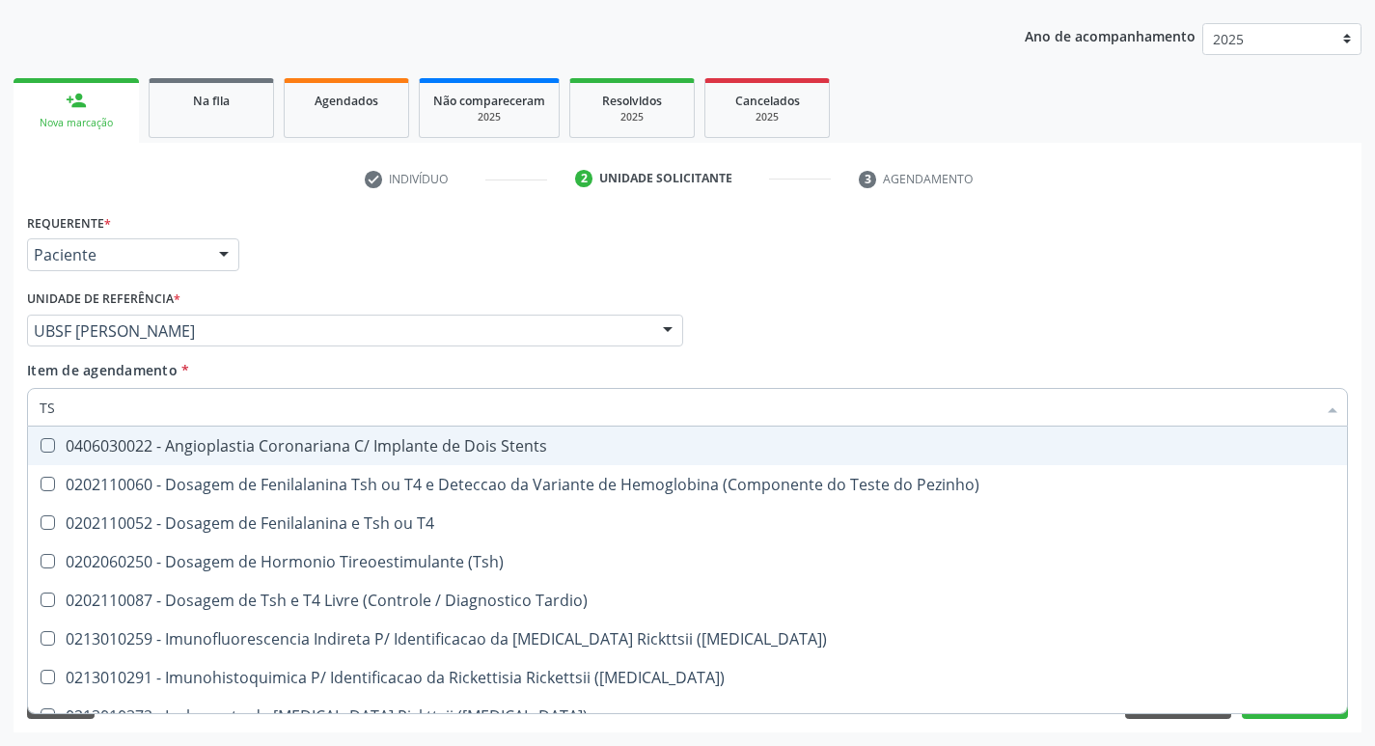
type input "TSH"
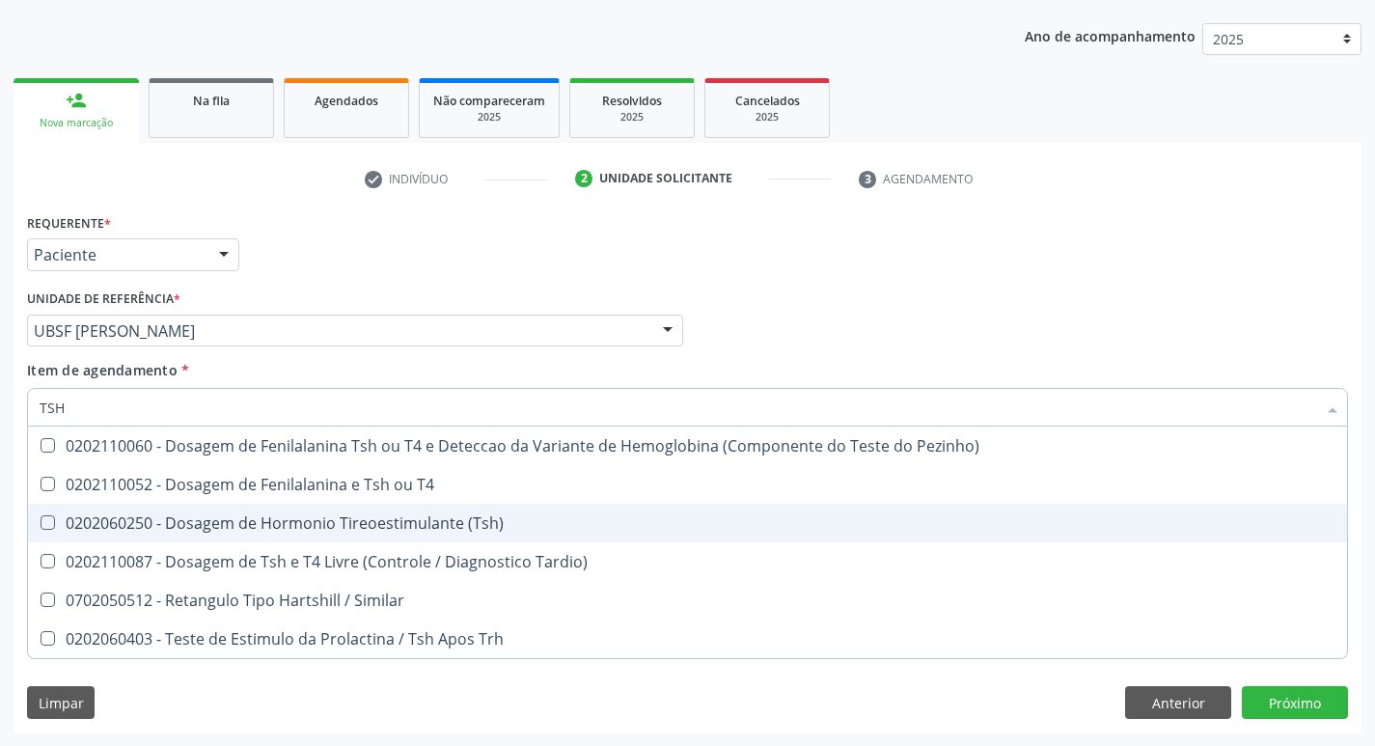
click at [339, 510] on span "0202060250 - Dosagem de Hormonio Tireoestimulante (Tsh)" at bounding box center [687, 523] width 1319 height 39
checkbox \(Tsh\) "true"
type input "TS"
checkbox \(Tsh\) "false"
checkbox Tardio\) "true"
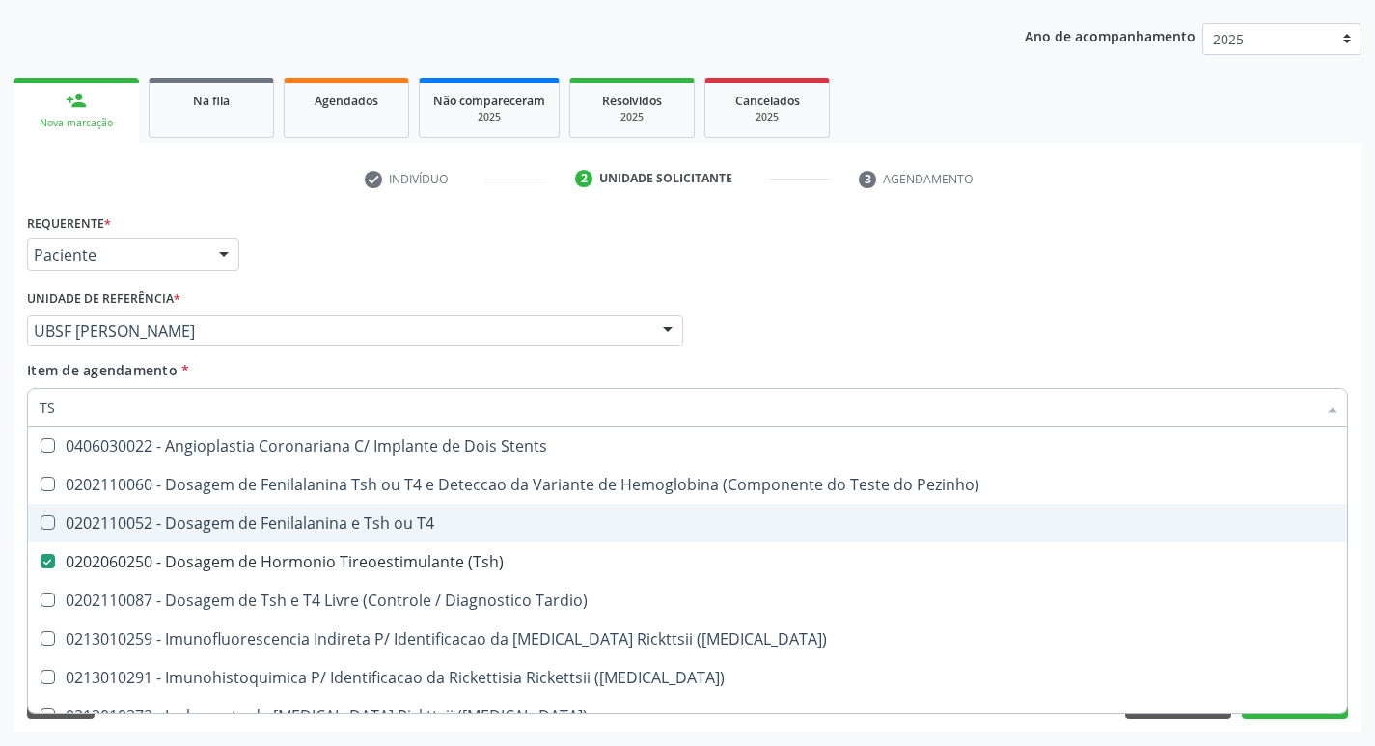
type input "T"
checkbox \(Tsh\) "false"
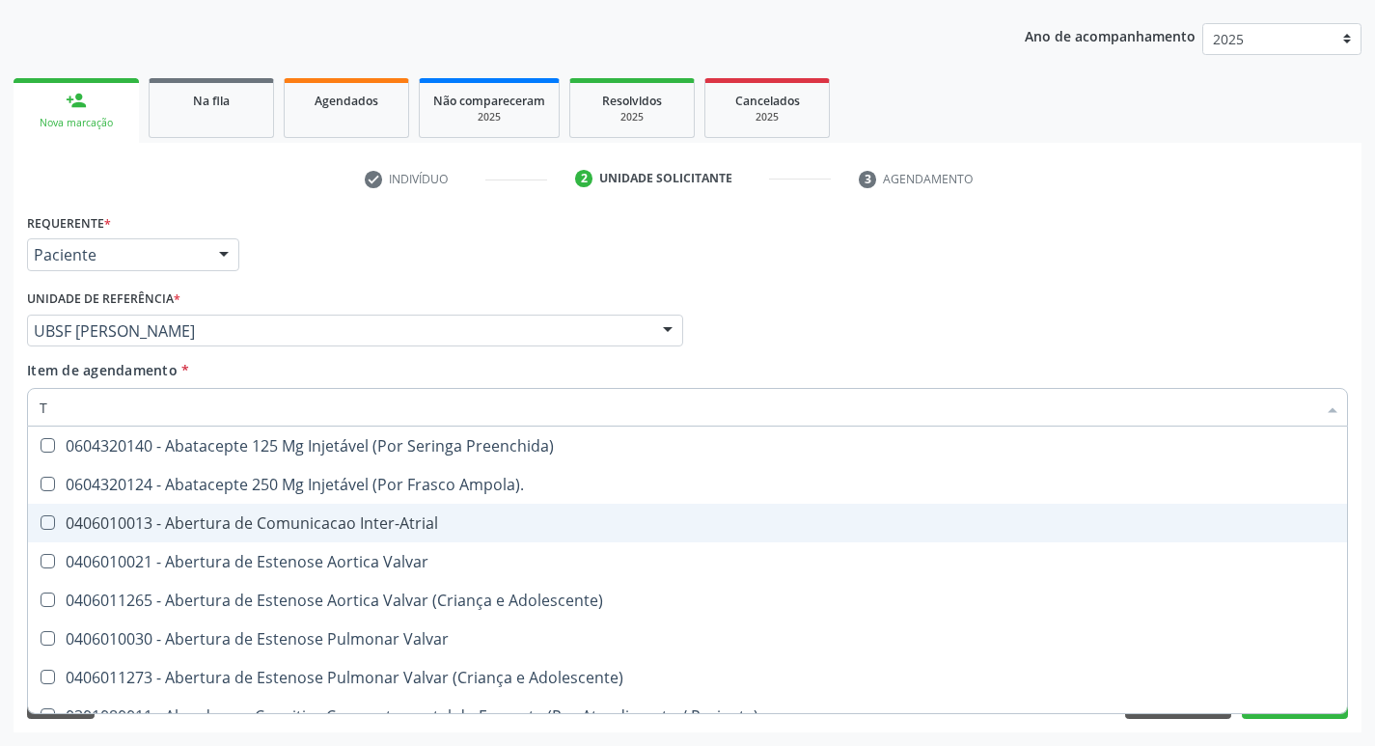
type input "T4"
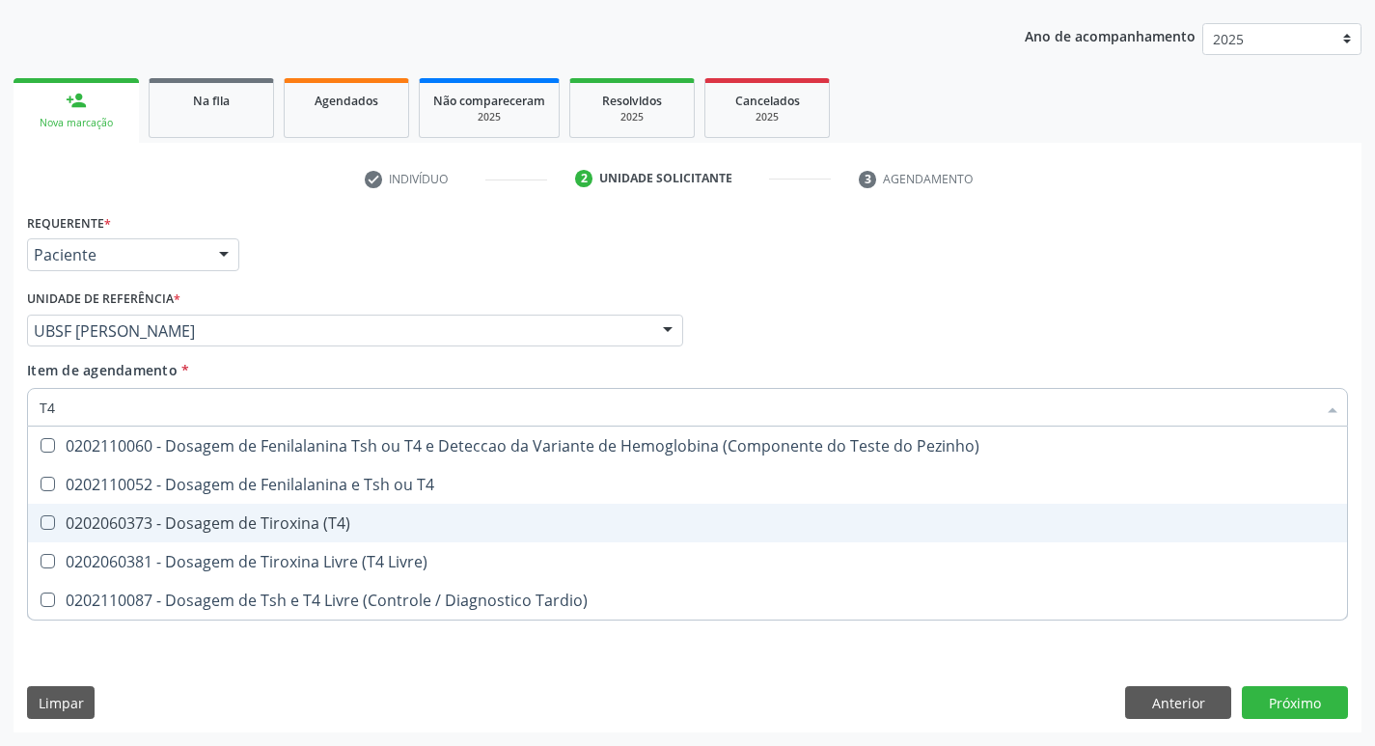
click at [368, 539] on span "0202060373 - Dosagem de Tiroxina (T4)" at bounding box center [687, 523] width 1319 height 39
checkbox \(T4\) "true"
type input "T"
checkbox \(T4\) "false"
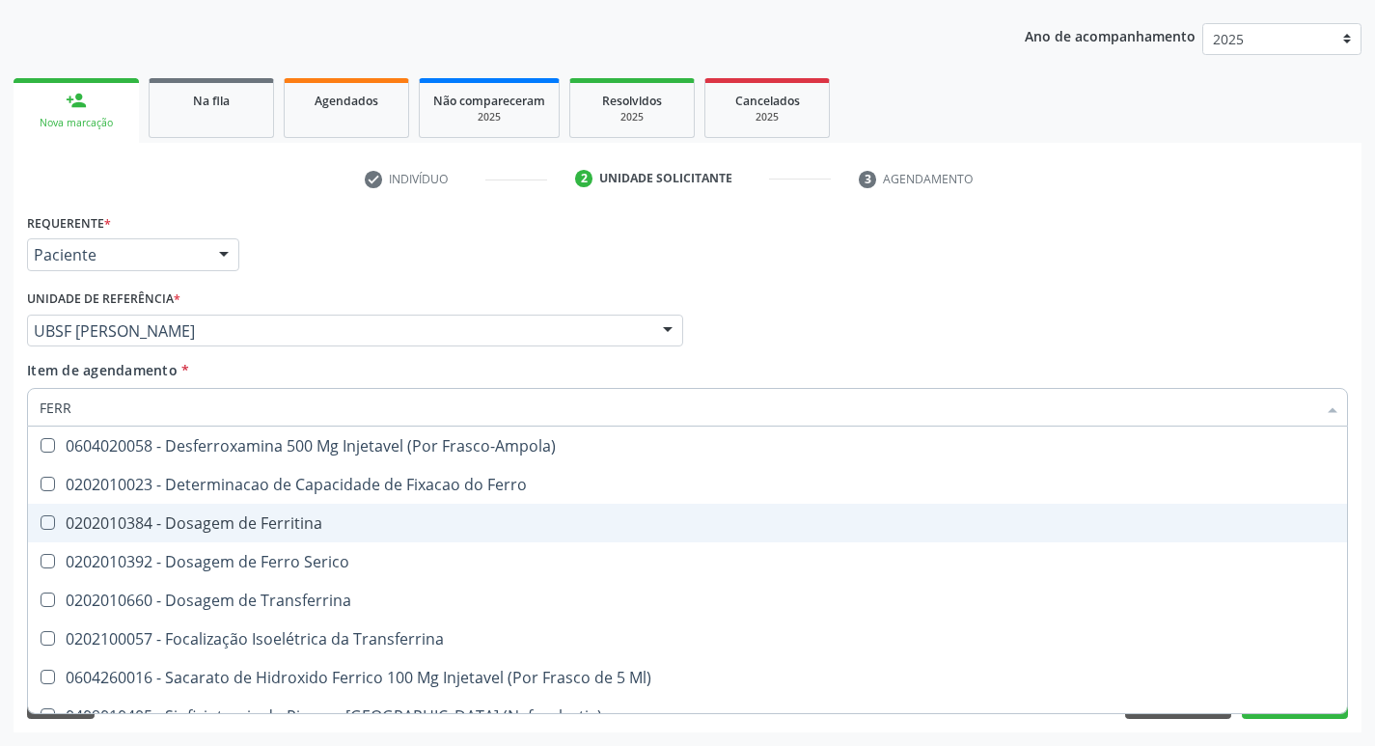
type input "FERRI"
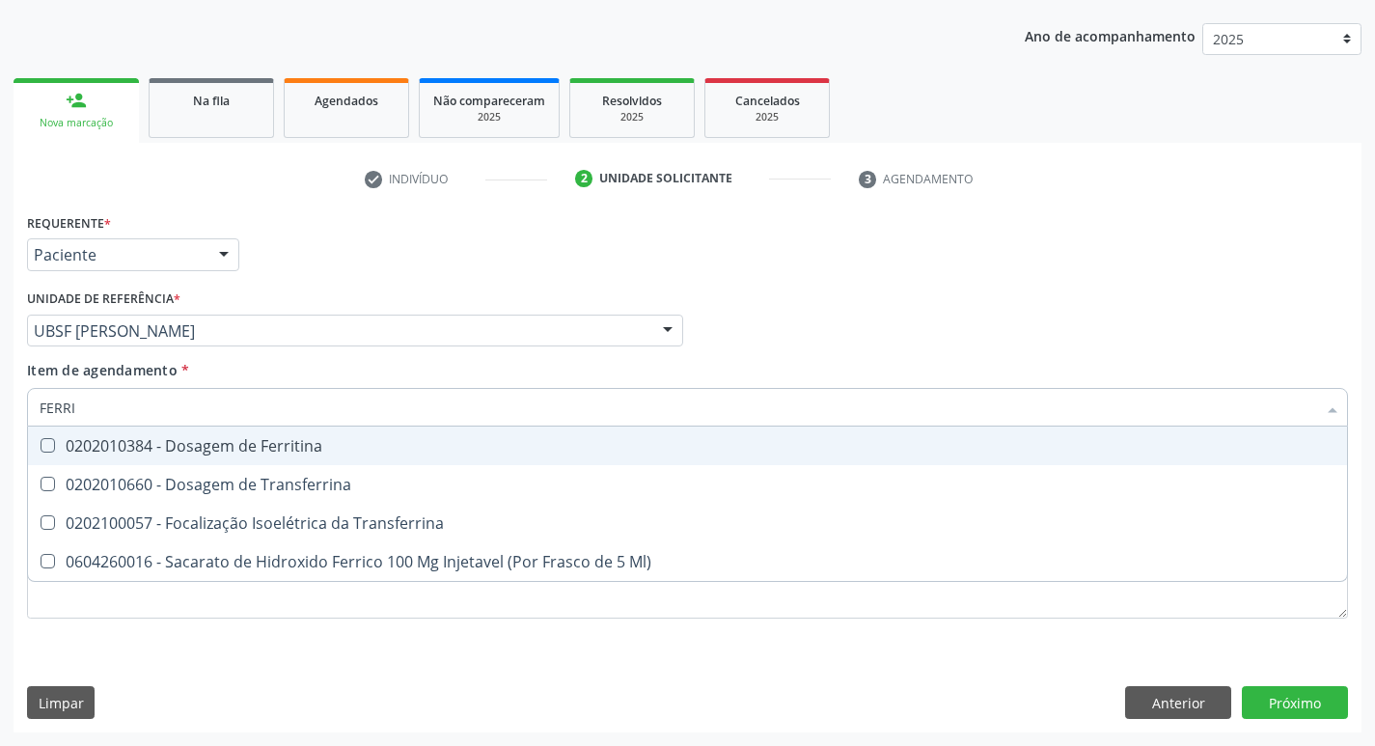
click at [356, 453] on div "0202010384 - Dosagem de Ferritina" at bounding box center [688, 445] width 1296 height 15
checkbox Ferritina "true"
type input "FERR"
checkbox Ferritina "false"
checkbox Transferrina "true"
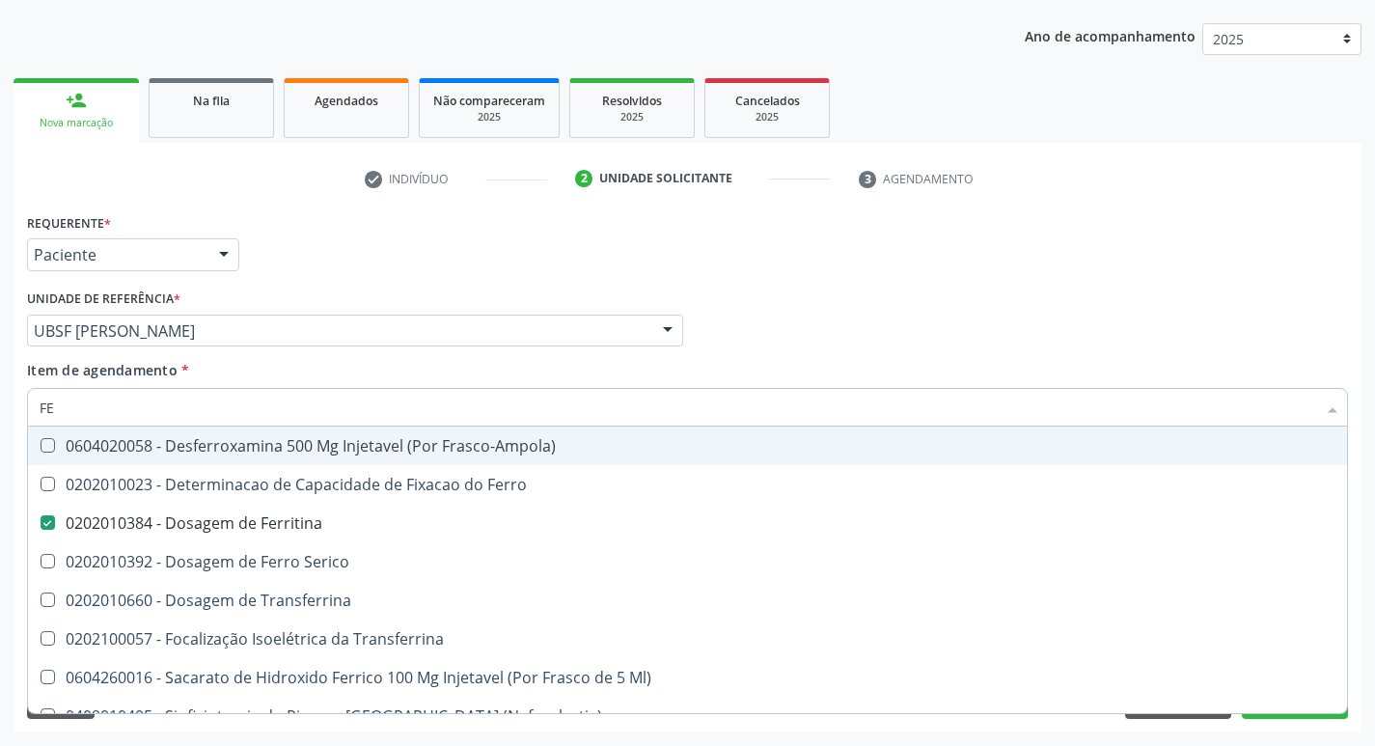
type input "F"
checkbox Ferritina "false"
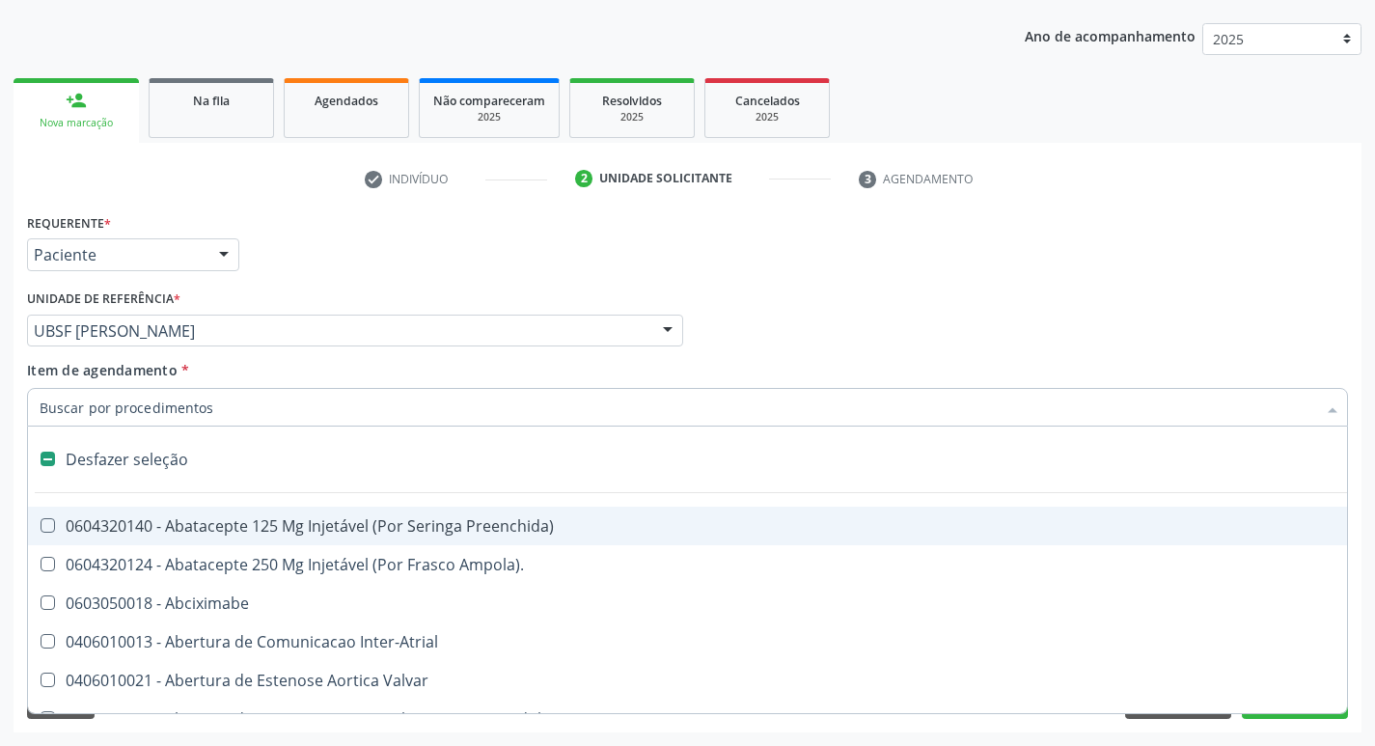
type input "V"
checkbox Cornea "true"
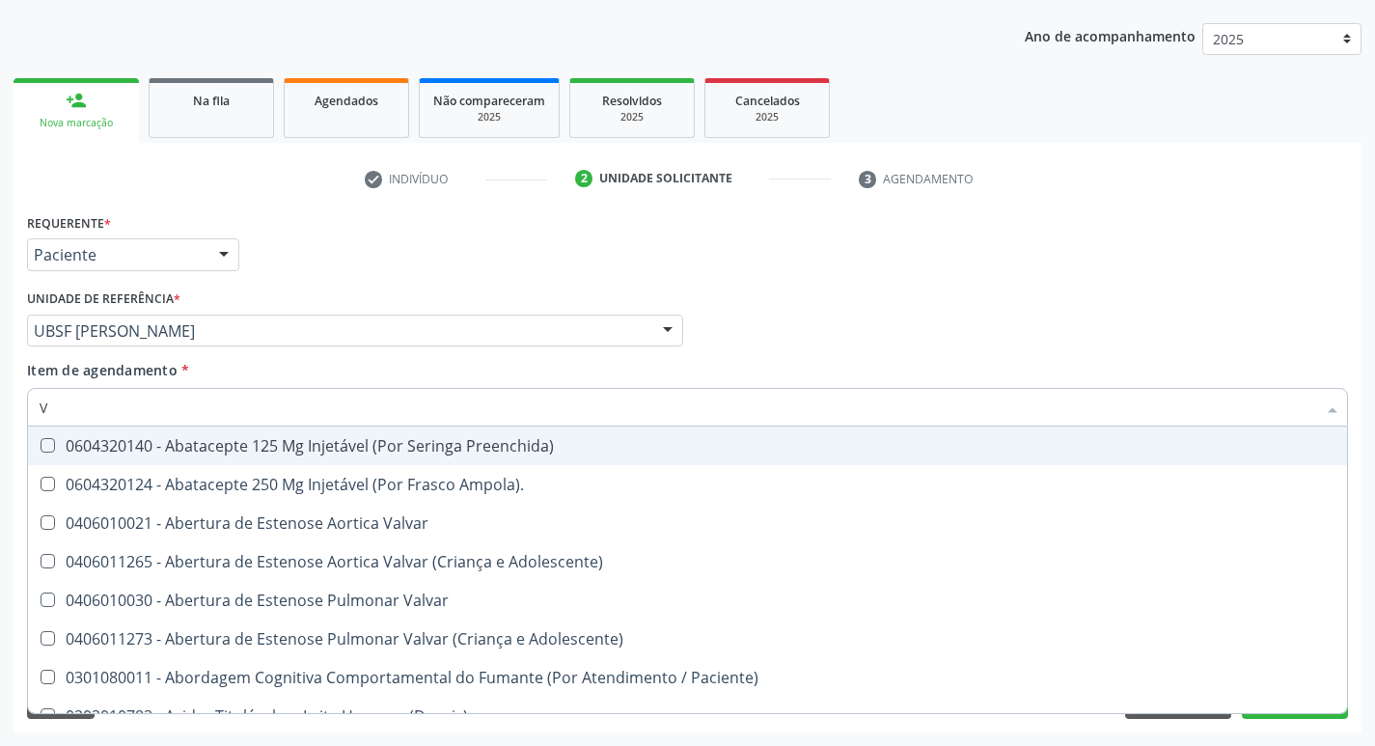
type input "VI"
checkbox Psicoterapia "true"
checkbox \(Tgp\) "false"
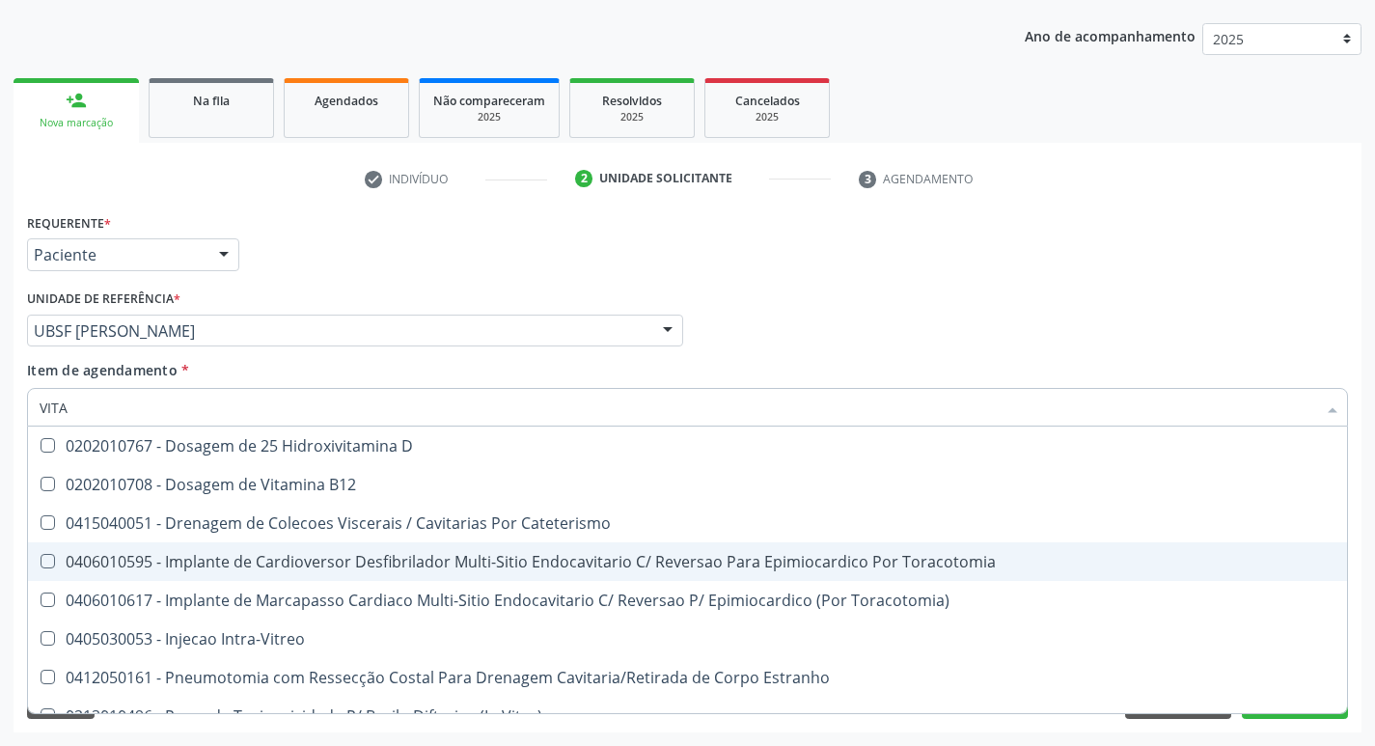
scroll to position [139, 0]
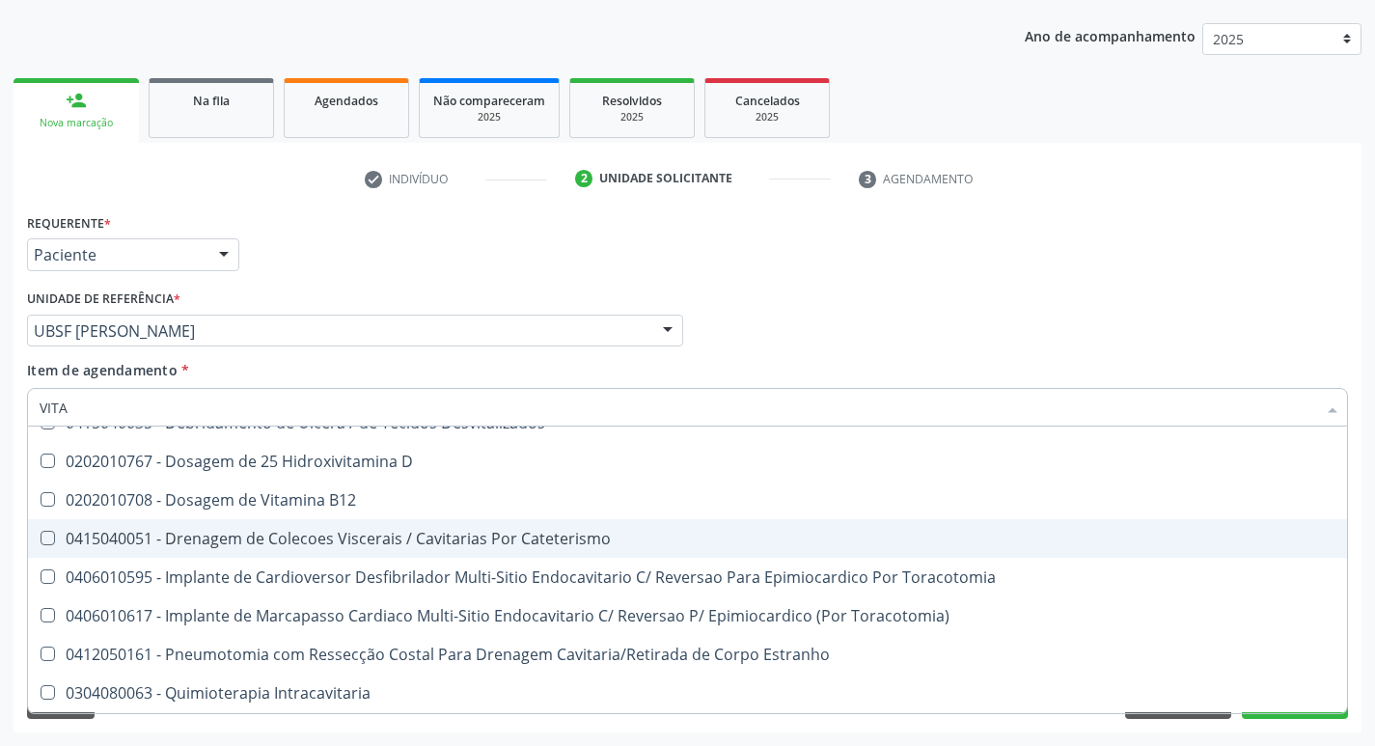
type input "VITAM"
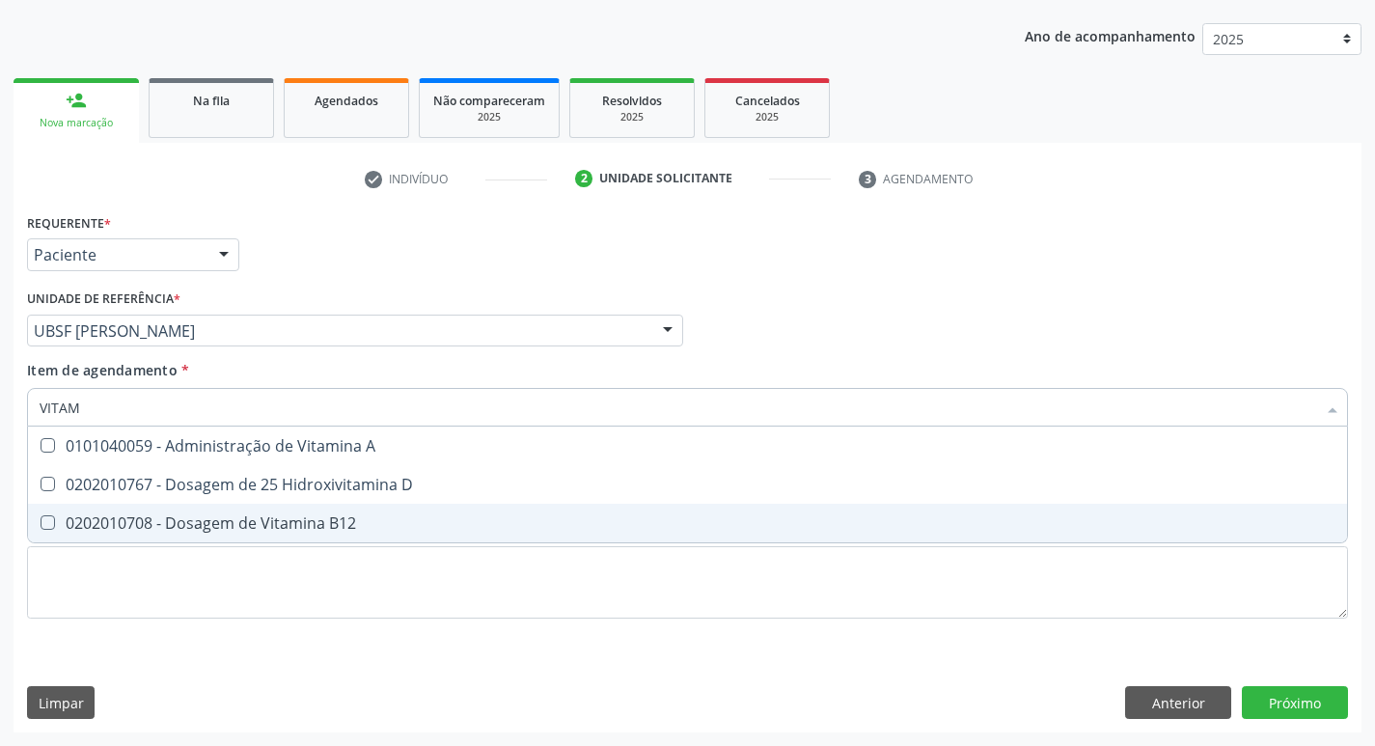
click at [359, 515] on div "0202010708 - Dosagem de Vitamina B12" at bounding box center [688, 522] width 1296 height 15
checkbox B12 "true"
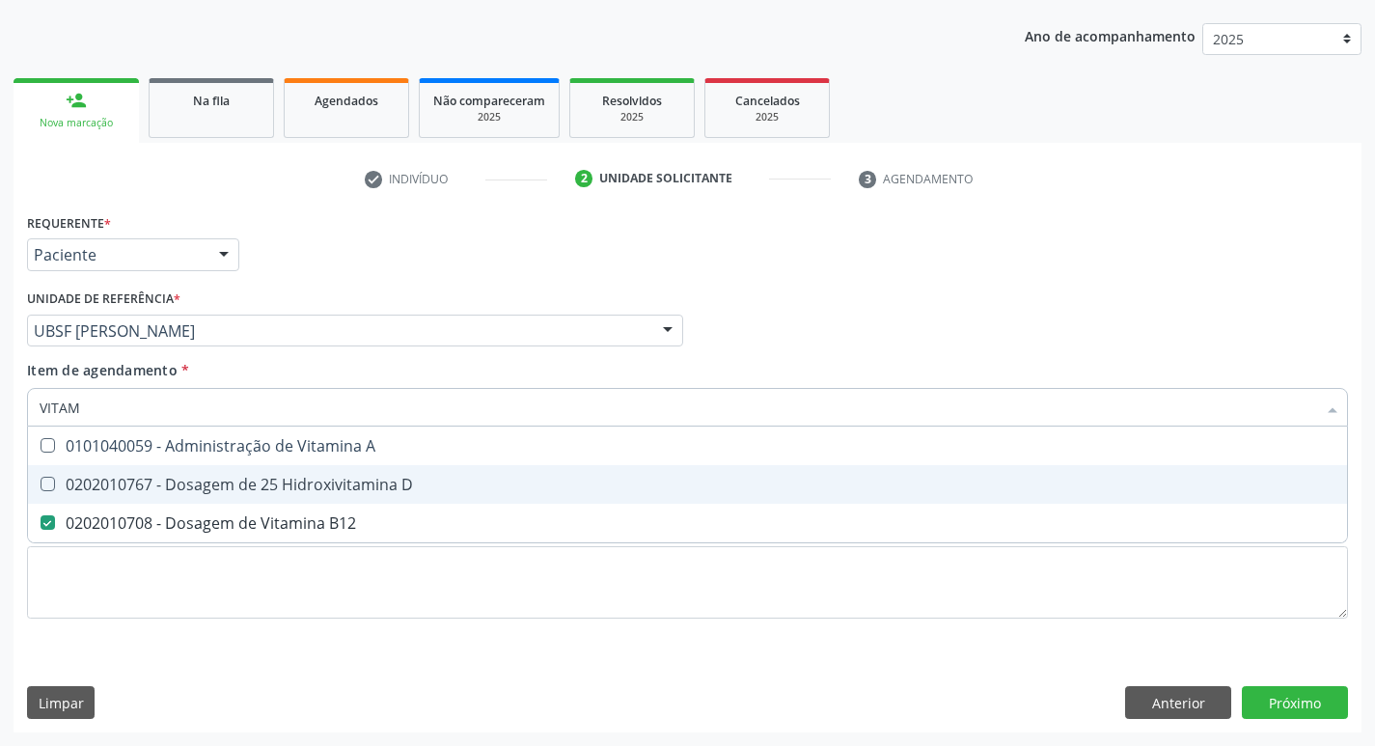
click at [373, 488] on div "0202010767 - Dosagem de 25 Hidroxivitamina D" at bounding box center [688, 484] width 1296 height 15
checkbox D "true"
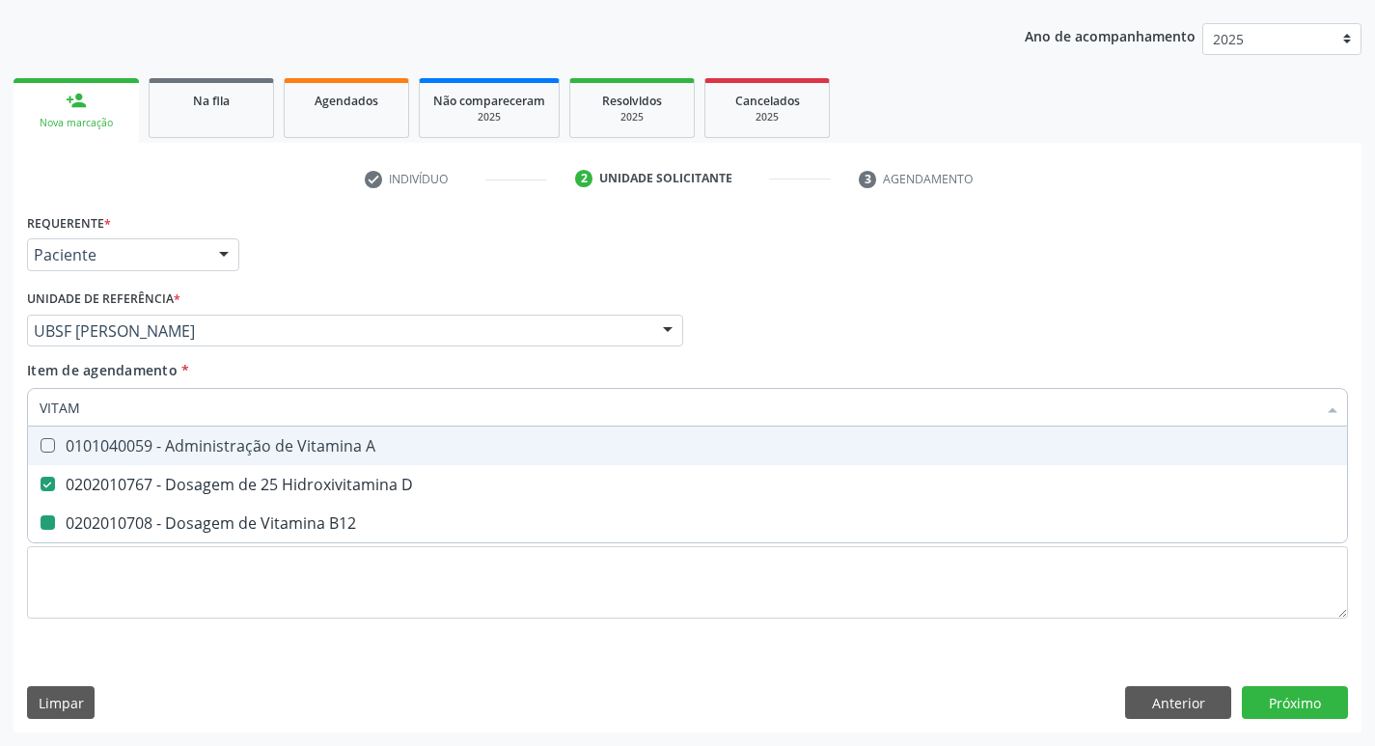
type input "VITA"
checkbox D "false"
checkbox B12 "false"
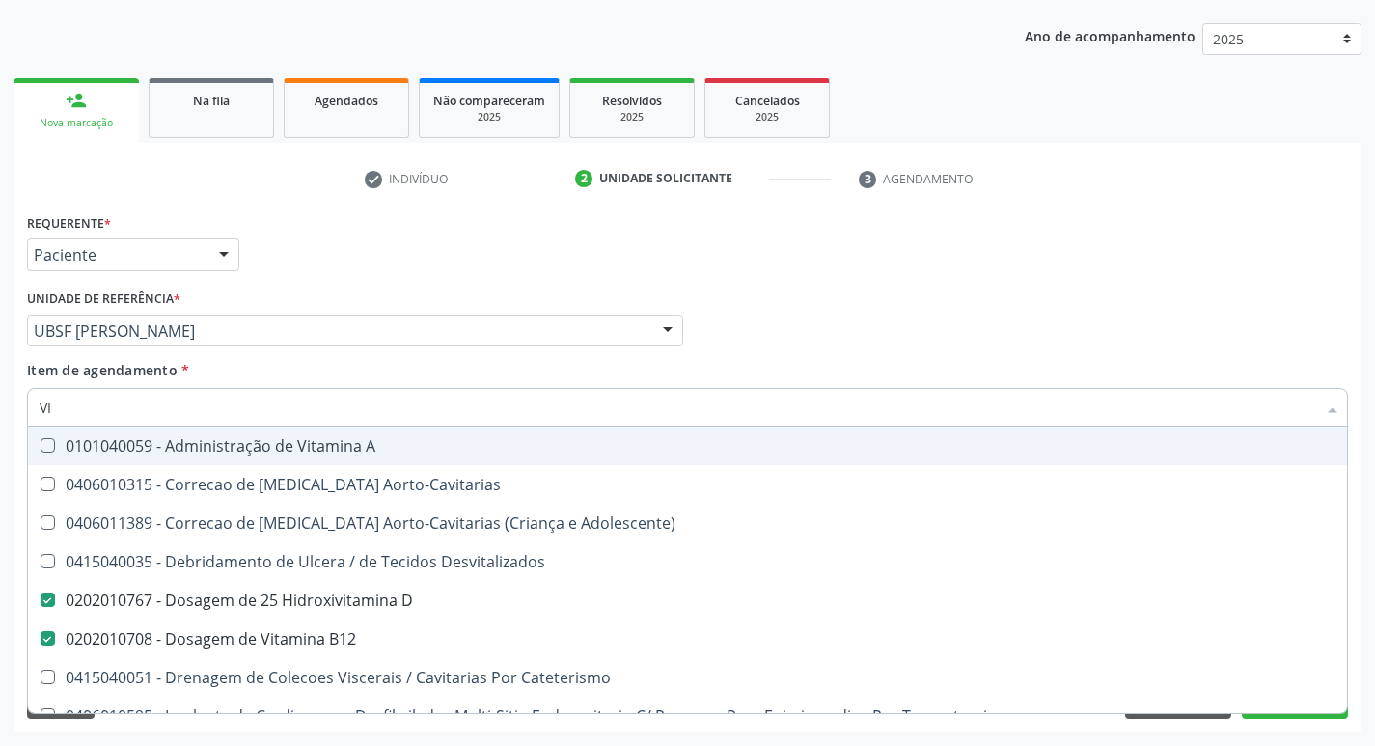
type input "V"
checkbox D "false"
checkbox B12 "false"
checkbox Cateterismo "false"
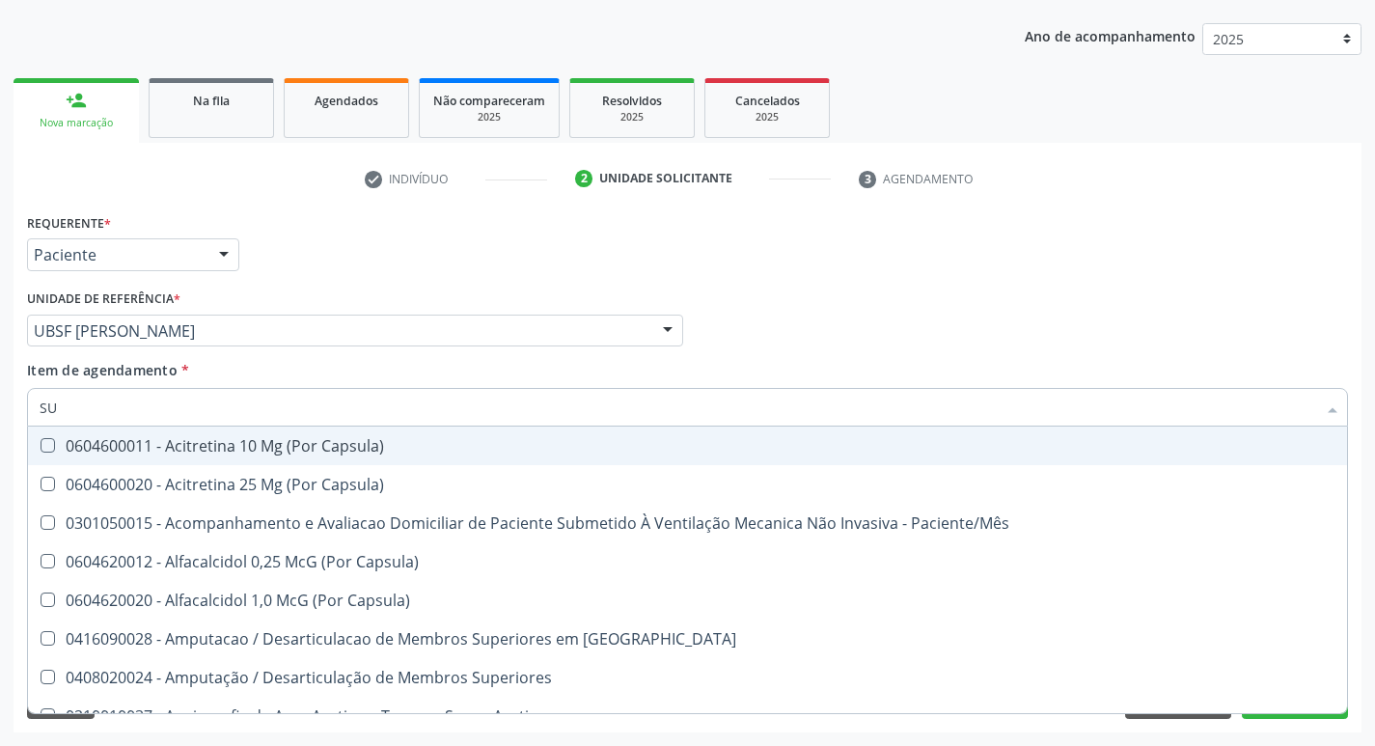
type input "S"
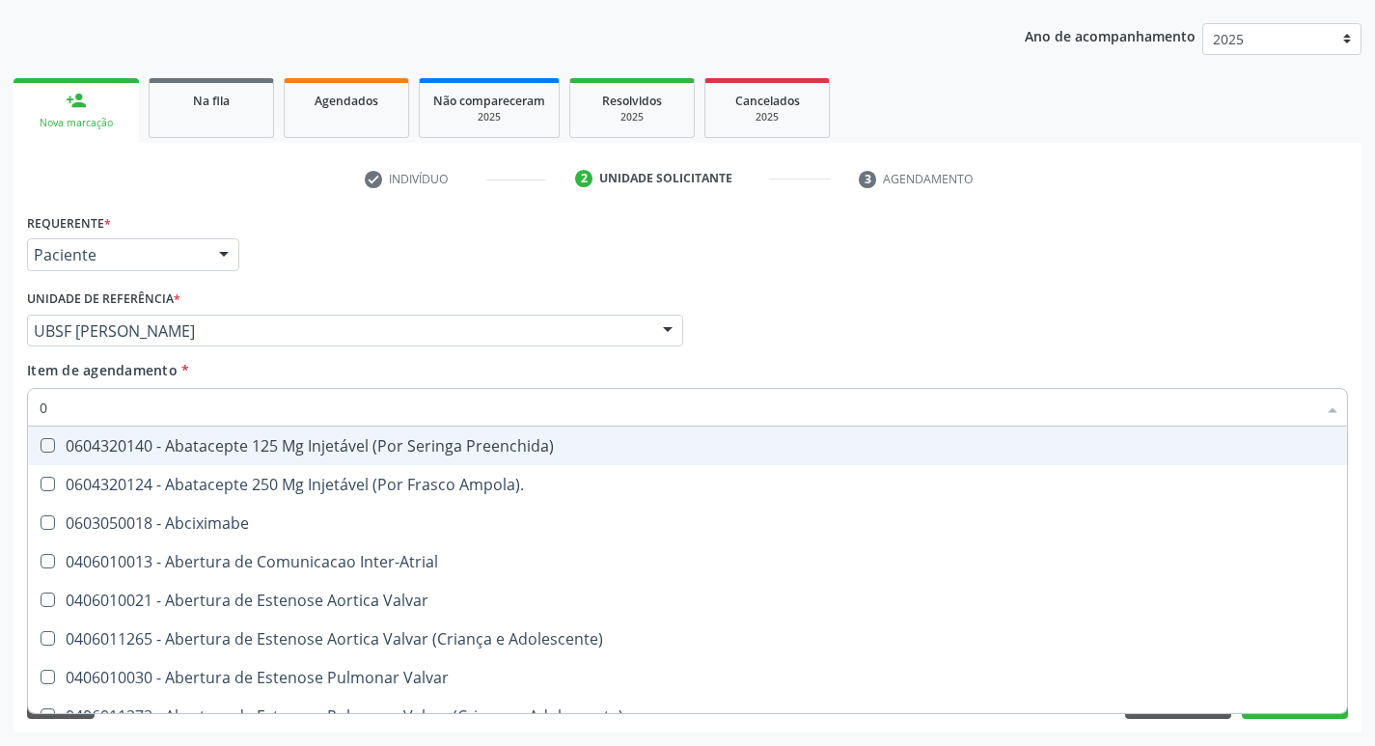
type input "02"
checkbox \(Frasco\) "true"
checkbox Pancreas "true"
checkbox Paratireoides "true"
checkbox 67 "true"
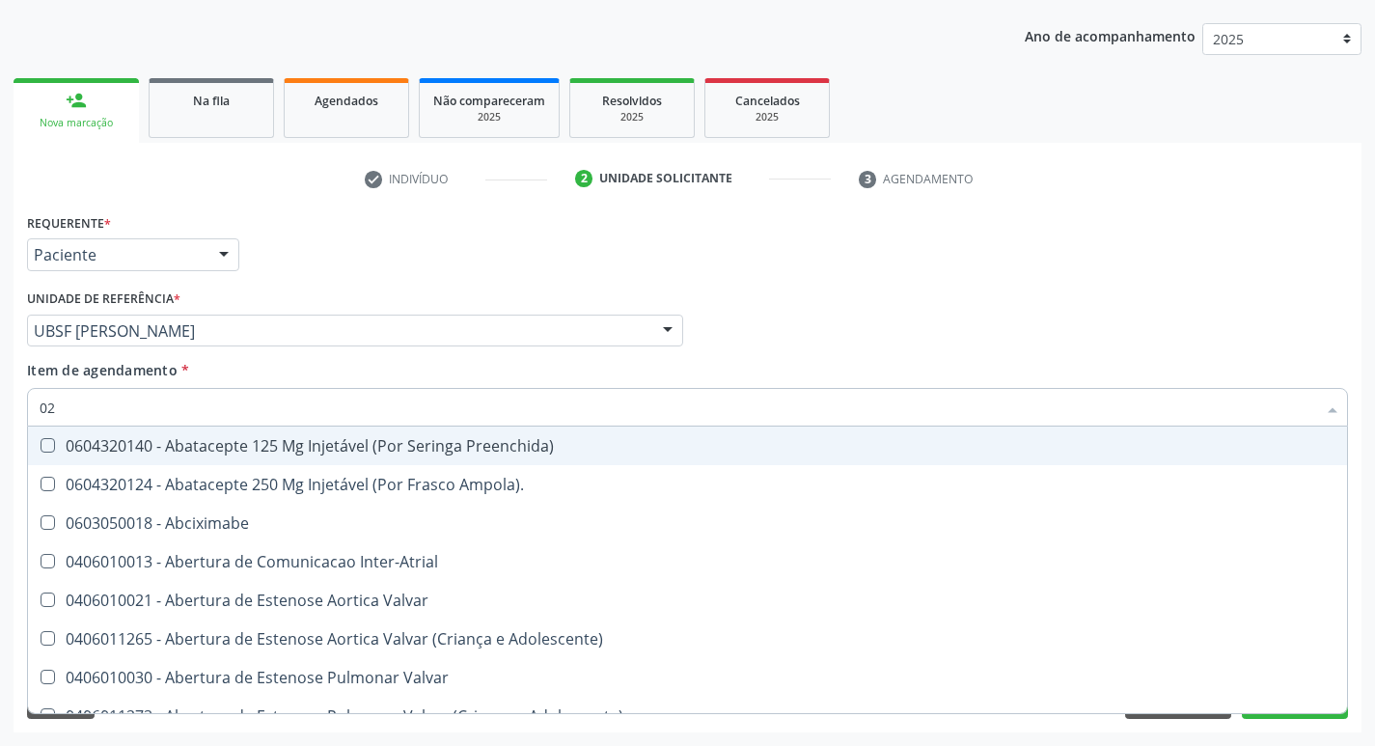
checkbox Simples "true"
checkbox Comprimido\) "true"
checkbox Ml\) "true"
checkbox Per-Operatoria "true"
checkbox Colpoperineocleise "true"
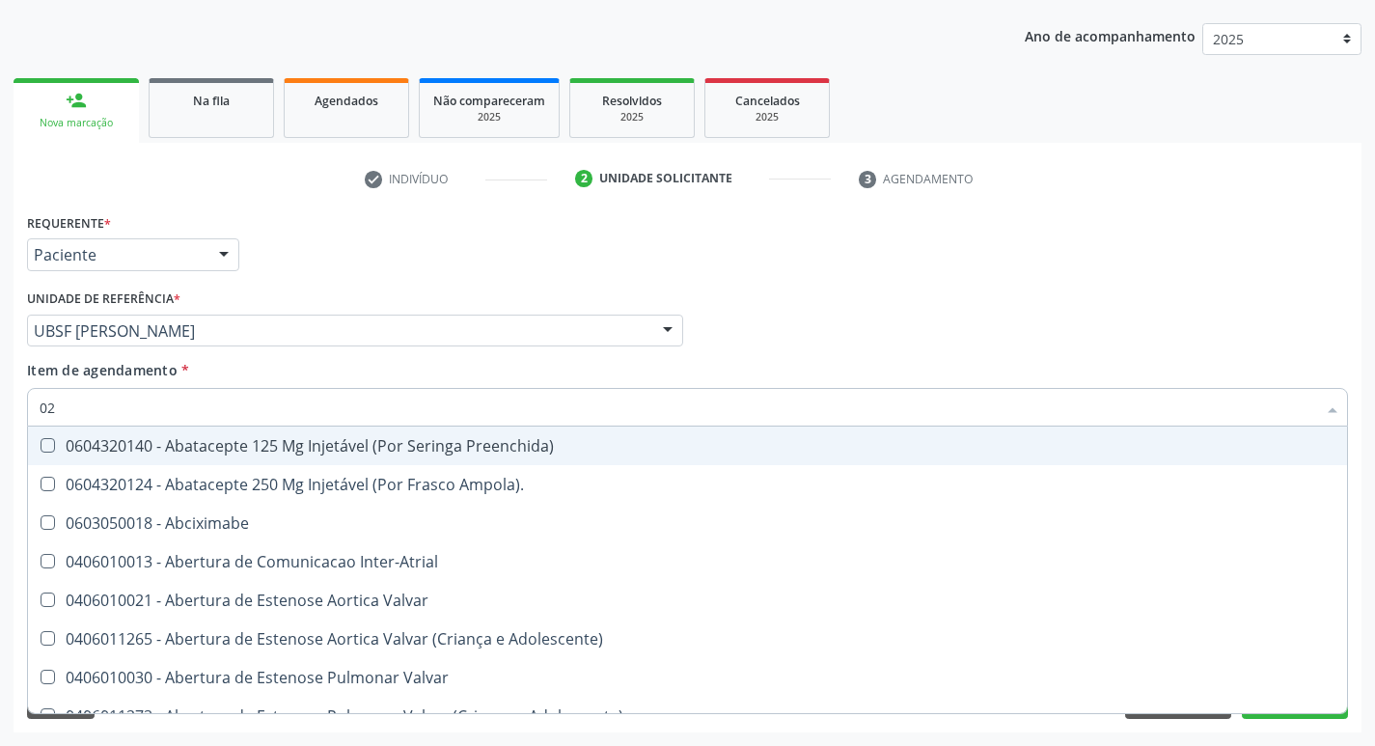
checkbox Colo "true"
checkbox Posterior "true"
checkbox Anterior "true"
checkbox Revisao "true"
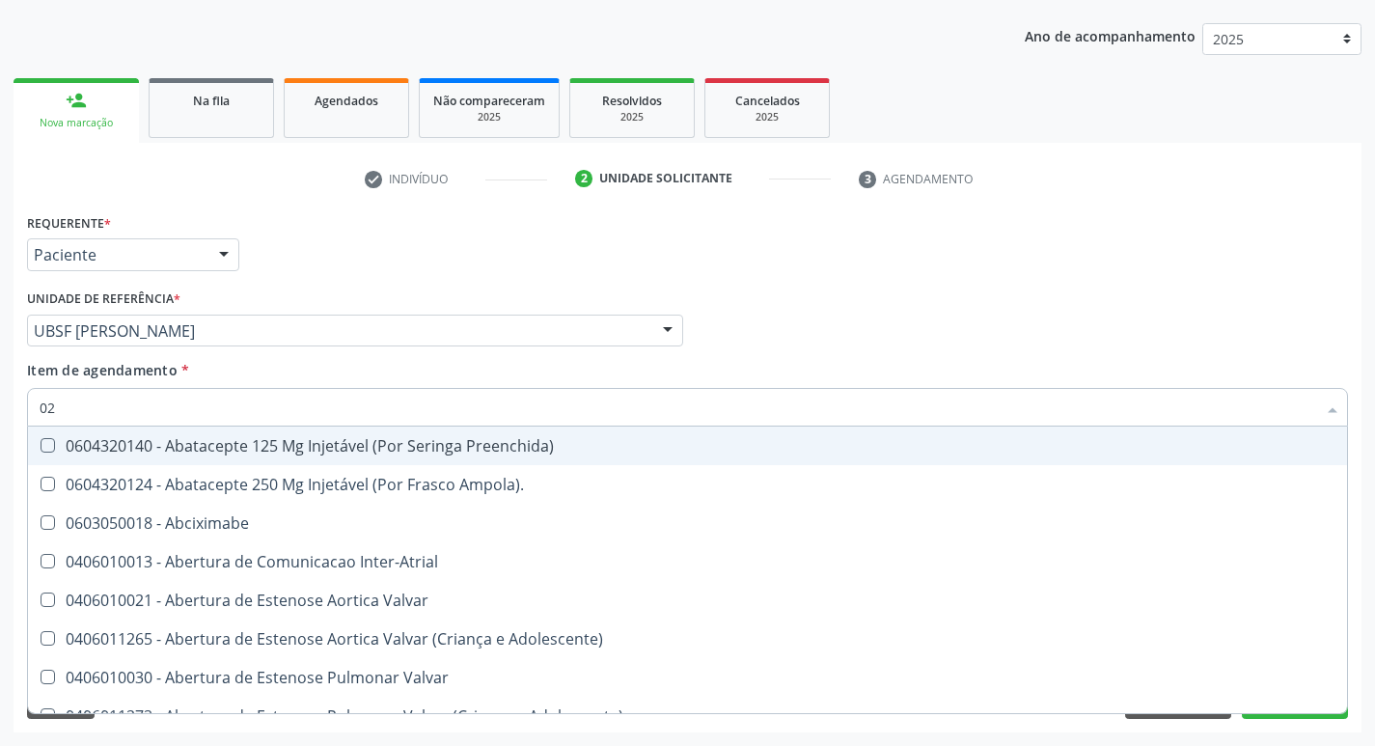
type input "020"
checkbox Olho "true"
checkbox Transplantado "true"
checkbox Mama "true"
checkbox Boca "true"
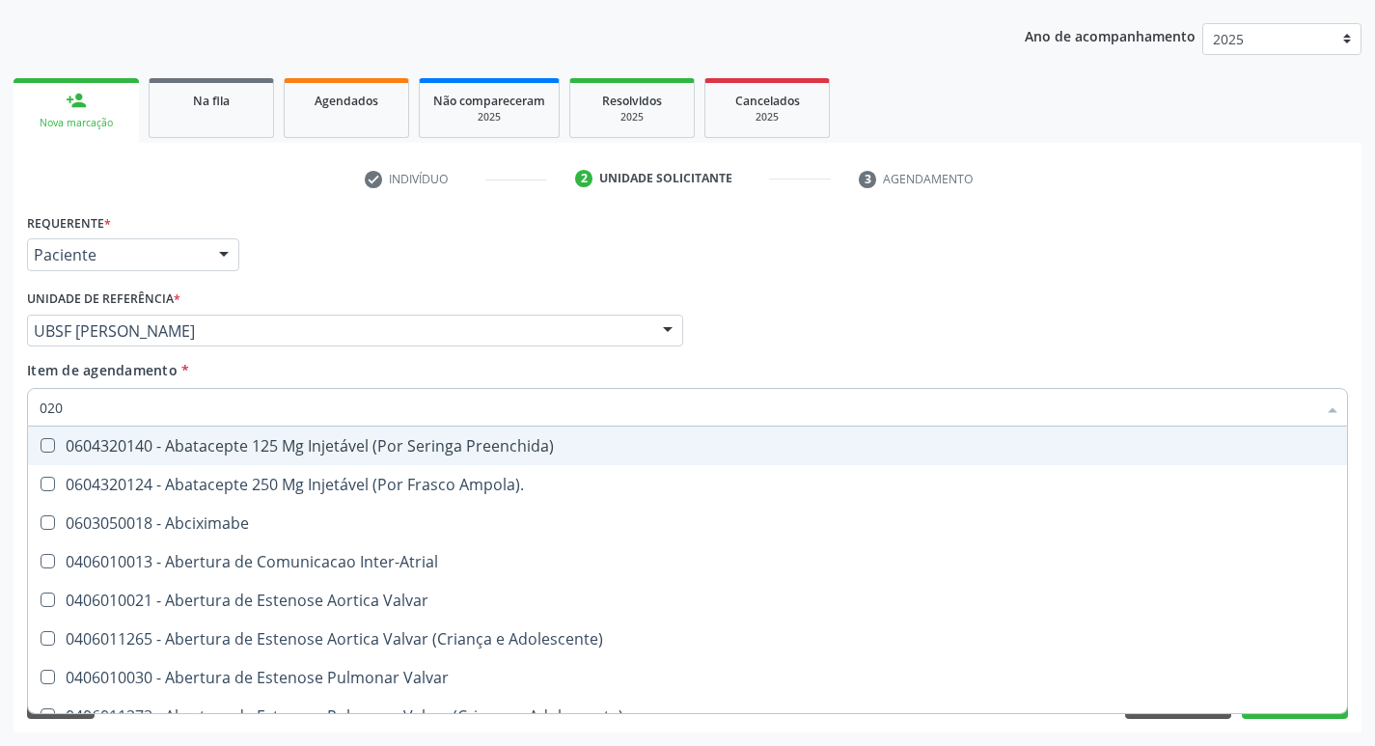
checkbox Idosos "true"
checkbox Ampola\) "true"
checkbox Gráfico "true"
checkbox Renal "true"
checkbox Anus "true"
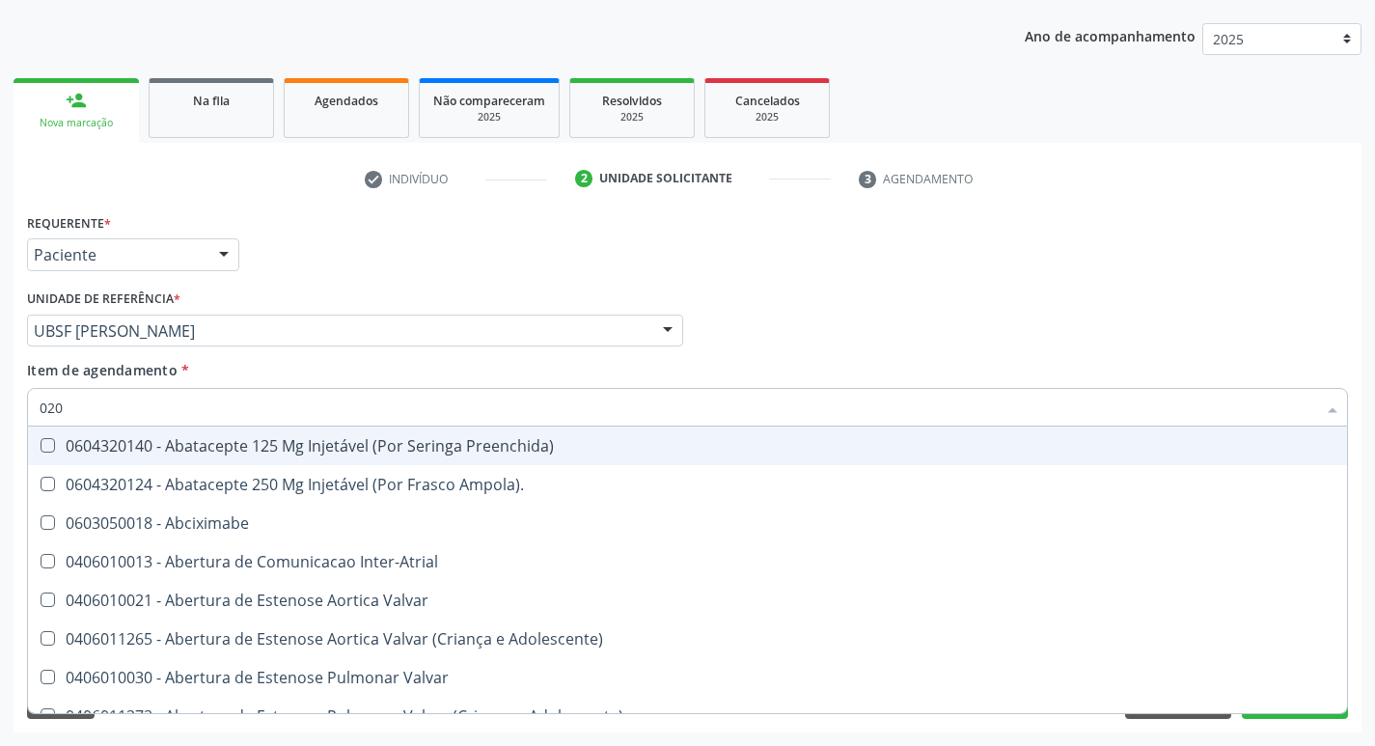
checkbox Preenchida\) "true"
checkbox Ciclodialise "true"
checkbox Ml\) "true"
checkbox Capsula\) "true"
checkbox Pancreas "false"
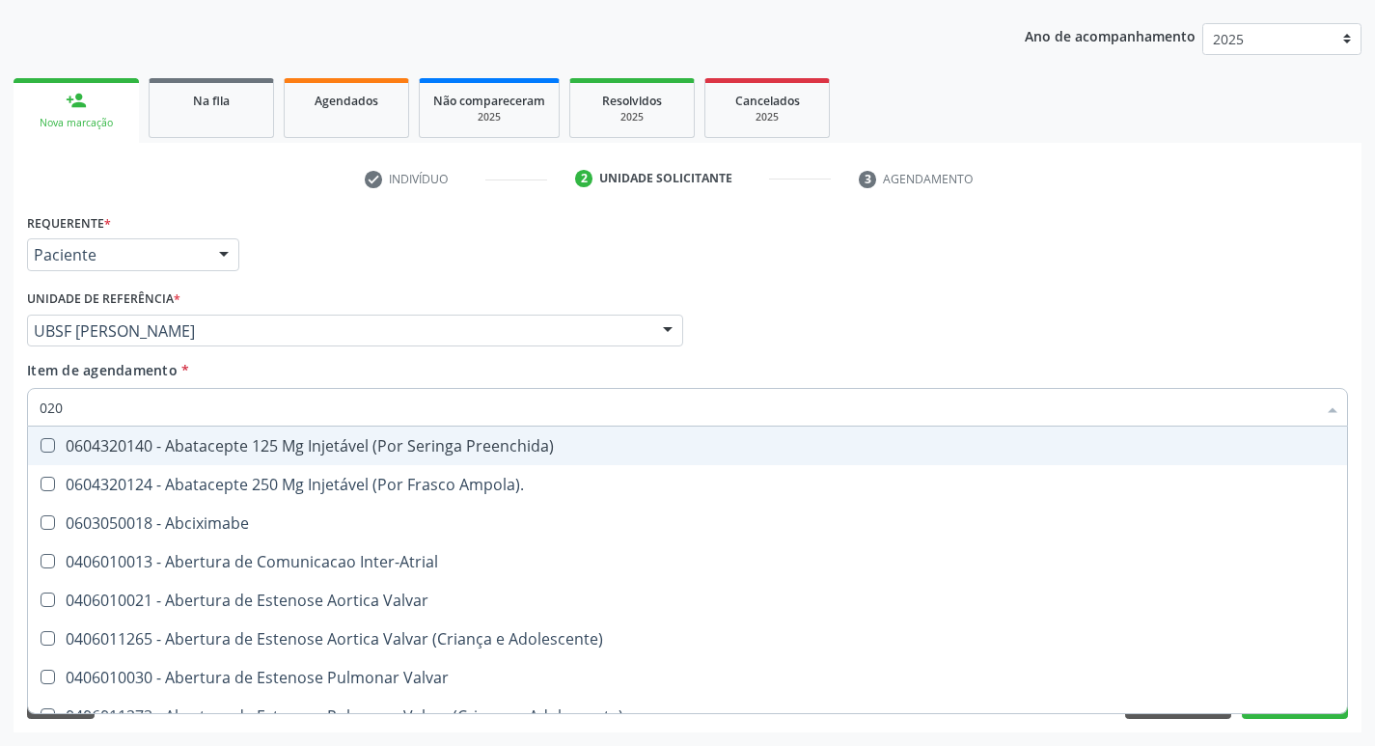
checkbox Paratireoides "false"
checkbox 67 "false"
checkbox Simples "false"
checkbox Comprimido\) "false"
checkbox Ml\) "false"
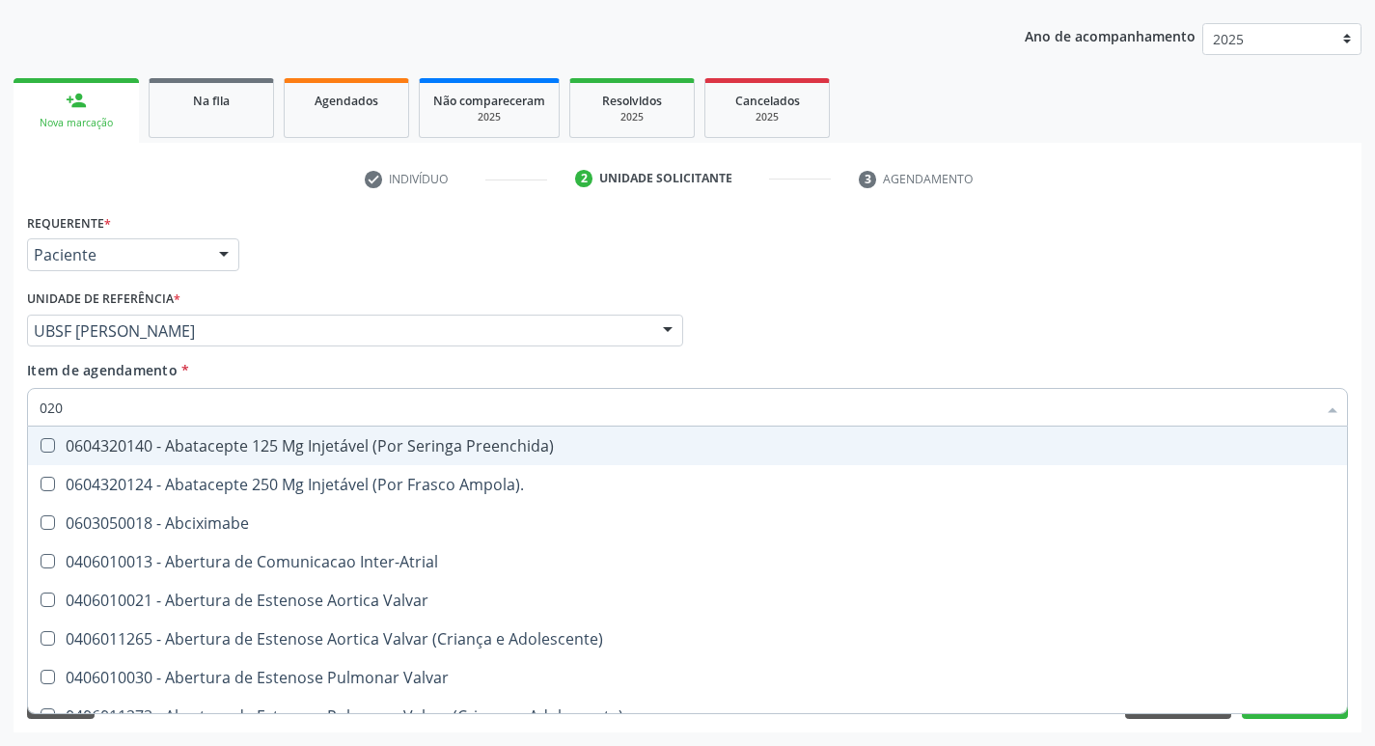
checkbox Per-Operatoria "false"
checkbox Colpoperineocleise "false"
checkbox Colo "false"
checkbox Posterior "false"
checkbox Anterior "false"
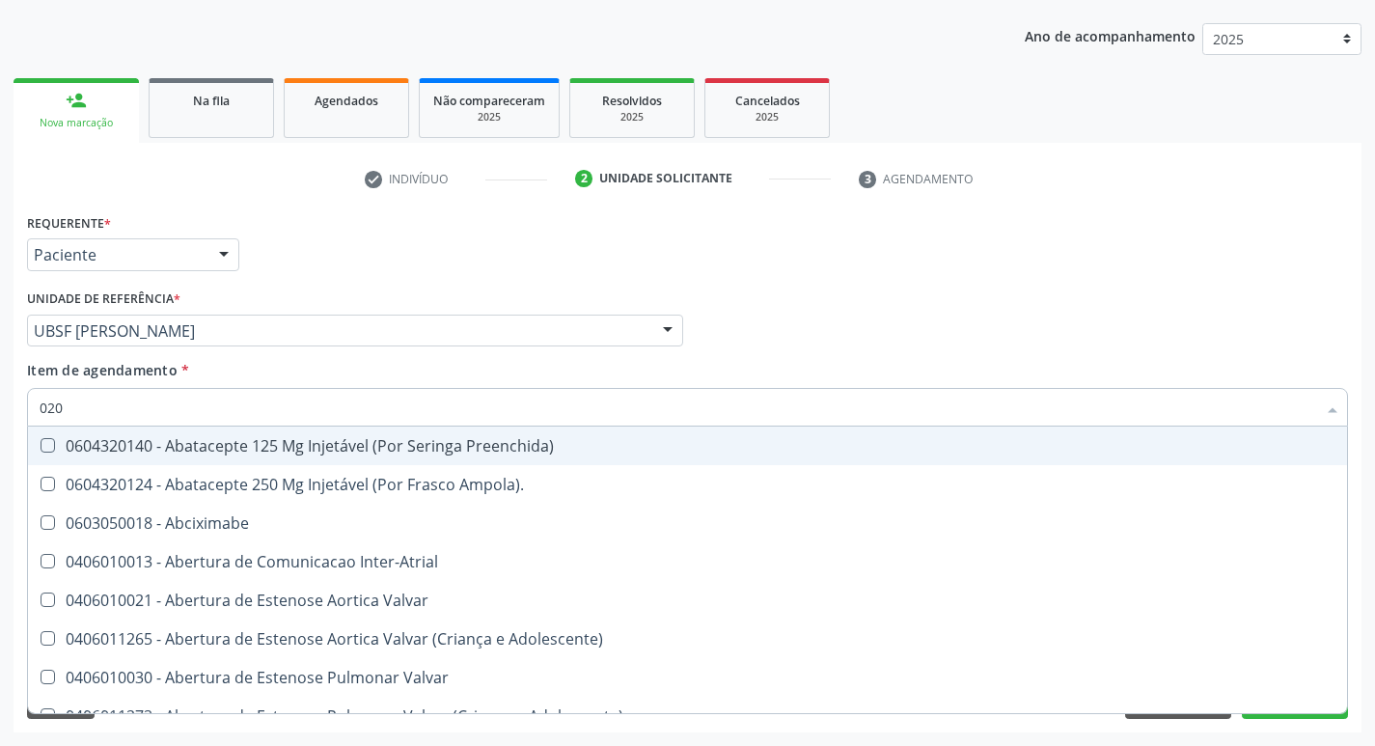
checkbox Revisao "false"
checkbox Revisao "true"
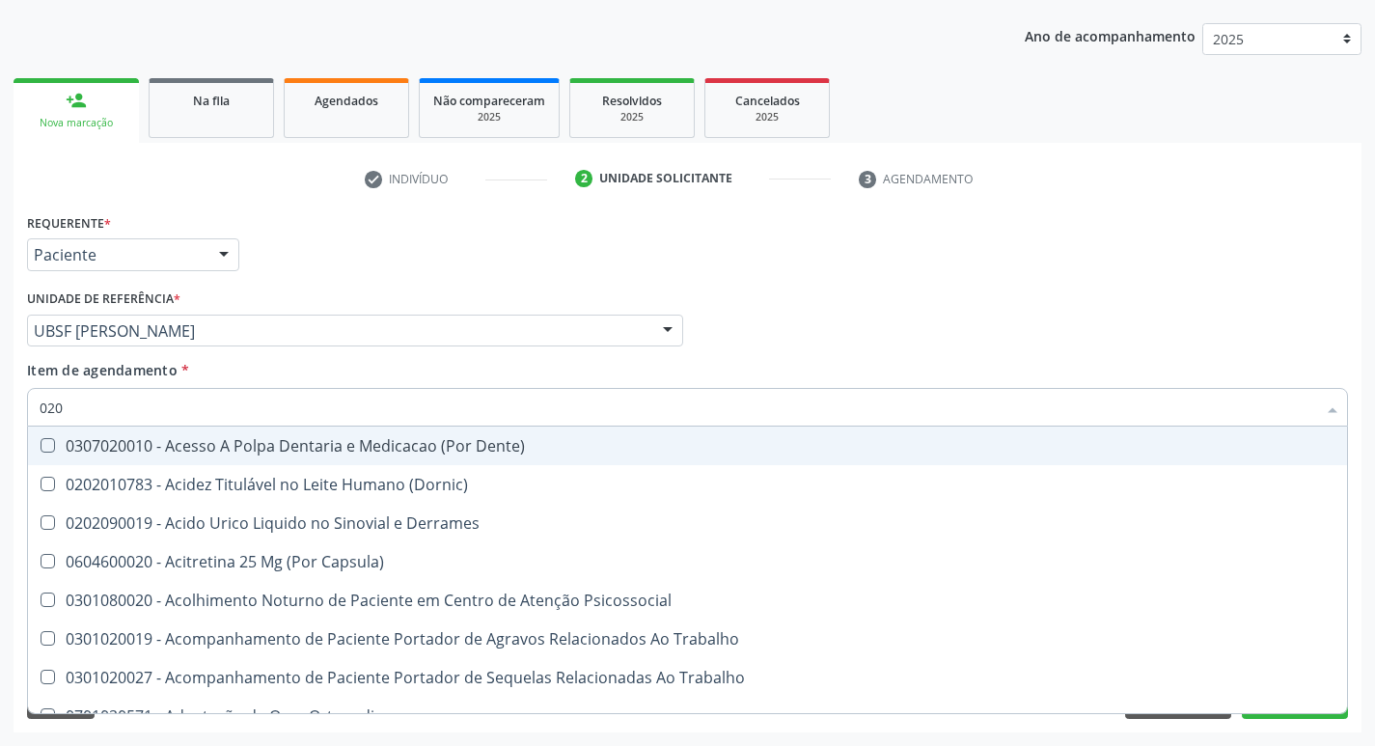
type input "0202"
checkbox Esqueléticas "true"
checkbox Ocular "true"
checkbox Aberto\) "true"
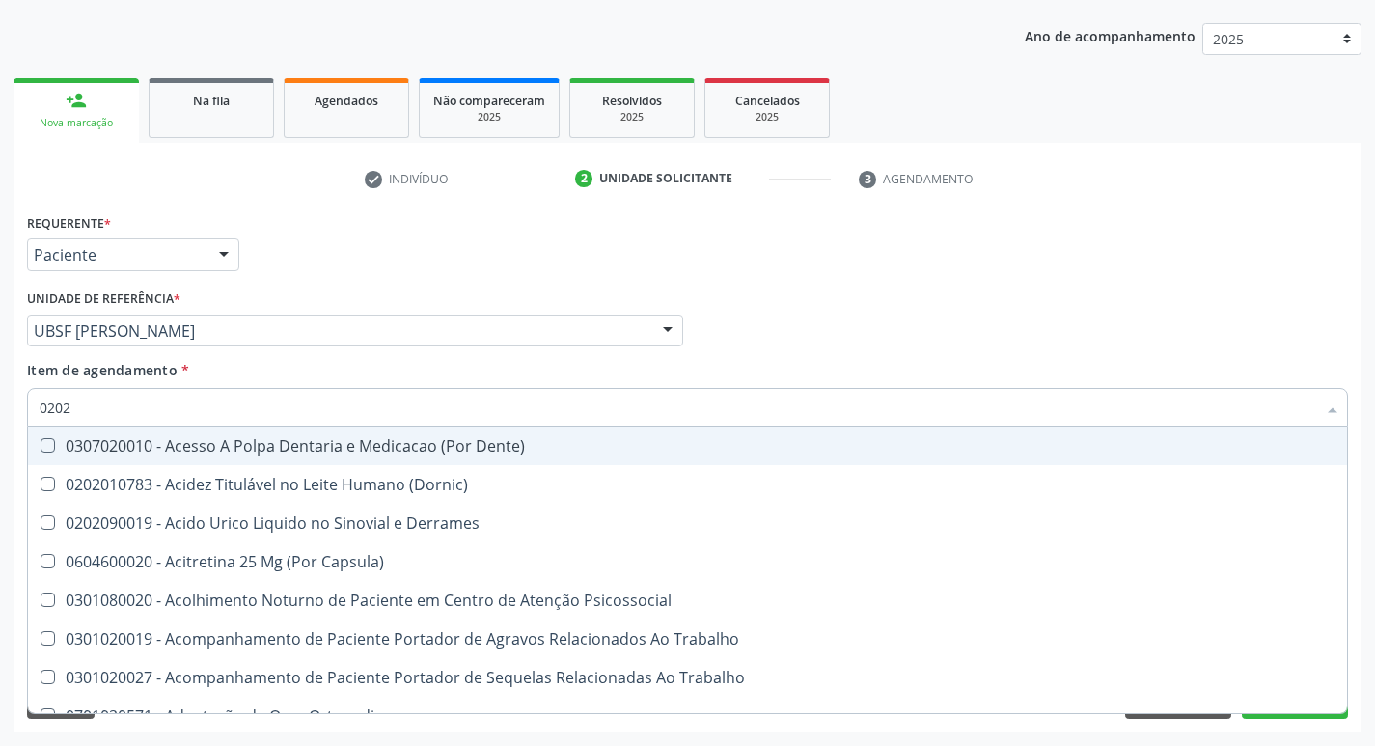
checkbox Farmacêuticos "true"
checkbox Cortante "true"
checkbox Drogas "true"
checkbox Reservatorio "true"
checkbox Paratireoides "true"
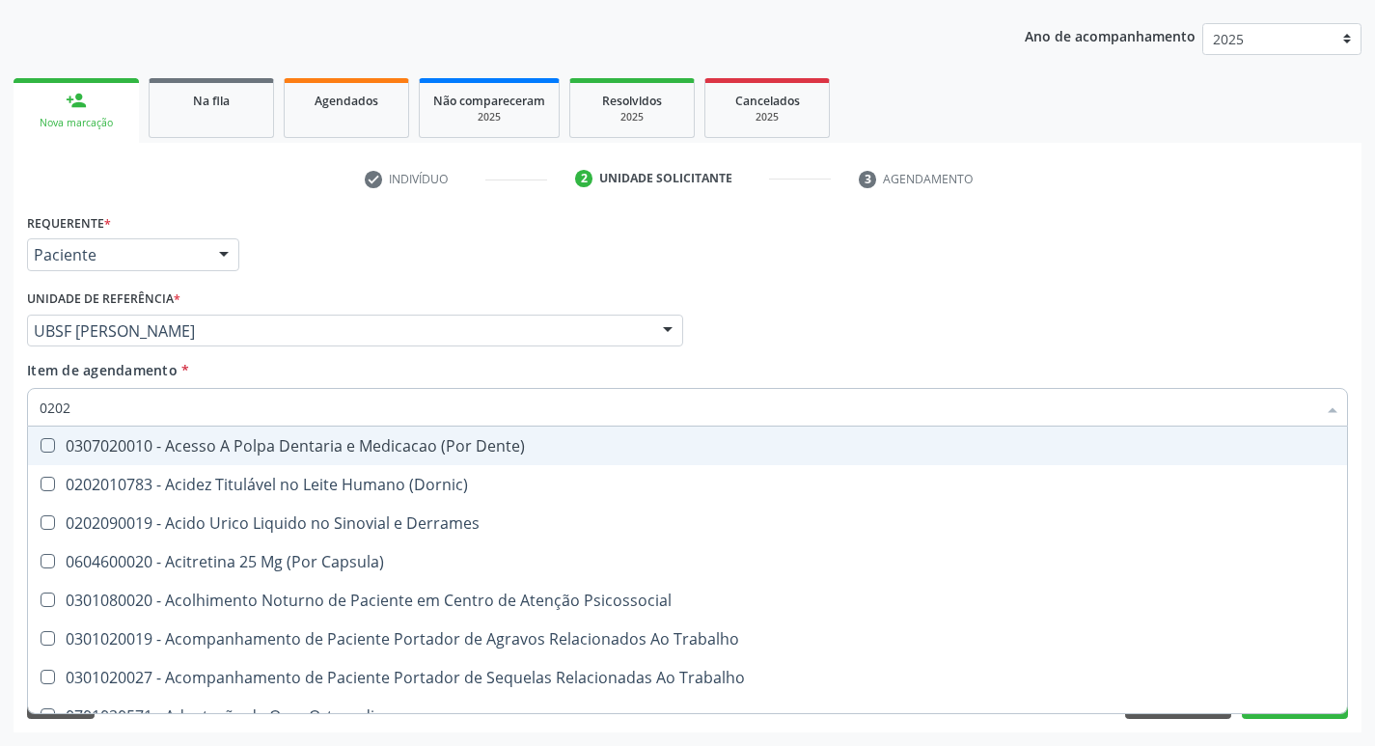
checkbox 67 "true"
checkbox Aspiracao "true"
checkbox Projecoes\) "true"
checkbox Captacao "true"
checkbox \(Cantoplastia\) "true"
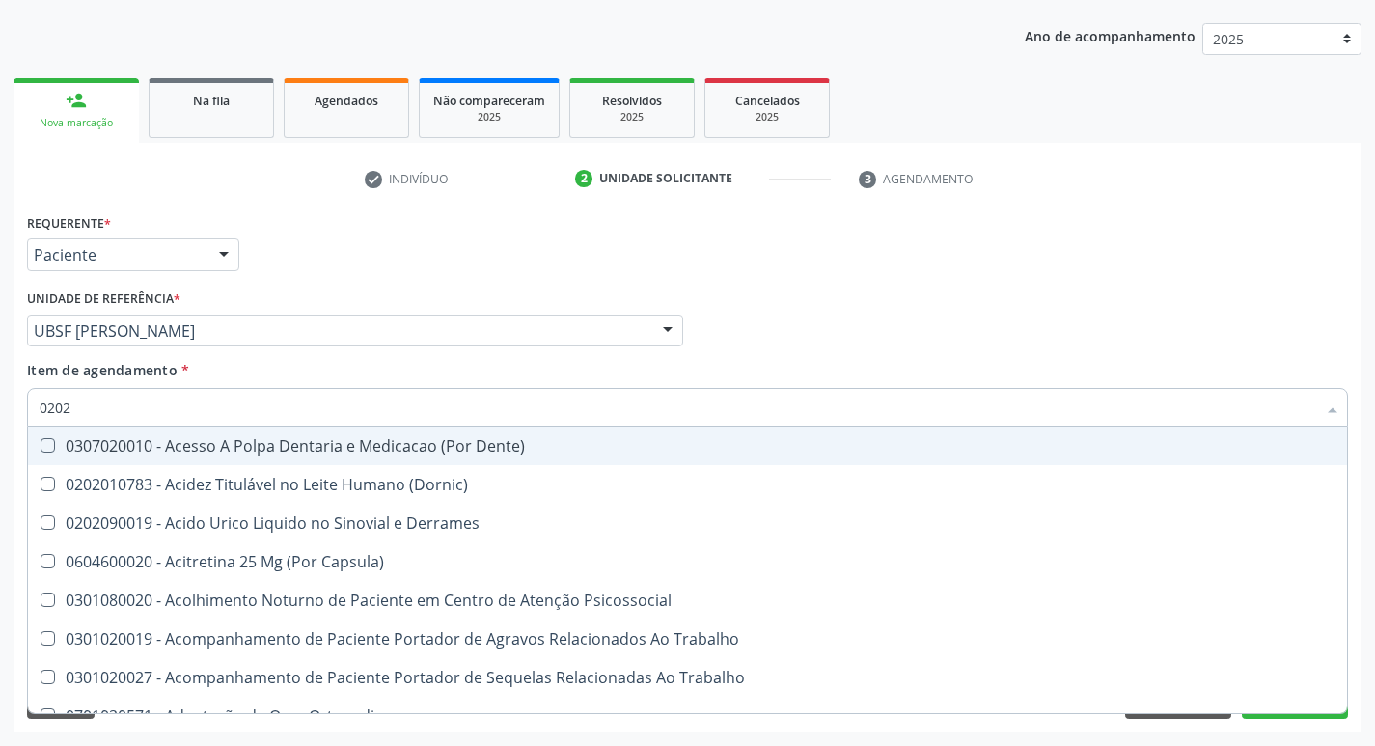
checkbox Revisao "true"
checkbox D "false"
checkbox Hdl "false"
checkbox Ldl "false"
checkbox Creatinina "false"
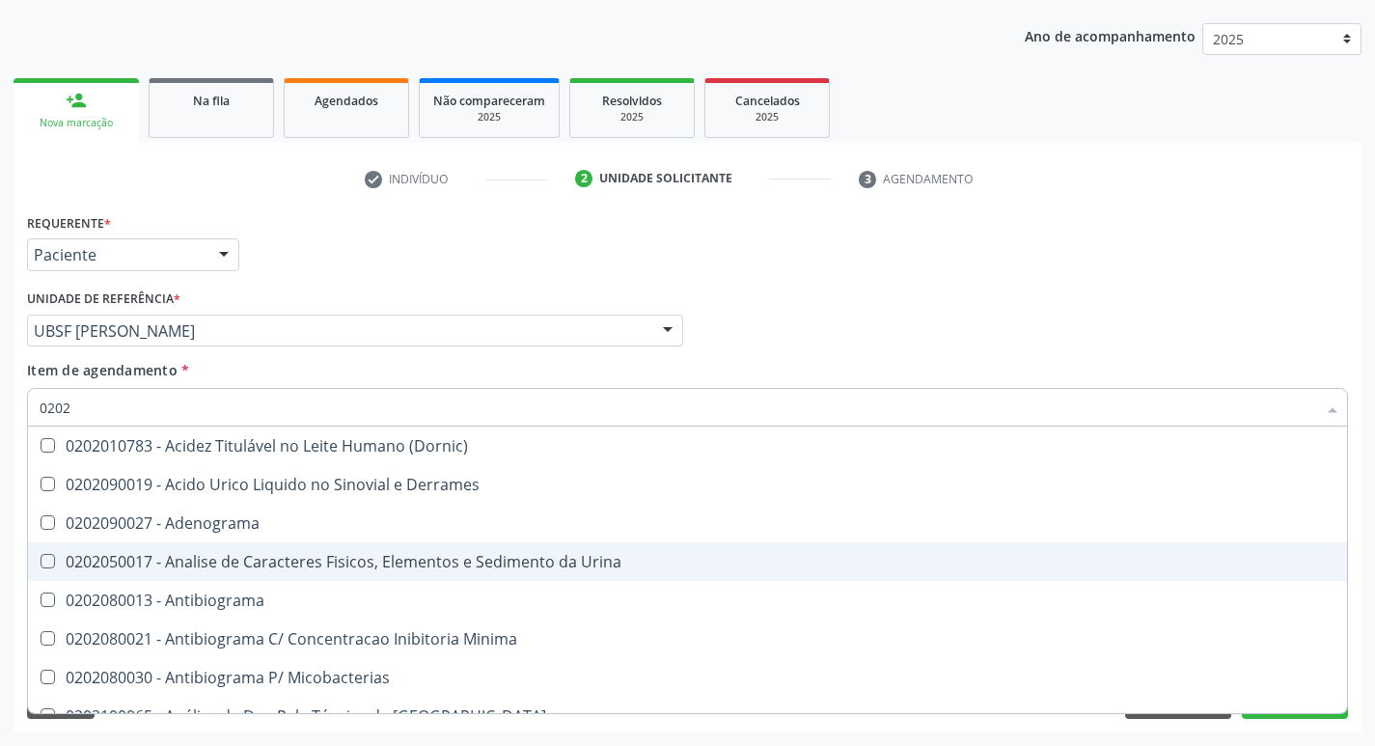
click at [333, 561] on div "0202050017 - Analise de Caracteres Fisicos, Elementos e Sedimento da Urina" at bounding box center [688, 561] width 1296 height 15
checkbox Urina "true"
type input "020"
checkbox Urina "false"
checkbox Liquor "true"
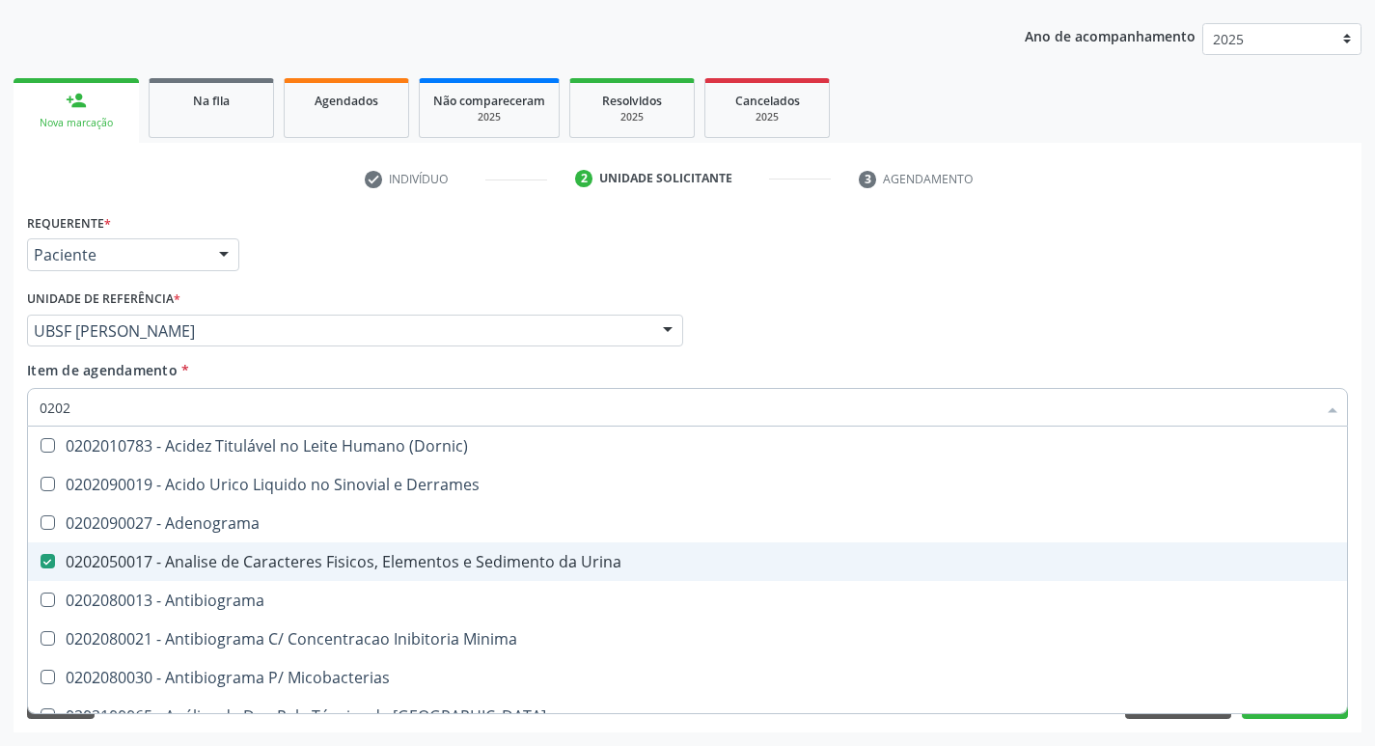
checkbox D "false"
checkbox Hdl "false"
checkbox Ldl "false"
checkbox Creatinina "false"
checkbox Ferritina "false"
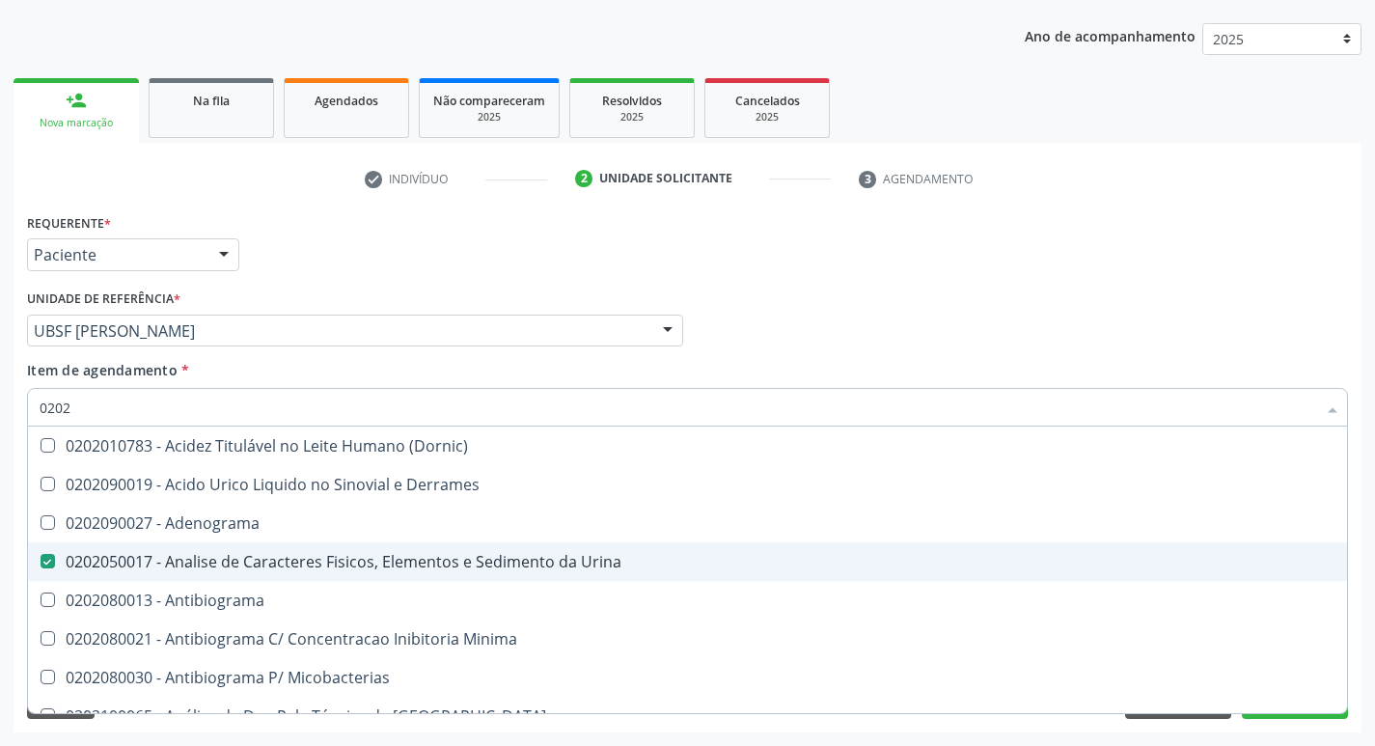
checkbox Glicose "false"
checkbox Glicosilada "false"
checkbox \(Tsh\) "false"
checkbox \(T4\) "false"
checkbox \(Tgo\) "false"
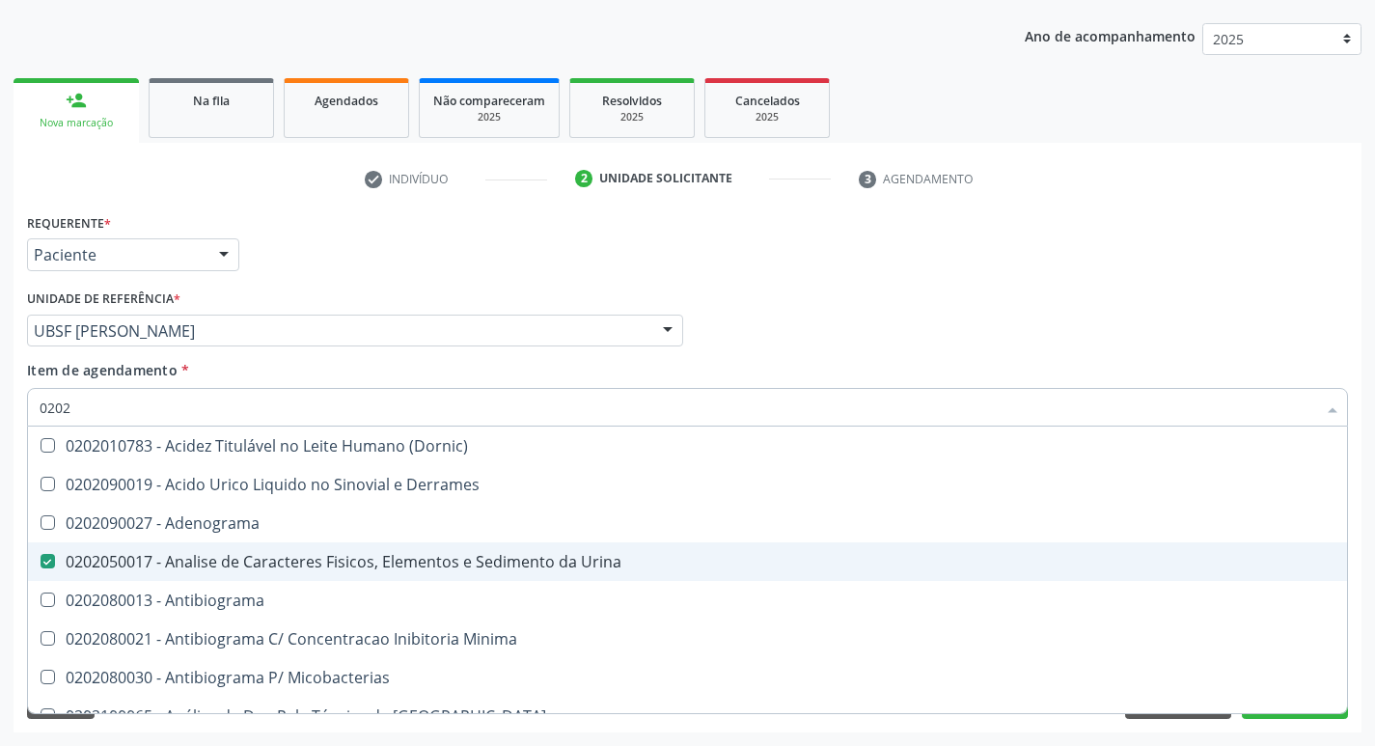
checkbox \(Tgp\) "false"
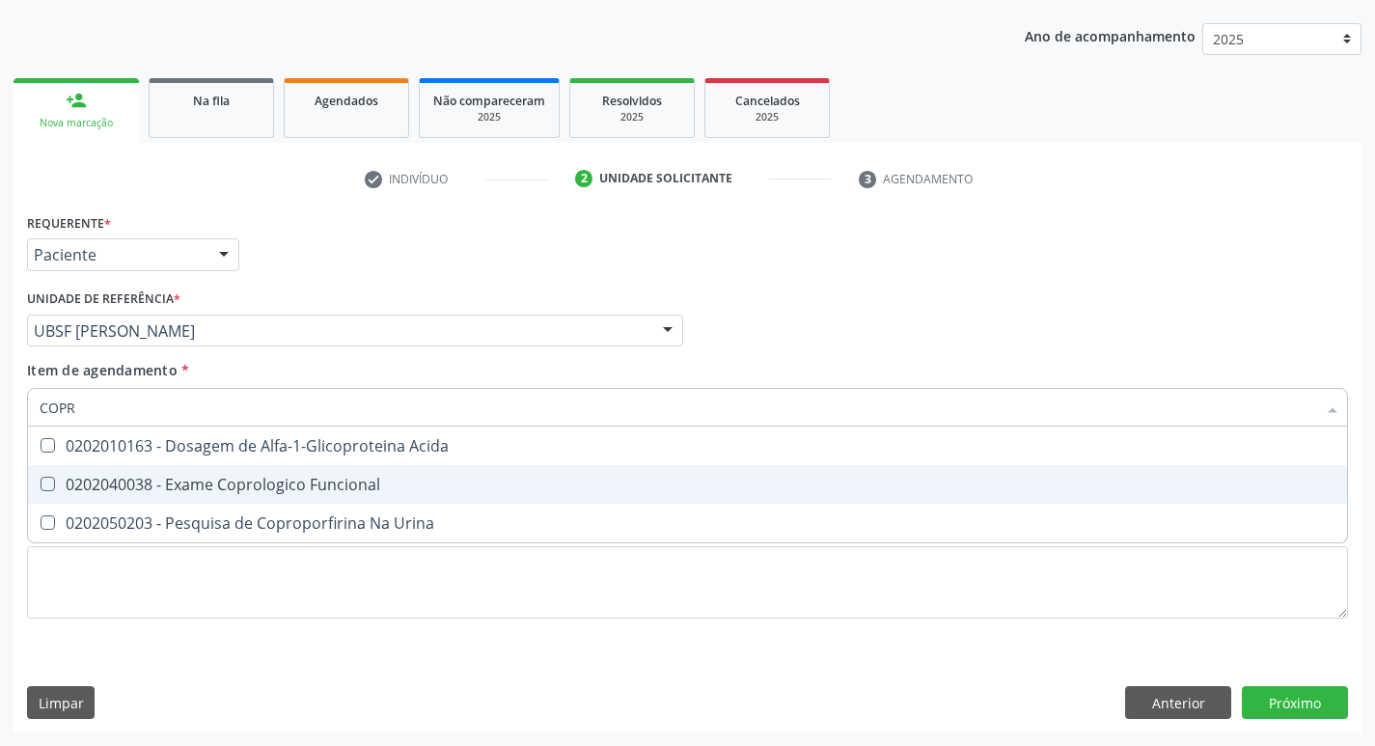
click at [346, 490] on div "0202040038 - Exame Coprologico Funcional" at bounding box center [688, 484] width 1296 height 15
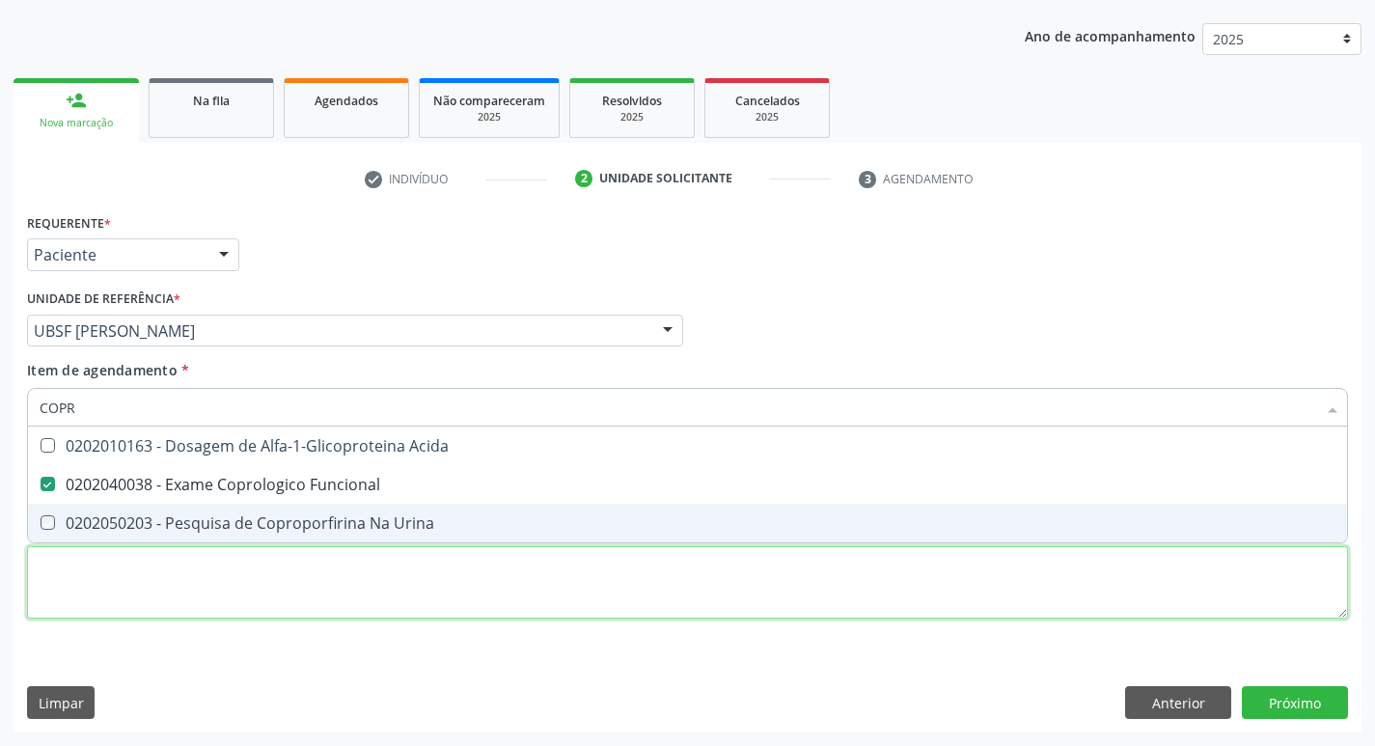
click at [370, 571] on div "Requerente * Paciente Médico(a) Enfermeiro(a) Paciente Nenhum resultado encontr…" at bounding box center [687, 426] width 1321 height 437
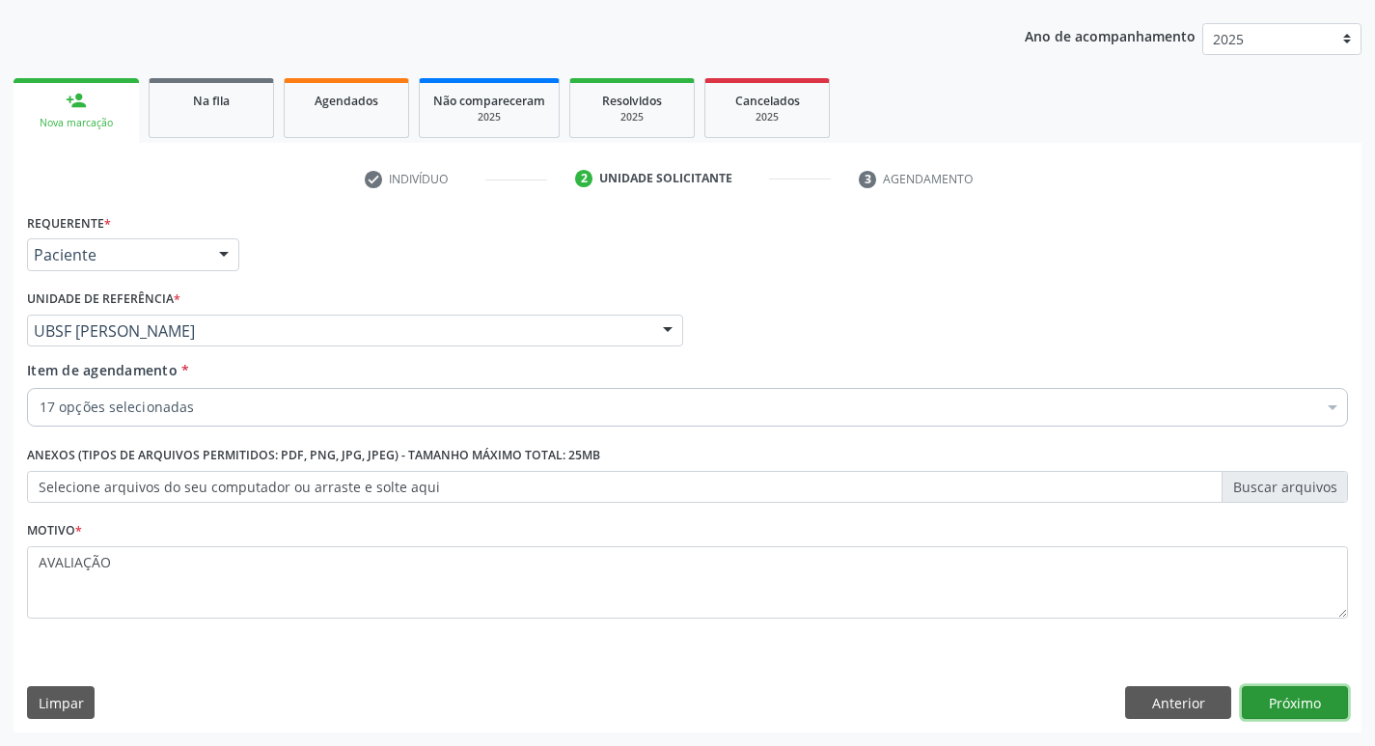
click at [1261, 696] on button "Próximo" at bounding box center [1295, 702] width 106 height 33
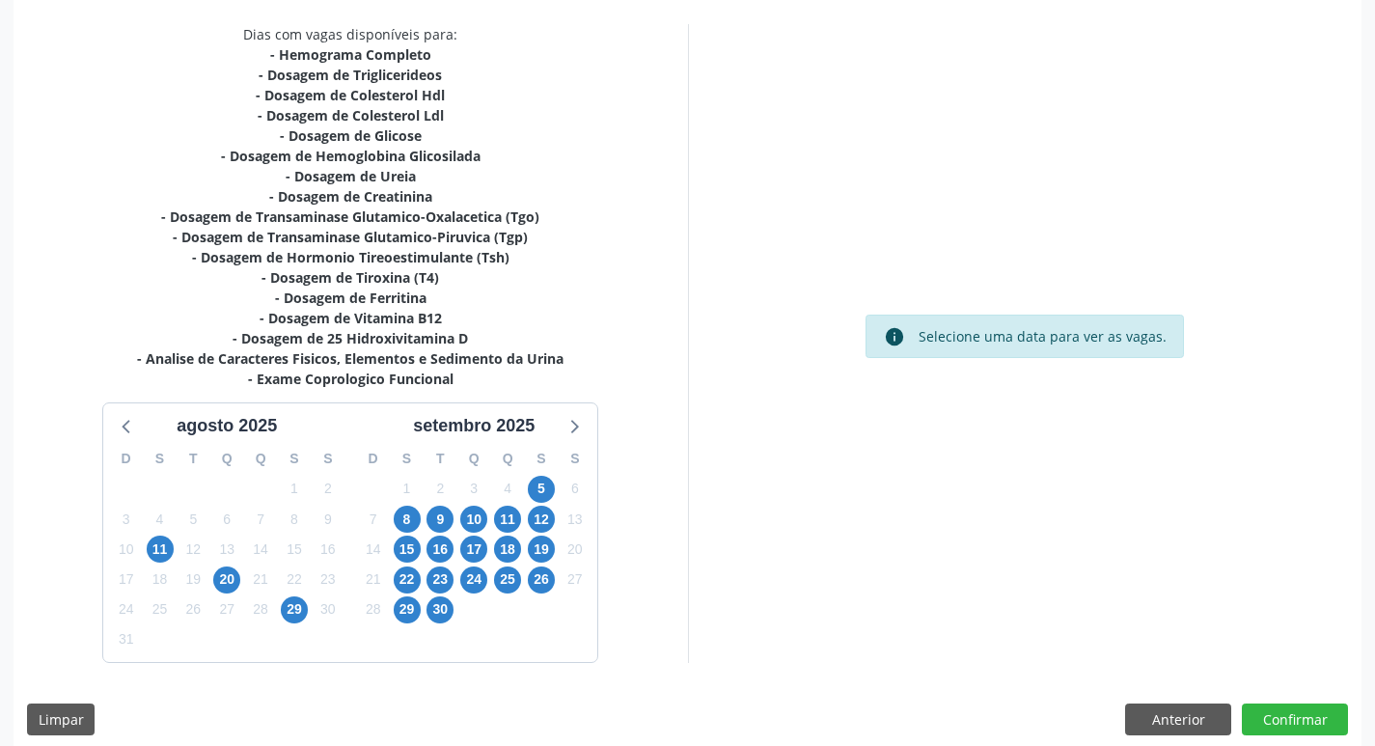
scroll to position [418, 0]
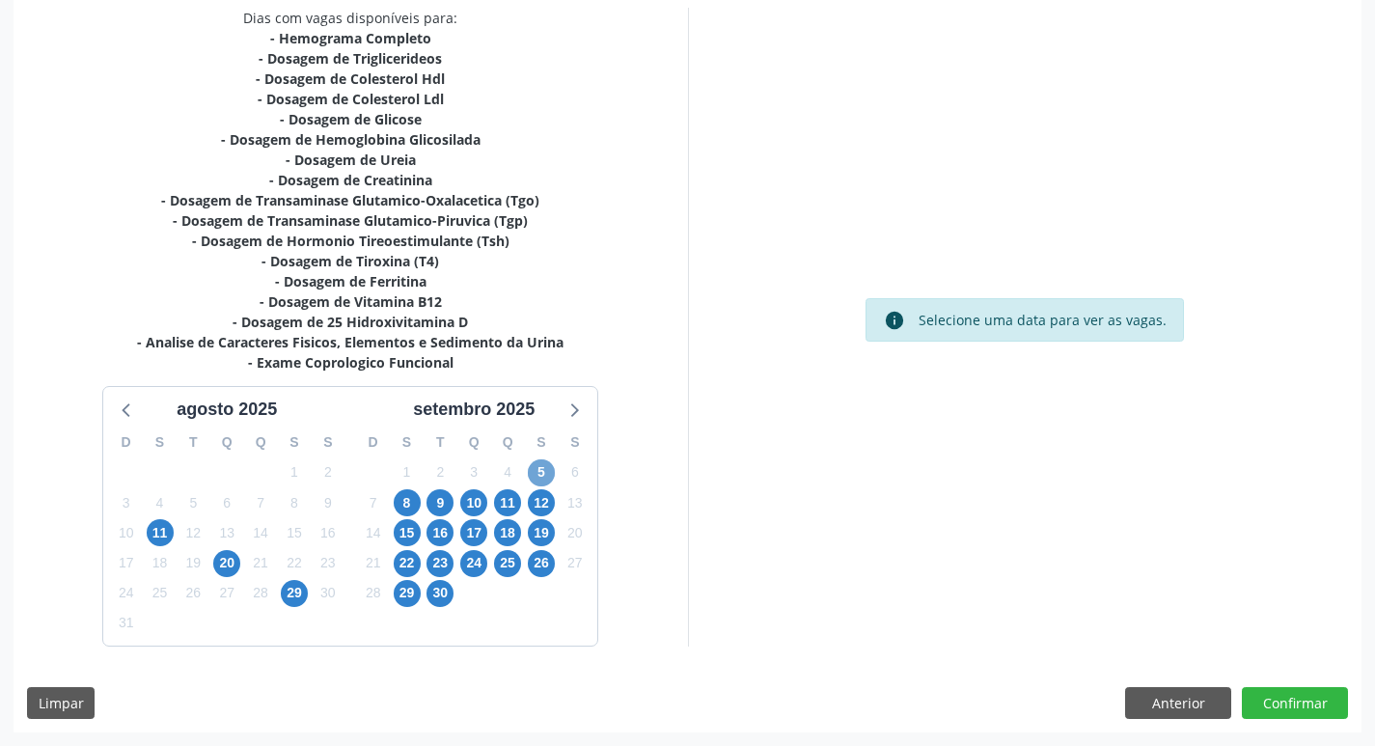
click at [539, 475] on span "5" at bounding box center [541, 472] width 27 height 27
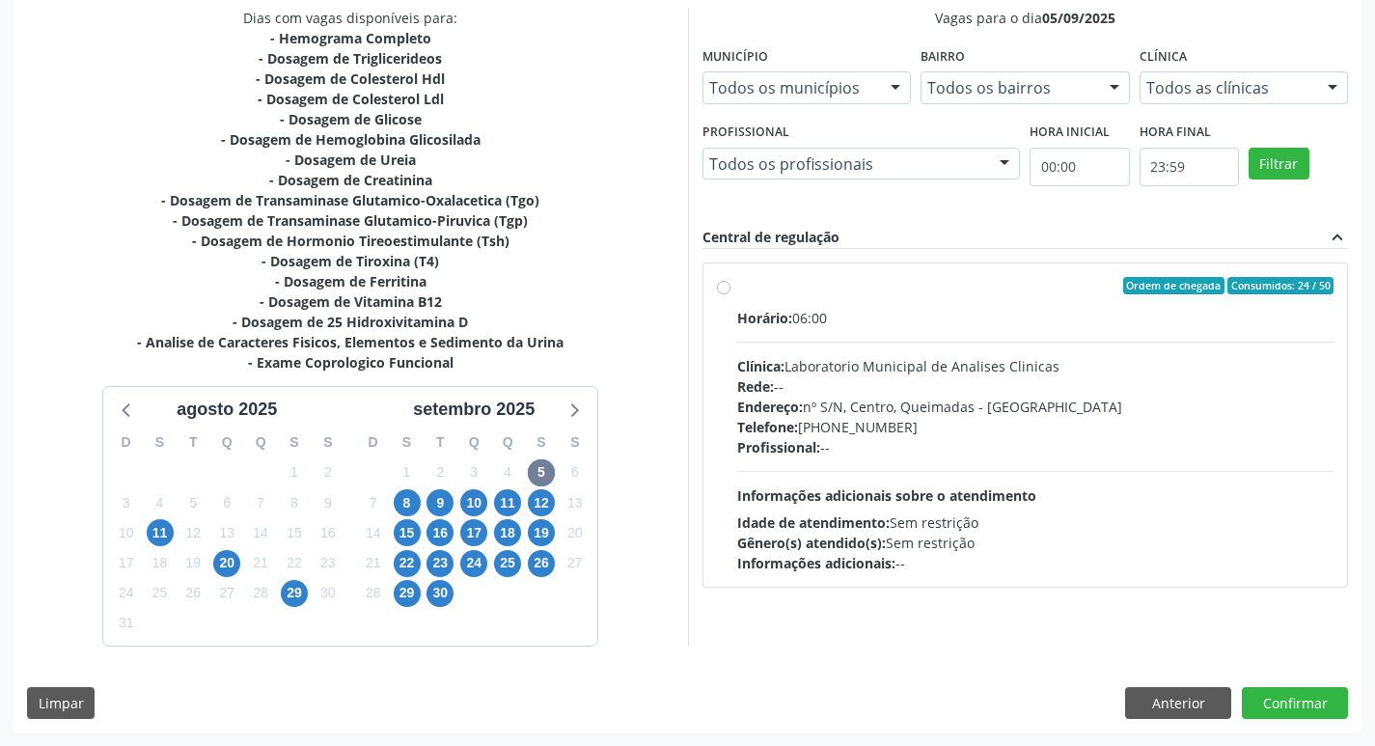
click at [888, 285] on div "Ordem de chegada Consumidos: 24 / 50" at bounding box center [1035, 285] width 597 height 17
click at [731, 285] on input "Ordem de chegada Consumidos: 24 / 50 Horário: 06:00 Clínica: Laboratorio Munici…" at bounding box center [724, 285] width 14 height 17
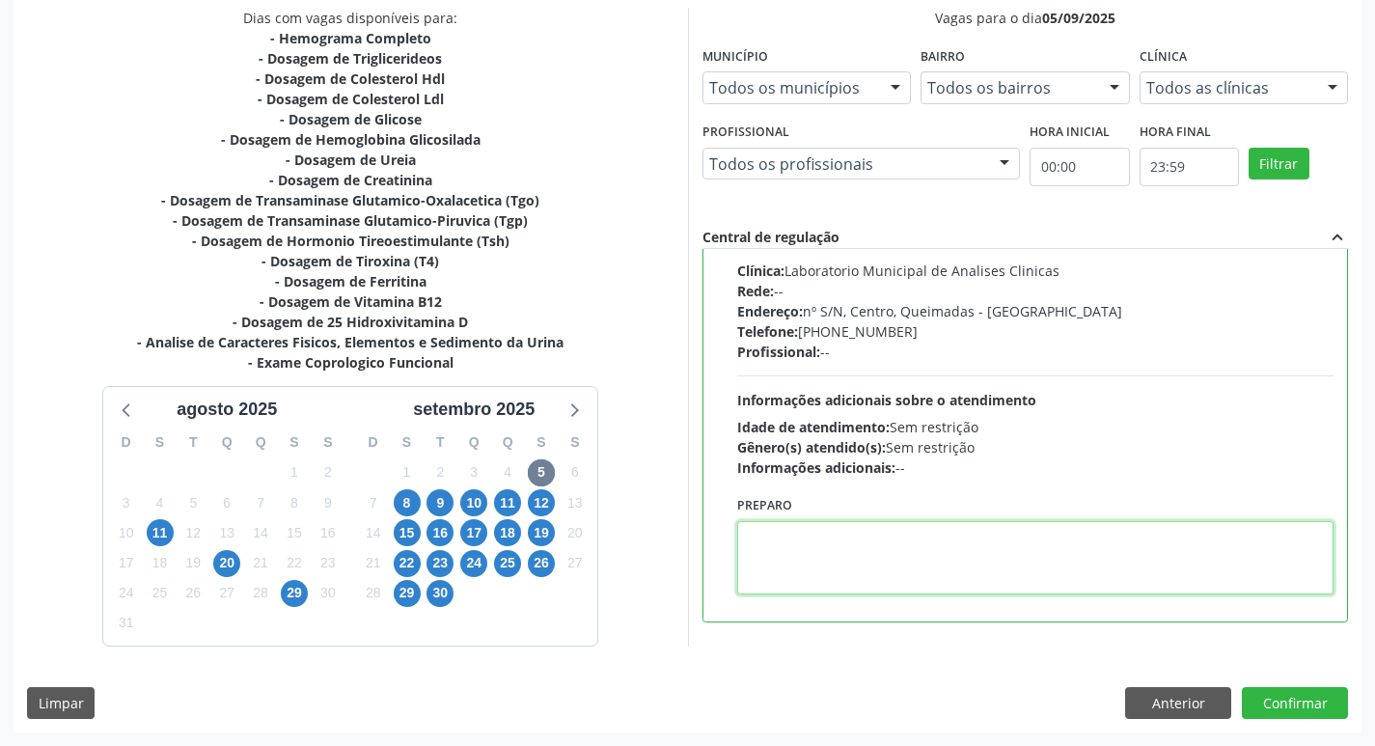
click at [861, 538] on textarea at bounding box center [1035, 557] width 597 height 73
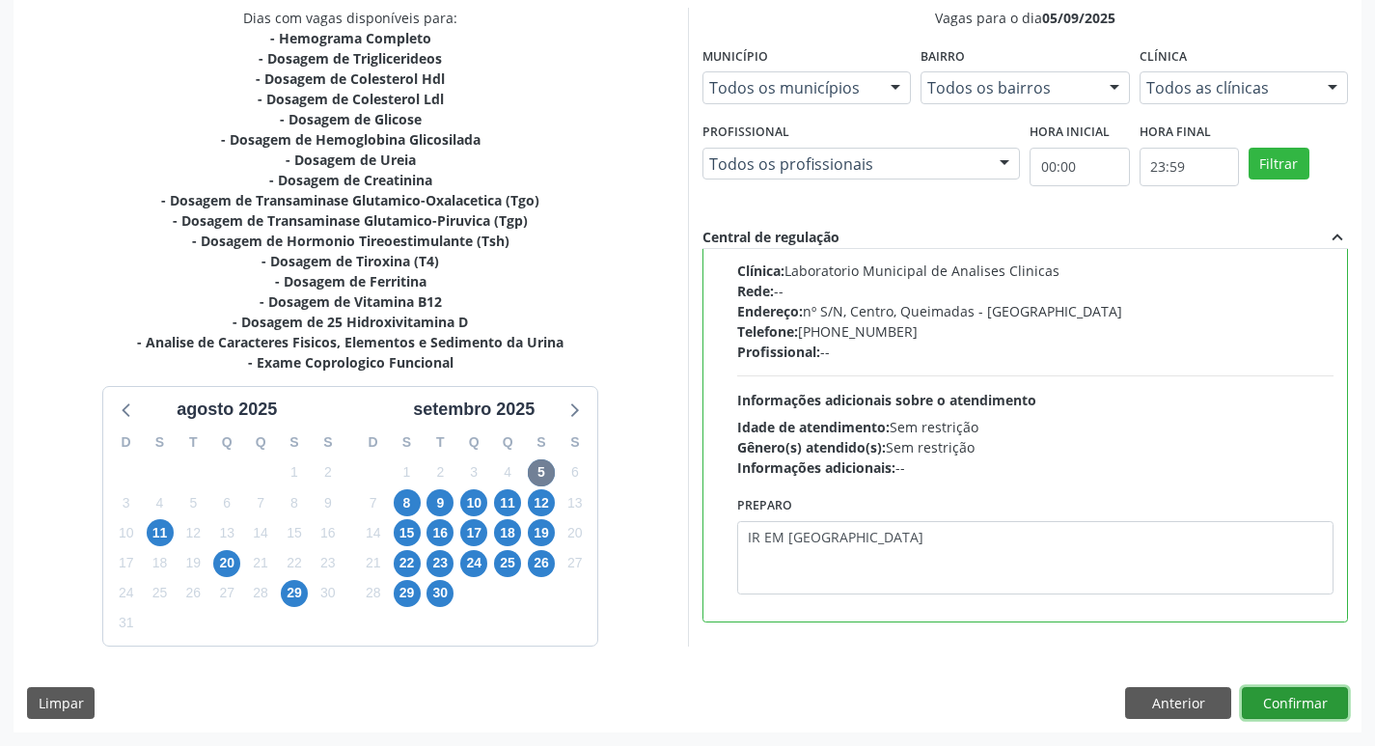
click at [1269, 694] on button "Confirmar" at bounding box center [1295, 703] width 106 height 33
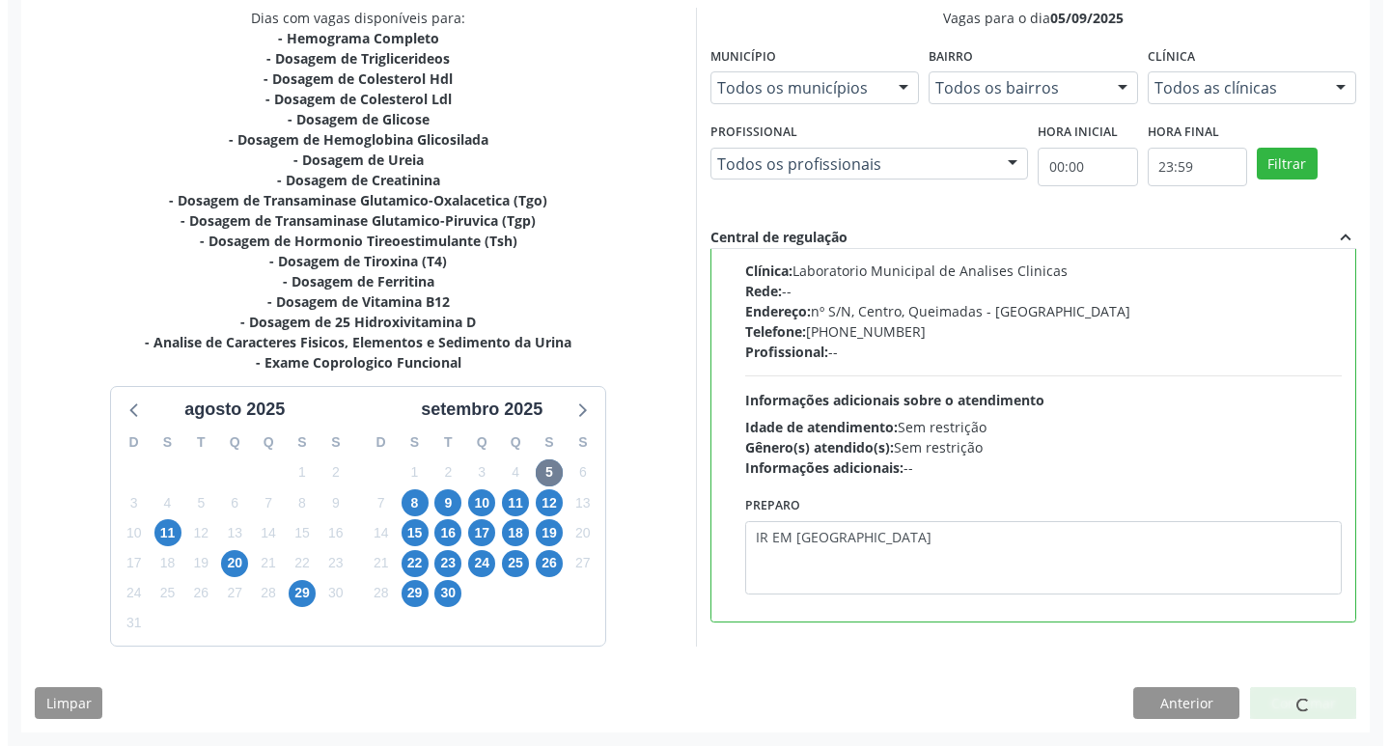
scroll to position [0, 0]
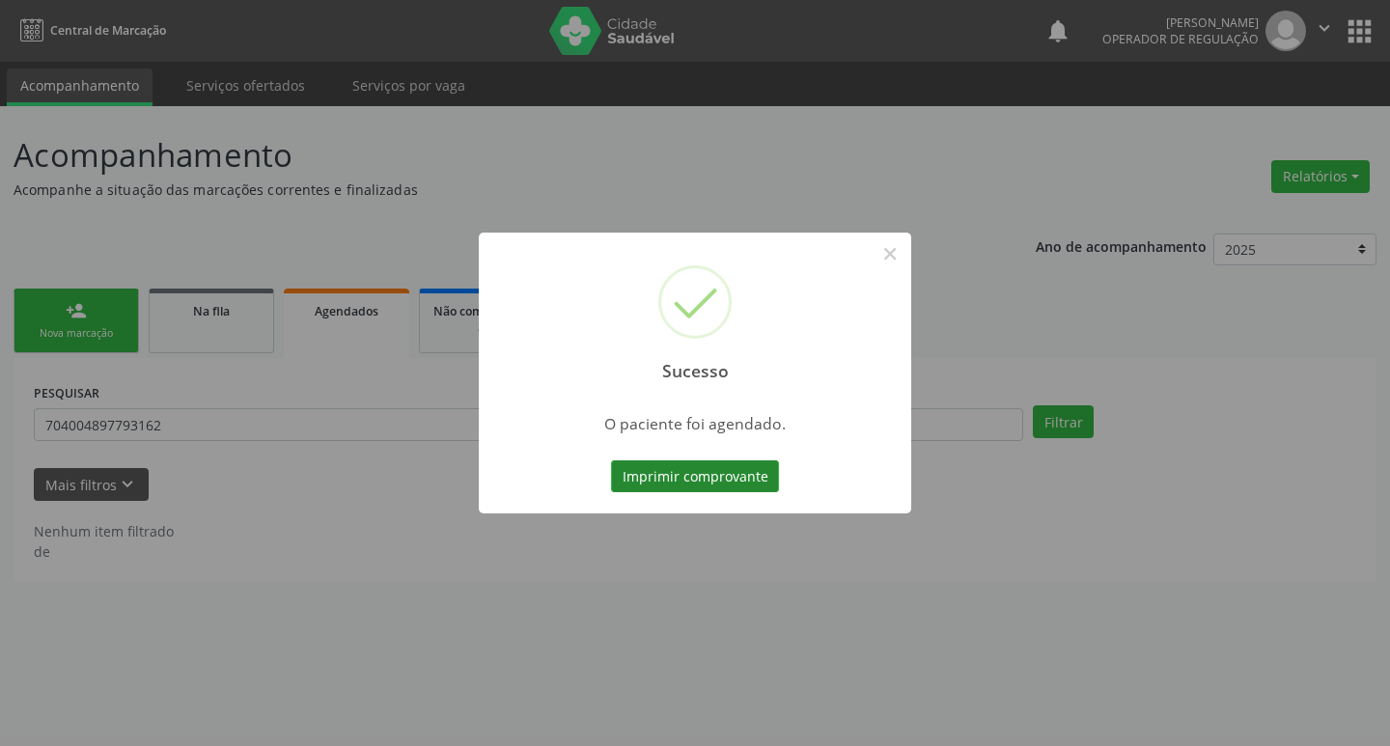
click at [724, 468] on button "Imprimir comprovante" at bounding box center [695, 476] width 168 height 33
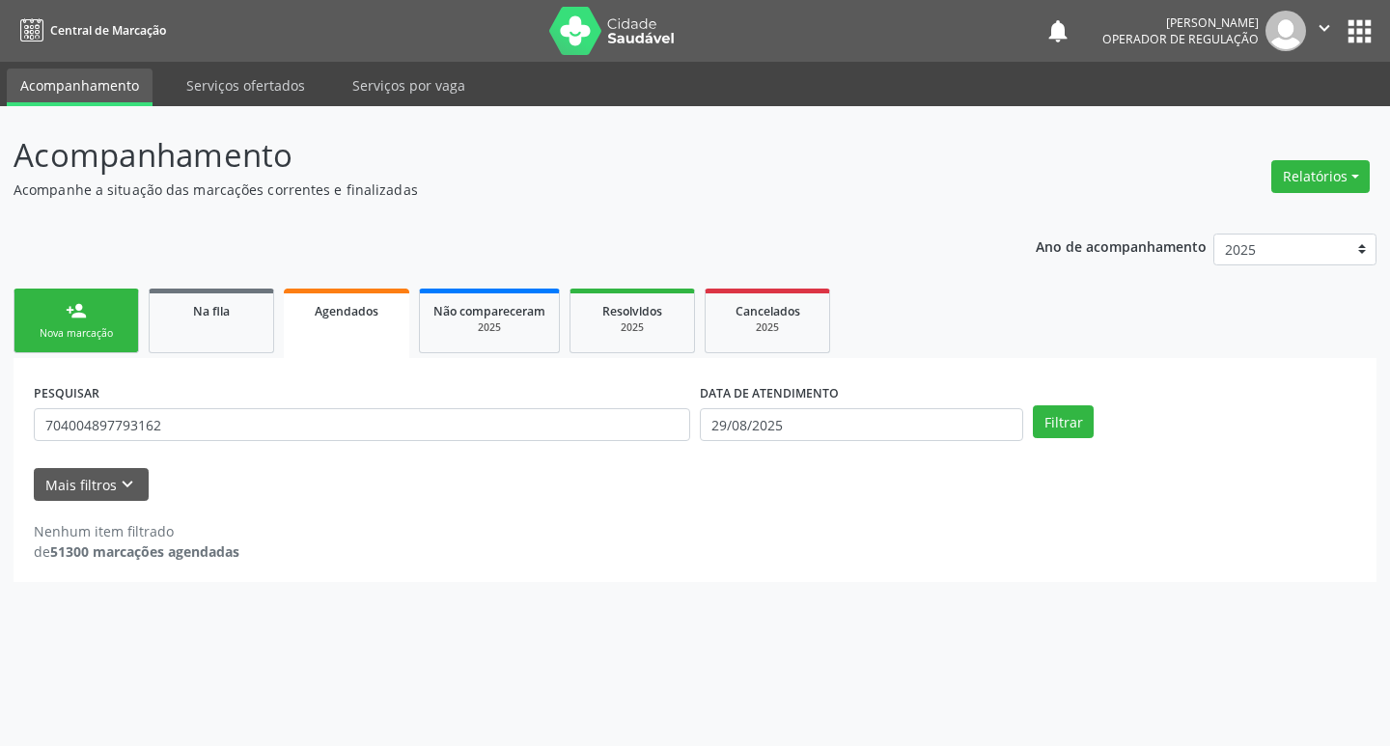
click at [95, 321] on link "person_add Nova marcação" at bounding box center [76, 321] width 125 height 65
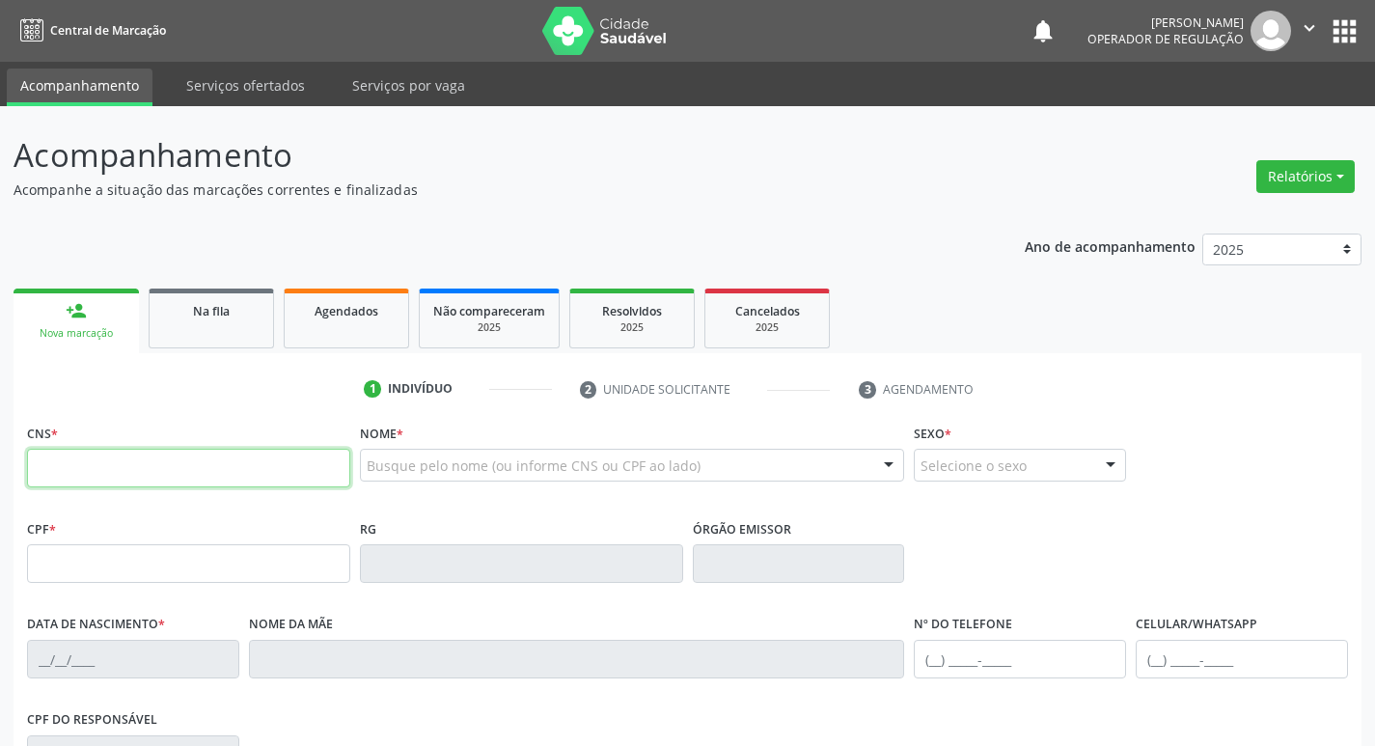
click at [215, 453] on input "text" at bounding box center [188, 468] width 323 height 39
click at [203, 455] on input "text" at bounding box center [188, 468] width 323 height 39
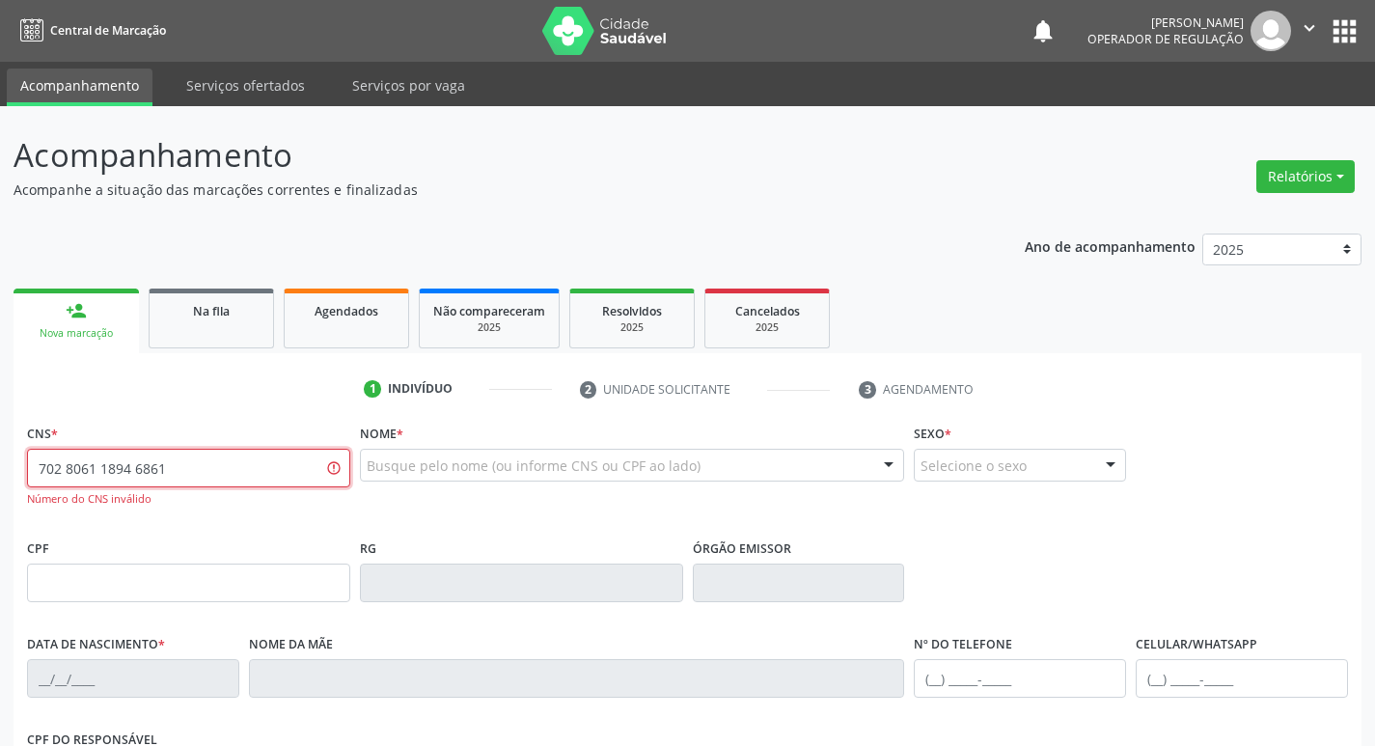
type input "702 8061 1894 6861"
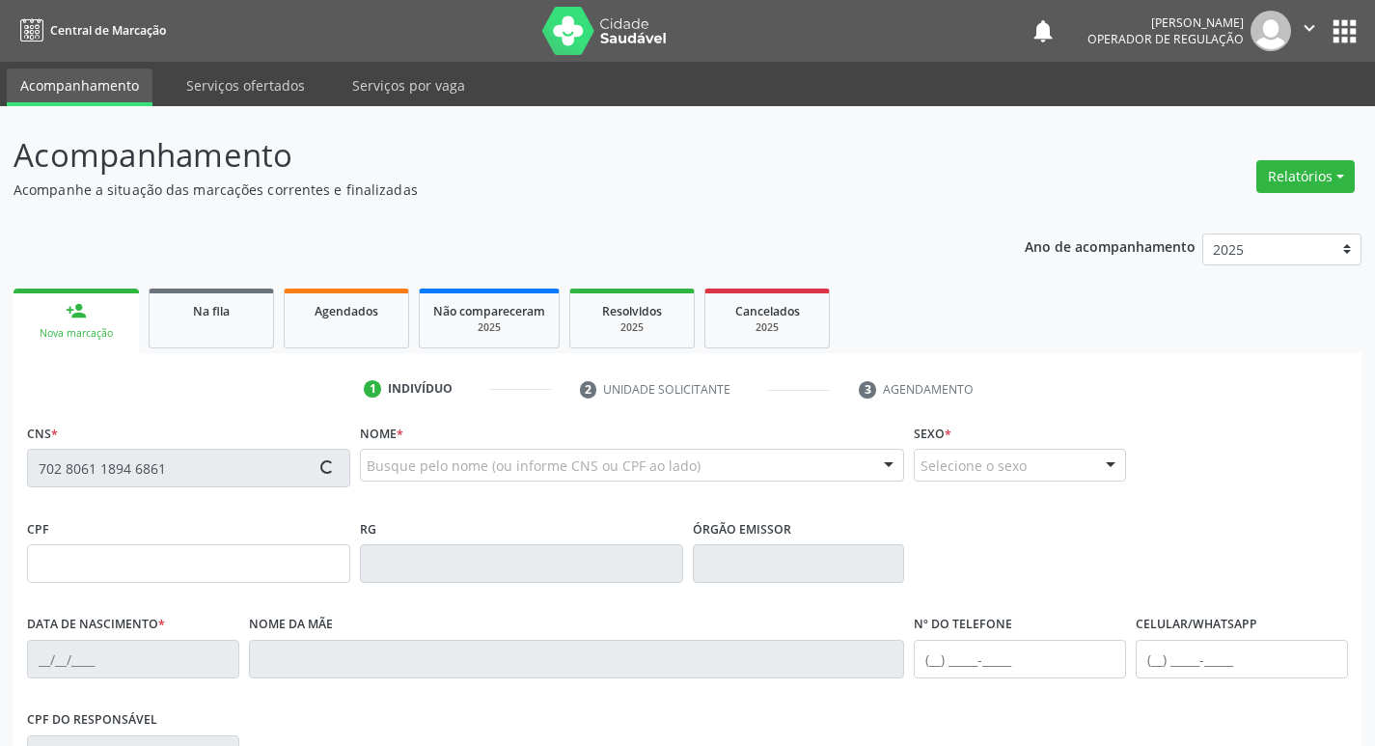
type input "343.286.964-91"
type input "[DATE]"
type input "[PERSON_NAME]"
type input "[PHONE_NUMBER]"
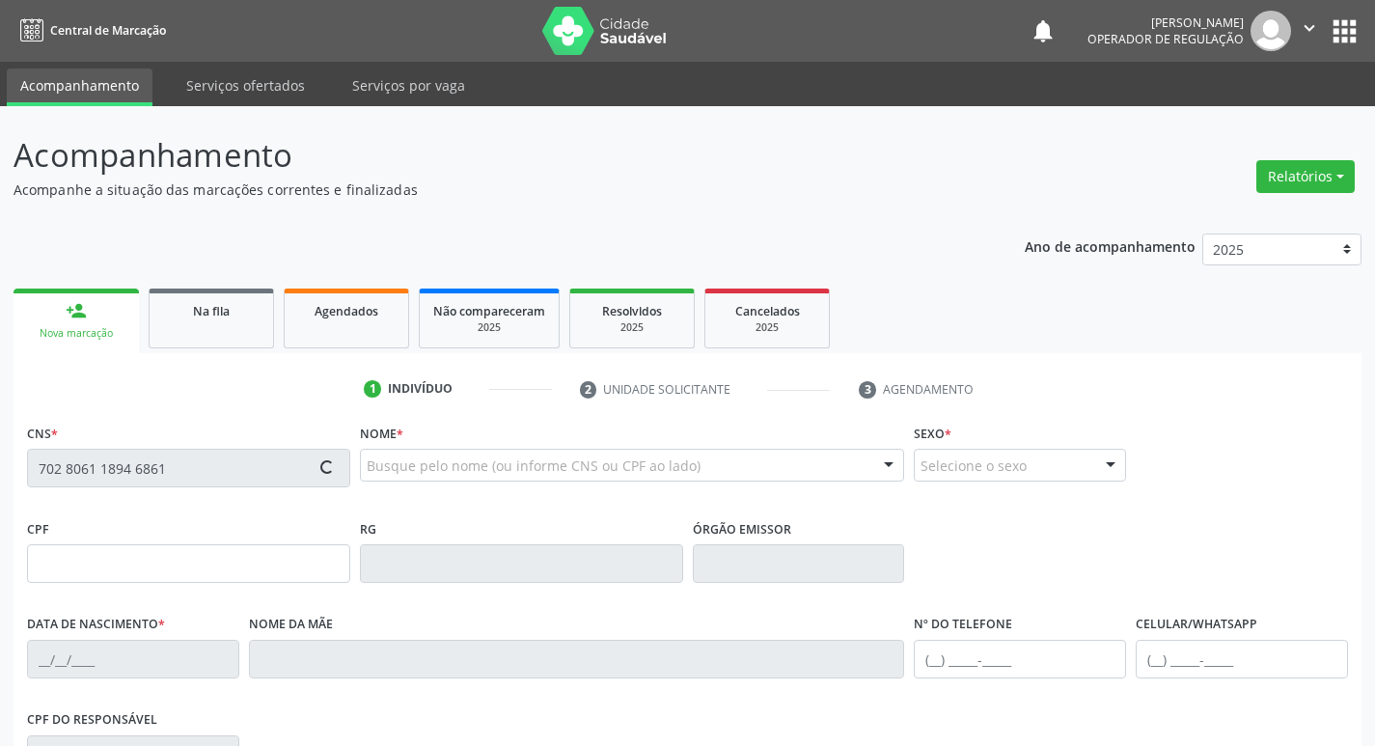
type input "009.760.794-02"
type input "174"
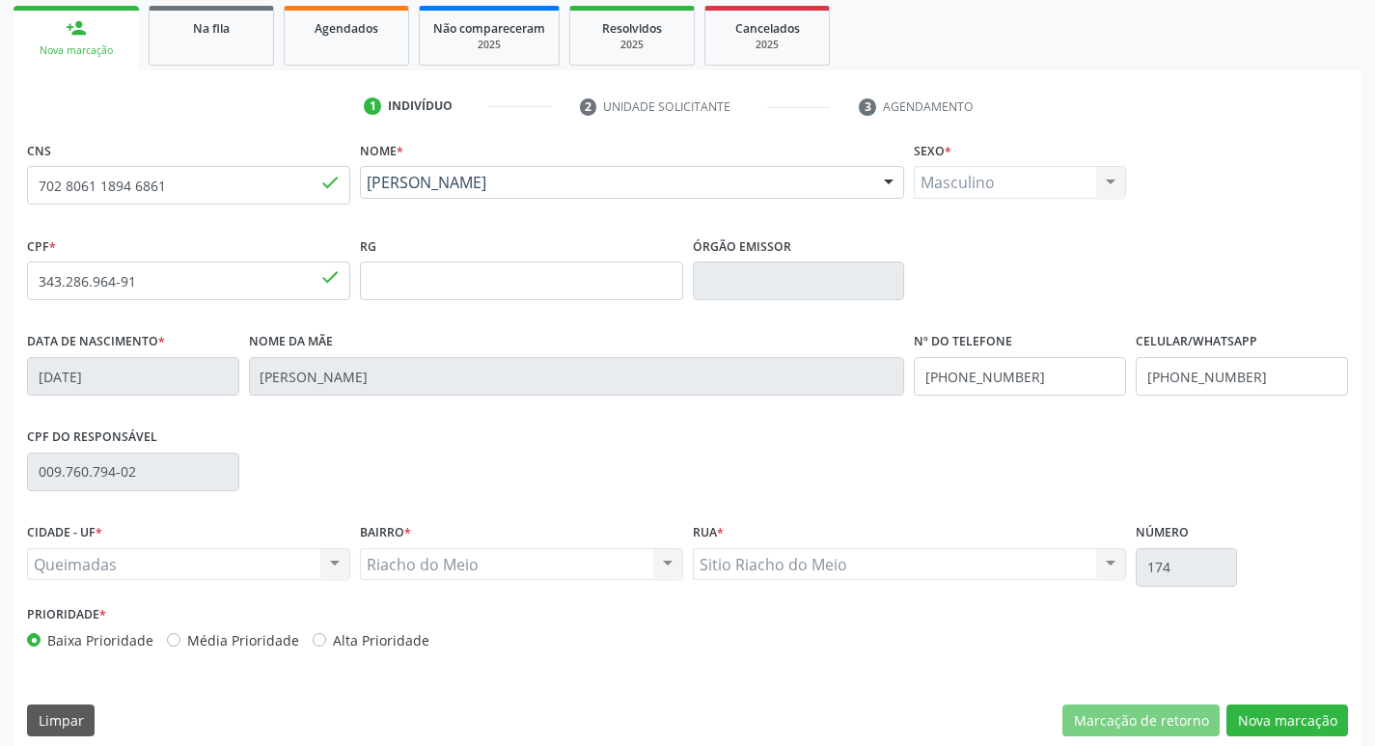
scroll to position [300, 0]
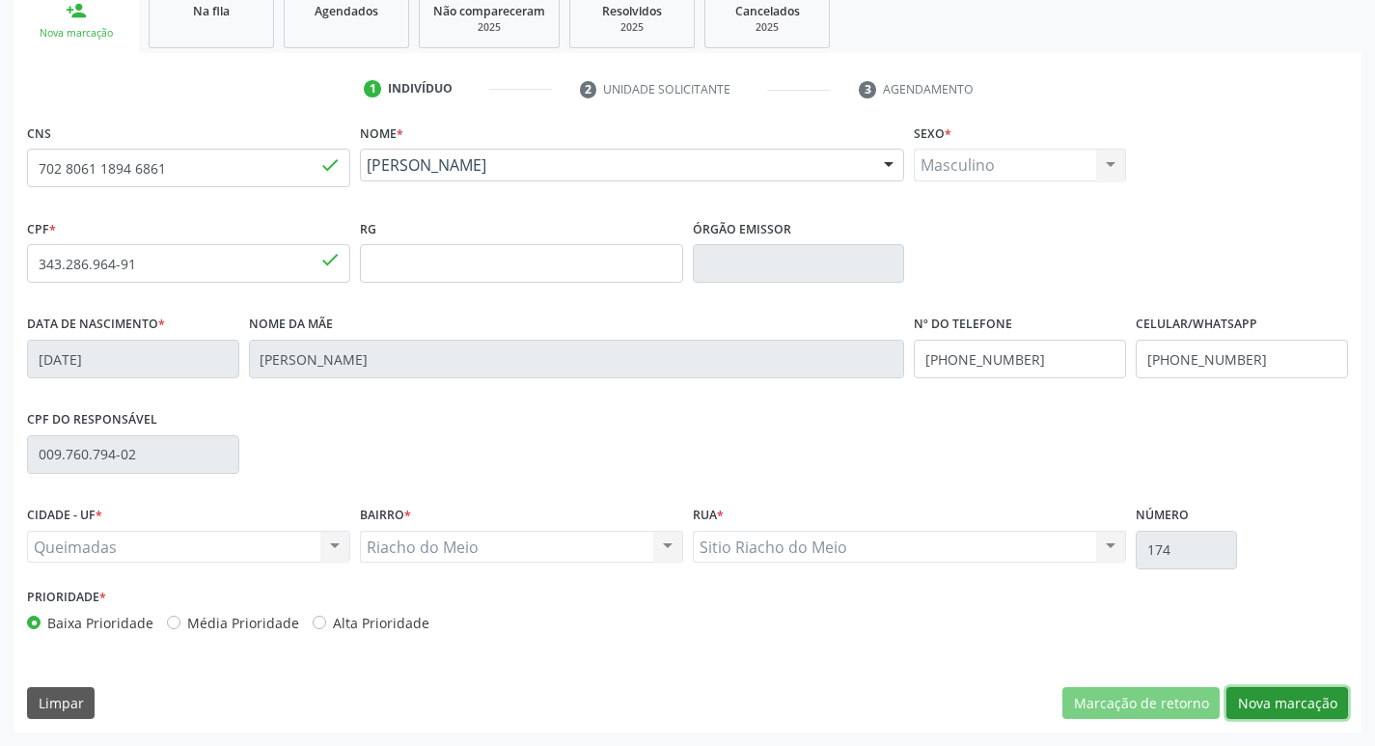
click at [1295, 706] on button "Nova marcação" at bounding box center [1288, 703] width 122 height 33
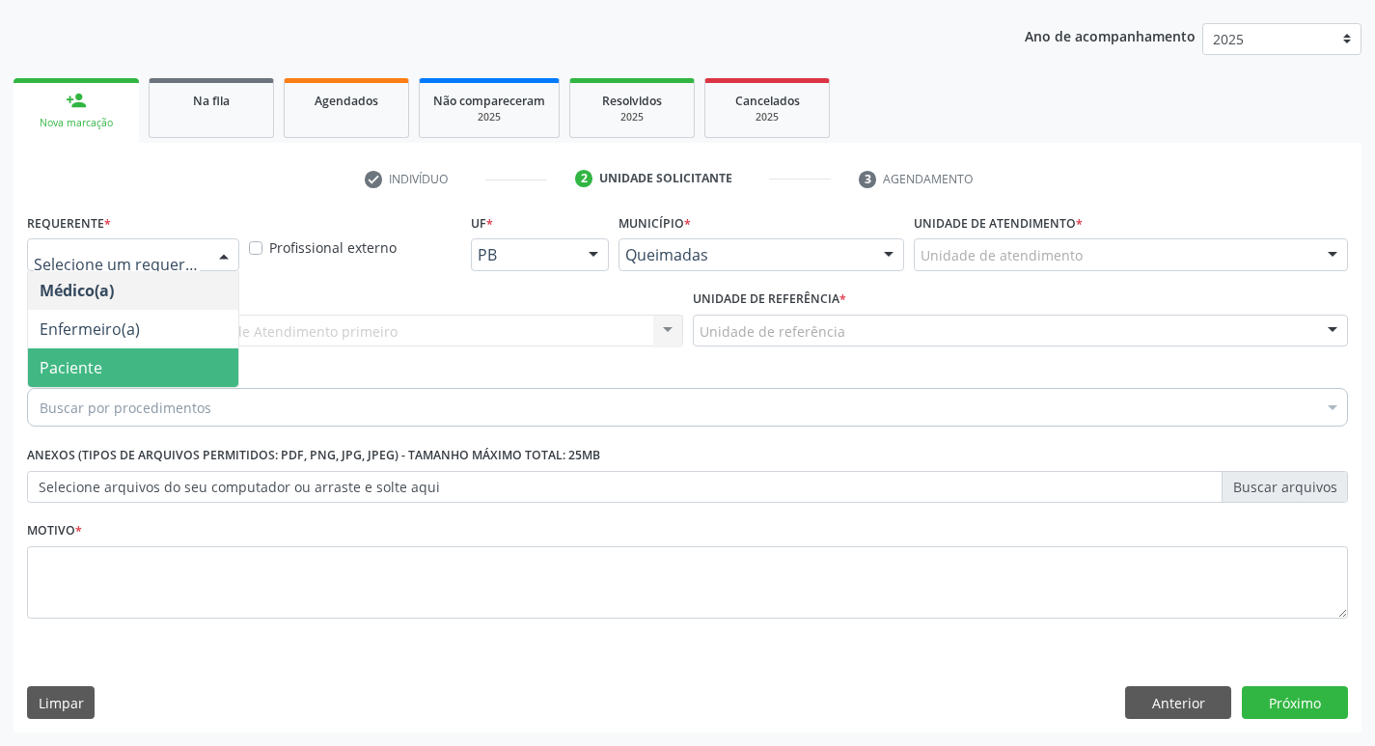
click at [139, 365] on span "Paciente" at bounding box center [133, 367] width 210 height 39
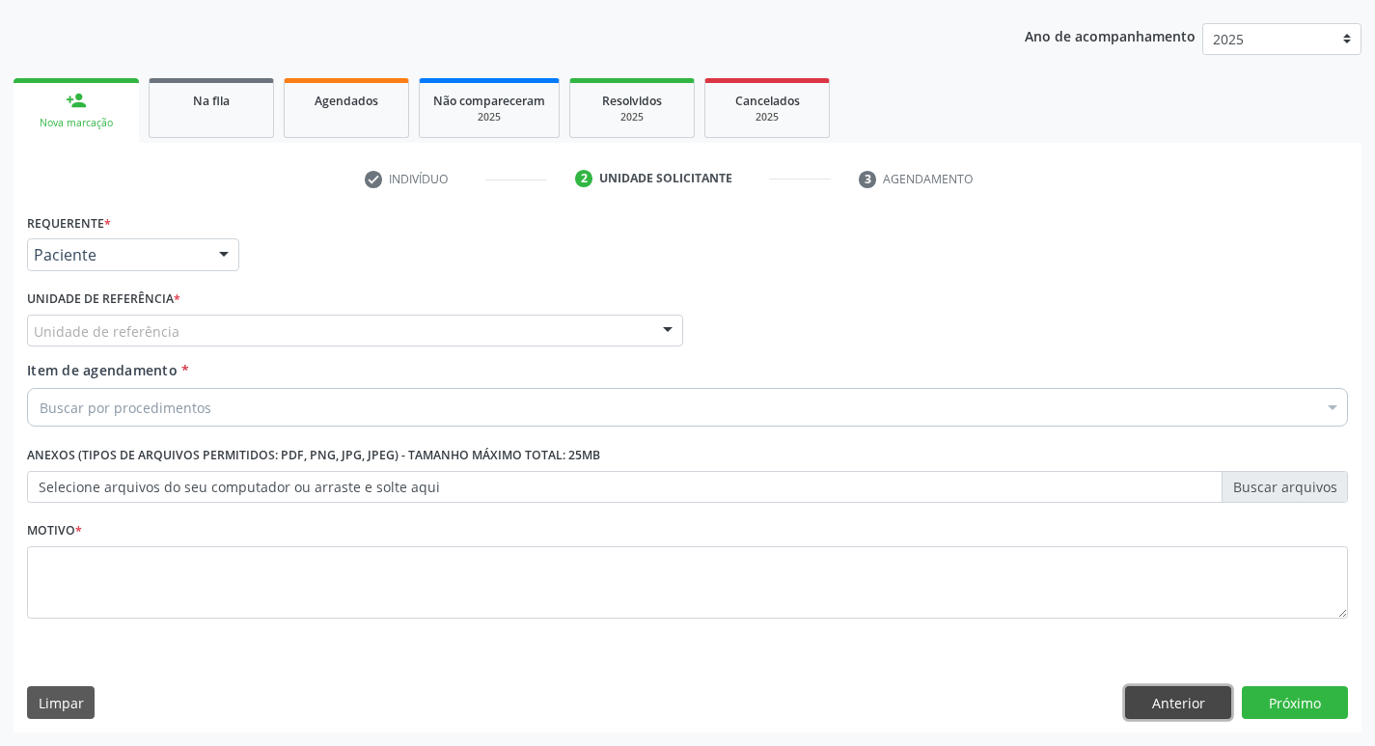
click at [1210, 699] on button "Anterior" at bounding box center [1178, 702] width 106 height 33
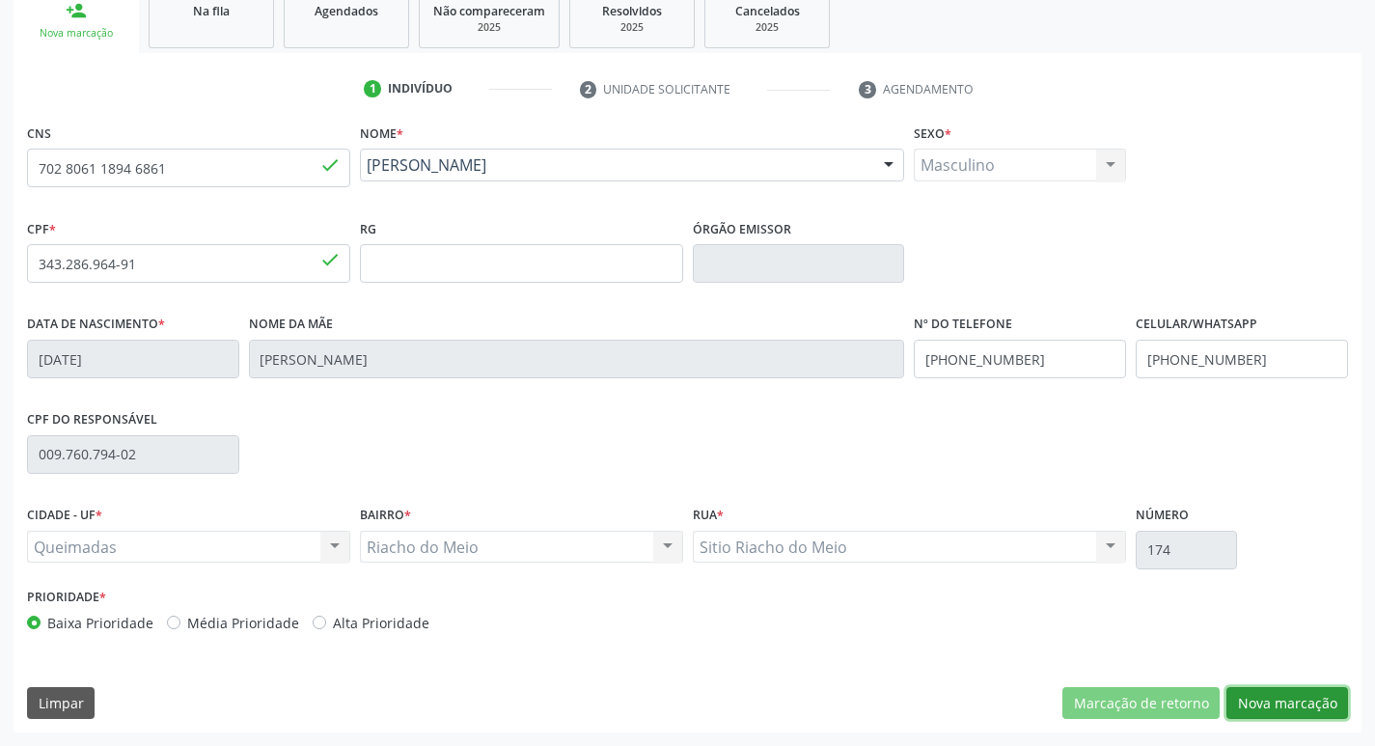
click at [1313, 707] on button "Nova marcação" at bounding box center [1288, 703] width 122 height 33
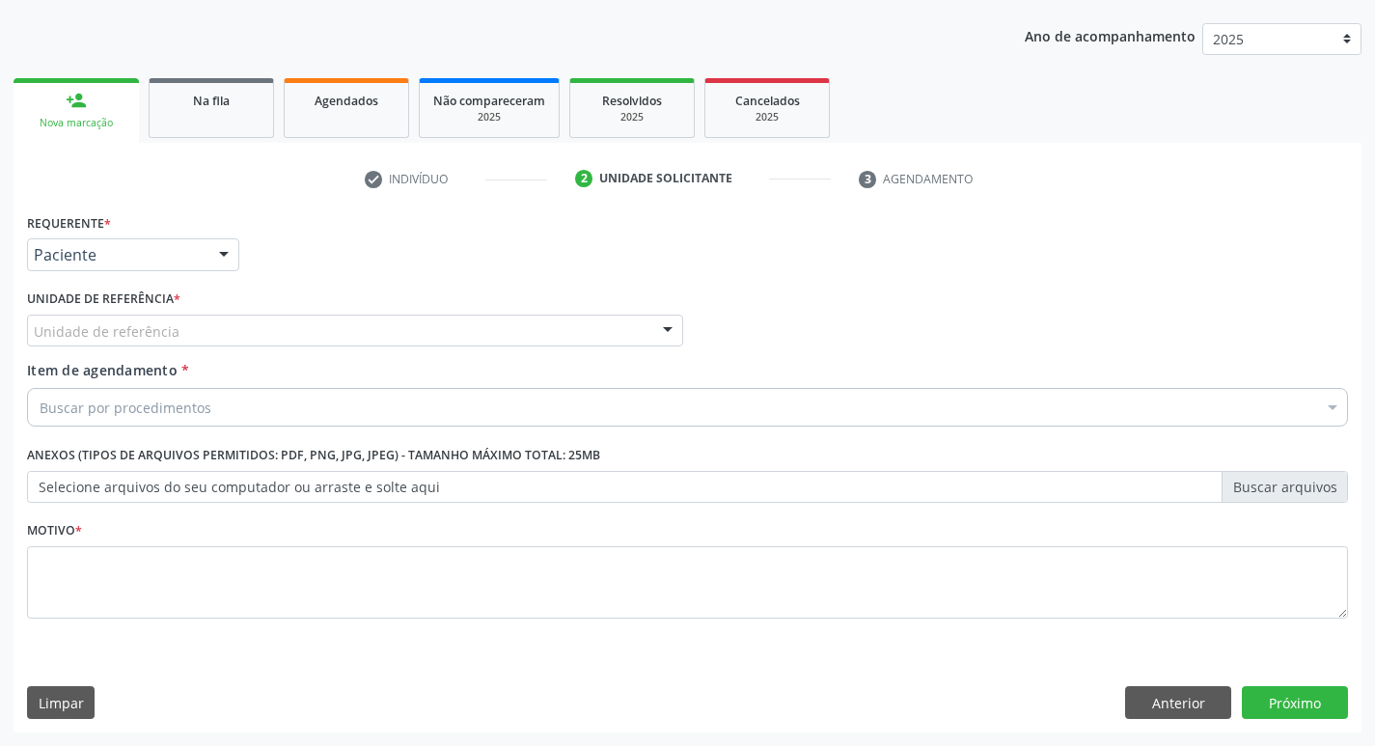
click at [320, 332] on div "Unidade de referência" at bounding box center [355, 331] width 656 height 33
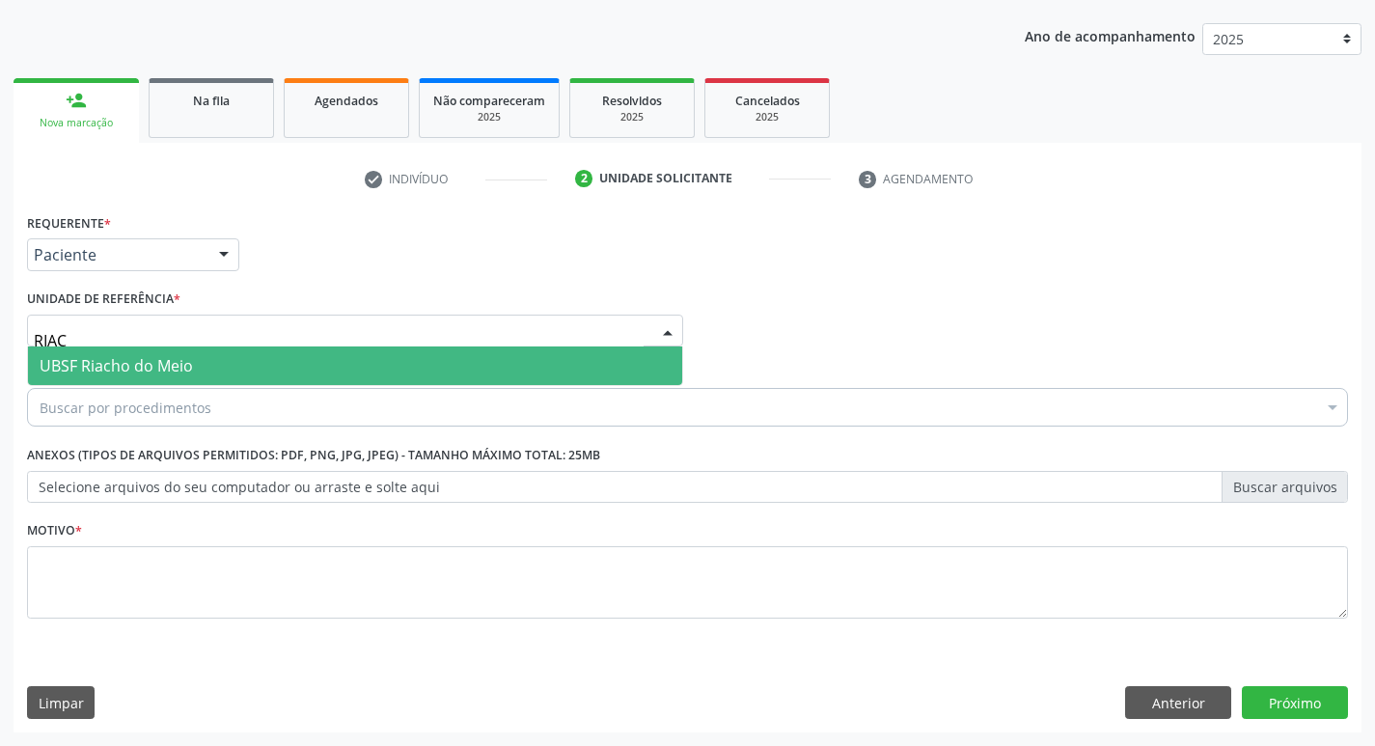
type input "RIACH"
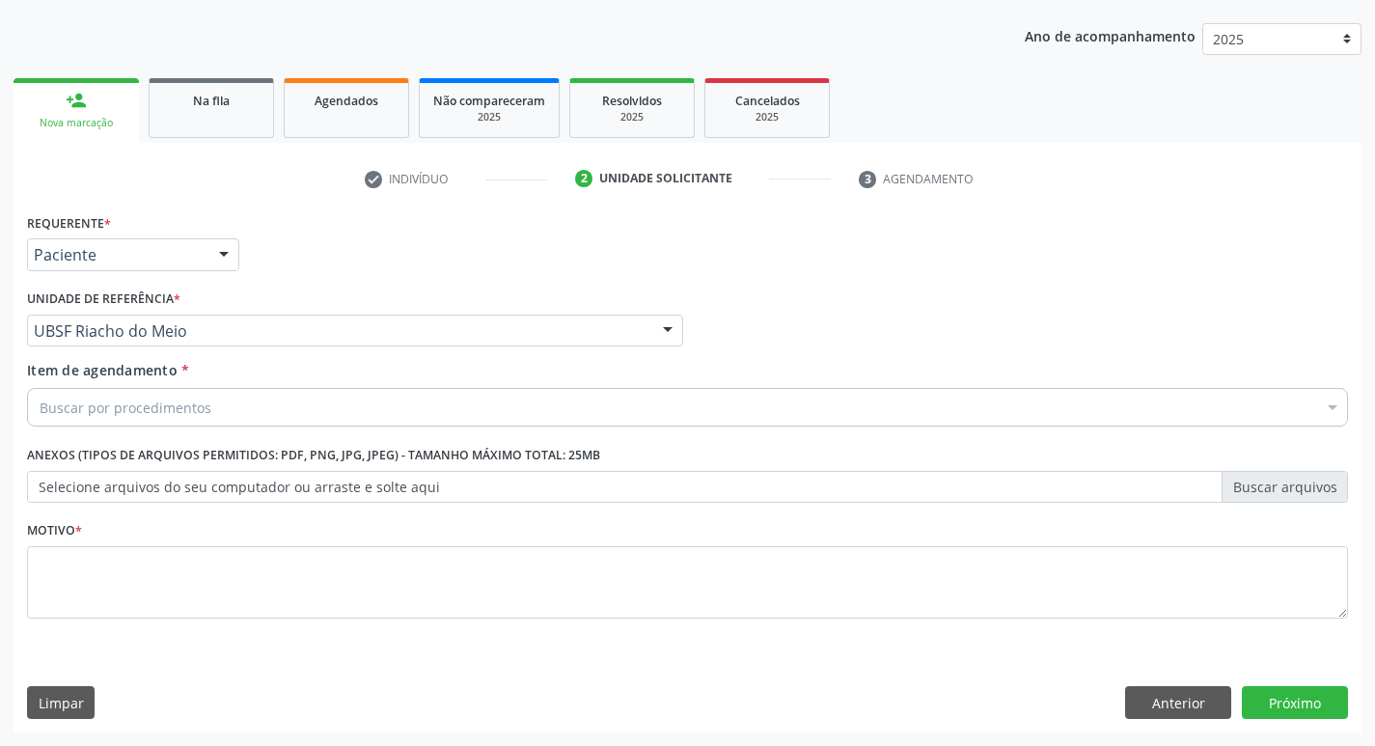
click at [349, 426] on div "Buscar por procedimentos" at bounding box center [687, 407] width 1321 height 39
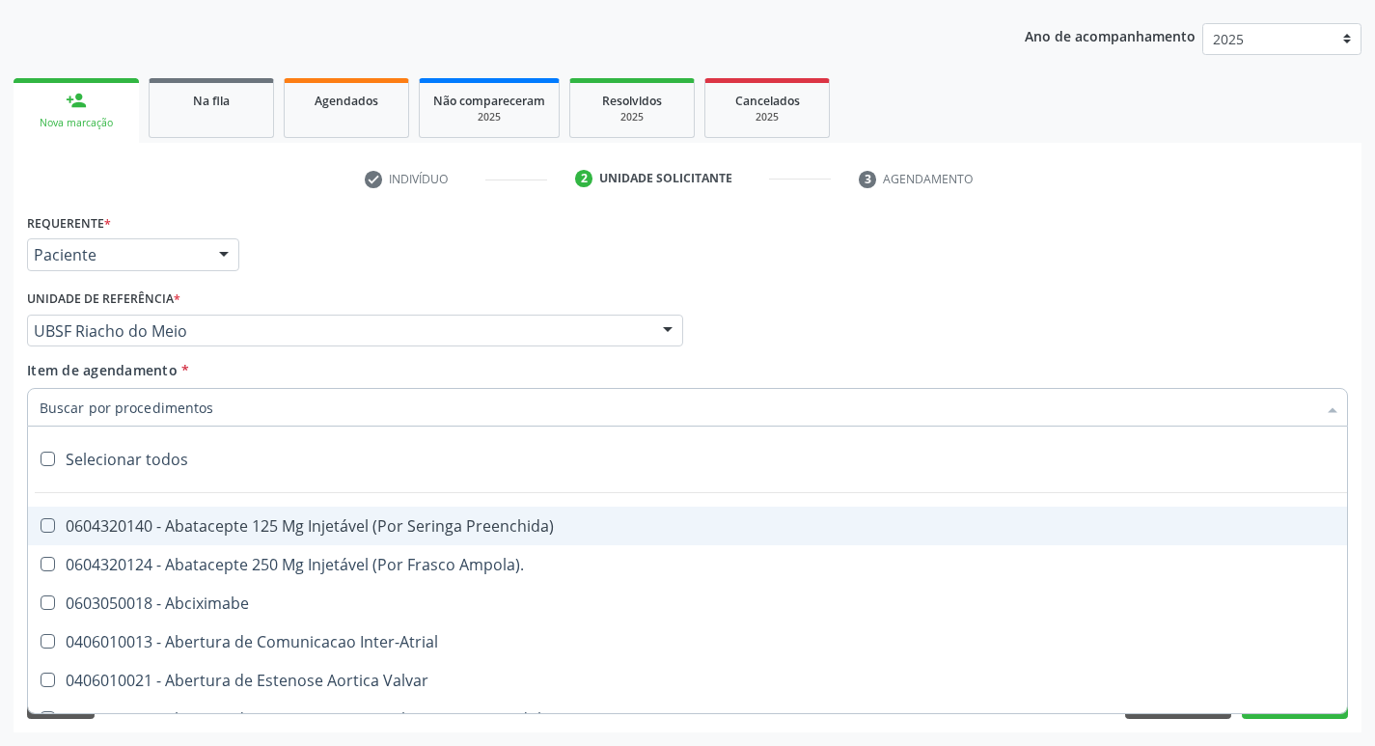
click at [350, 417] on input "Item de agendamento *" at bounding box center [678, 407] width 1277 height 39
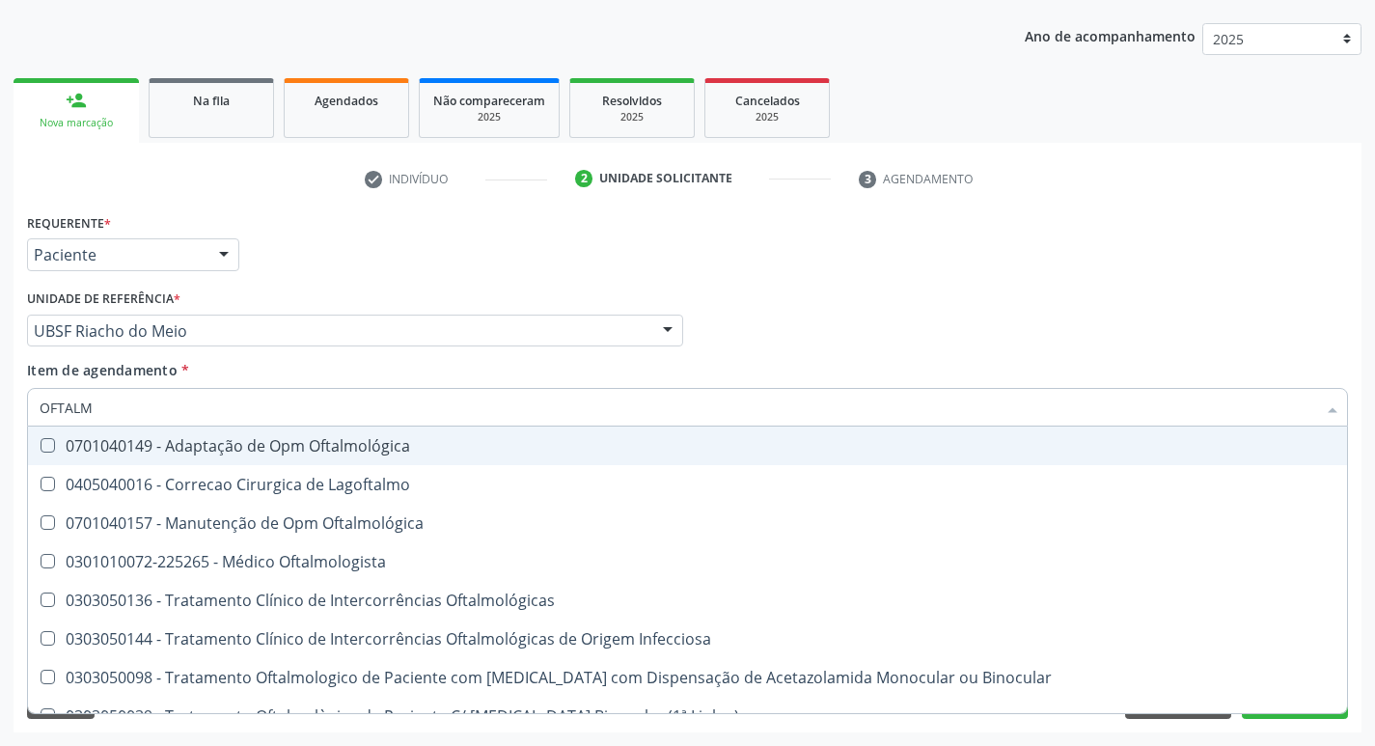
type input "OFTALMO"
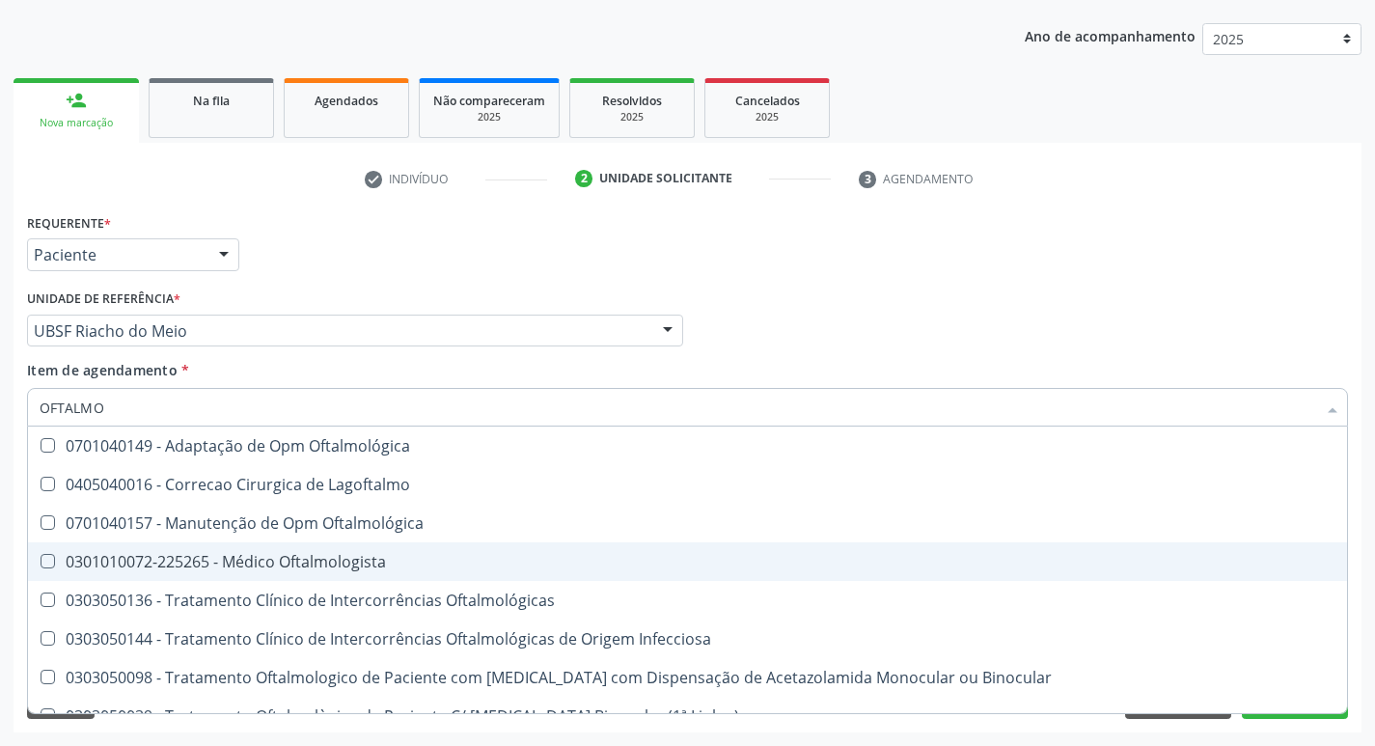
click at [272, 568] on div "0301010072-225265 - Médico Oftalmologista" at bounding box center [688, 561] width 1296 height 15
checkbox Oftalmologista "true"
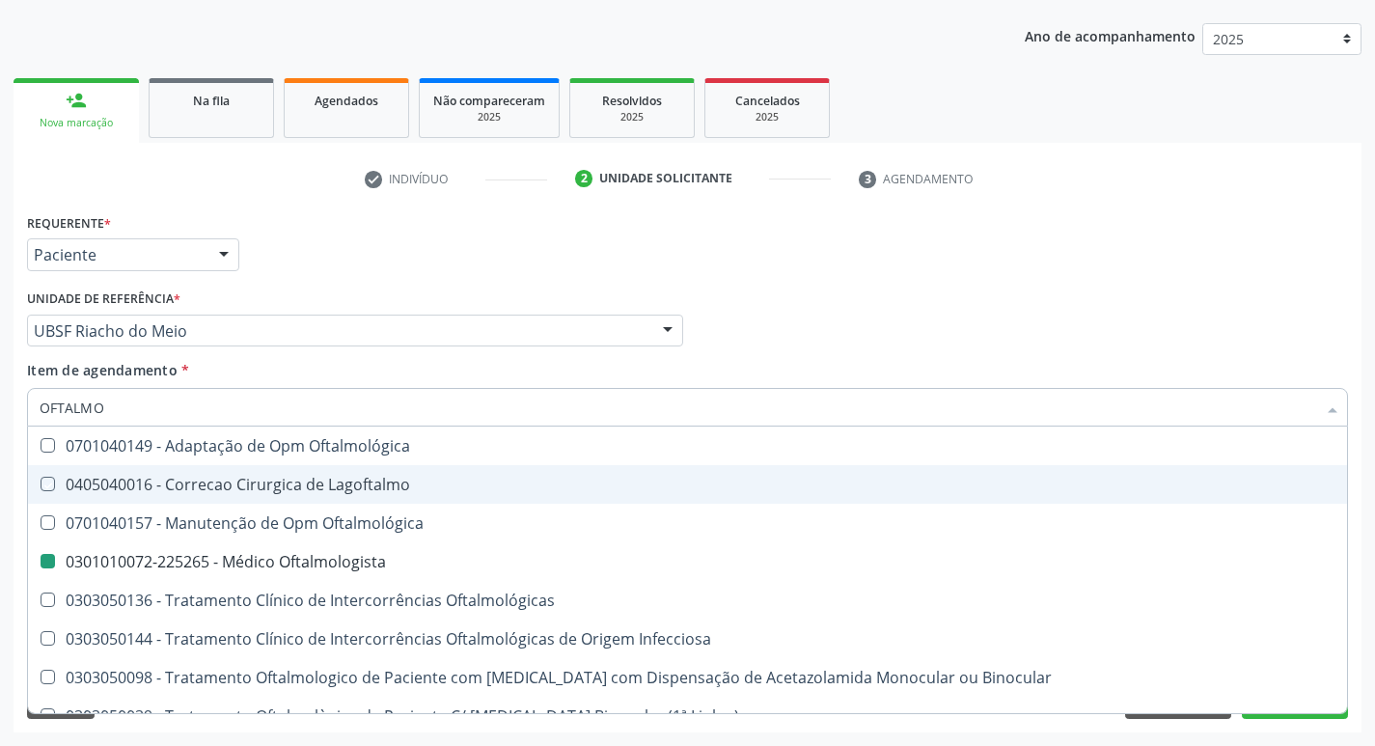
click at [463, 205] on div "check Indivíduo 2 Unidade solicitante 3 Agendamento CNS 702 8061 1894 6861 done…" at bounding box center [688, 447] width 1348 height 569
checkbox Lagoftalmo "true"
checkbox Oftalmologista "false"
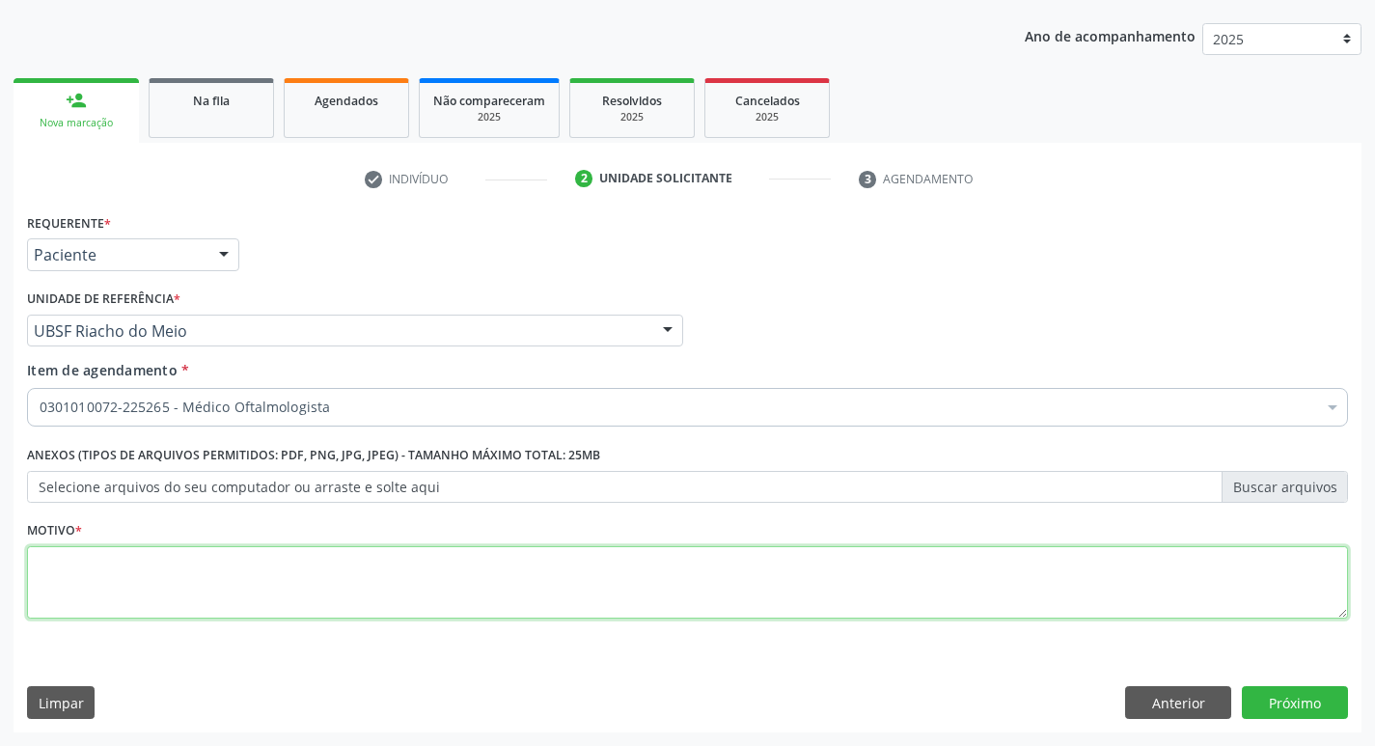
click at [298, 557] on textarea at bounding box center [687, 582] width 1321 height 73
type textarea "AVALIAÇÃO"
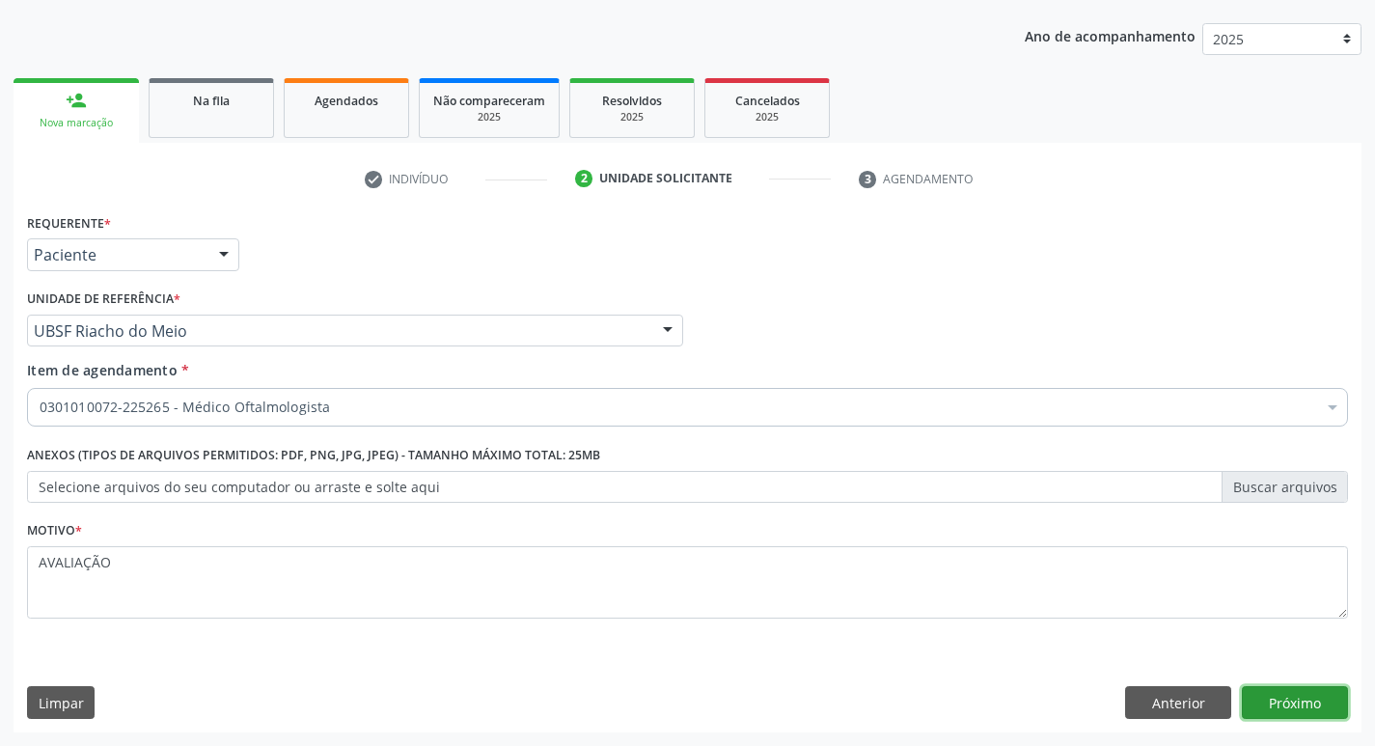
click at [1271, 699] on button "Próximo" at bounding box center [1295, 702] width 106 height 33
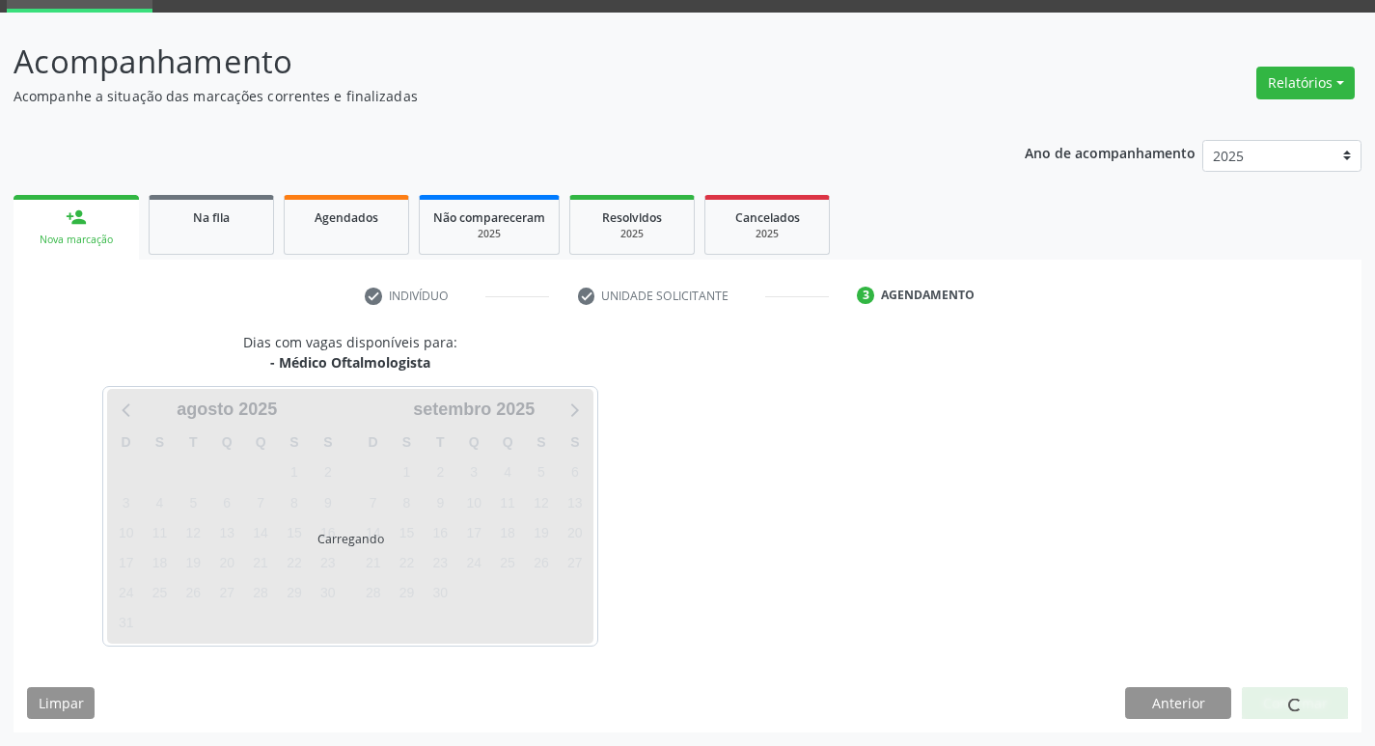
scroll to position [94, 0]
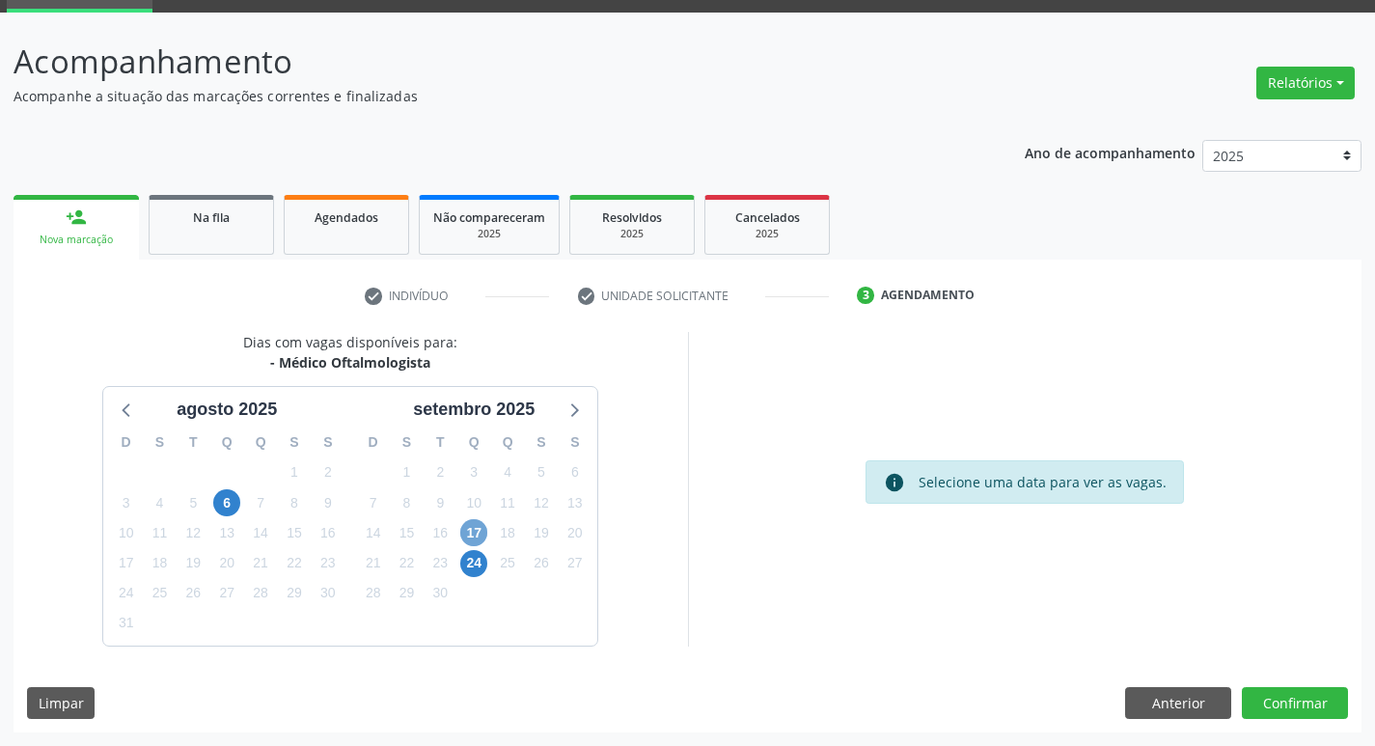
click at [480, 528] on span "17" at bounding box center [473, 532] width 27 height 27
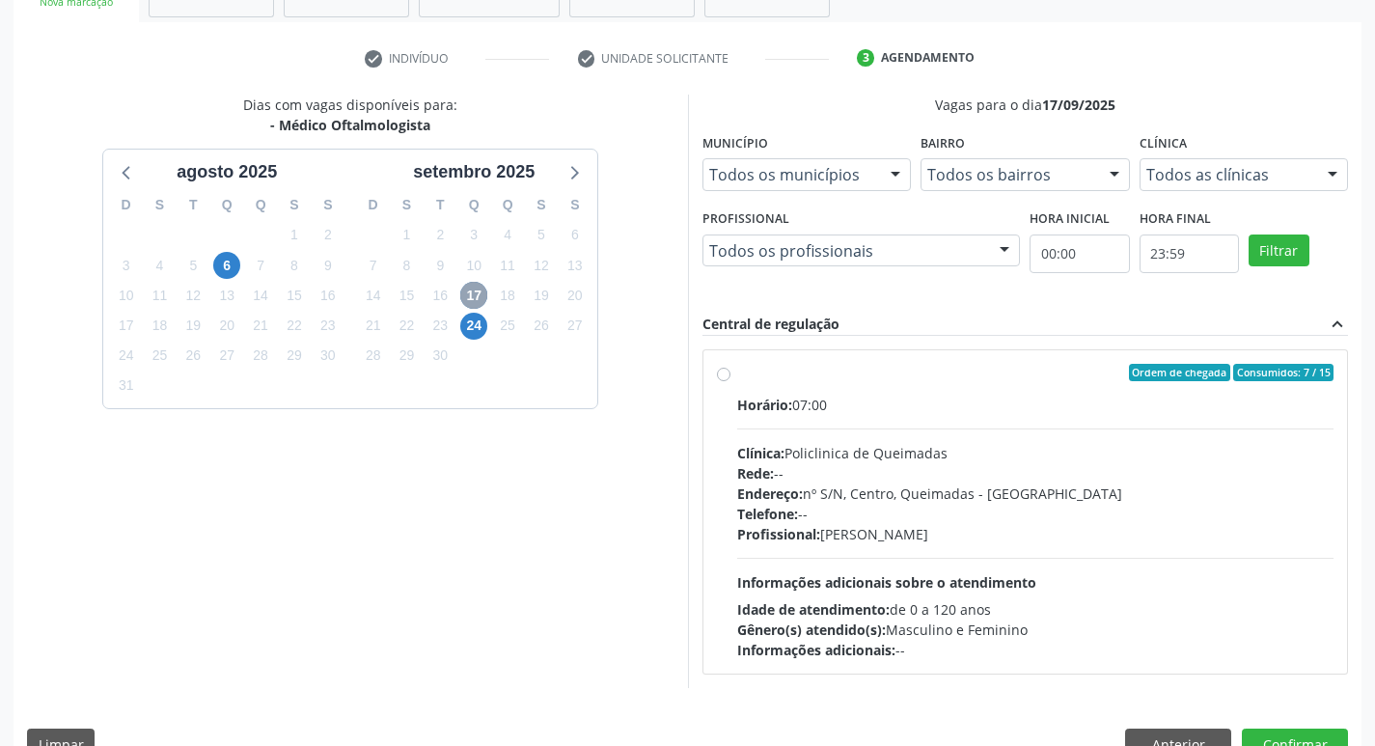
scroll to position [373, 0]
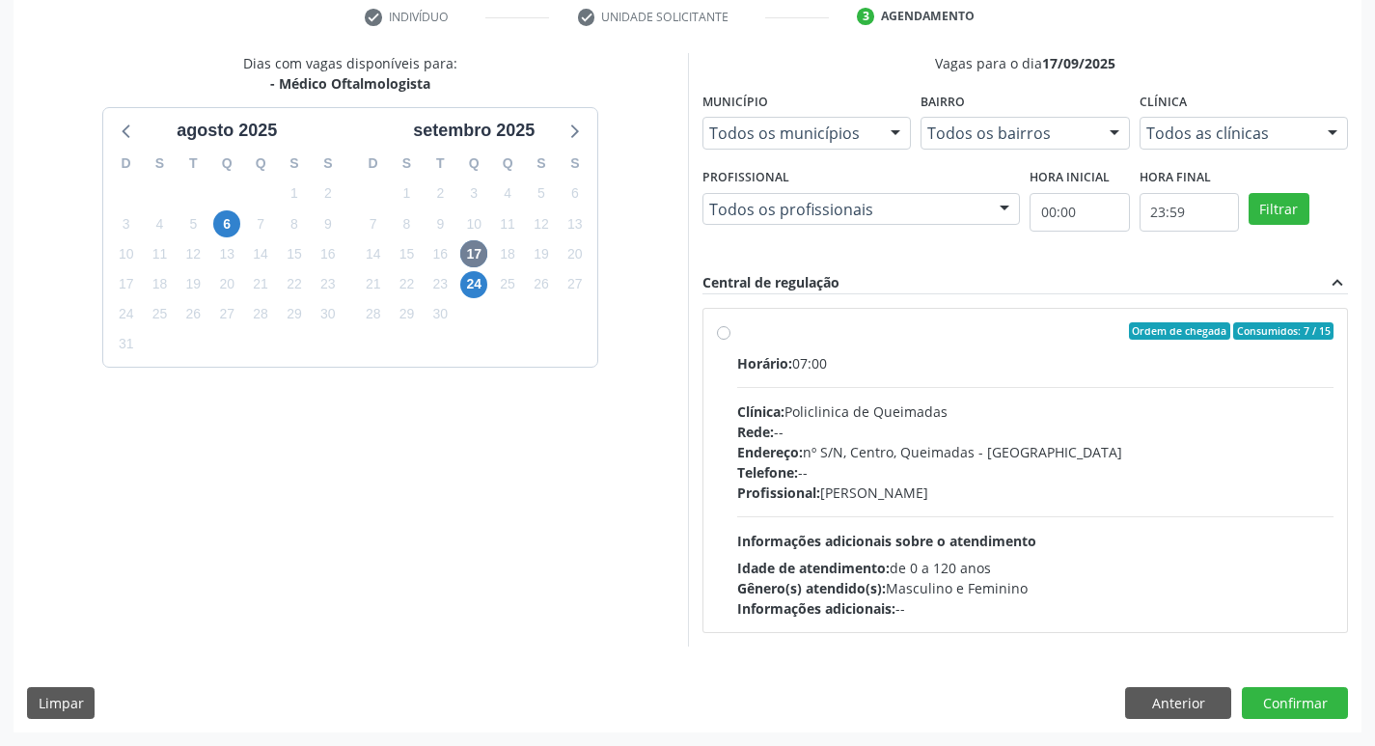
click at [1020, 327] on div "Ordem de chegada Consumidos: 7 / 15" at bounding box center [1035, 330] width 597 height 17
click at [731, 327] on input "Ordem de chegada Consumidos: 7 / 15 Horário: 07:00 Clínica: Policlinica de Quei…" at bounding box center [724, 330] width 14 height 17
radio input "true"
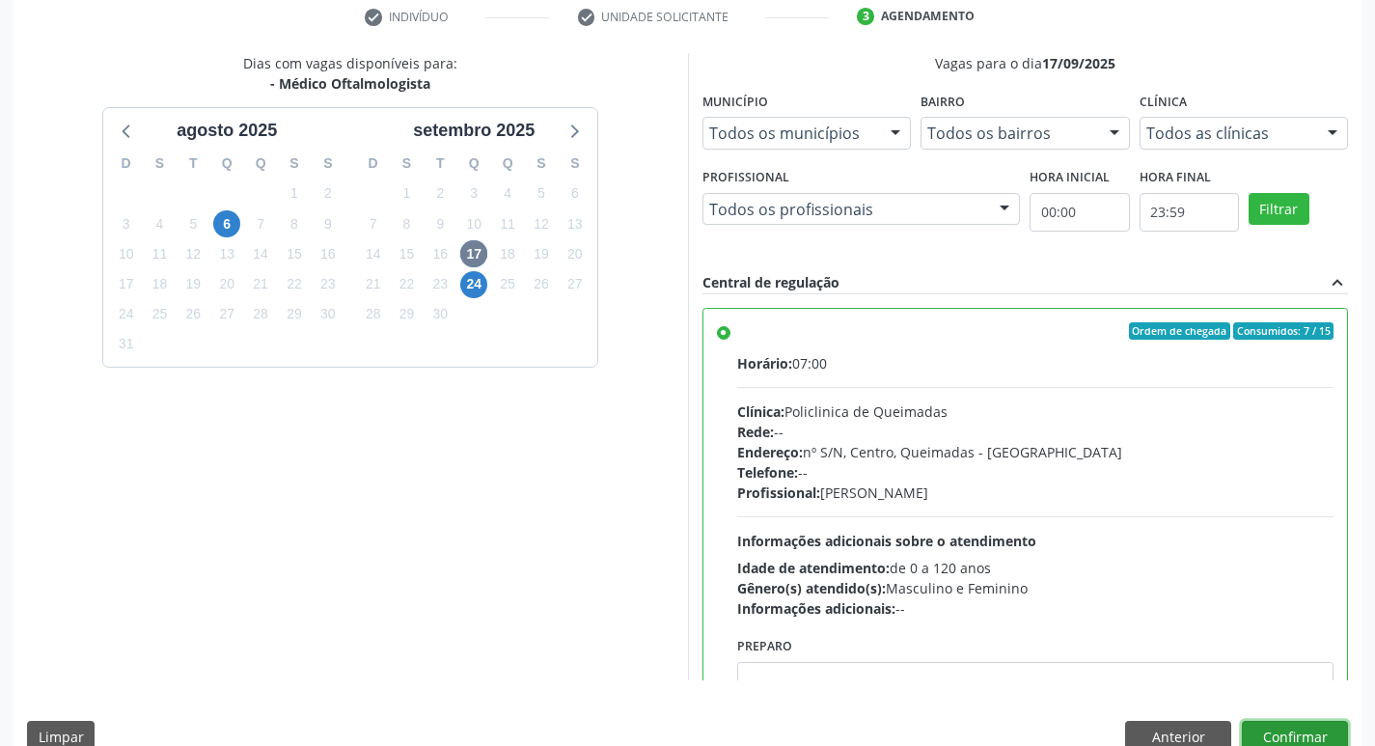
click at [1265, 733] on button "Confirmar" at bounding box center [1295, 737] width 106 height 33
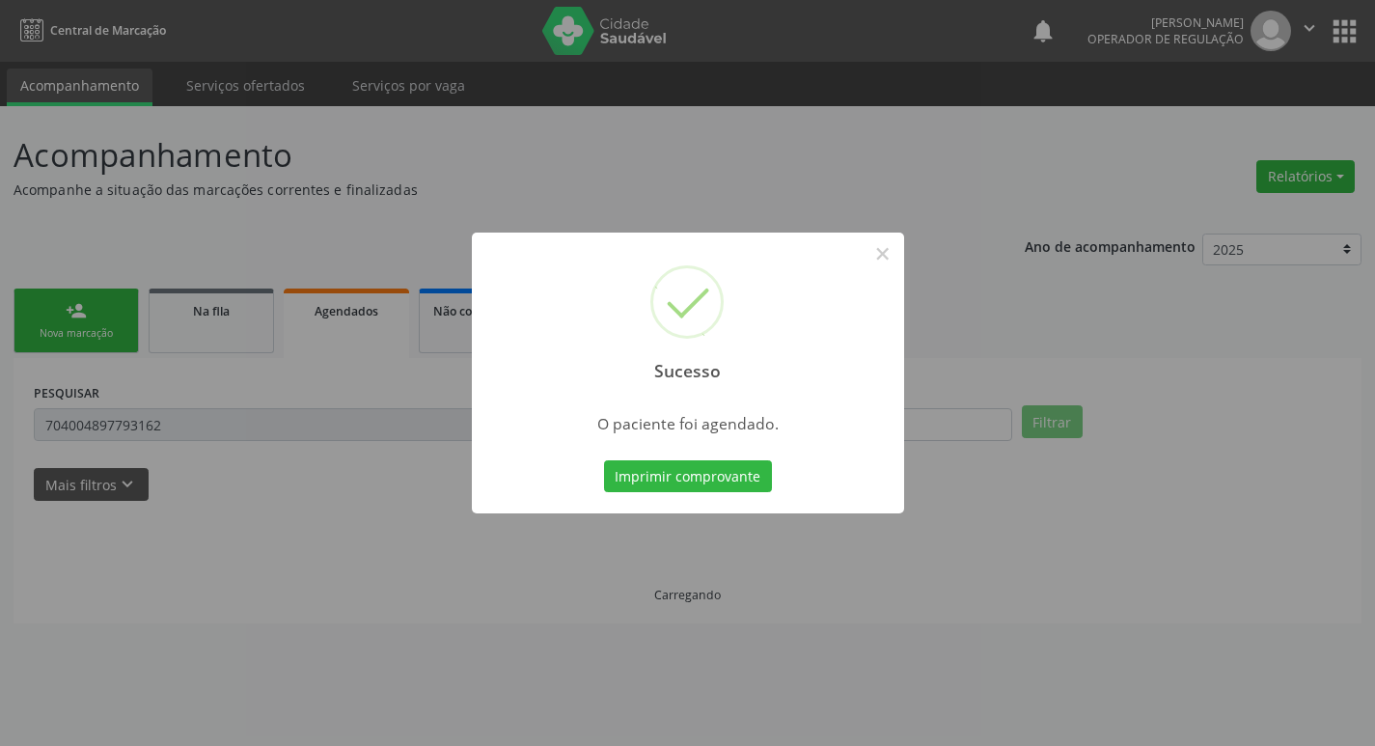
scroll to position [0, 0]
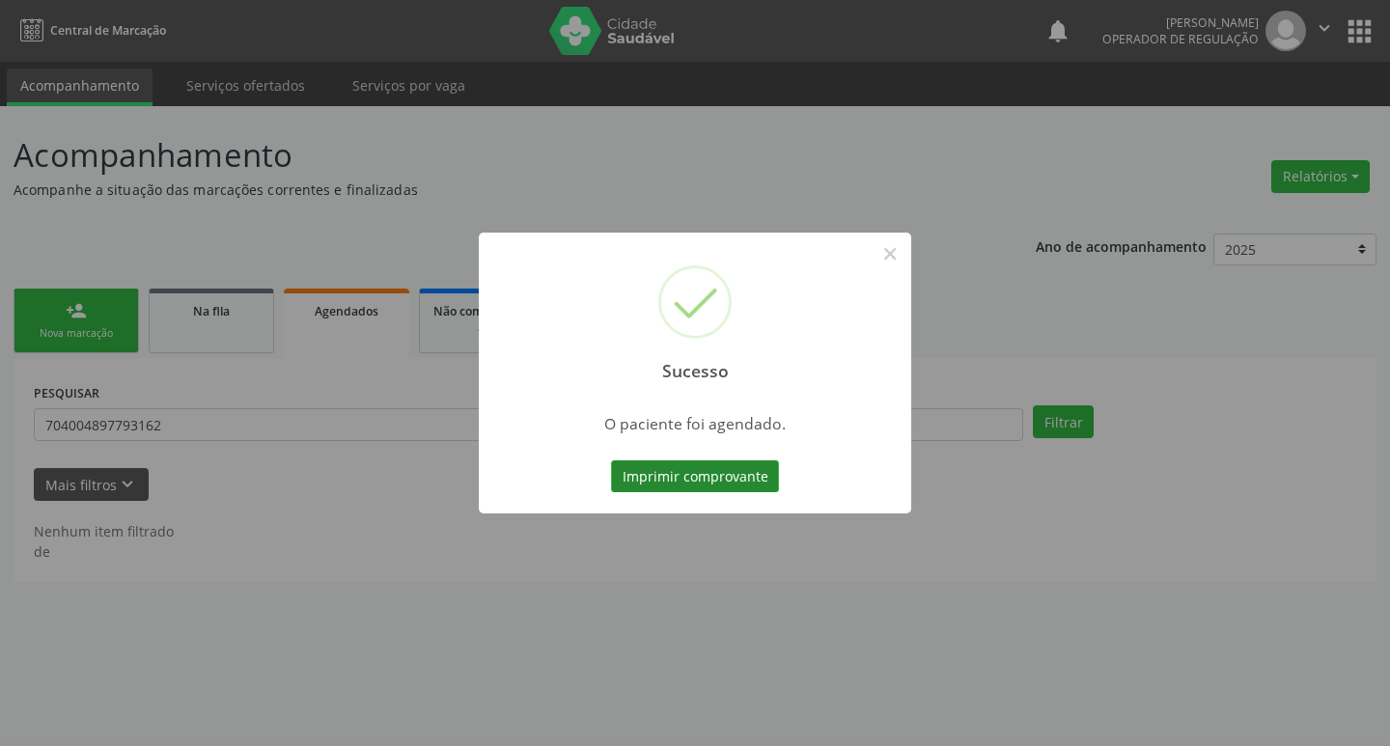
click at [728, 488] on button "Imprimir comprovante" at bounding box center [695, 476] width 168 height 33
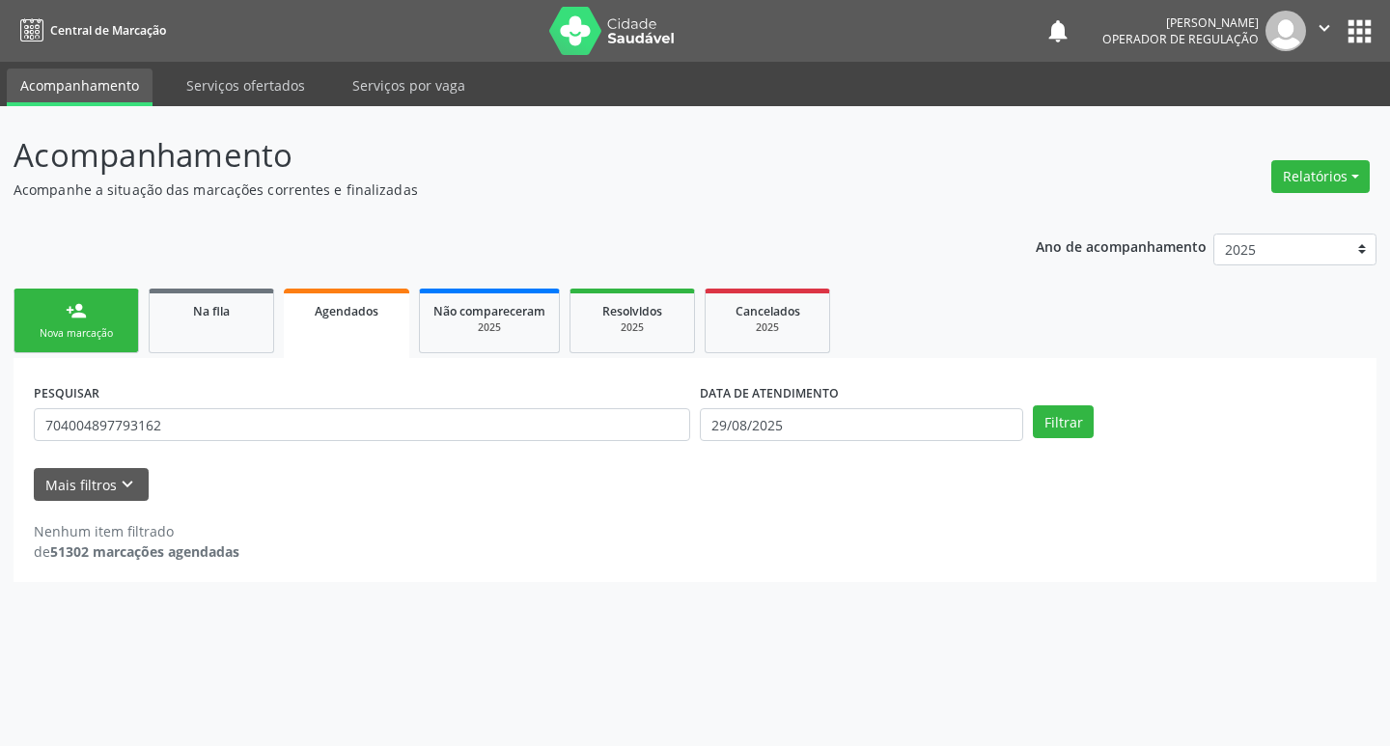
drag, startPoint x: 78, startPoint y: 349, endPoint x: 150, endPoint y: 350, distance: 71.4
click at [78, 350] on link "person_add Nova marcação" at bounding box center [76, 321] width 125 height 65
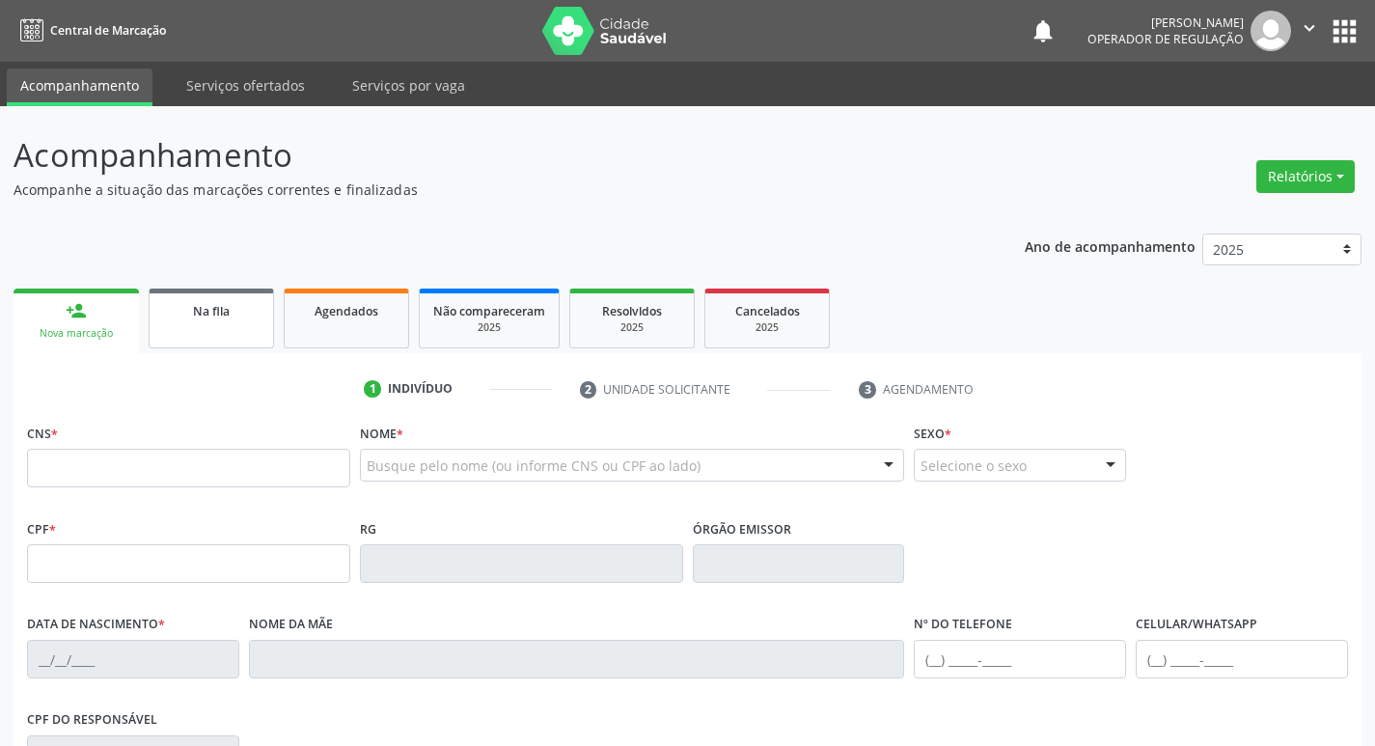
click at [225, 319] on div "Na fila" at bounding box center [211, 310] width 97 height 20
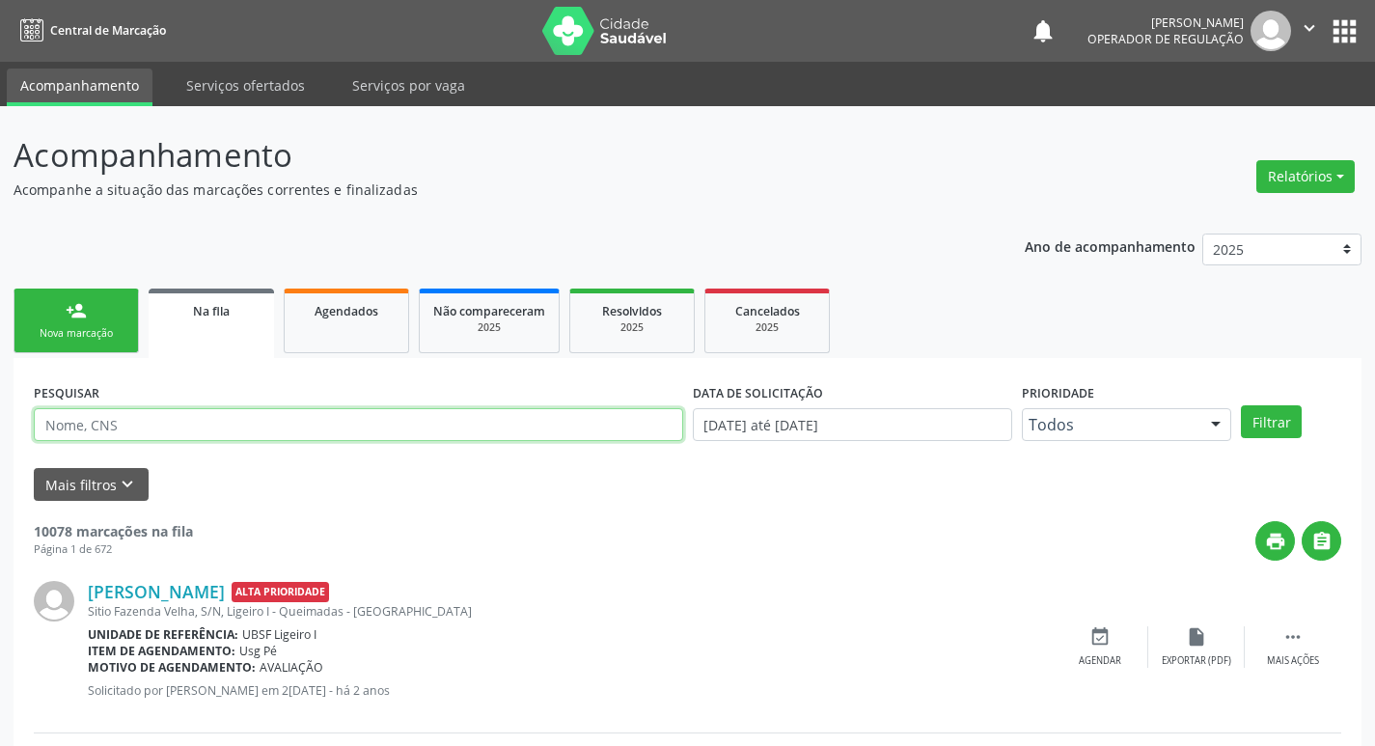
click at [221, 429] on input "text" at bounding box center [359, 424] width 650 height 33
type input "700003652716501"
click at [1241, 405] on button "Filtrar" at bounding box center [1271, 421] width 61 height 33
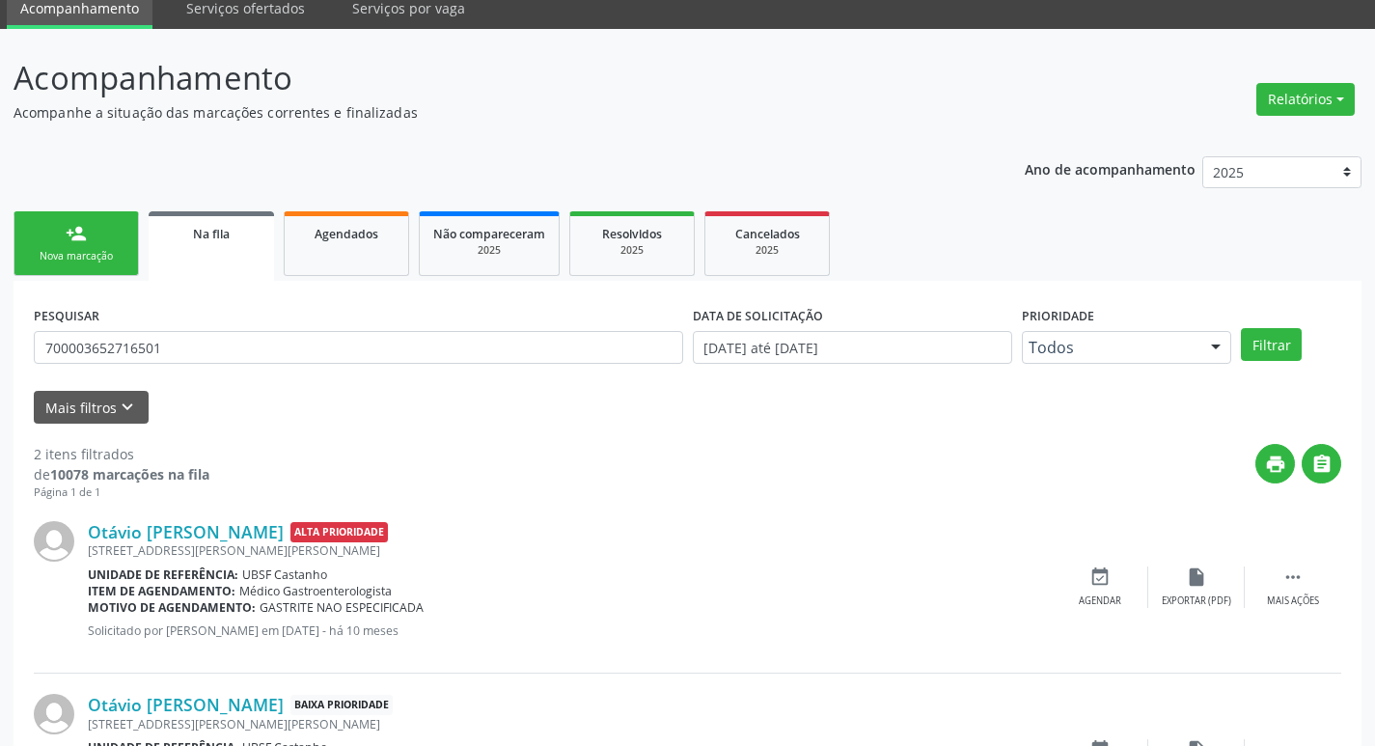
scroll to position [210, 0]
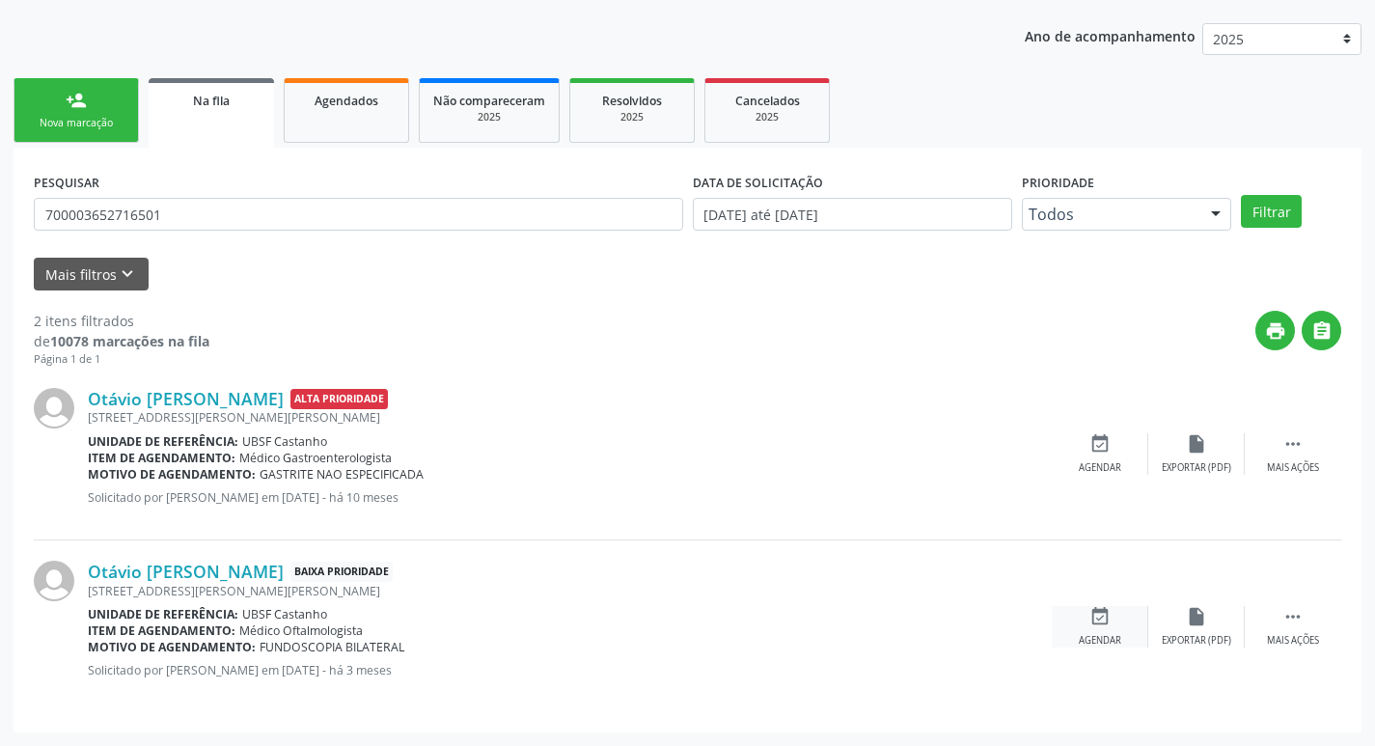
click at [1107, 618] on icon "event_available" at bounding box center [1100, 616] width 21 height 21
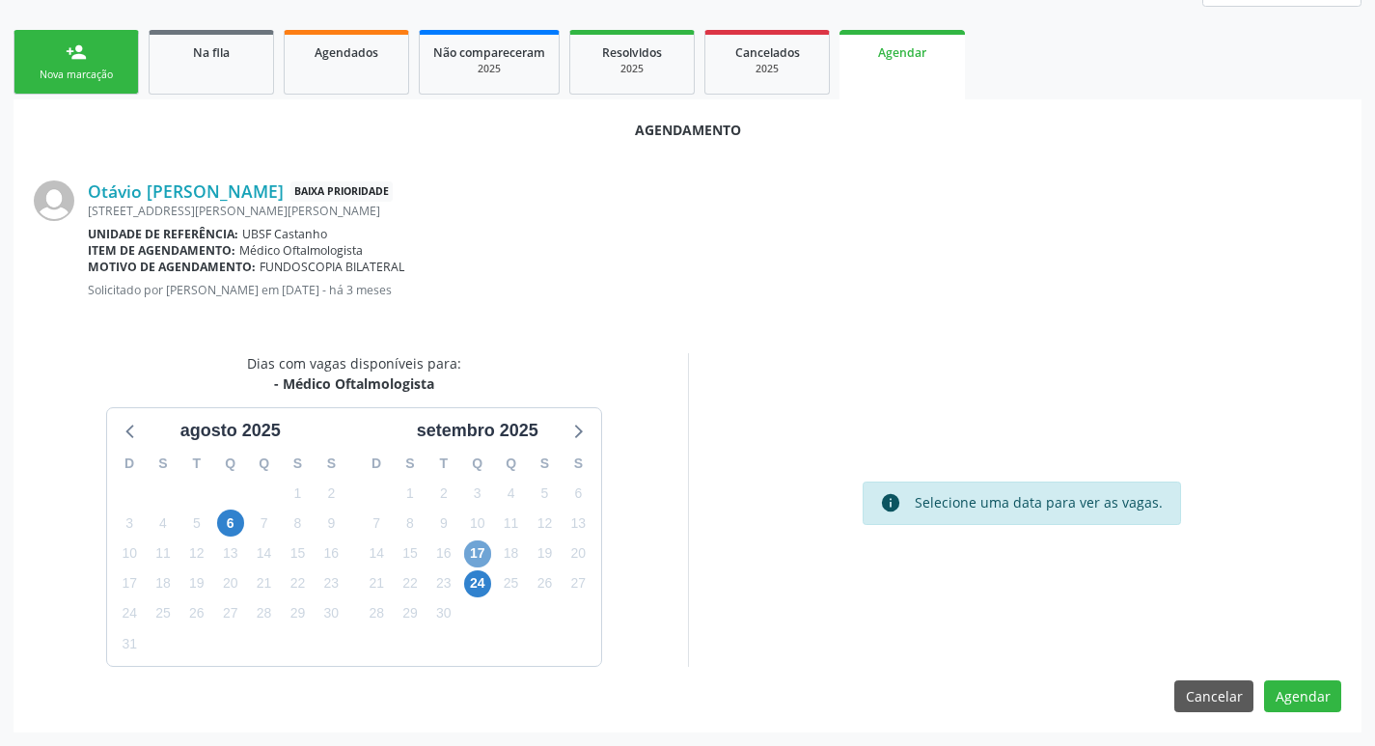
click at [482, 548] on span "17" at bounding box center [477, 553] width 27 height 27
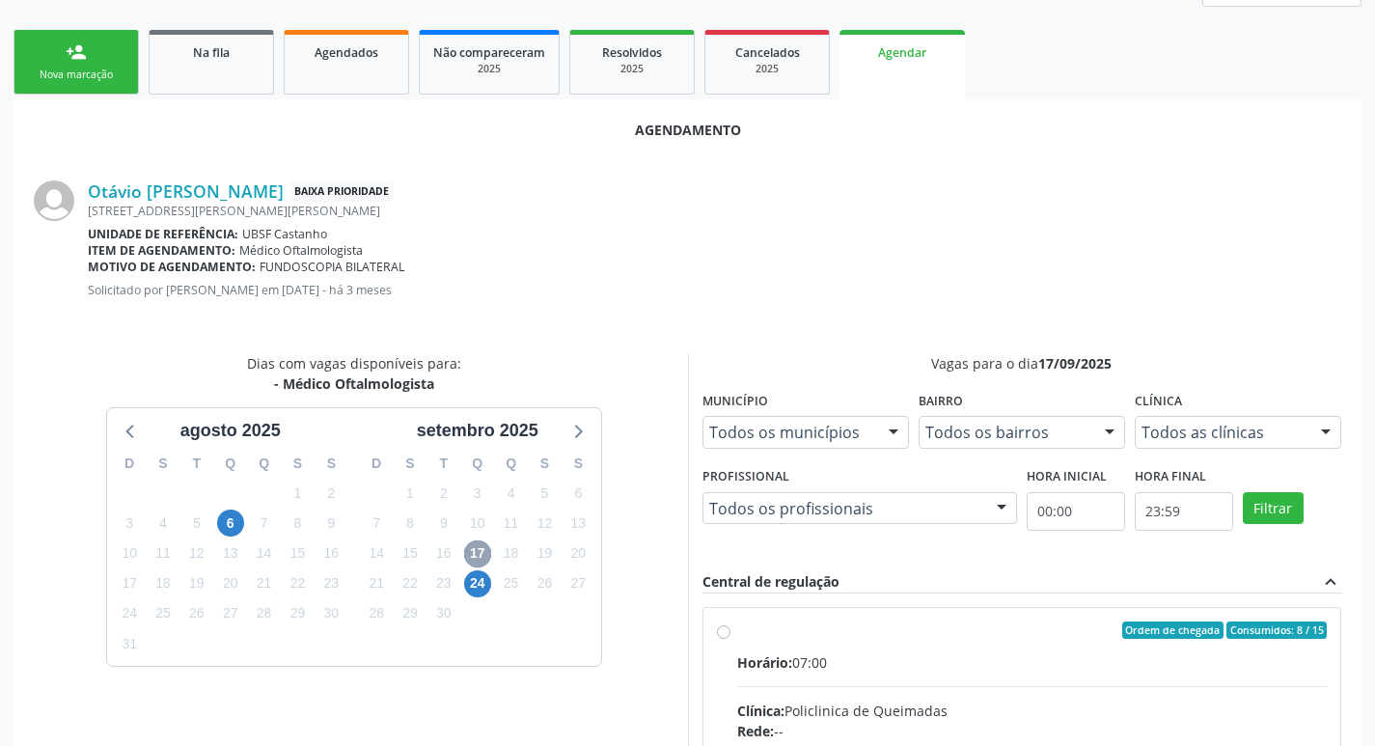
scroll to position [452, 0]
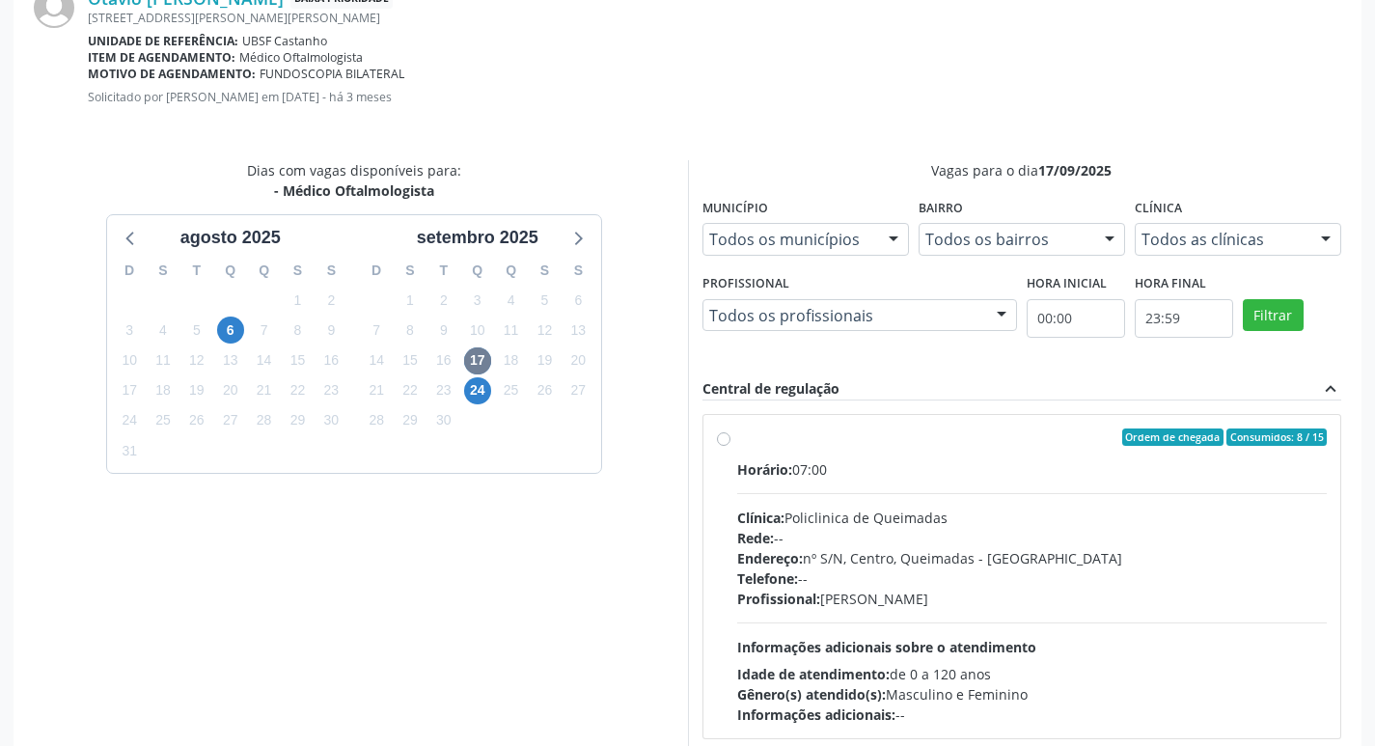
click at [1014, 455] on label "Ordem de chegada Consumidos: 8 / 15 Horário: 07:00 Clínica: Policlinica de Quei…" at bounding box center [1032, 577] width 591 height 296
click at [731, 446] on input "Ordem de chegada Consumidos: 8 / 15 Horário: 07:00 Clínica: Policlinica de Quei…" at bounding box center [724, 437] width 14 height 17
radio input "true"
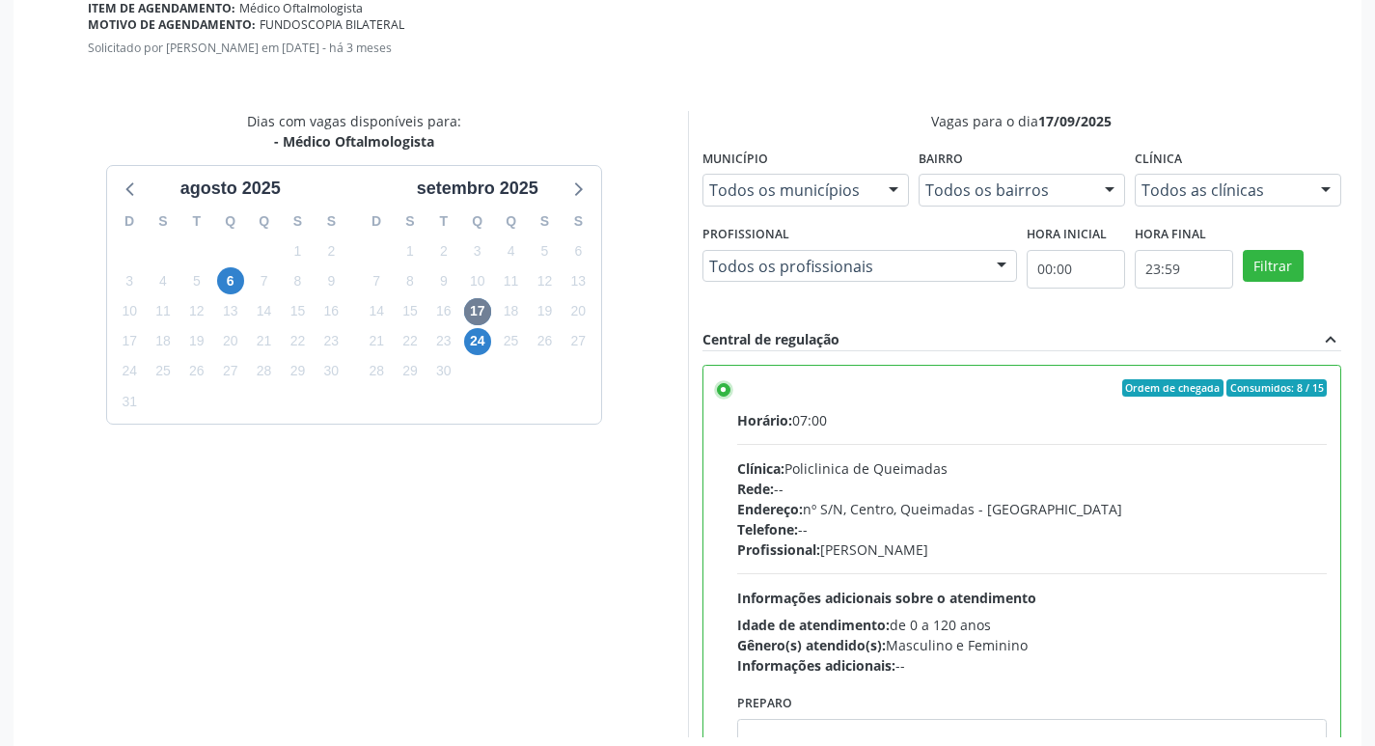
scroll to position [572, 0]
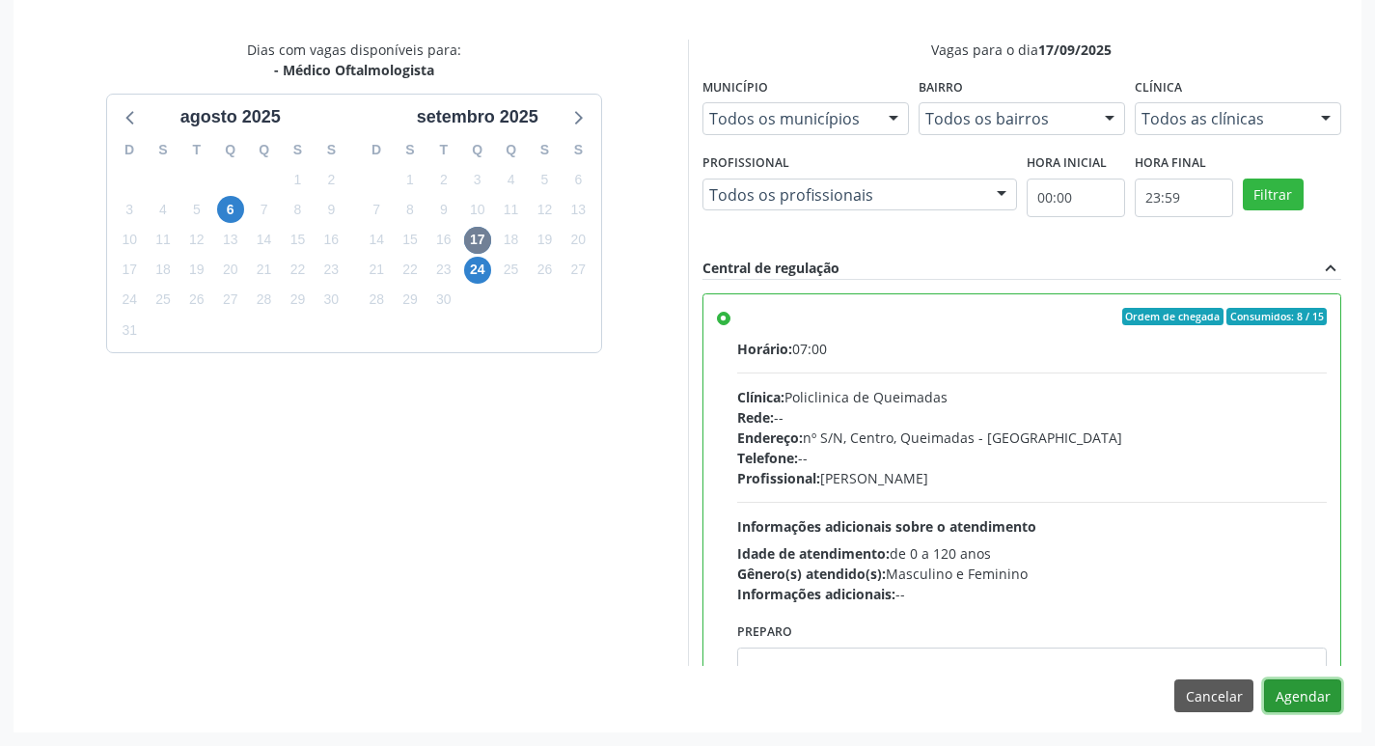
click at [1329, 697] on button "Agendar" at bounding box center [1302, 695] width 77 height 33
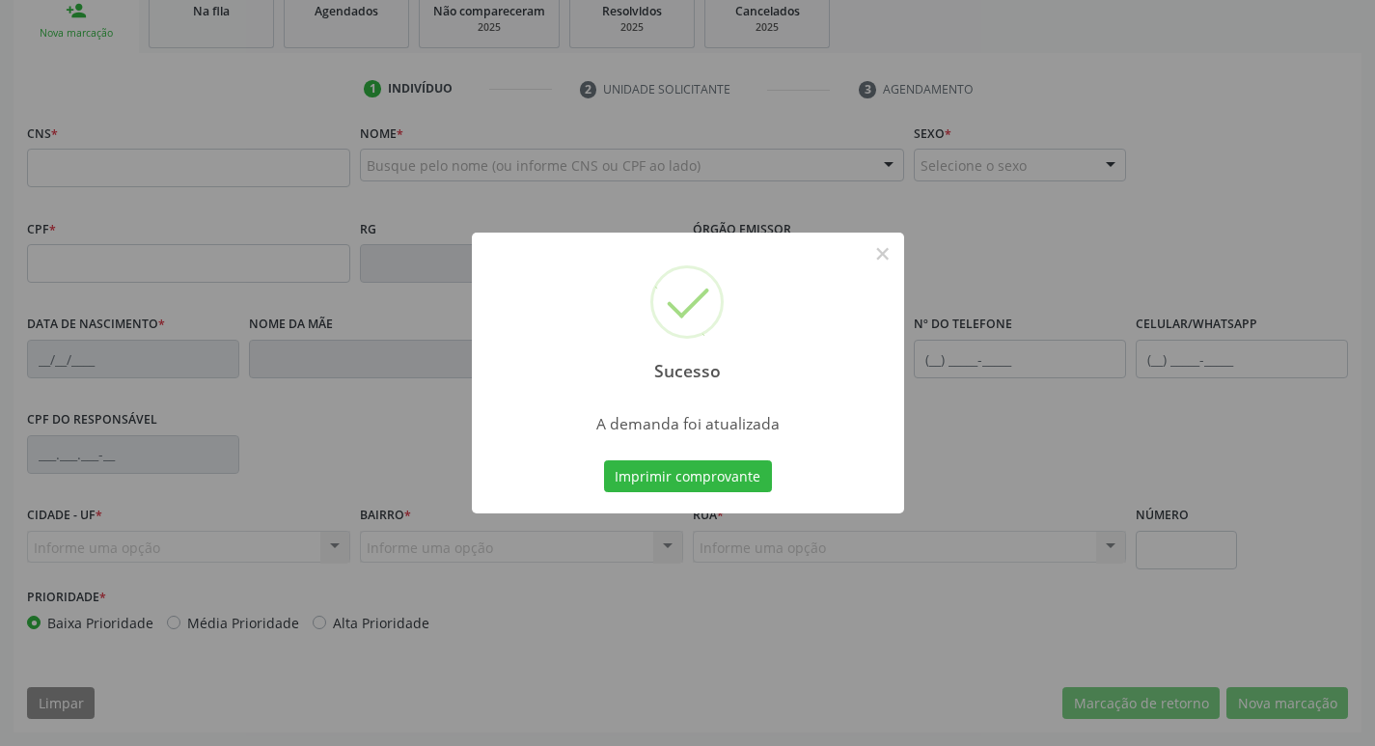
scroll to position [300, 0]
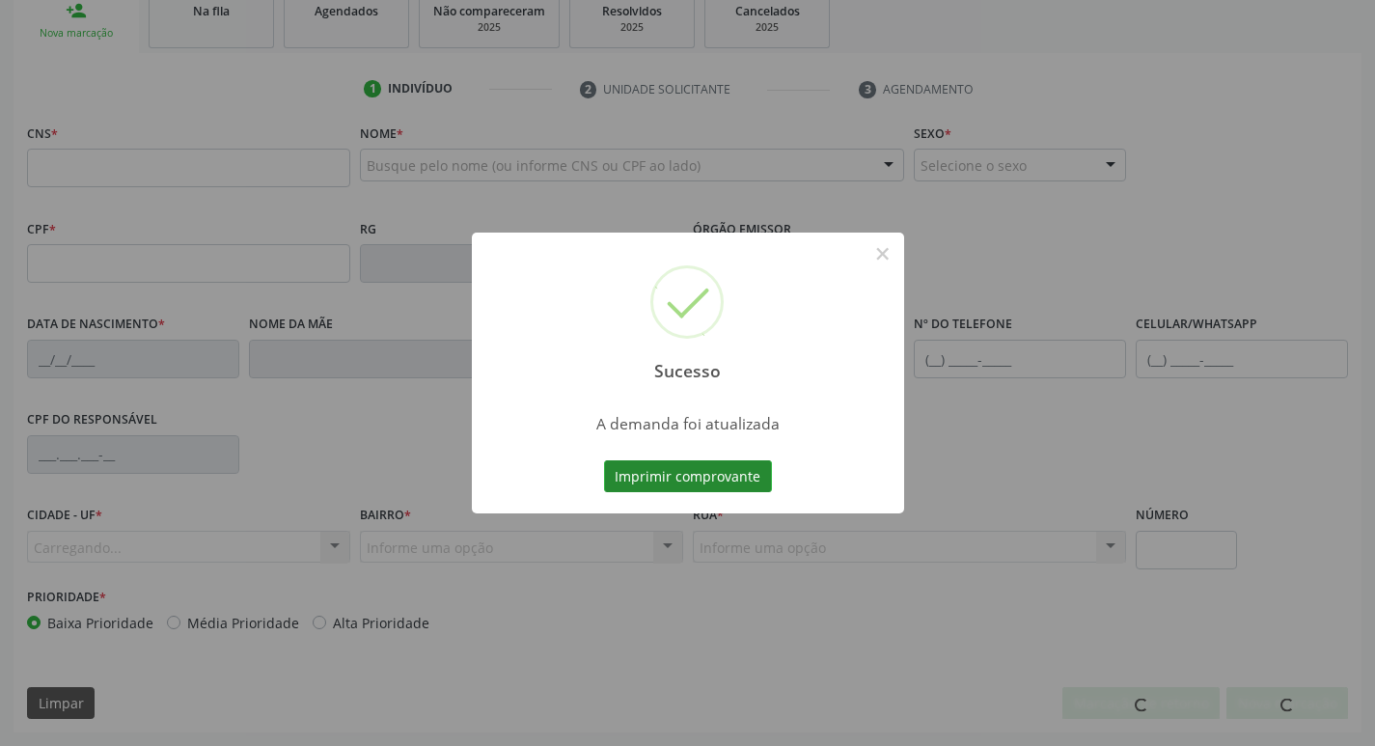
click at [760, 483] on button "Imprimir comprovante" at bounding box center [688, 476] width 168 height 33
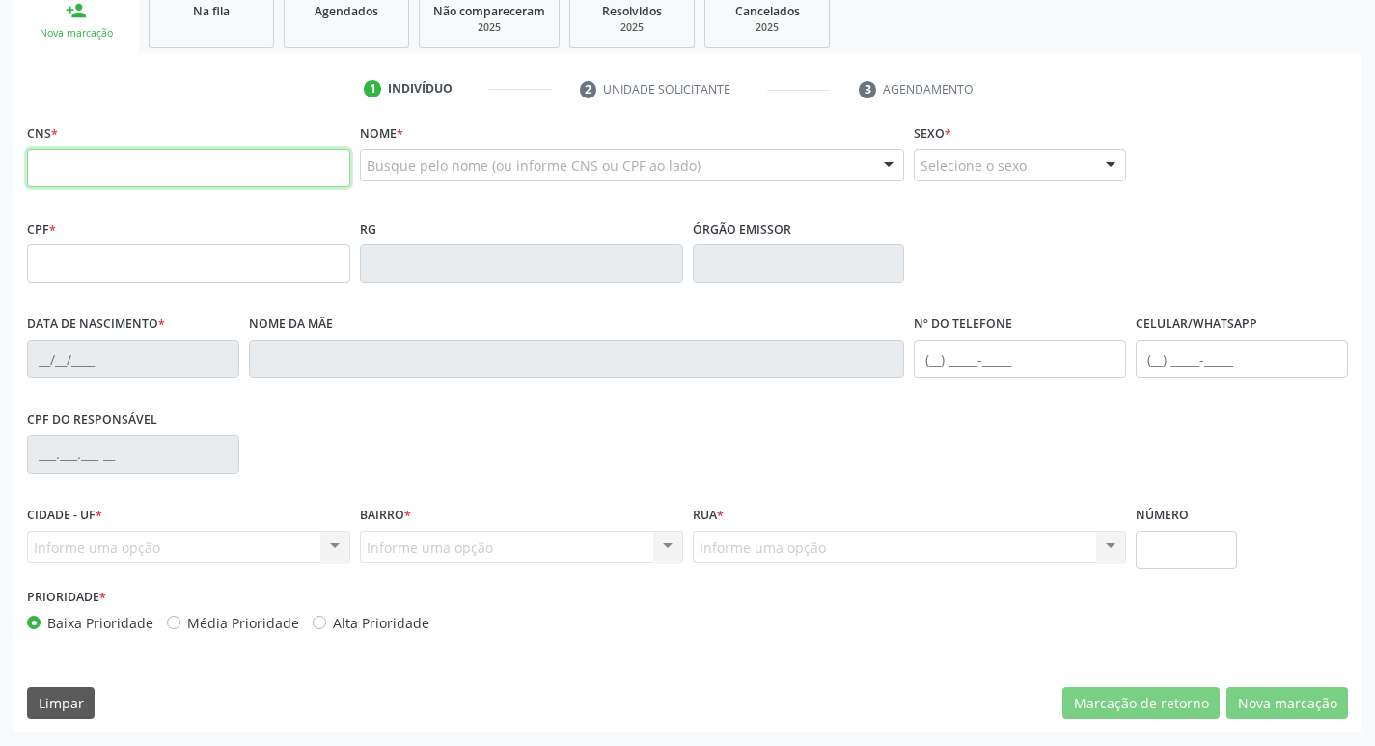
click at [87, 172] on input "text" at bounding box center [188, 168] width 323 height 39
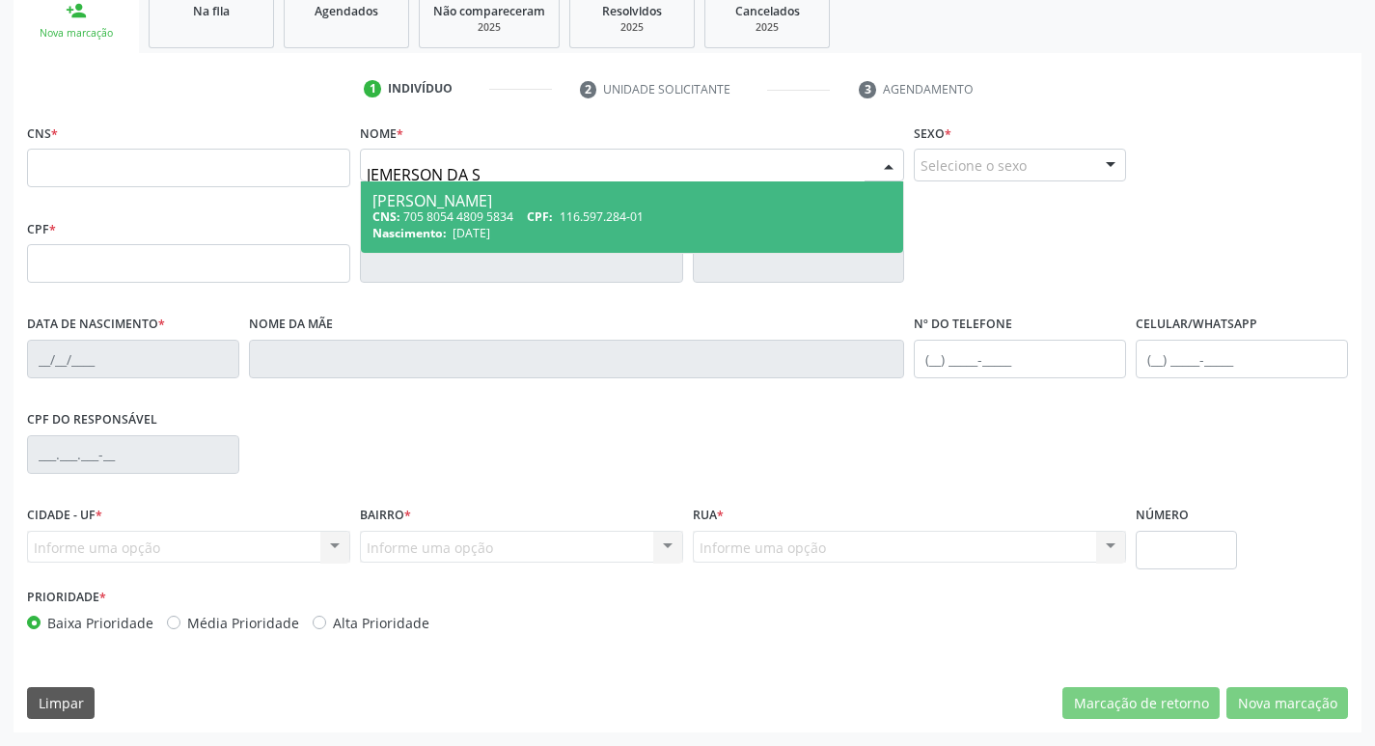
type input "JEMERSON DA SI"
click at [533, 213] on span "CPF:" at bounding box center [540, 216] width 26 height 16
type input "705 8054 4809 5834"
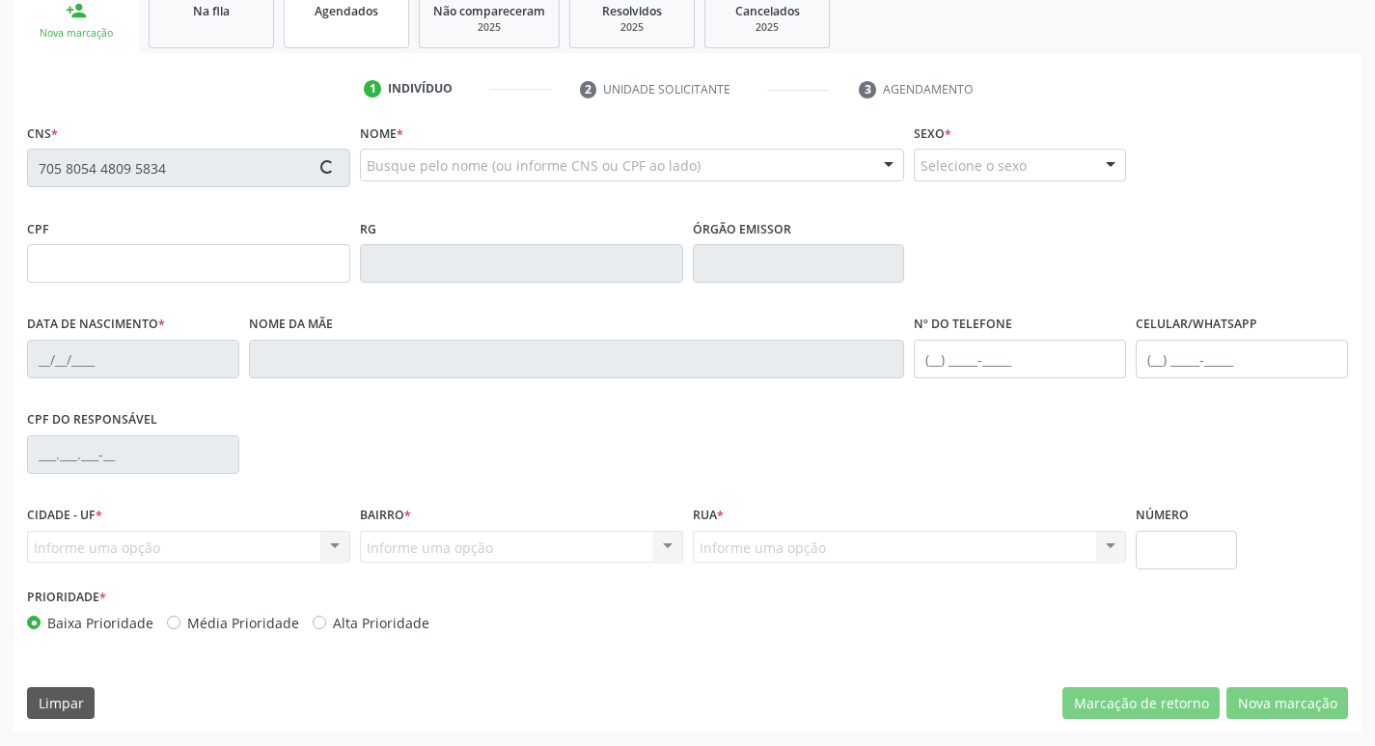
type input "116.597.284-01"
type input "[DATE]"
type input "[PERSON_NAME]"
type input "[PHONE_NUMBER]"
type input "108.387.944-83"
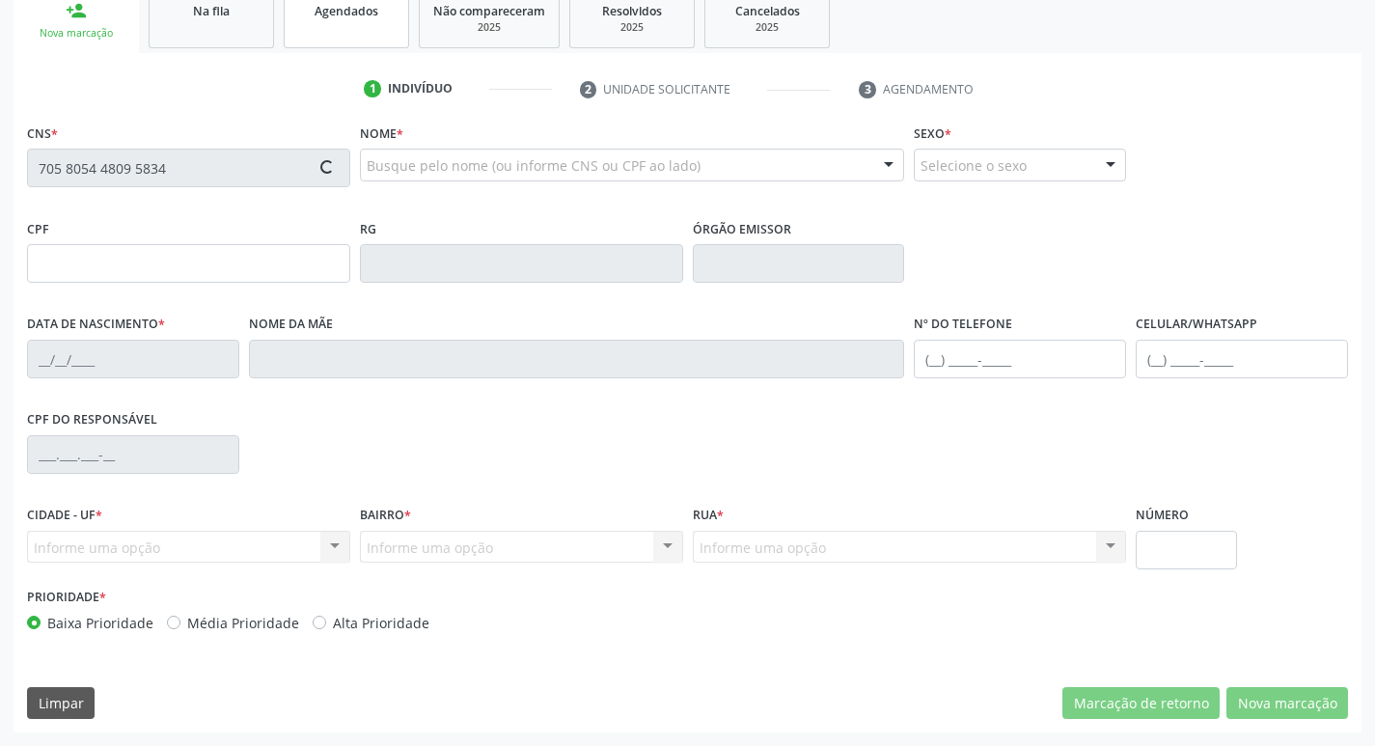
type input "S/N"
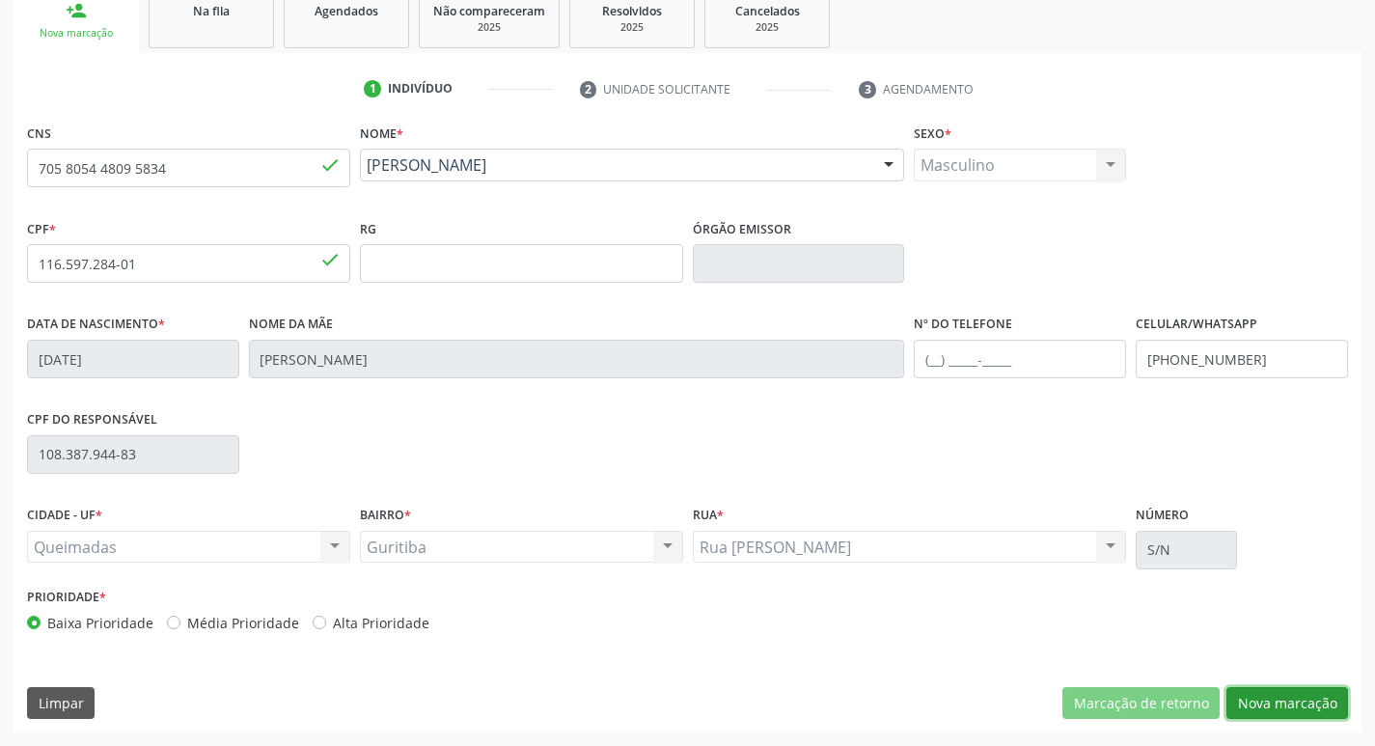
click at [1264, 701] on button "Nova marcação" at bounding box center [1288, 703] width 122 height 33
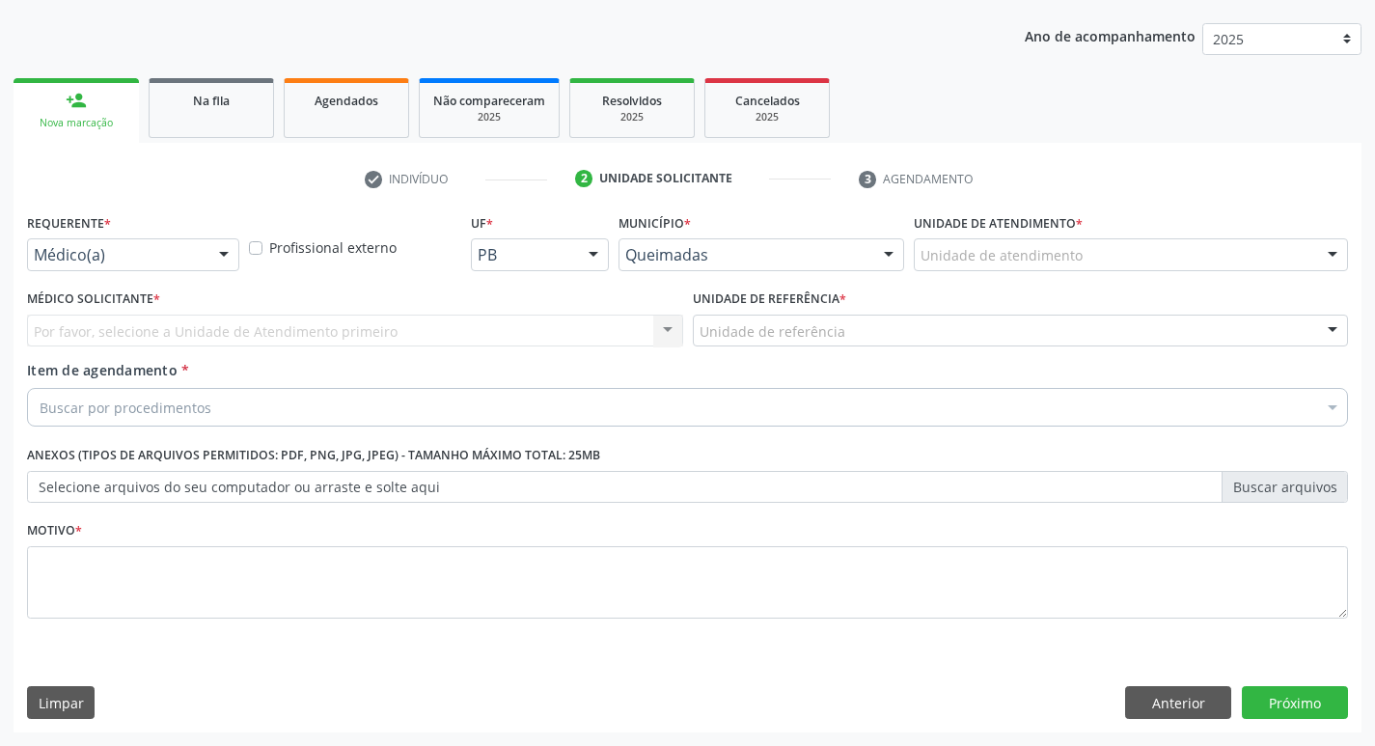
scroll to position [210, 0]
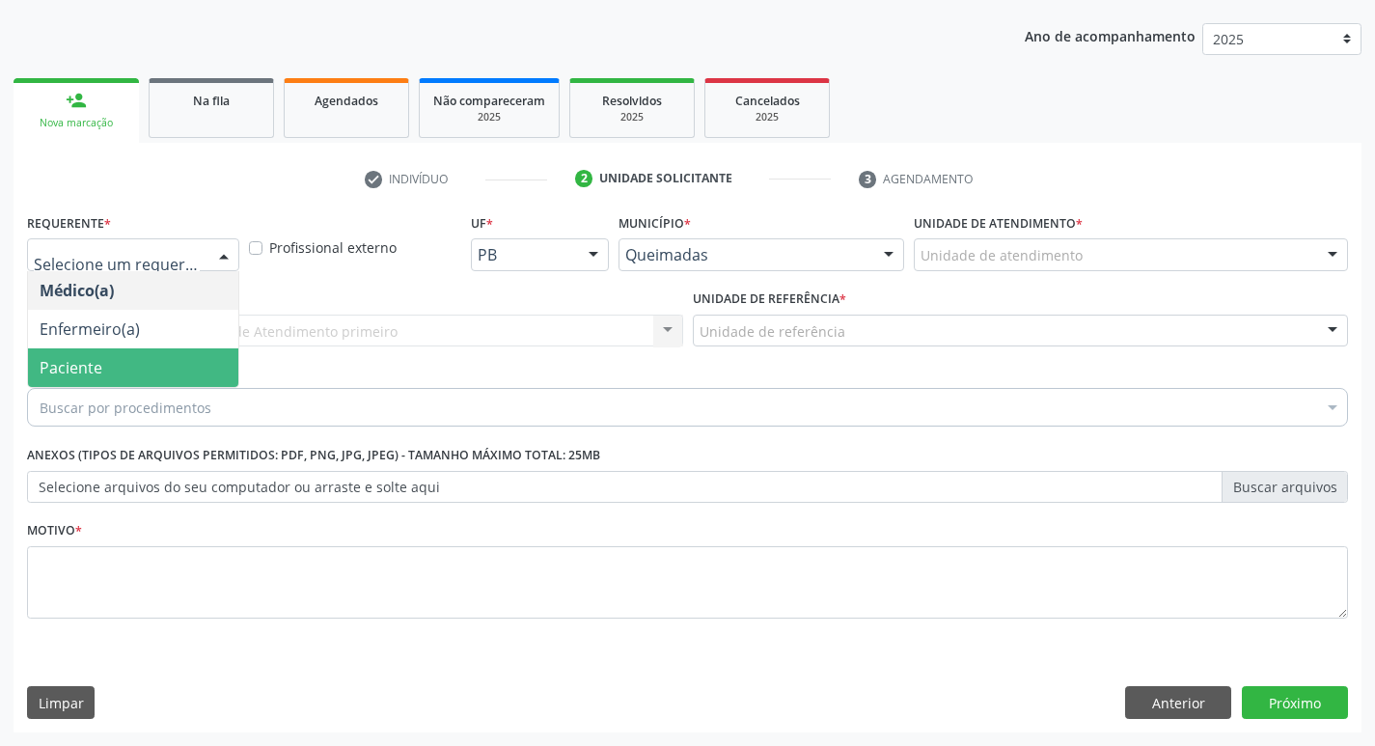
click at [86, 364] on span "Paciente" at bounding box center [71, 367] width 63 height 21
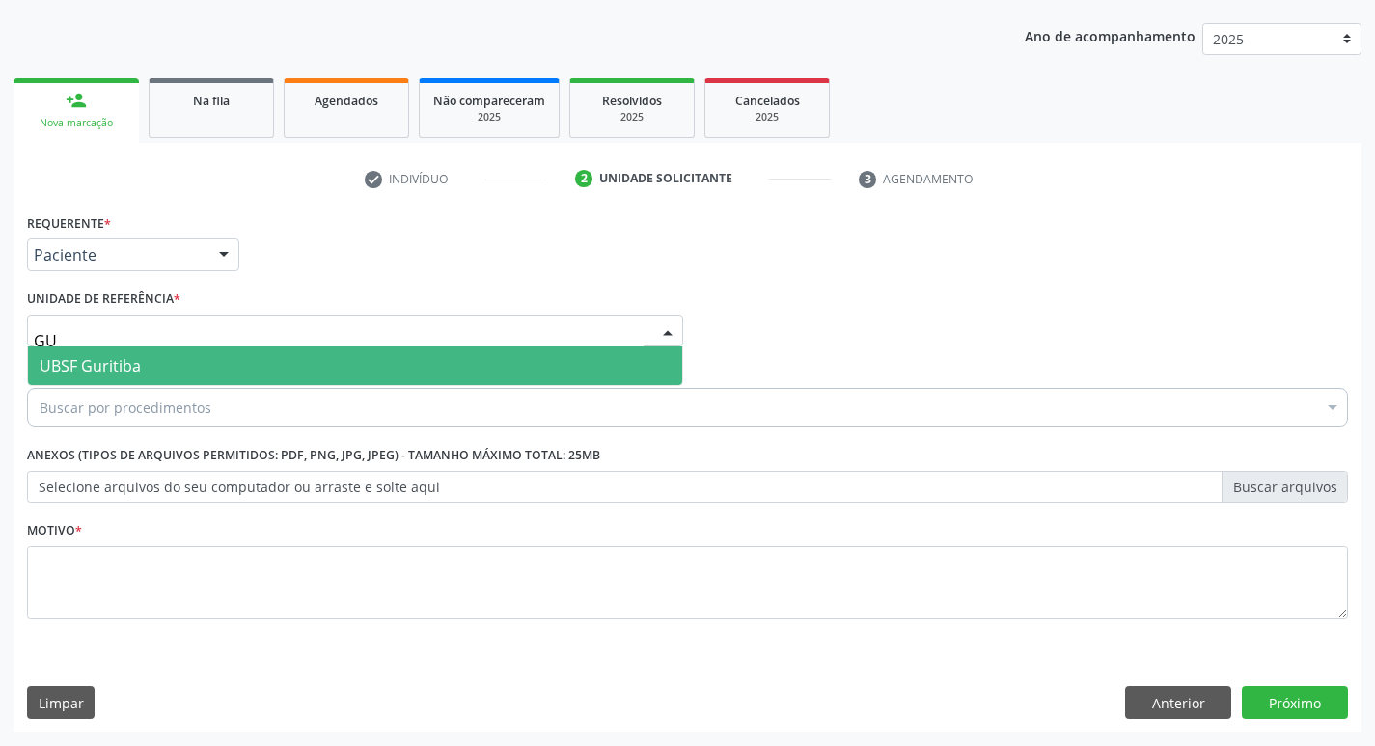
type input "GUR"
click at [105, 377] on span "UBSF Guritiba" at bounding box center [355, 365] width 654 height 39
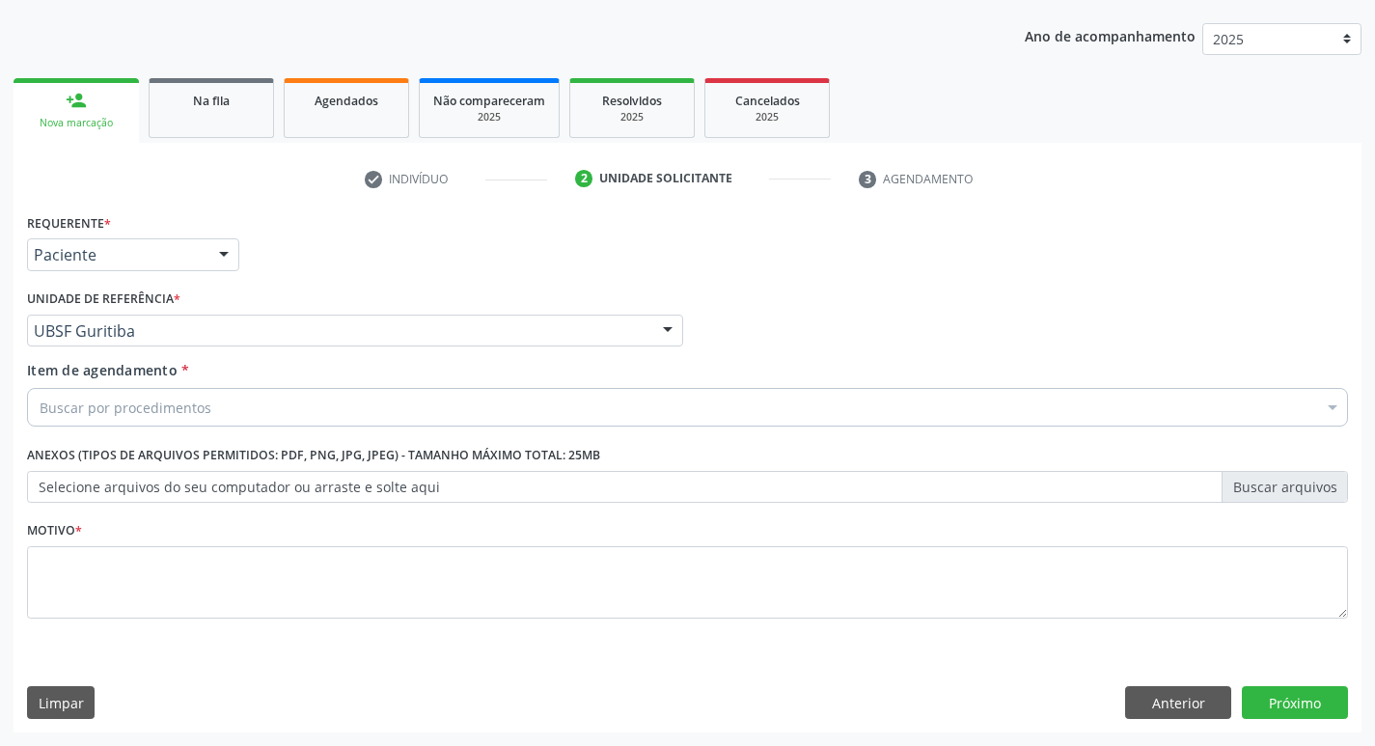
click at [109, 430] on div "Item de agendamento * Buscar por procedimentos Selecionar todos 0604320140 - Ab…" at bounding box center [687, 397] width 1331 height 74
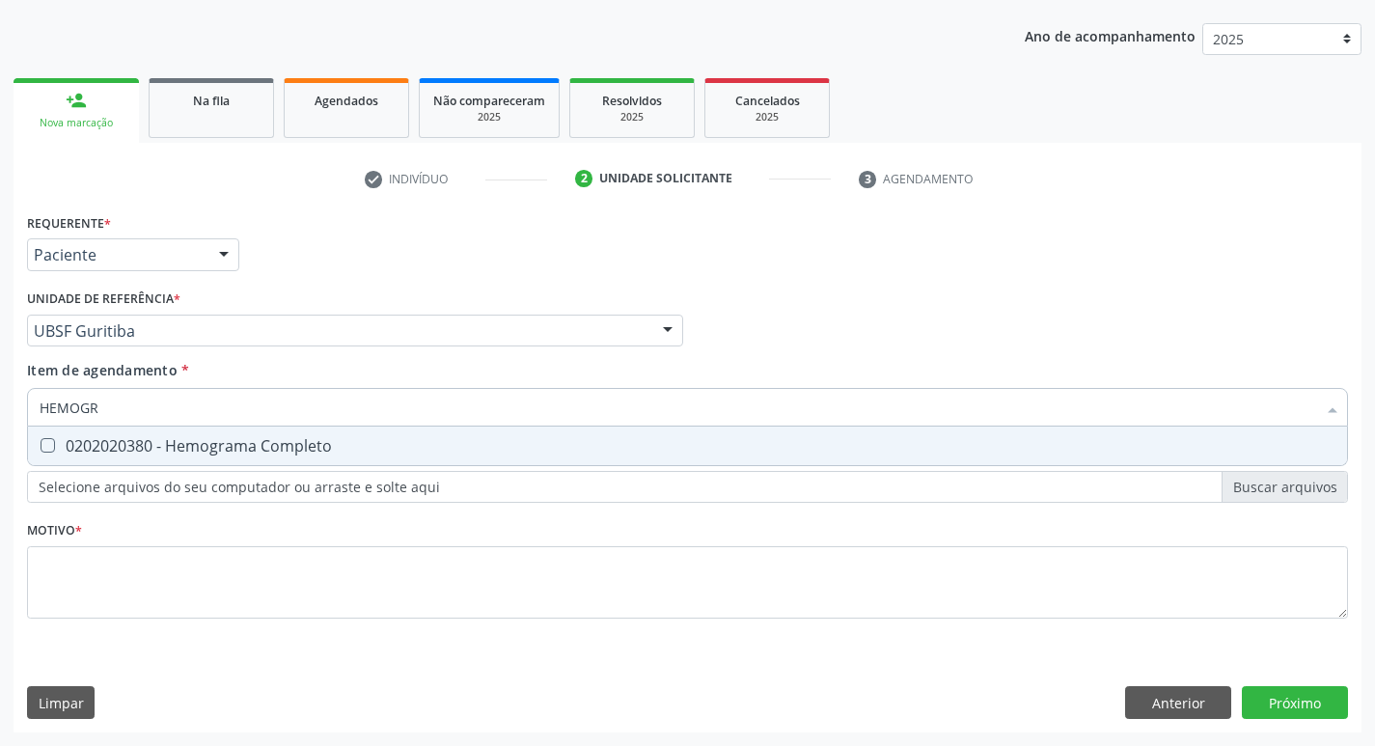
type input "HEMOGRA"
click at [184, 453] on div "0202020380 - Hemograma Completo" at bounding box center [688, 445] width 1296 height 15
checkbox Completo "true"
type input "HEMOG"
checkbox Completo "false"
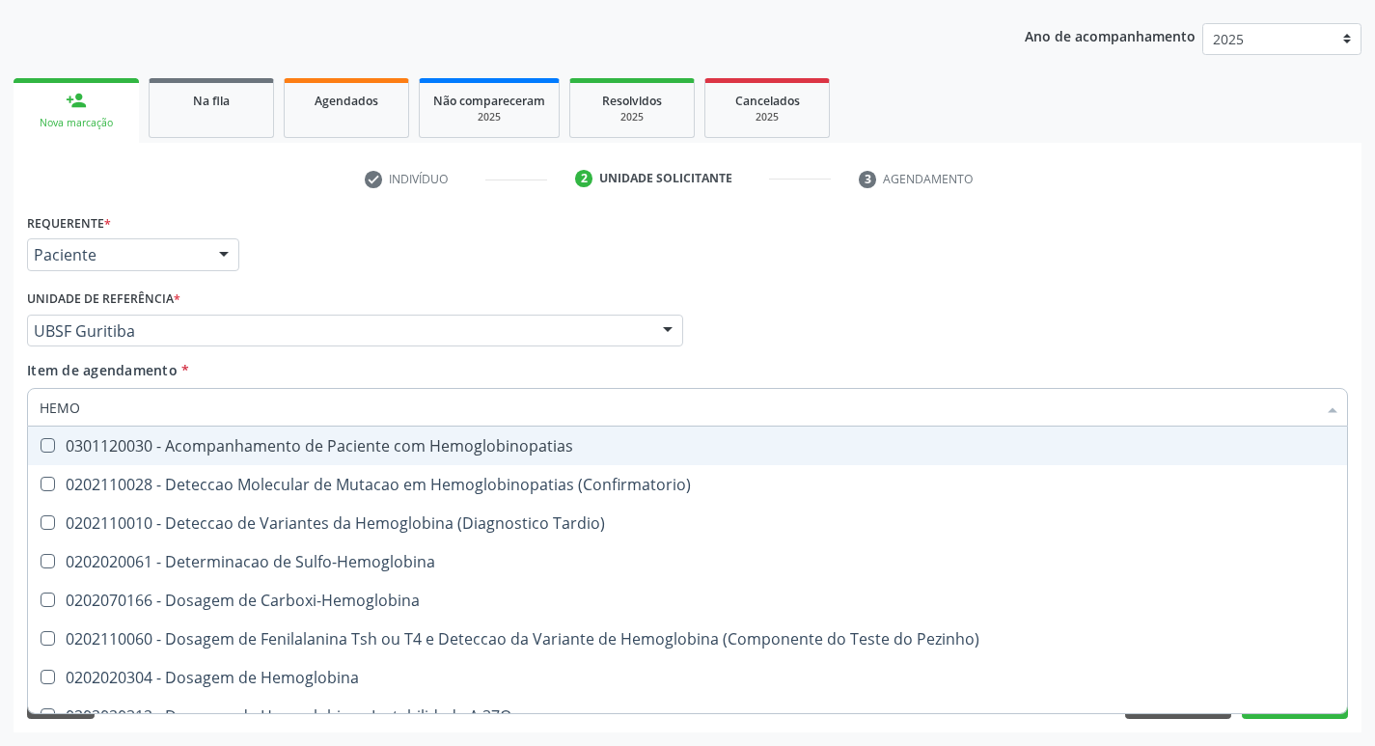
type input "HEM"
checkbox Completo "false"
type input "H"
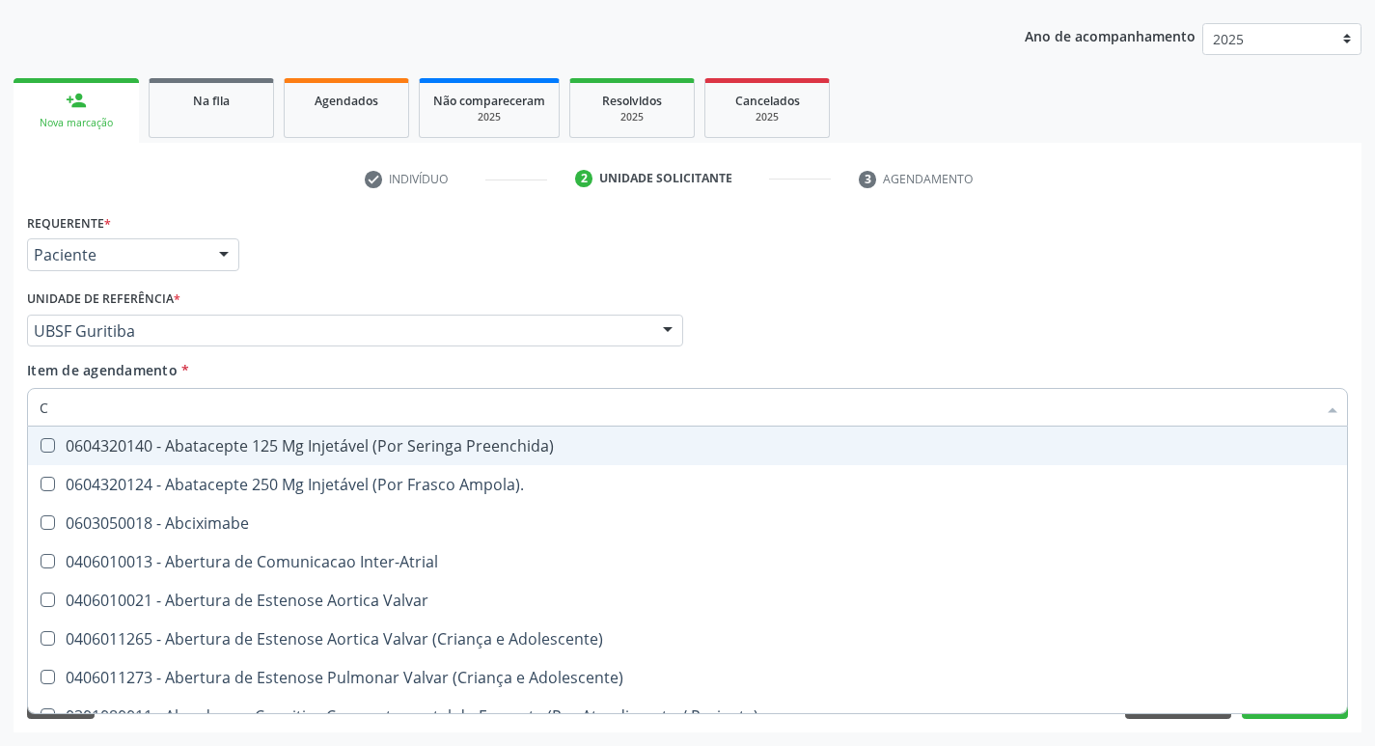
type input "CO"
checkbox Osseo "true"
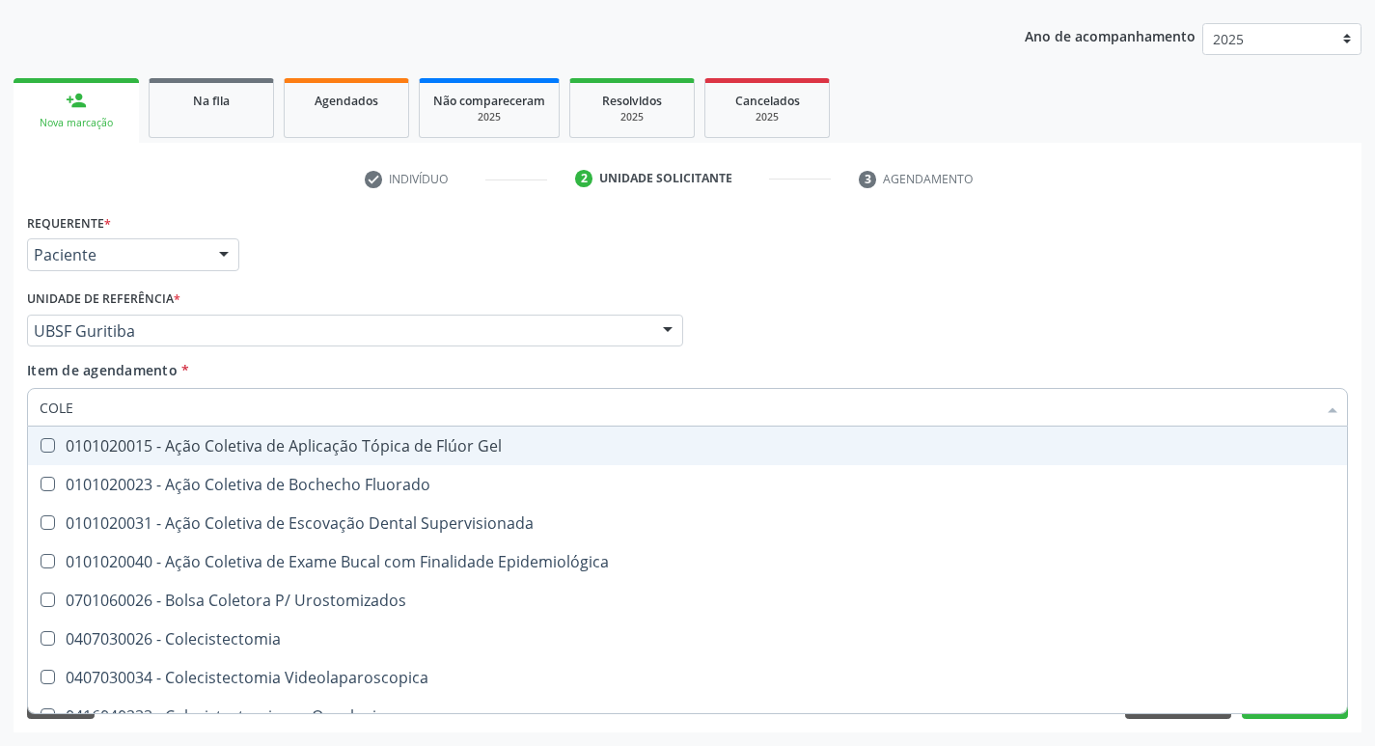
type input "COLES"
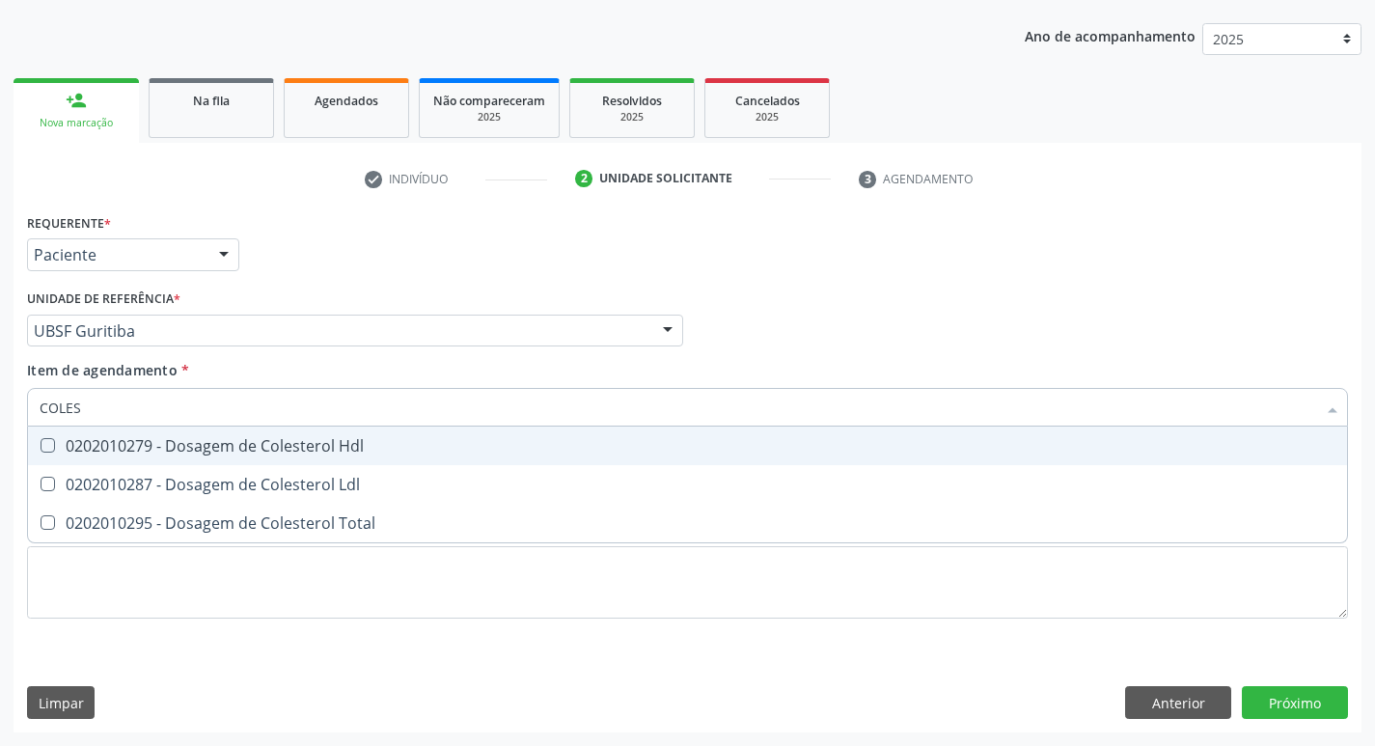
click at [214, 447] on div "0202010279 - Dosagem de Colesterol Hdl" at bounding box center [688, 445] width 1296 height 15
checkbox Hdl "true"
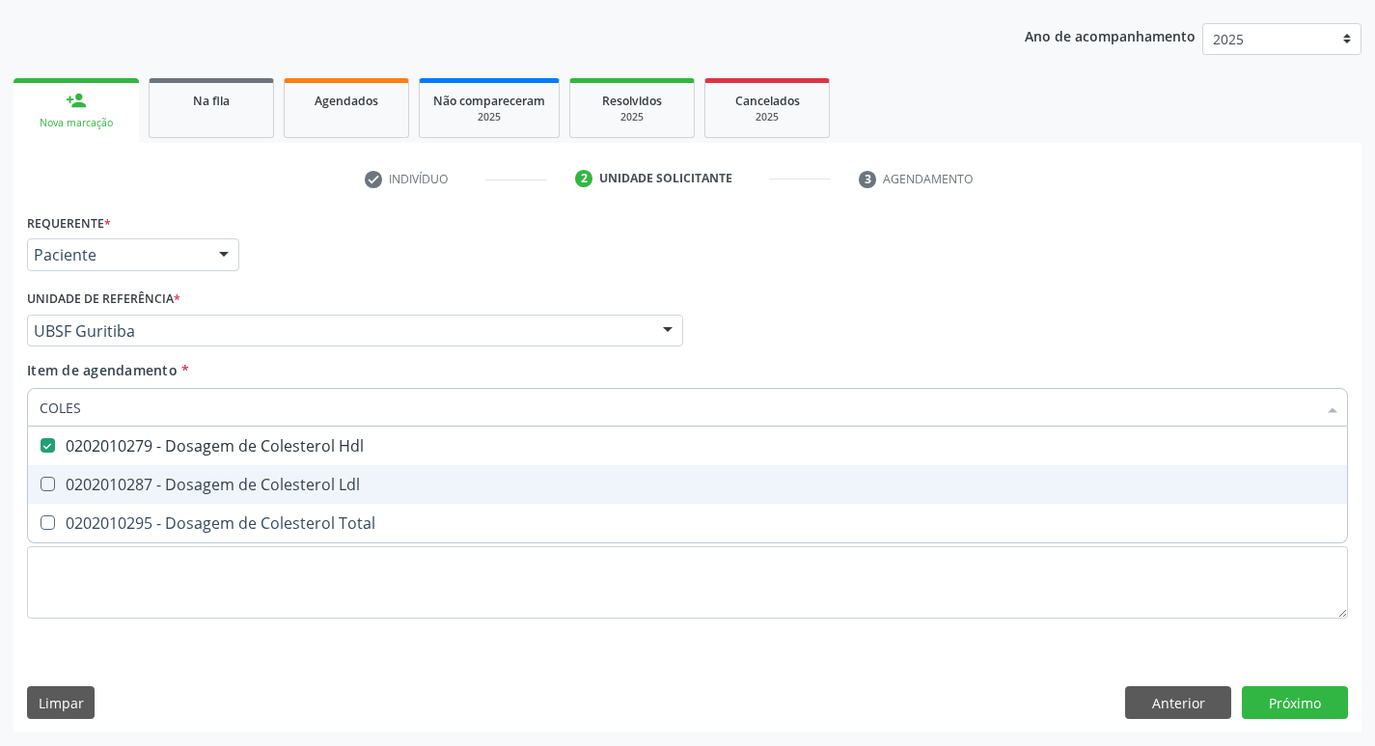
click at [205, 484] on div "0202010287 - Dosagem de Colesterol Ldl" at bounding box center [688, 484] width 1296 height 15
checkbox Ldl "true"
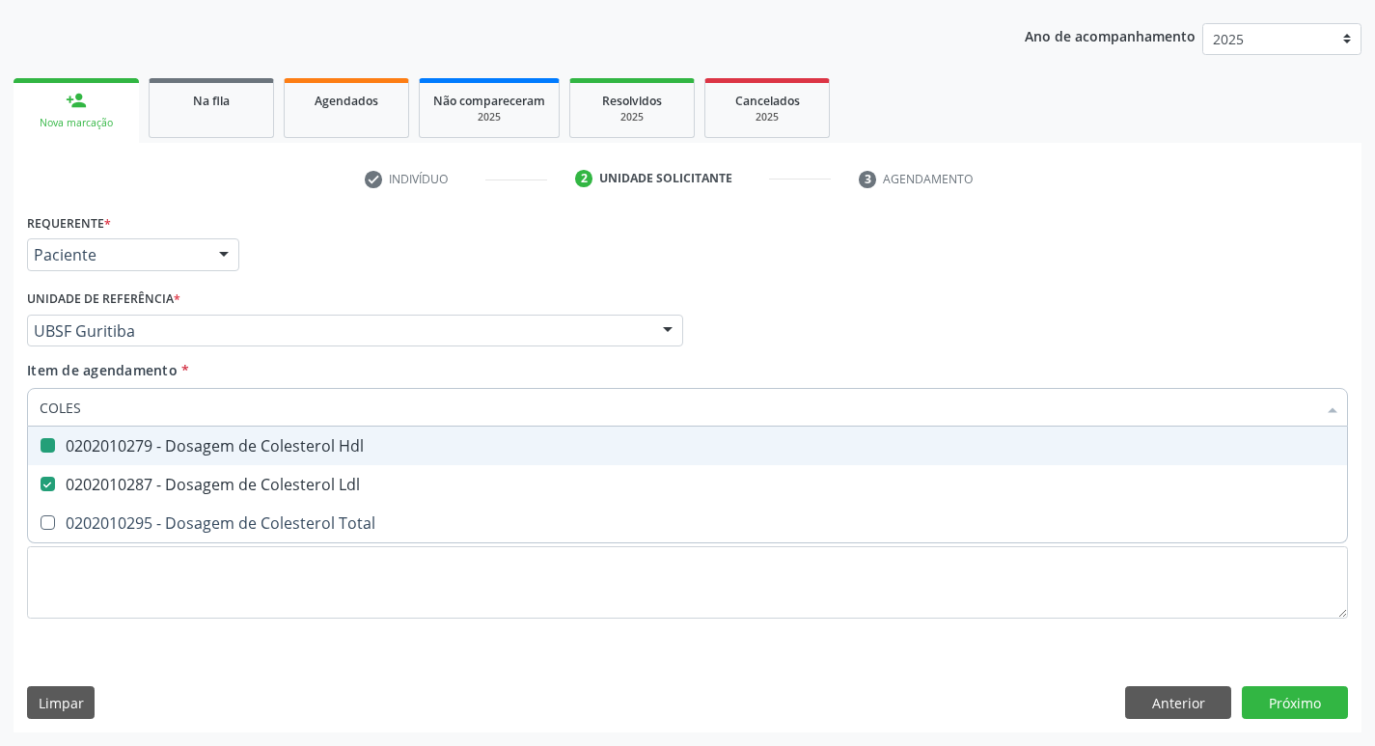
type input "COLE"
checkbox Hdl "false"
checkbox Ldl "false"
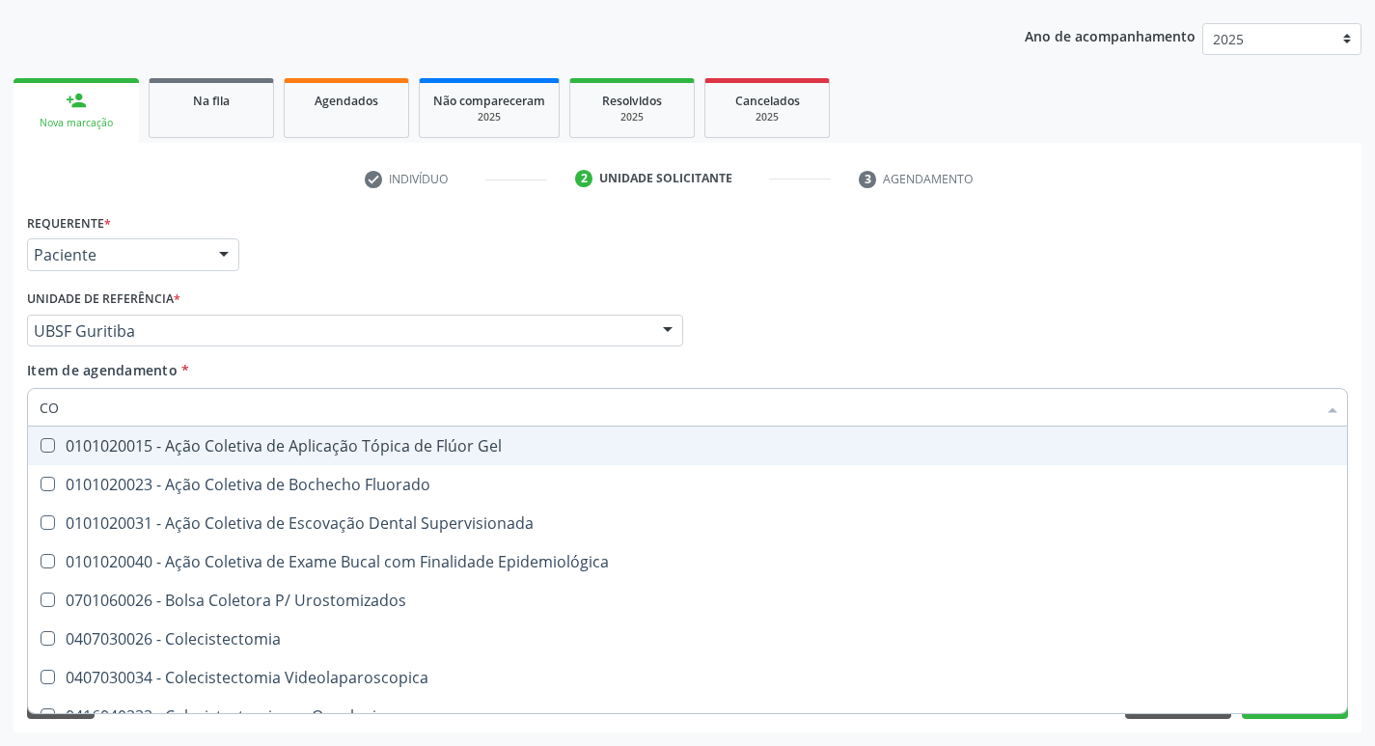
type input "C"
checkbox Hdl "false"
checkbox Ldl "false"
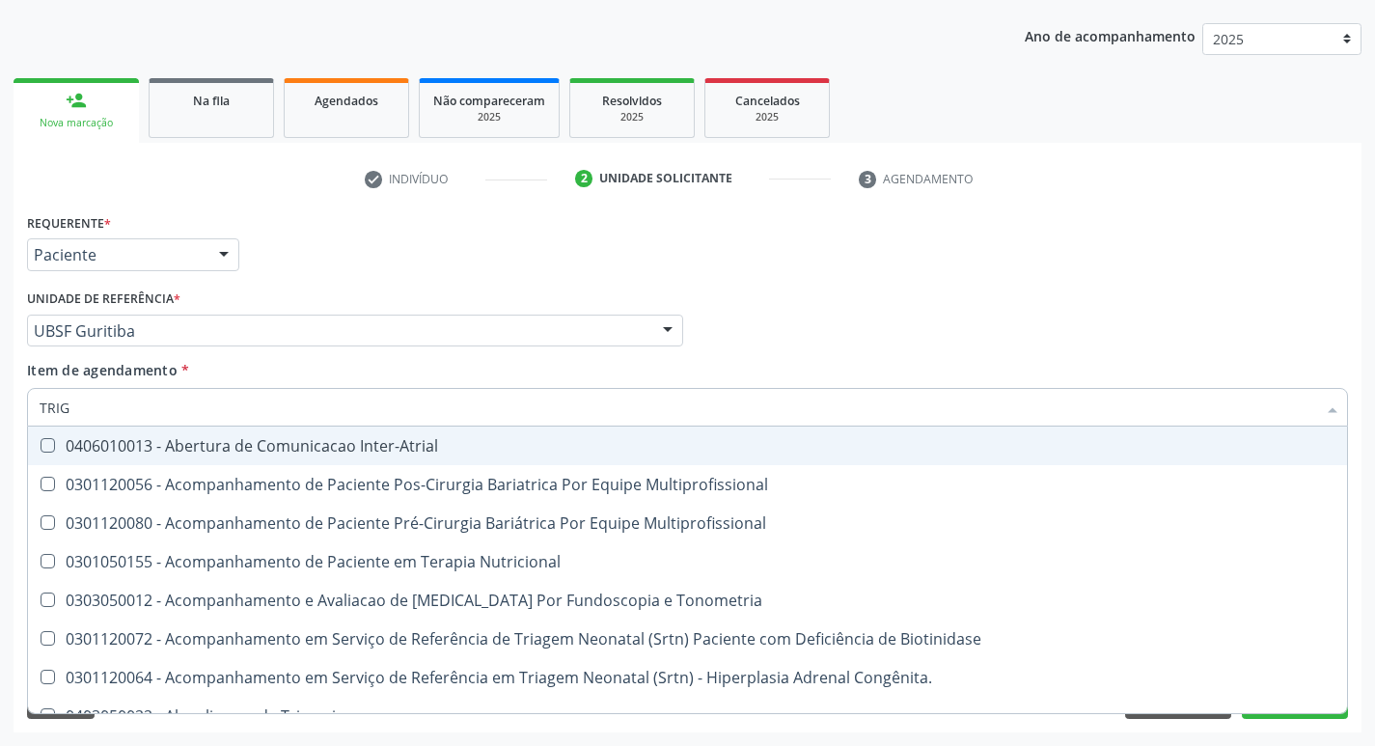
type input "TRIGL"
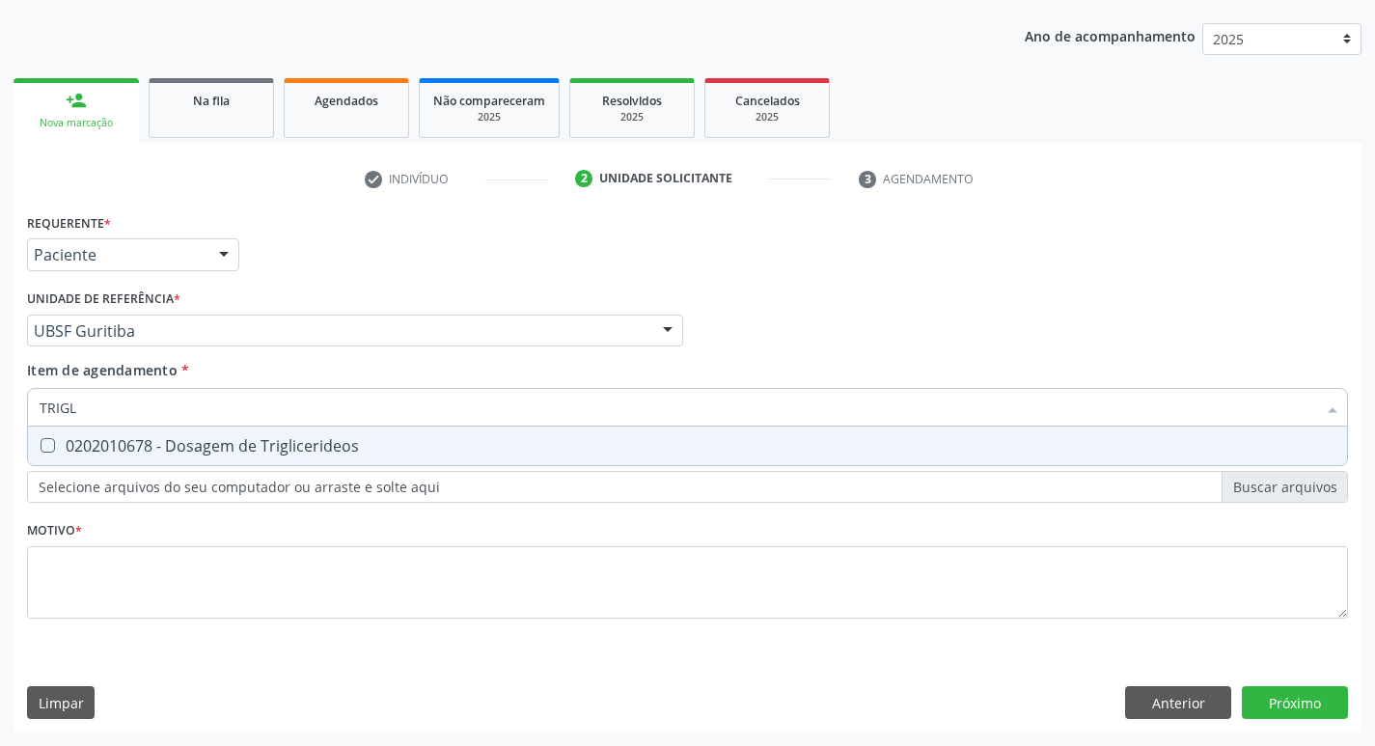
click at [234, 443] on div "0202010678 - Dosagem de Triglicerideos" at bounding box center [688, 445] width 1296 height 15
checkbox Triglicerideos "true"
type input "TRIG"
checkbox Triglicerideos "false"
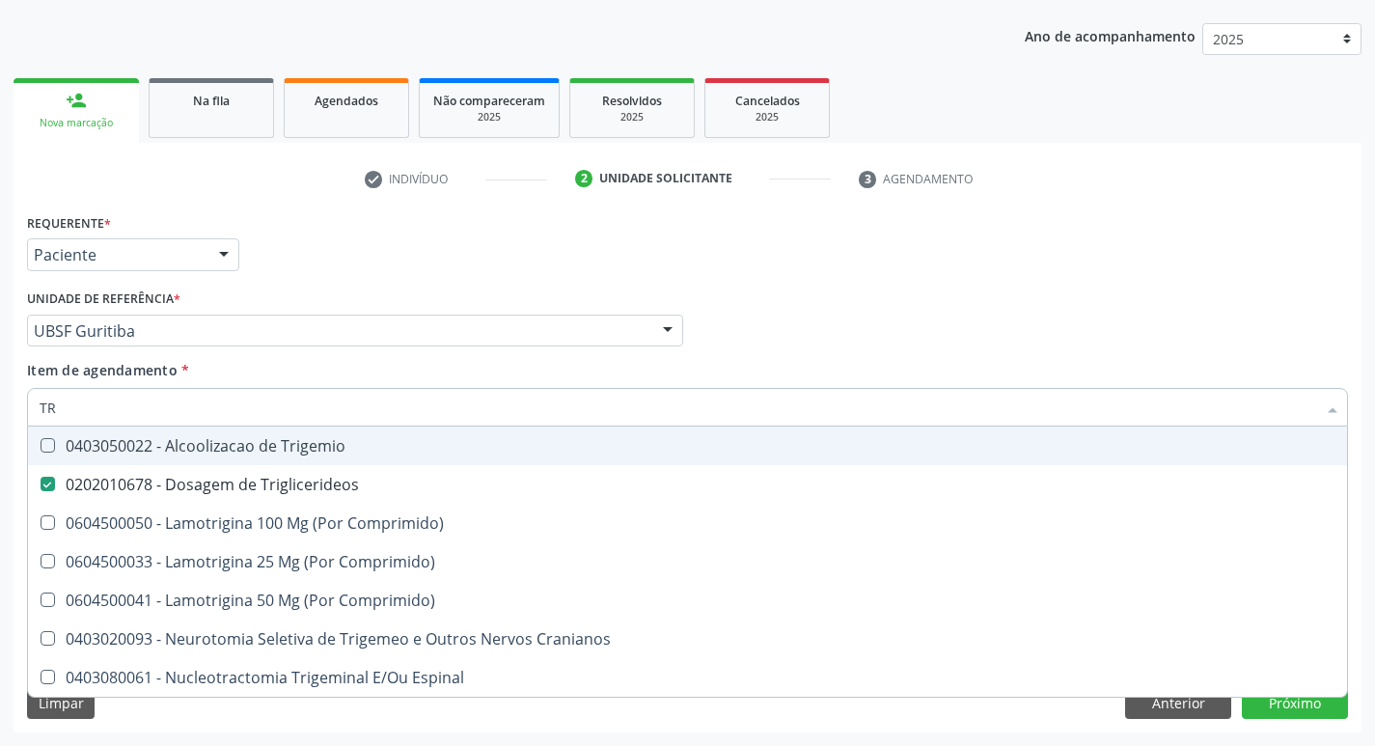
type input "T"
checkbox Triglicerideos "false"
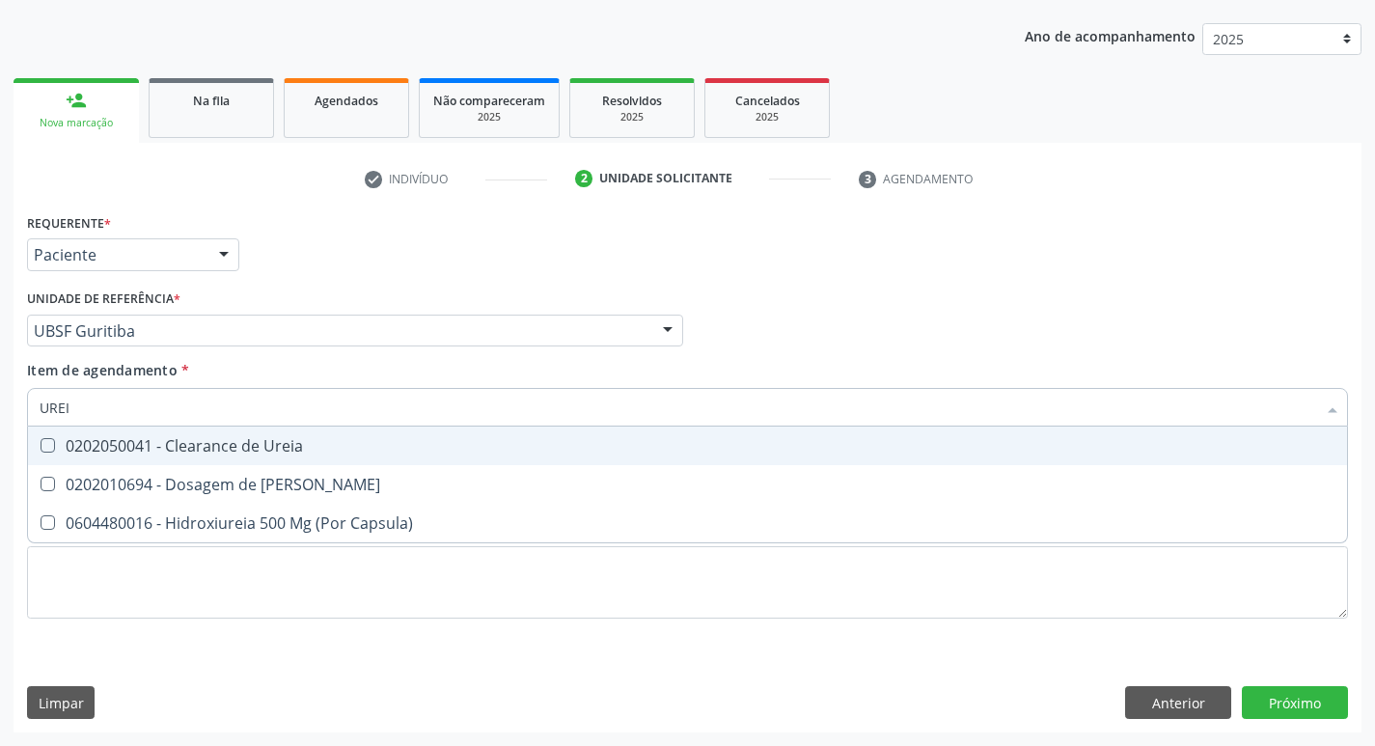
type input "UREIA"
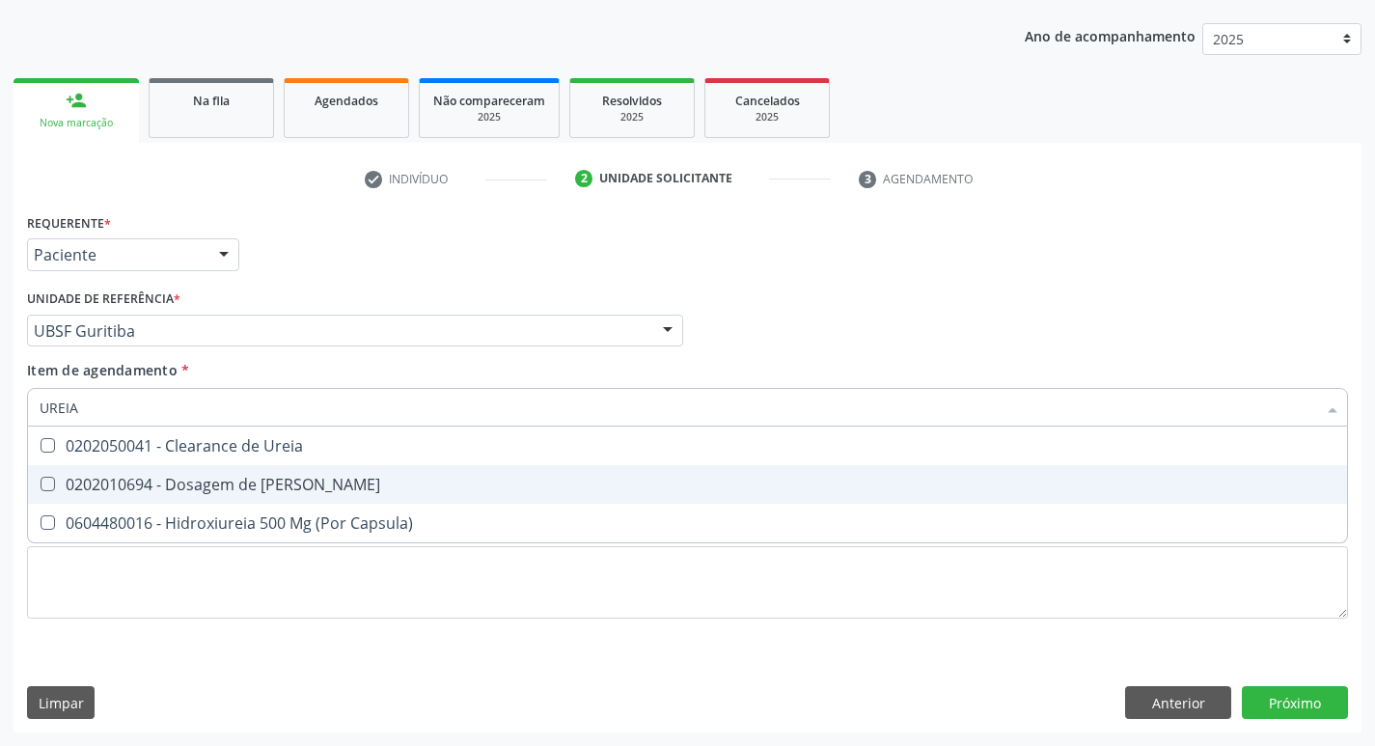
click at [228, 483] on div "0202010694 - Dosagem de [PERSON_NAME]" at bounding box center [688, 484] width 1296 height 15
checkbox Ureia "true"
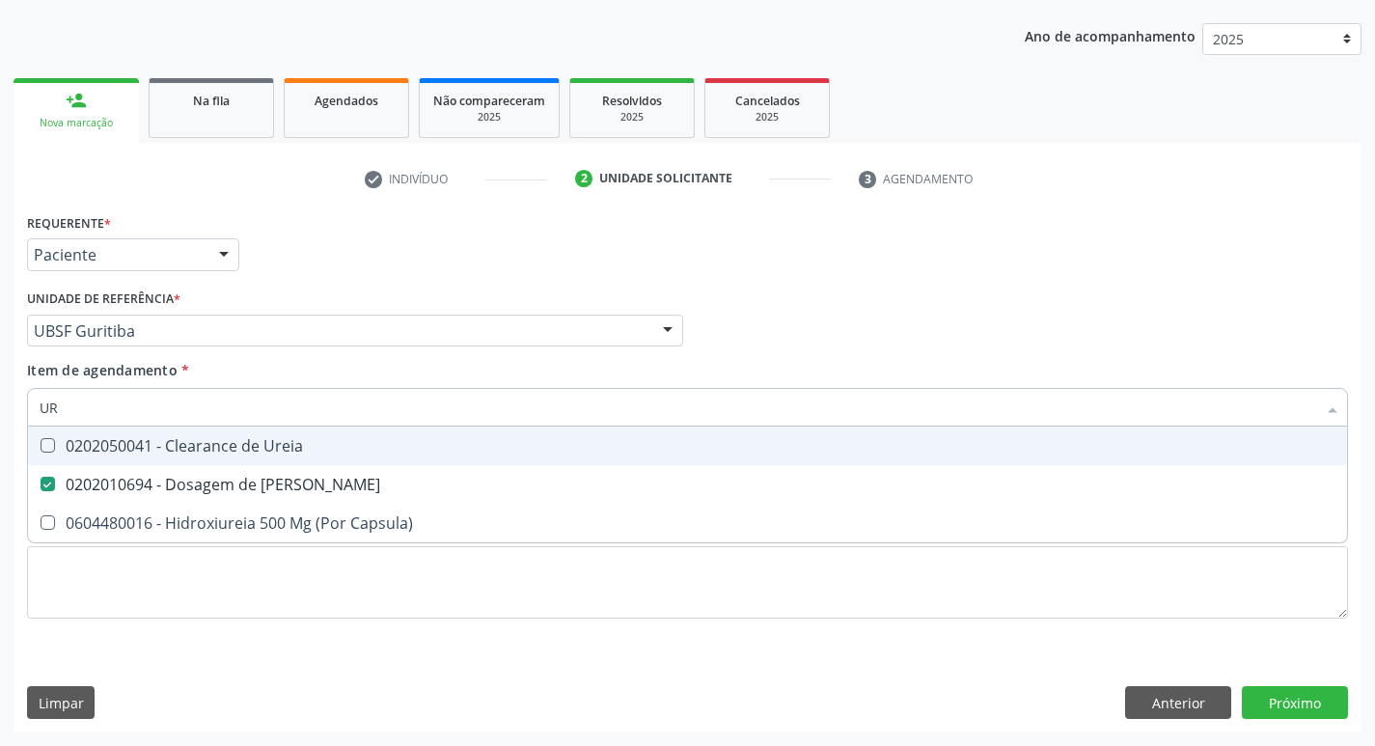
type input "U"
checkbox Ureia "false"
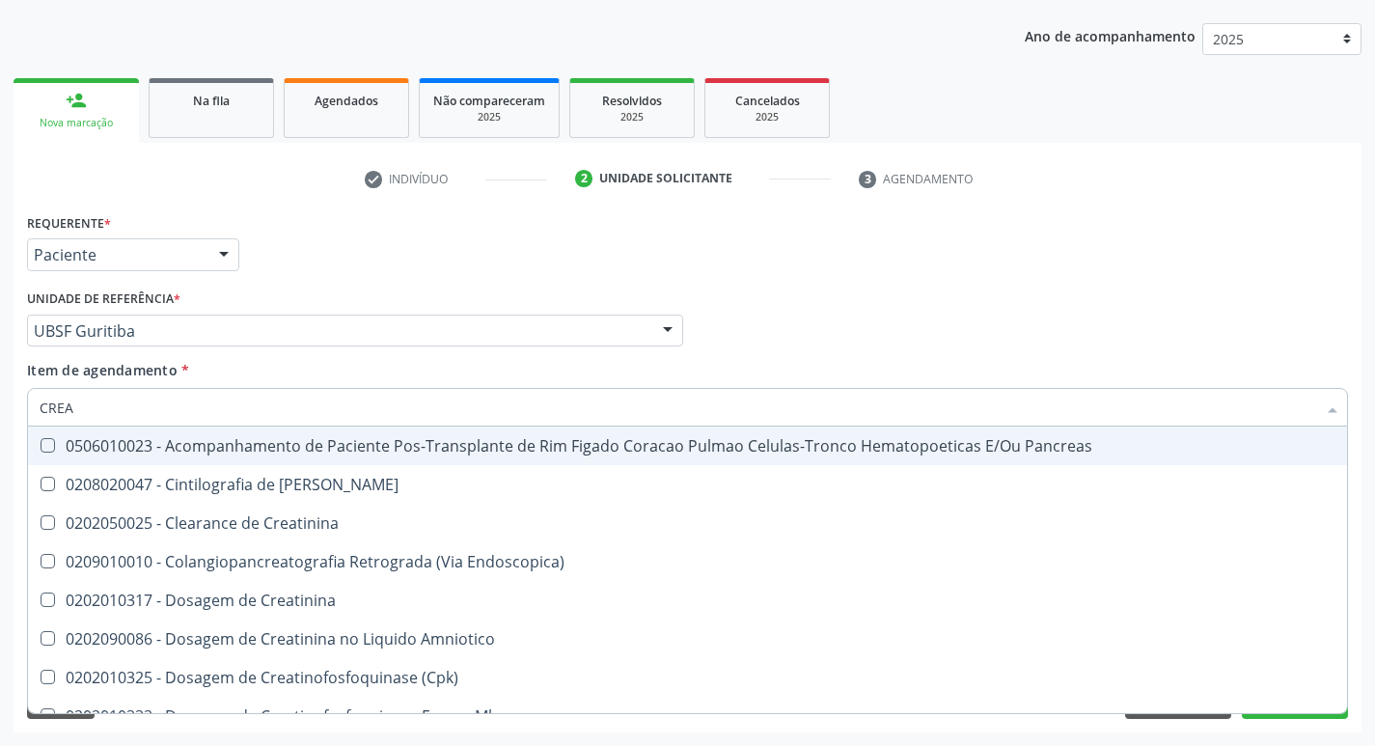
type input "CREAT"
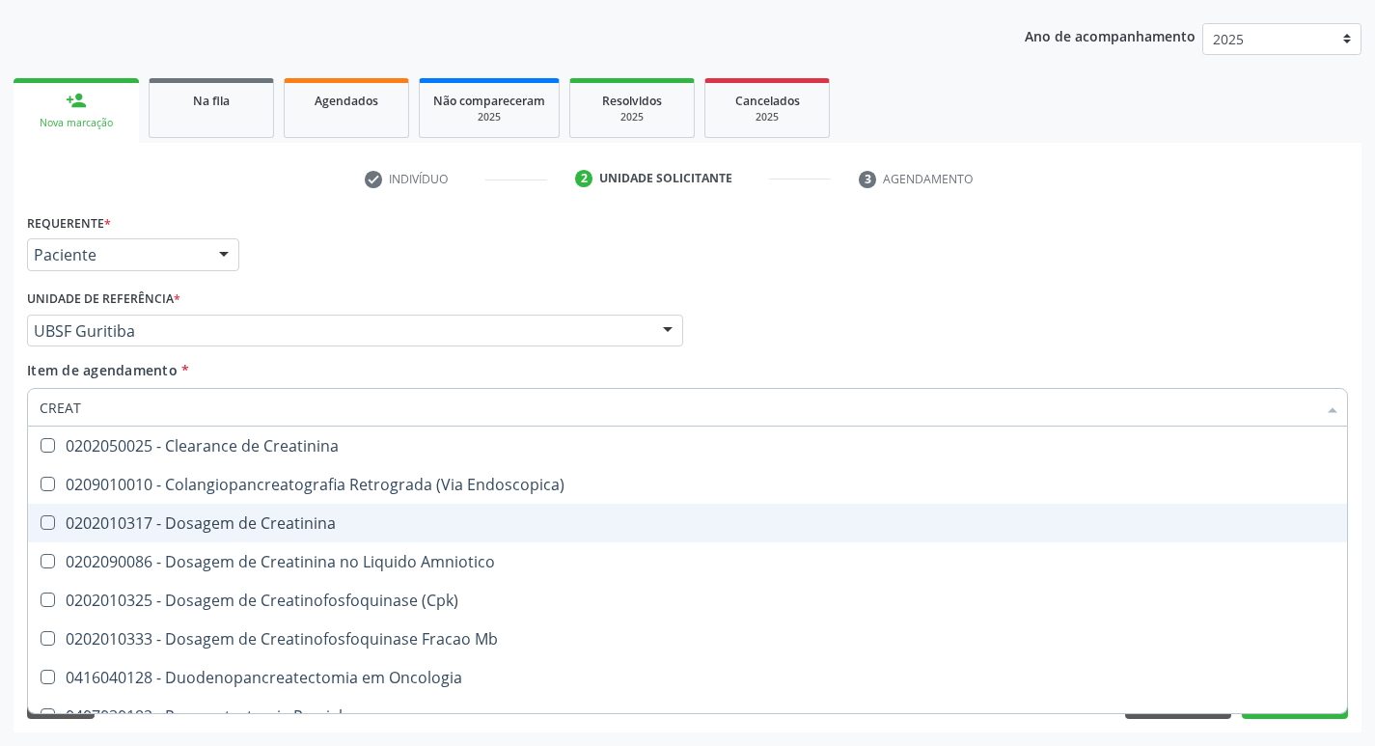
click at [206, 529] on div "0202010317 - Dosagem de Creatinina" at bounding box center [688, 522] width 1296 height 15
checkbox Creatinina "true"
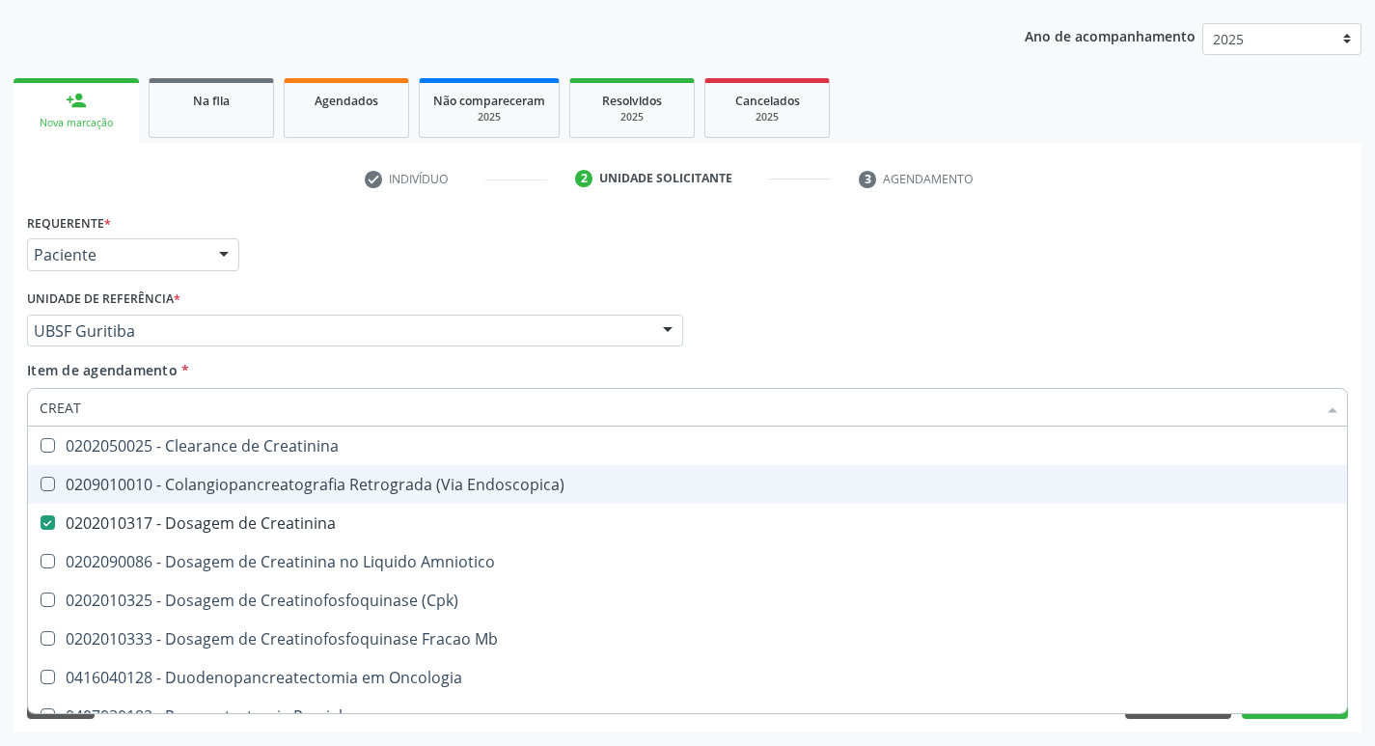
type input "CREA"
checkbox Creatinina "false"
checkbox \(Cpk\) "true"
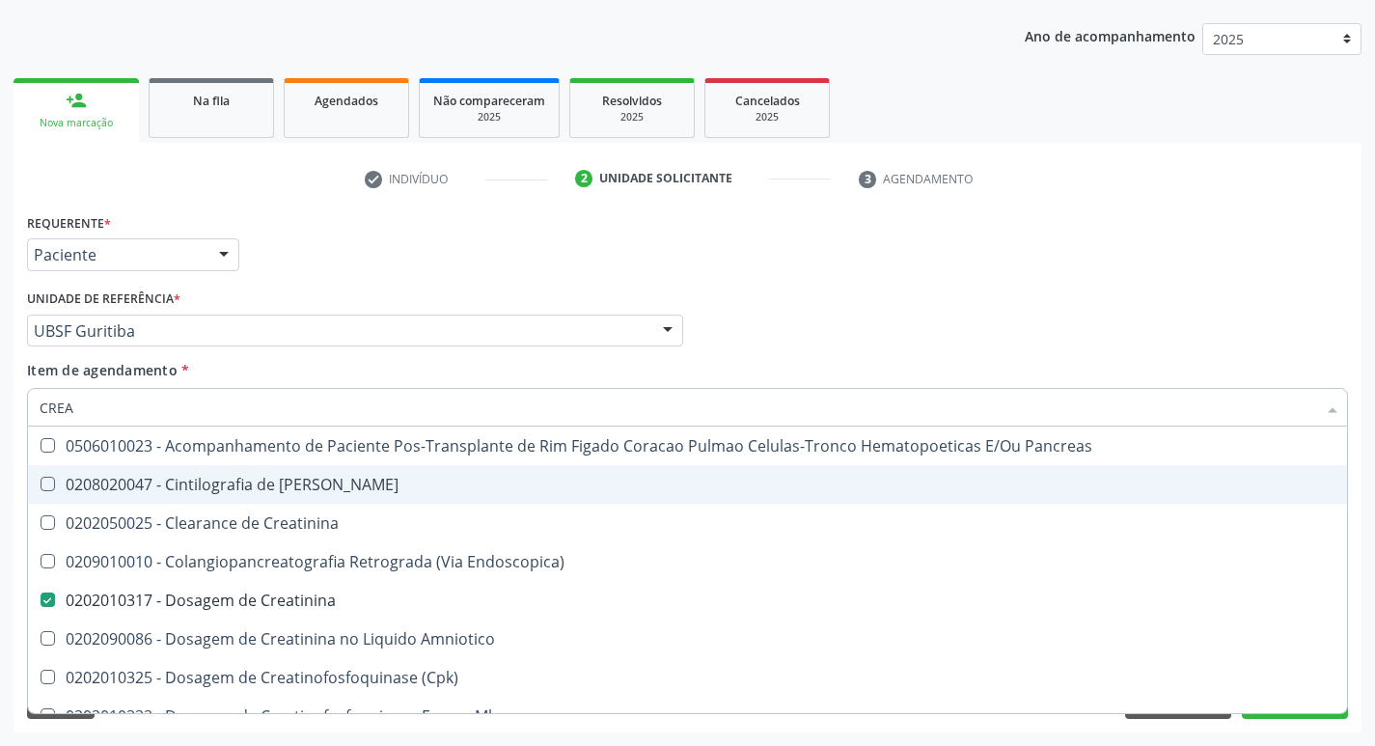
type input "CRE"
checkbox Creatinina "false"
checkbox Oncologia "true"
type input "C"
checkbox Oncologia "false"
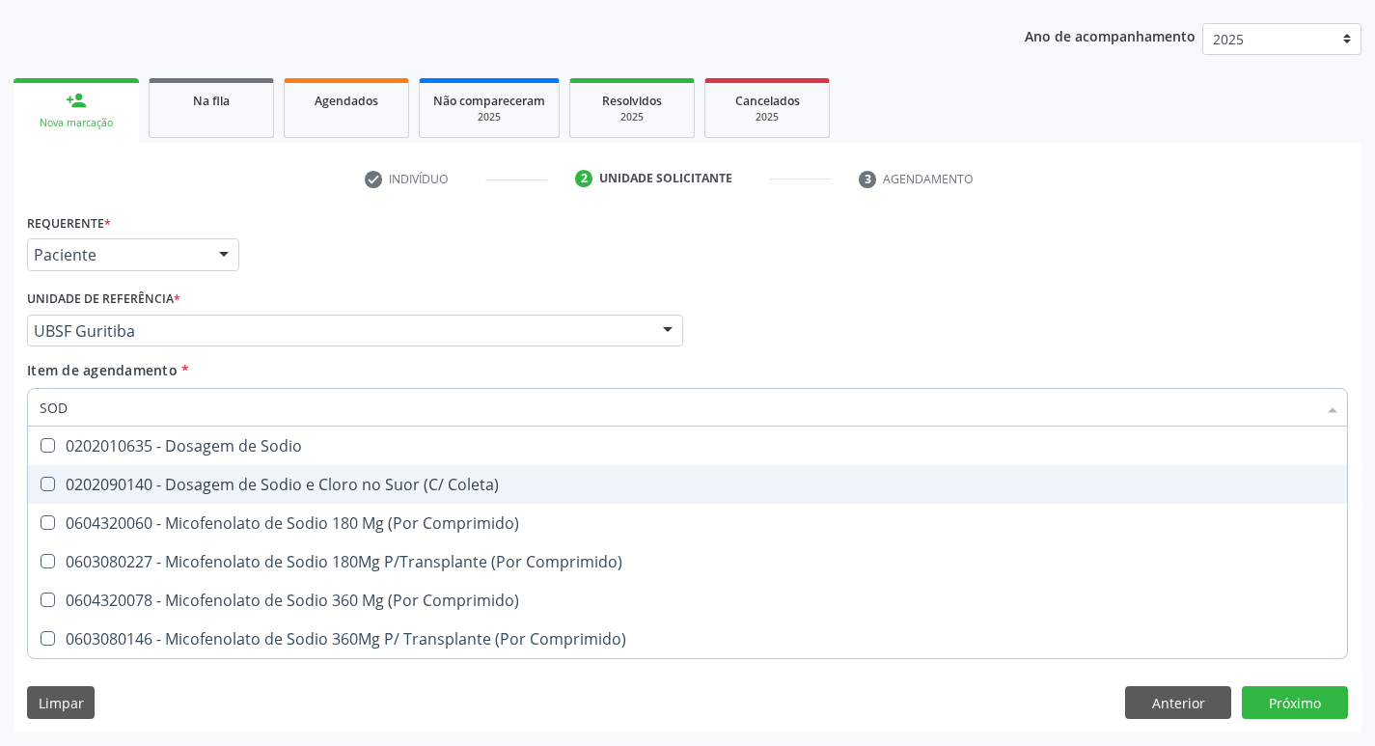
type input "SODI"
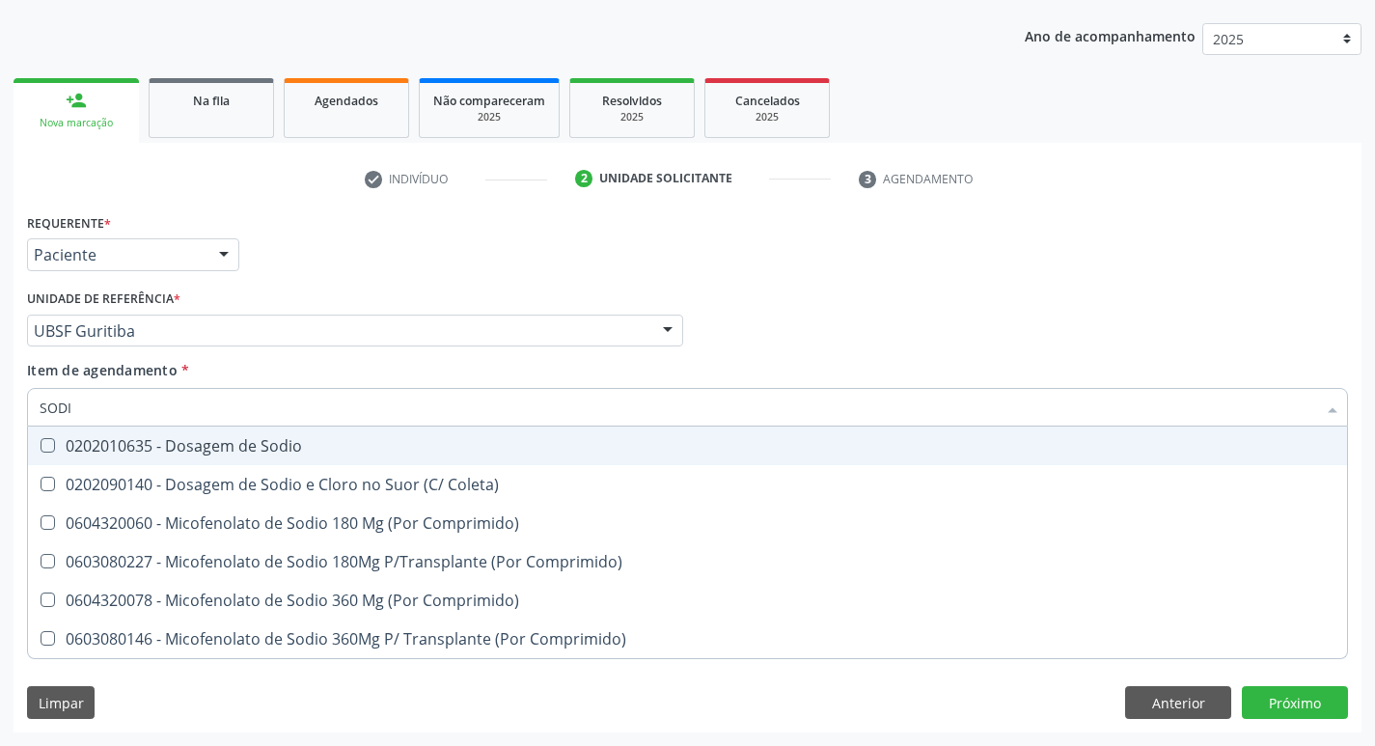
click at [216, 438] on div "0202010635 - Dosagem de Sodio" at bounding box center [688, 445] width 1296 height 15
checkbox Sodio "true"
type input "S"
checkbox Sodio "false"
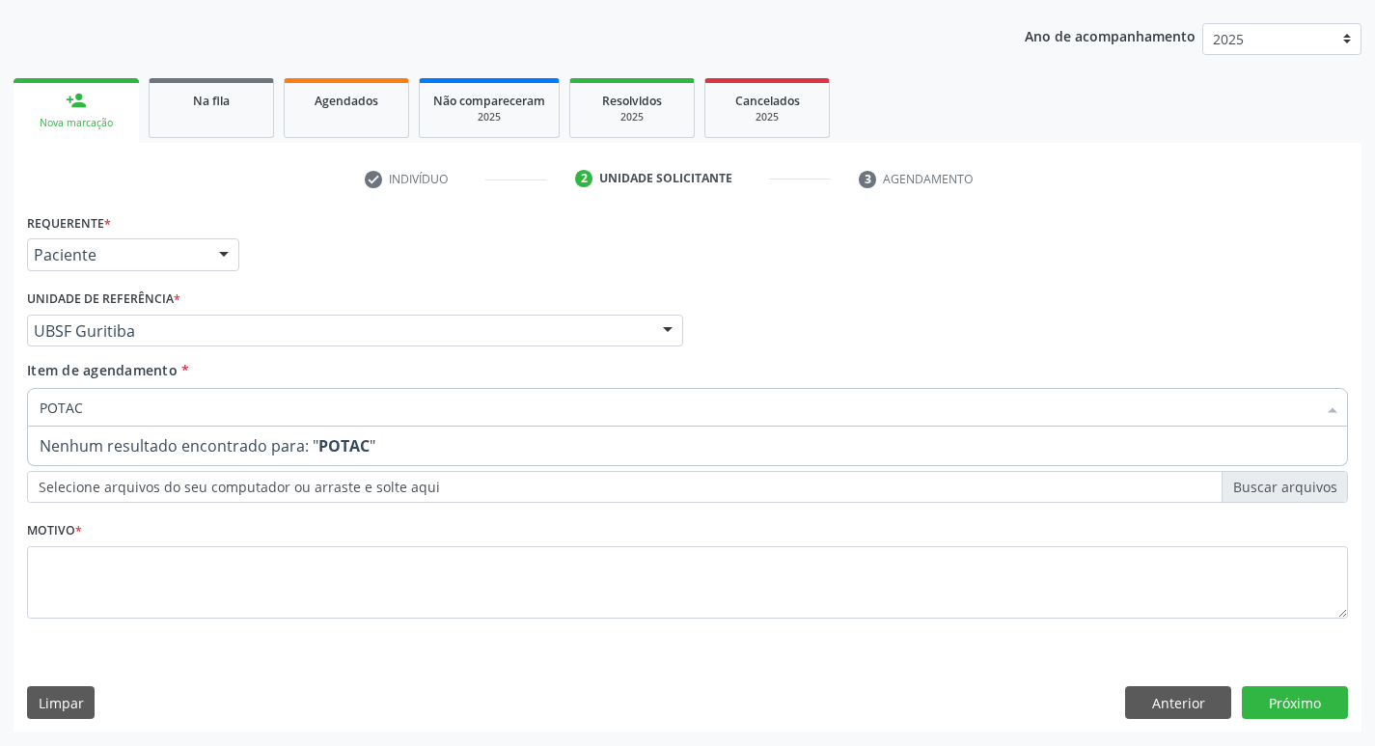
type input "POTA"
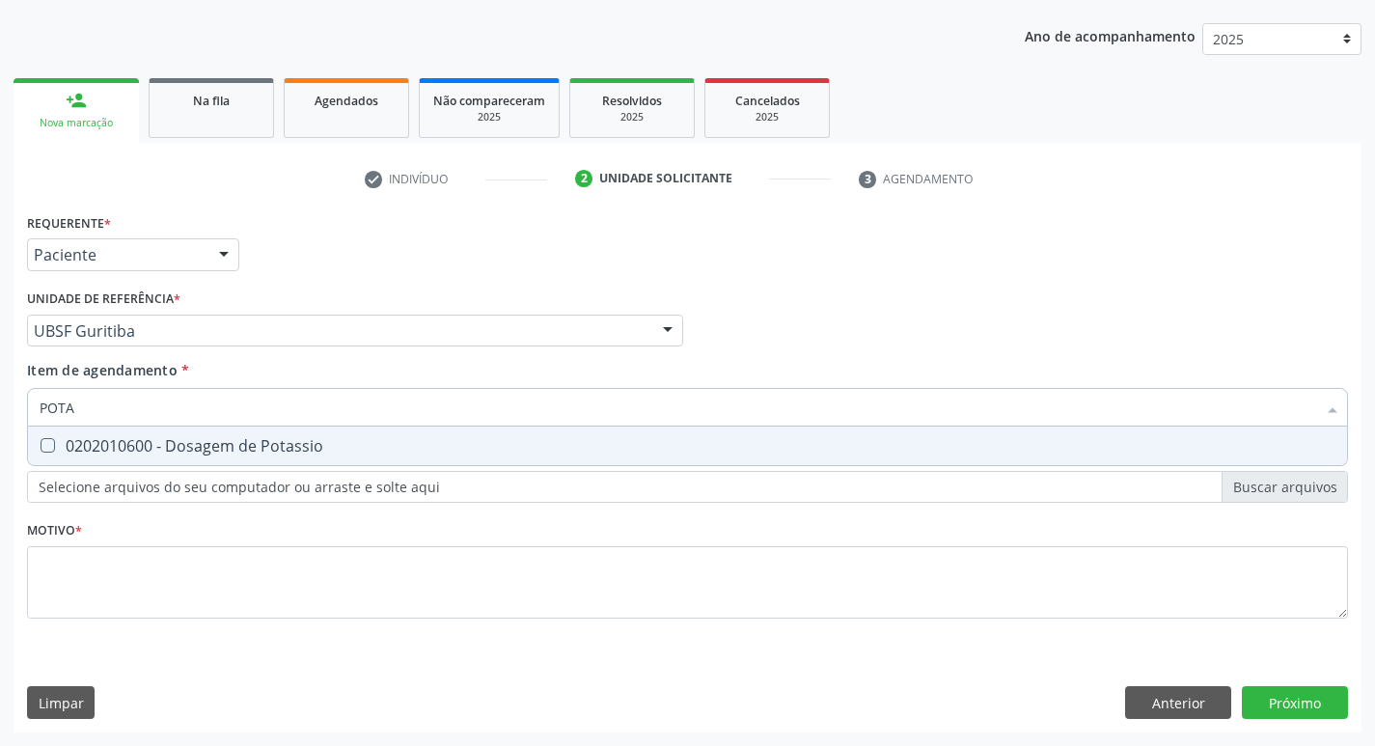
click at [252, 447] on div "0202010600 - Dosagem de Potassio" at bounding box center [688, 445] width 1296 height 15
checkbox Potassio "true"
type input "POT"
checkbox Potassio "false"
type input "P"
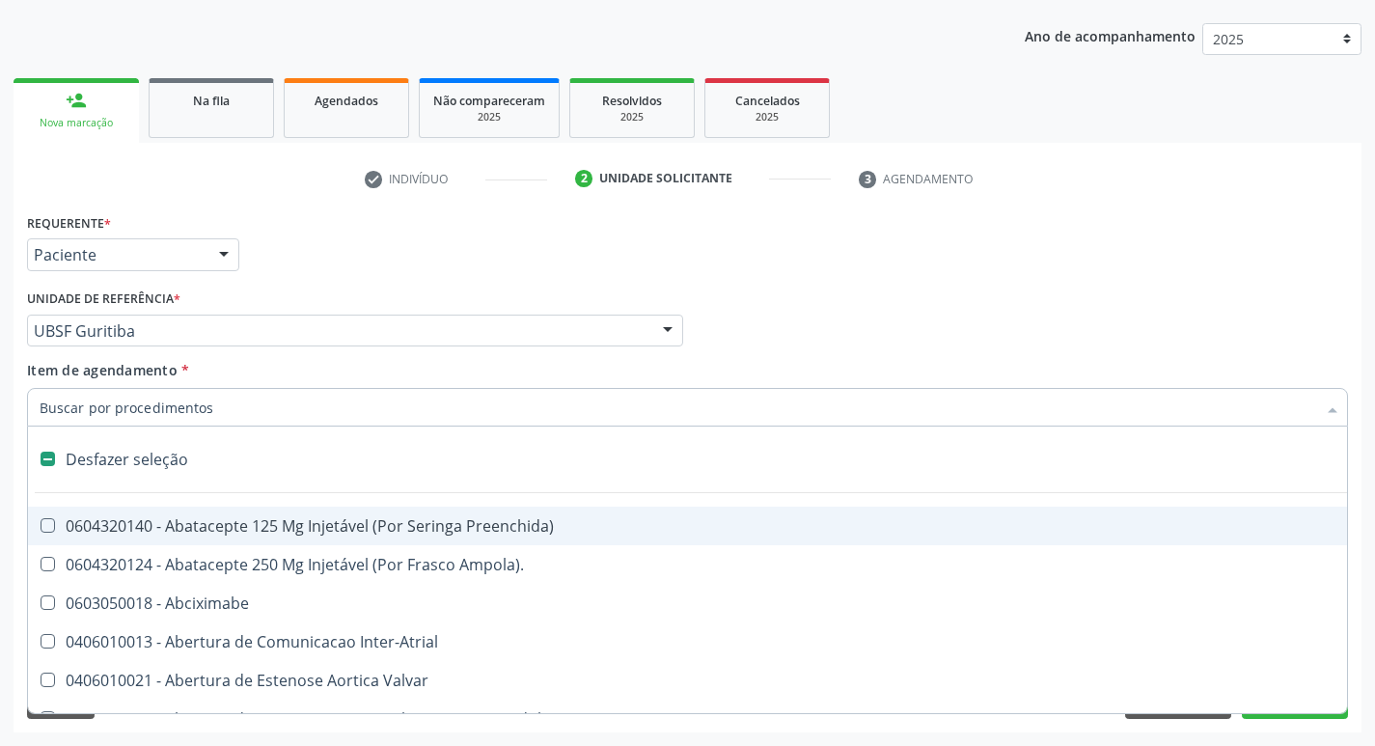
type input "G"
checkbox Comprimido\) "true"
checkbox Sanitária "true"
checkbox Criança "true"
checkbox Capsula\) "true"
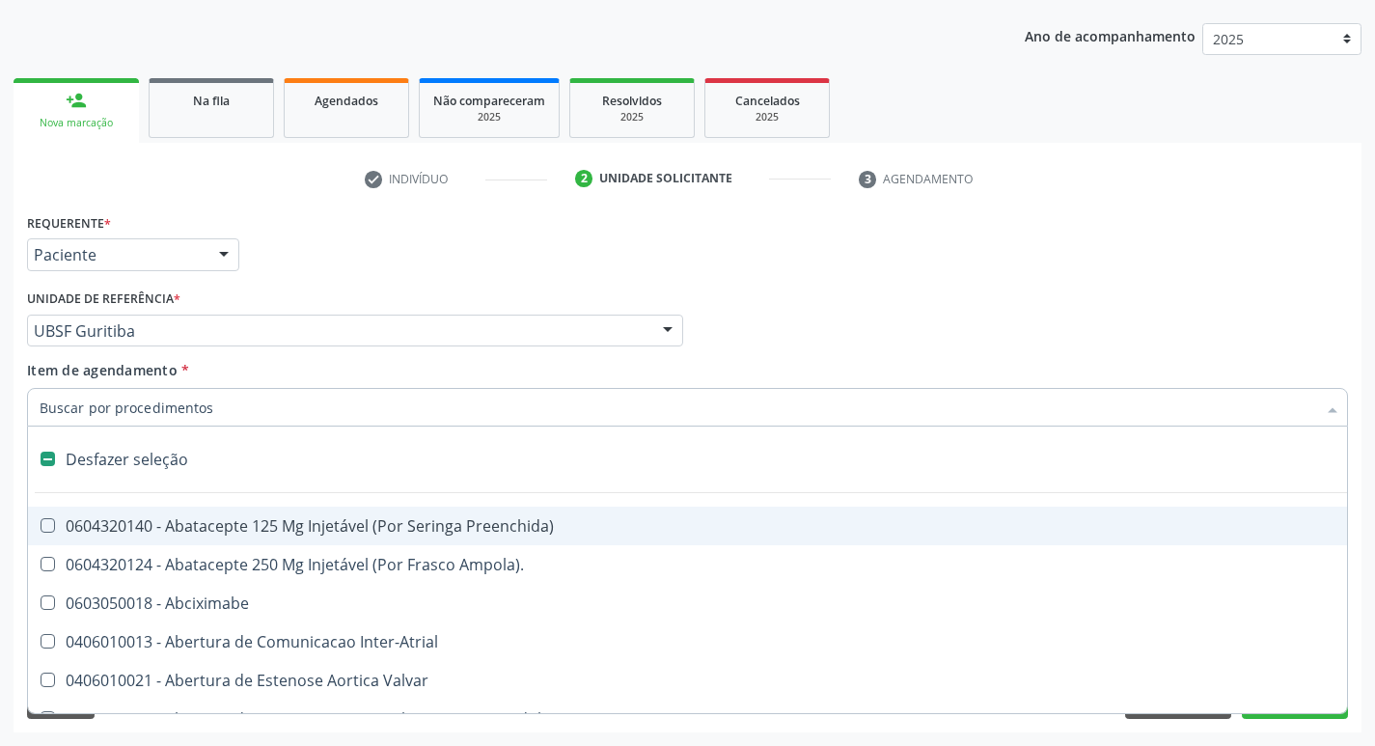
checkbox Transferências "true"
checkbox Osso "true"
checkbox \(Dacriocintilografia\) "true"
checkbox Persistente "true"
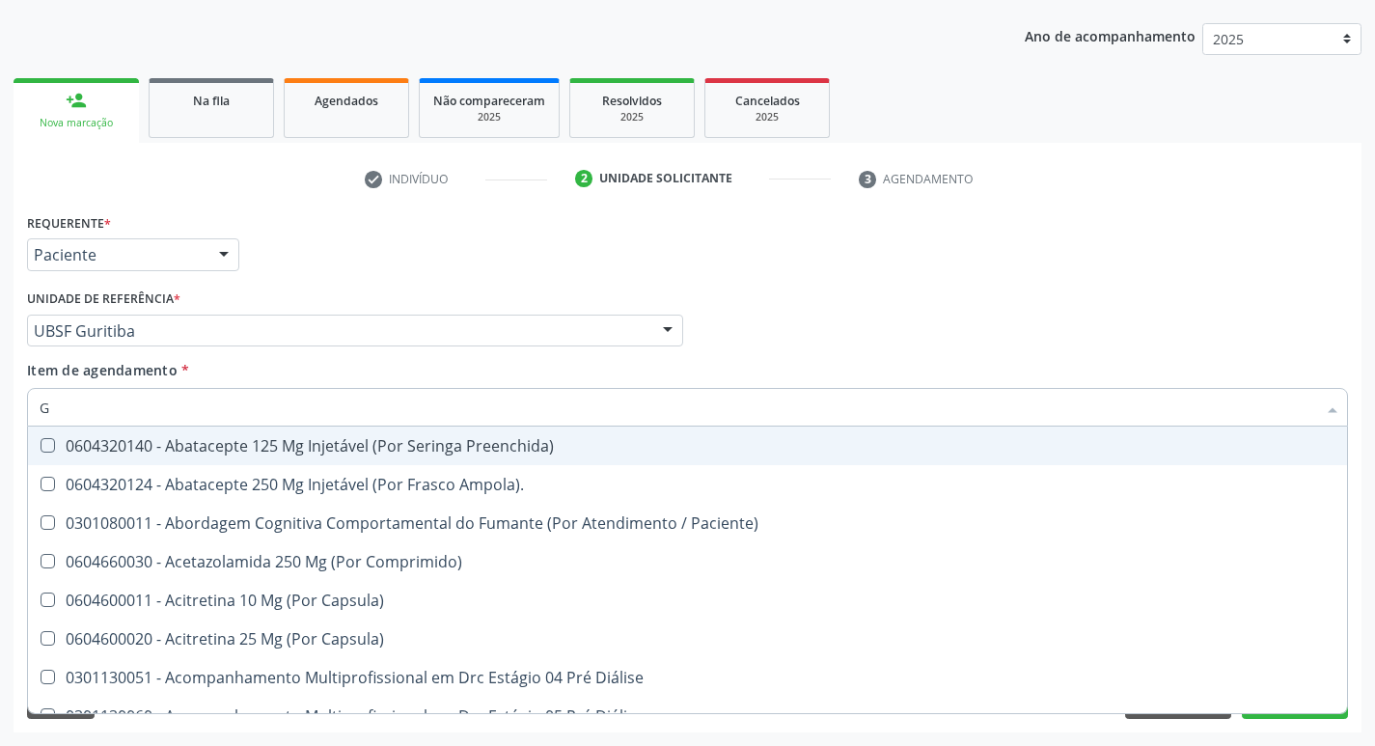
type input "GL"
checkbox Bucomaxilofacial "true"
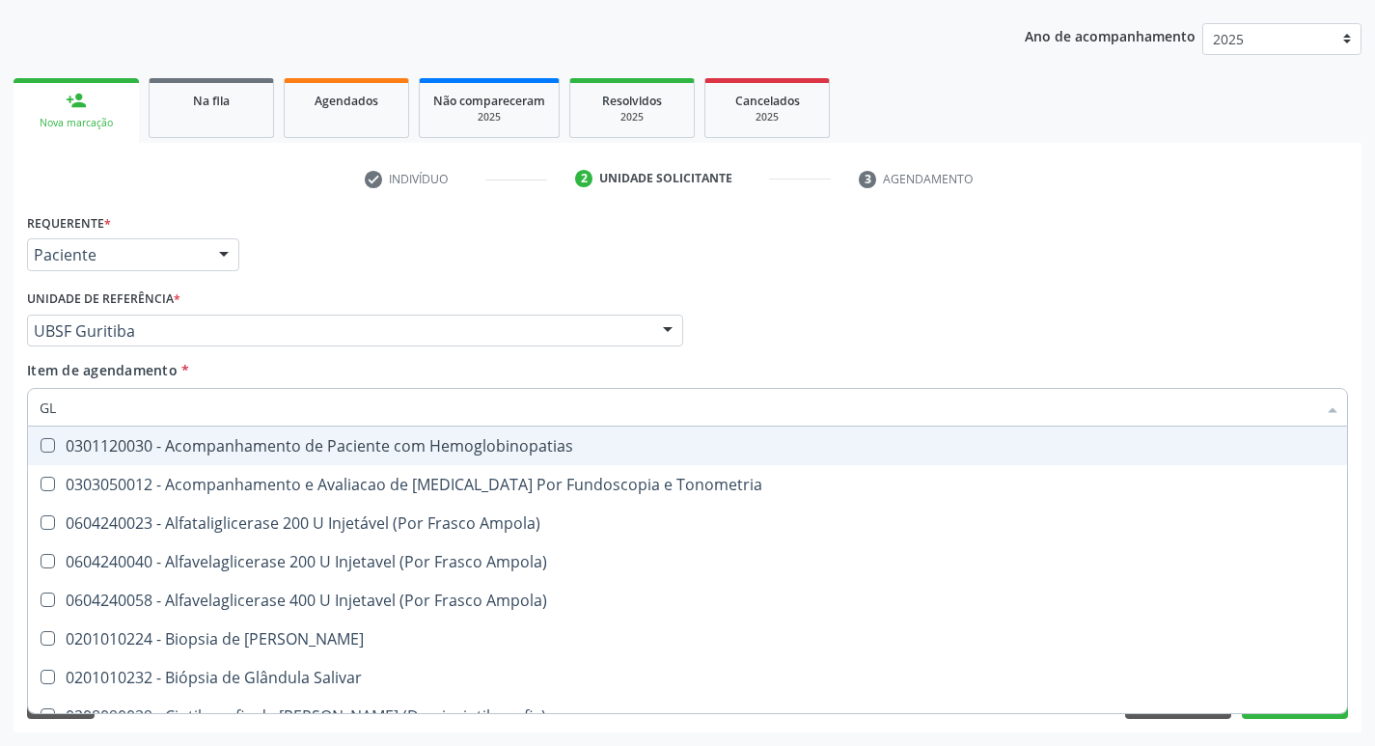
type input "GLI"
checkbox Dosagens\) "true"
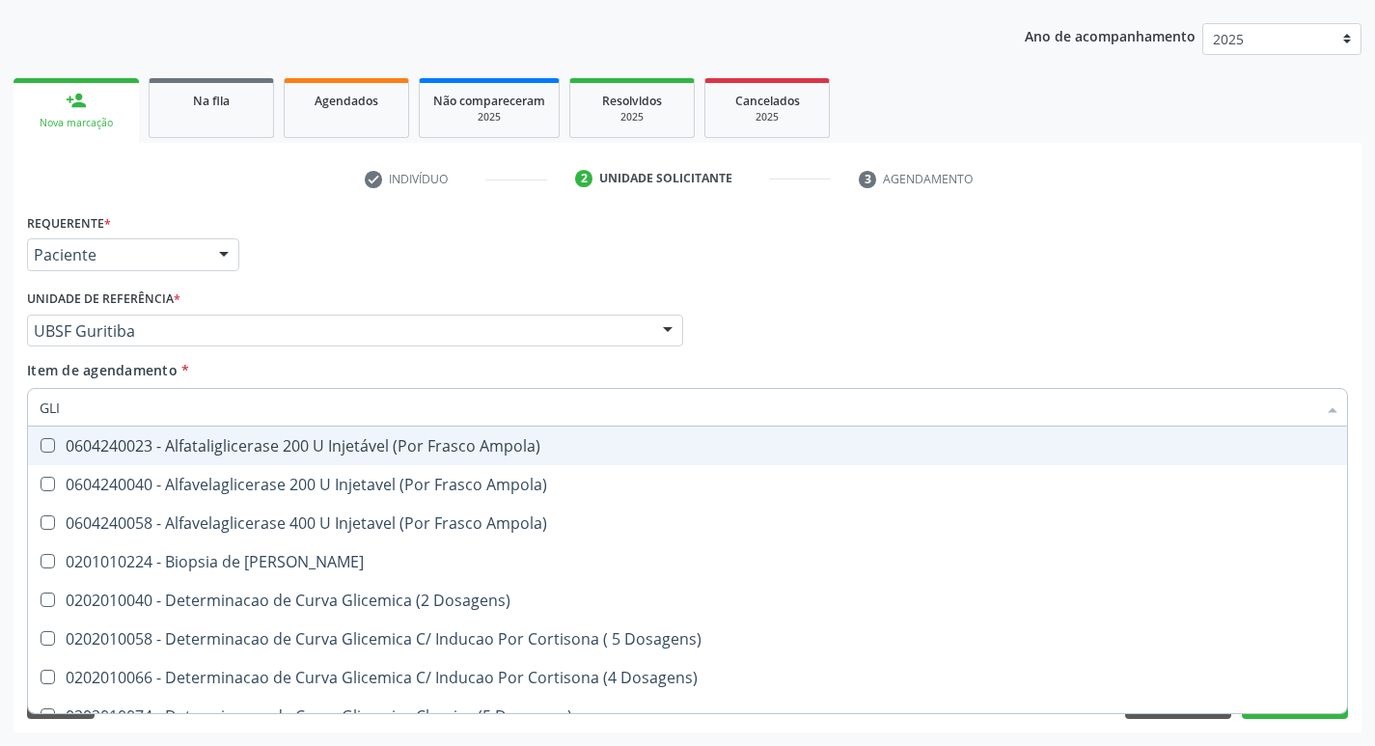
type input "GLIC"
checkbox Glicosilada "true"
checkbox Triglicerideos "false"
type input "GLICO"
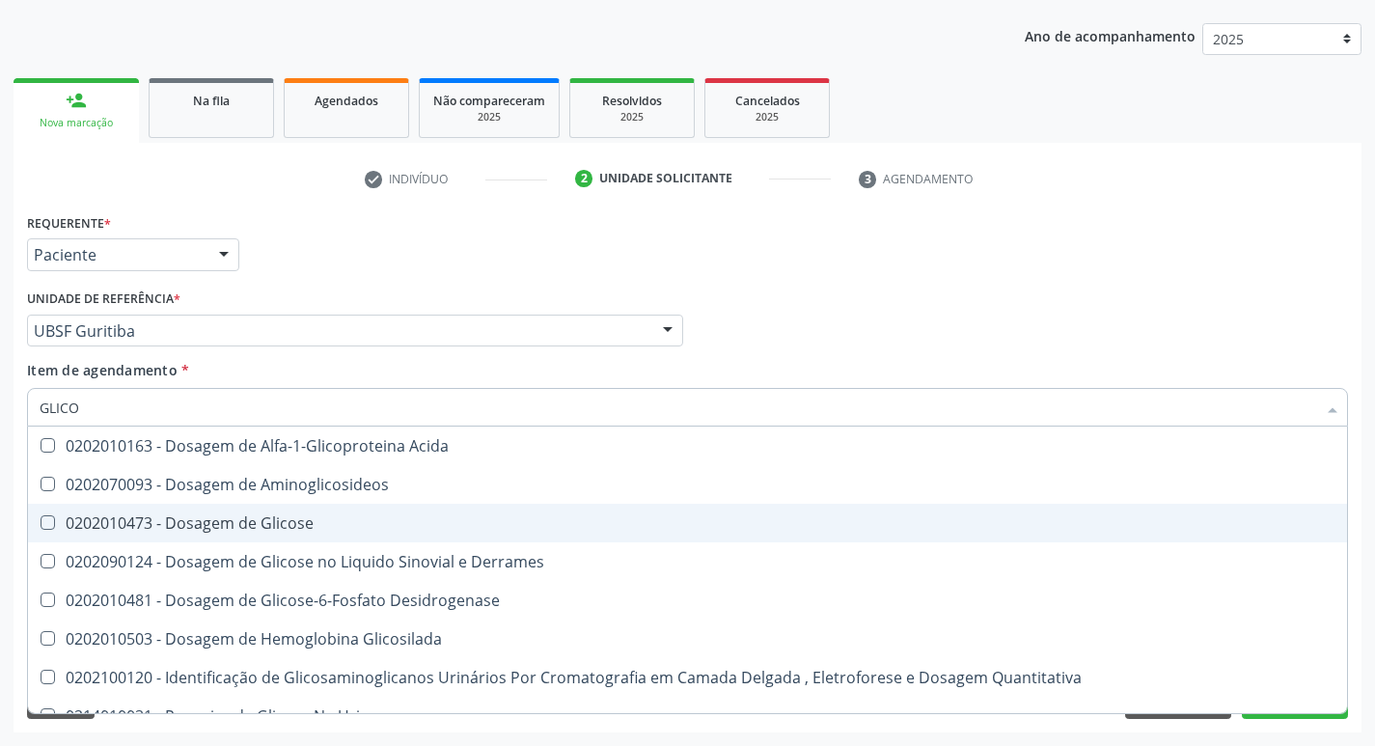
click at [235, 522] on div "0202010473 - Dosagem de Glicose" at bounding box center [688, 522] width 1296 height 15
checkbox Glicose "true"
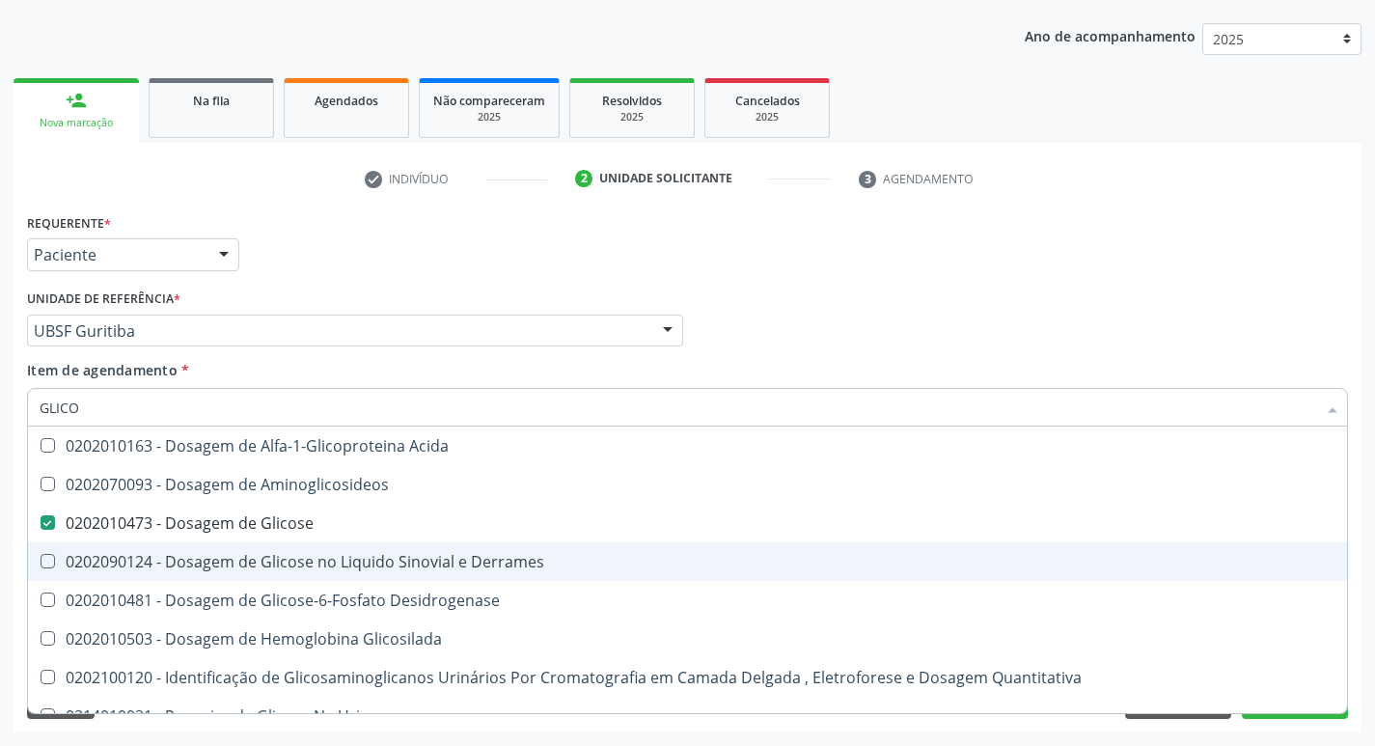
scroll to position [61, 0]
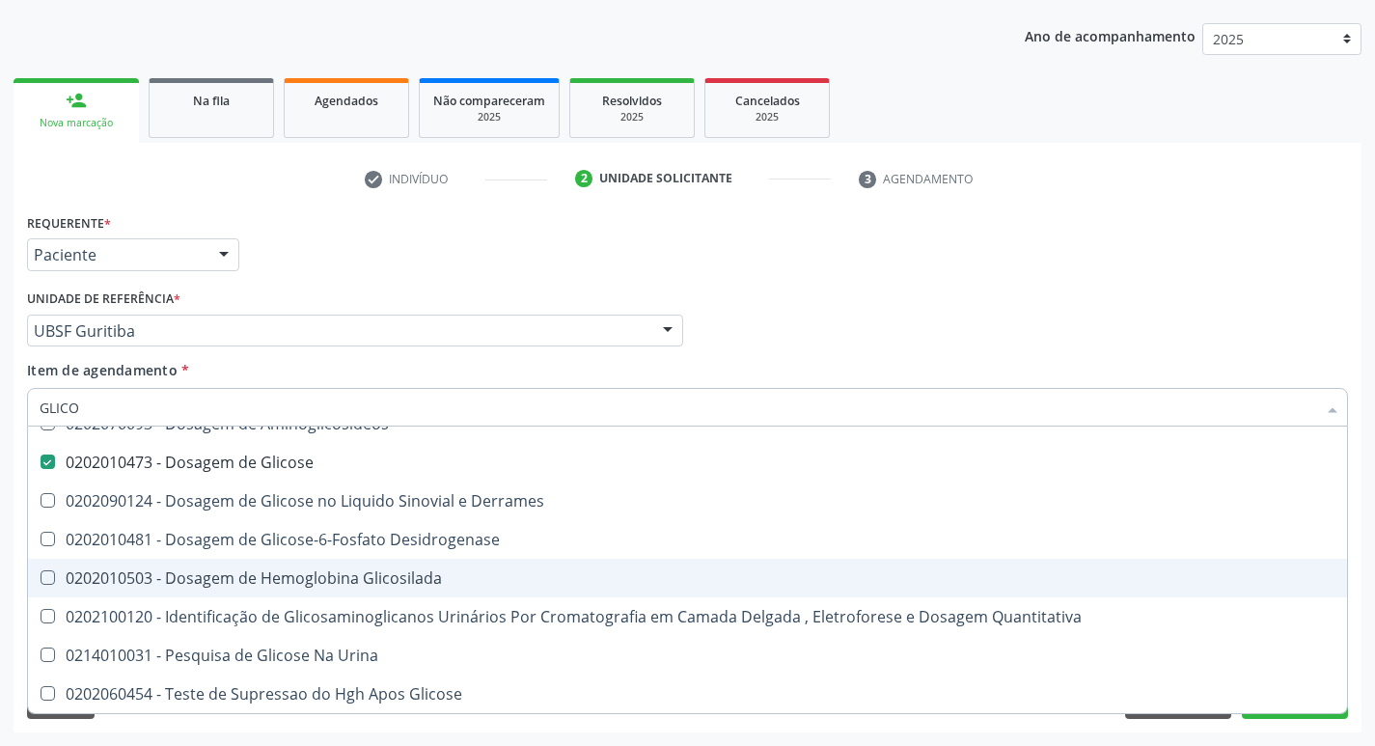
click at [292, 578] on div "0202010503 - Dosagem de Hemoglobina Glicosilada" at bounding box center [688, 577] width 1296 height 15
checkbox Glicosilada "true"
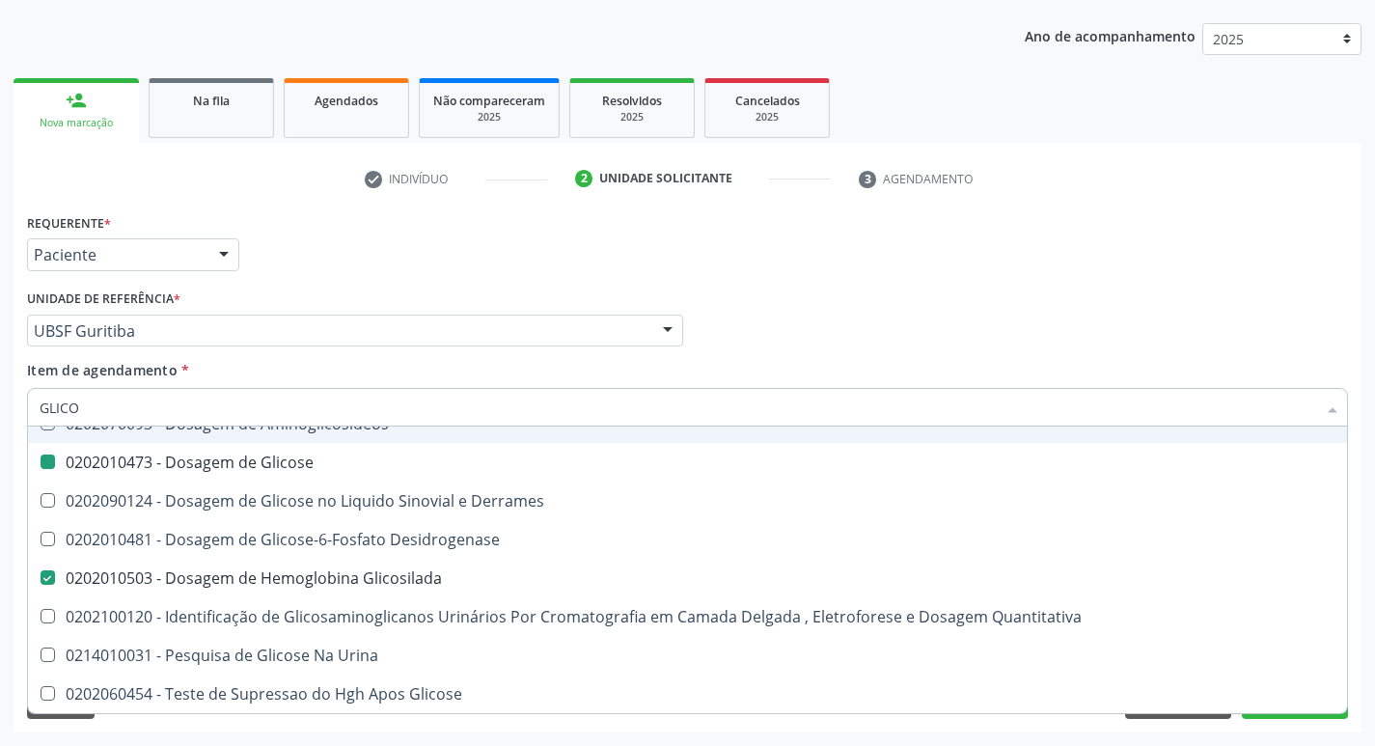
type input "GLIC"
checkbox Glicose "false"
checkbox Glicosilada "false"
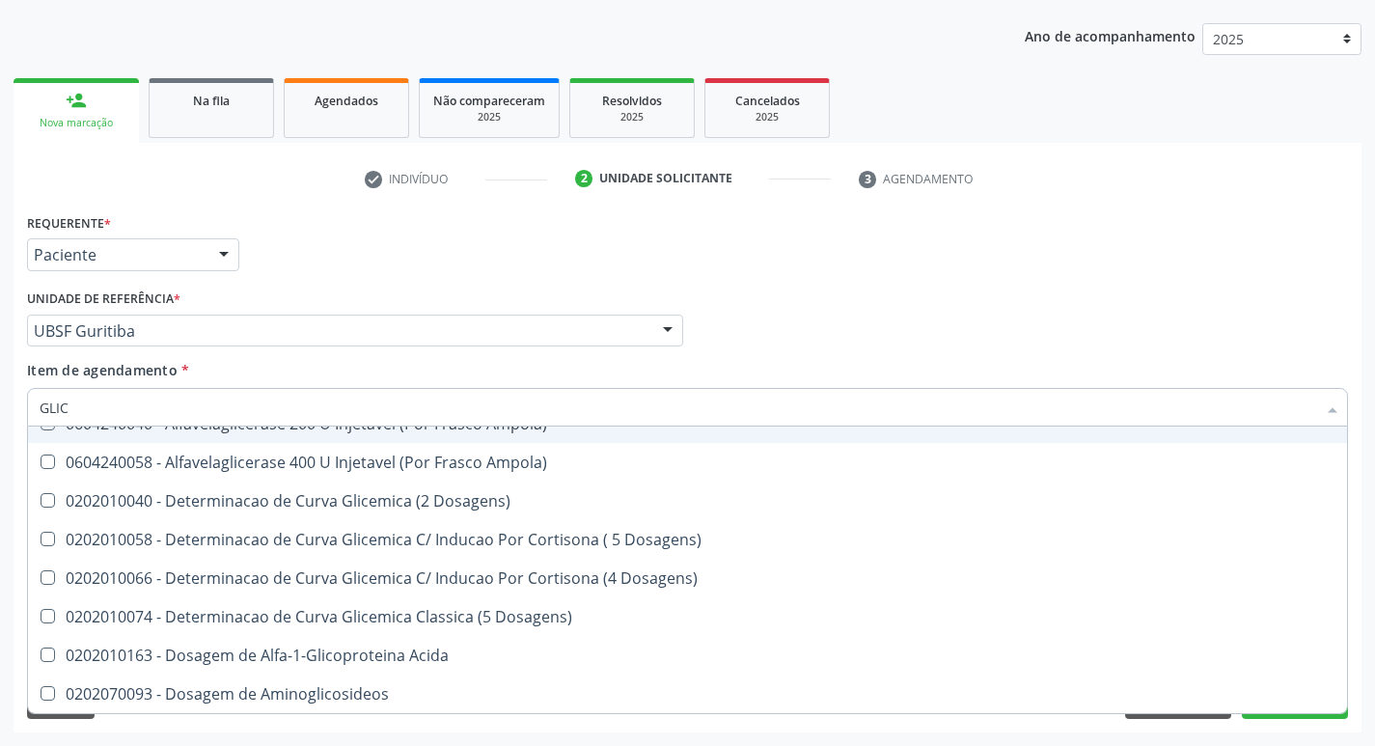
type input "GLI"
checkbox Glicose "false"
checkbox Derrames "true"
checkbox Glicosilada "false"
checkbox Capilar "true"
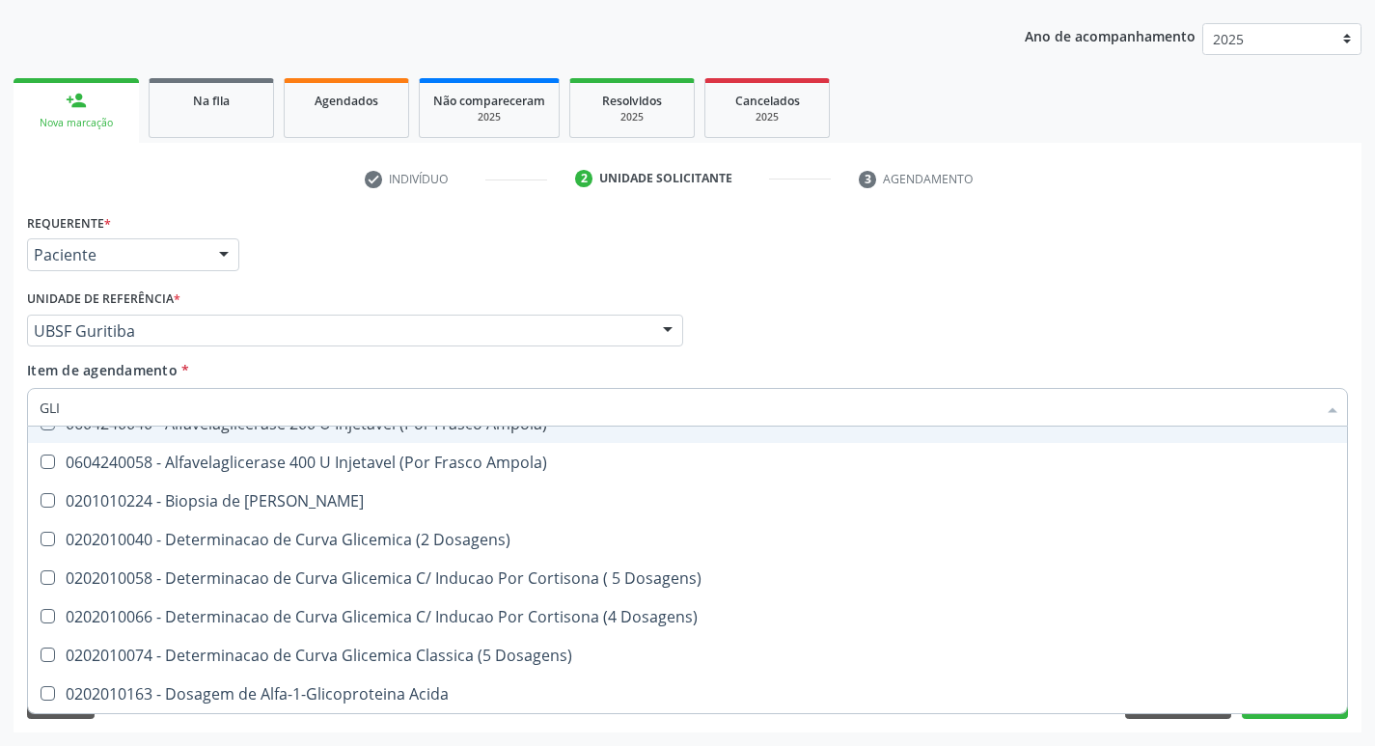
type input "GL"
checkbox Glicose "false"
checkbox Glicosilada "false"
checkbox Triglicerideos "false"
type input "G"
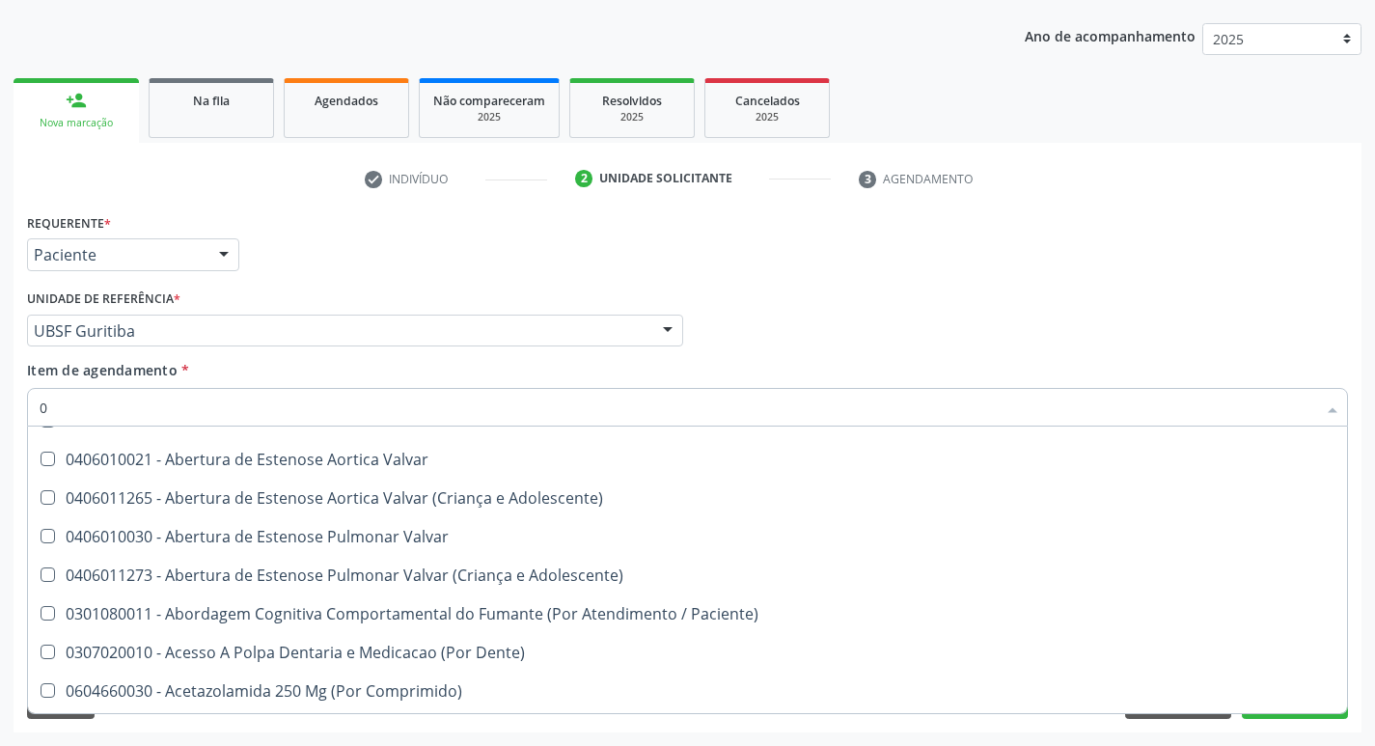
type input "02"
checkbox Pancreas "true"
checkbox Paratireoides "true"
checkbox 67 "true"
checkbox Comprimido\) "true"
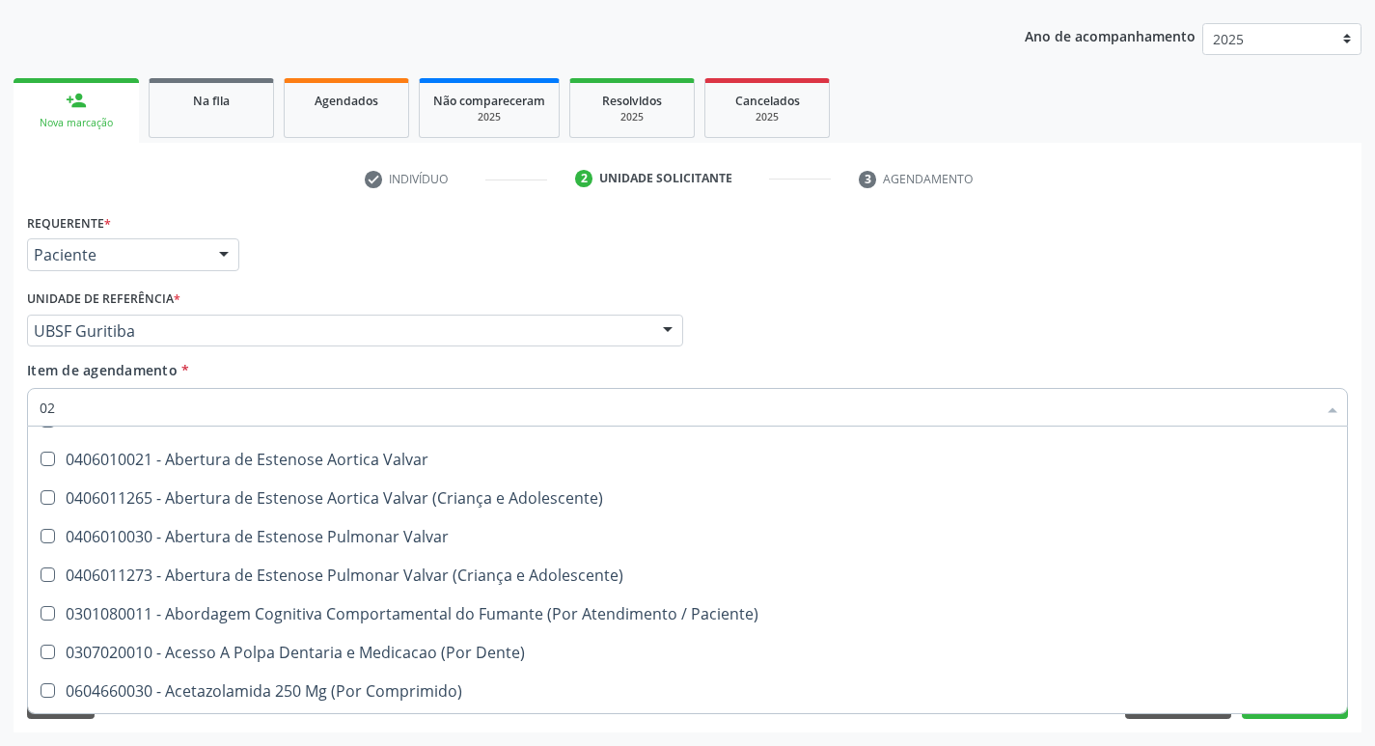
checkbox Ml\) "true"
checkbox Redome\) "true"
checkbox Biliar "true"
checkbox Anterior "true"
checkbox Revisao "true"
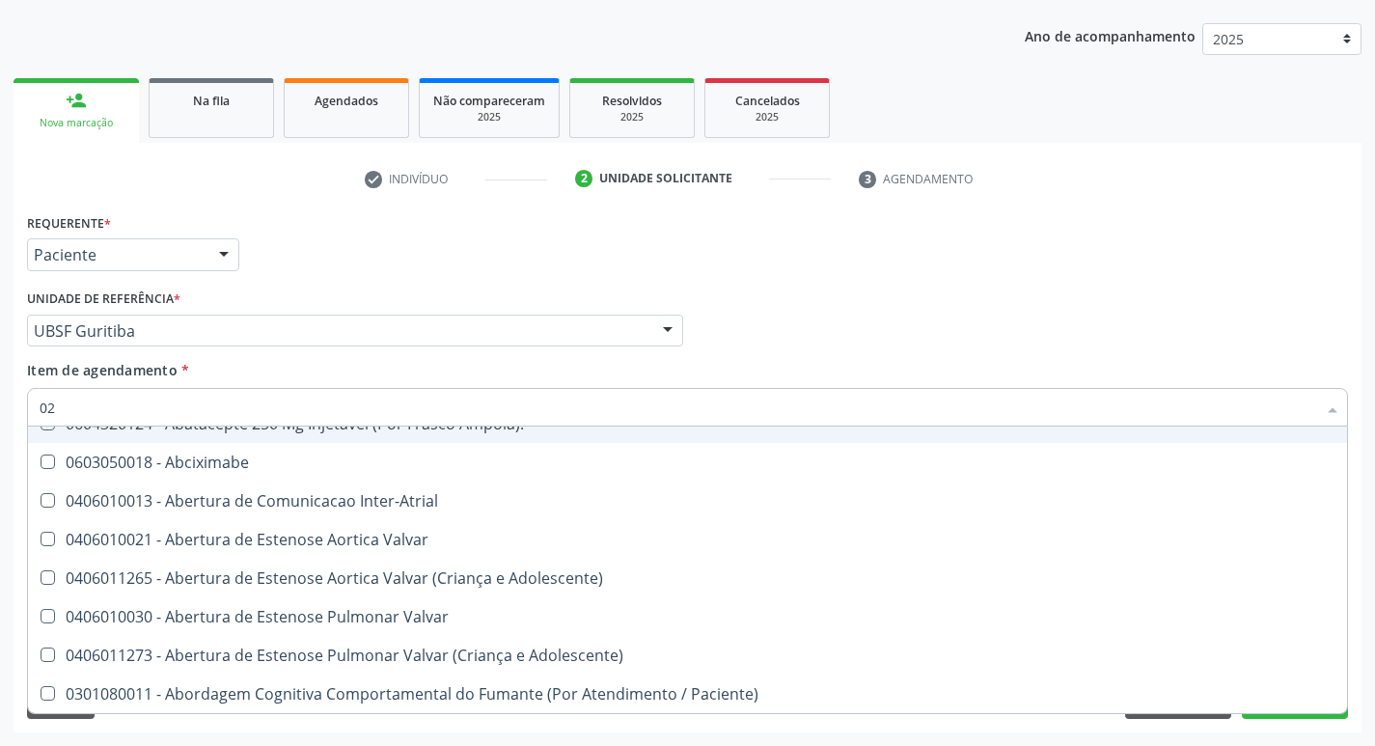
type input "020"
checkbox Transplantado "true"
checkbox Mama "true"
checkbox Boca "true"
checkbox Ampola\) "true"
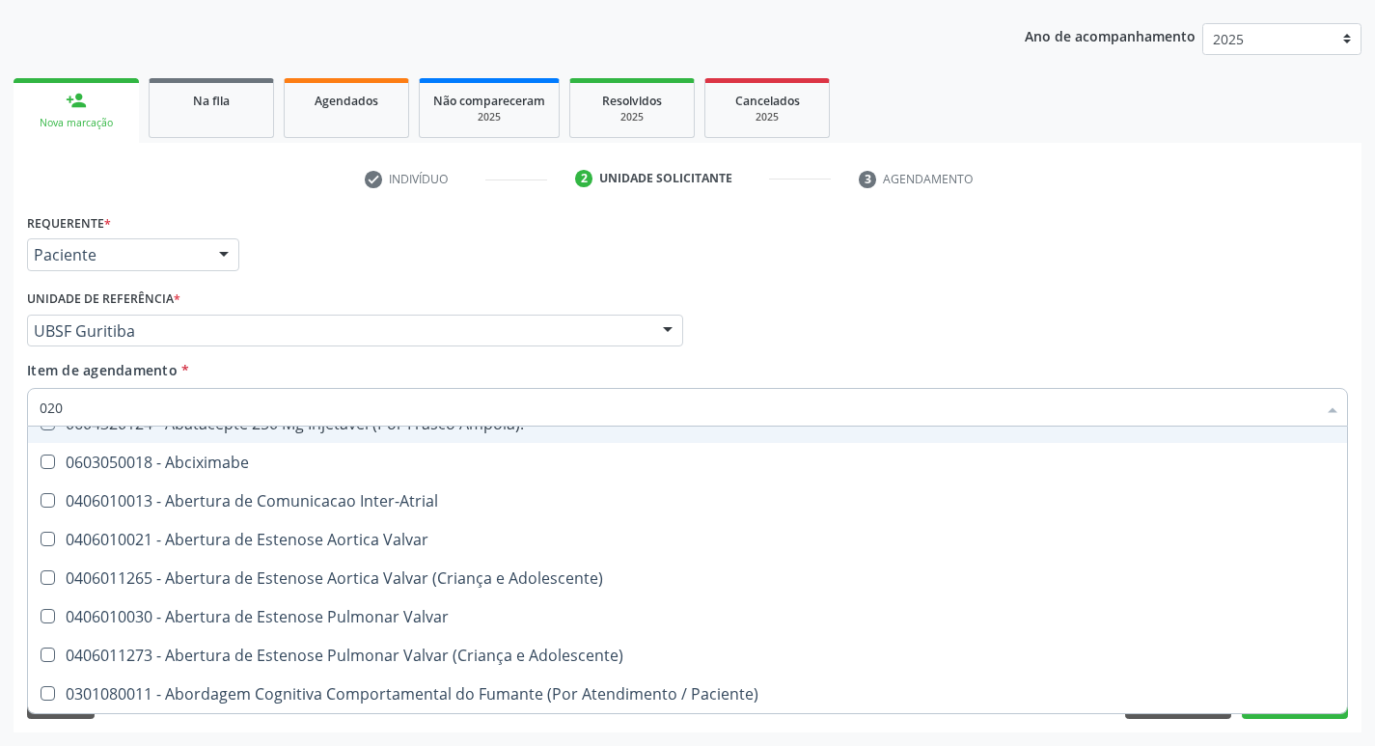
checkbox Gráfico "true"
checkbox Lumen "true"
checkbox Bexiga "true"
checkbox Ciclodialise "true"
checkbox Ml\) "true"
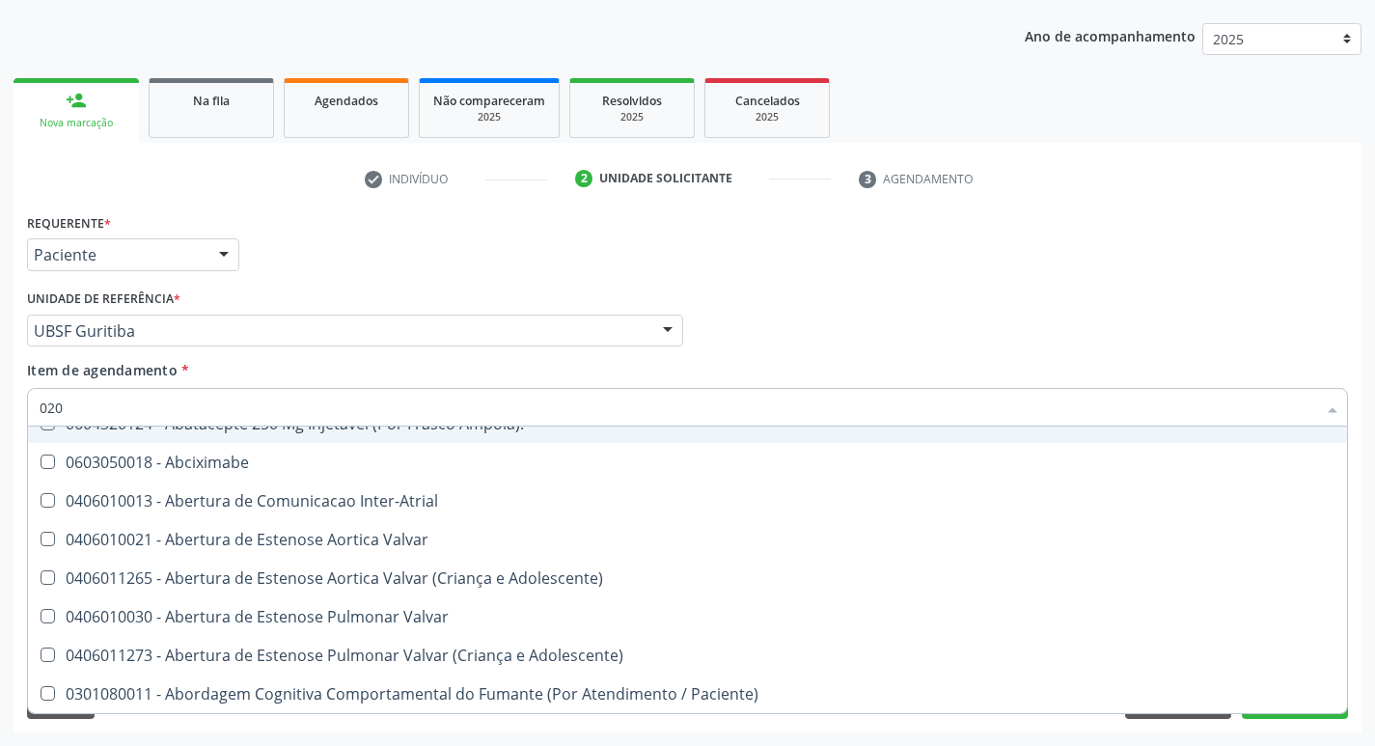
checkbox Pancreas "false"
checkbox Paratireoides "false"
checkbox 67 "false"
checkbox Comprimido\) "false"
checkbox Ml\) "false"
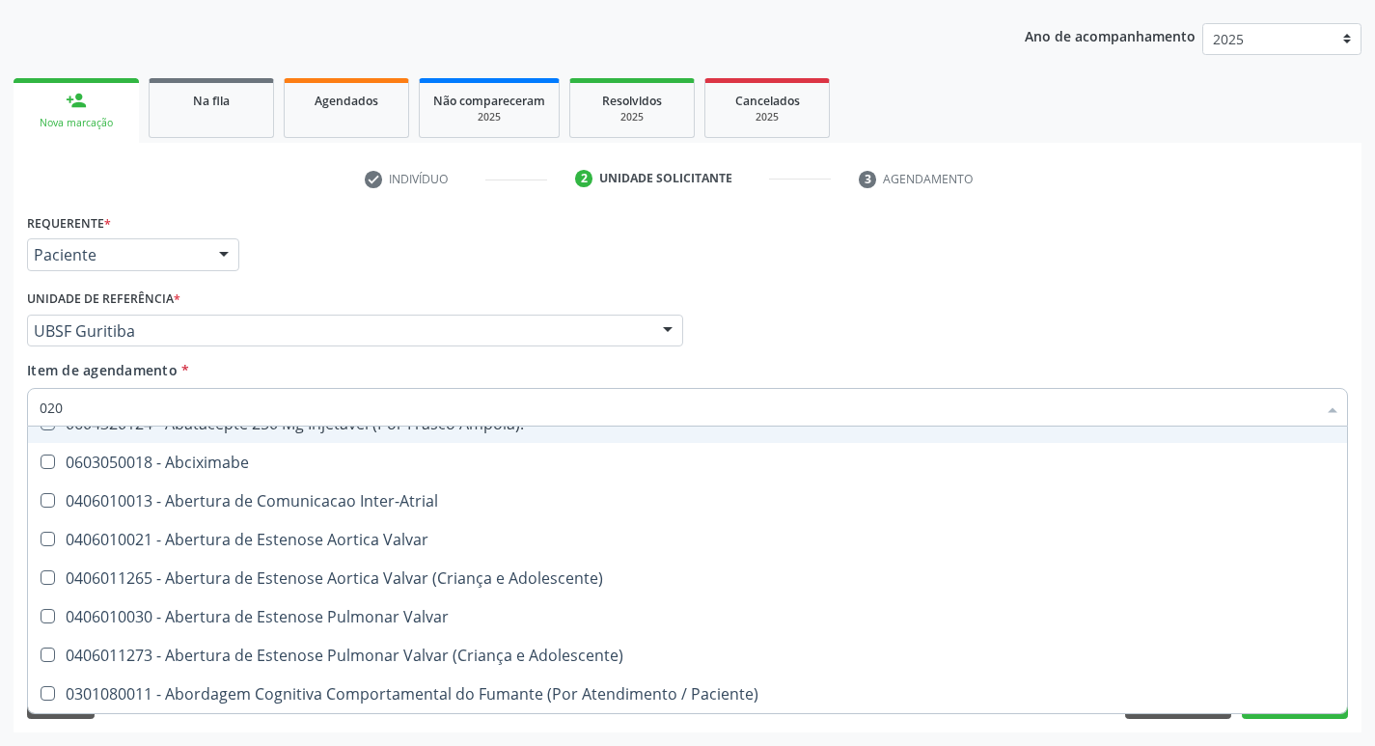
checkbox Redome\) "false"
checkbox Biliar "false"
checkbox Anterior "false"
checkbox Revisao "false"
checkbox Revisao "true"
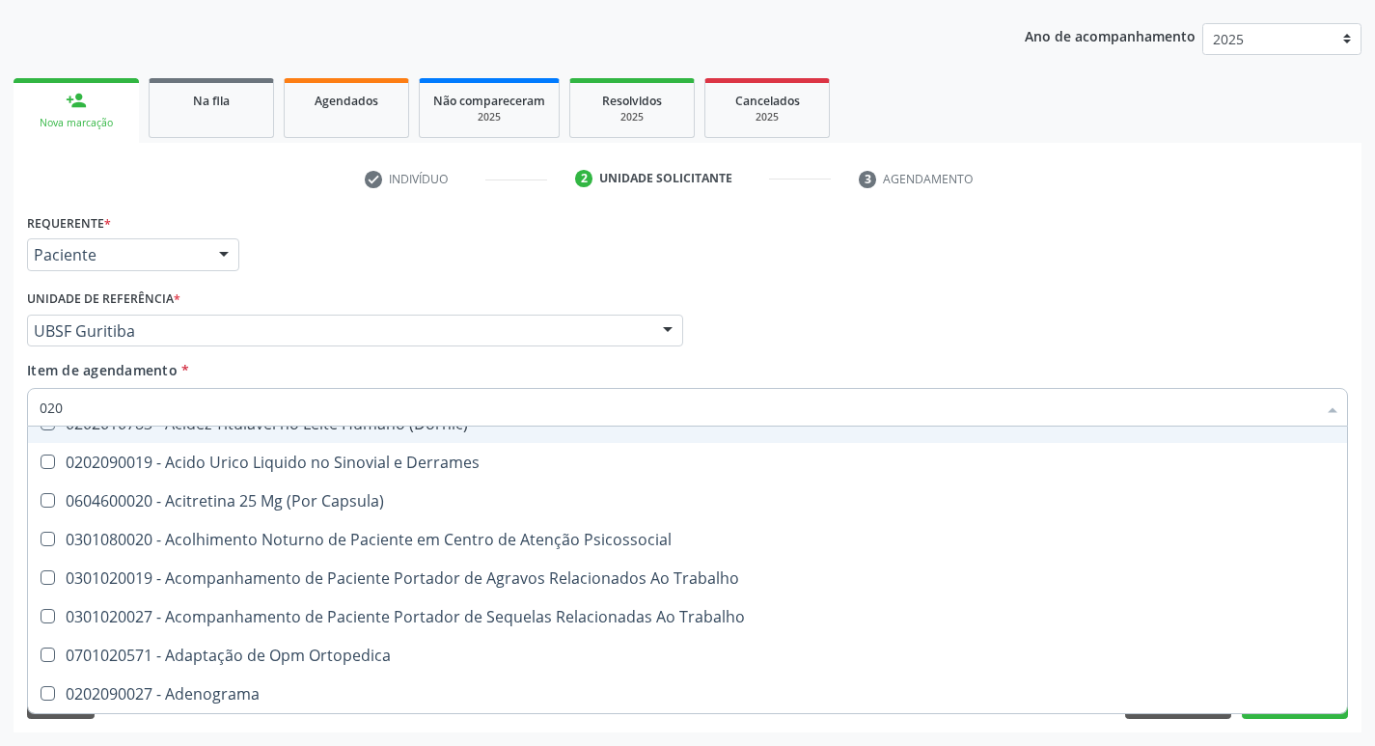
type input "0202"
checkbox Ocular "true"
checkbox Aberto\) "true"
checkbox Cortante "true"
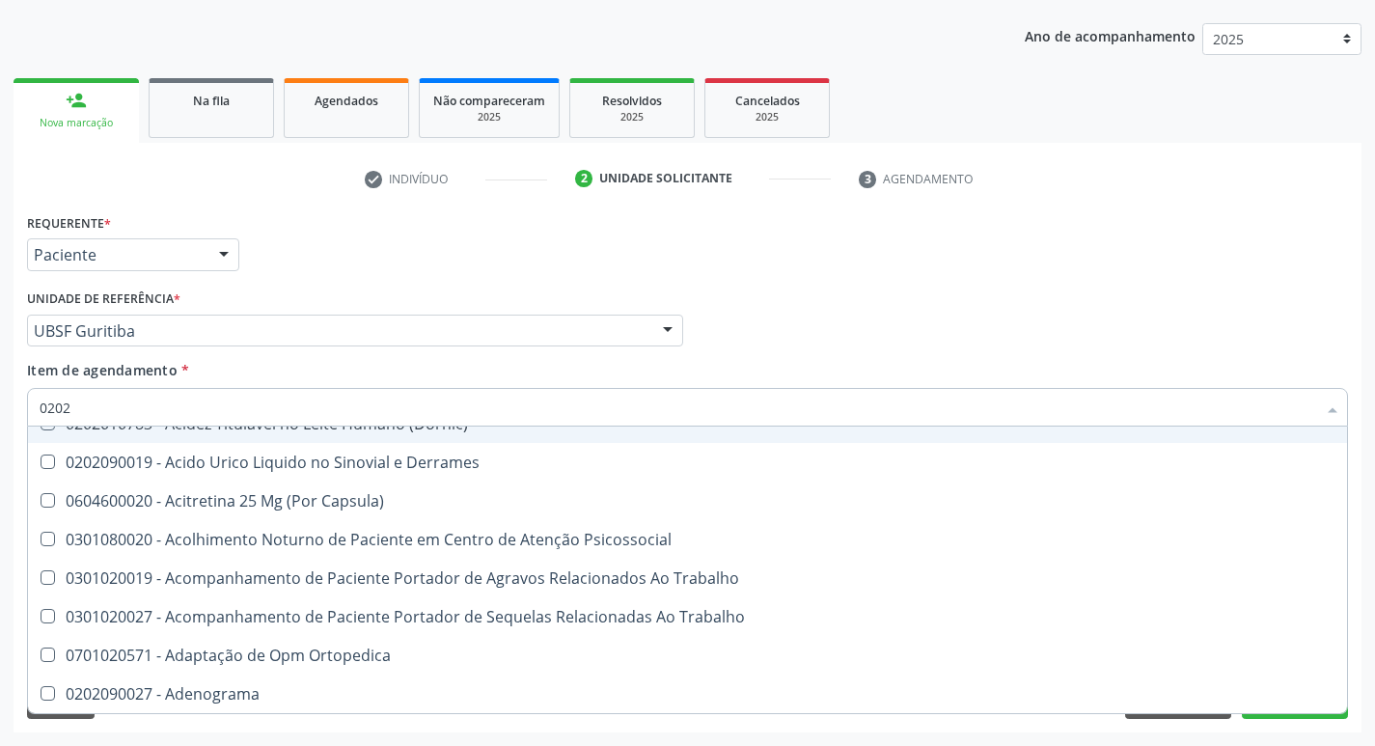
checkbox Drogas "true"
checkbox Gastro-Esofagico "true"
checkbox Imagens\) "true"
checkbox Projecoes\) "true"
checkbox Captacao "true"
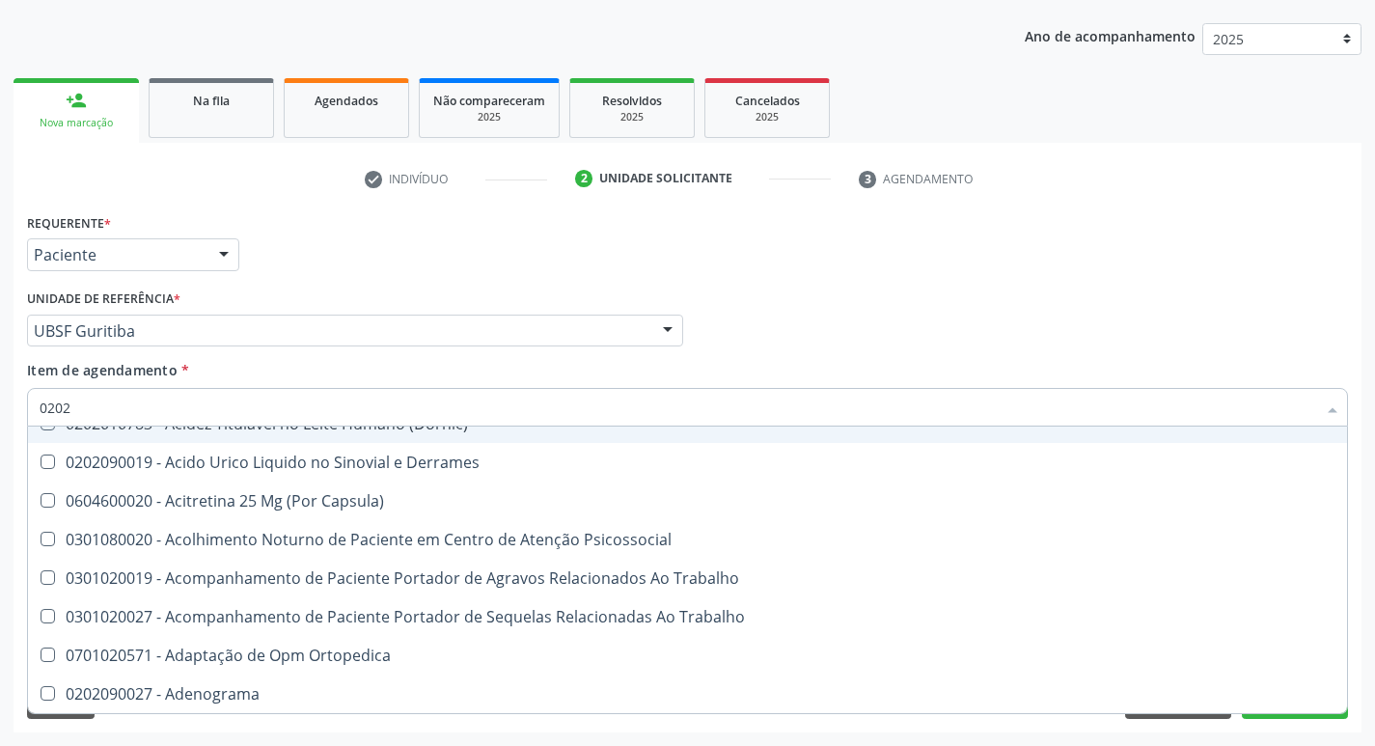
checkbox Revisao "true"
checkbox Hdl "false"
checkbox Ldl "false"
checkbox Creatinina "false"
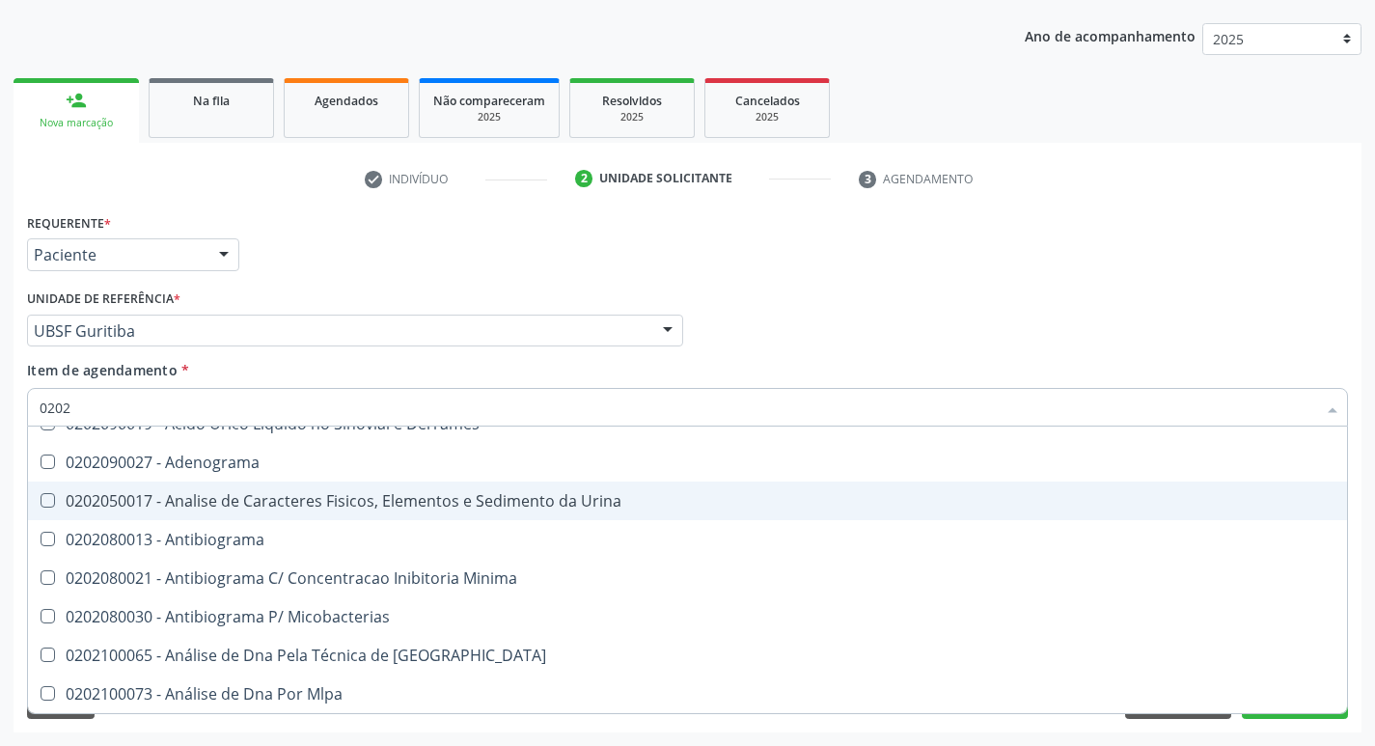
click at [443, 497] on div "0202050017 - Analise de Caracteres Fisicos, Elementos e Sedimento da Urina" at bounding box center [688, 500] width 1296 height 15
checkbox Urina "true"
type input "020"
checkbox Urina "false"
checkbox Liquor "true"
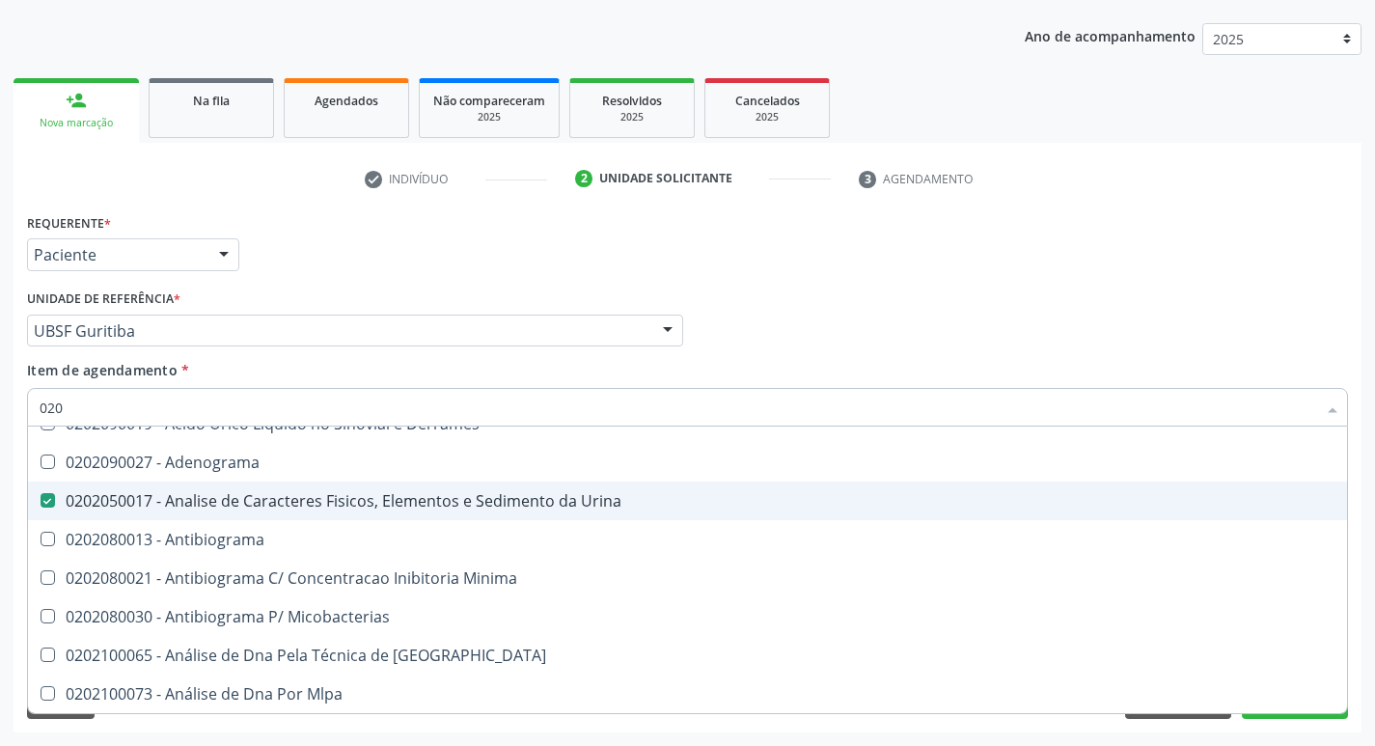
checkbox Hdl "false"
checkbox Ldl "false"
checkbox Creatinina "false"
checkbox Glicose "false"
checkbox Glicosilada "false"
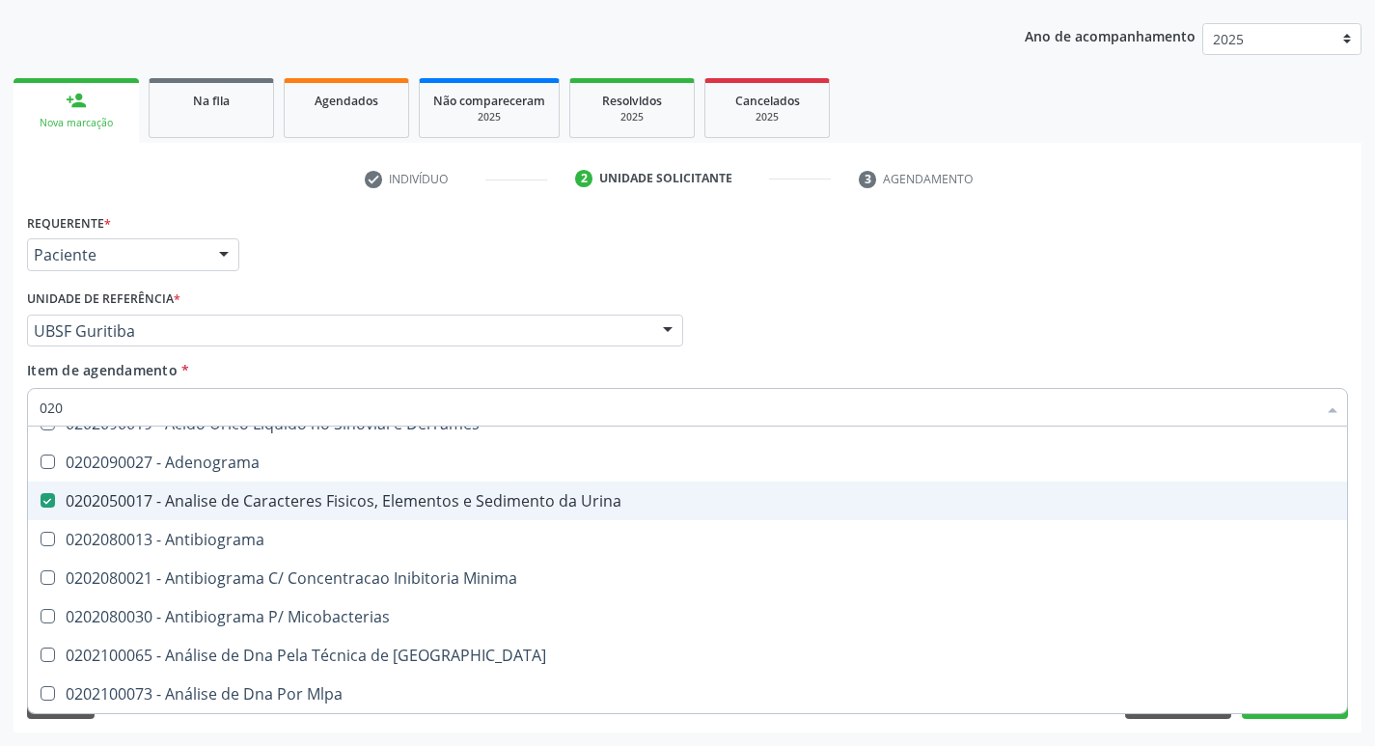
checkbox Potassio "false"
checkbox Sodio "false"
checkbox Triglicerideos "false"
checkbox Ureia "false"
checkbox Completo "false"
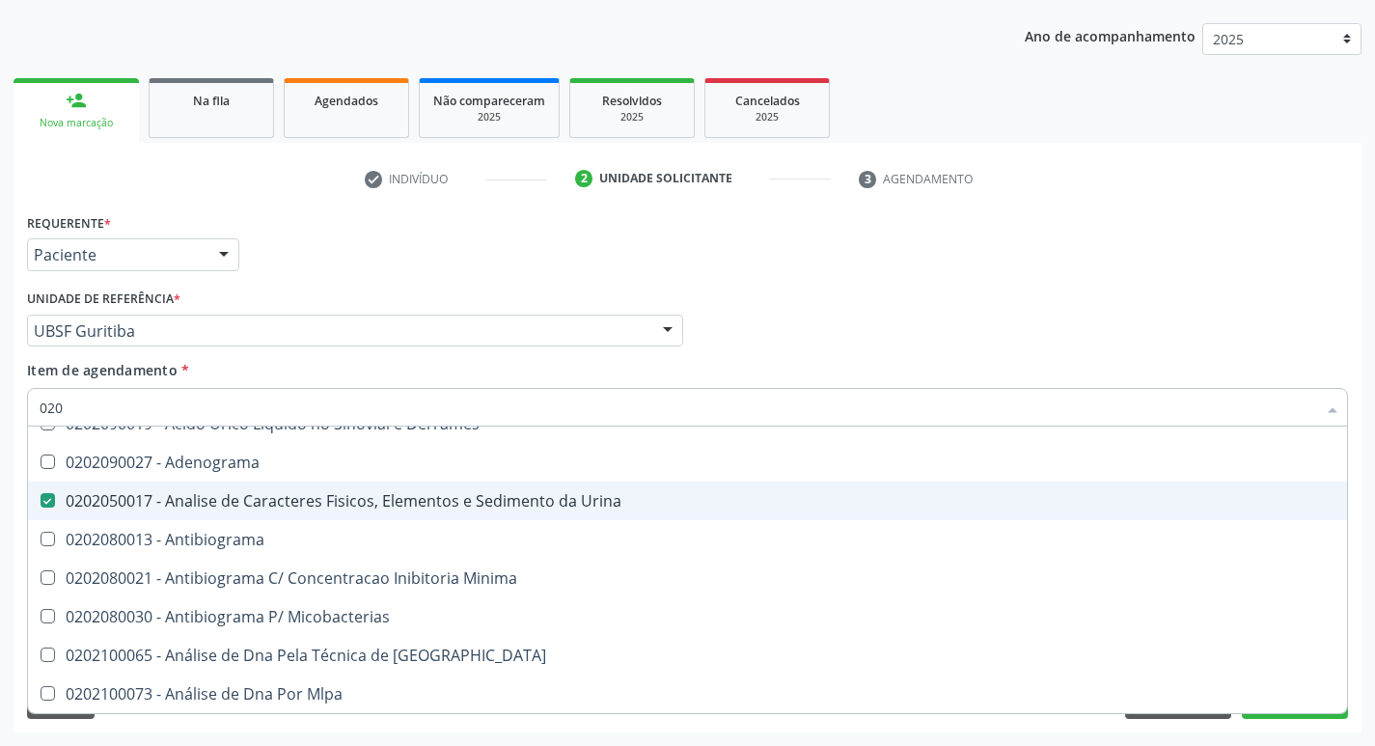
checkbox Bilateral "true"
checkbox Unilateral "true"
checkbox Sifilis "true"
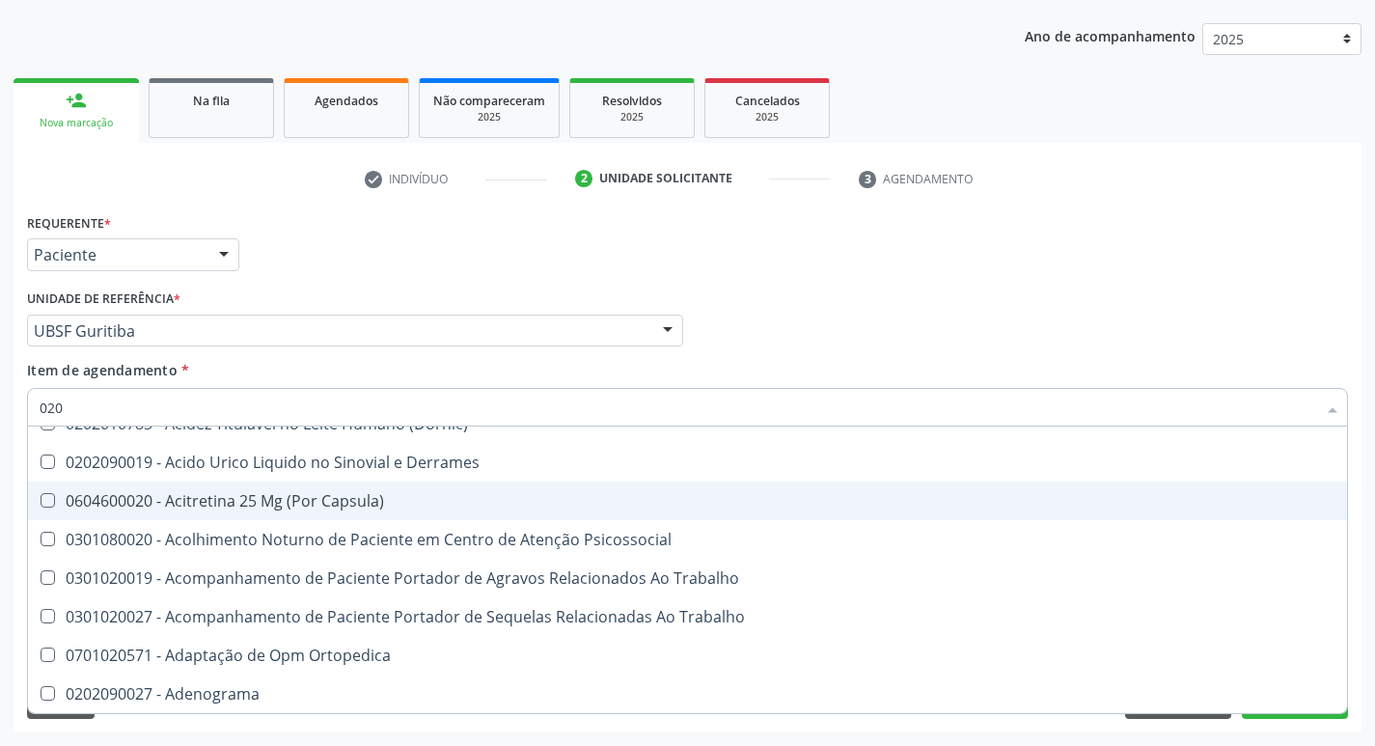
type input "02"
checkbox Urina "false"
checkbox Coagulacao "true"
checkbox Hdl "false"
checkbox Ldl "false"
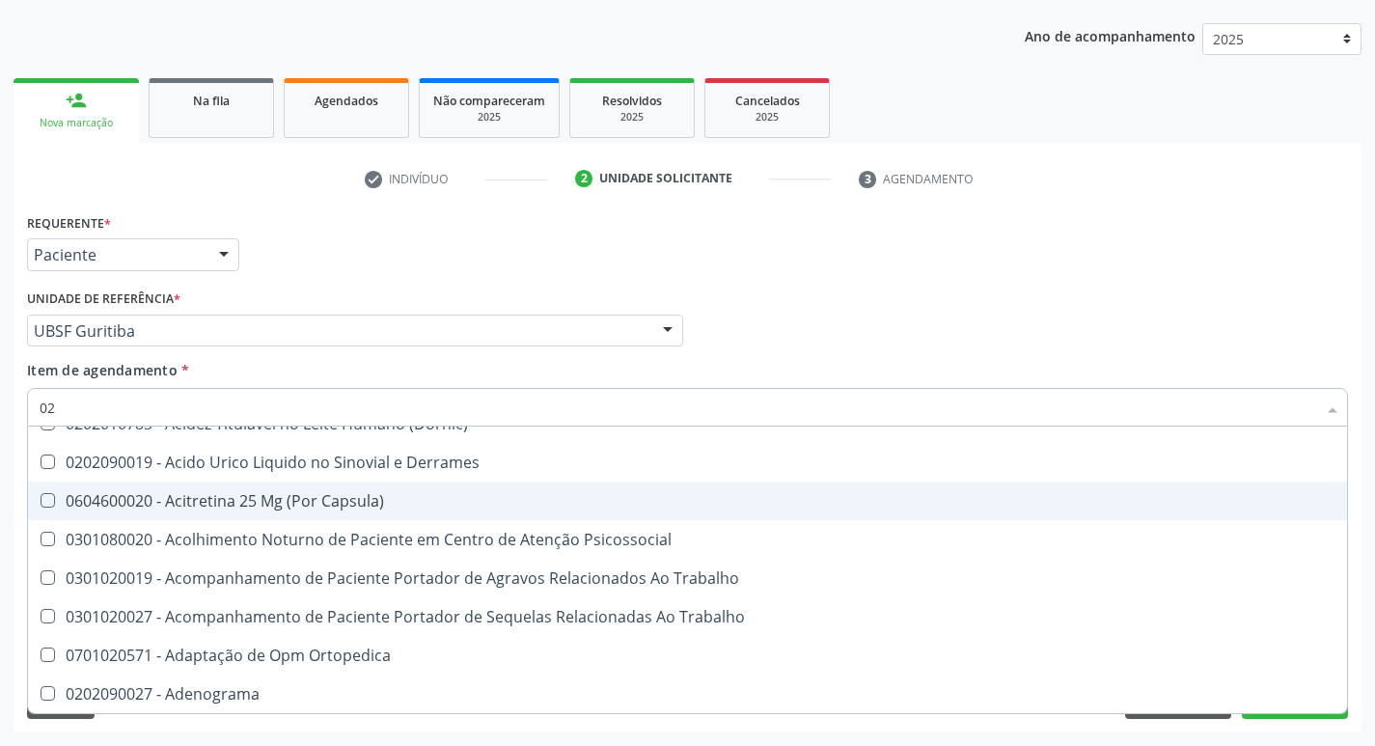
checkbox Creatinina "false"
checkbox Glicose "false"
checkbox Glicosilada "false"
checkbox Potassio "false"
checkbox Sodio "false"
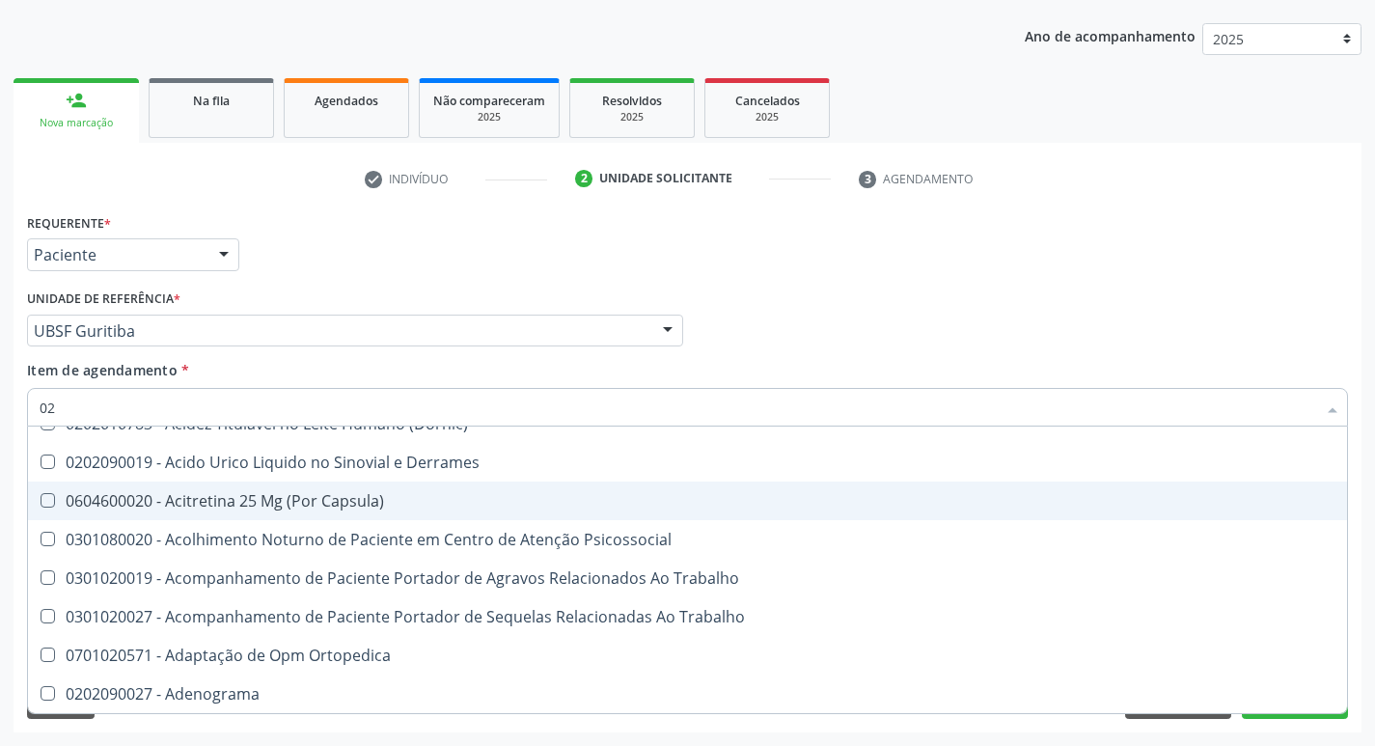
checkbox Triglicerideos "false"
checkbox Ureia "false"
checkbox Segmento\) "true"
checkbox Anvisa "true"
checkbox Organico "true"
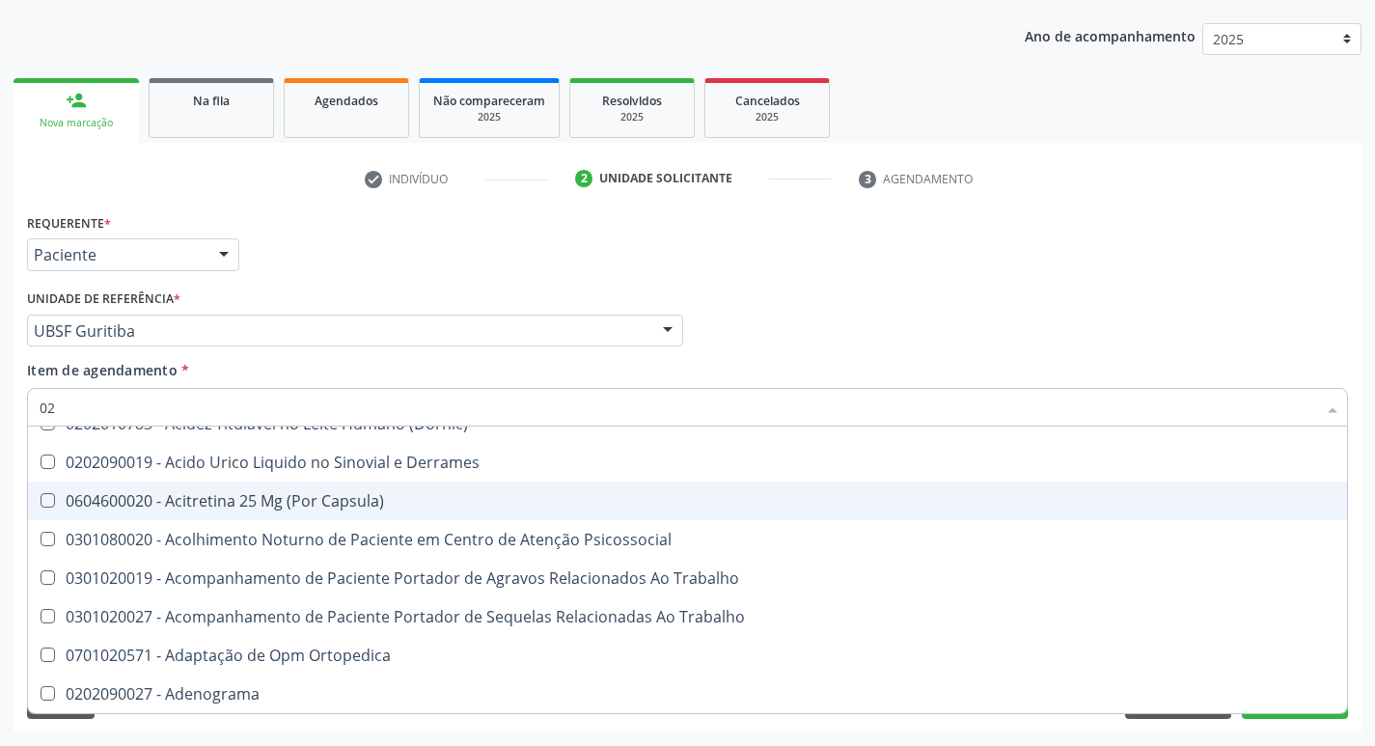
checkbox Salivar "true"
checkbox Sextante "true"
checkbox Angular "true"
checkbox Gasometria "true"
checkbox Grampo "true"
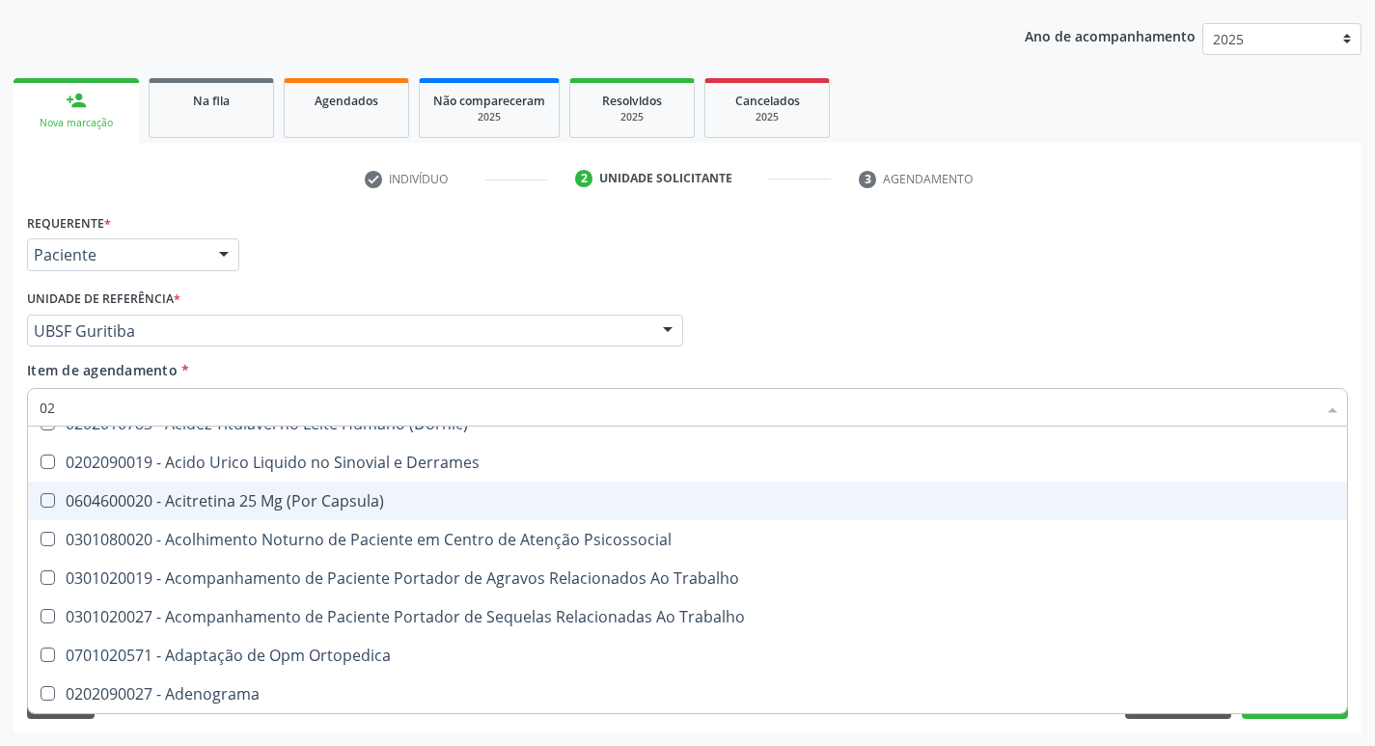
checkbox Parafusos\) "true"
checkbox Completo "false"
type input "0"
checkbox Coagulacao "false"
checkbox Aberto\) "true"
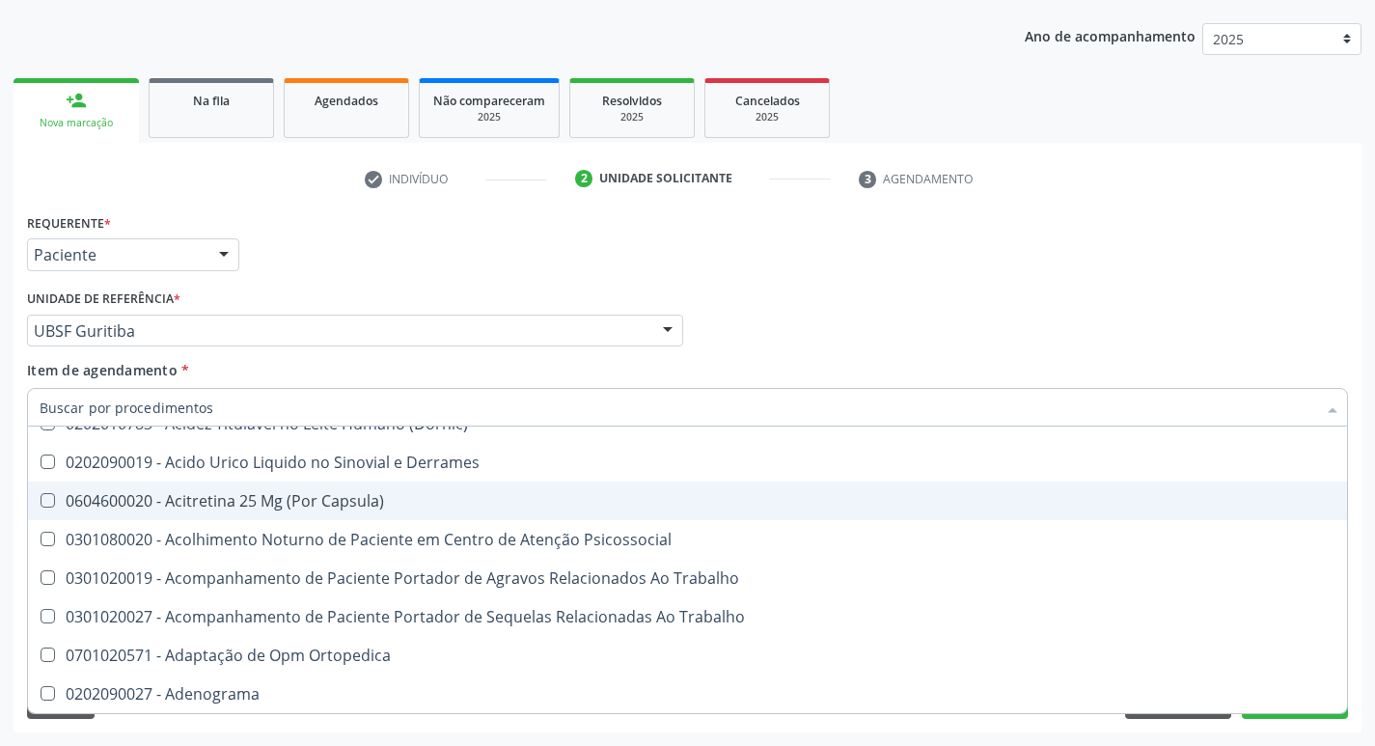
checkbox Segmento\) "false"
checkbox Anvisa "false"
checkbox Organico "false"
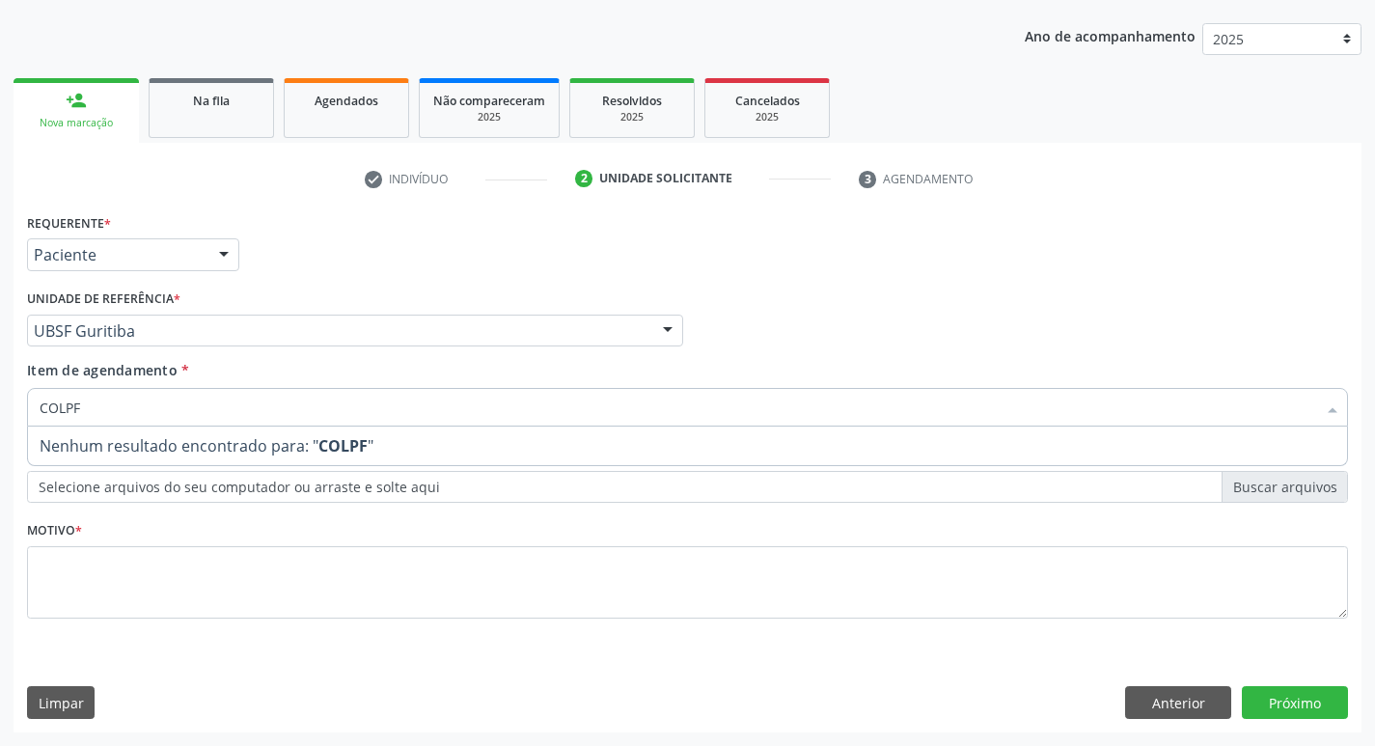
scroll to position [0, 0]
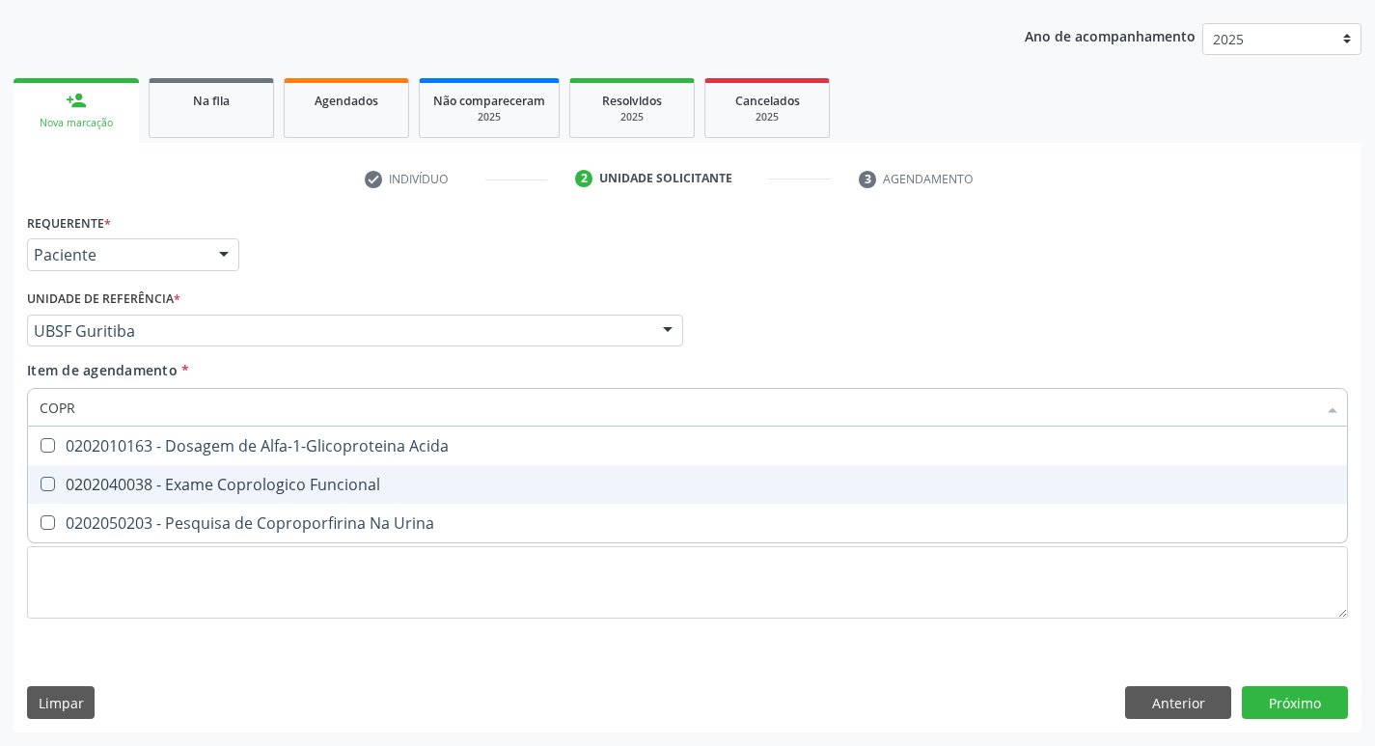
click at [391, 492] on div "0202040038 - Exame Coprologico Funcional" at bounding box center [688, 484] width 1296 height 15
click at [428, 484] on div "0202010767 - Dosagem de 25 Hidroxivitamina D" at bounding box center [688, 484] width 1296 height 15
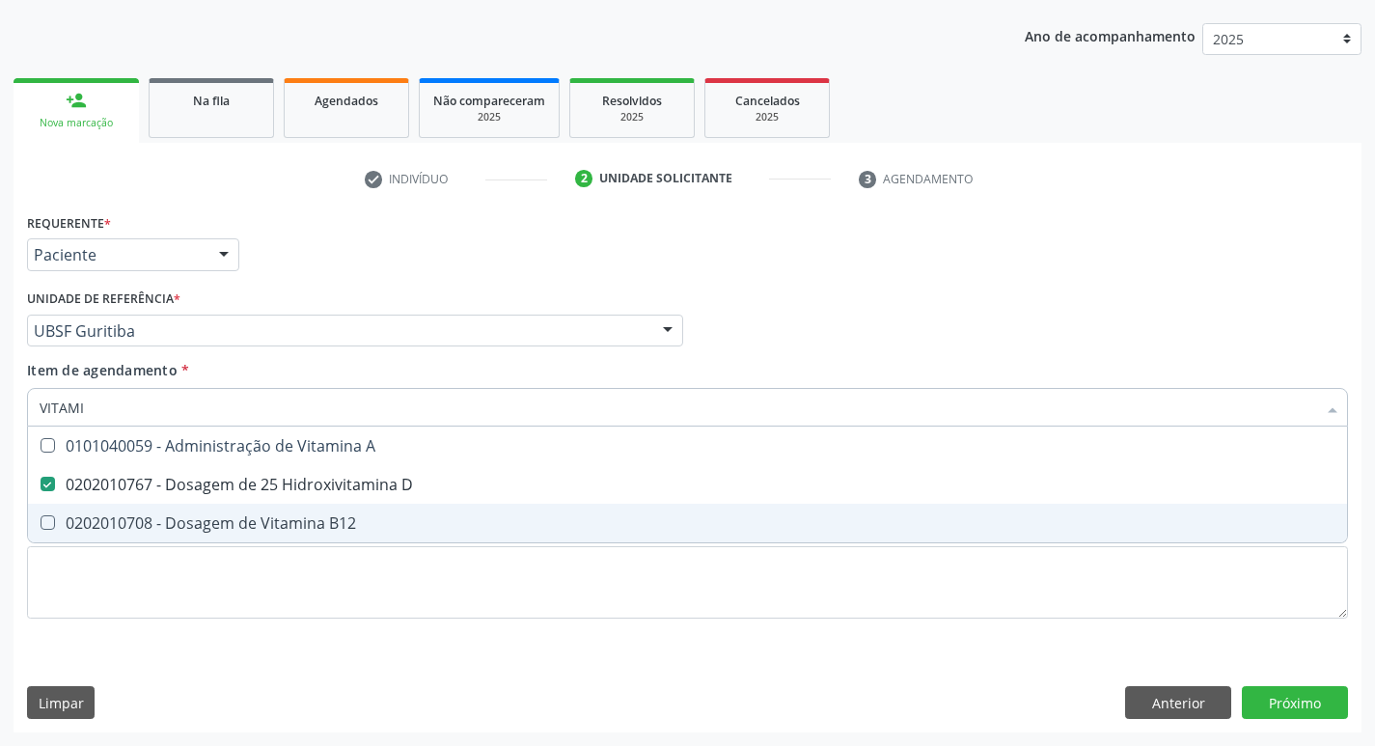
click at [397, 527] on div "0202010708 - Dosagem de Vitamina B12" at bounding box center [688, 522] width 1296 height 15
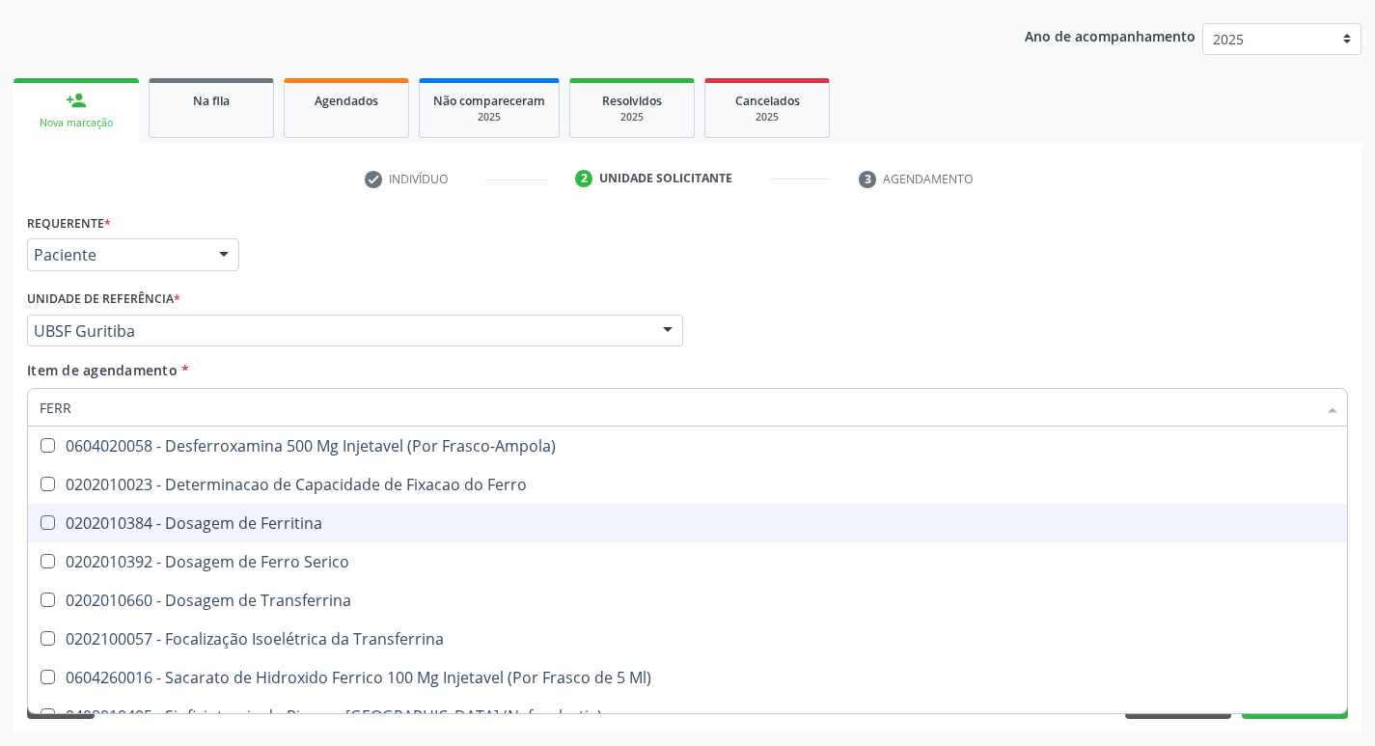
click at [263, 529] on div "0202010384 - Dosagem de Ferritina" at bounding box center [688, 522] width 1296 height 15
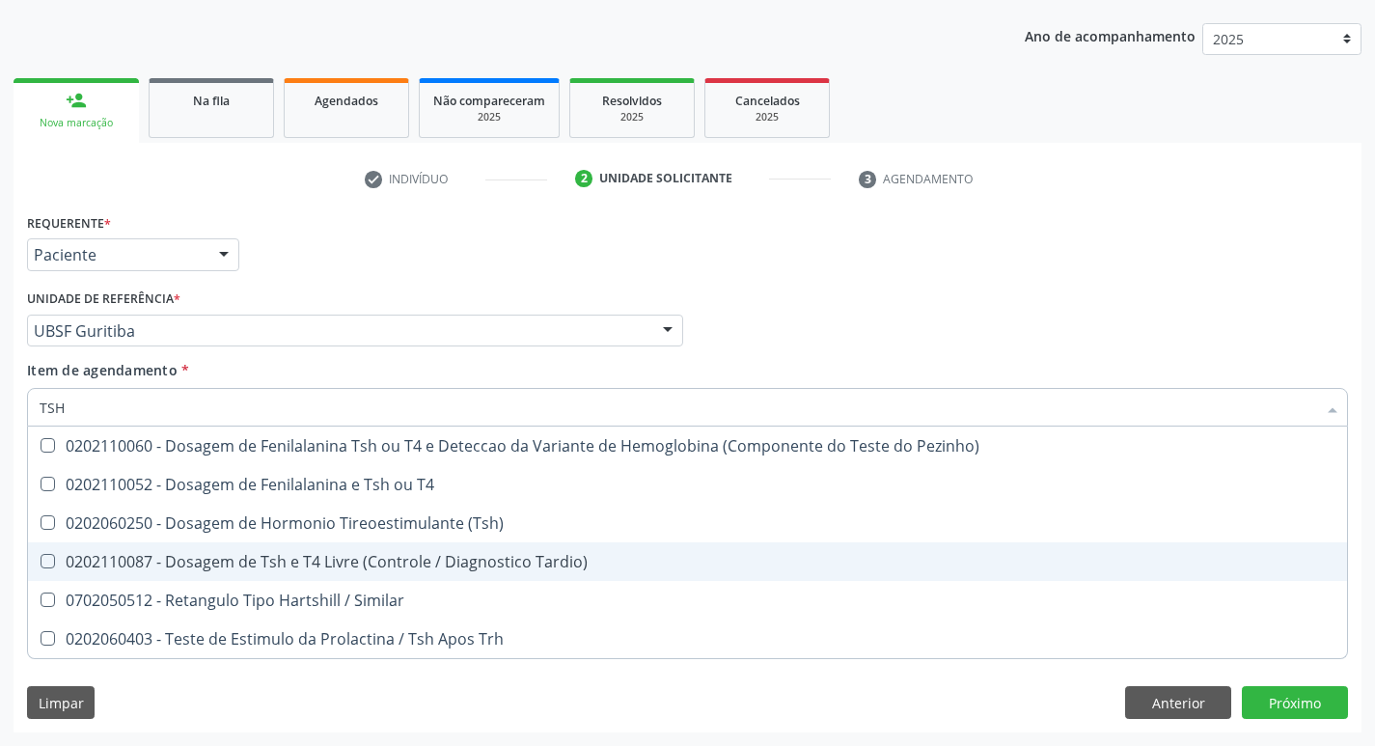
click at [319, 569] on div "0202110087 - Dosagem de Tsh e T4 Livre (Controle / Diagnostico Tardio)" at bounding box center [688, 561] width 1296 height 15
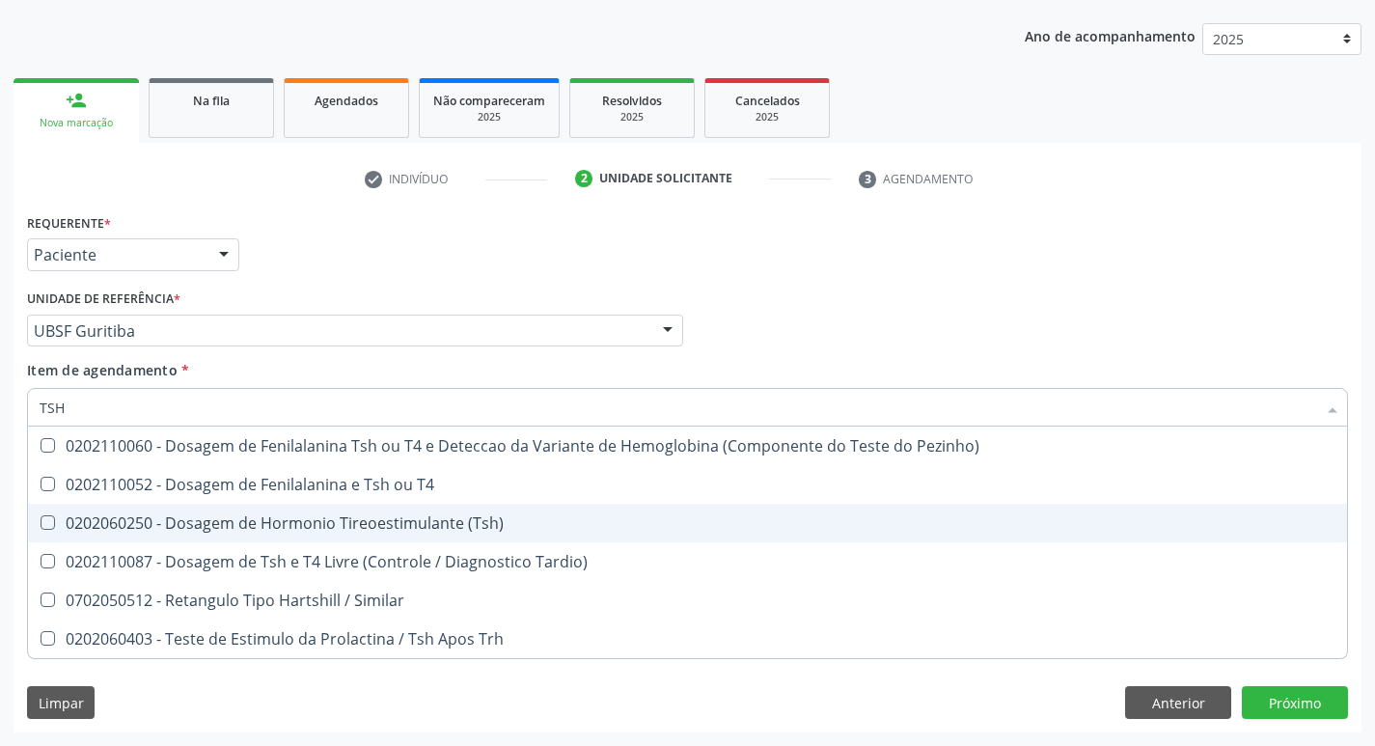
click at [352, 515] on div "0202060250 - Dosagem de Hormonio Tireoestimulante (Tsh)" at bounding box center [688, 522] width 1296 height 15
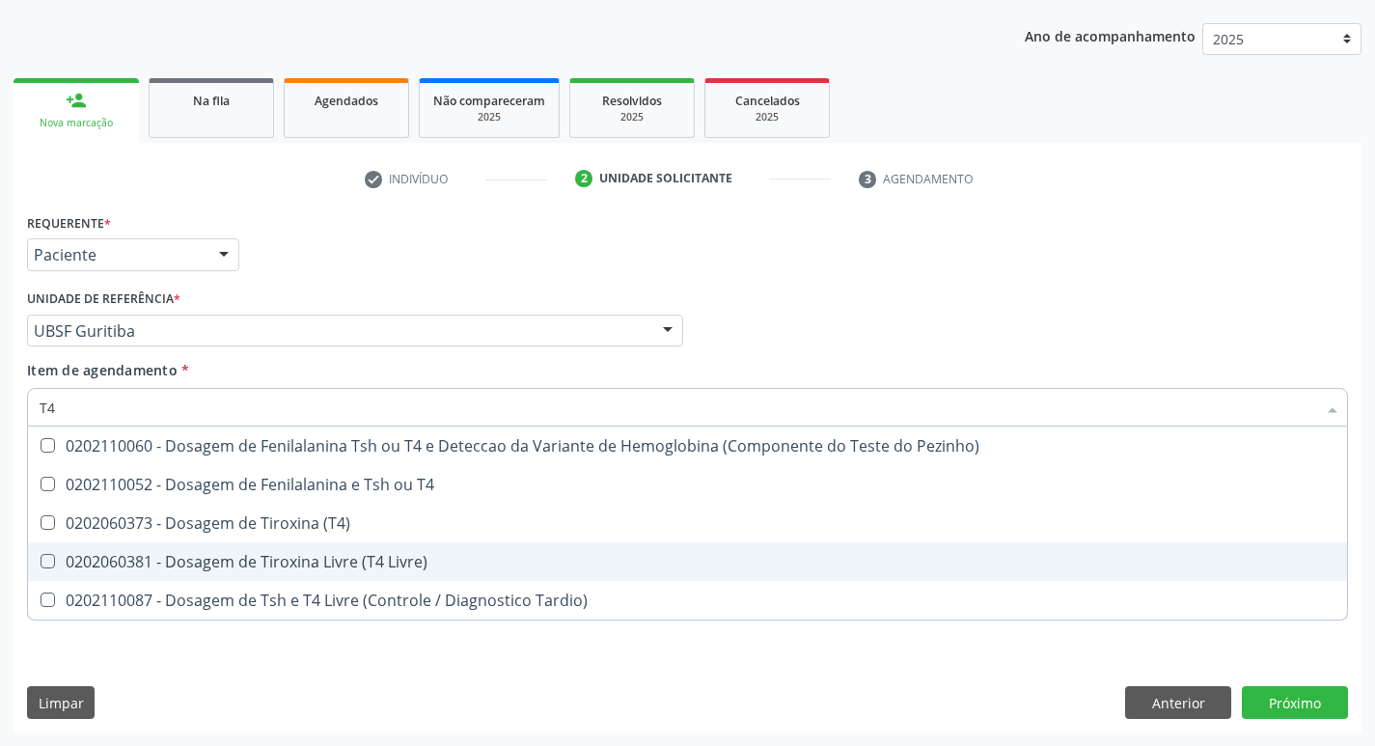
click at [321, 559] on div "0202060381 - Dosagem de Tiroxina Livre (T4 Livre)" at bounding box center [688, 561] width 1296 height 15
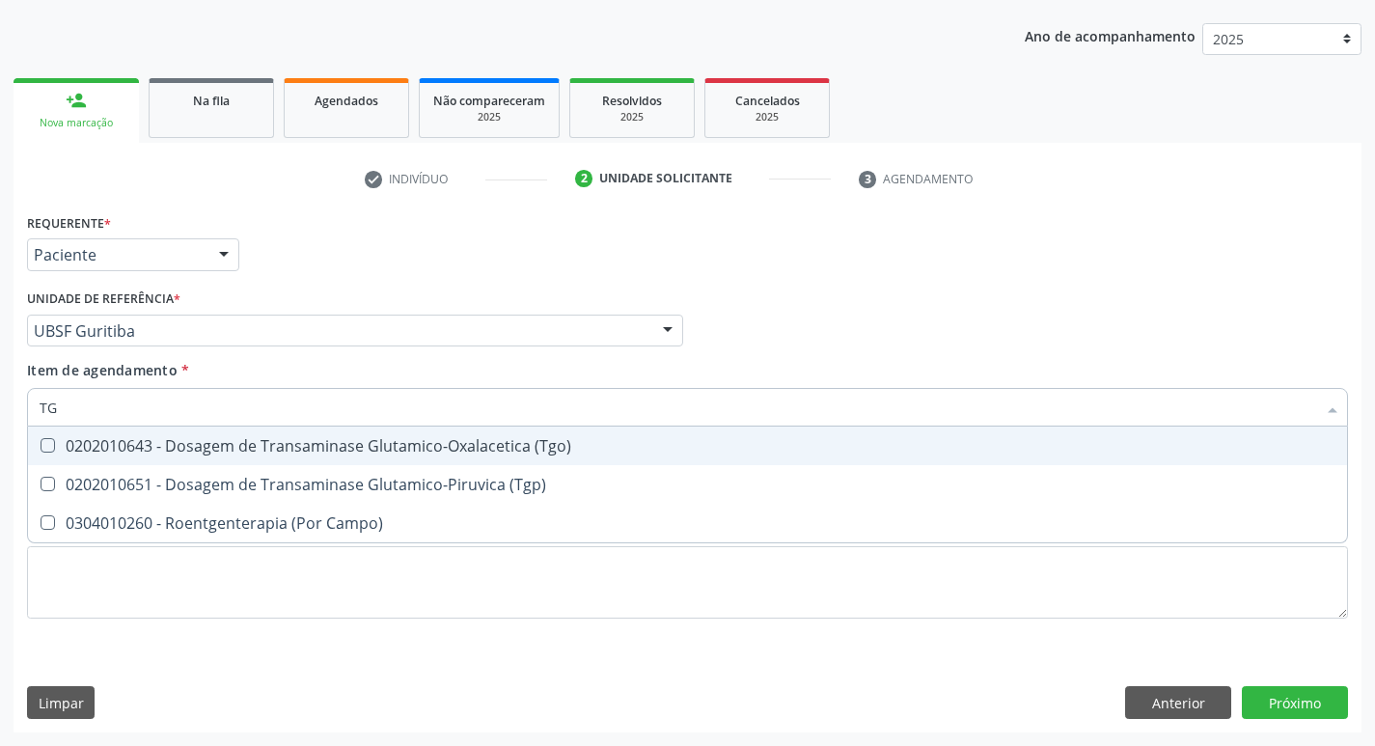
drag, startPoint x: 405, startPoint y: 443, endPoint x: 394, endPoint y: 464, distance: 24.2
click at [406, 443] on div "0202010643 - Dosagem de Transaminase Glutamico-Oxalacetica (Tgo)" at bounding box center [688, 445] width 1296 height 15
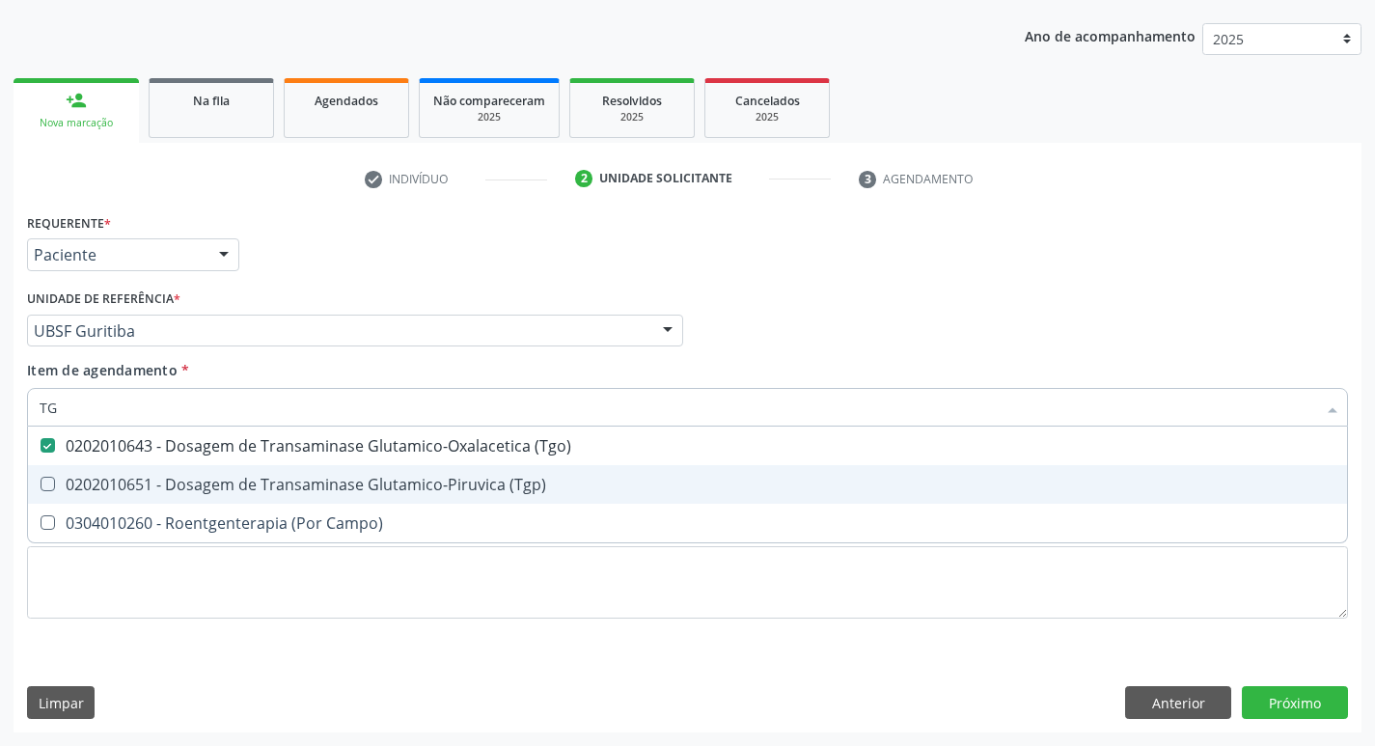
click at [384, 486] on div "0202010651 - Dosagem de Transaminase Glutamico-Piruvica (Tgp)" at bounding box center [688, 484] width 1296 height 15
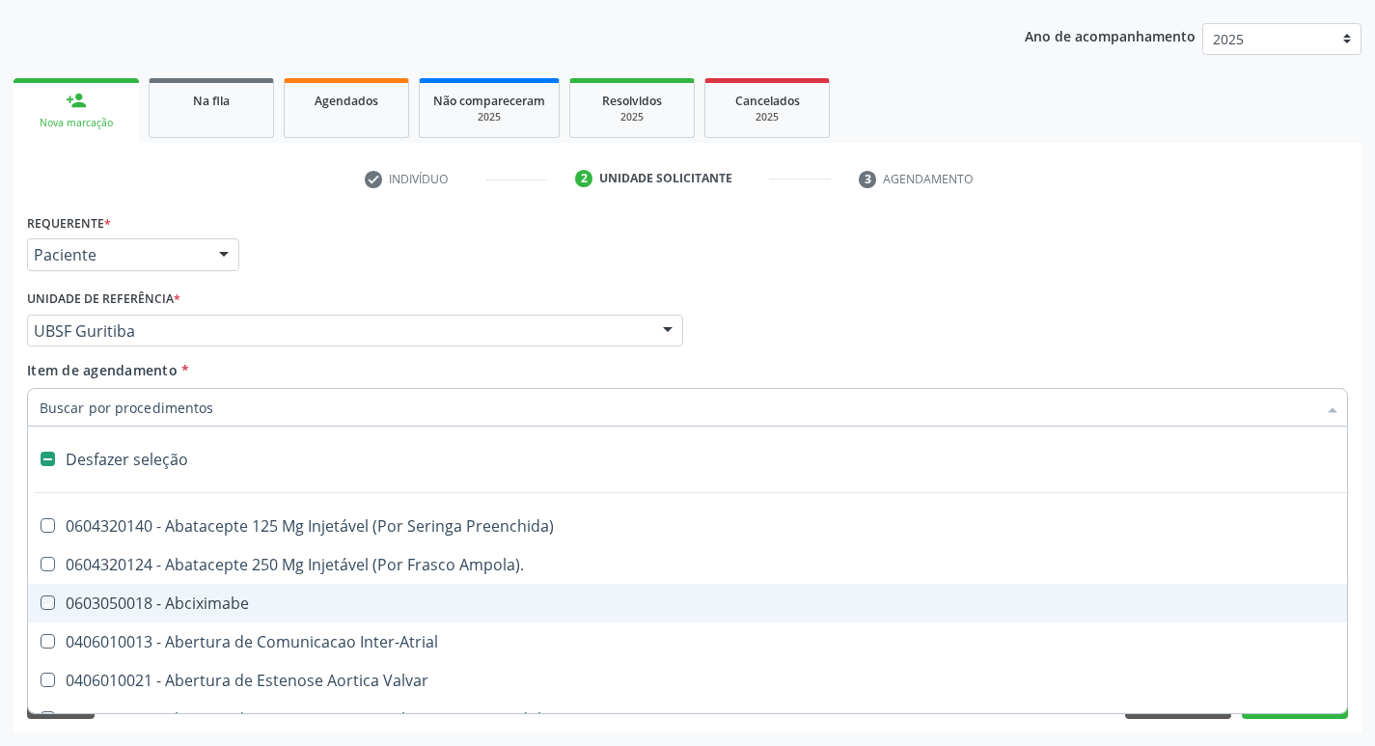
click at [590, 252] on div "Requerente * Paciente Médico(a) Enfermeiro(a) Paciente Nenhum resultado encontr…" at bounding box center [687, 245] width 1331 height 75
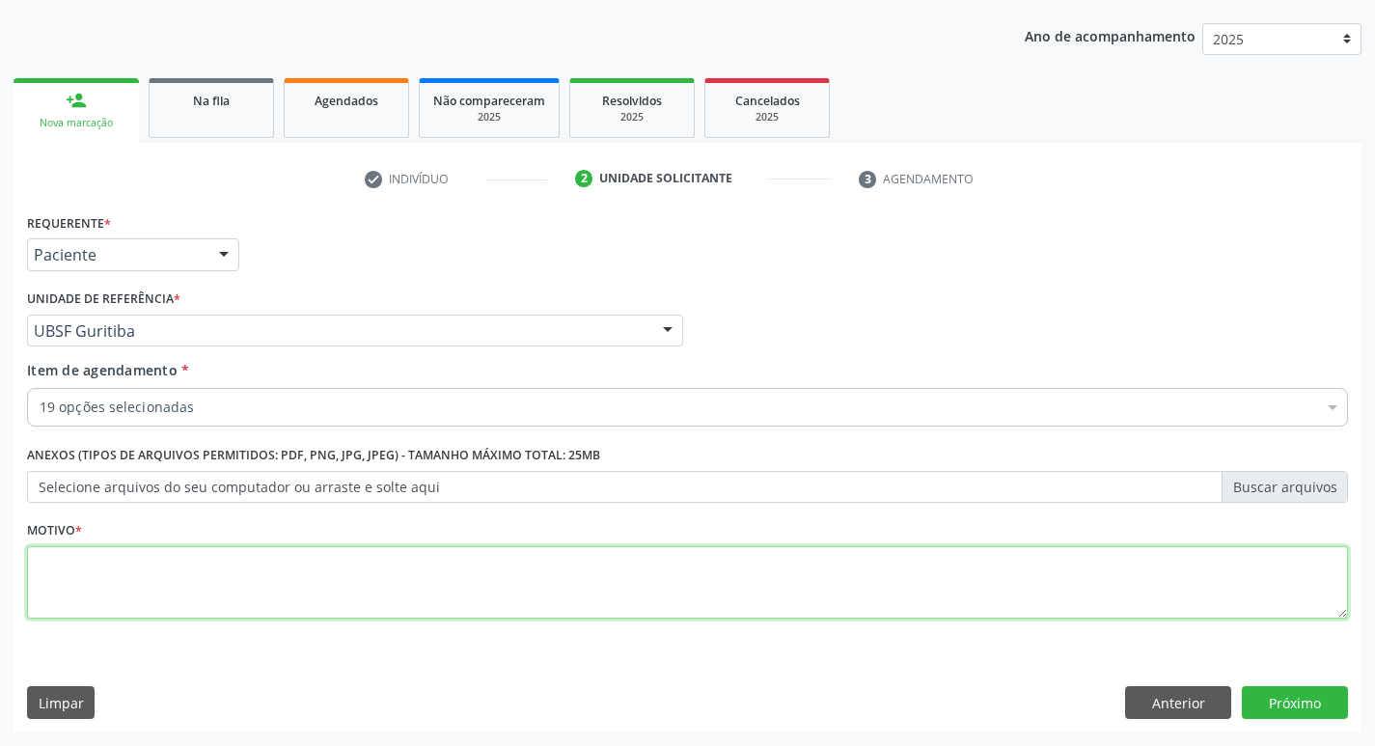
click at [255, 578] on textarea at bounding box center [687, 582] width 1321 height 73
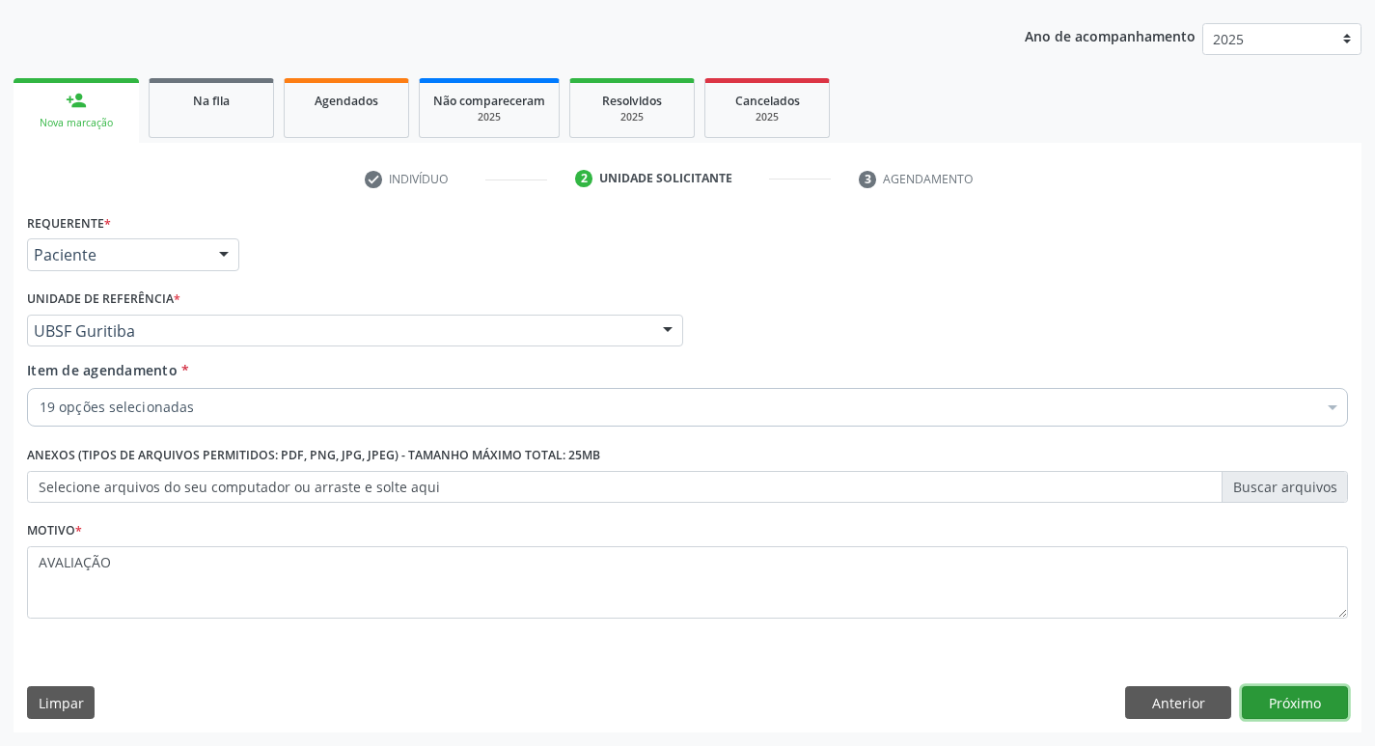
click at [1284, 695] on button "Próximo" at bounding box center [1295, 702] width 106 height 33
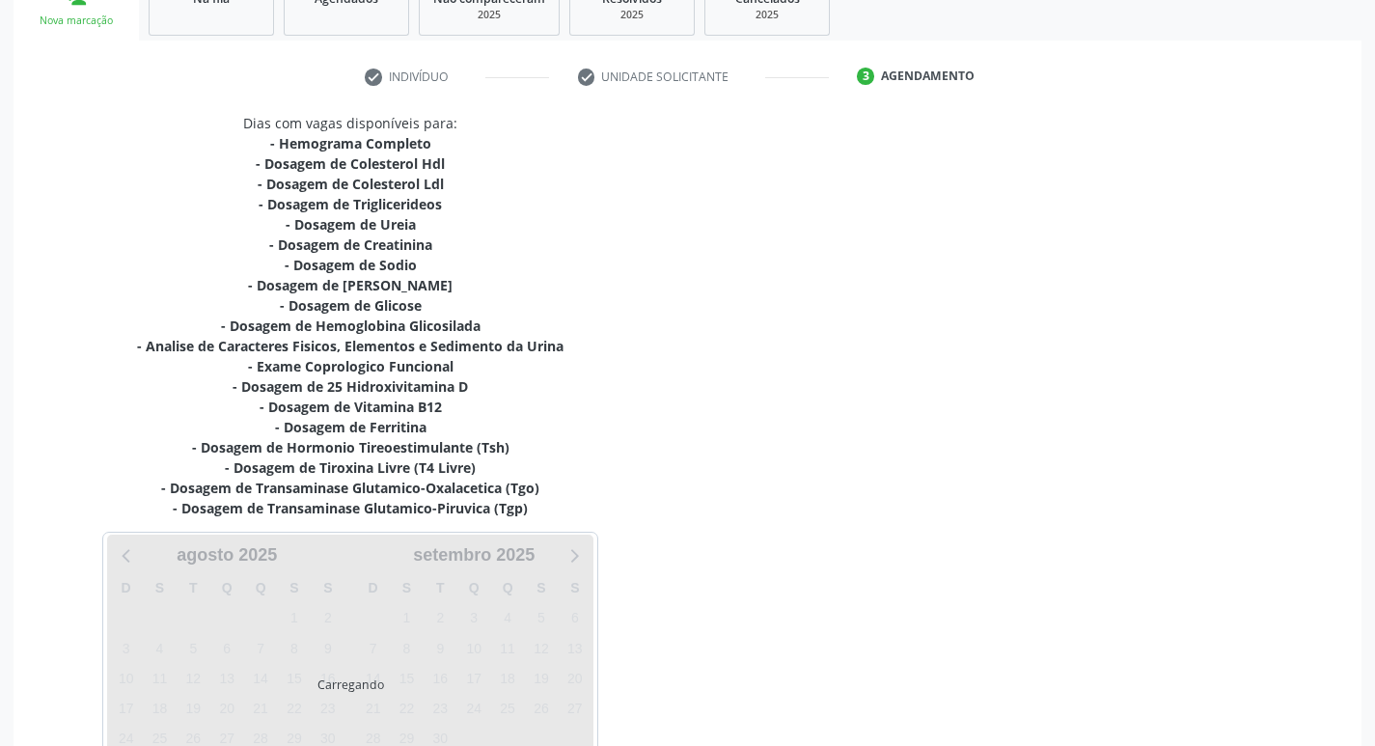
scroll to position [458, 0]
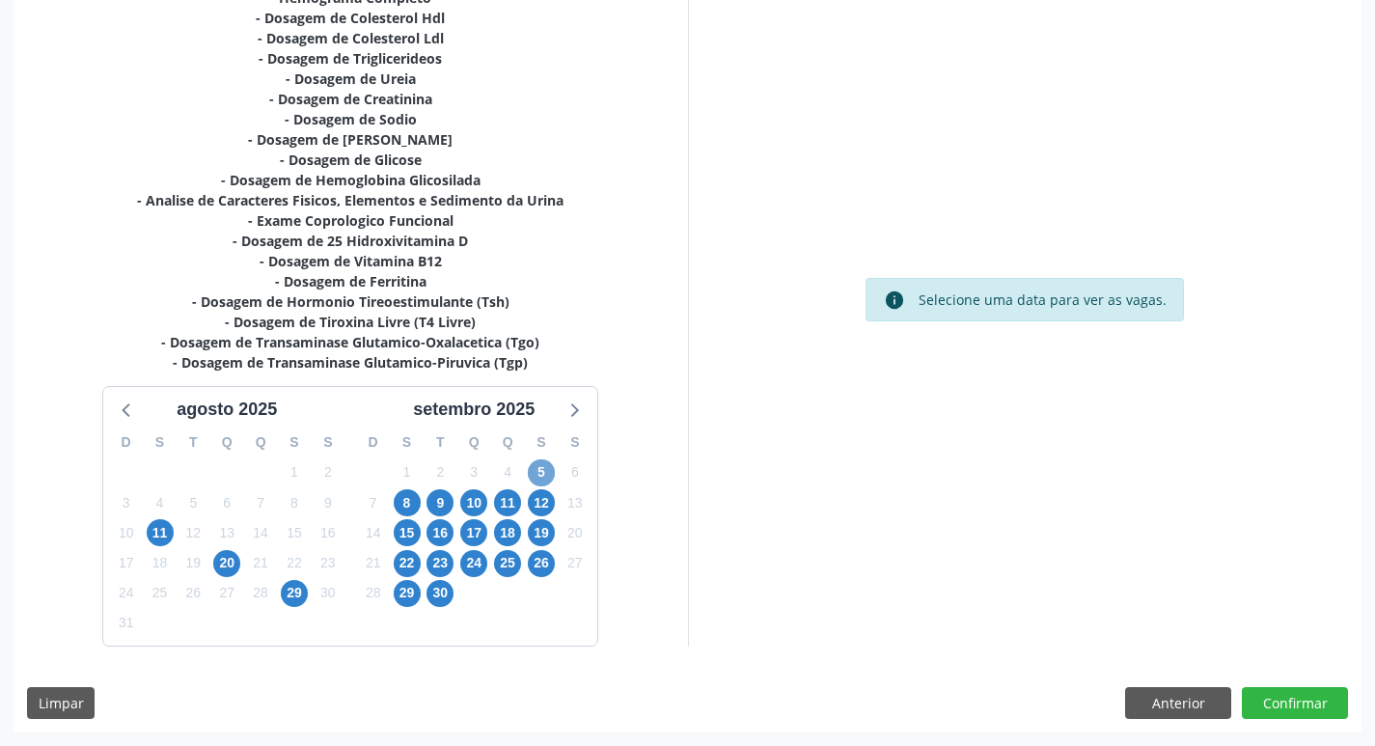
click at [546, 469] on span "5" at bounding box center [541, 472] width 27 height 27
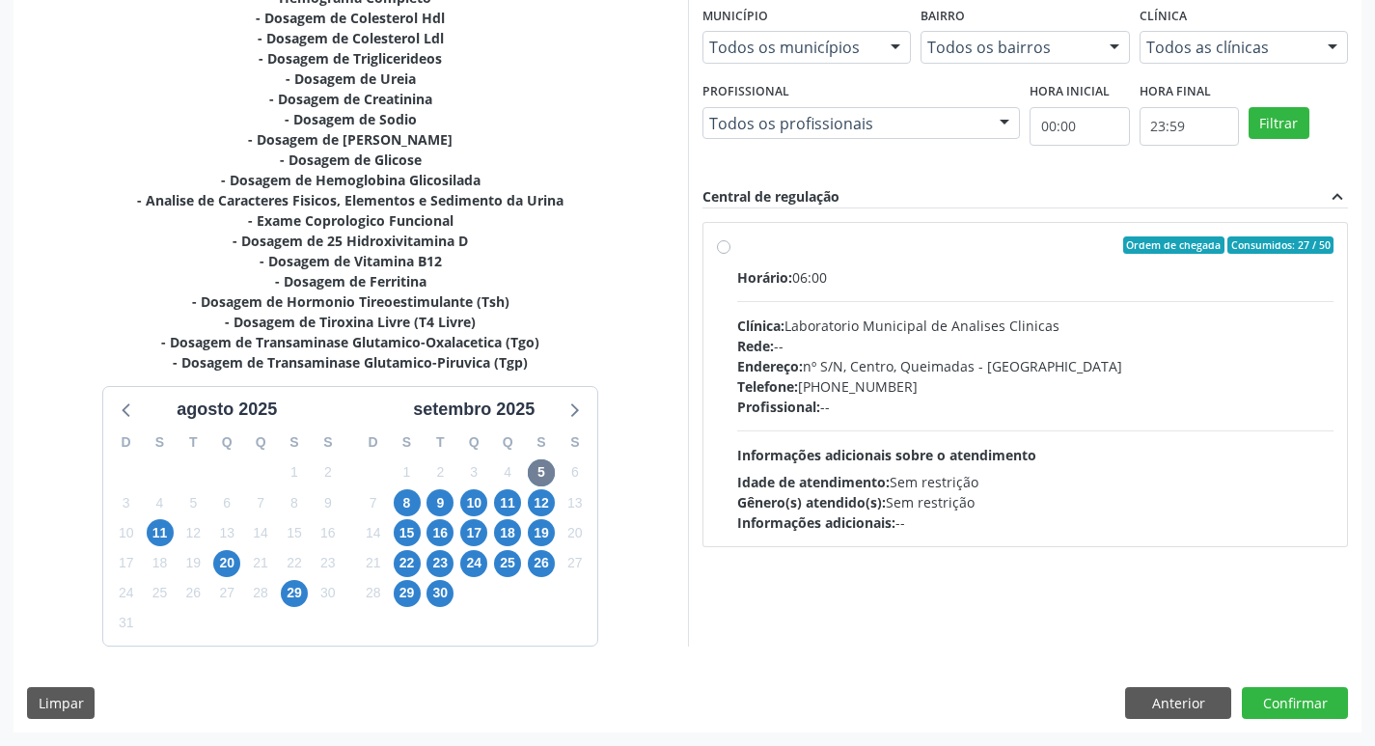
click at [901, 253] on div "Ordem de chegada Consumidos: 27 / 50" at bounding box center [1035, 244] width 597 height 17
click at [731, 253] on input "Ordem de chegada Consumidos: 27 / 50 Horário: 06:00 Clínica: Laboratorio Munici…" at bounding box center [724, 244] width 14 height 17
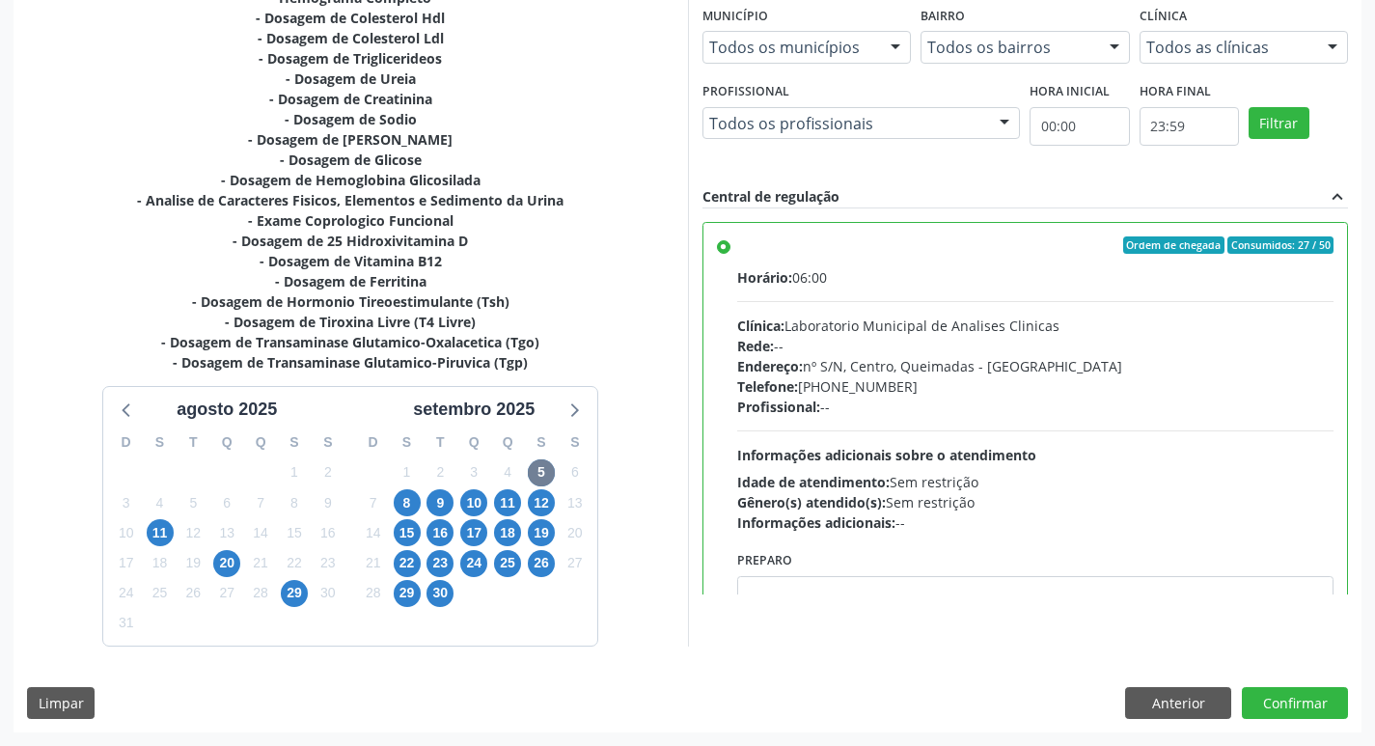
click at [863, 601] on div "Vagas para o dia 05/09/2025 Município Todos os municípios Todos os municípios Q…" at bounding box center [1025, 306] width 675 height 678
click at [867, 590] on textarea at bounding box center [1035, 612] width 597 height 73
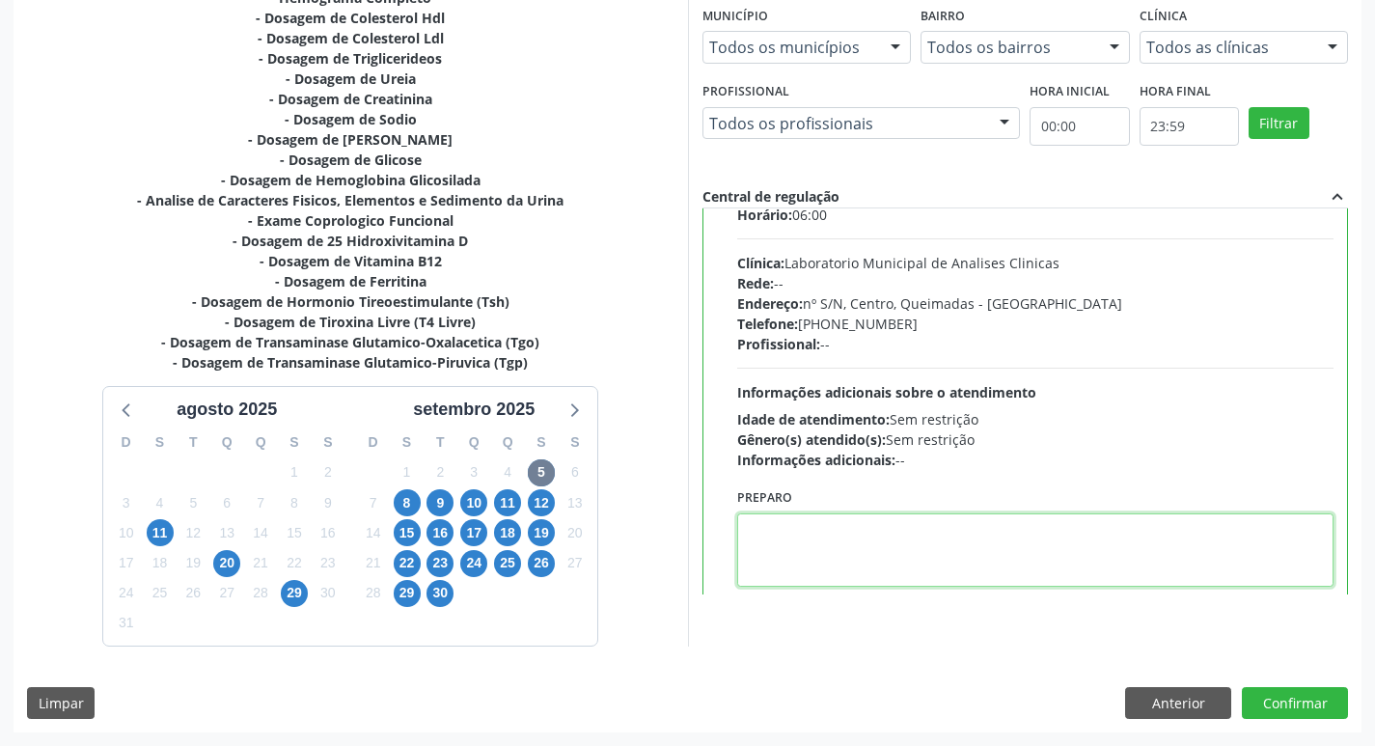
scroll to position [96, 0]
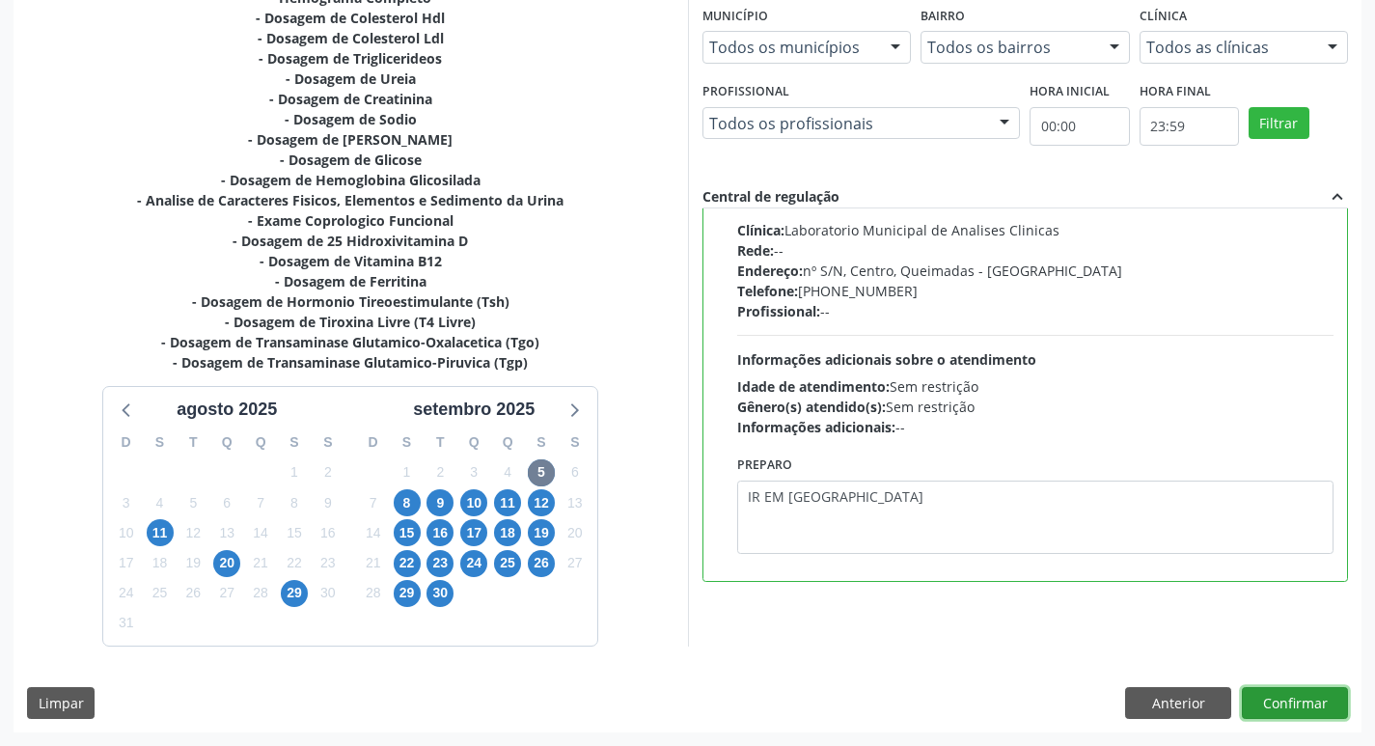
click at [1260, 702] on button "Confirmar" at bounding box center [1295, 703] width 106 height 33
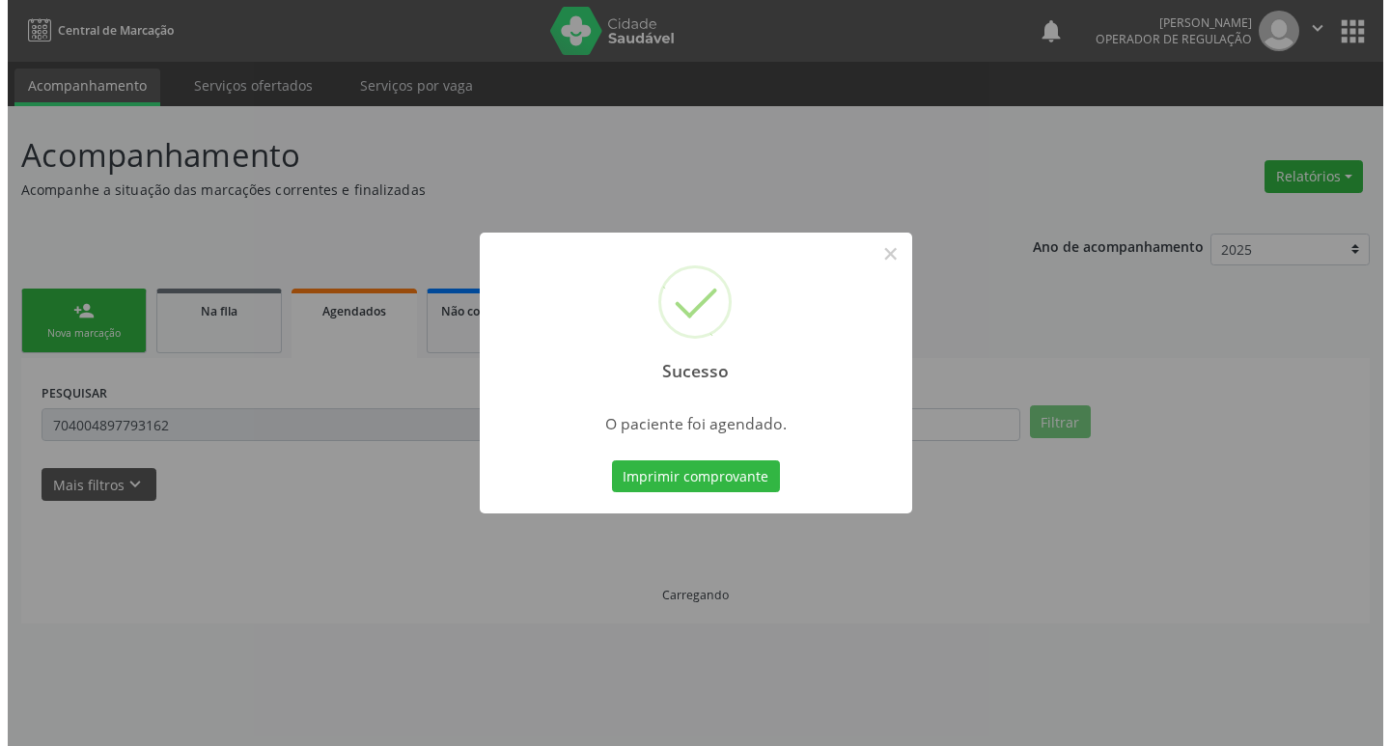
scroll to position [0, 0]
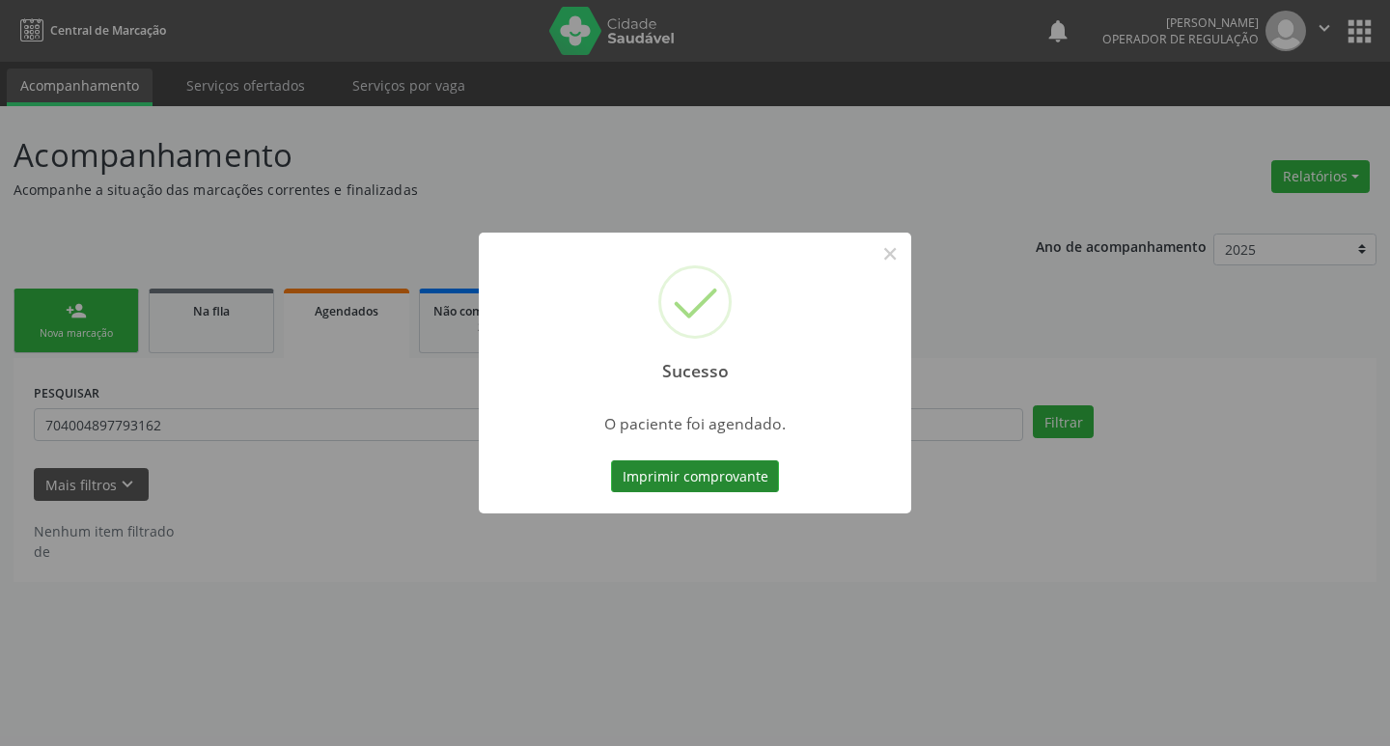
click at [685, 473] on button "Imprimir comprovante" at bounding box center [695, 476] width 168 height 33
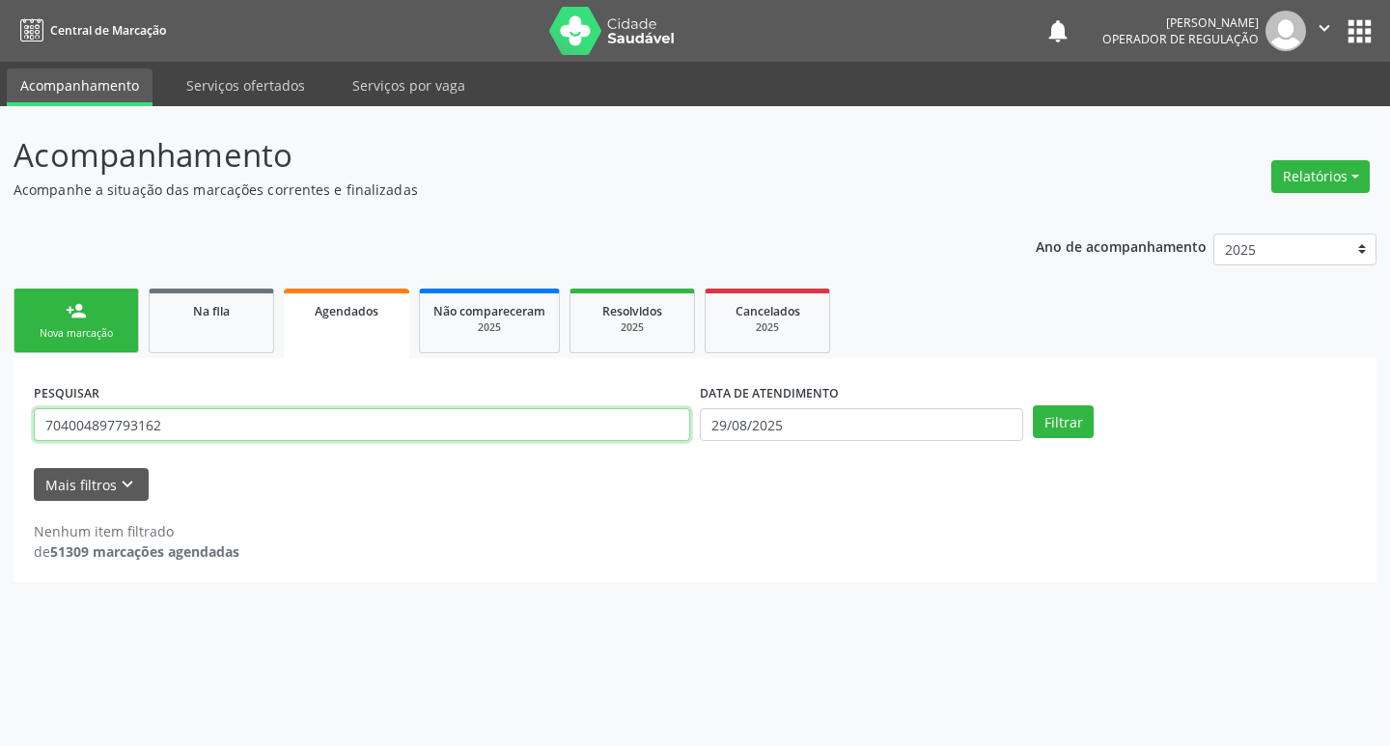
drag, startPoint x: 281, startPoint y: 415, endPoint x: 0, endPoint y: 433, distance: 281.4
click at [0, 433] on div "Acompanhamento Acompanhe a situação das marcações correntes e finalizadas Relat…" at bounding box center [695, 426] width 1390 height 640
paste input "705 8054 4809 5834"
type input "705 8054 4809 5834"
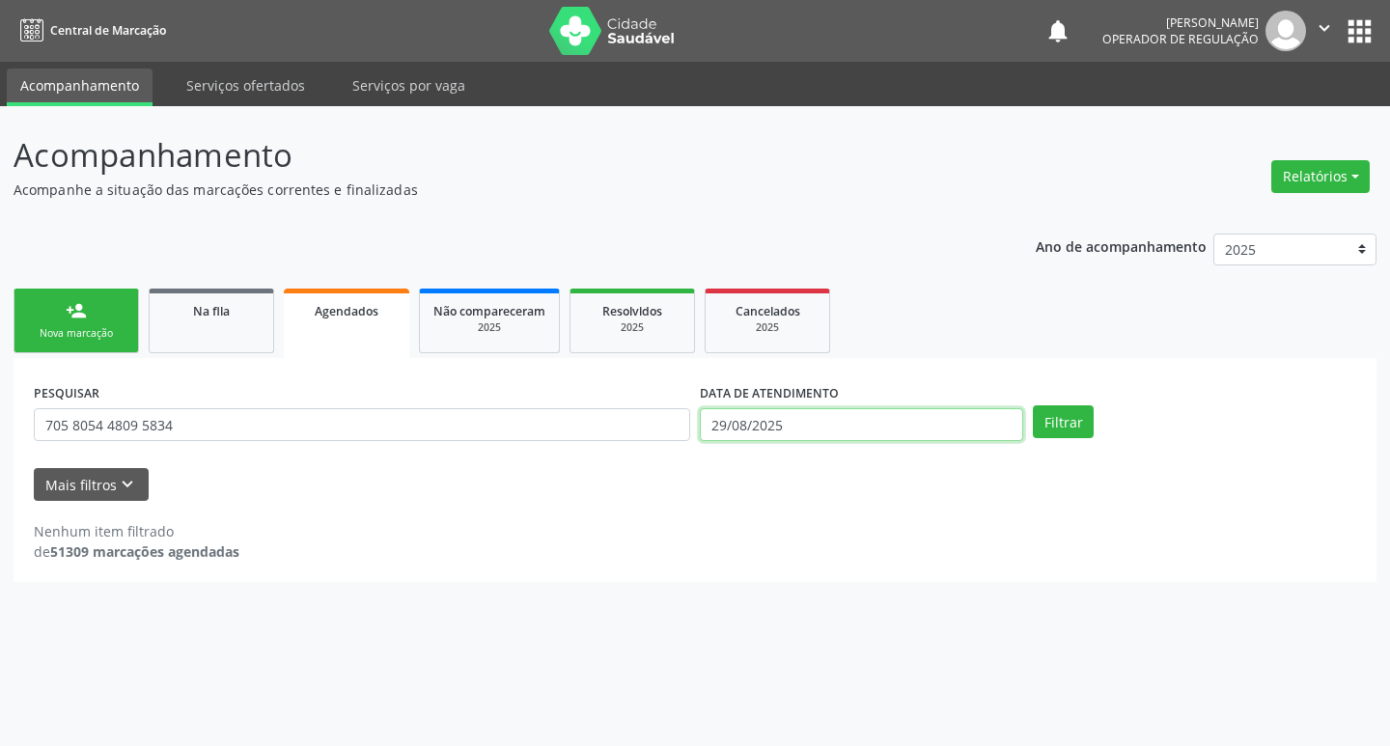
click at [788, 419] on input "29/08/2025" at bounding box center [861, 424] width 323 height 33
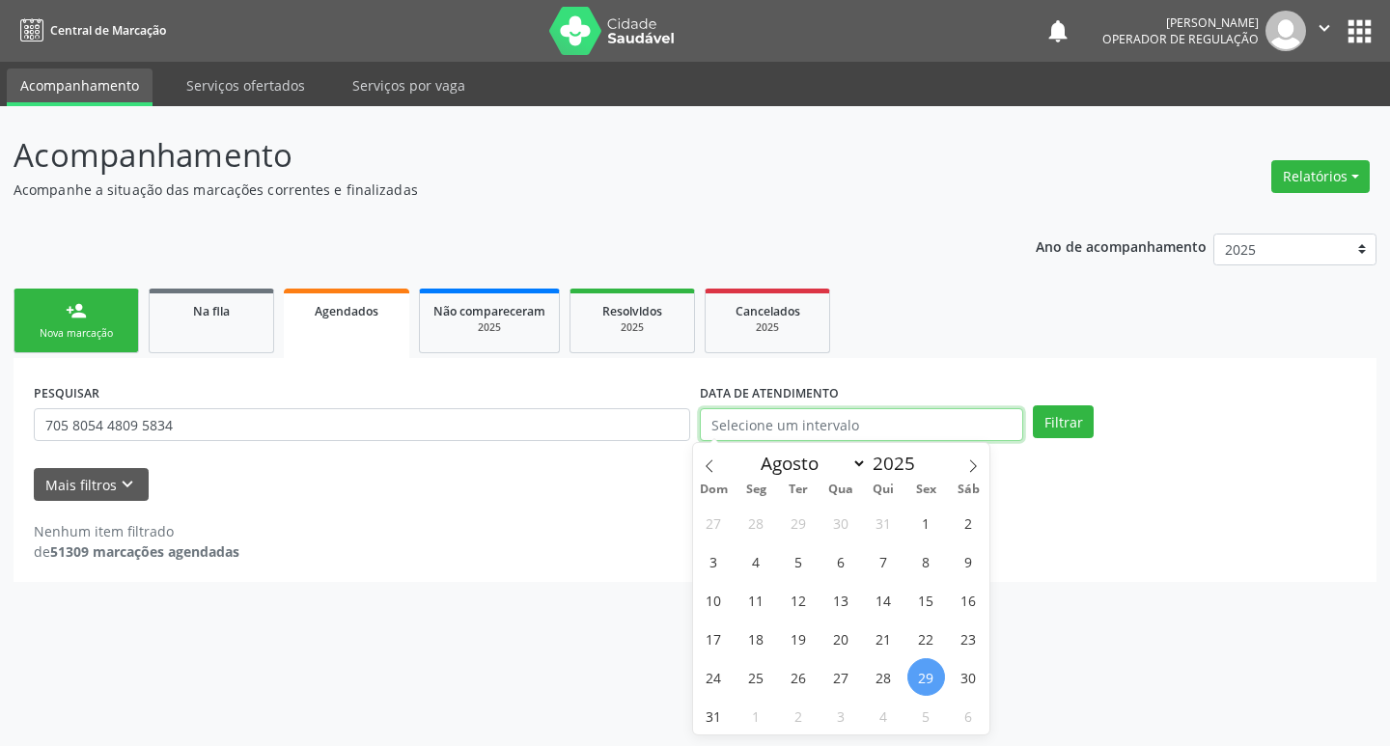
click at [1033, 405] on button "Filtrar" at bounding box center [1063, 421] width 61 height 33
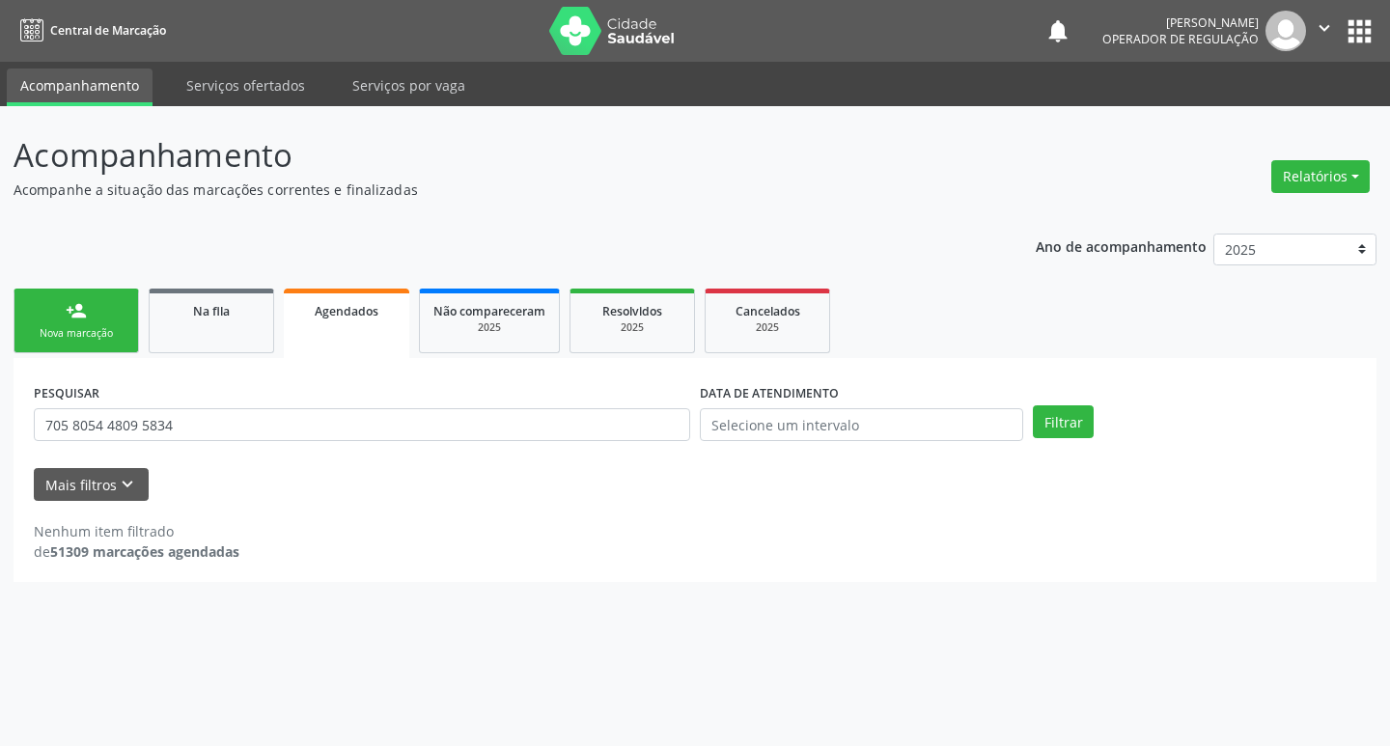
click at [1026, 412] on div "DATA DE ATENDIMENTO" at bounding box center [861, 415] width 333 height 75
click at [1062, 410] on button "Filtrar" at bounding box center [1063, 421] width 61 height 33
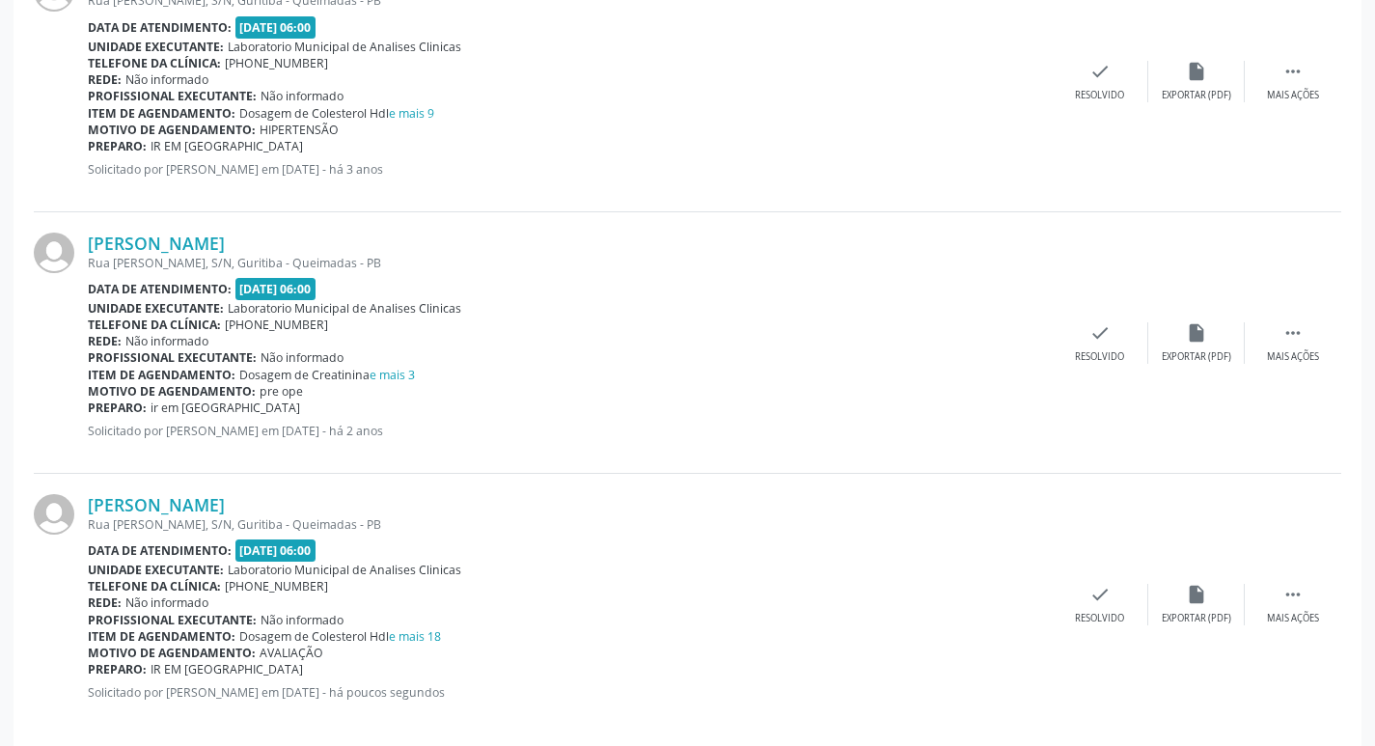
scroll to position [650, 0]
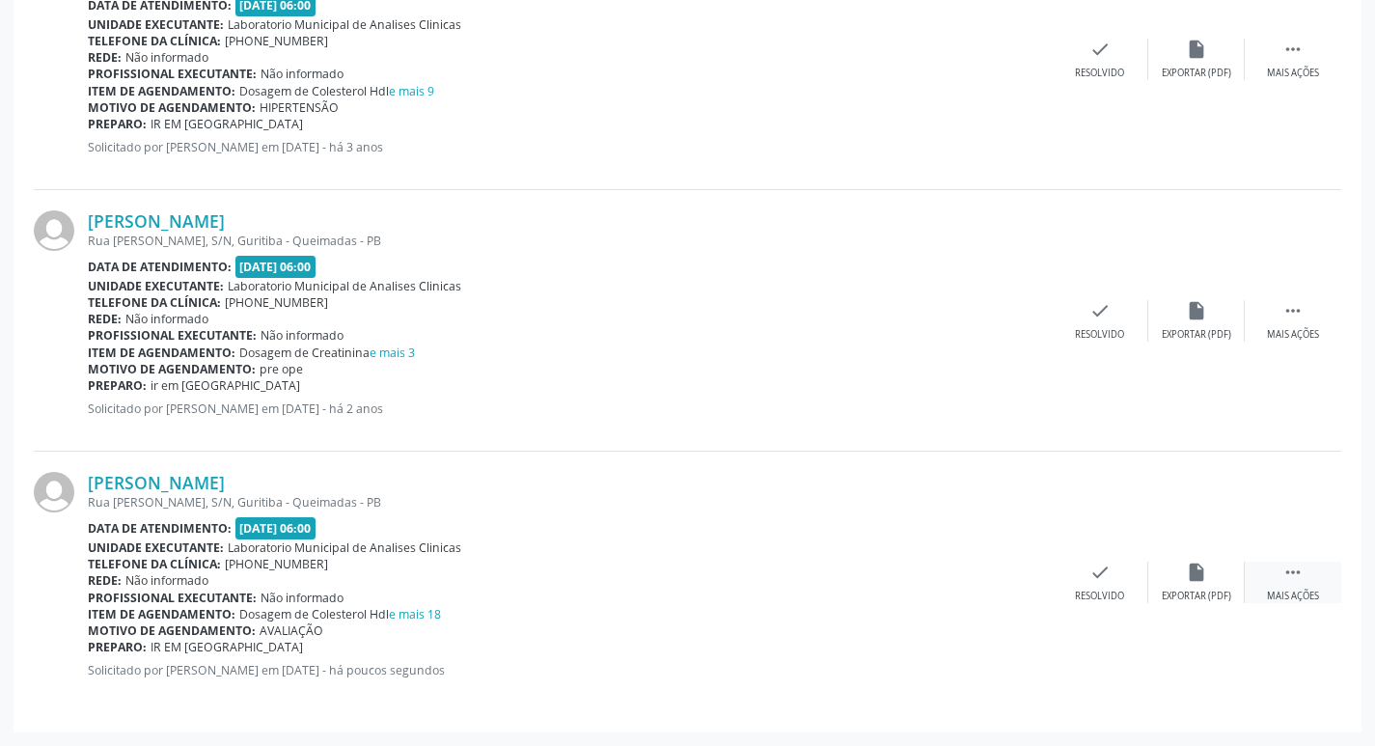
click at [1293, 564] on icon "" at bounding box center [1293, 572] width 21 height 21
click at [918, 570] on div "print Imprimir" at bounding box center [907, 582] width 97 height 41
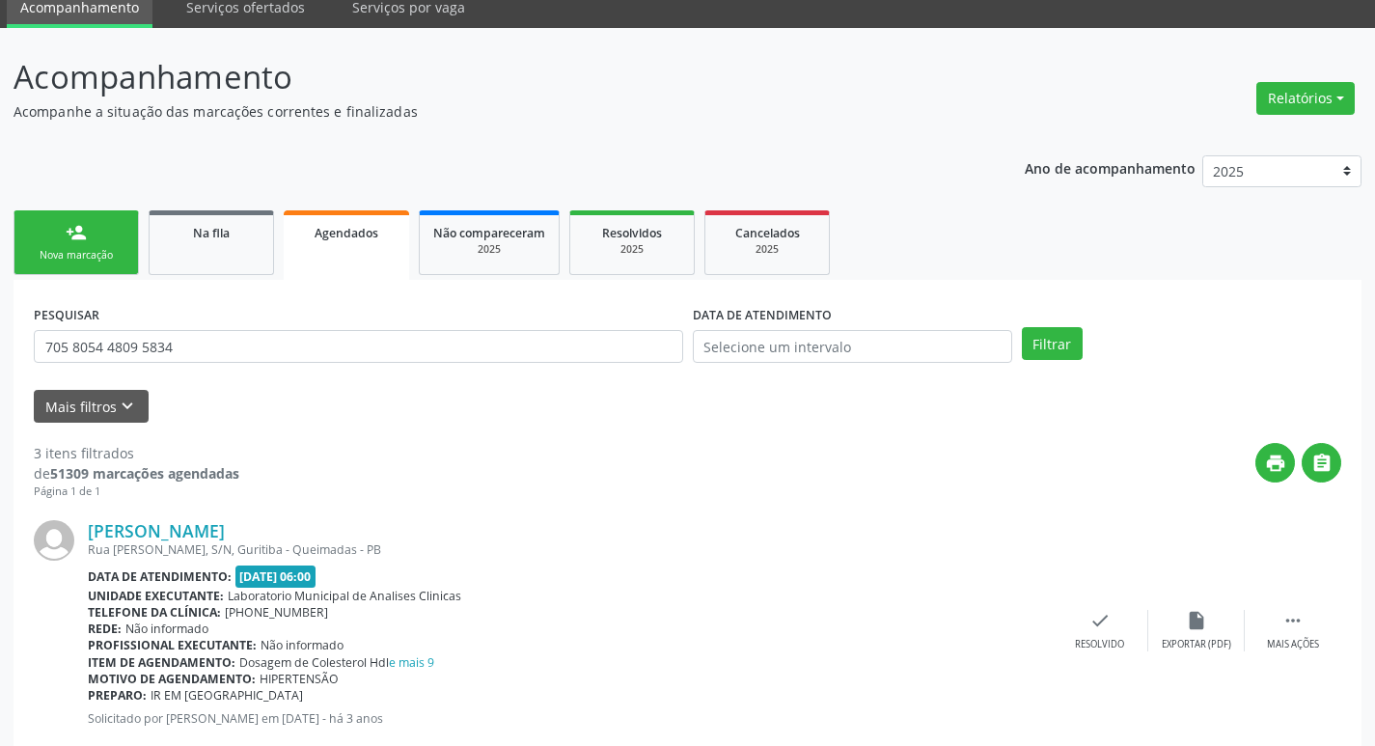
scroll to position [0, 0]
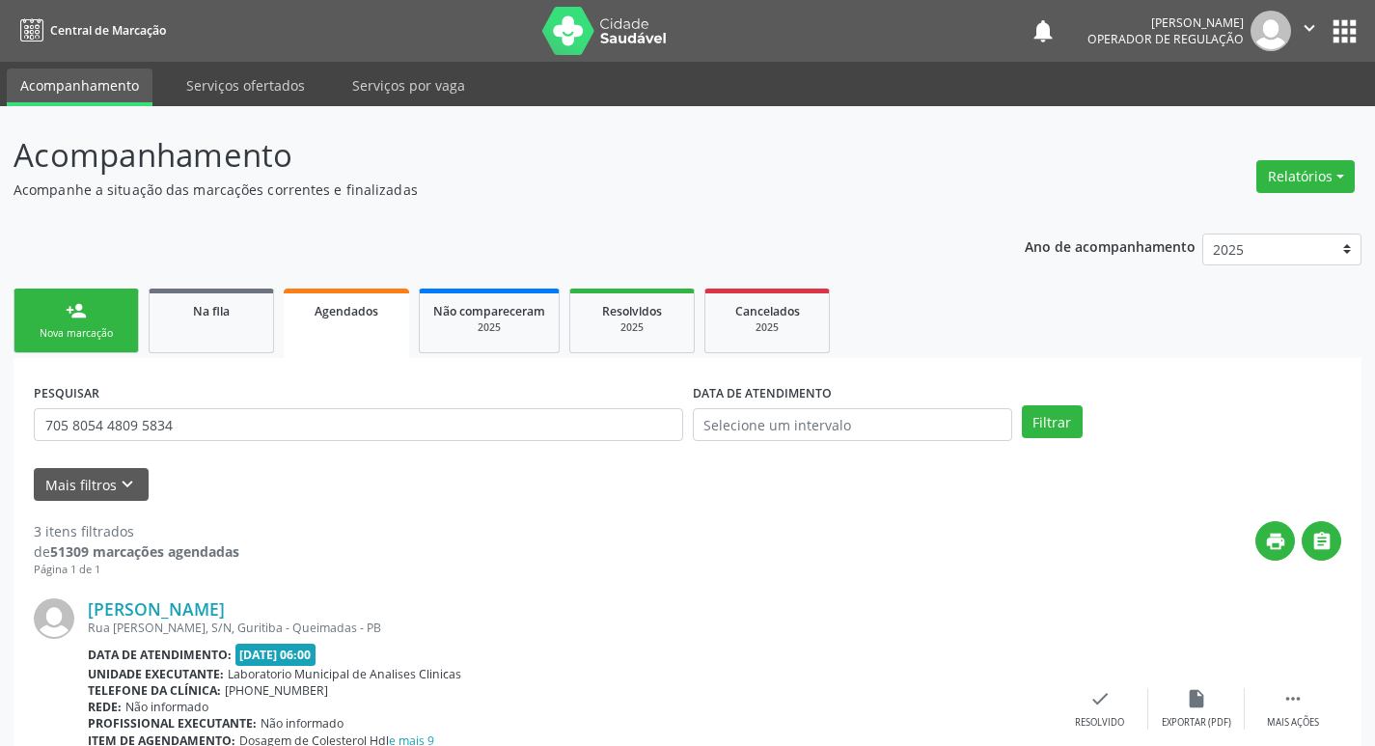
click at [117, 296] on link "person_add Nova marcação" at bounding box center [76, 321] width 125 height 65
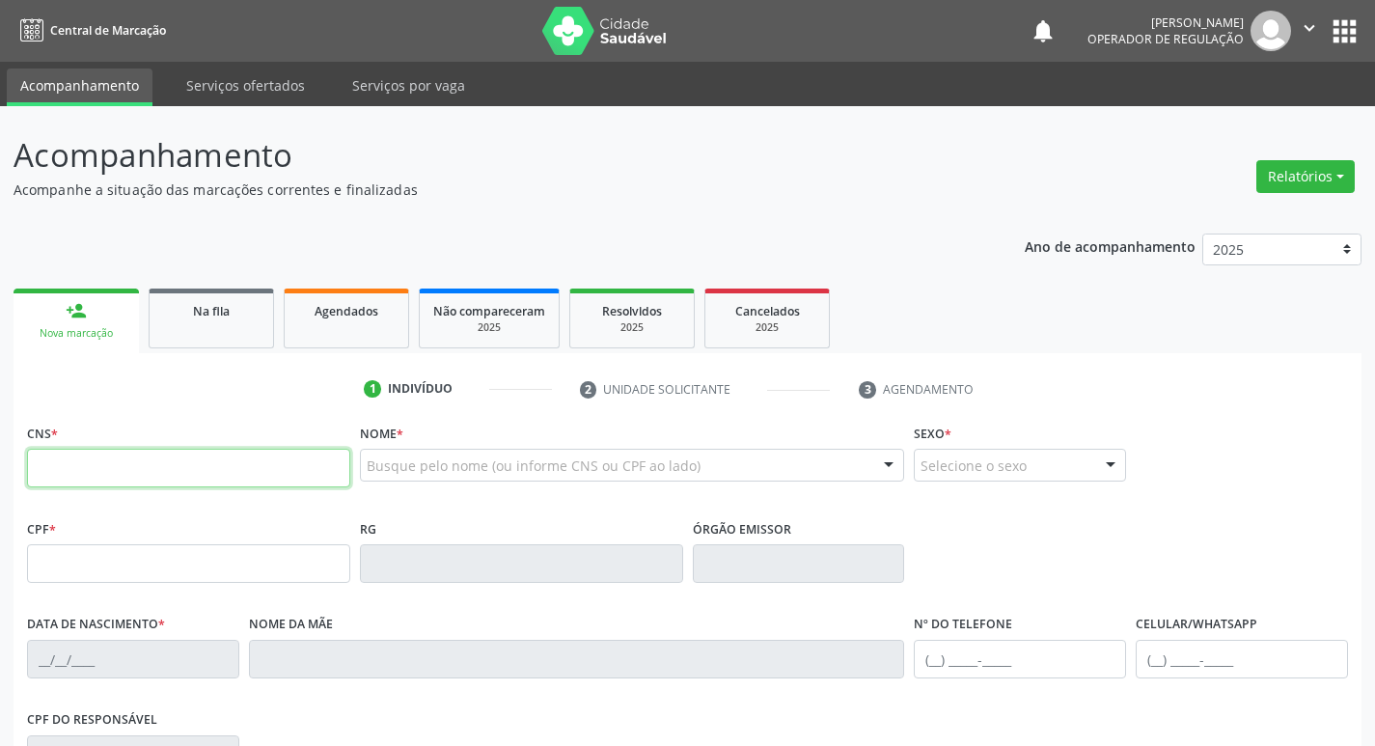
click at [149, 484] on input "text" at bounding box center [188, 468] width 323 height 39
type input "898 0023 0254 5453"
click at [149, 484] on input "898 0023 0254 5453" at bounding box center [188, 468] width 323 height 39
type input "146.644.314-65"
type input "[DATE]"
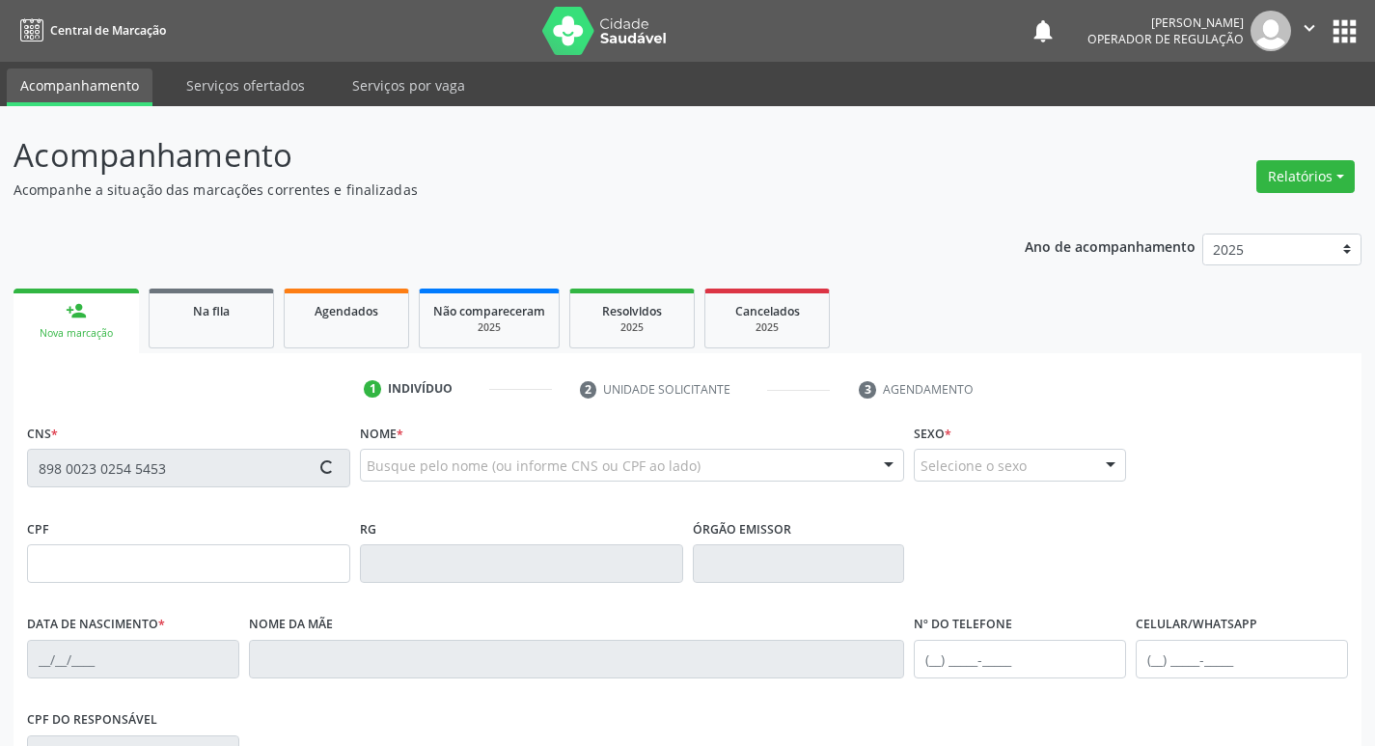
type input "[PERSON_NAME]"
type input "[PHONE_NUMBER]"
type input "082.860.827-02"
type input "1349"
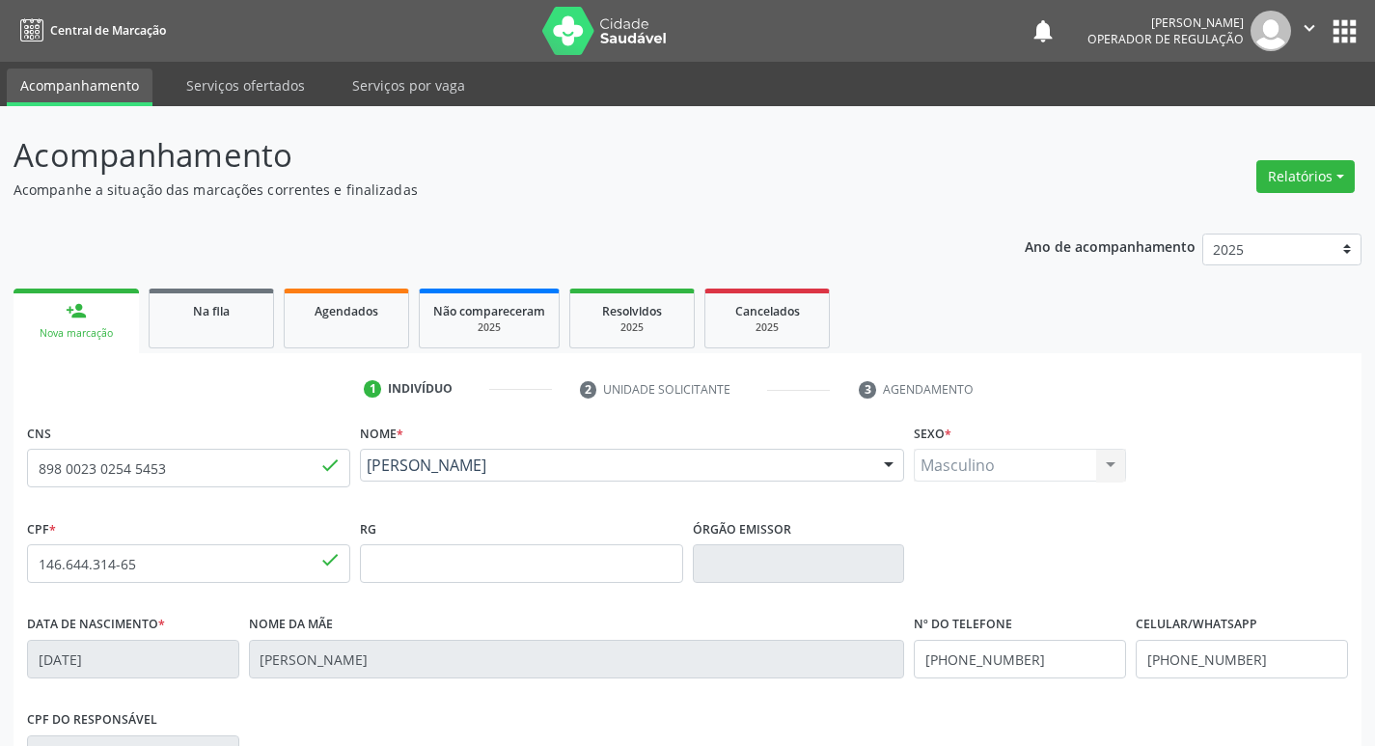
scroll to position [300, 0]
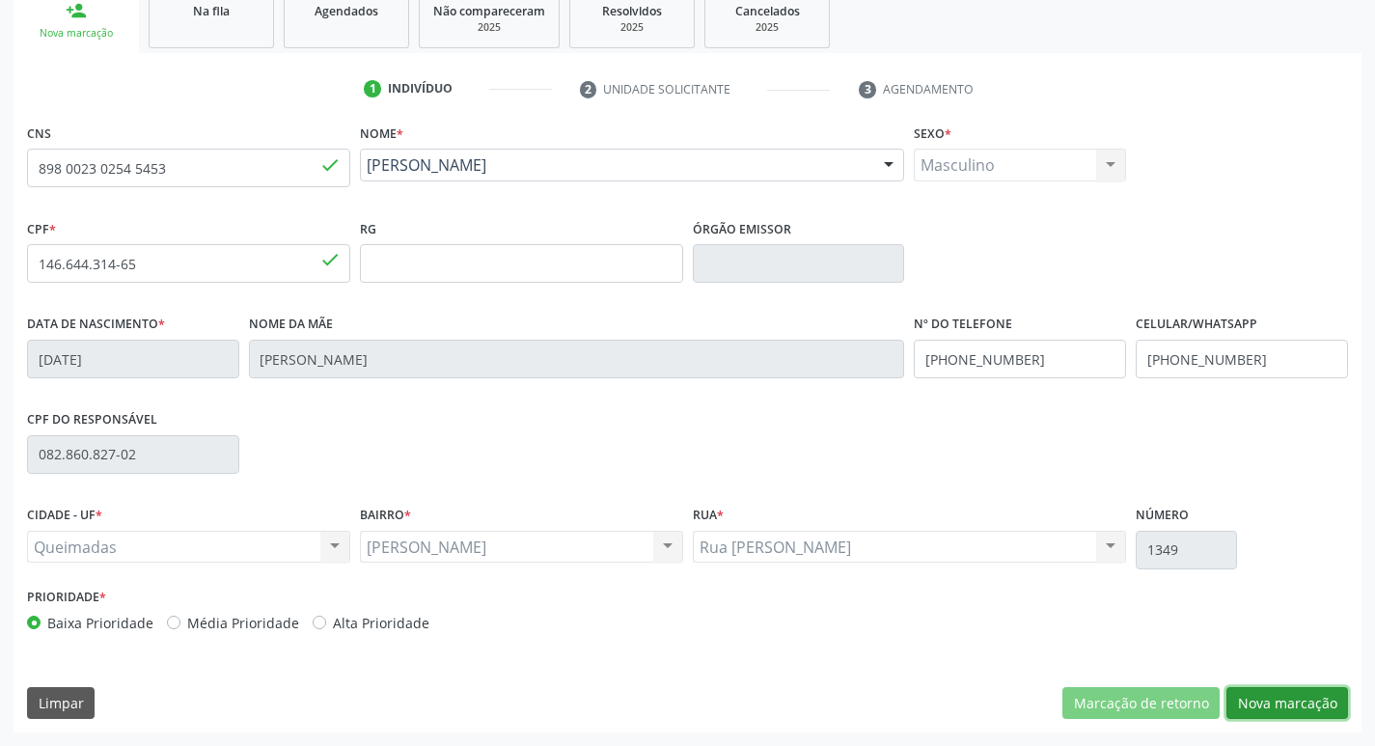
click at [1272, 698] on button "Nova marcação" at bounding box center [1288, 703] width 122 height 33
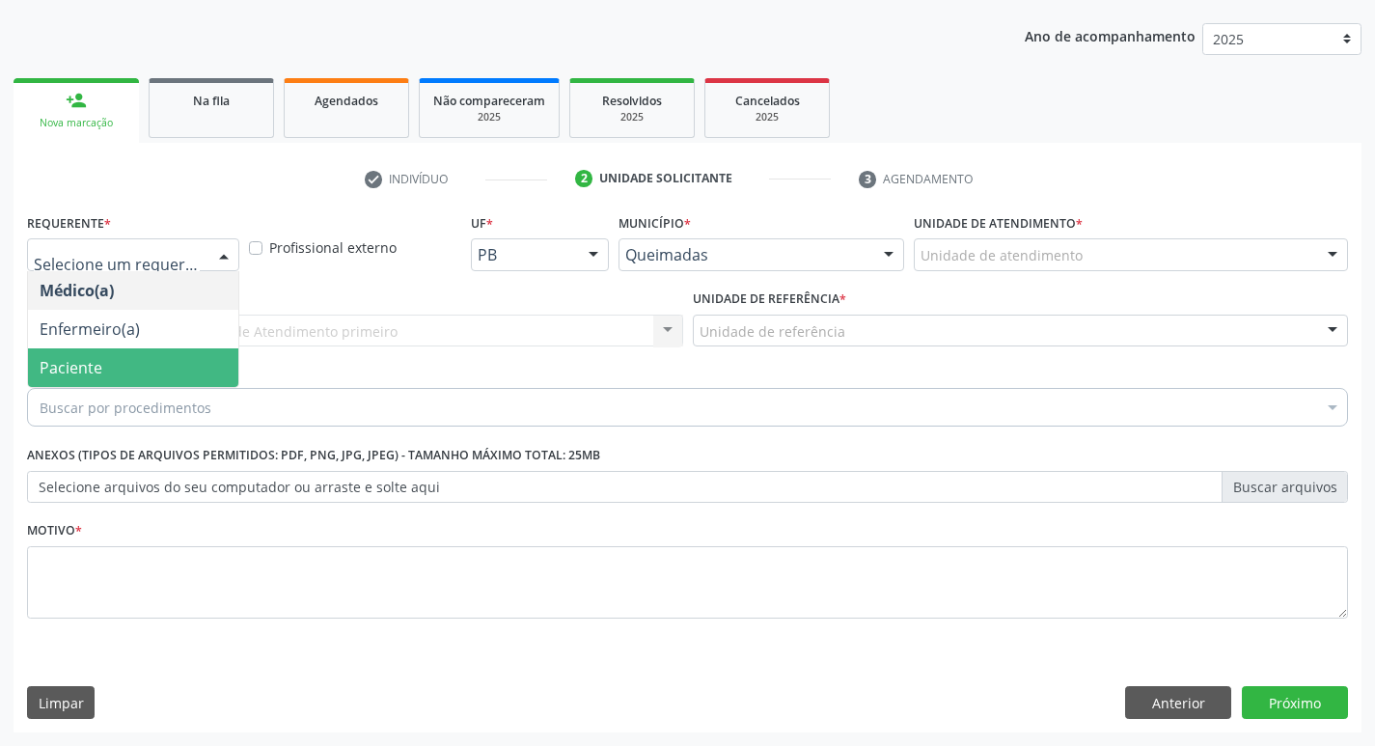
click at [166, 359] on span "Paciente" at bounding box center [133, 367] width 210 height 39
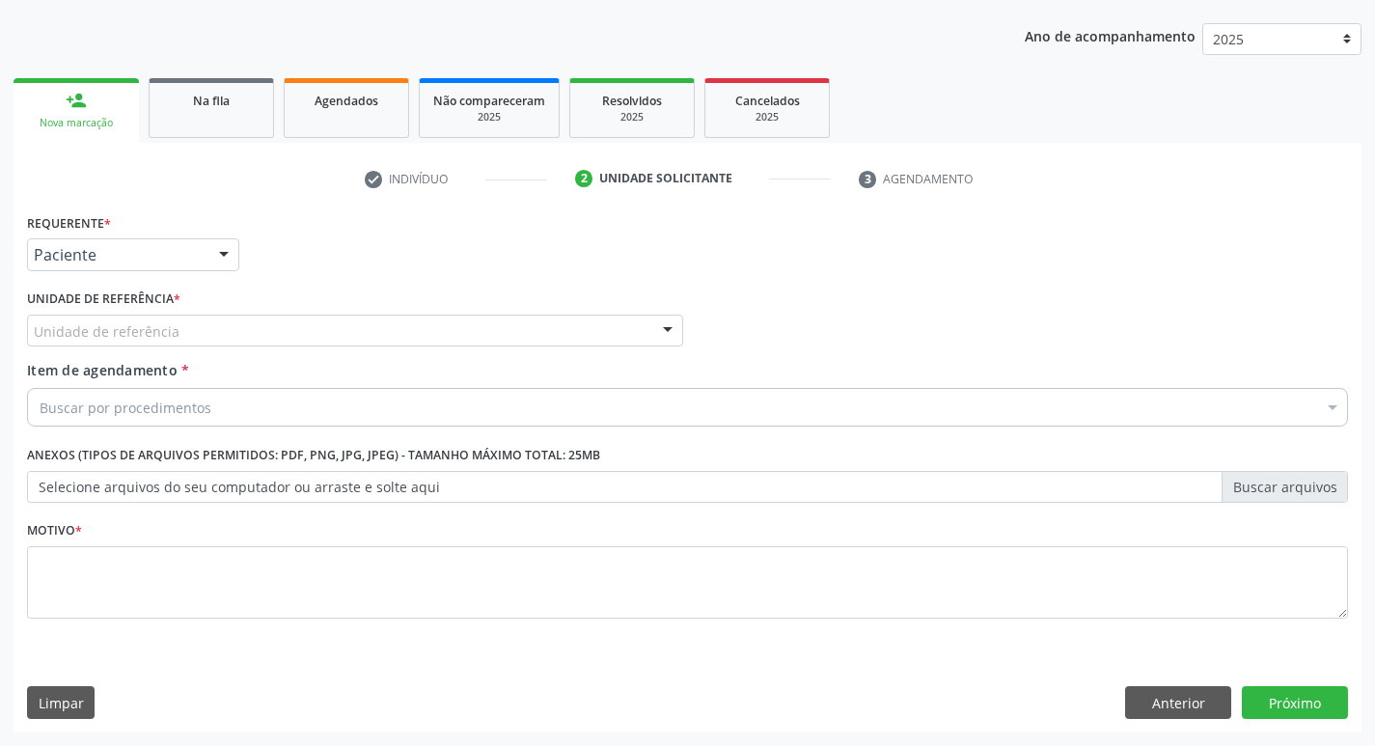
click at [174, 319] on div "Unidade de referência" at bounding box center [355, 331] width 656 height 33
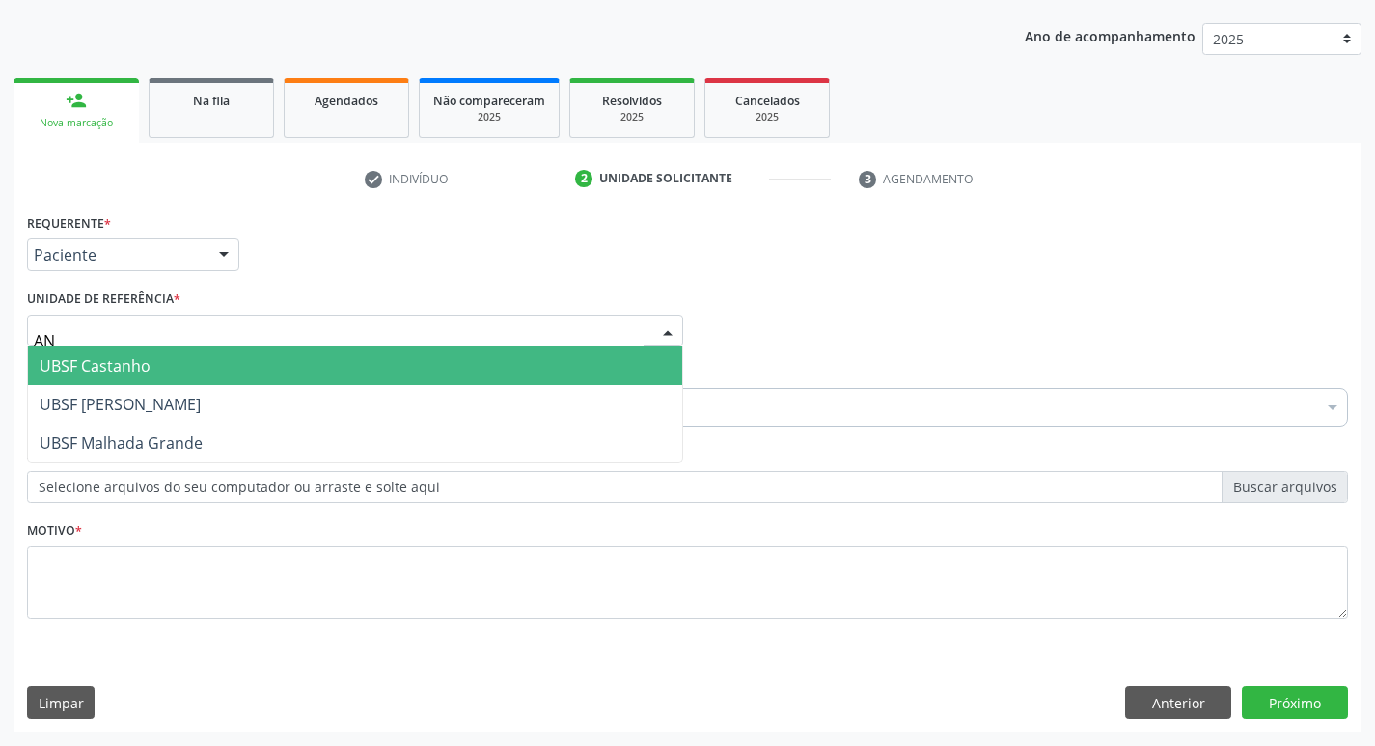
type input "ANI"
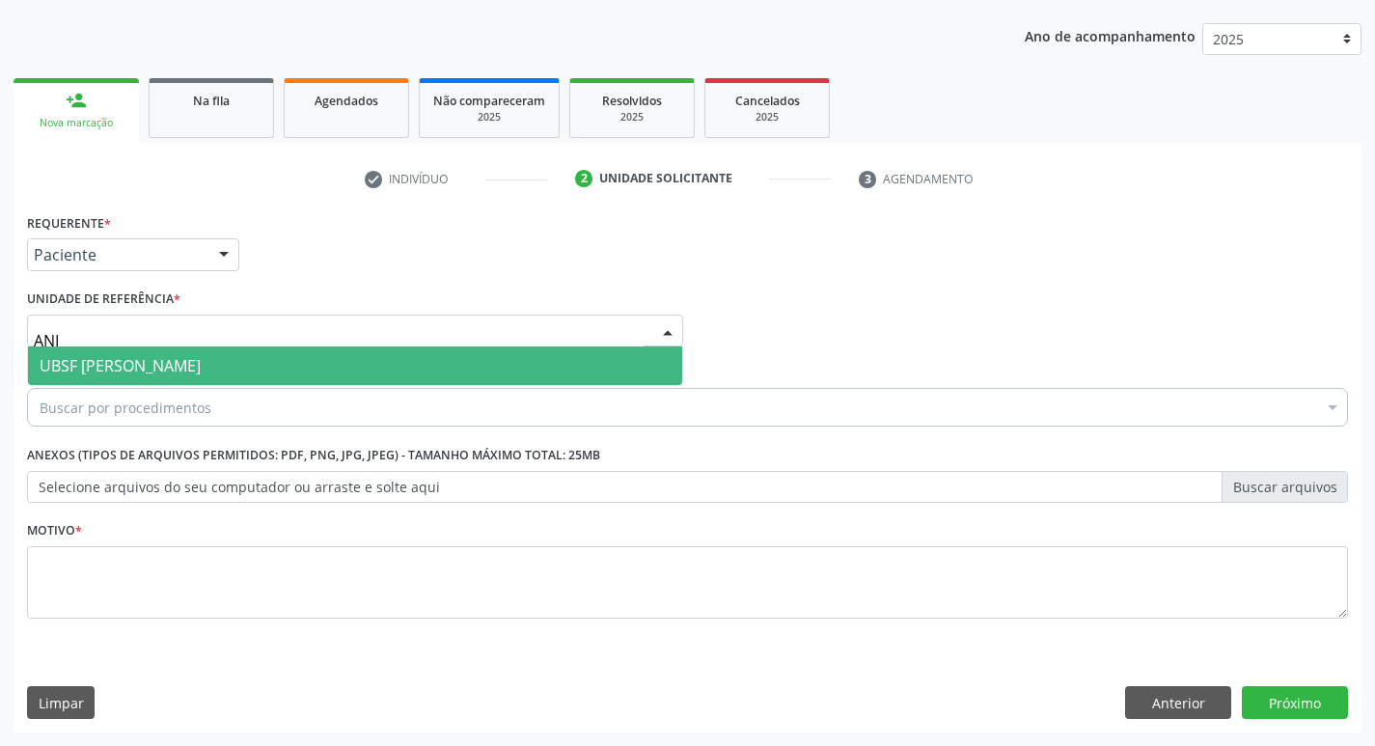
click at [178, 358] on span "UBSF [PERSON_NAME]" at bounding box center [120, 365] width 161 height 21
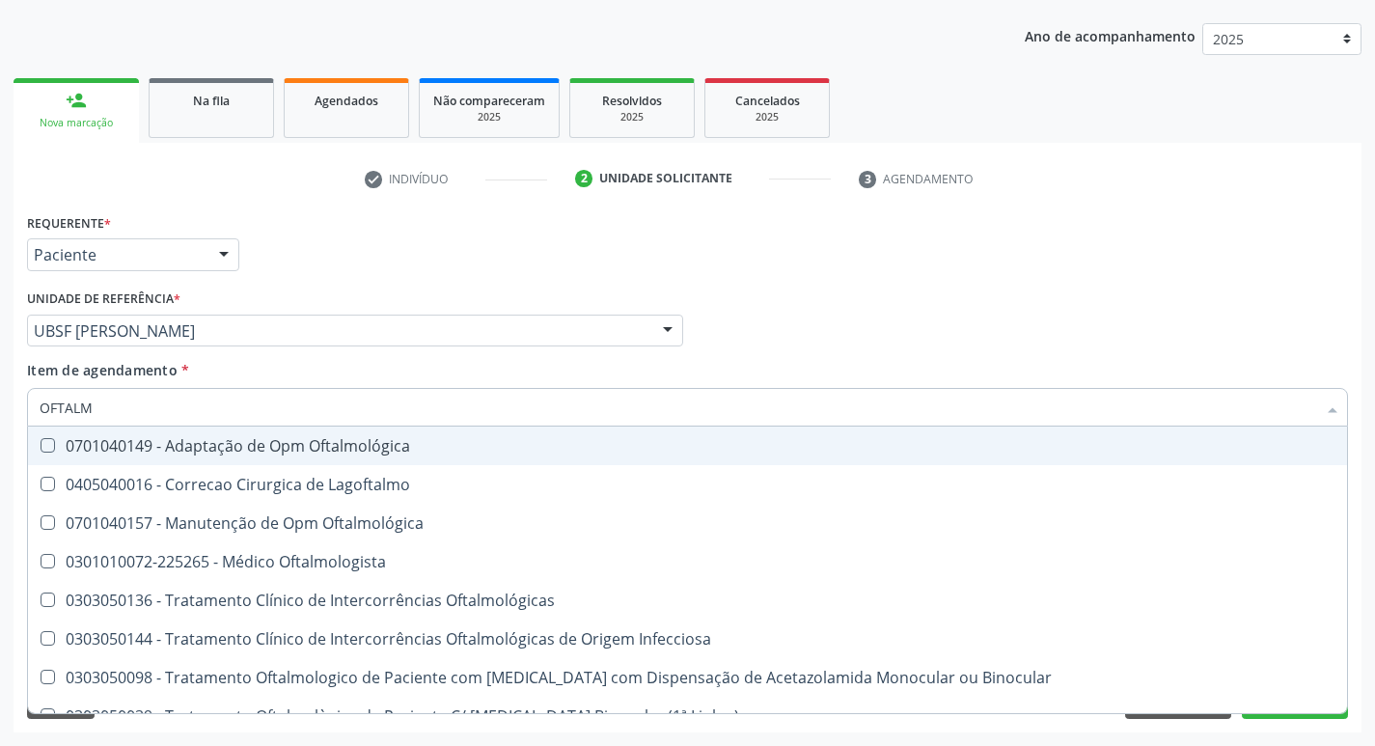
type input "OFTALMO"
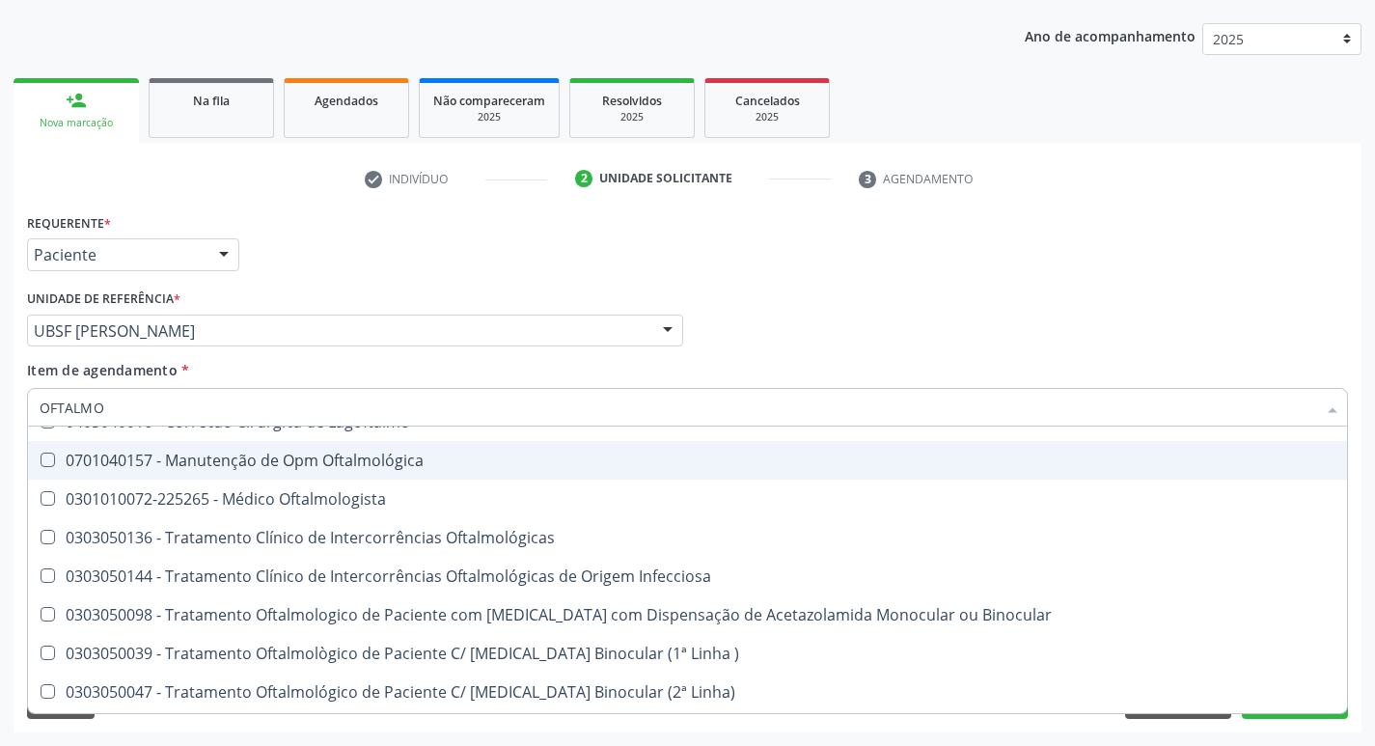
scroll to position [97, 0]
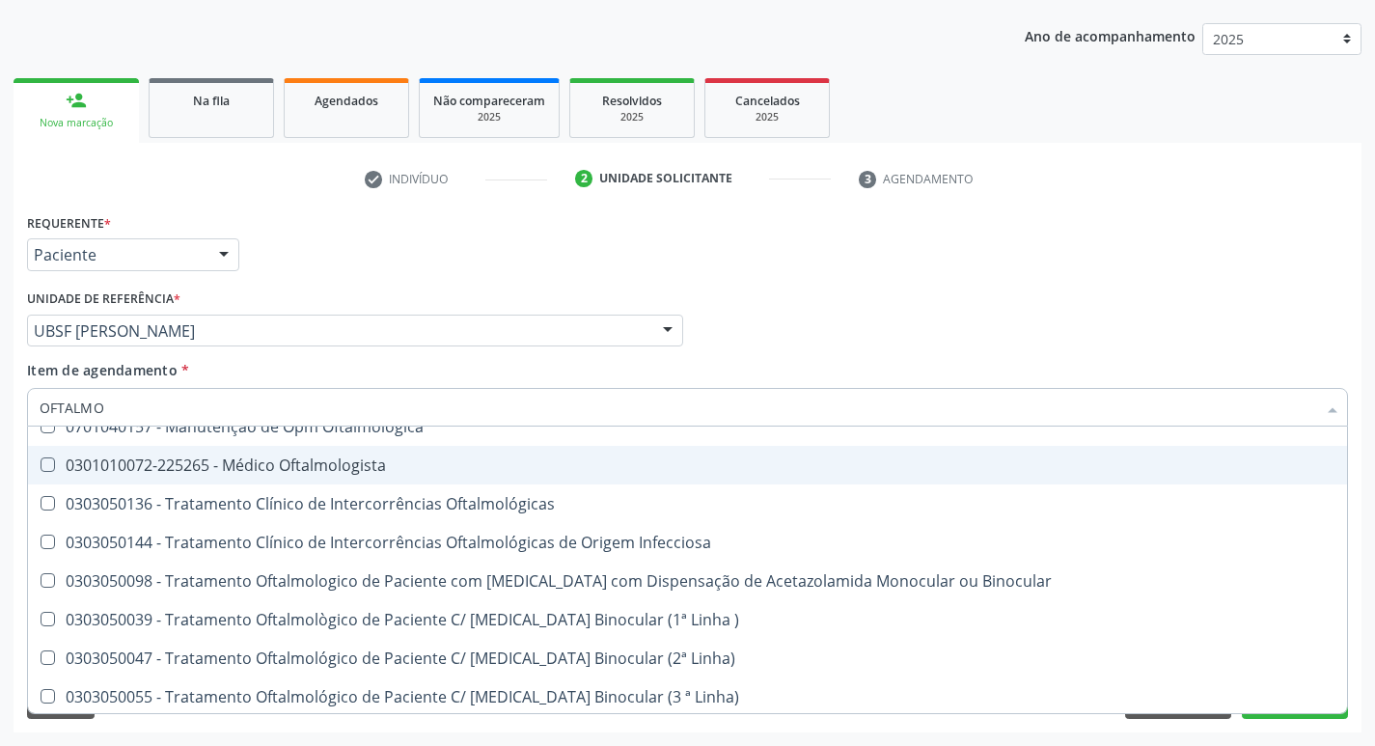
click at [370, 466] on div "0301010072-225265 - Médico Oftalmologista" at bounding box center [688, 464] width 1296 height 15
checkbox Oftalmologista "true"
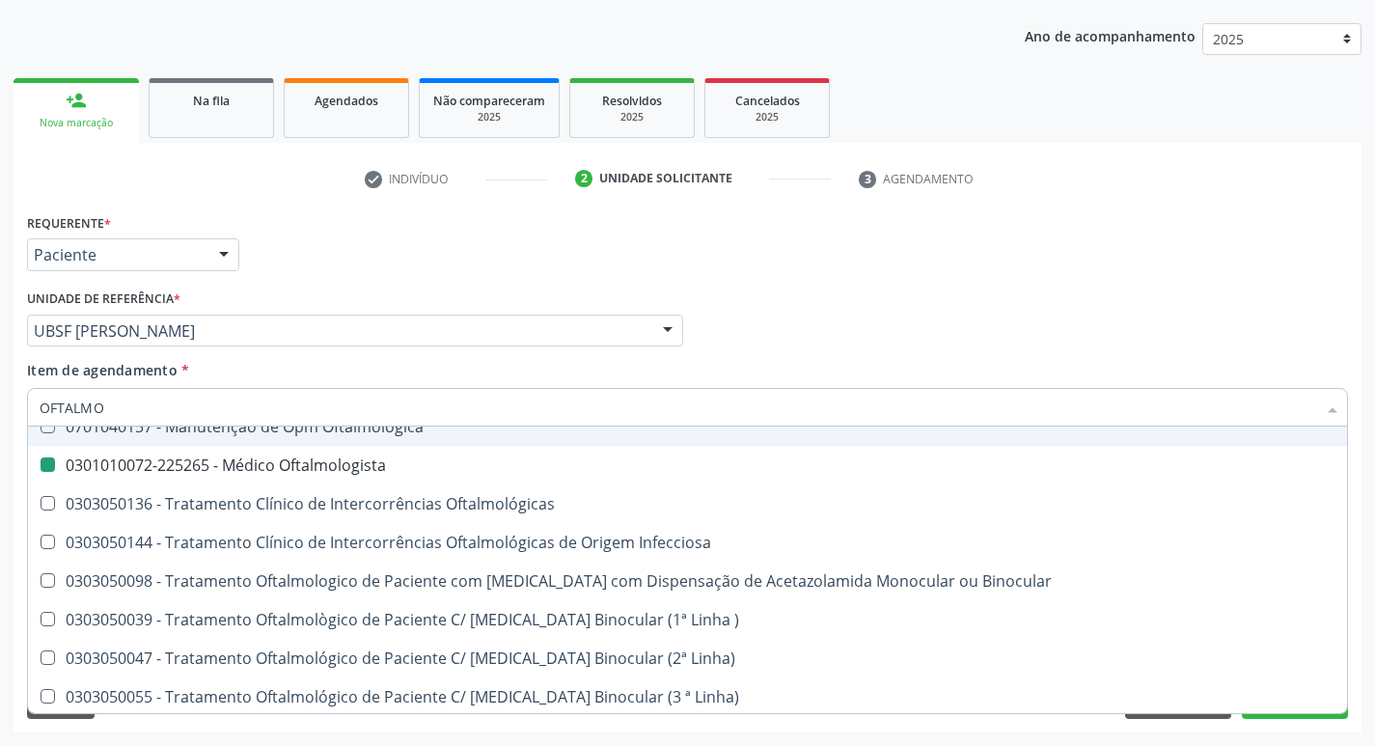
click at [622, 197] on div "check Indivíduo 2 Unidade solicitante 3 Agendamento CNS 898 0023 0254 5453 done…" at bounding box center [688, 447] width 1348 height 569
checkbox Lagoftalmo "true"
checkbox Oftalmologista "false"
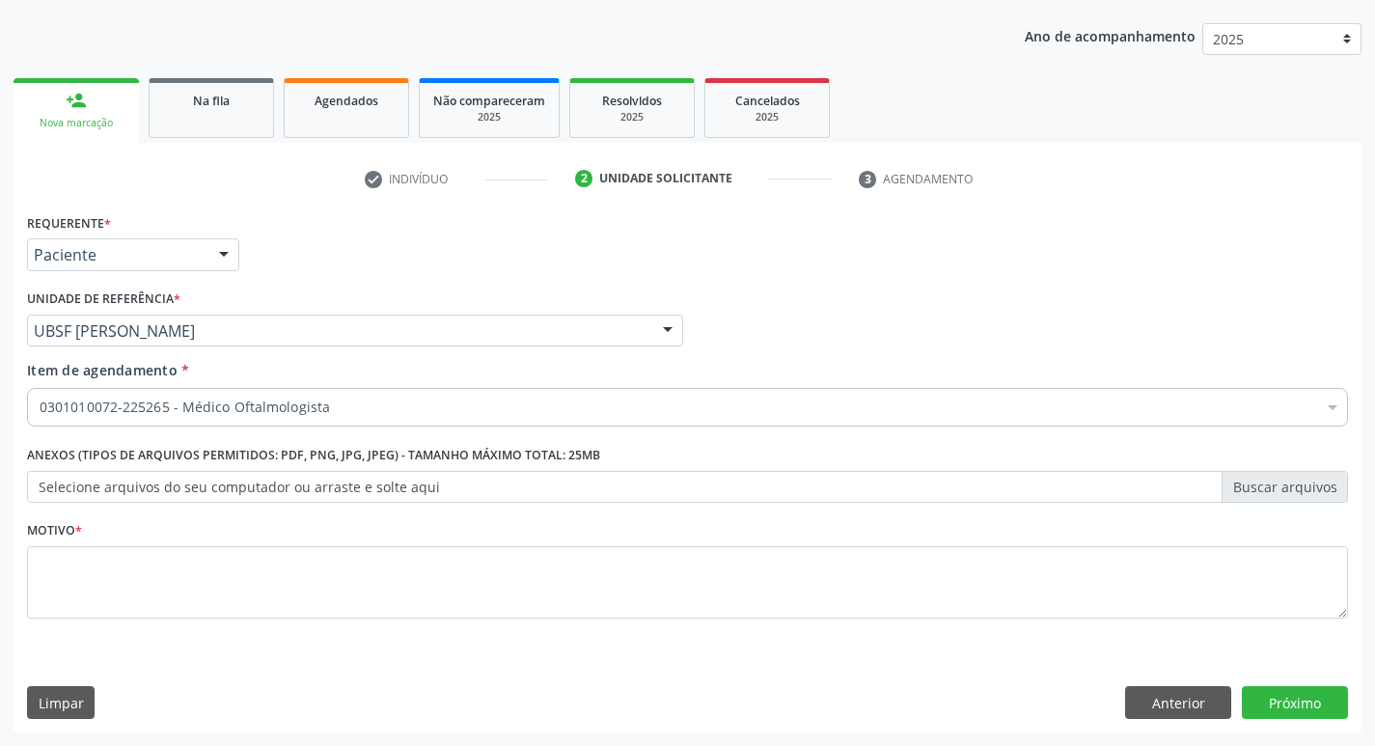
scroll to position [0, 0]
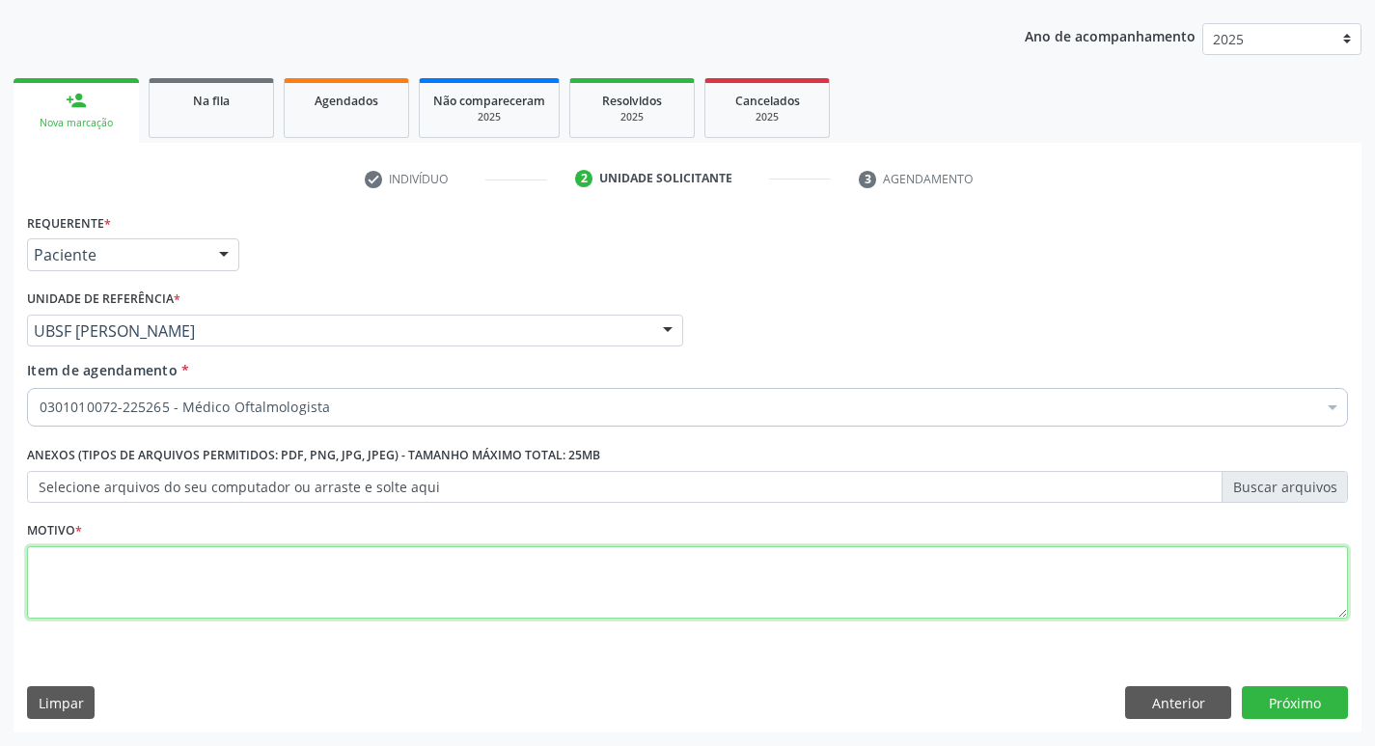
click at [185, 596] on textarea at bounding box center [687, 582] width 1321 height 73
type textarea "AVALIAÇÃO"
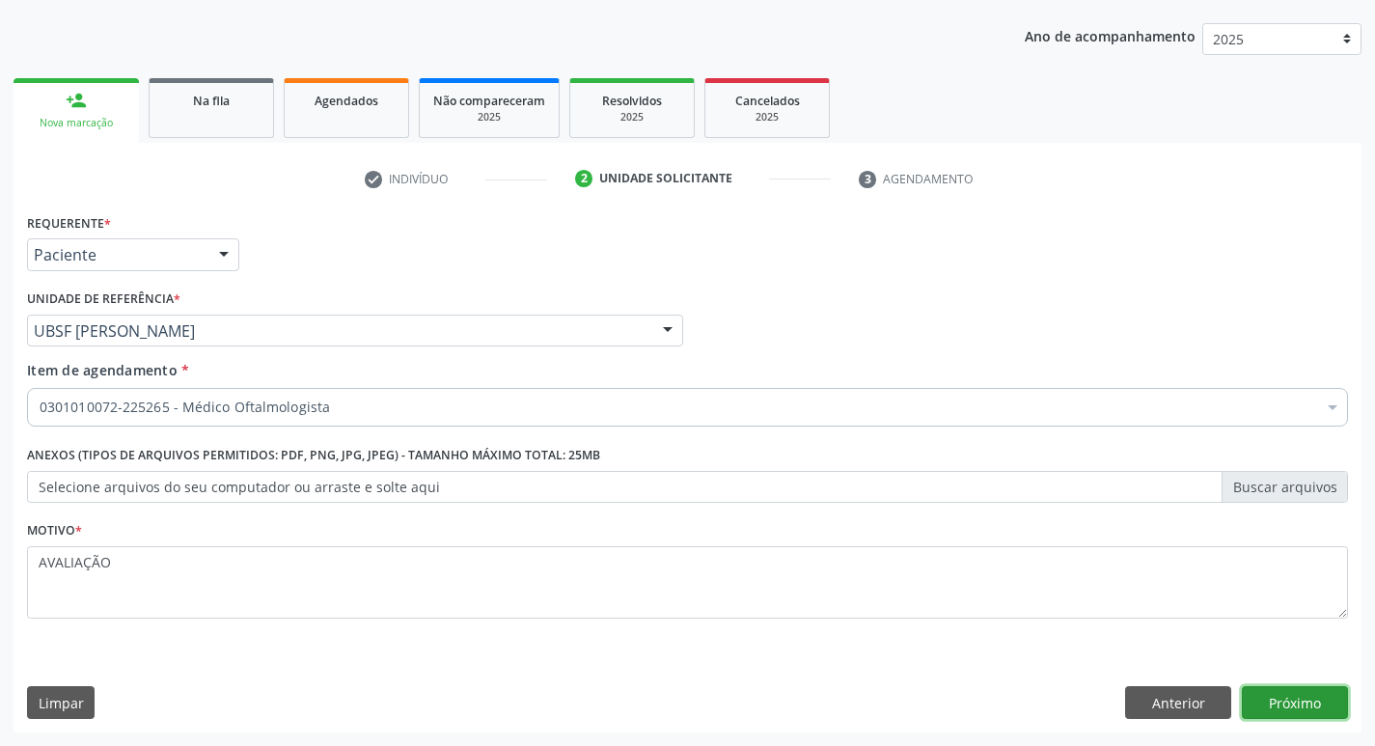
click at [1313, 699] on button "Próximo" at bounding box center [1295, 702] width 106 height 33
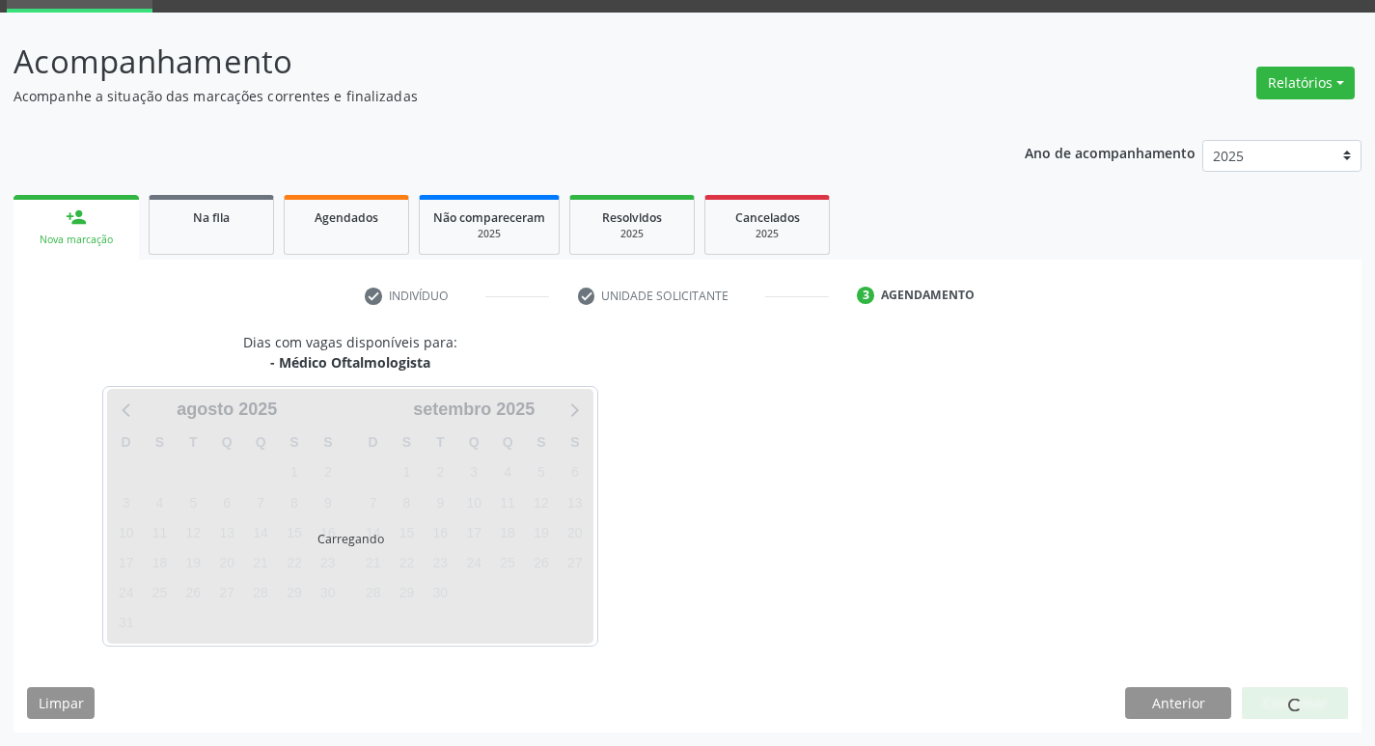
scroll to position [94, 0]
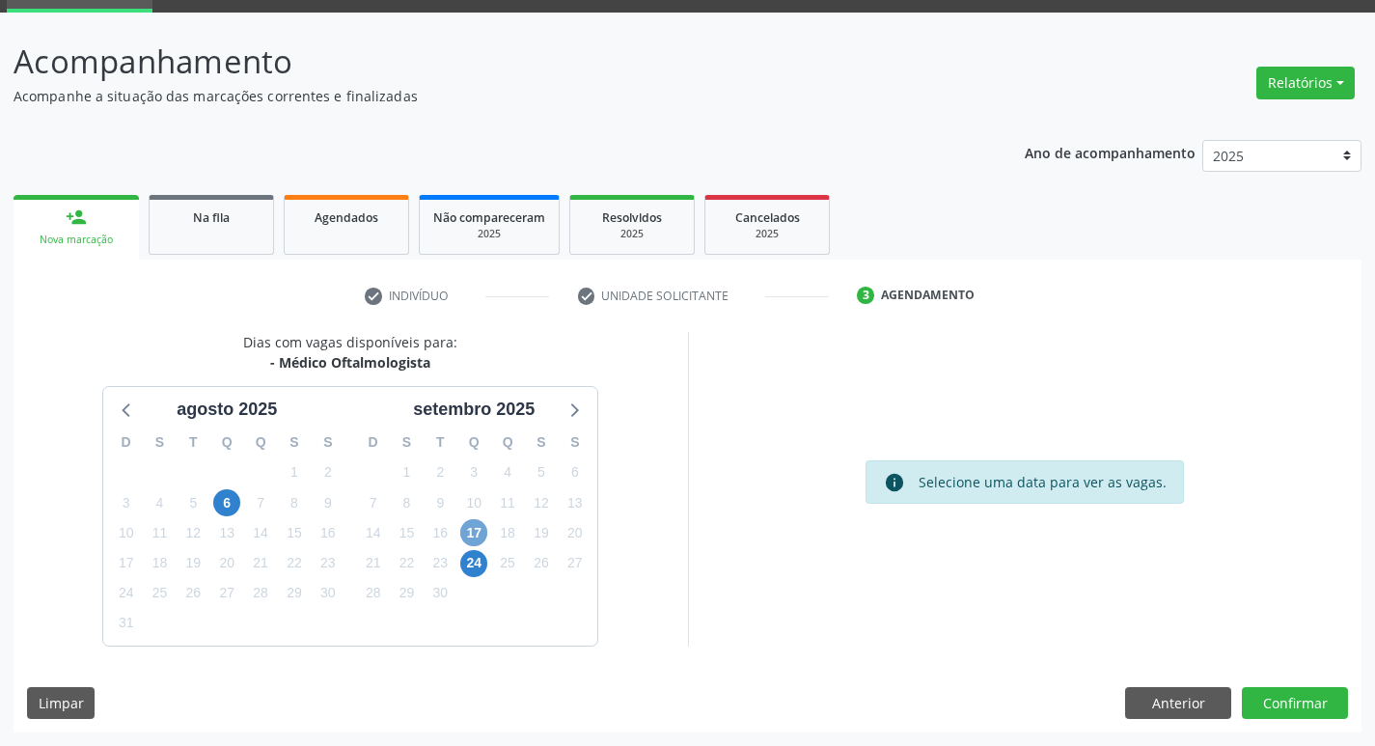
click at [481, 535] on span "17" at bounding box center [473, 532] width 27 height 27
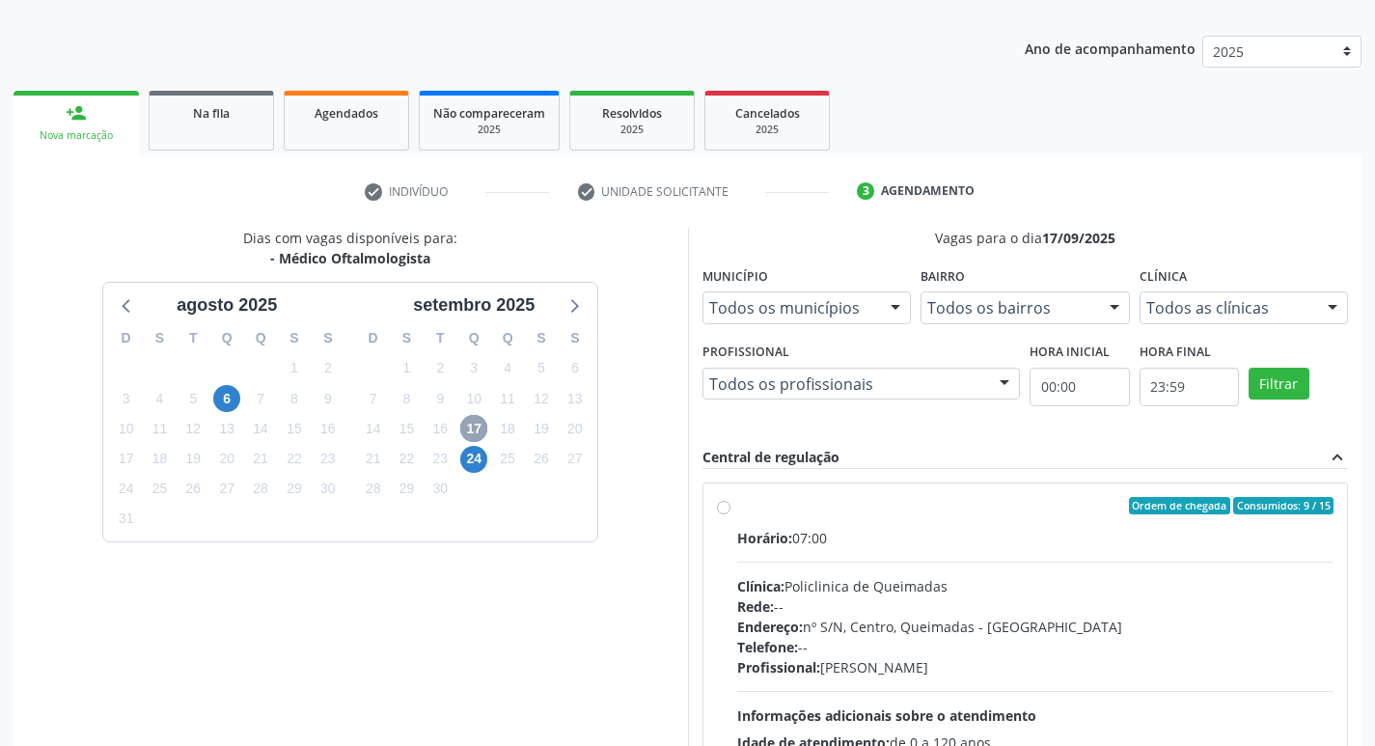
scroll to position [373, 0]
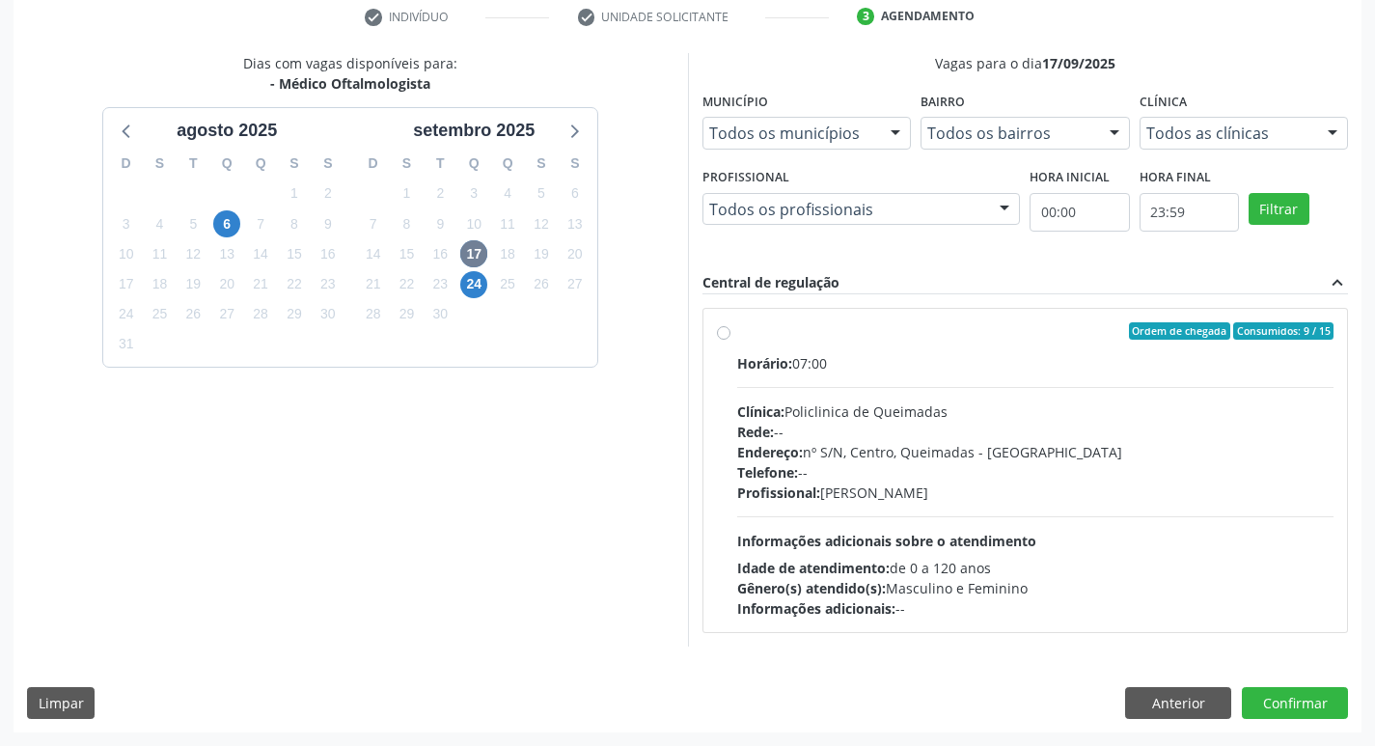
click at [1060, 360] on div "Horário: 07:00" at bounding box center [1035, 363] width 597 height 20
click at [731, 340] on input "Ordem de chegada Consumidos: 9 / 15 Horário: 07:00 Clínica: Policlinica de Quei…" at bounding box center [724, 330] width 14 height 17
radio input "true"
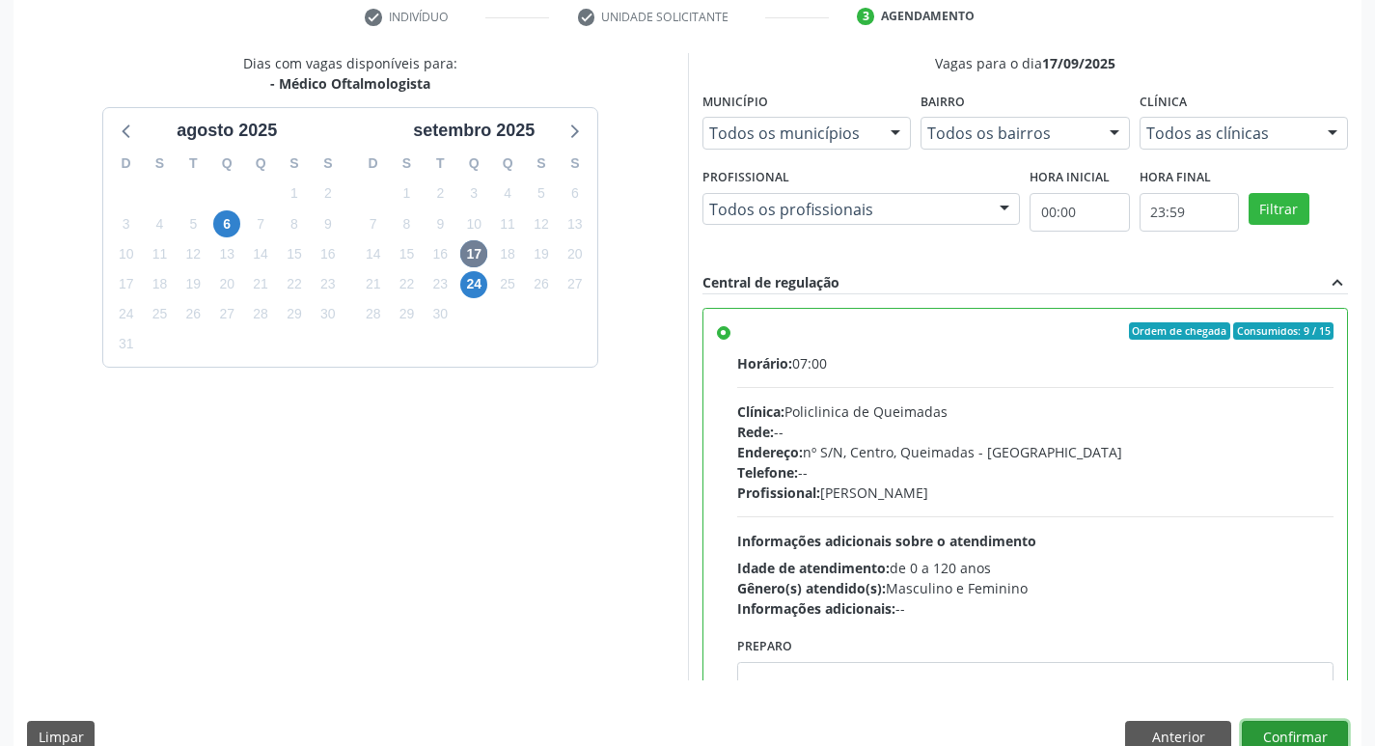
click at [1281, 728] on button "Confirmar" at bounding box center [1295, 737] width 106 height 33
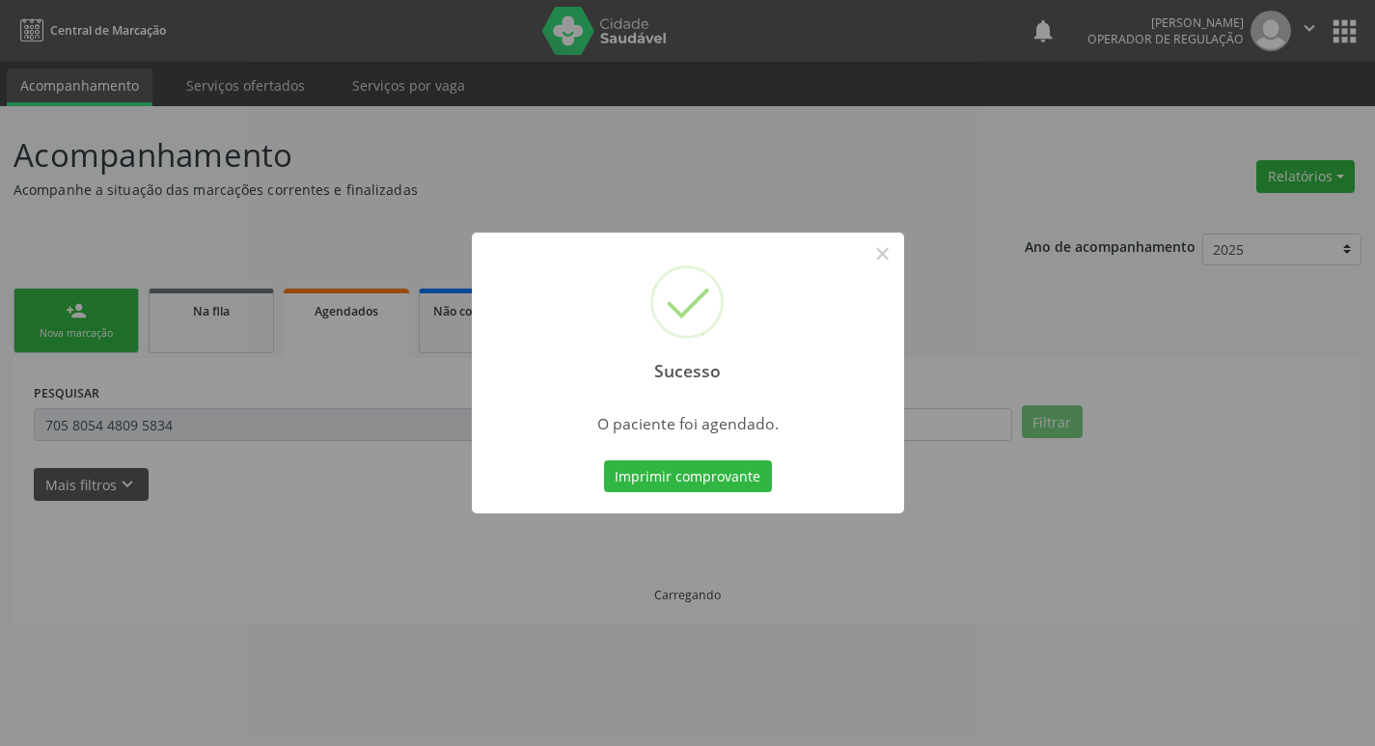
scroll to position [0, 0]
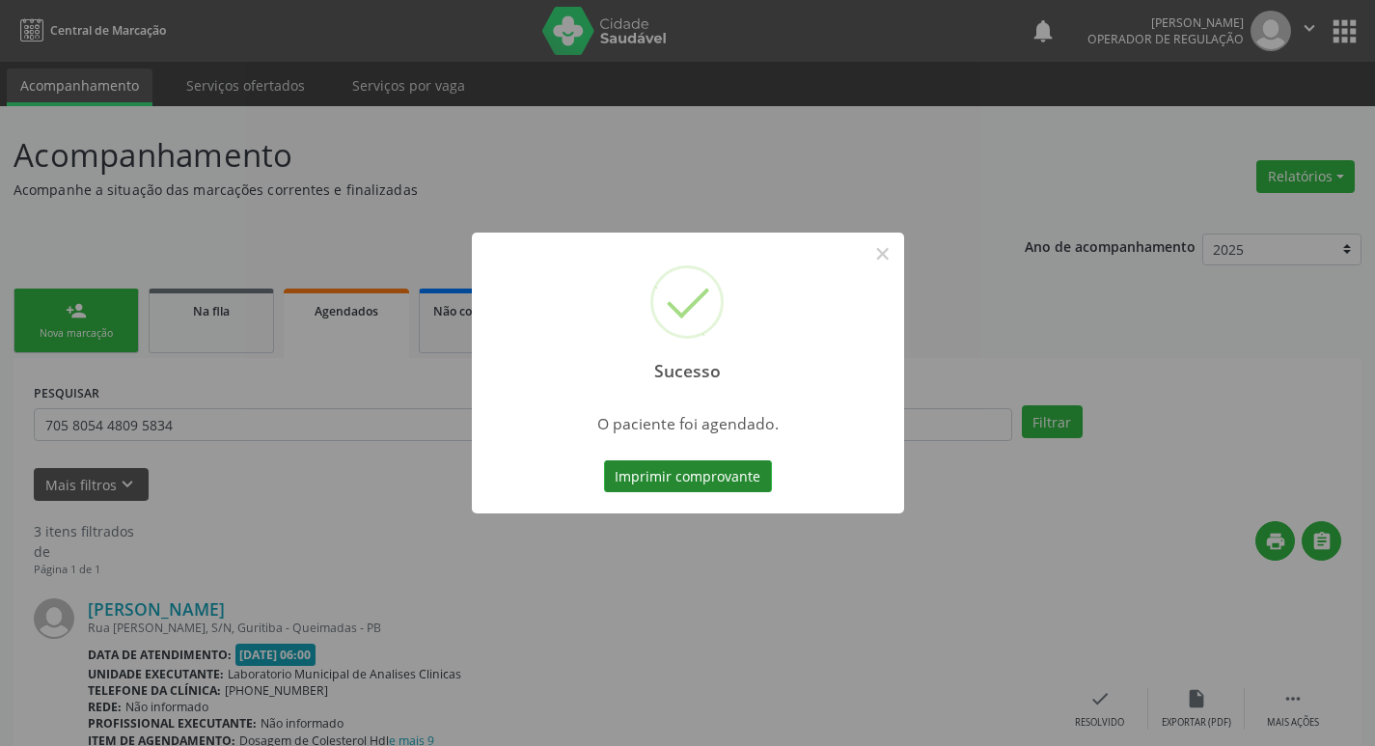
click at [626, 476] on button "Imprimir comprovante" at bounding box center [688, 476] width 168 height 33
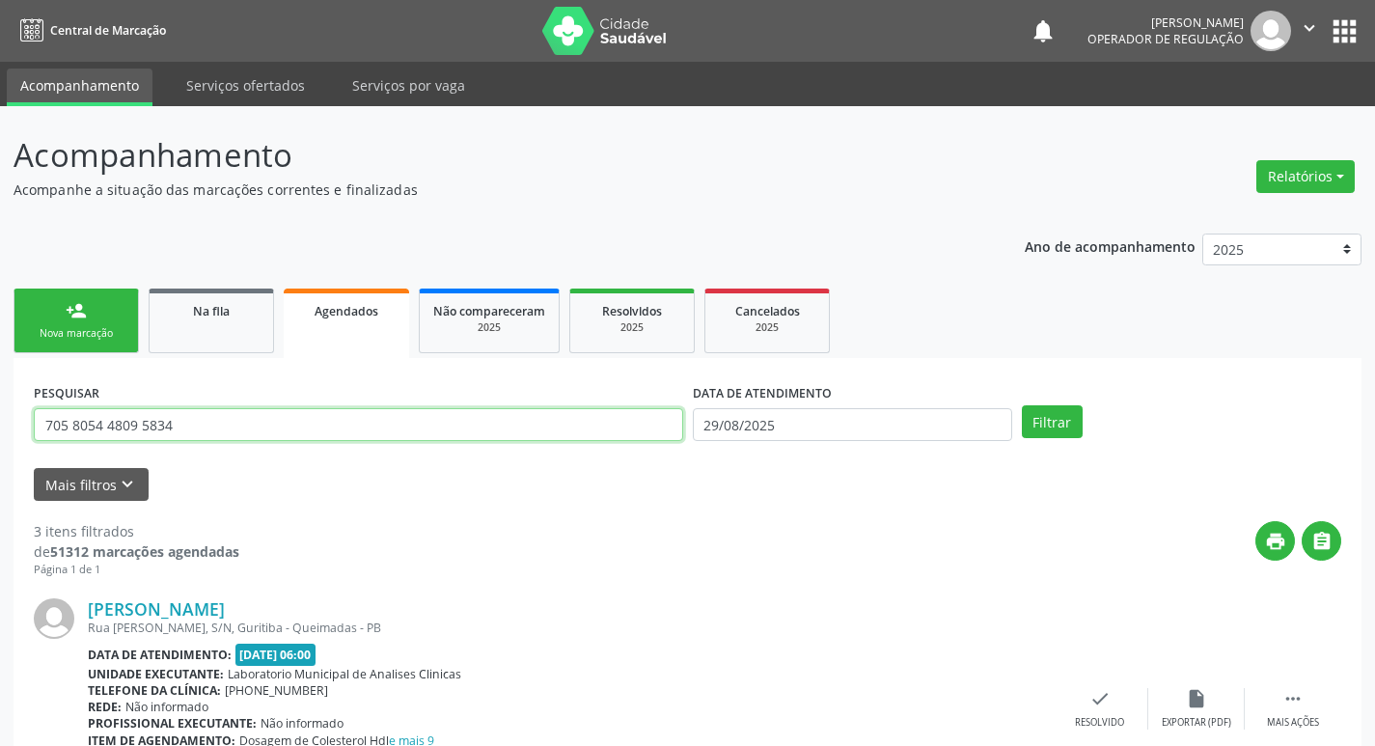
drag, startPoint x: 310, startPoint y: 426, endPoint x: 0, endPoint y: 442, distance: 310.2
click at [0, 442] on div "Acompanhamento Acompanhe a situação das marcações correntes e finalizadas Relat…" at bounding box center [687, 750] width 1375 height 1289
type input "709206210988330"
click at [1022, 405] on button "Filtrar" at bounding box center [1052, 421] width 61 height 33
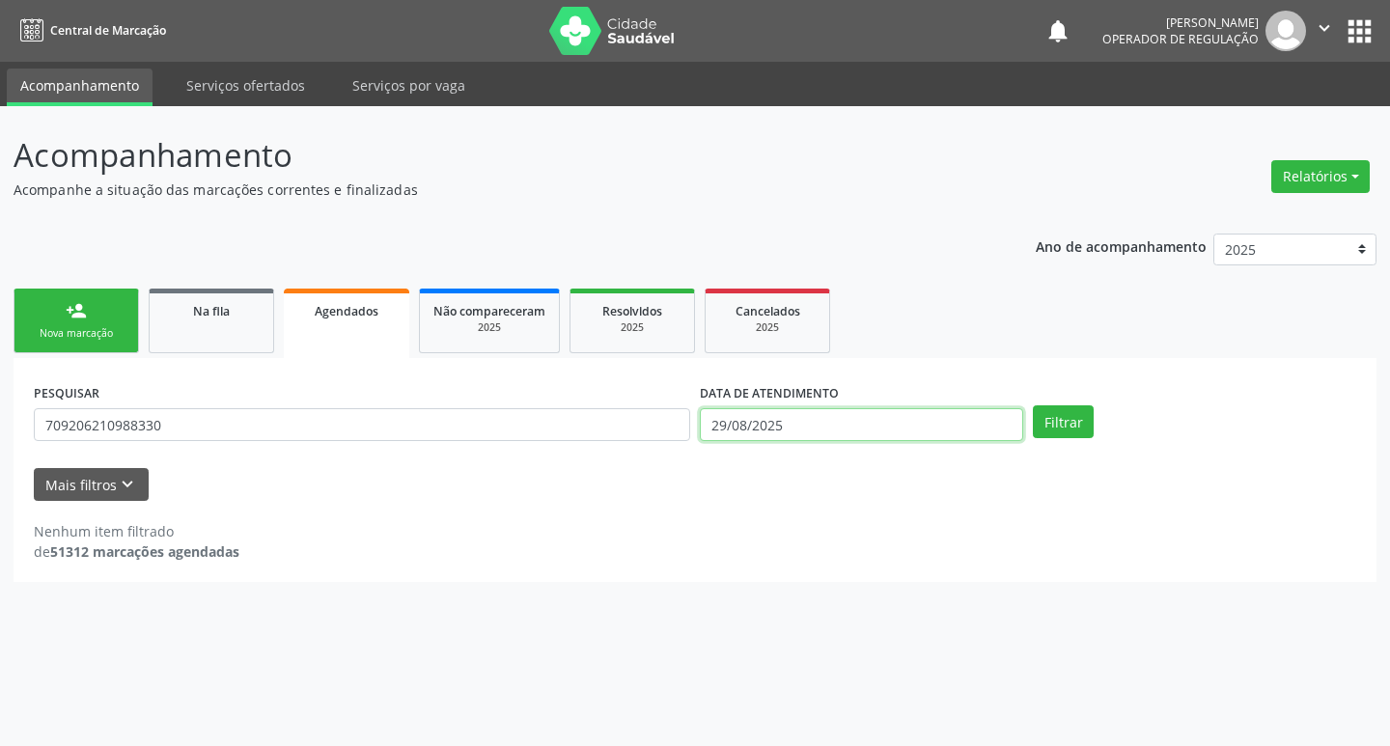
click at [793, 425] on input "29/08/2025" at bounding box center [861, 424] width 323 height 33
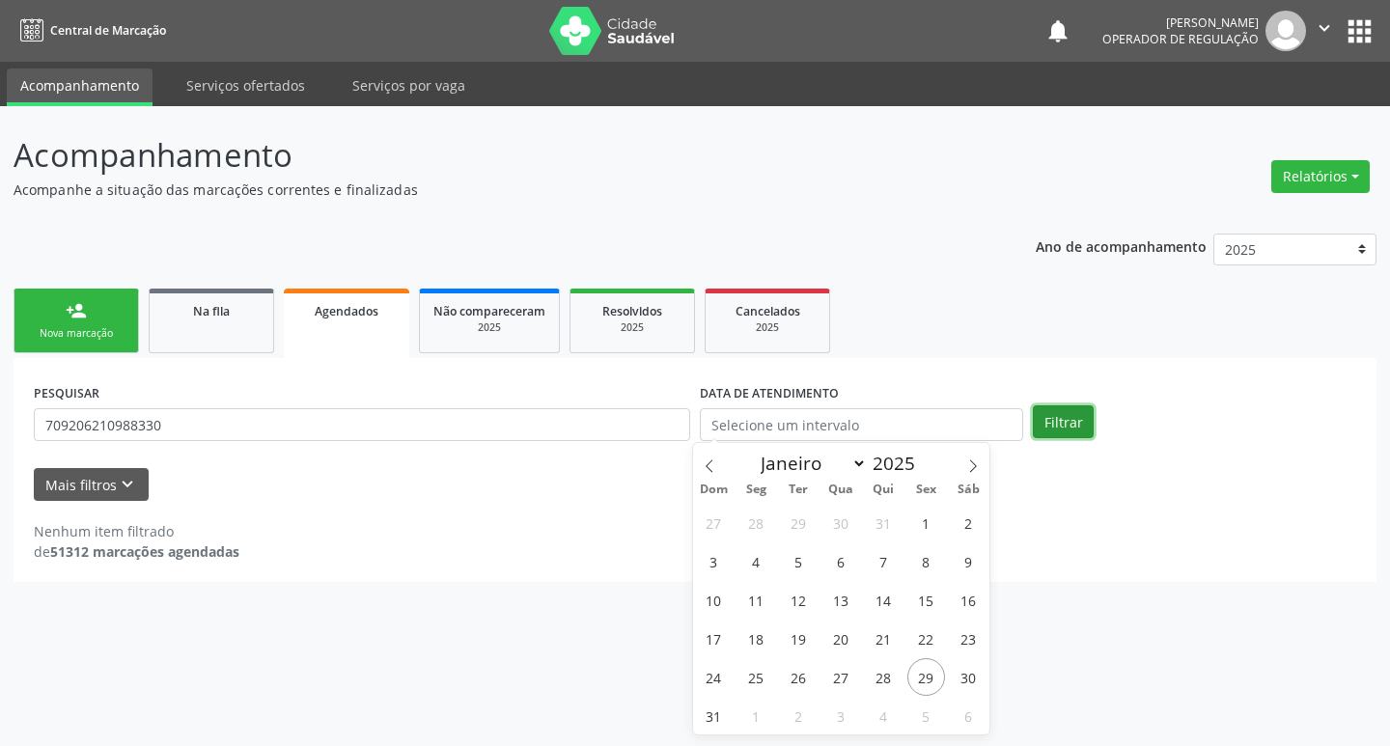
drag, startPoint x: 1063, startPoint y: 421, endPoint x: 1047, endPoint y: 423, distance: 15.6
click at [1064, 421] on button "Filtrar" at bounding box center [1063, 421] width 61 height 33
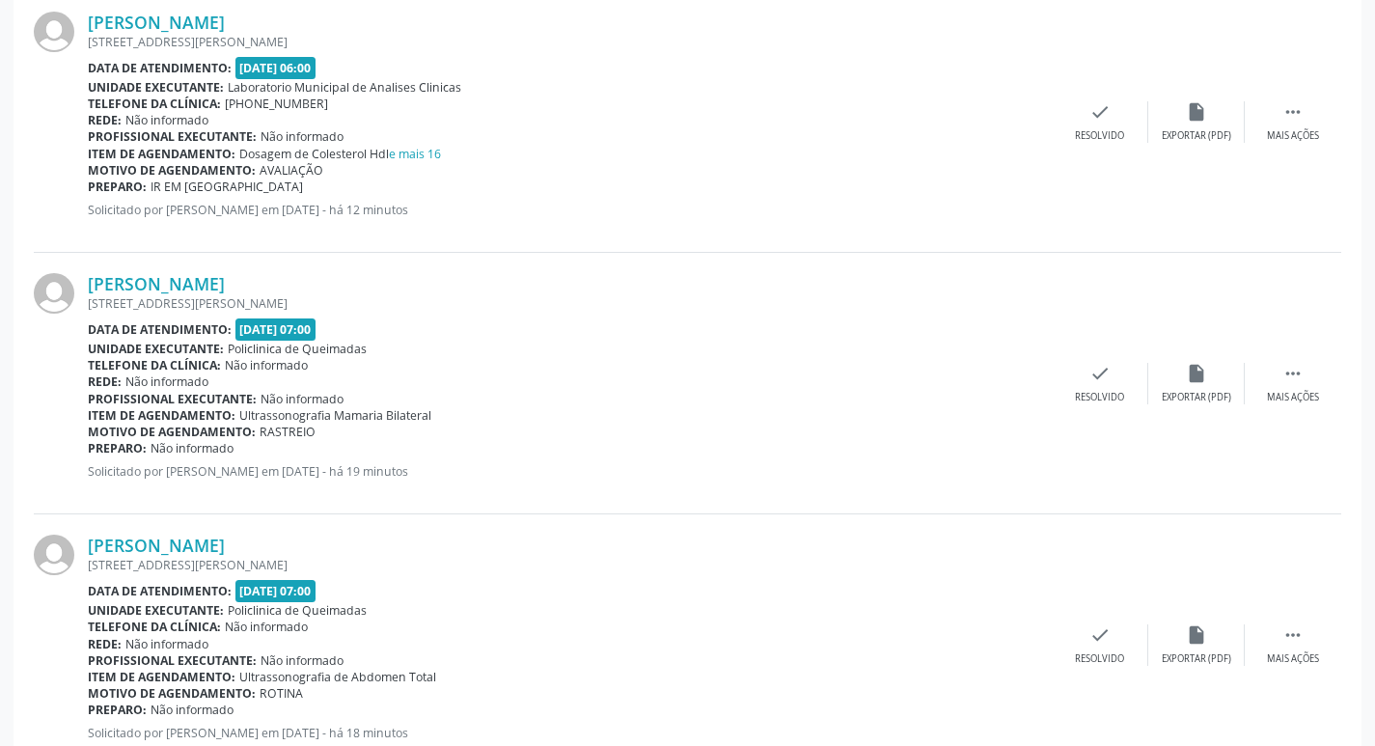
scroll to position [815, 0]
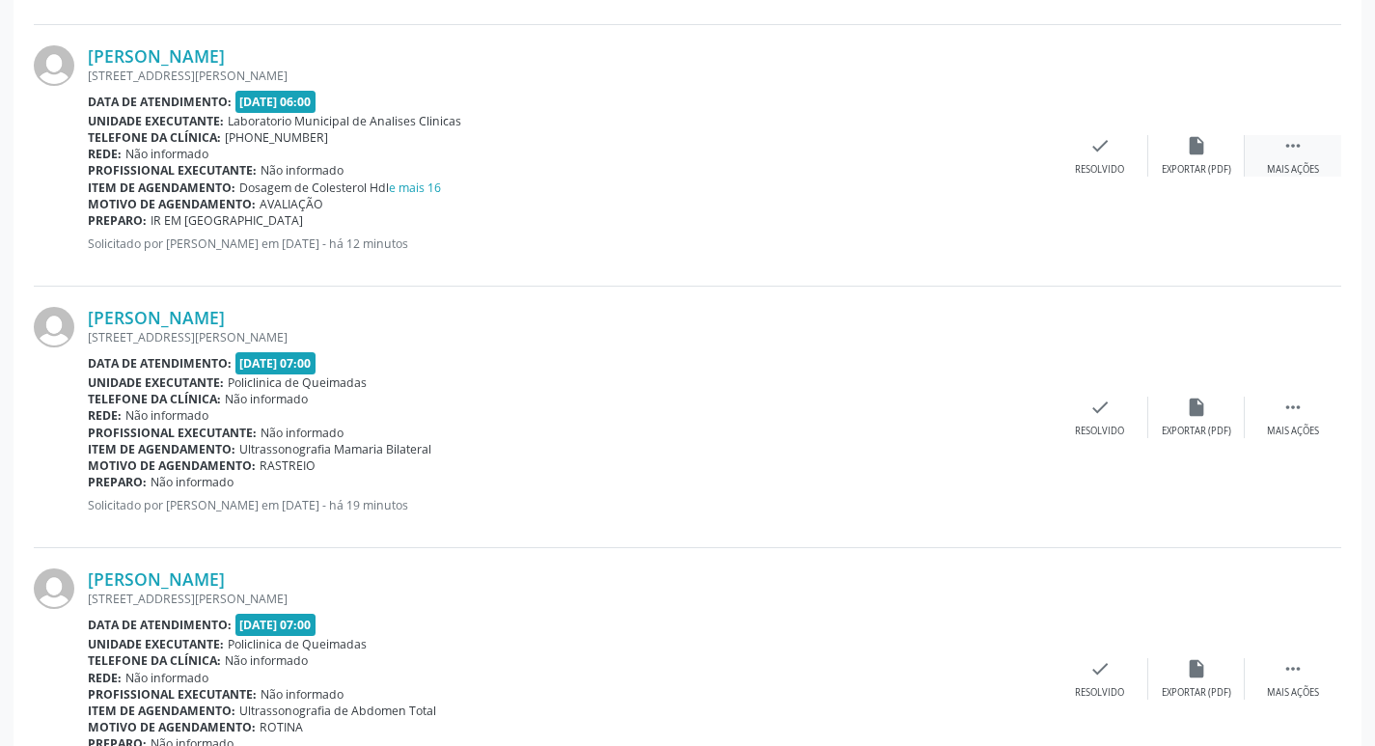
click at [1286, 138] on icon "" at bounding box center [1293, 145] width 21 height 21
click at [912, 160] on div "print Imprimir" at bounding box center [907, 155] width 97 height 41
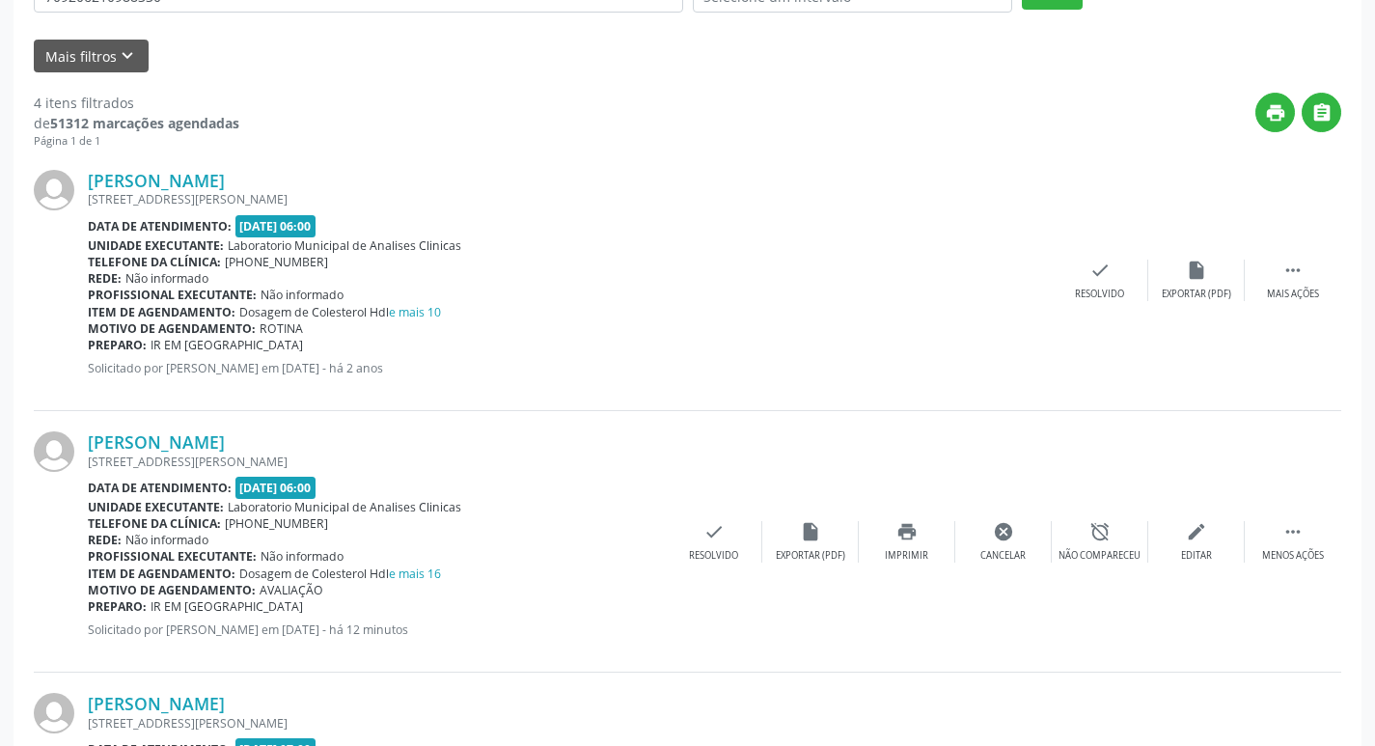
scroll to position [139, 0]
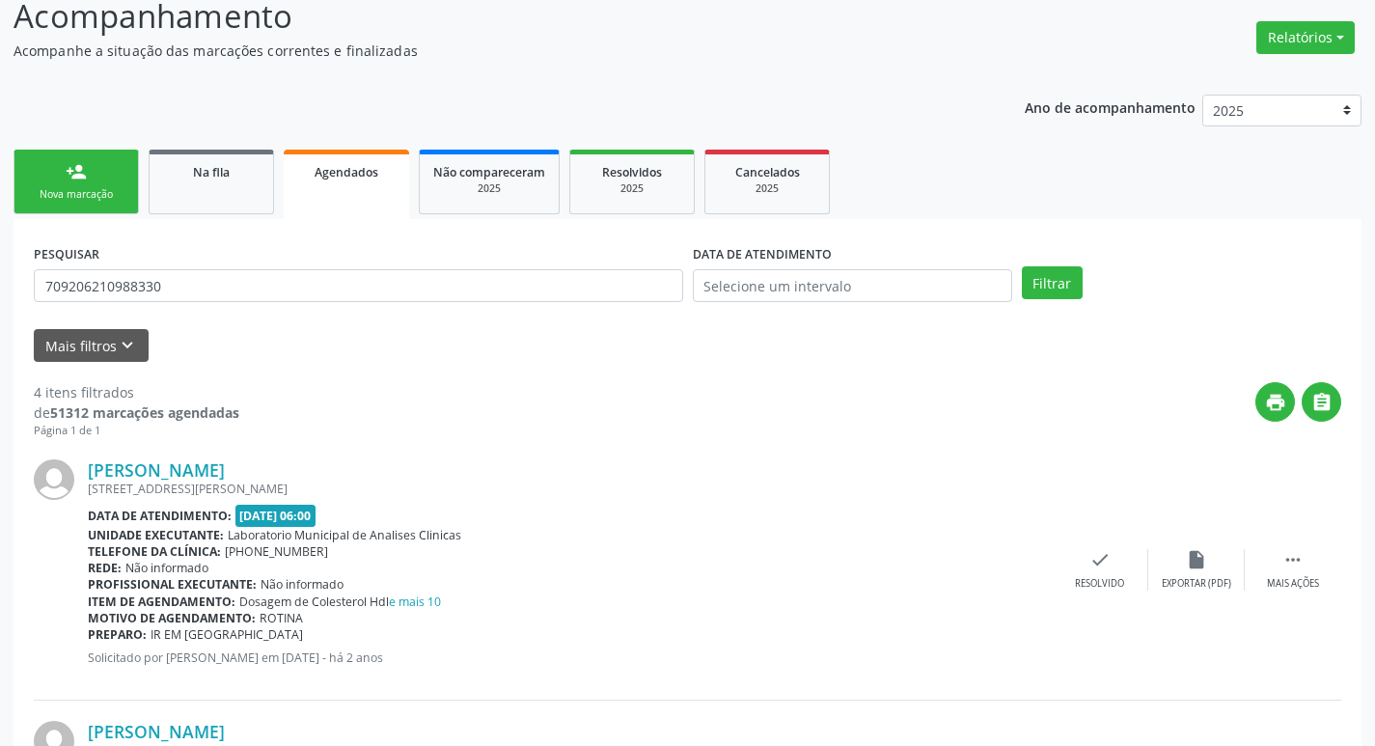
click at [108, 175] on link "person_add Nova marcação" at bounding box center [76, 182] width 125 height 65
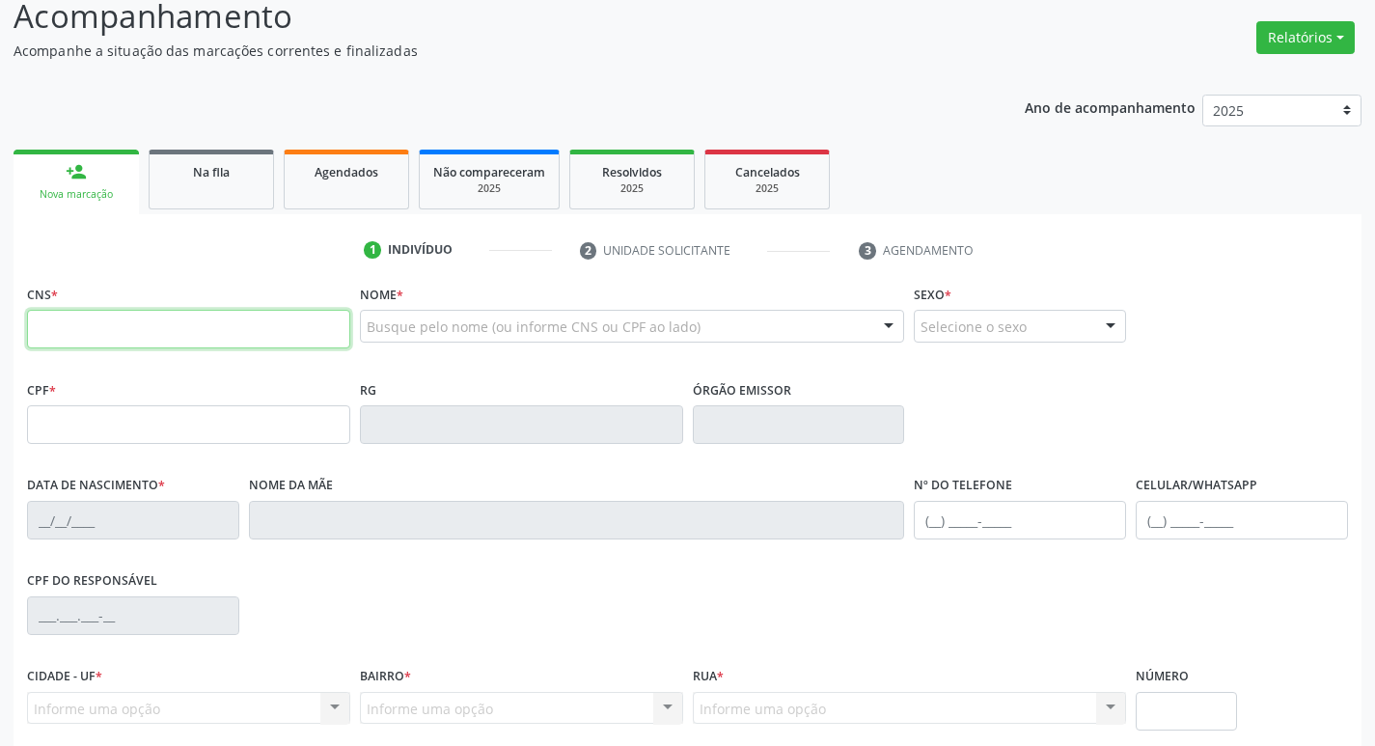
click at [148, 341] on input "text" at bounding box center [188, 329] width 323 height 39
drag, startPoint x: 203, startPoint y: 178, endPoint x: 209, endPoint y: 221, distance: 44.0
click at [203, 178] on span "Na fila" at bounding box center [211, 172] width 37 height 16
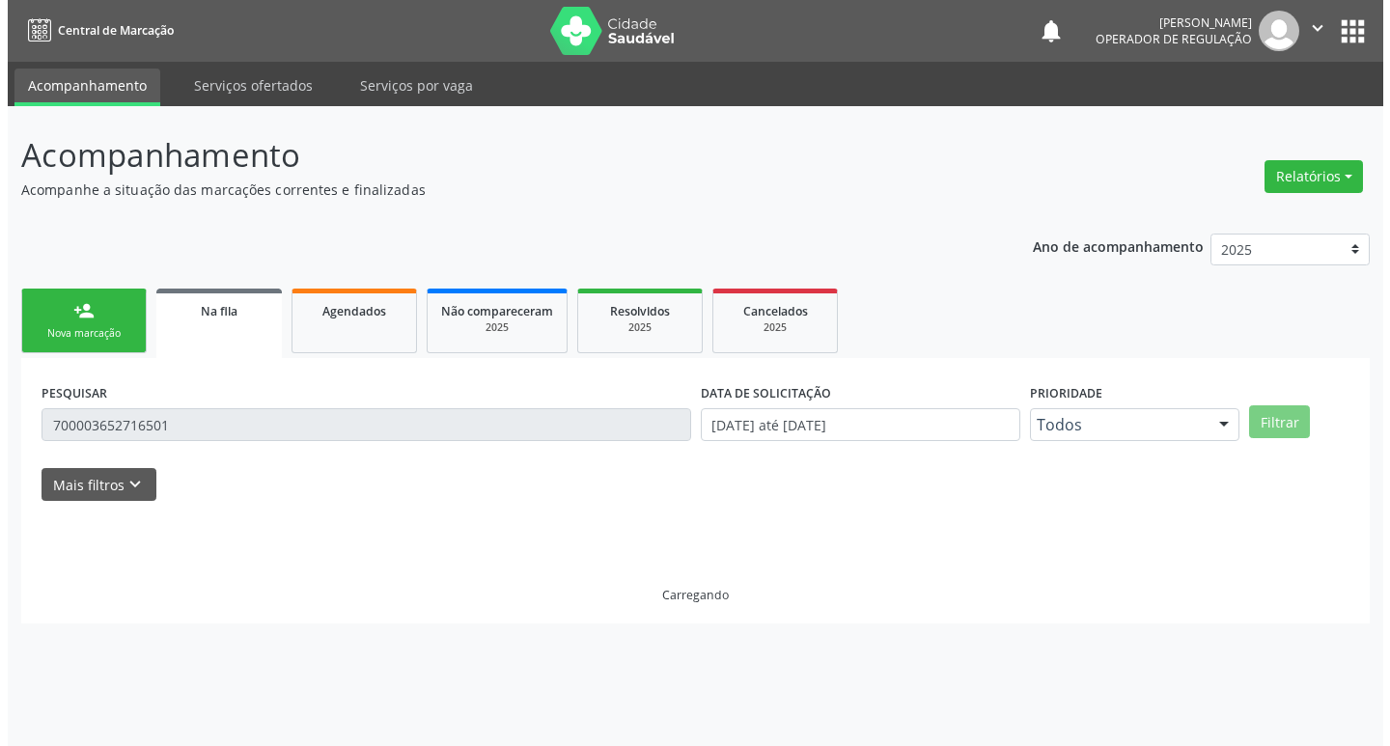
scroll to position [0, 0]
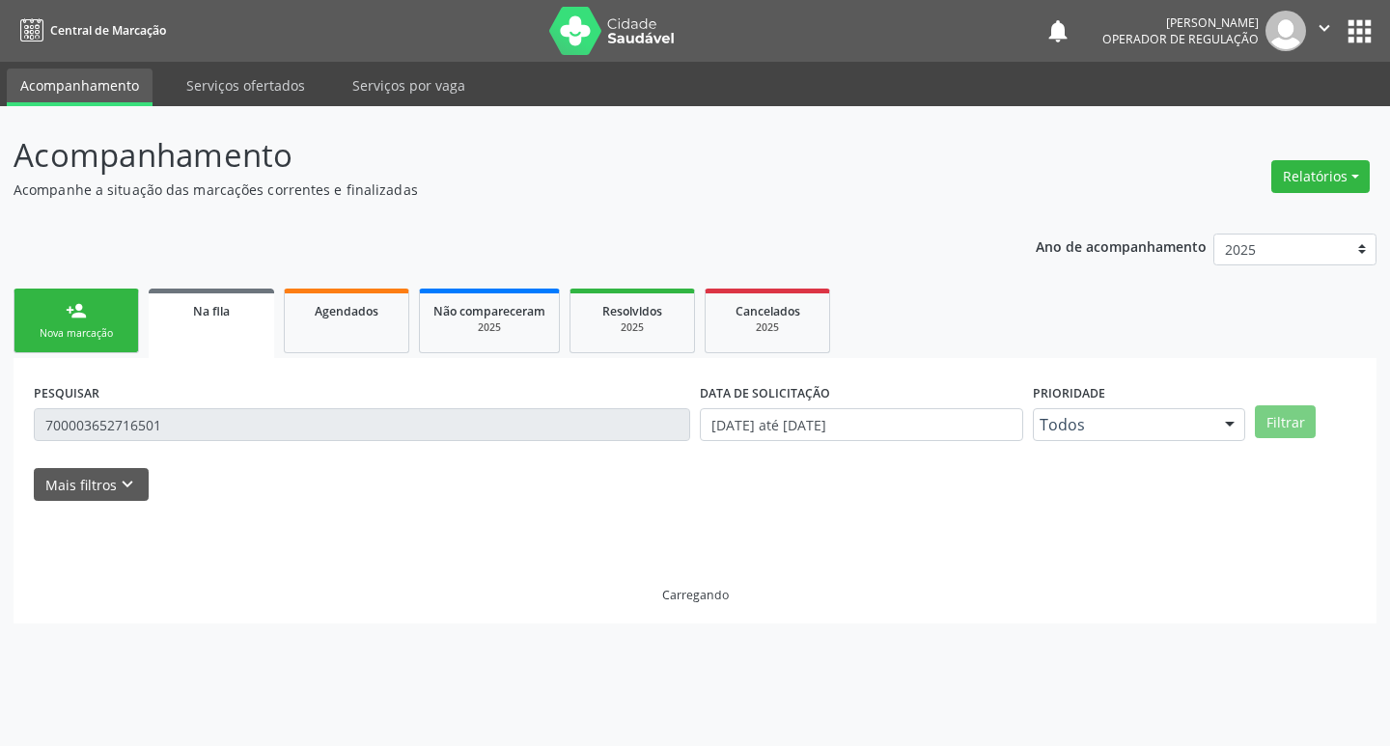
click at [180, 430] on input "700003652716501" at bounding box center [362, 424] width 656 height 33
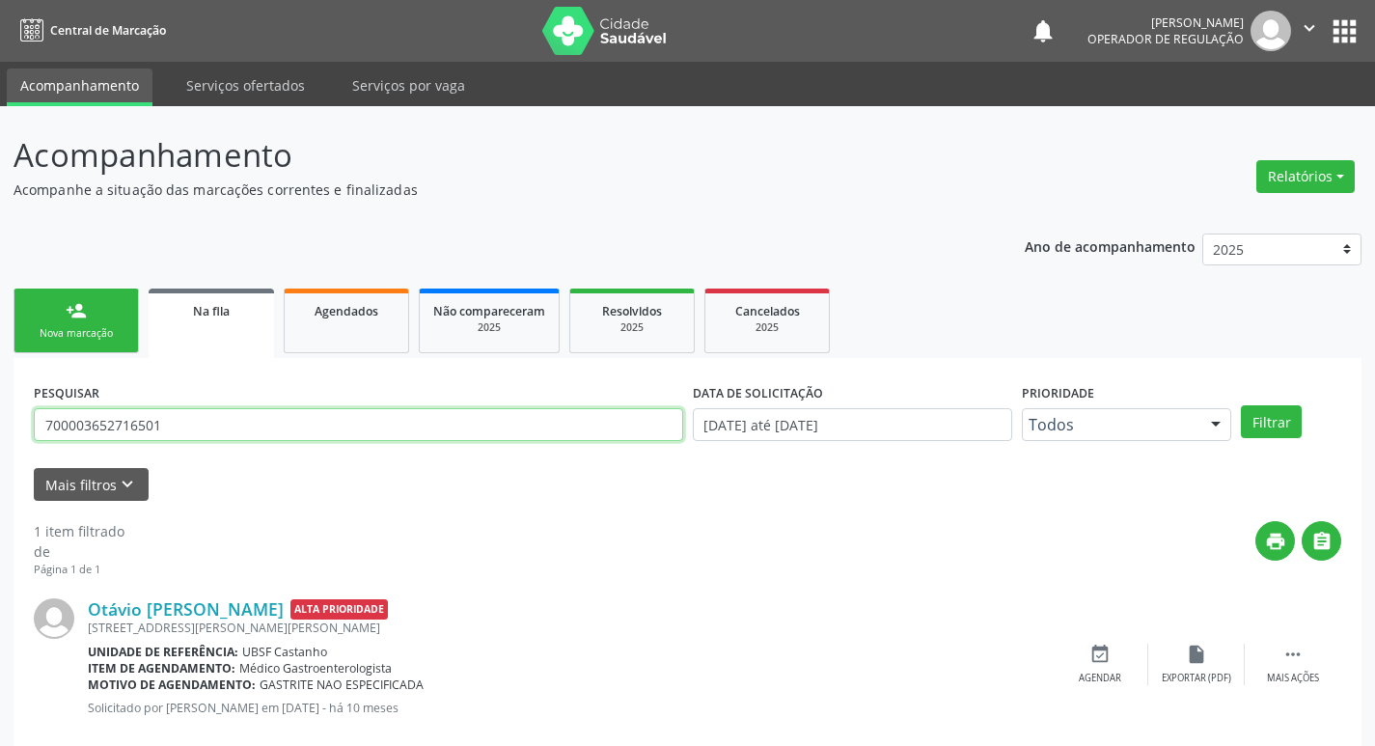
click at [182, 428] on input "700003652716501" at bounding box center [359, 424] width 650 height 33
type input "700508978834760"
click at [1241, 405] on button "Filtrar" at bounding box center [1271, 421] width 61 height 33
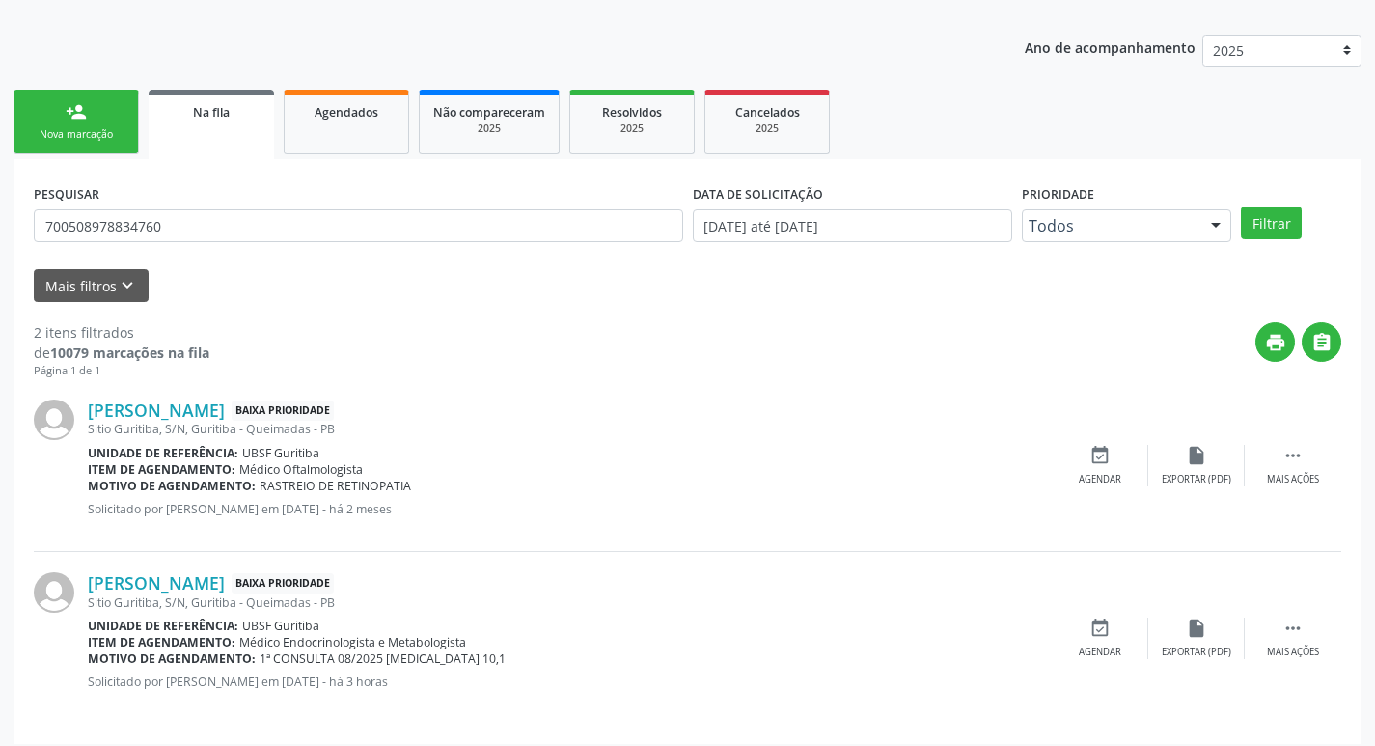
scroll to position [210, 0]
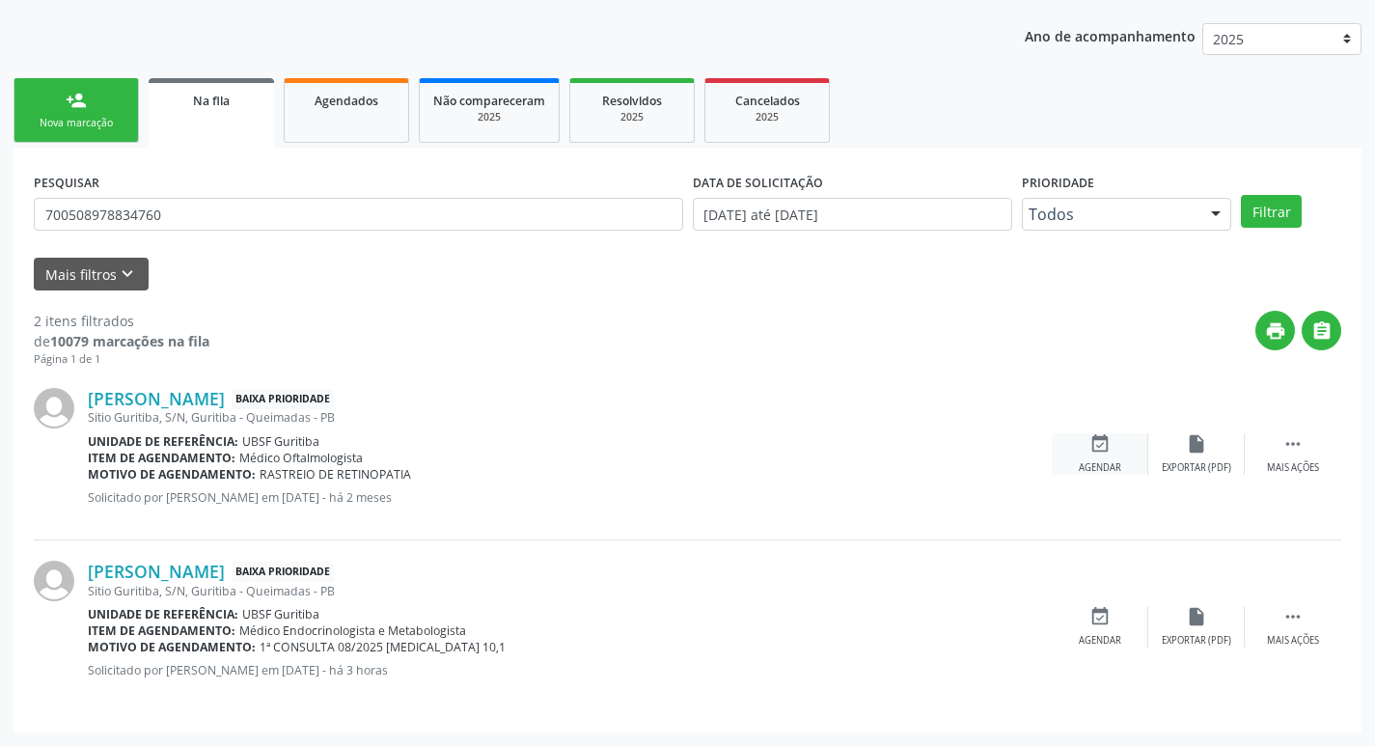
click at [1095, 447] on icon "event_available" at bounding box center [1100, 443] width 21 height 21
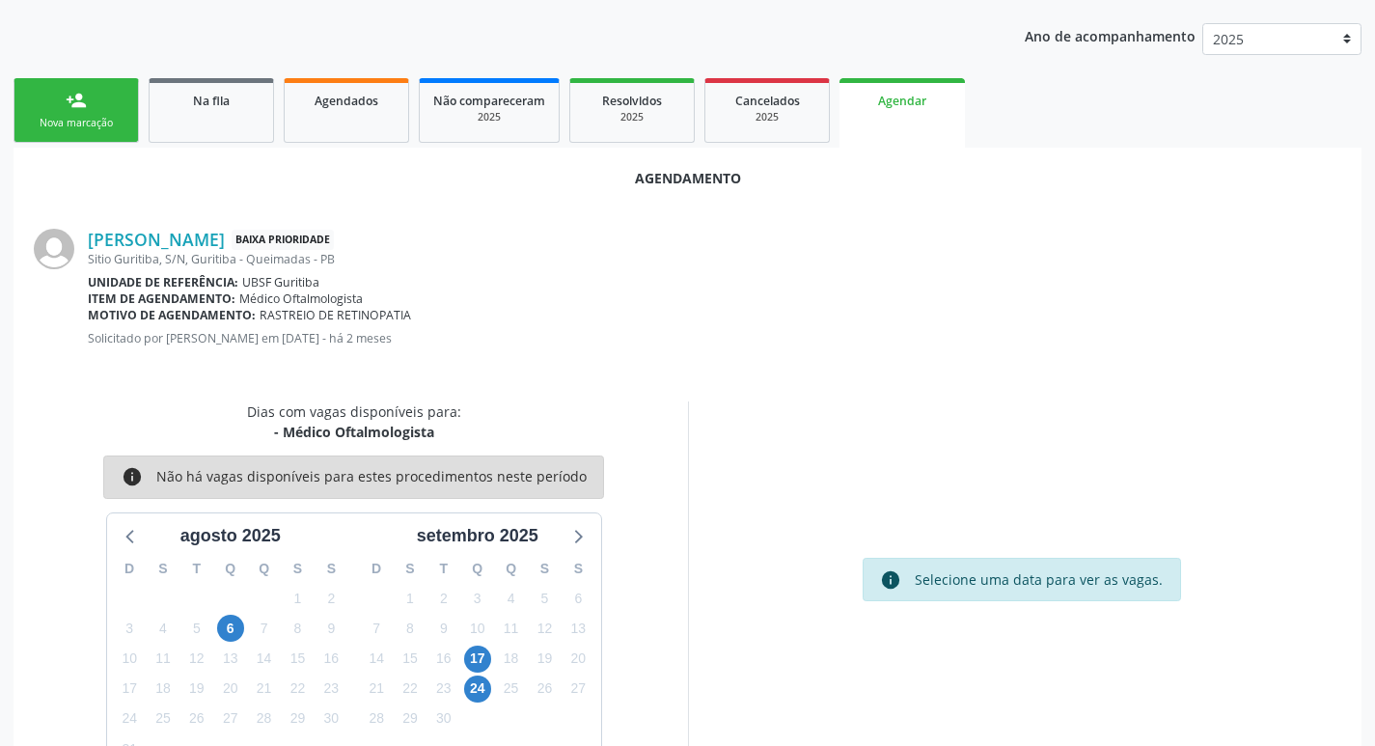
scroll to position [213, 0]
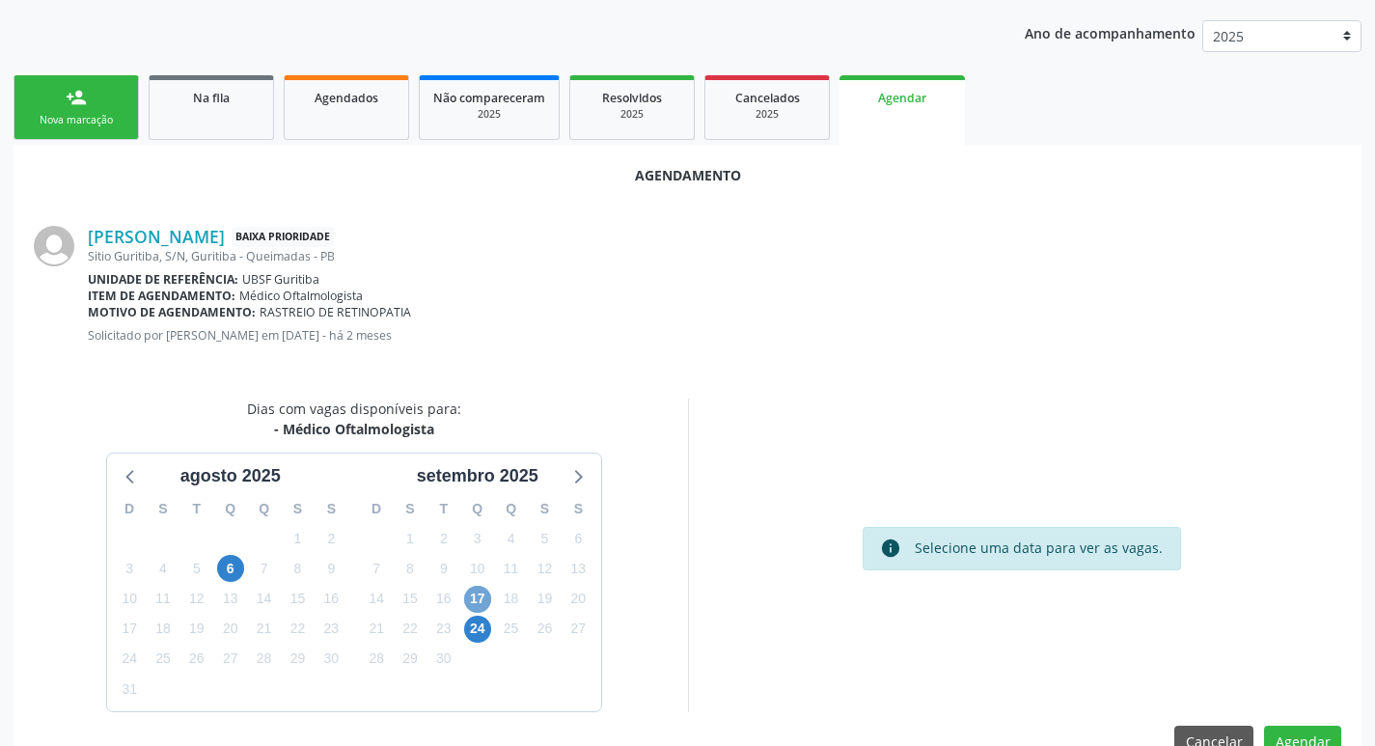
drag, startPoint x: 478, startPoint y: 595, endPoint x: 573, endPoint y: 399, distance: 218.8
click at [478, 596] on span "17" at bounding box center [477, 599] width 27 height 27
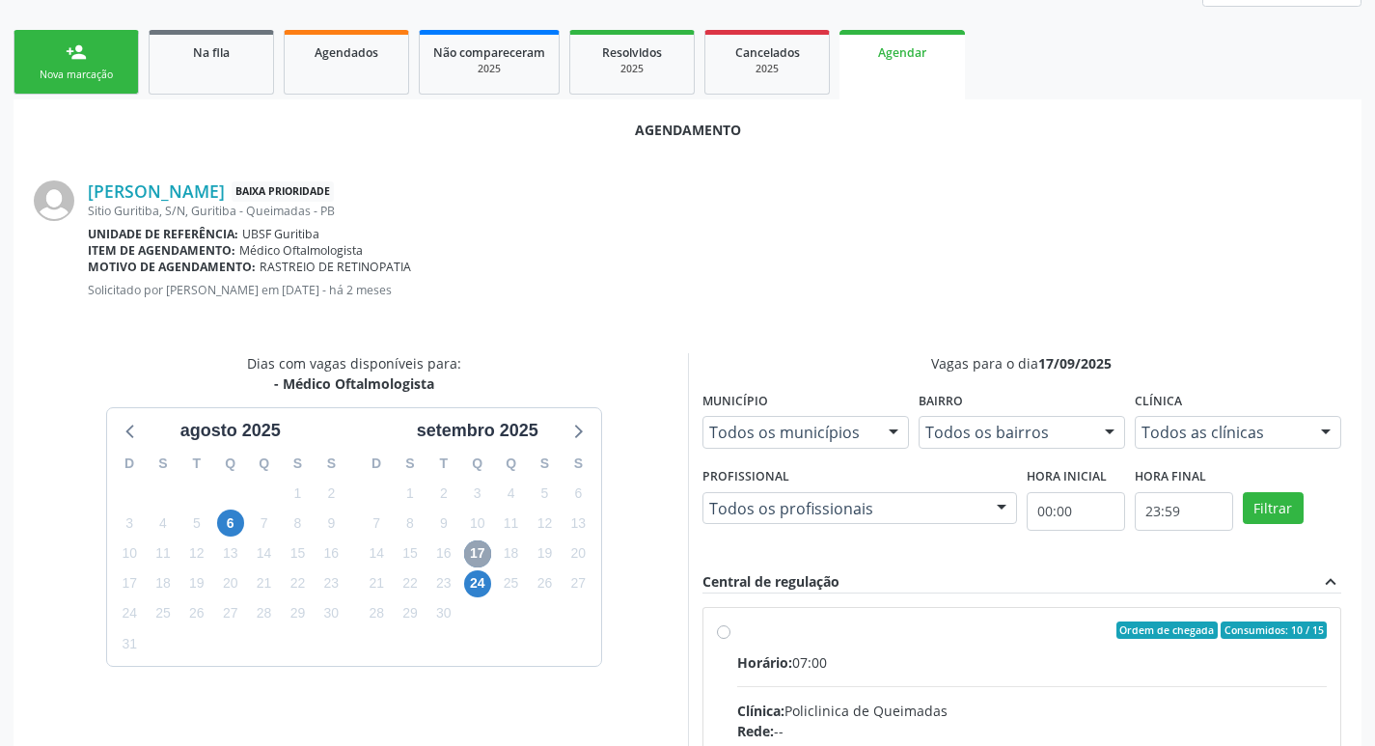
scroll to position [538, 0]
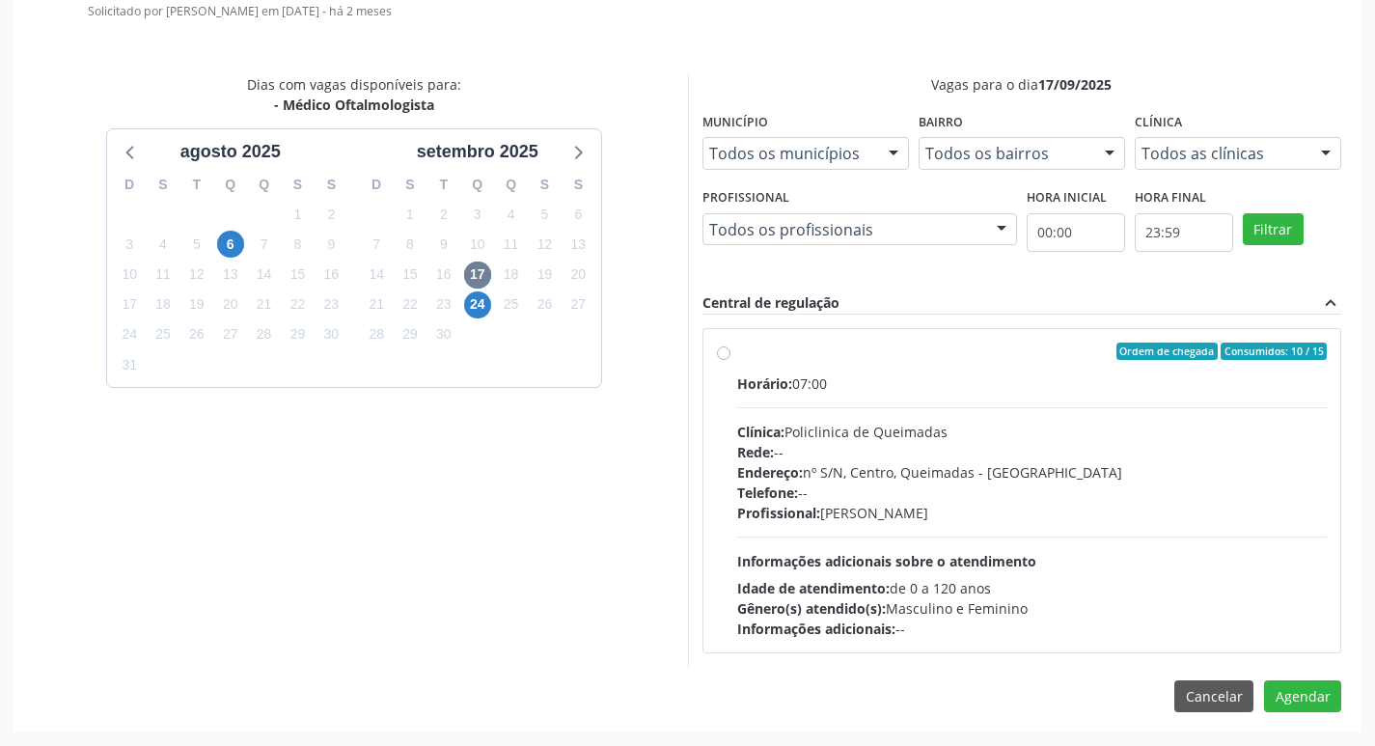
click at [1075, 365] on label "Ordem de chegada Consumidos: 10 / 15 Horário: 07:00 Clínica: Policlinica de Que…" at bounding box center [1032, 491] width 591 height 296
click at [731, 360] on input "Ordem de chegada Consumidos: 10 / 15 Horário: 07:00 Clínica: Policlinica de Que…" at bounding box center [724, 351] width 14 height 17
radio input "true"
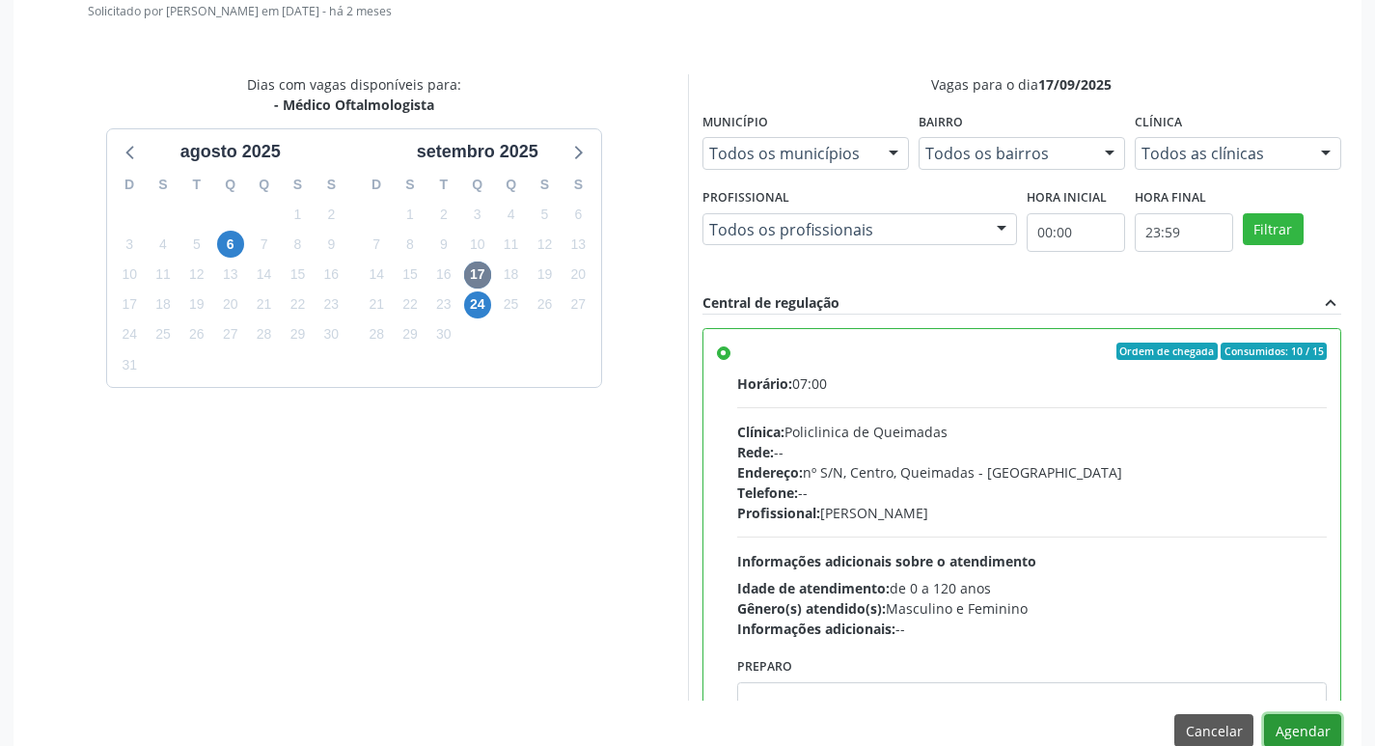
click at [1298, 728] on button "Agendar" at bounding box center [1302, 730] width 77 height 33
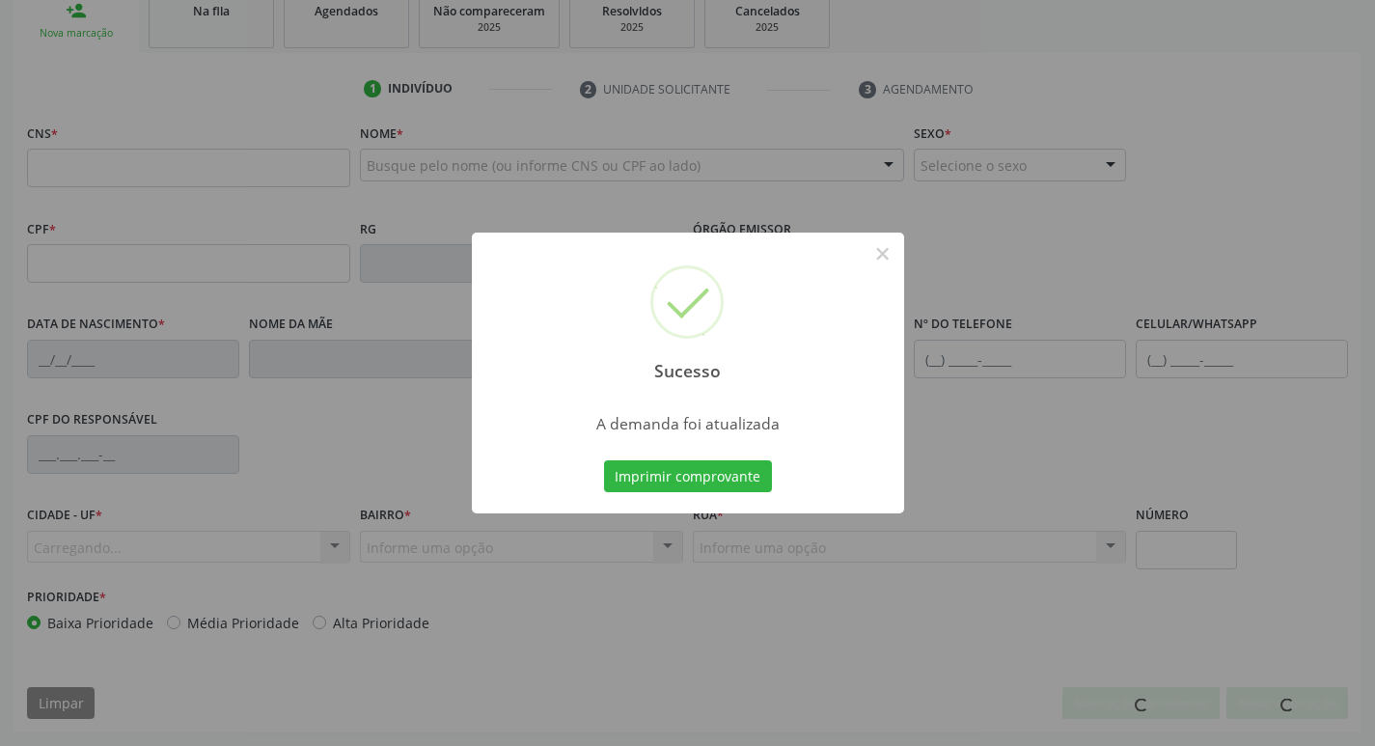
scroll to position [300, 0]
click at [691, 474] on button "Imprimir comprovante" at bounding box center [688, 476] width 168 height 33
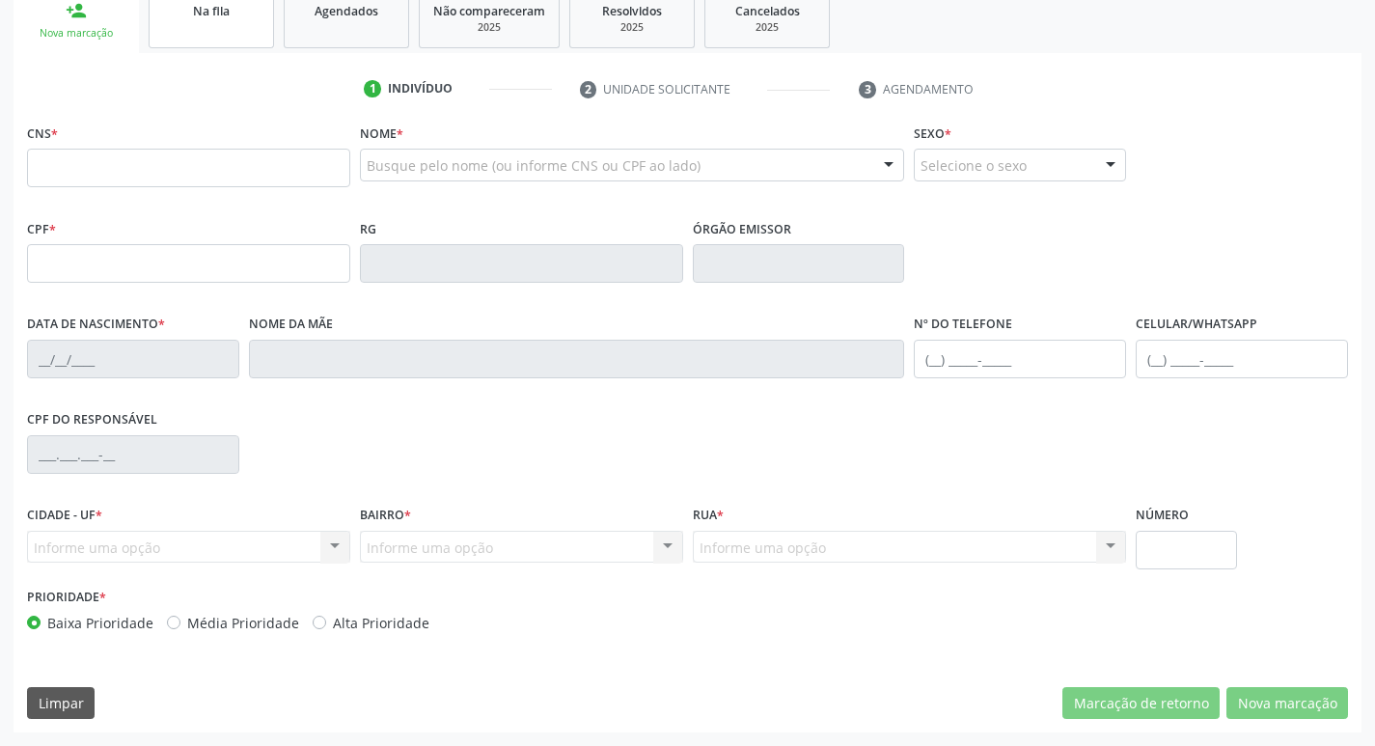
click at [239, 13] on div "Na fila" at bounding box center [211, 10] width 97 height 20
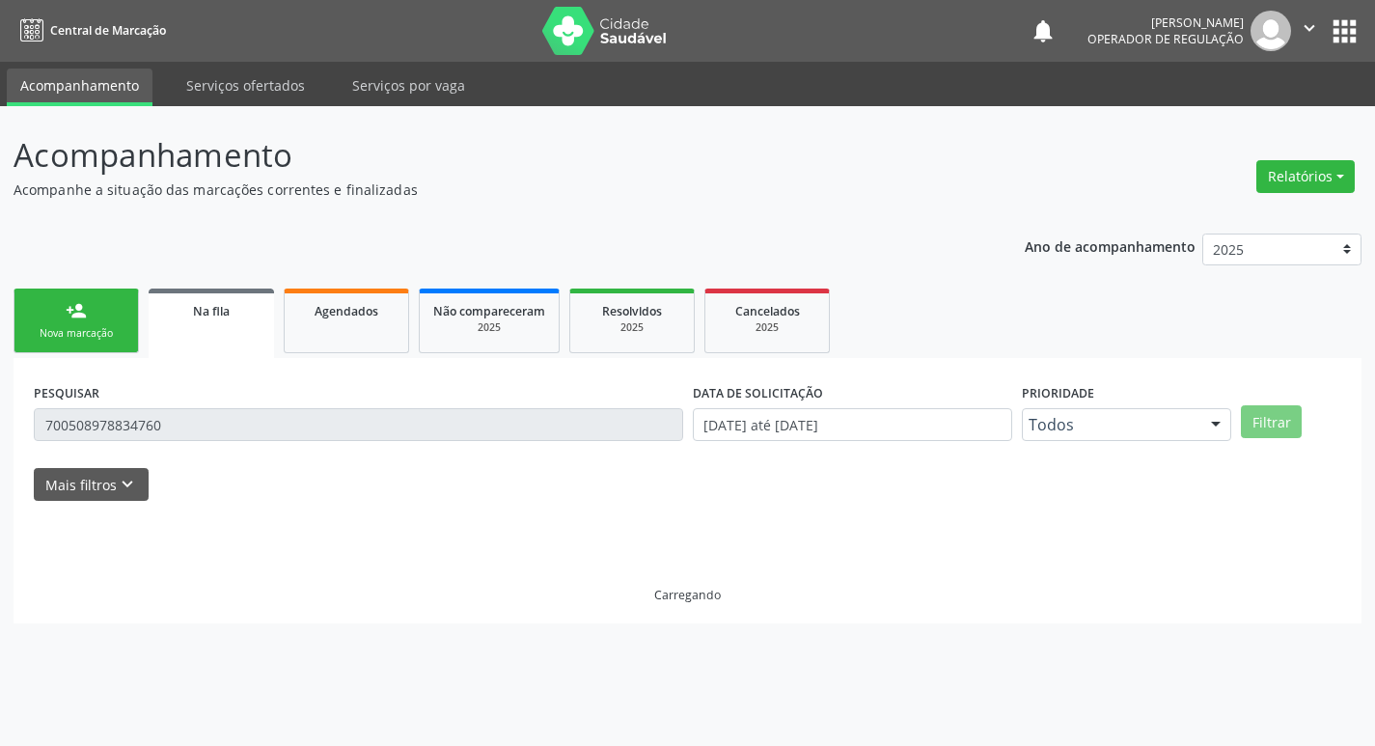
scroll to position [0, 0]
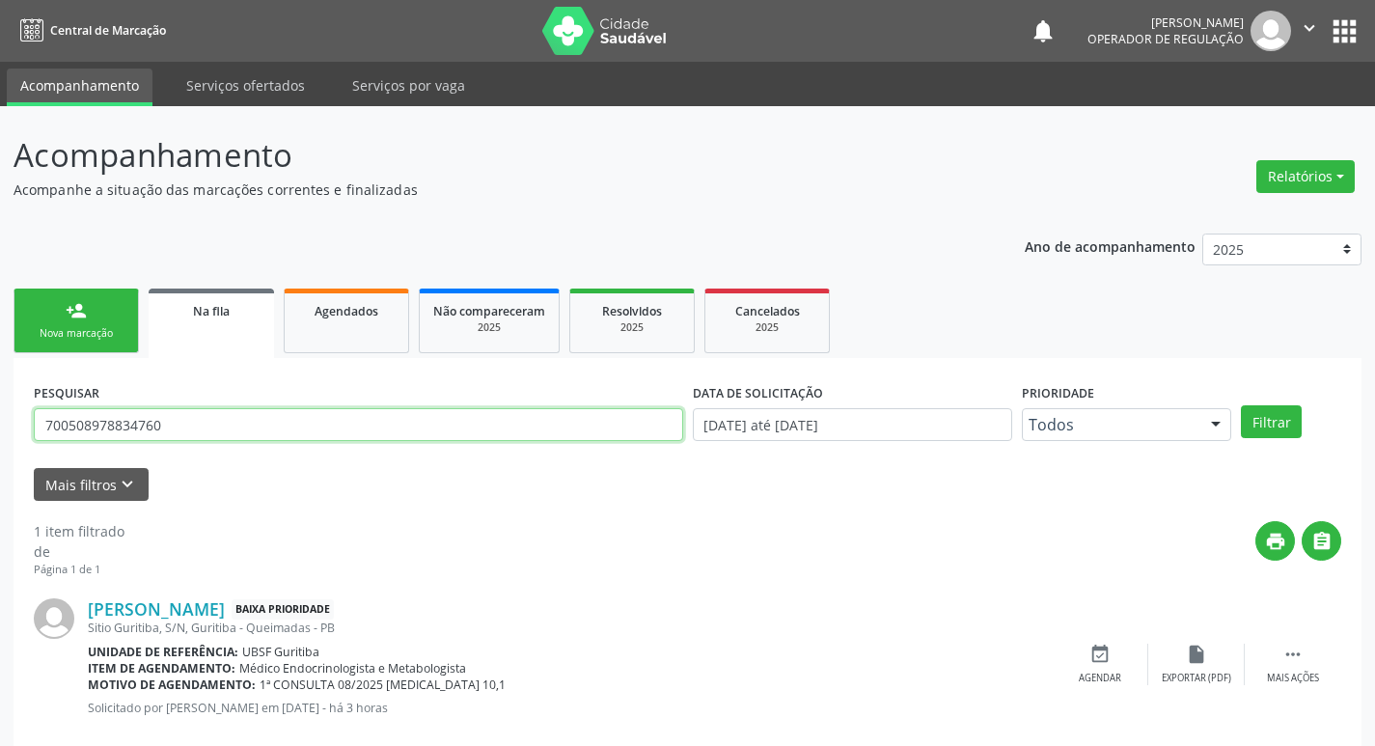
click at [214, 411] on input "700508978834760" at bounding box center [359, 424] width 650 height 33
type input "705806454600139"
click at [1241, 405] on button "Filtrar" at bounding box center [1271, 421] width 61 height 33
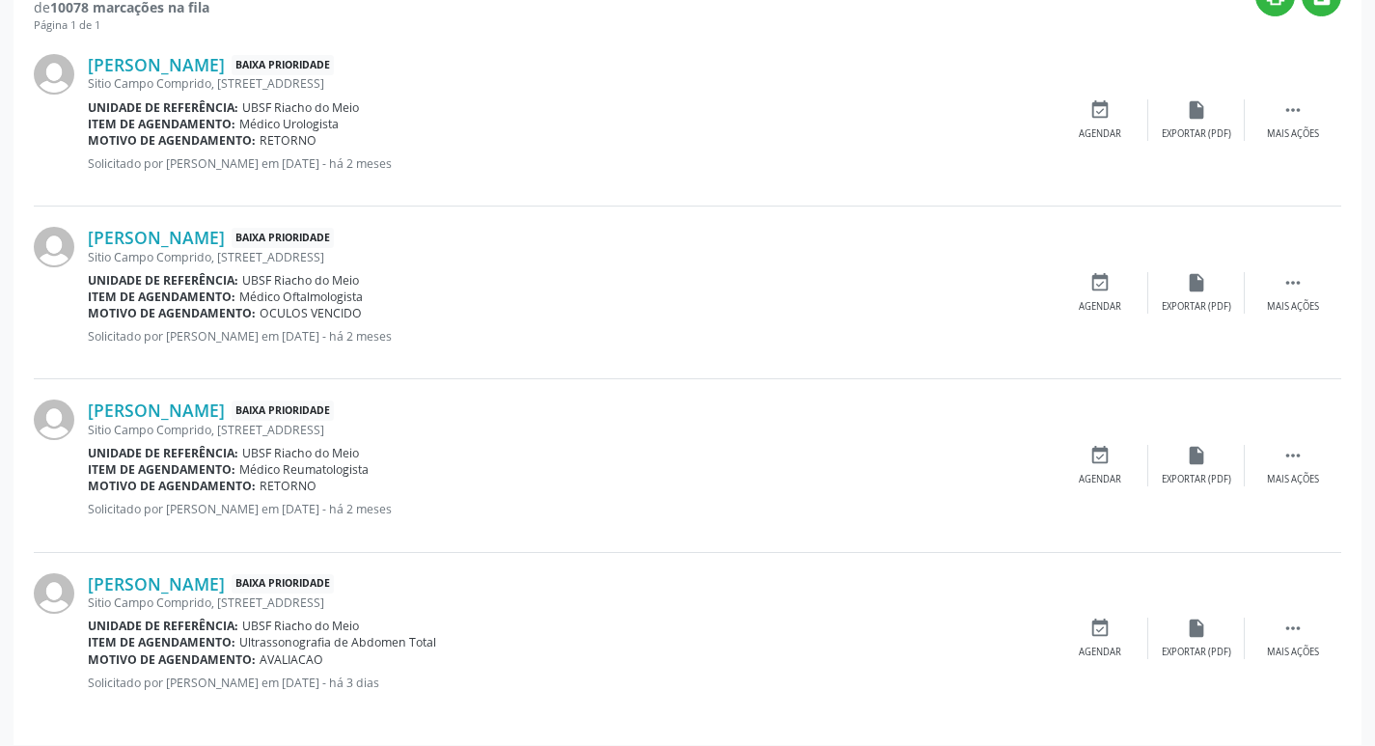
scroll to position [557, 0]
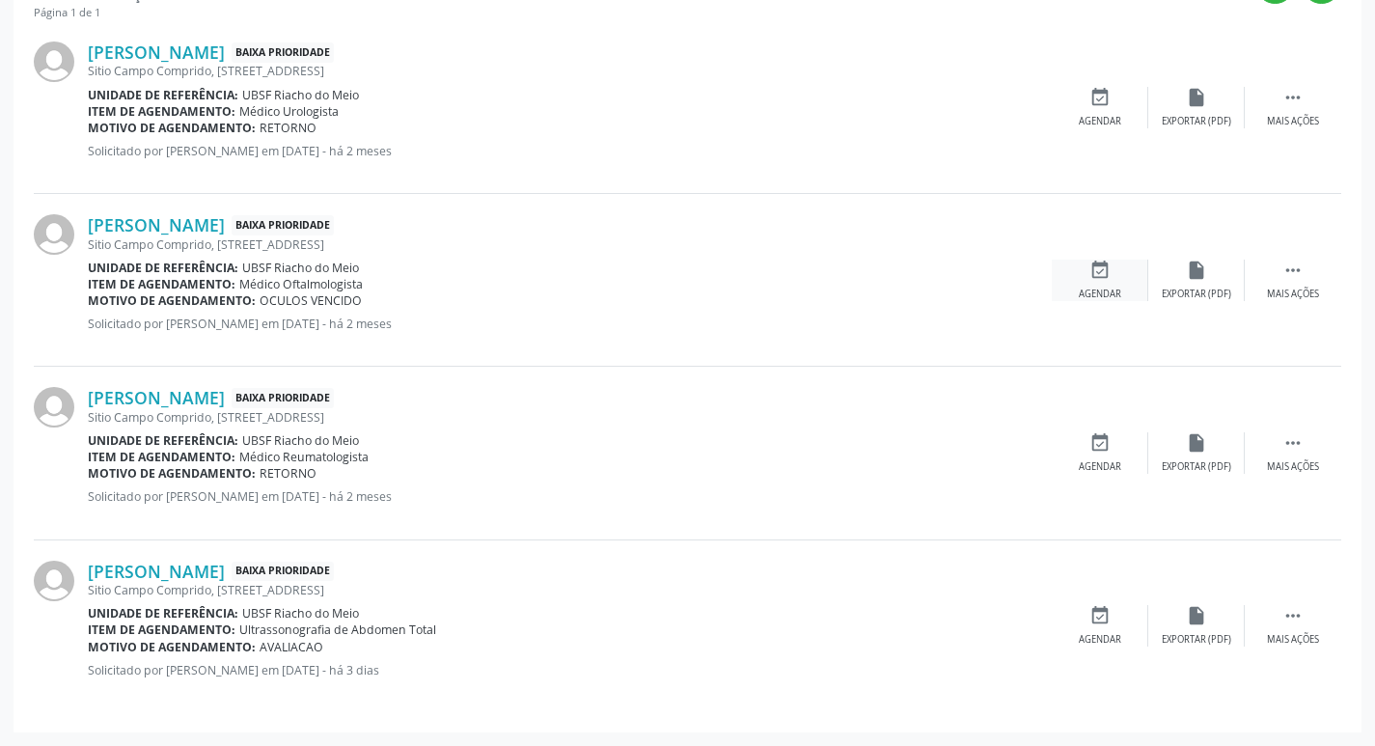
click at [1112, 265] on div "event_available Agendar" at bounding box center [1100, 280] width 97 height 41
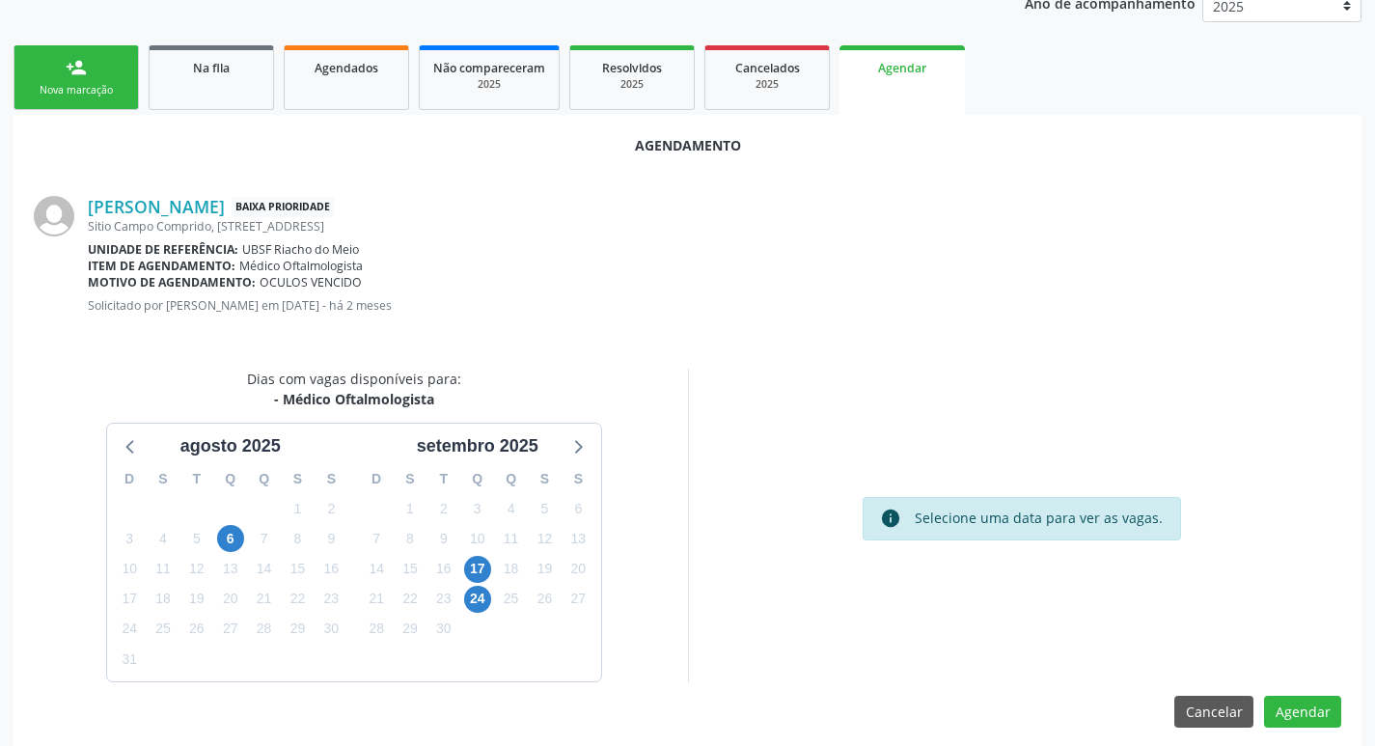
scroll to position [259, 0]
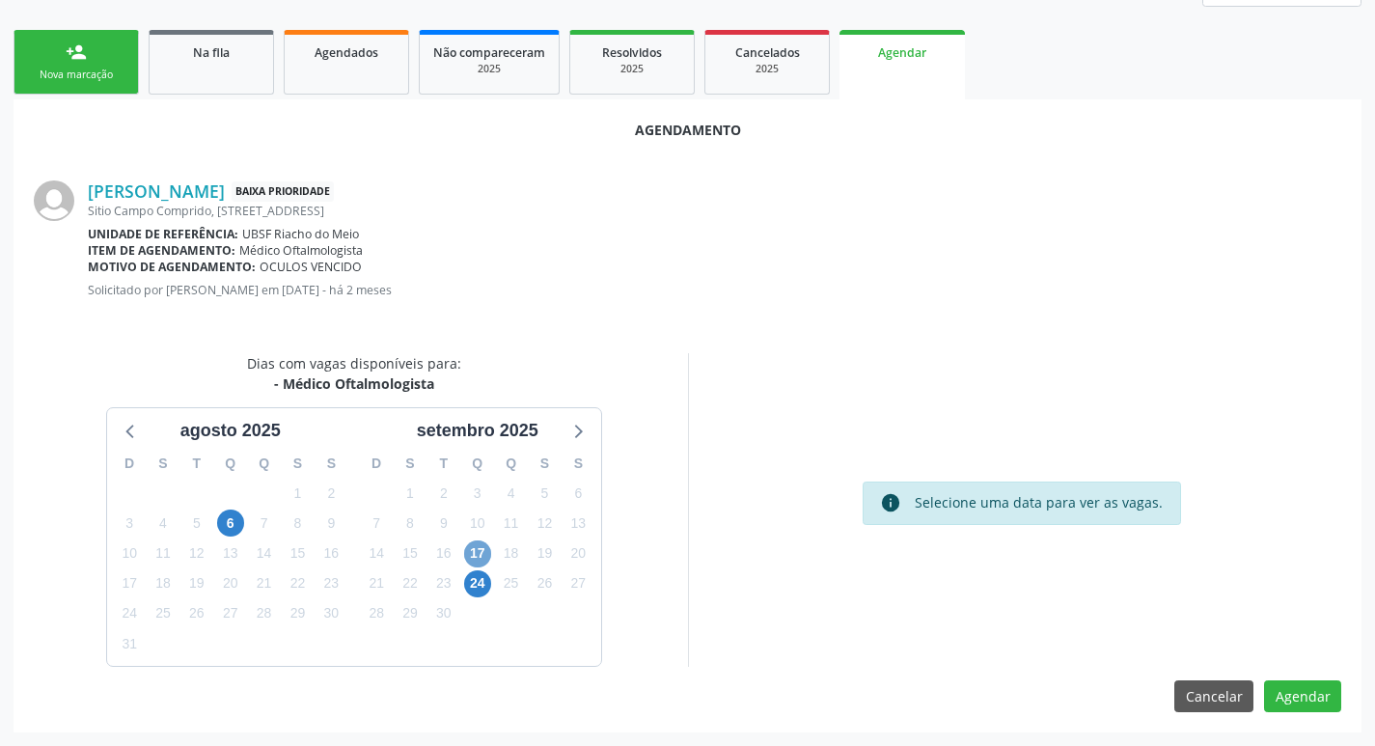
click at [478, 549] on span "17" at bounding box center [477, 553] width 27 height 27
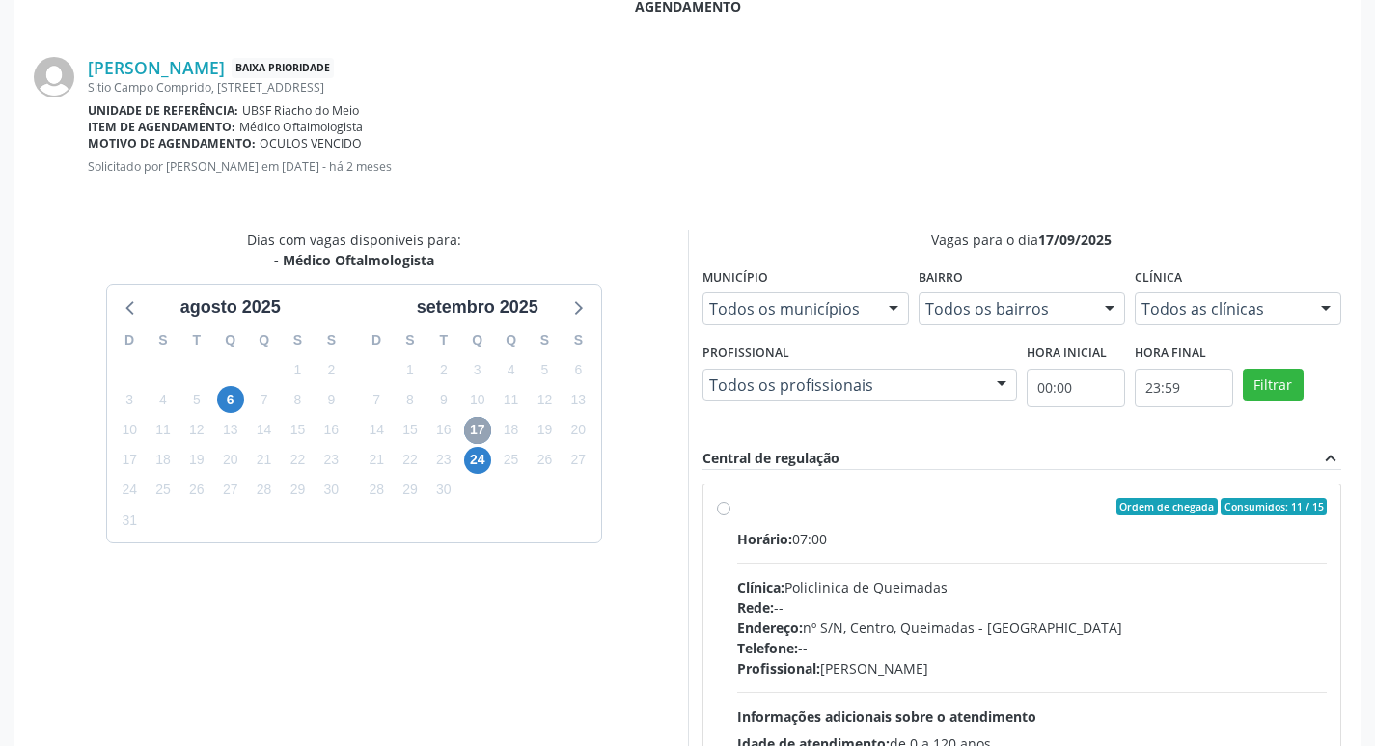
scroll to position [538, 0]
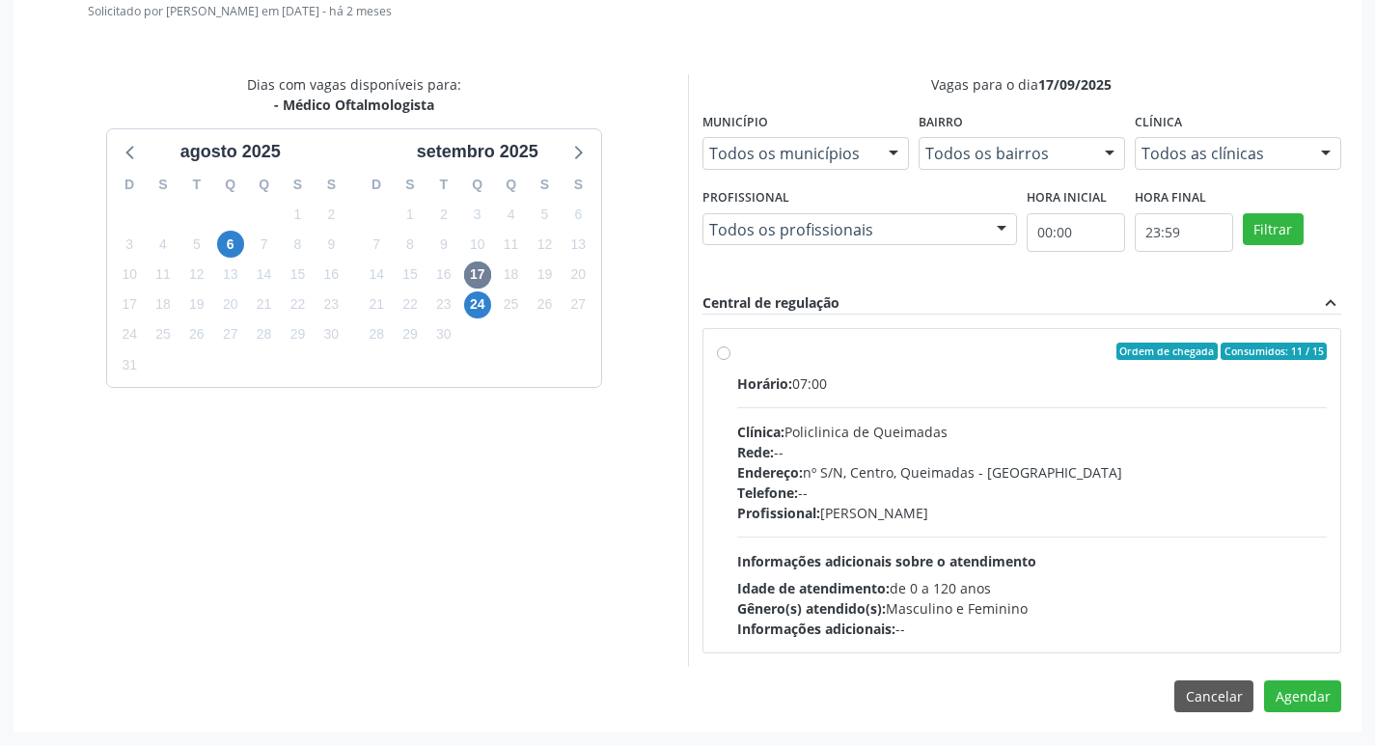
drag, startPoint x: 1078, startPoint y: 351, endPoint x: 745, endPoint y: 318, distance: 334.7
click at [1077, 351] on div "Ordem de chegada Consumidos: 11 / 15" at bounding box center [1032, 351] width 591 height 17
click at [731, 351] on input "Ordem de chegada Consumidos: 11 / 15 Horário: 07:00 Clínica: Policlinica de Que…" at bounding box center [724, 351] width 14 height 17
radio input "true"
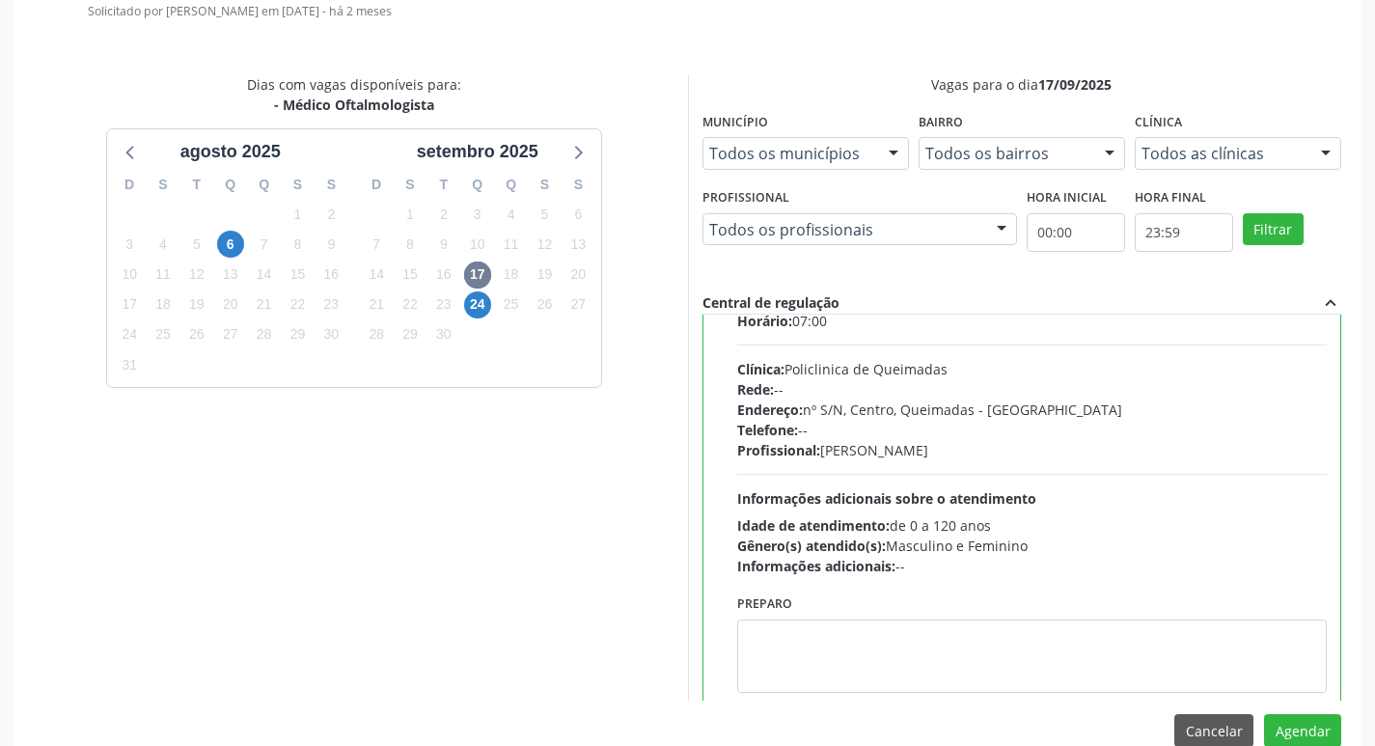
scroll to position [96, 0]
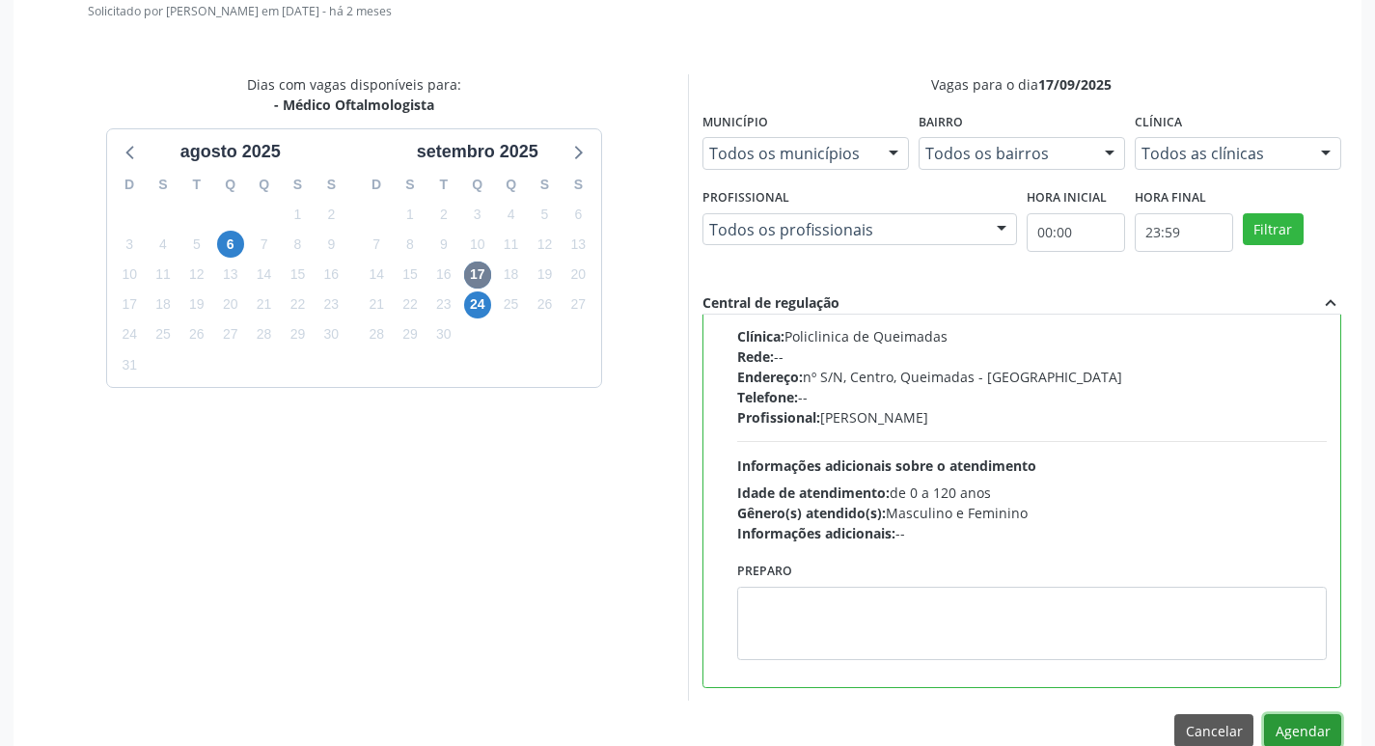
click at [1284, 727] on button "Agendar" at bounding box center [1302, 730] width 77 height 33
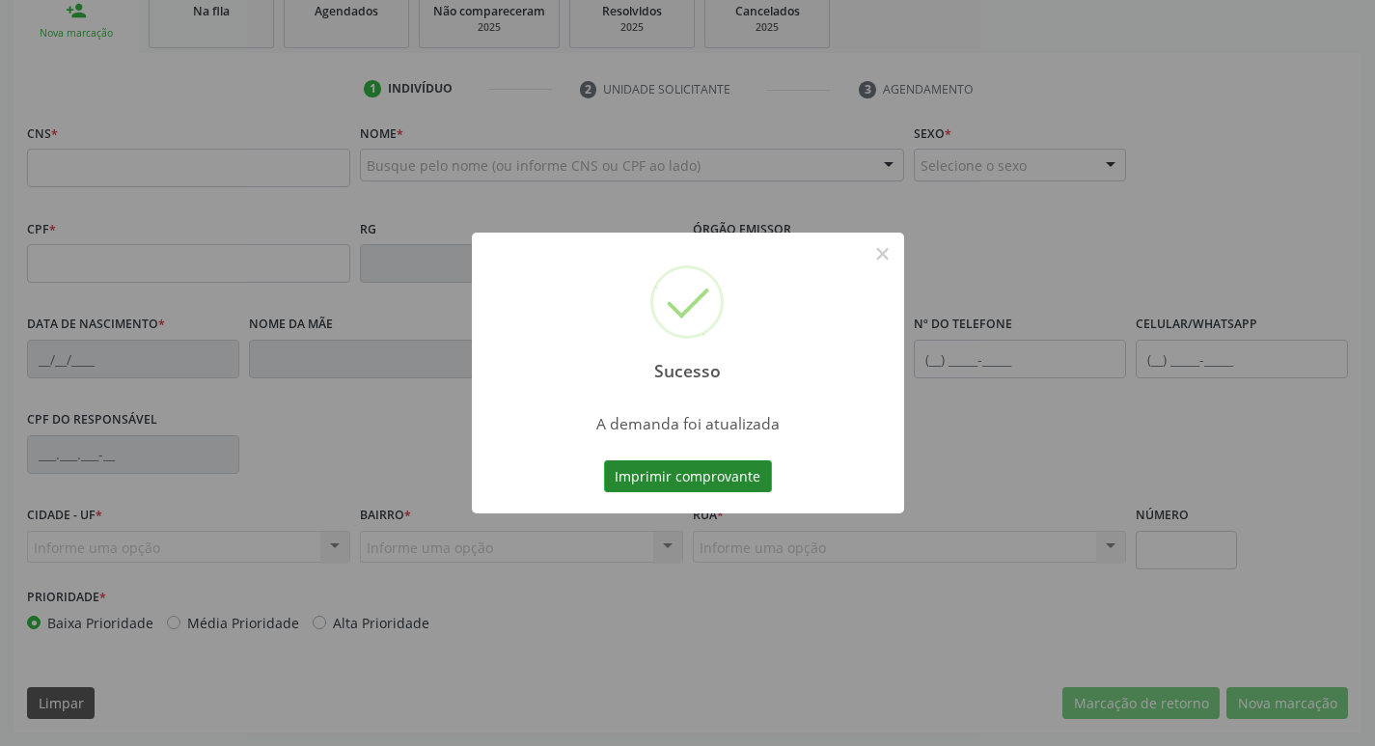
scroll to position [300, 0]
click at [705, 483] on button "Imprimir comprovante" at bounding box center [688, 476] width 168 height 33
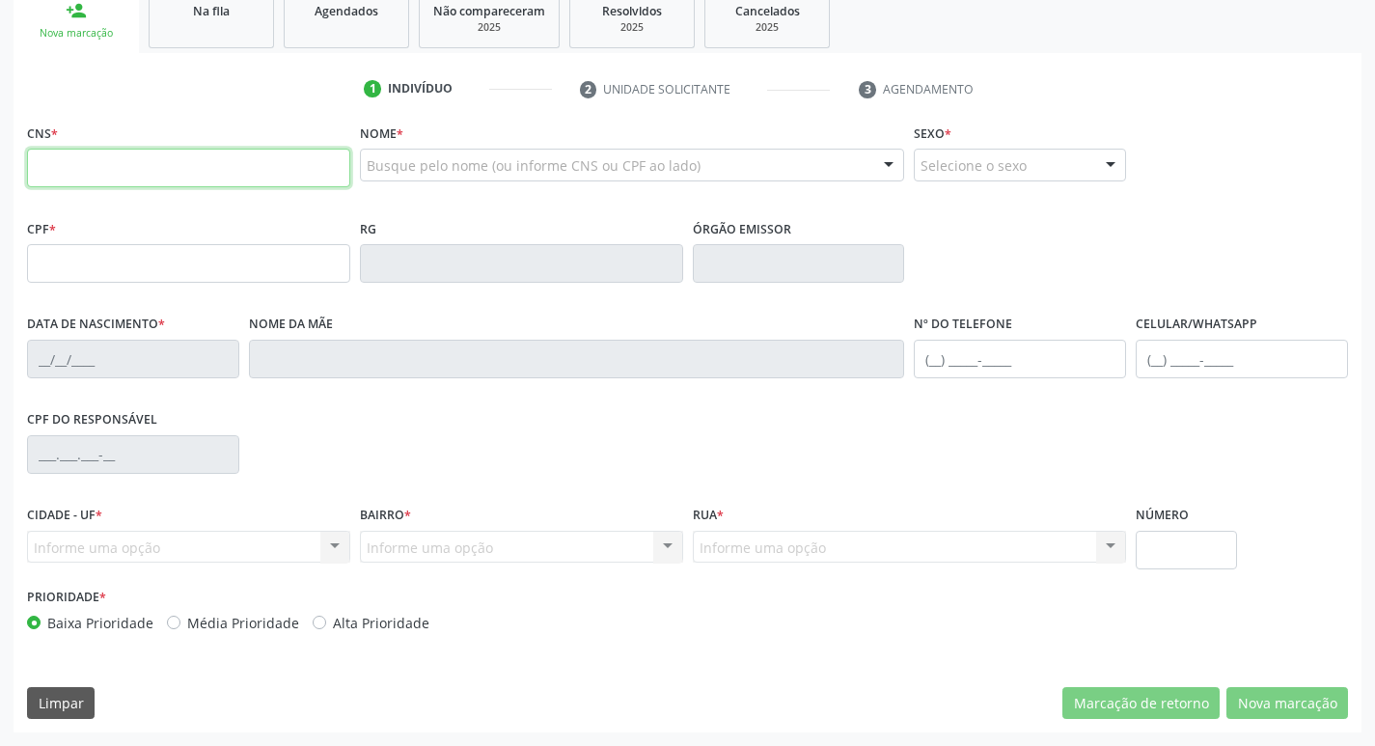
click at [251, 170] on input "text" at bounding box center [188, 168] width 323 height 39
click at [195, 19] on div "Na fila" at bounding box center [211, 10] width 97 height 20
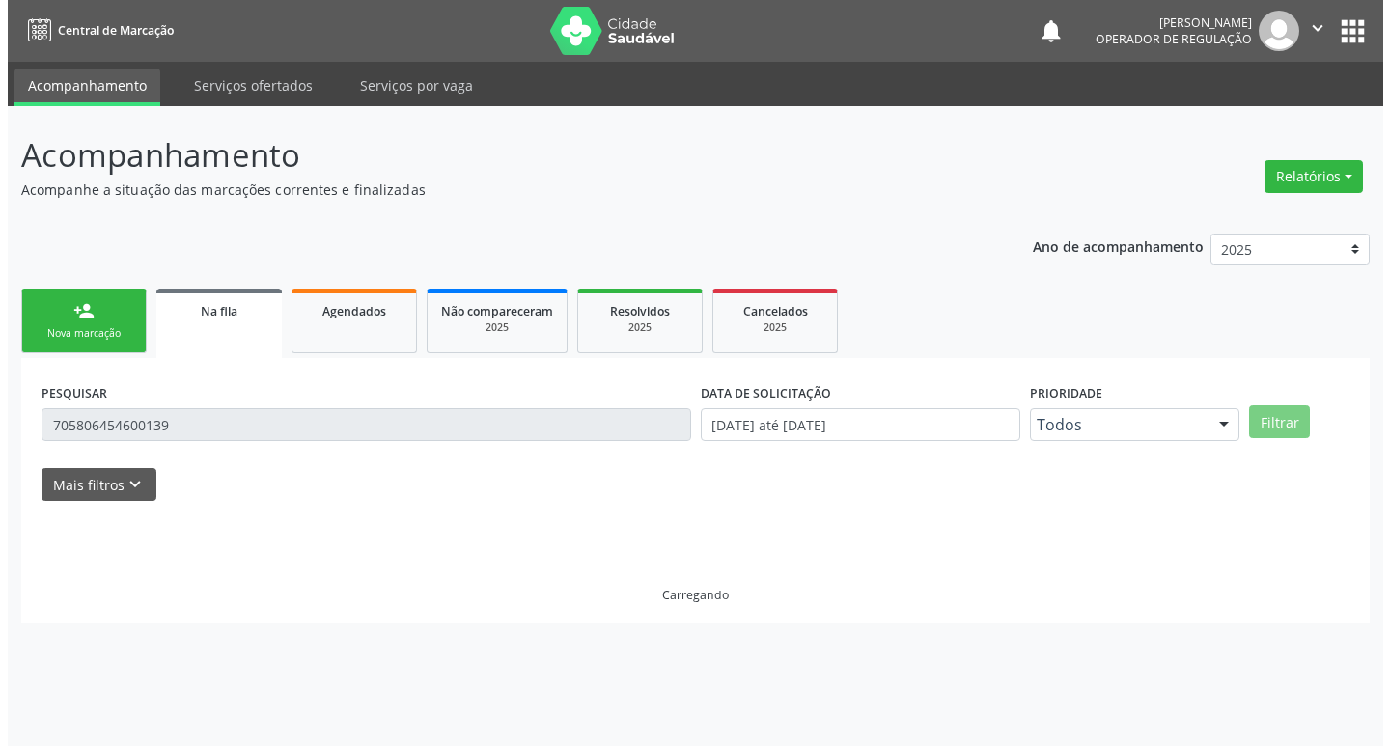
scroll to position [0, 0]
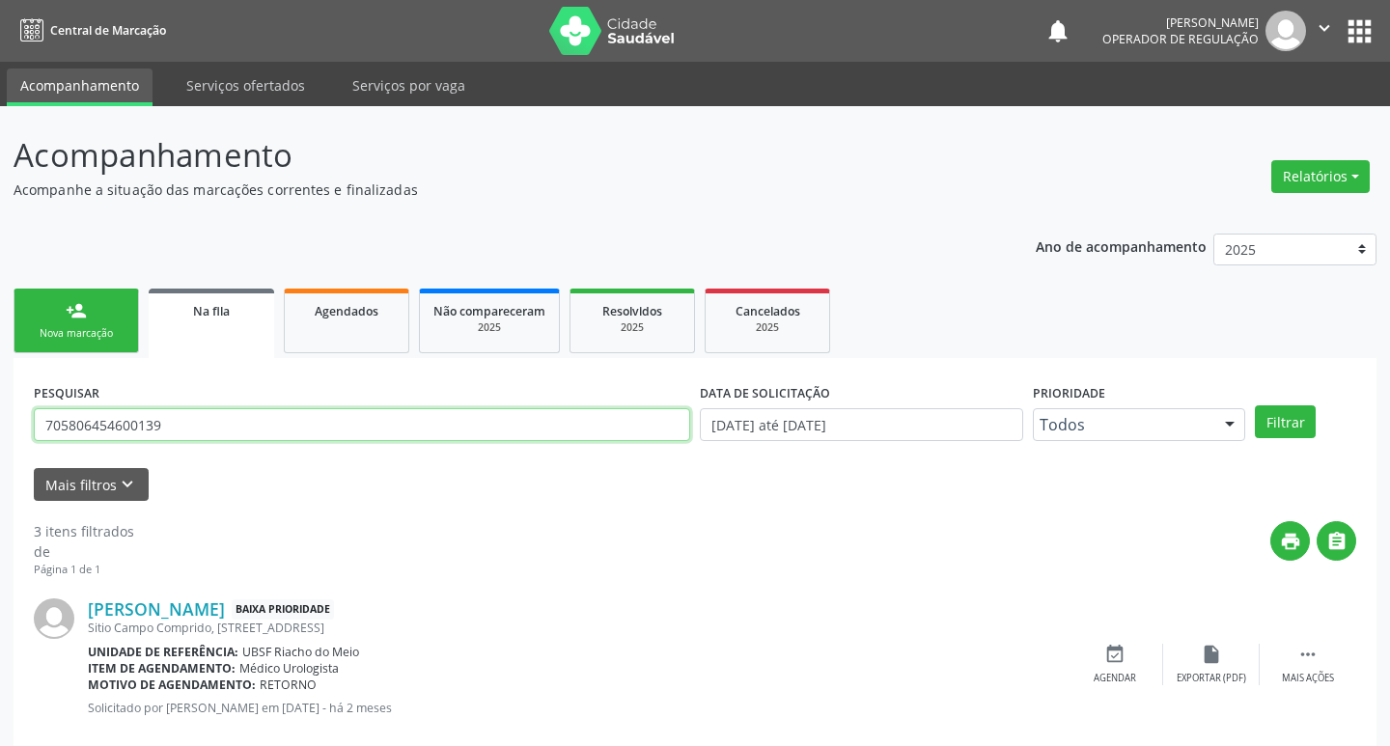
click at [306, 421] on input "705806454600139" at bounding box center [362, 424] width 656 height 33
type input "702404057017426"
click at [1241, 405] on button "Filtrar" at bounding box center [1271, 421] width 61 height 33
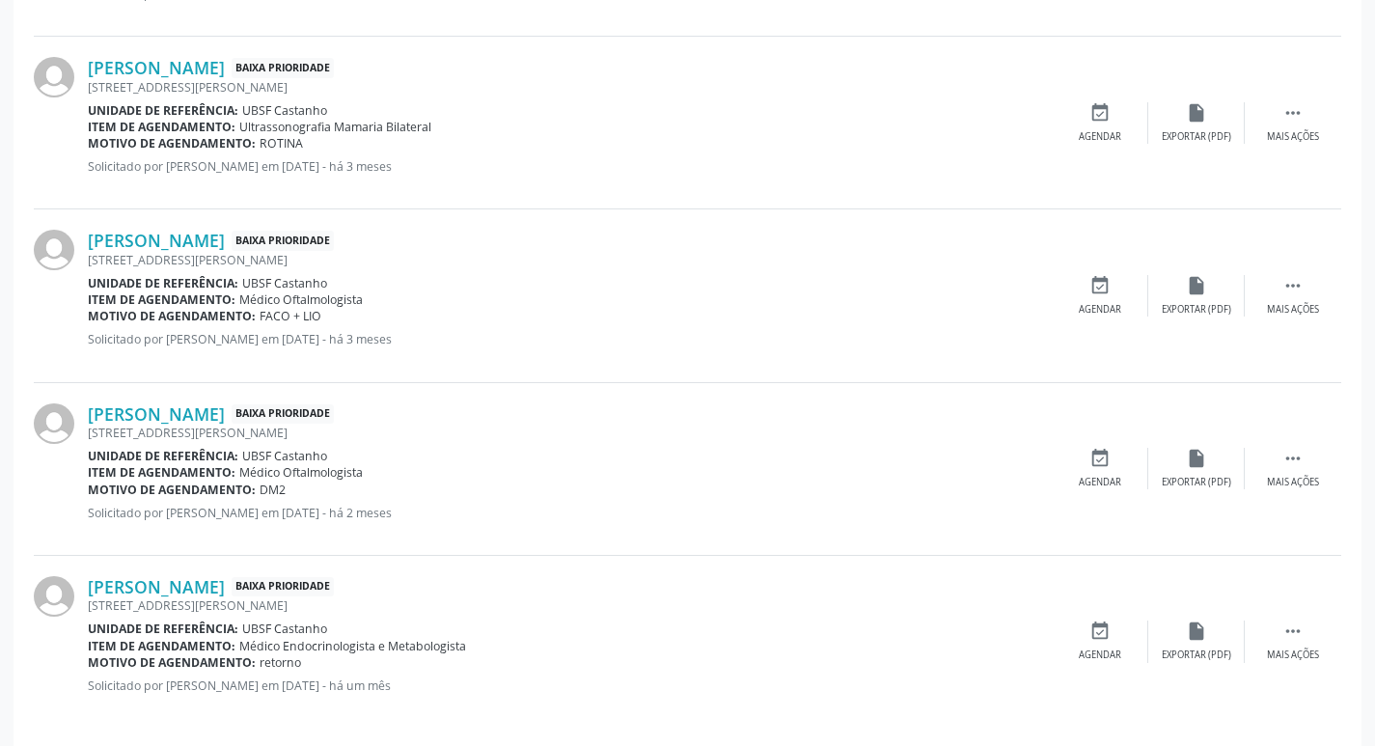
scroll to position [730, 0]
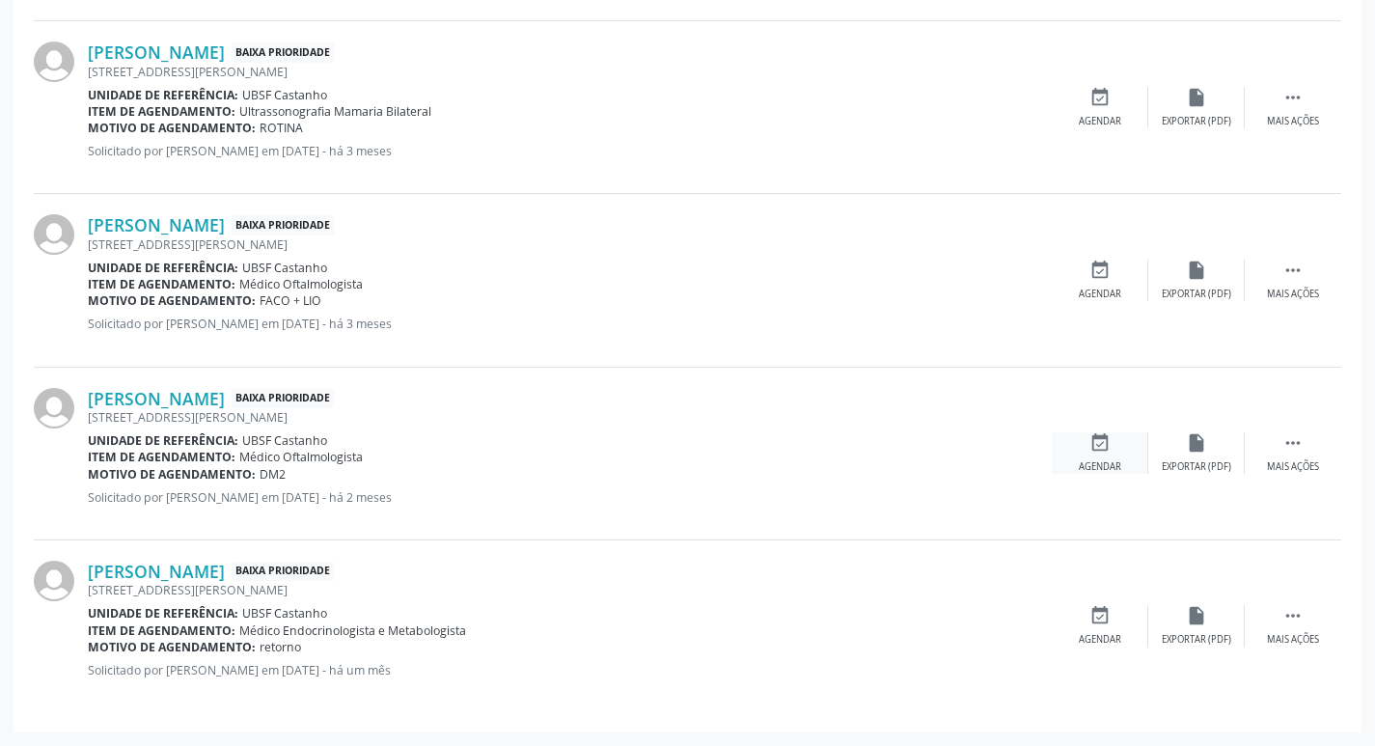
click at [1091, 459] on div "event_available Agendar" at bounding box center [1100, 452] width 97 height 41
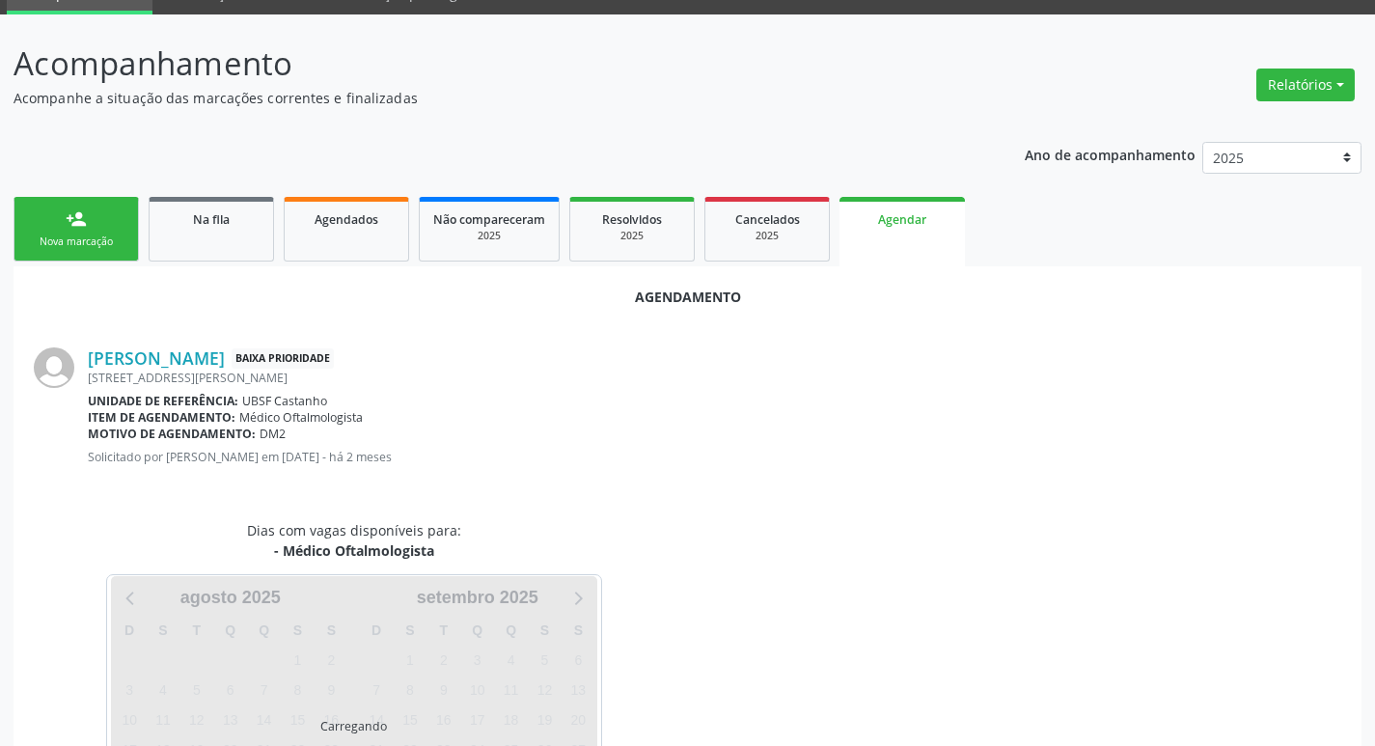
scroll to position [213, 0]
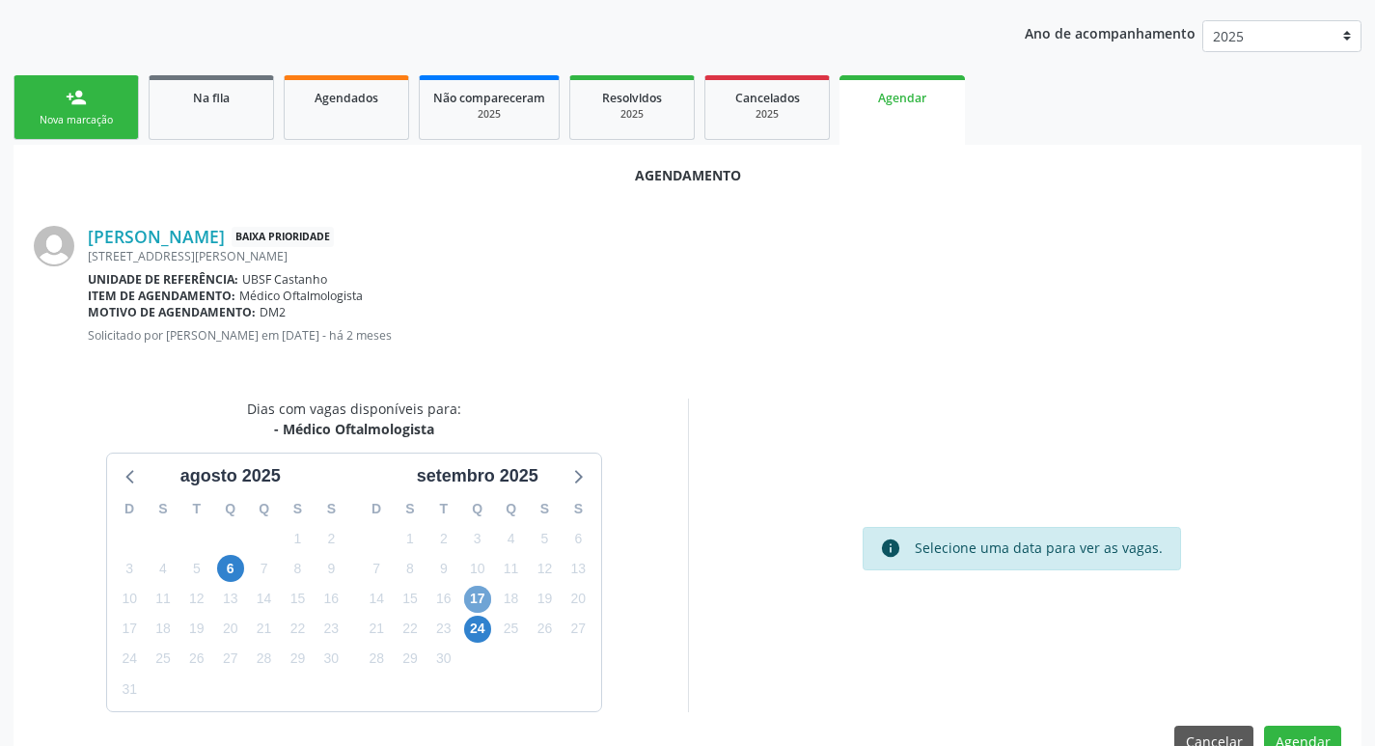
click at [484, 608] on span "17" at bounding box center [477, 599] width 27 height 27
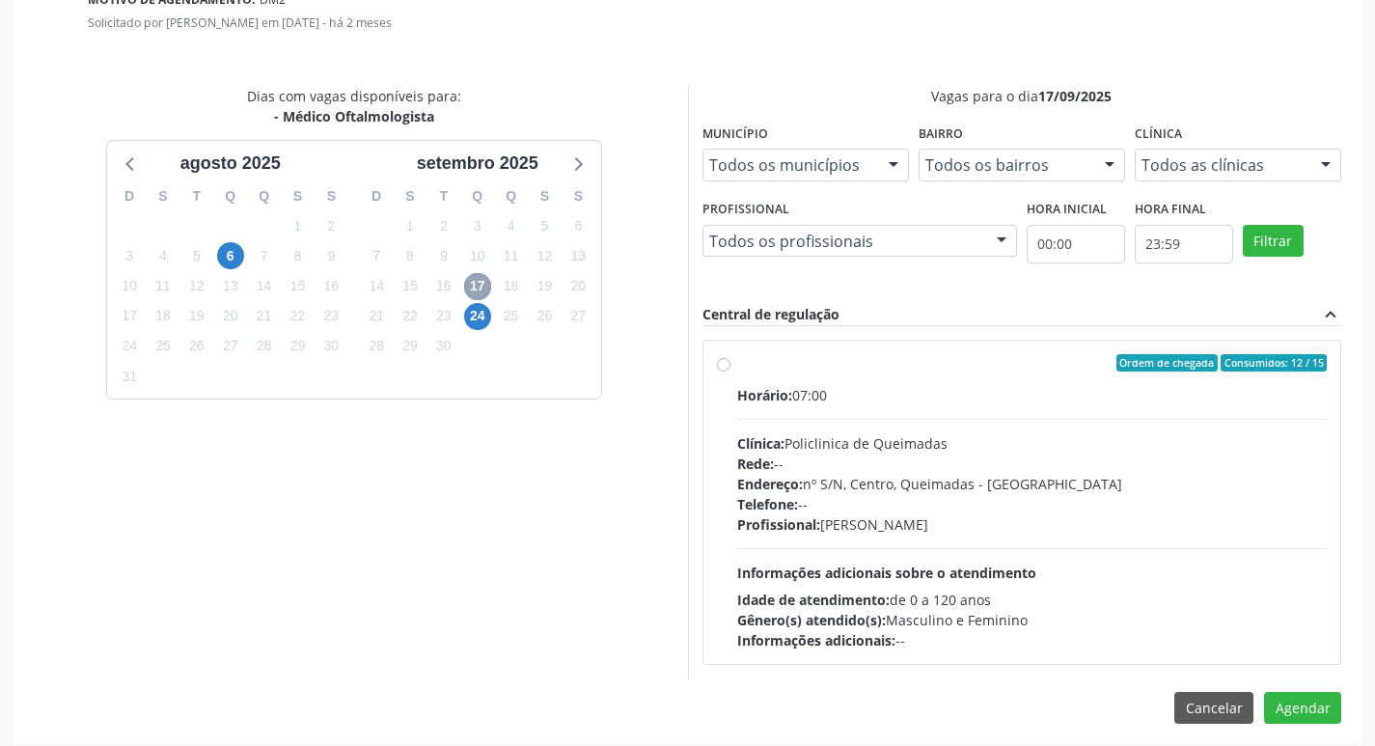
scroll to position [538, 0]
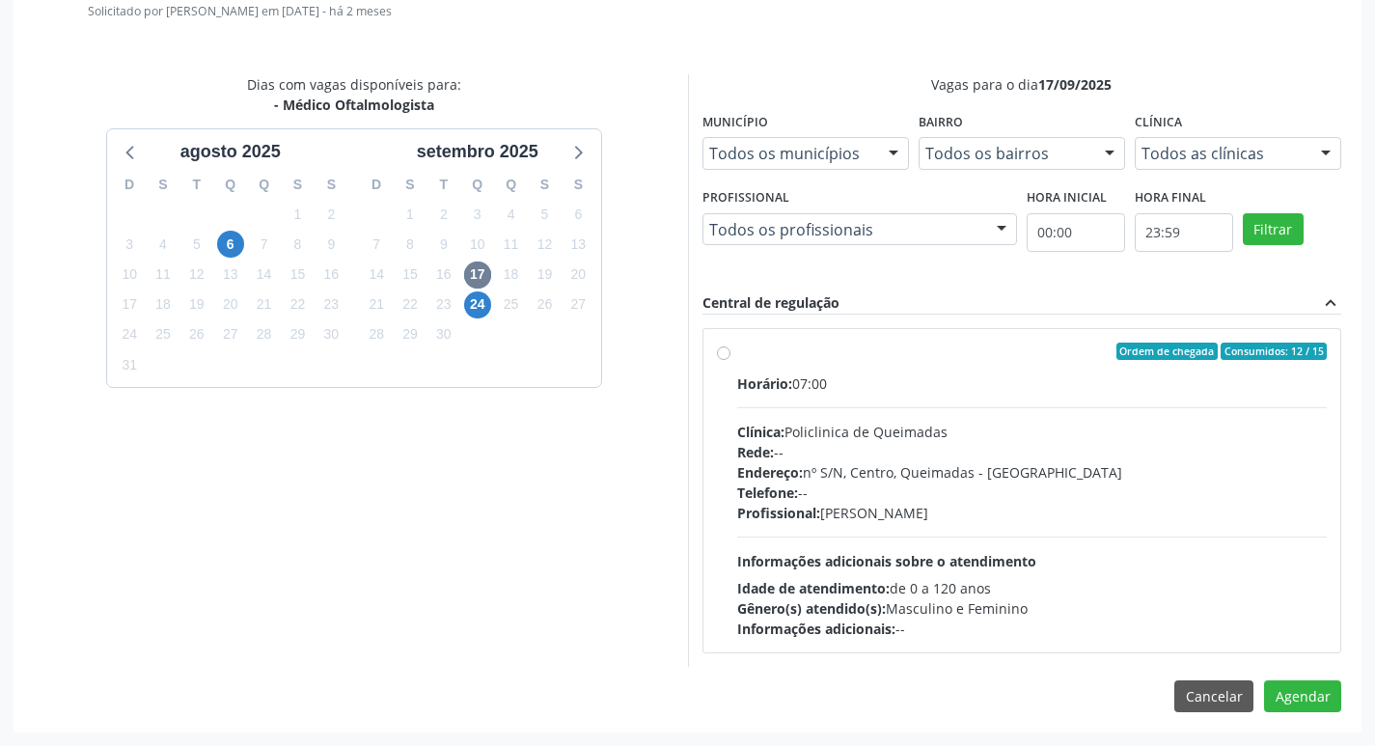
click at [939, 363] on label "Ordem de chegada Consumidos: 12 / 15 Horário: 07:00 Clínica: Policlinica de Que…" at bounding box center [1032, 491] width 591 height 296
click at [731, 360] on input "Ordem de chegada Consumidos: 12 / 15 Horário: 07:00 Clínica: Policlinica de Que…" at bounding box center [724, 351] width 14 height 17
radio input "true"
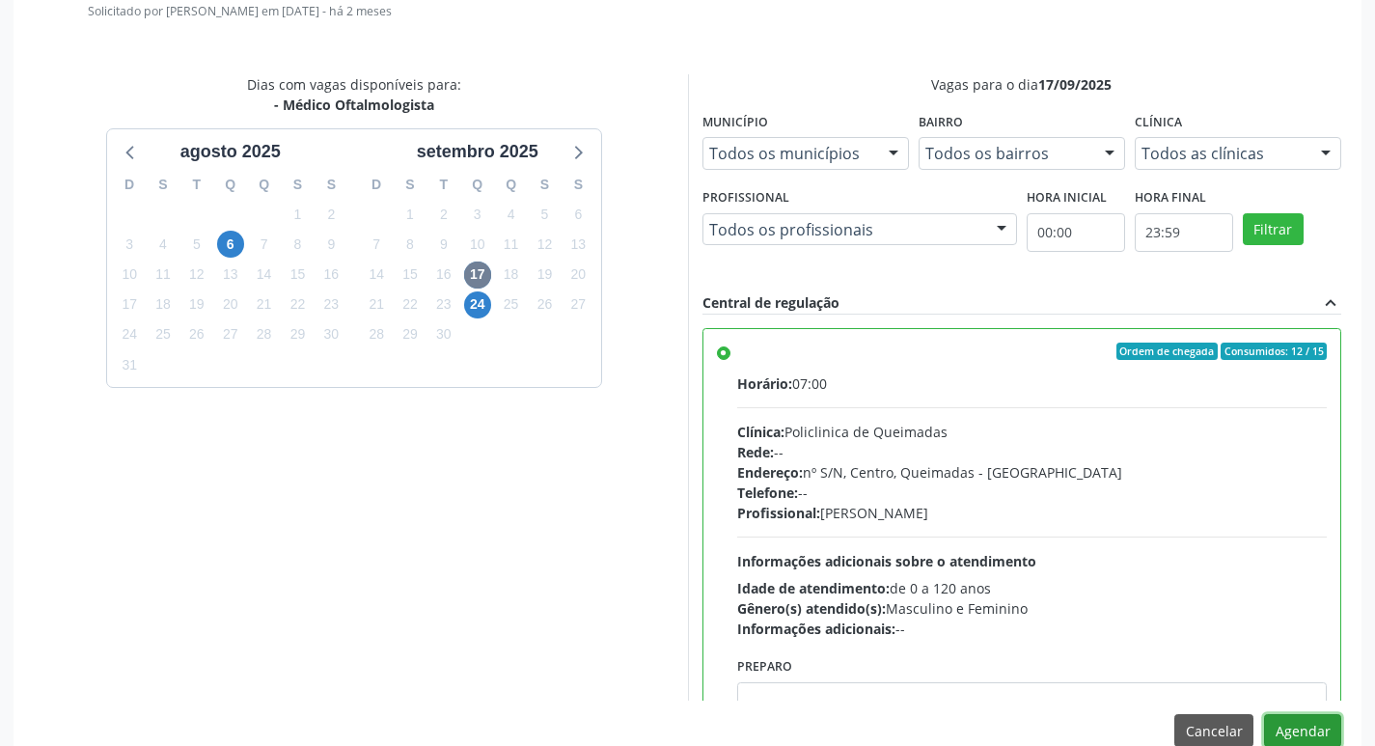
click at [1302, 716] on button "Agendar" at bounding box center [1302, 730] width 77 height 33
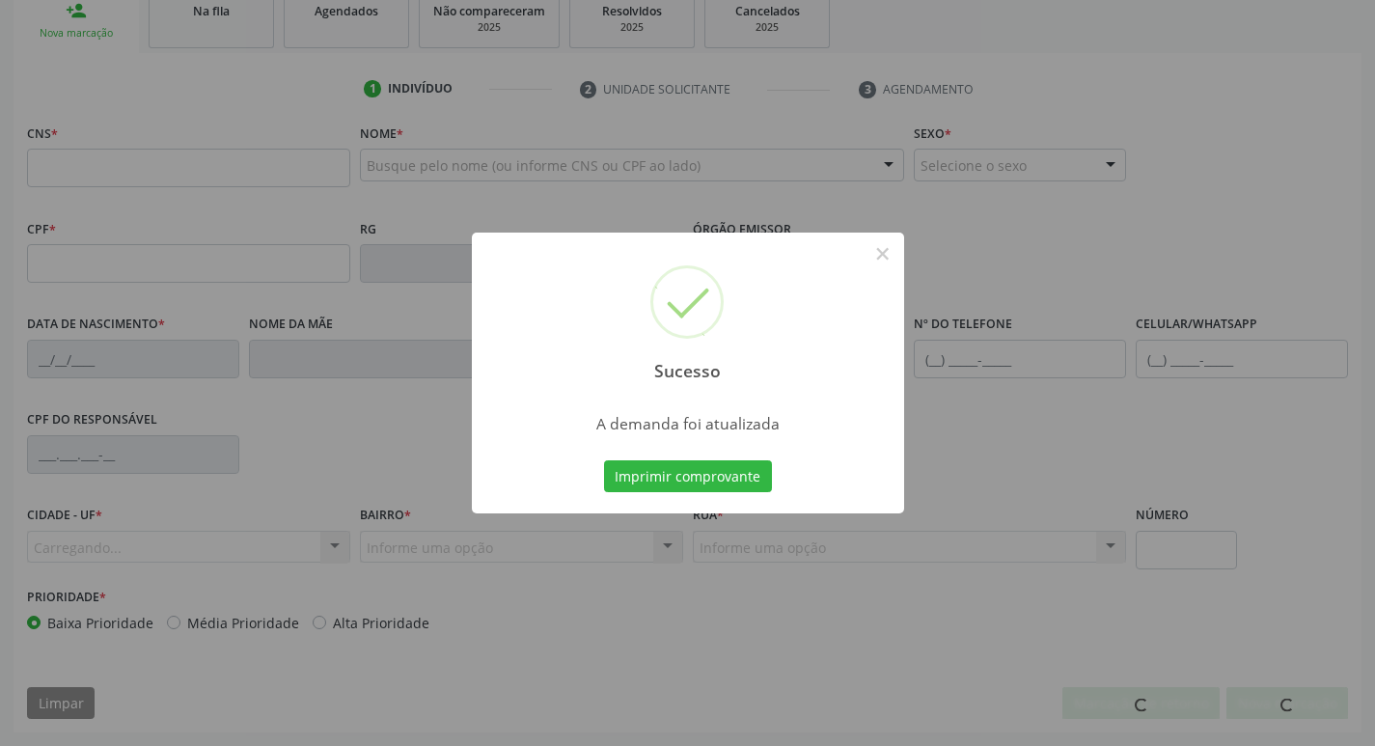
scroll to position [300, 0]
click at [628, 457] on div "Imprimir comprovante Cancel" at bounding box center [687, 476] width 177 height 41
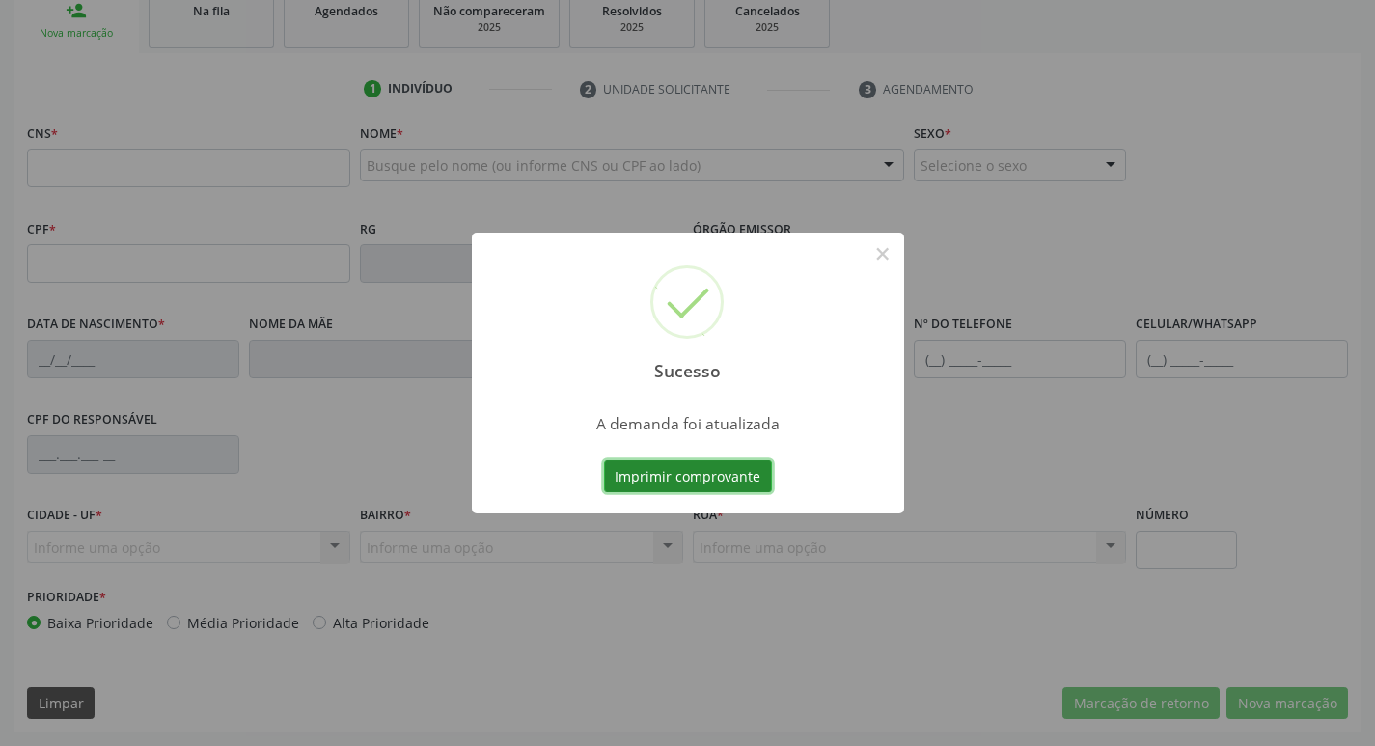
click at [647, 481] on button "Imprimir comprovante" at bounding box center [688, 476] width 168 height 33
